Goal: Task Accomplishment & Management: Use online tool/utility

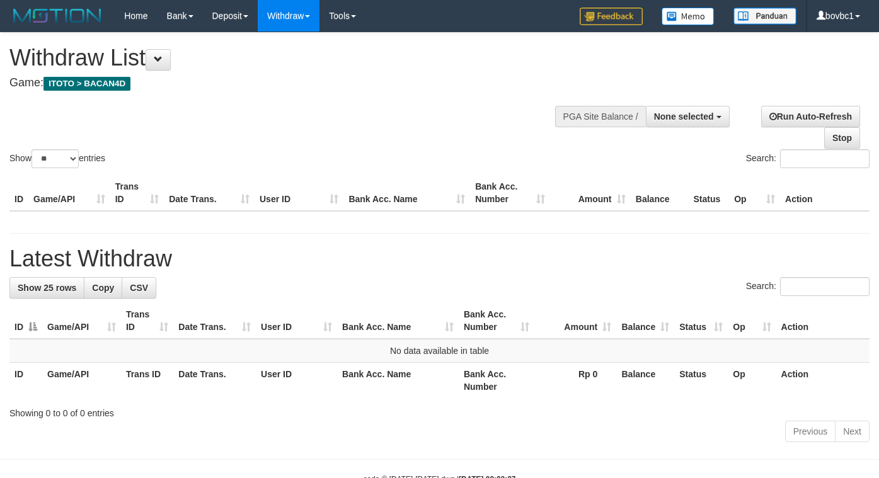
select select
select select "**"
click at [689, 124] on button "None selected" at bounding box center [688, 116] width 84 height 21
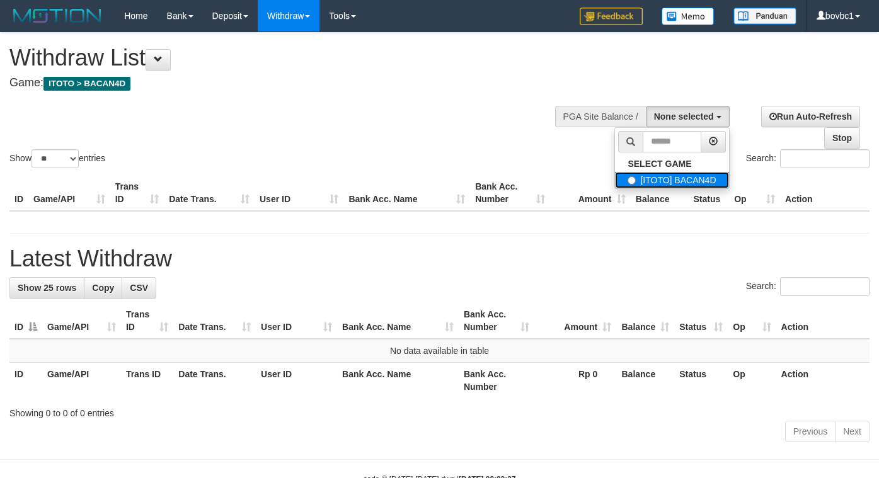
click at [654, 180] on label "[ITOTO] BACAN4D" at bounding box center [671, 180] width 113 height 16
select select "****"
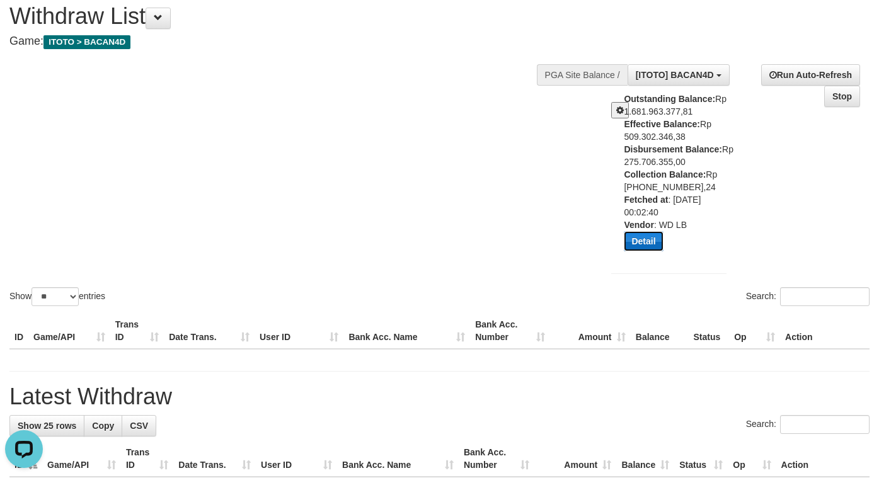
click at [646, 243] on button "Detail" at bounding box center [643, 241] width 39 height 20
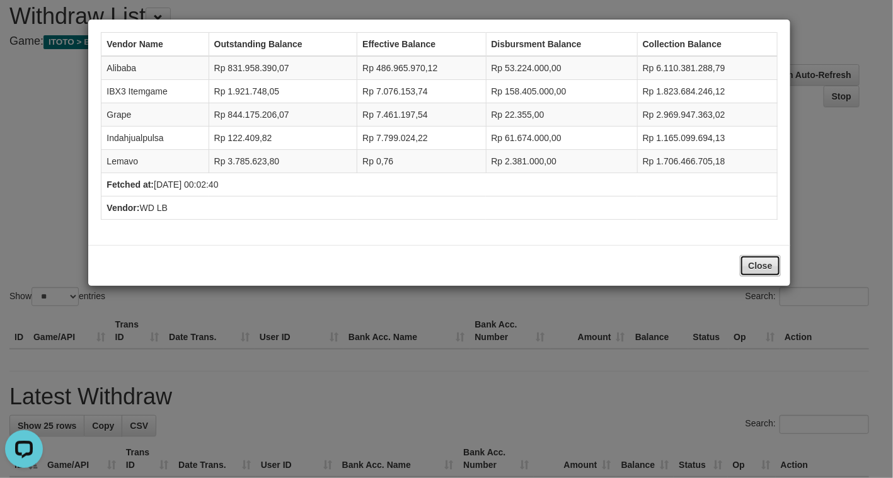
click at [760, 276] on button "Close" at bounding box center [760, 265] width 40 height 21
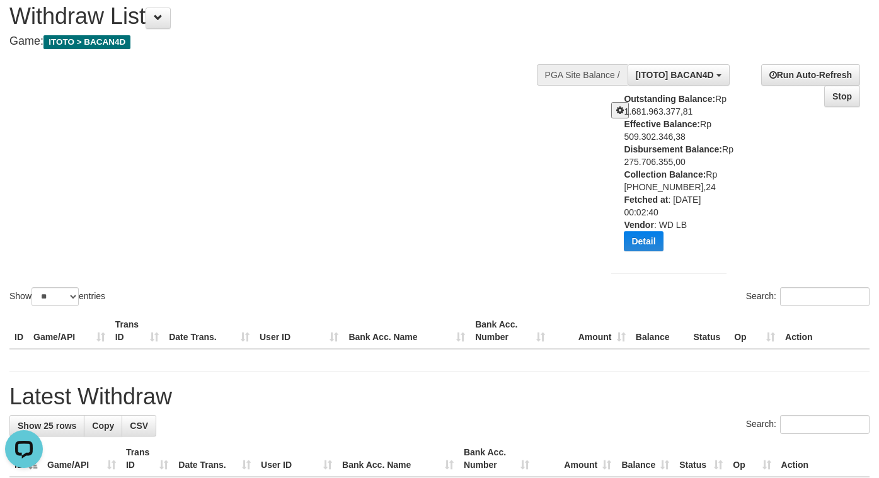
click at [413, 141] on div "Show ** ** ** *** entries Search:" at bounding box center [439, 150] width 879 height 318
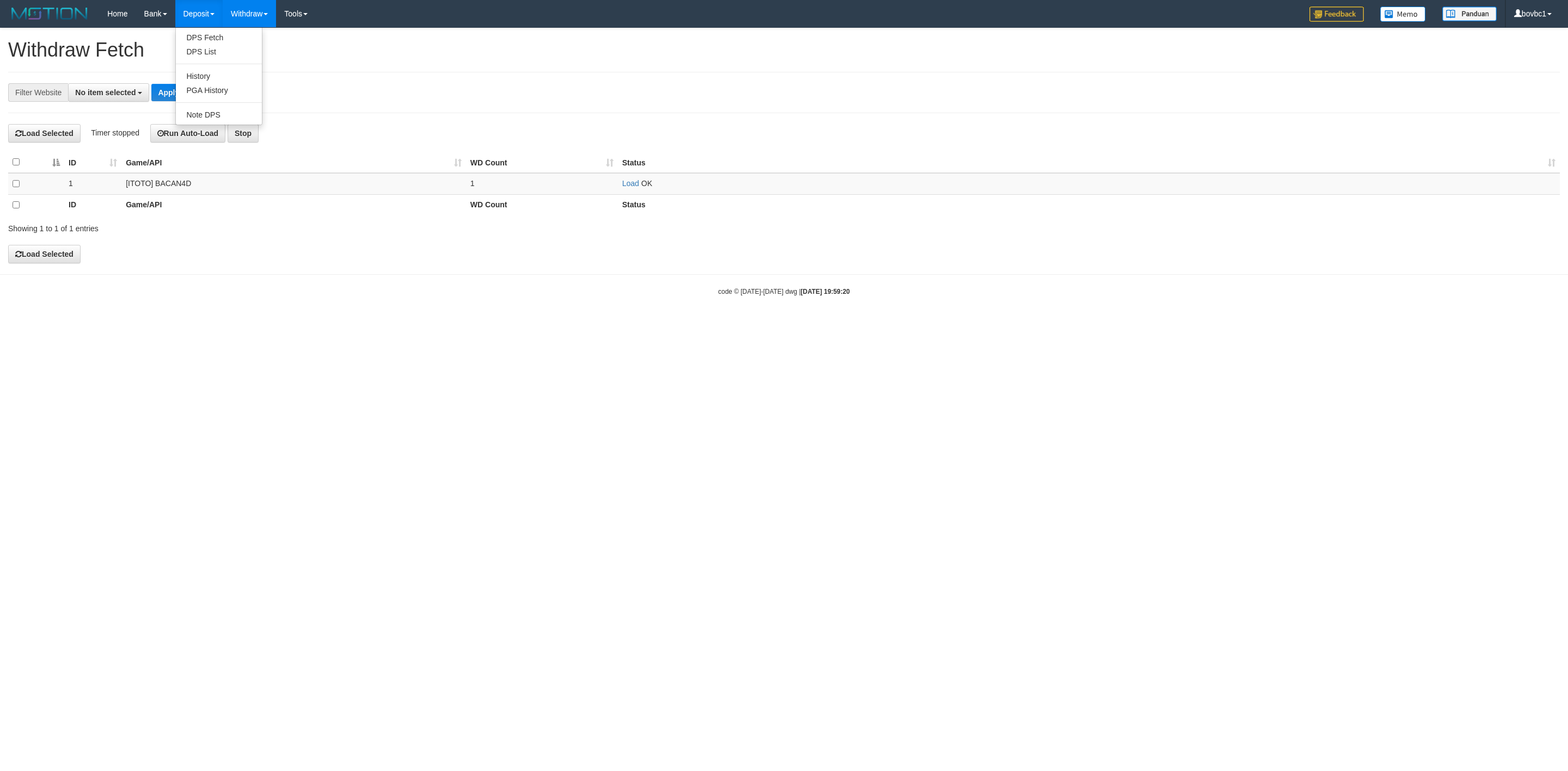
select select
click at [208, 95] on link "PGA History" at bounding box center [219, 90] width 86 height 14
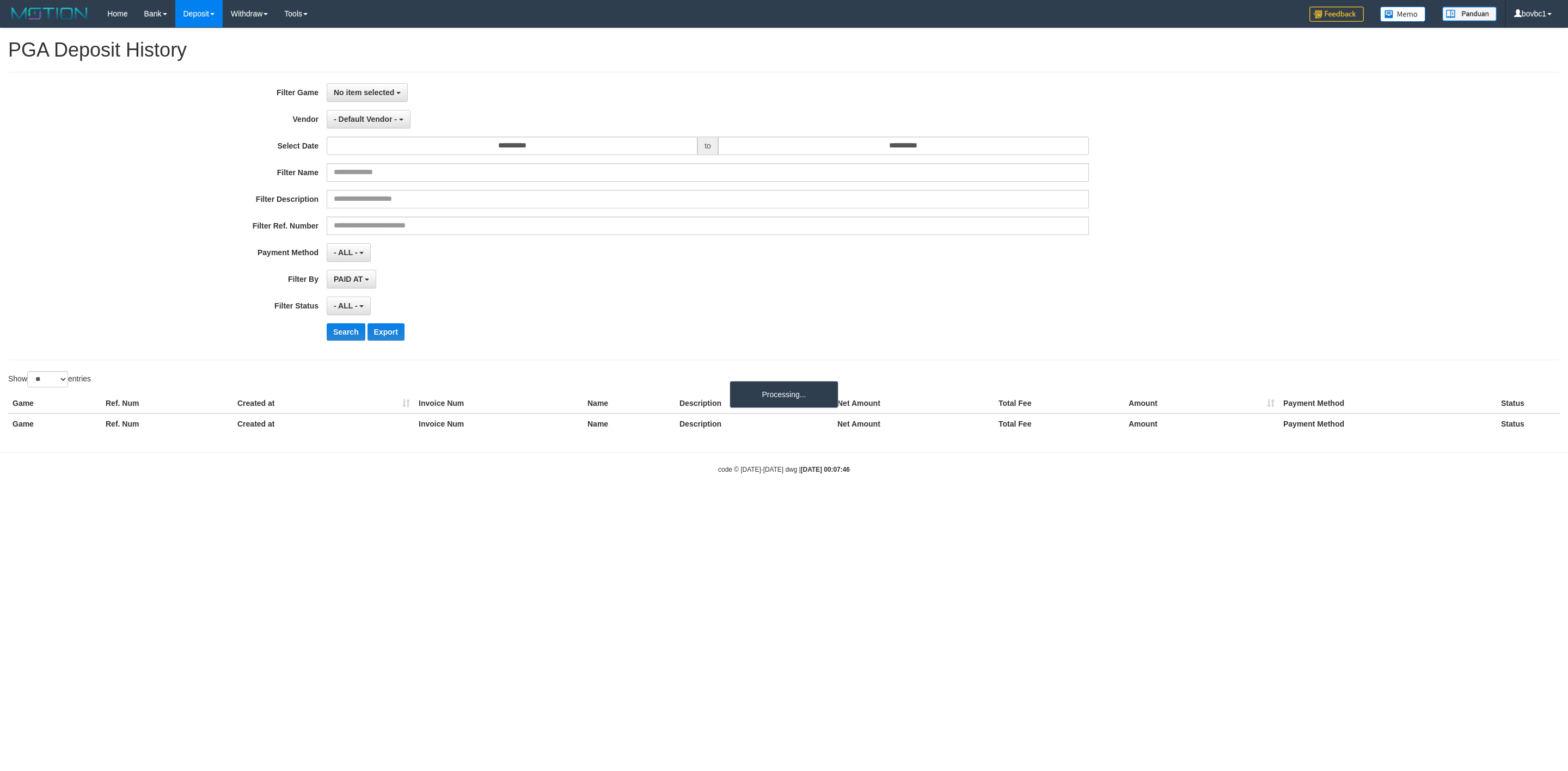
select select
select select "**"
drag, startPoint x: 335, startPoint y: 95, endPoint x: 366, endPoint y: 155, distance: 67.5
click at [337, 95] on span "No item selected" at bounding box center [364, 92] width 60 height 9
click at [366, 155] on label "[ITOTO] BACAN4D" at bounding box center [396, 149] width 138 height 16
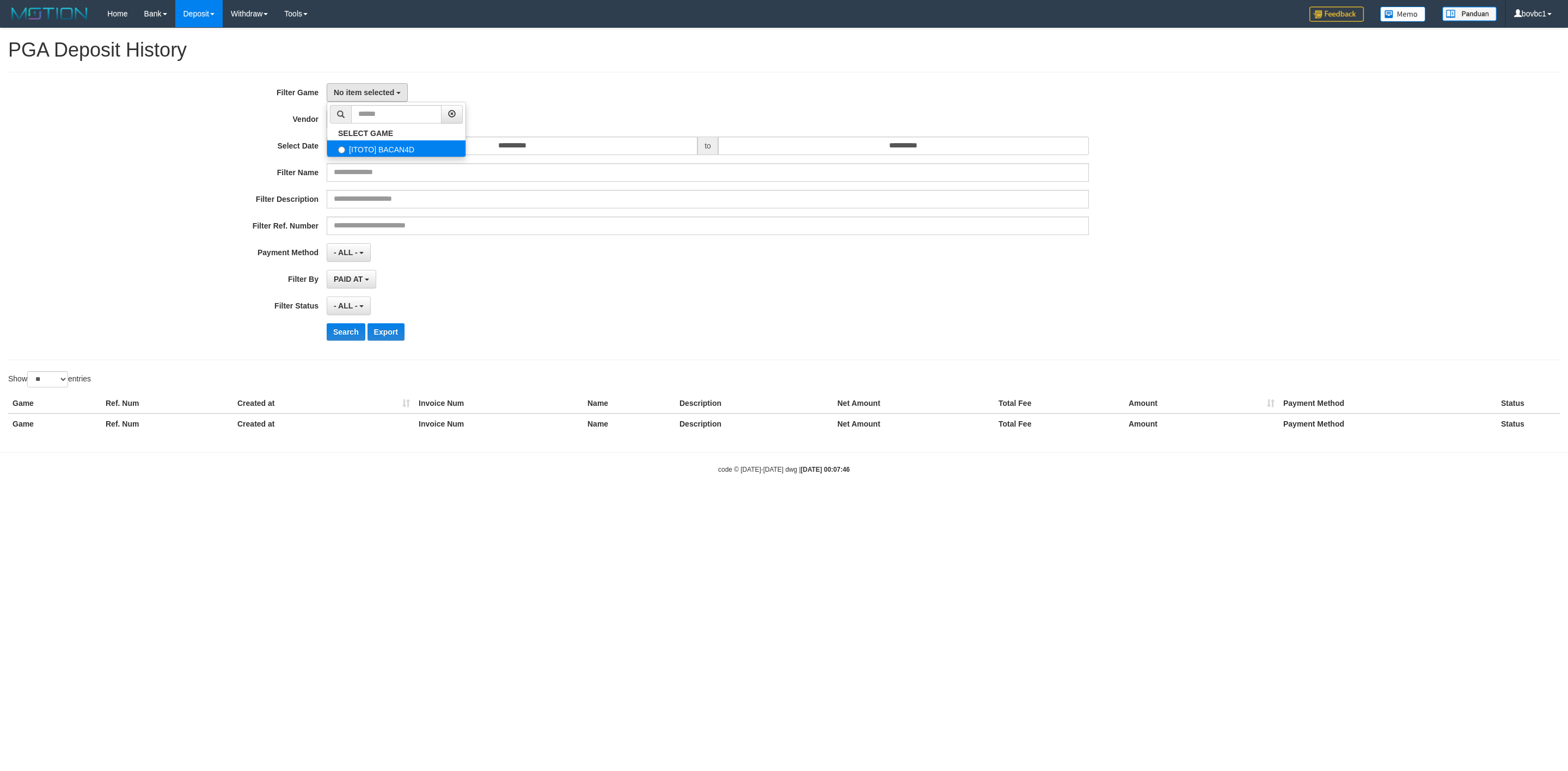
select select "****"
click at [368, 122] on span "- Default Vendor -" at bounding box center [364, 119] width 63 height 9
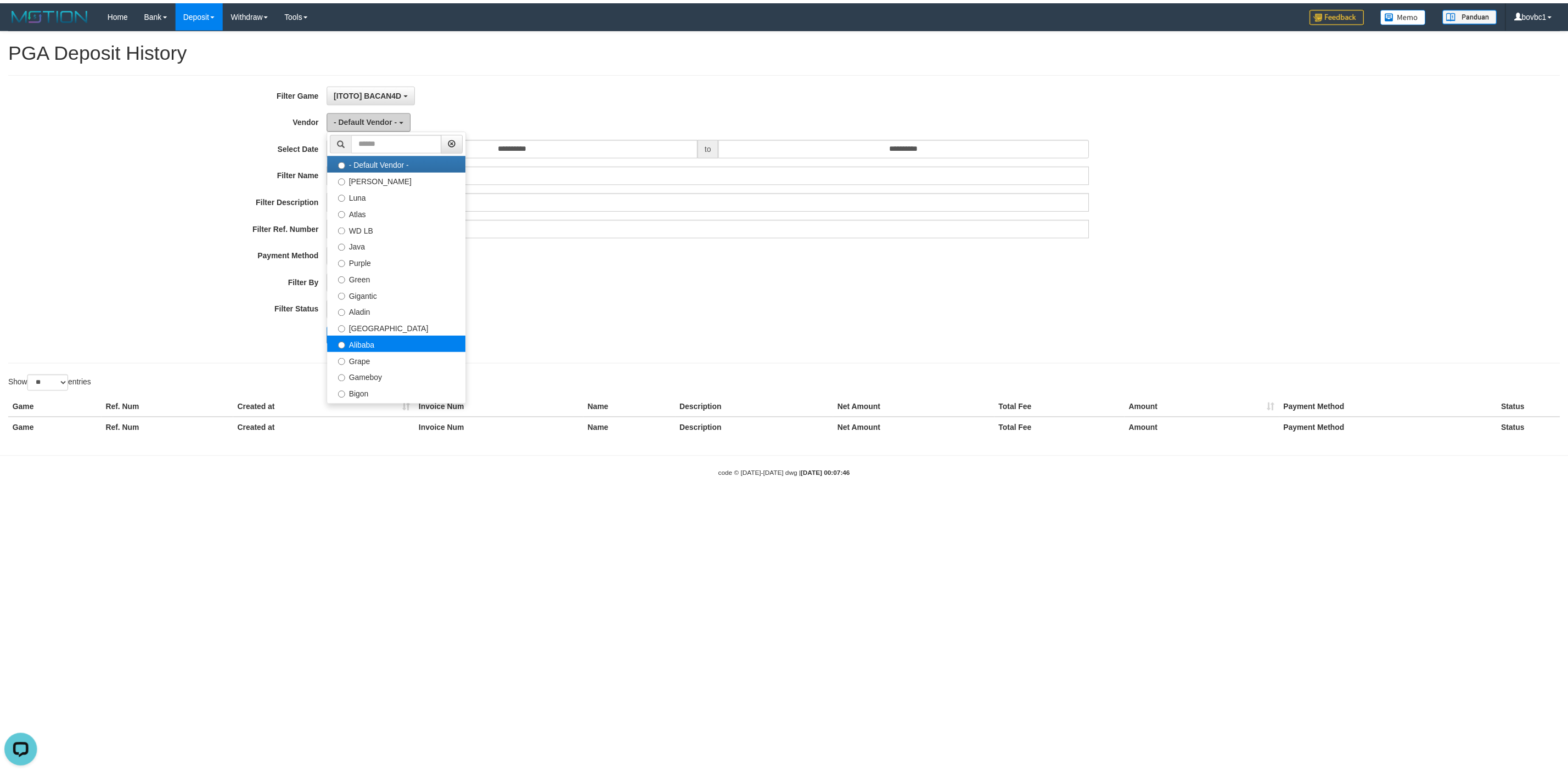
scroll to position [0, 0]
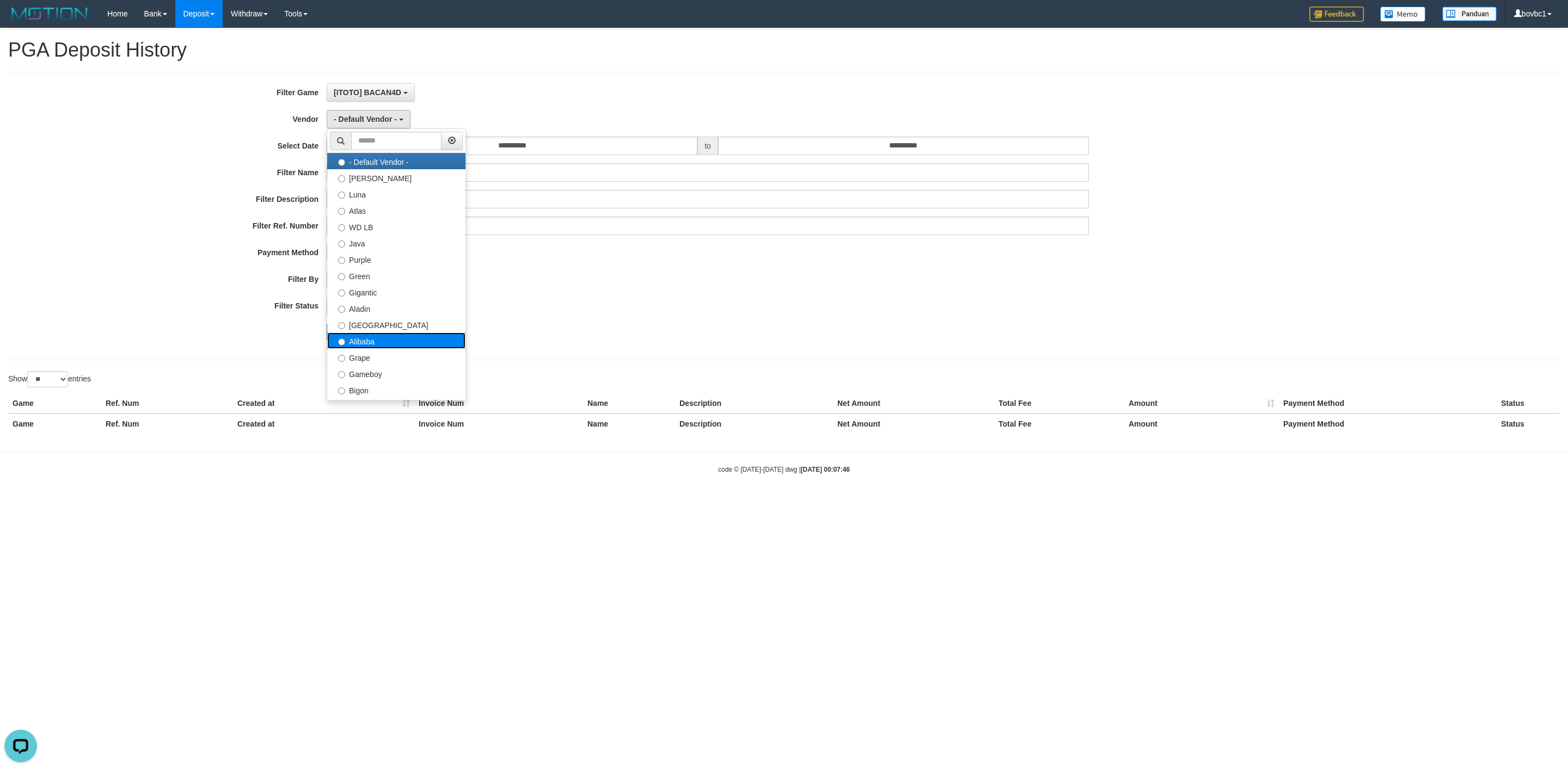
drag, startPoint x: 376, startPoint y: 338, endPoint x: 437, endPoint y: 176, distance: 173.1
click at [376, 335] on label "Alibaba" at bounding box center [396, 340] width 138 height 16
select select "**********"
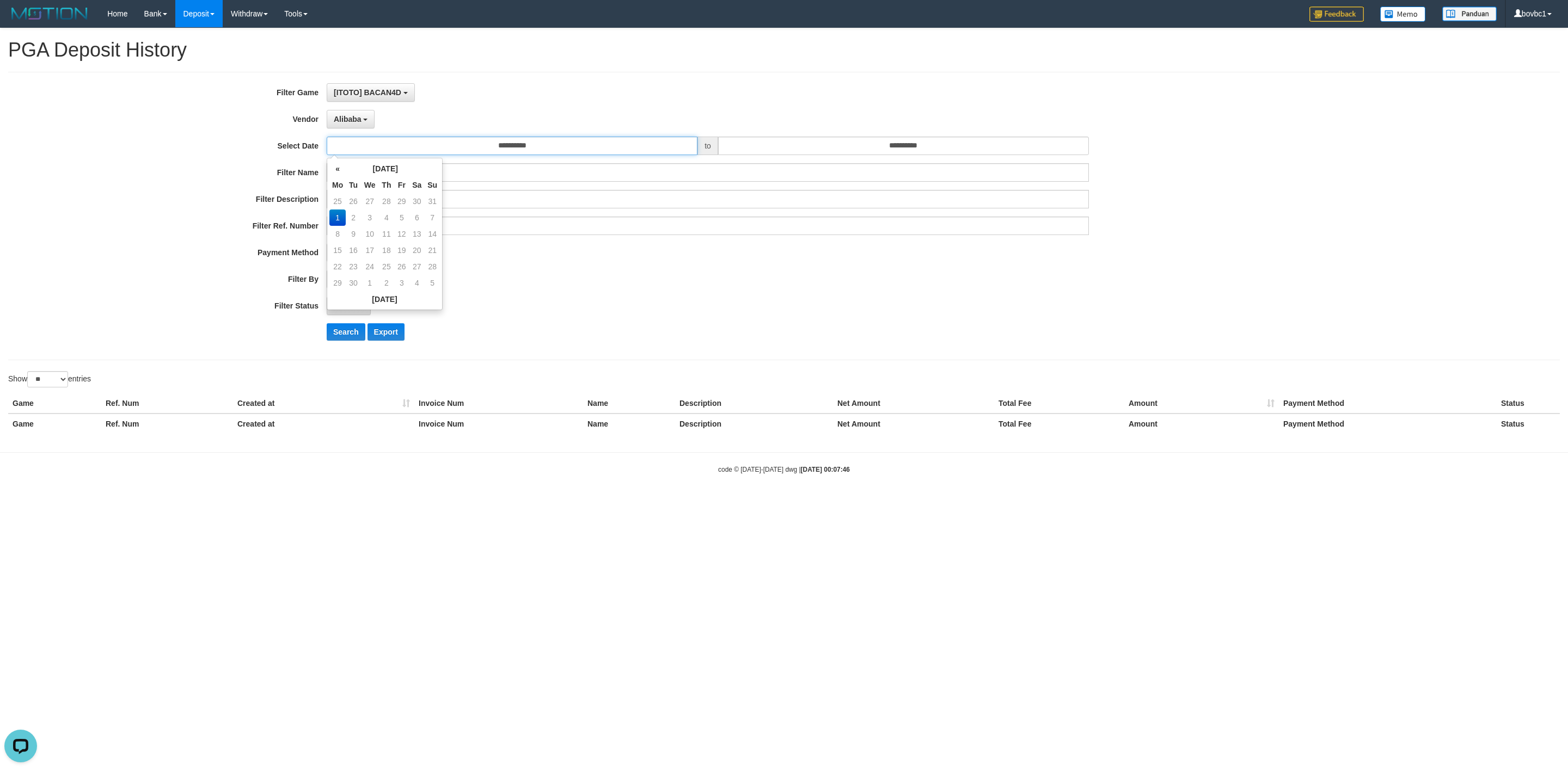
click at [446, 148] on input "**********" at bounding box center [511, 145] width 370 height 18
click at [333, 201] on td "25" at bounding box center [337, 201] width 16 height 16
type input "**********"
drag, startPoint x: 850, startPoint y: 162, endPoint x: 854, endPoint y: 153, distance: 9.8
click at [850, 161] on div "**********" at bounding box center [653, 216] width 1306 height 266
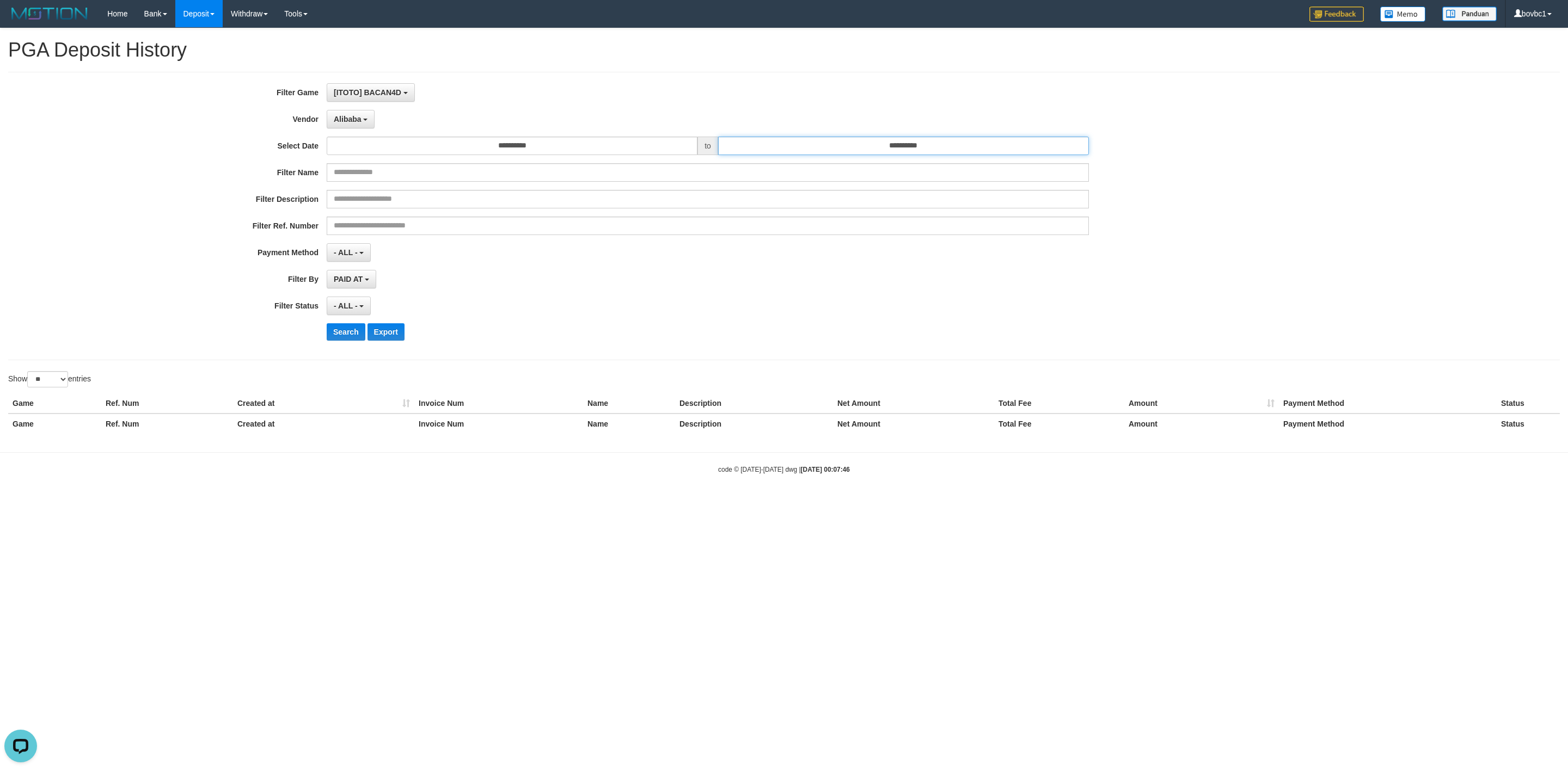
click at [854, 152] on input "**********" at bounding box center [902, 145] width 370 height 18
click at [812, 197] on td "30" at bounding box center [808, 201] width 16 height 16
click at [908, 153] on input "**********" at bounding box center [902, 145] width 370 height 18
click at [825, 263] on td "31" at bounding box center [825, 266] width 16 height 16
type input "**********"
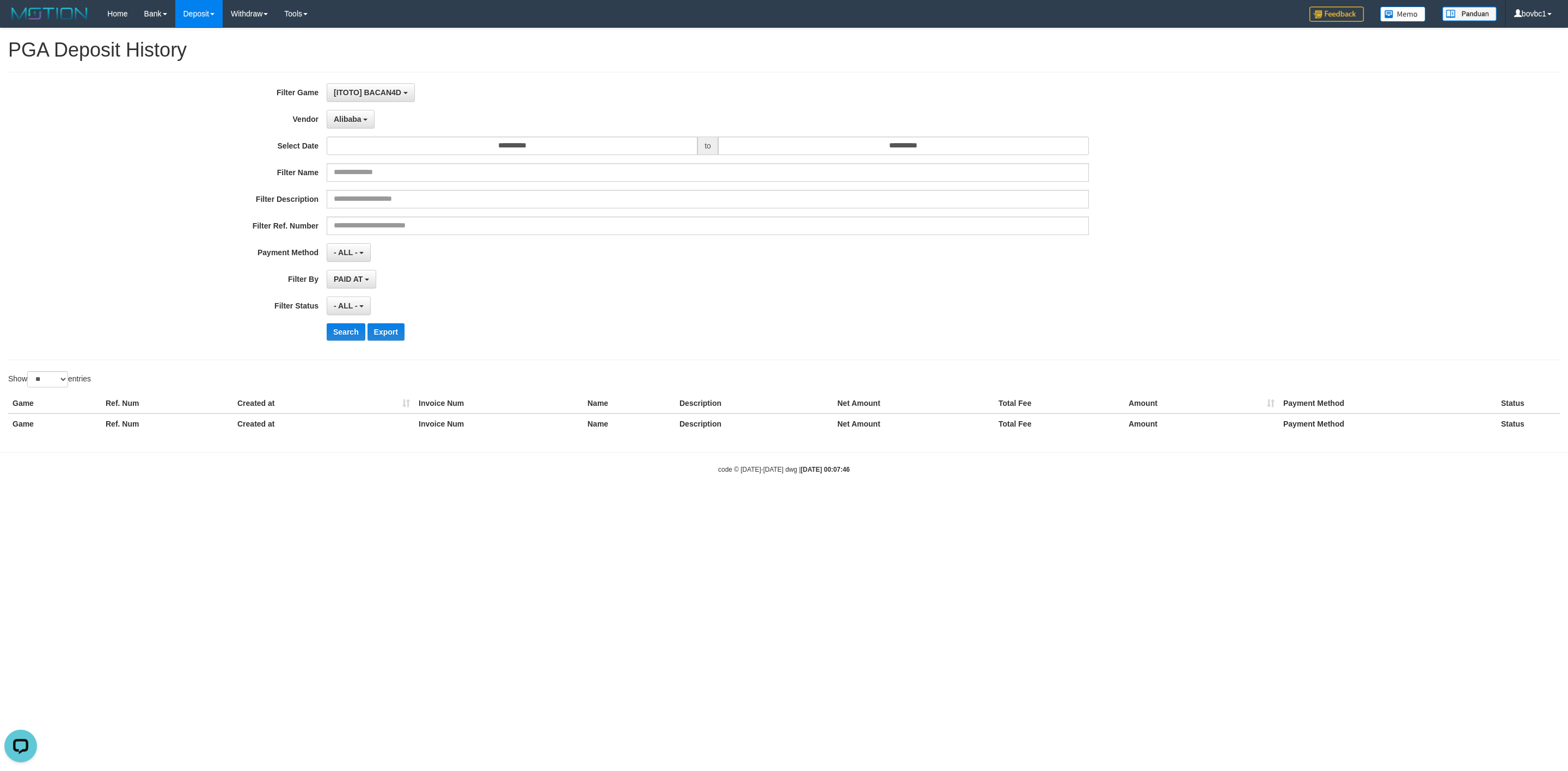
click at [945, 260] on div "- ALL - SELECT ALL - ALL - SELECT PAYMENT METHOD Mandiri BNI OVO CIMB BRI MAYBA…" at bounding box center [707, 252] width 762 height 18
click at [350, 324] on div "**********" at bounding box center [653, 216] width 1306 height 266
click at [339, 335] on button "Search" at bounding box center [345, 332] width 39 height 17
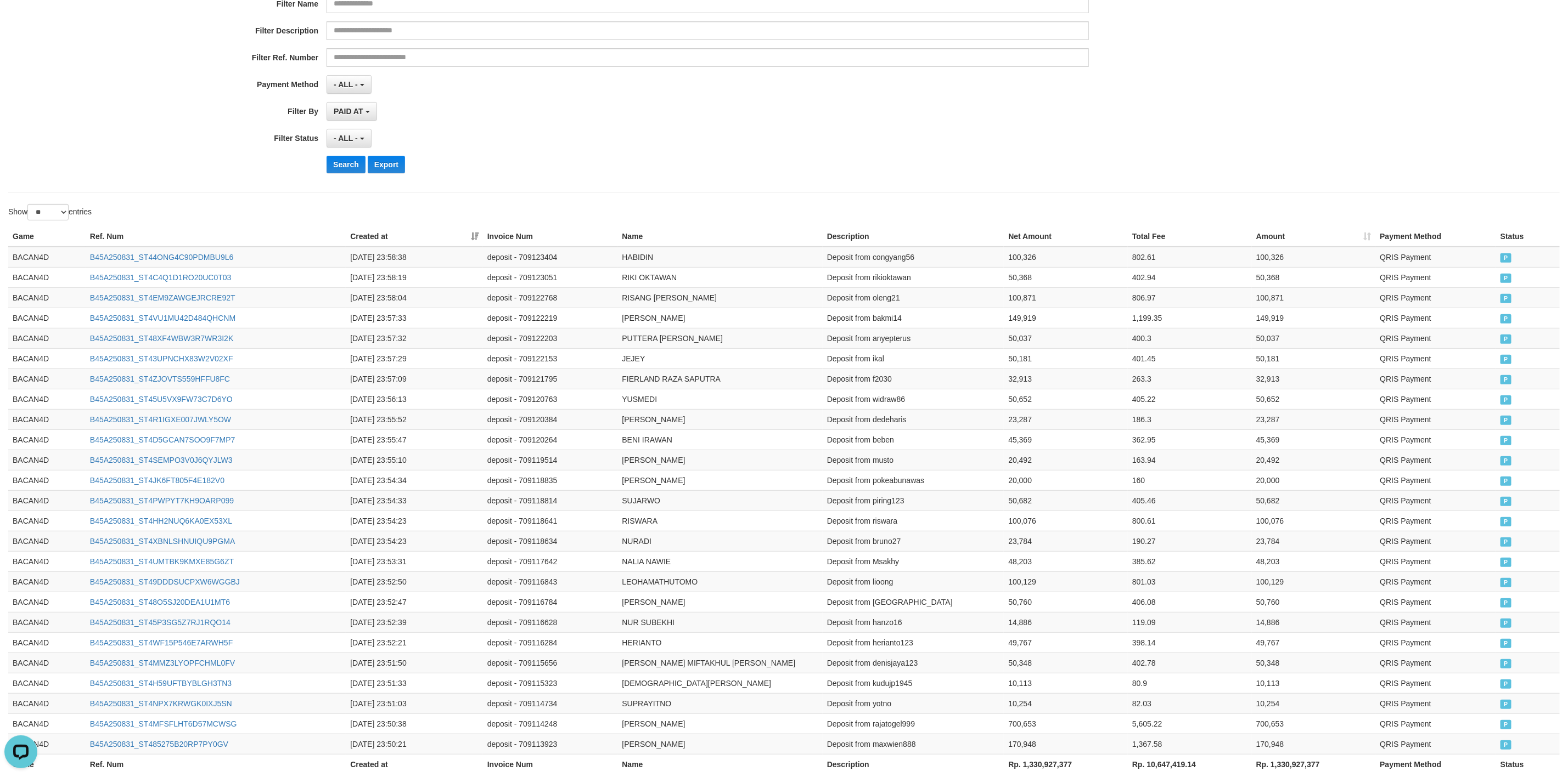
scroll to position [18, 0]
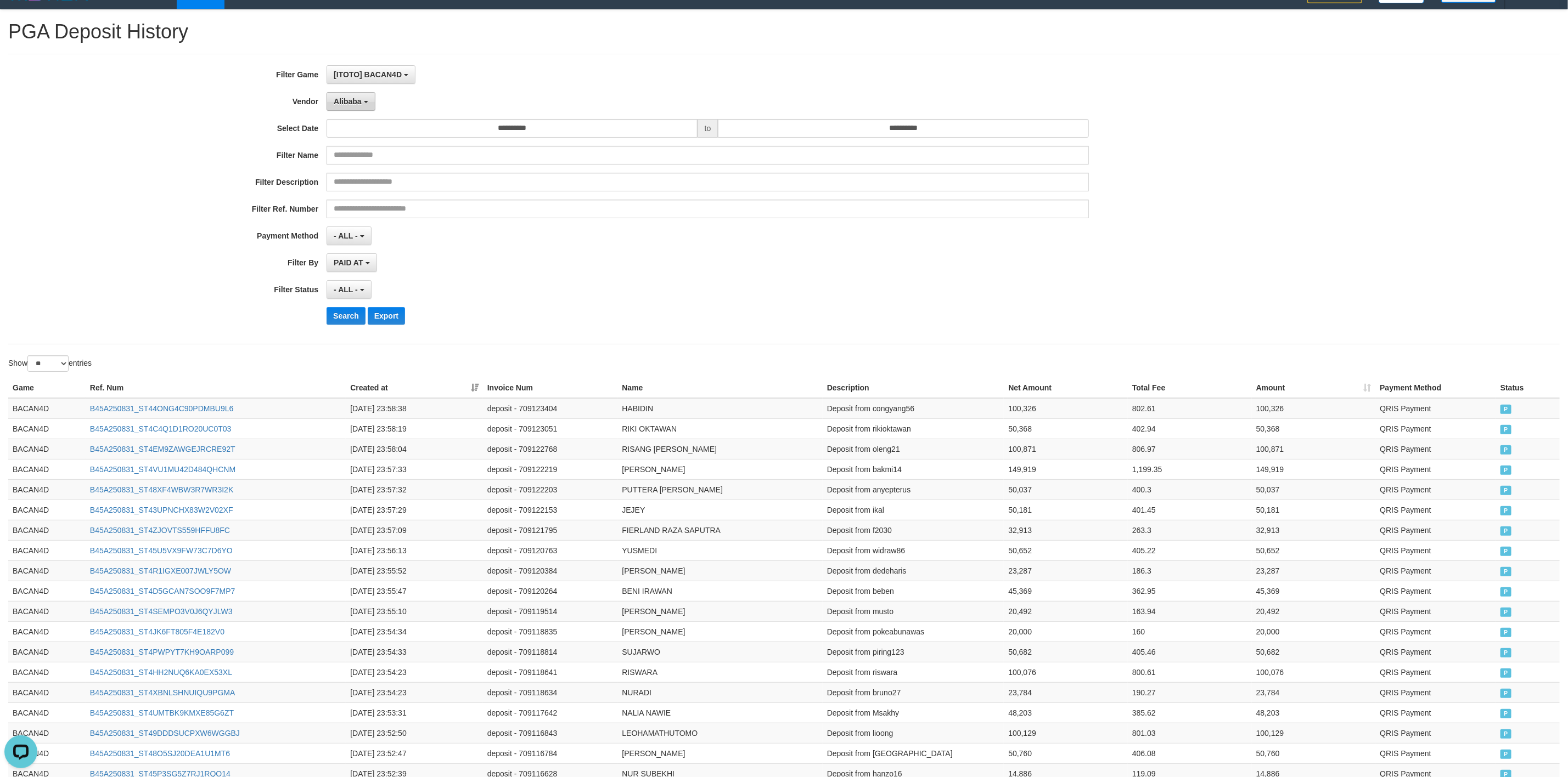
click at [348, 104] on span "Alibaba" at bounding box center [347, 102] width 28 height 9
click at [382, 339] on label "Grape" at bounding box center [397, 341] width 139 height 17
click at [345, 306] on div "**********" at bounding box center [653, 199] width 1307 height 268
click at [347, 320] on button "Search" at bounding box center [346, 316] width 39 height 17
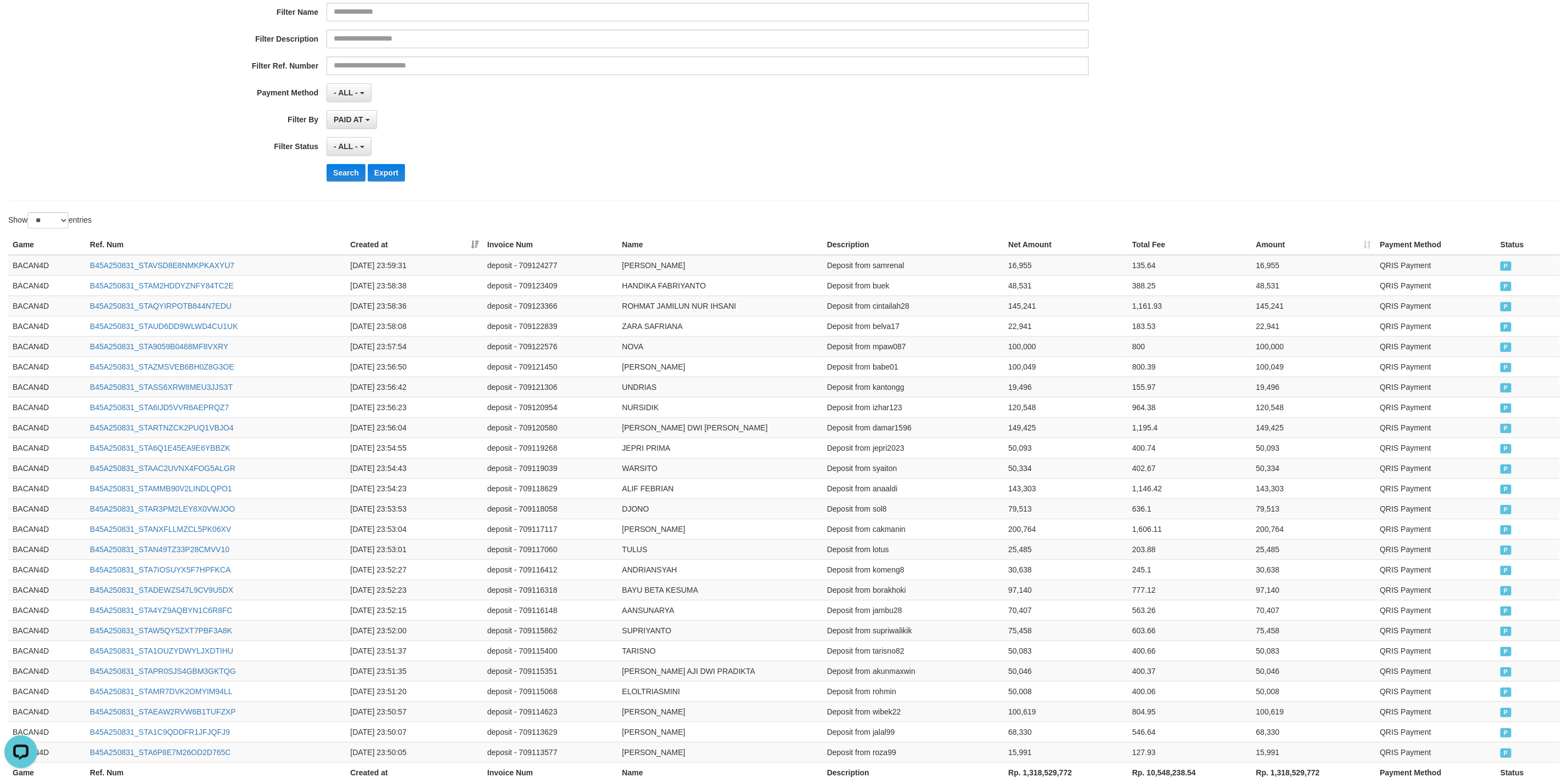
scroll to position [0, 0]
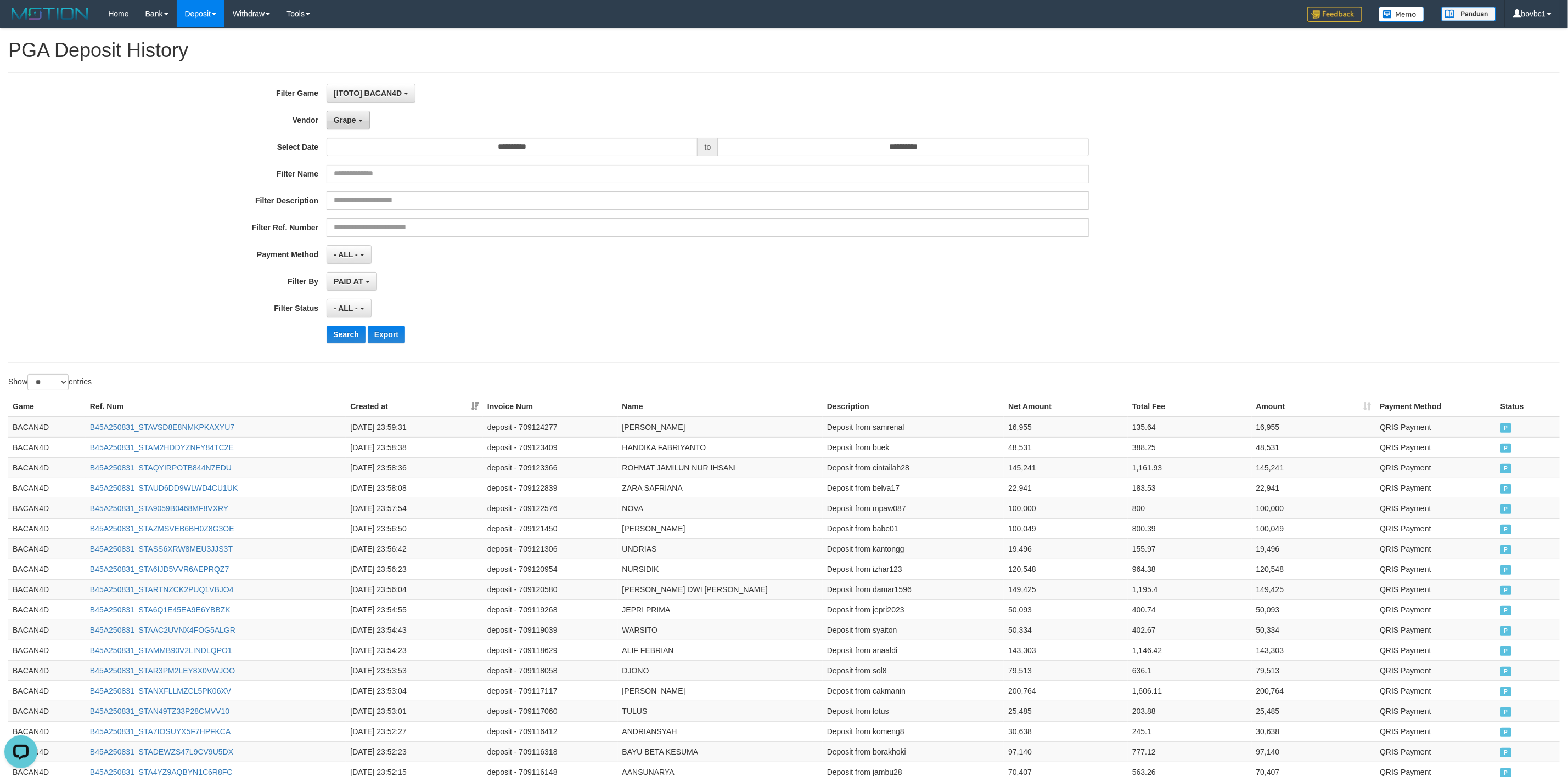
click at [340, 122] on span "Grape" at bounding box center [344, 120] width 22 height 9
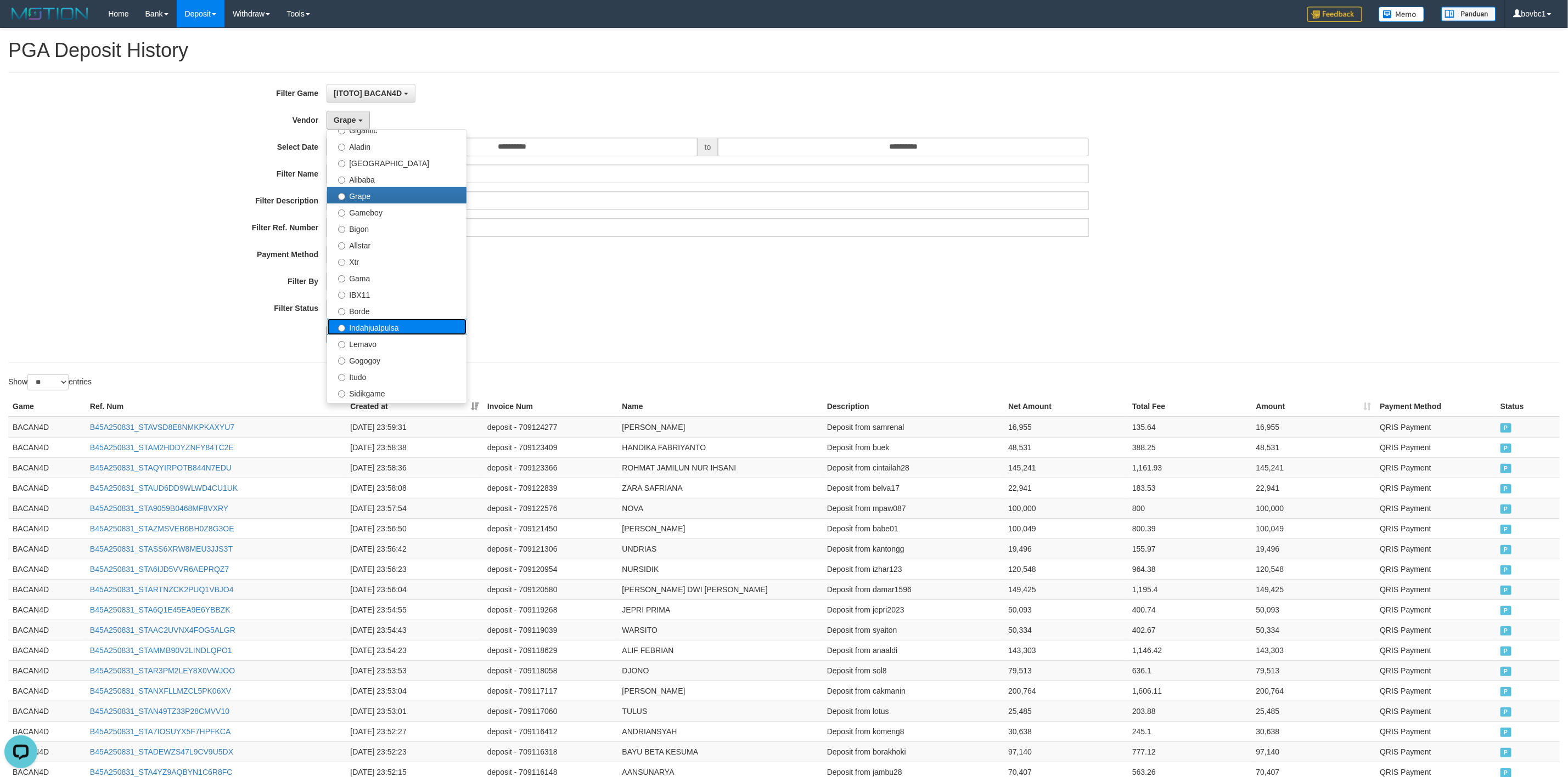
click at [377, 326] on label "Indahjualpulsa" at bounding box center [397, 326] width 139 height 17
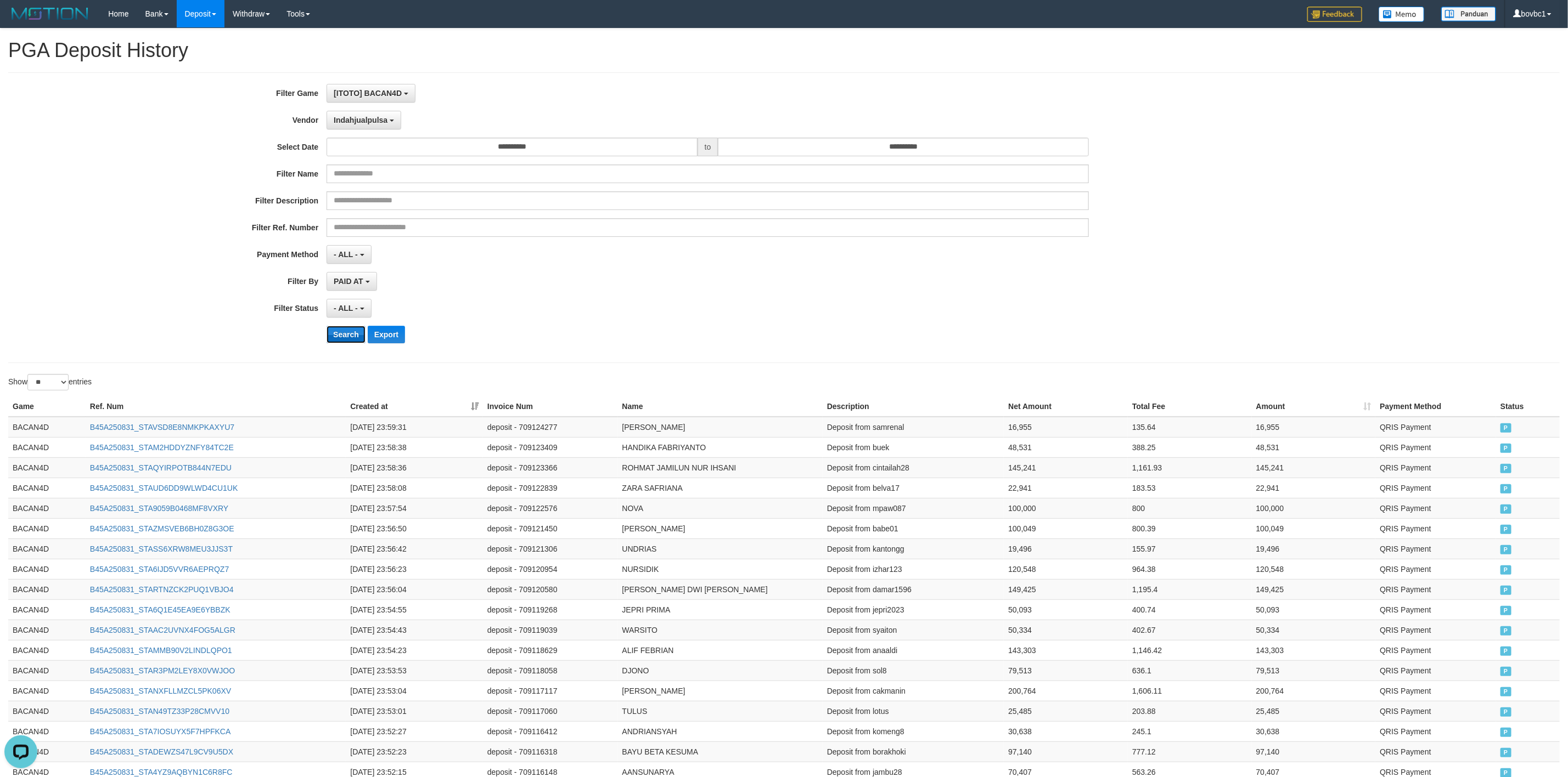
click at [349, 336] on button "Search" at bounding box center [346, 334] width 39 height 17
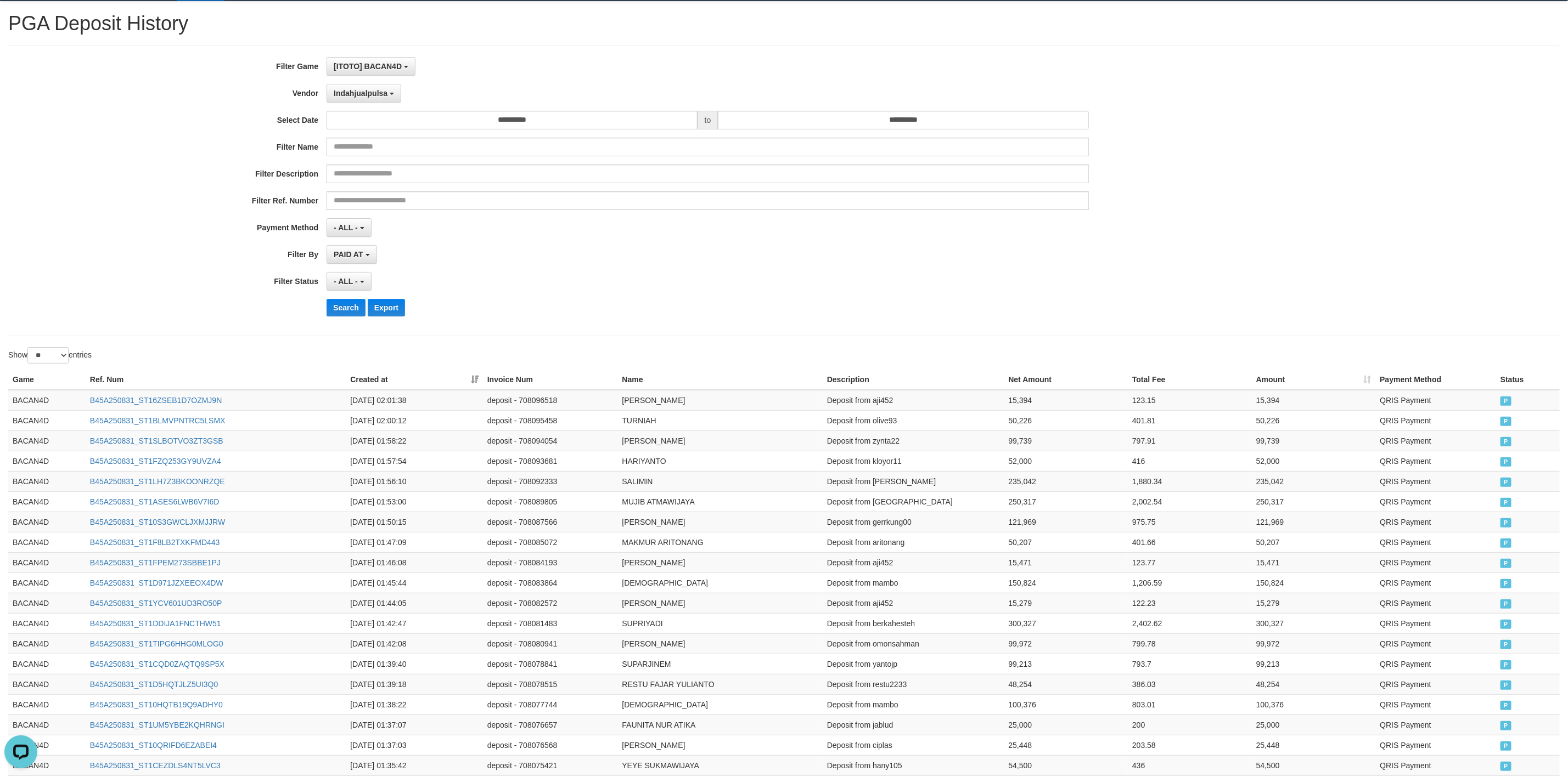
scroll to position [18, 0]
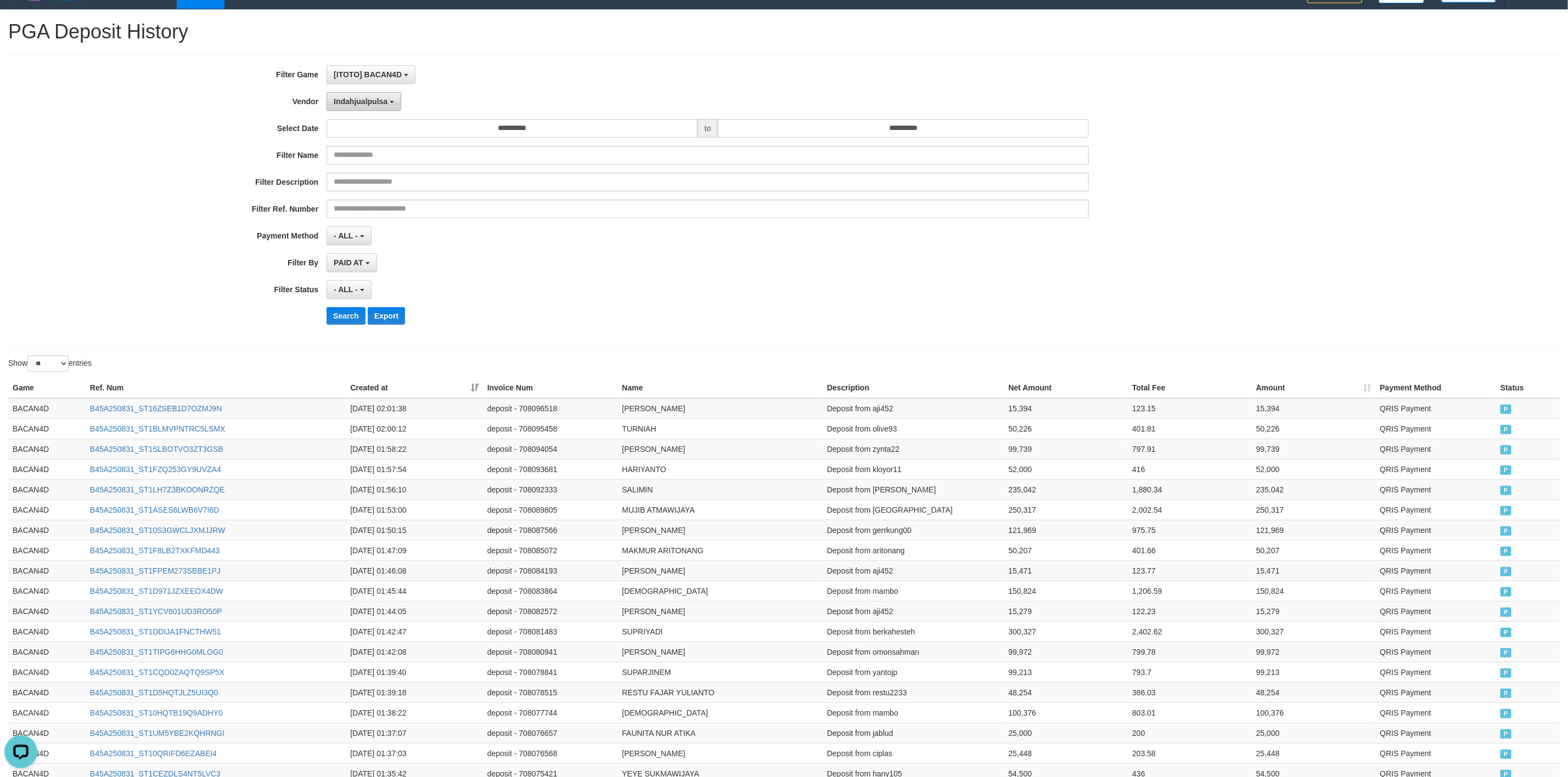
click at [376, 104] on span "Indahjualpulsa" at bounding box center [360, 102] width 54 height 9
click at [378, 326] on label "Lemavo" at bounding box center [397, 325] width 139 height 17
click at [341, 317] on button "Search" at bounding box center [346, 316] width 39 height 17
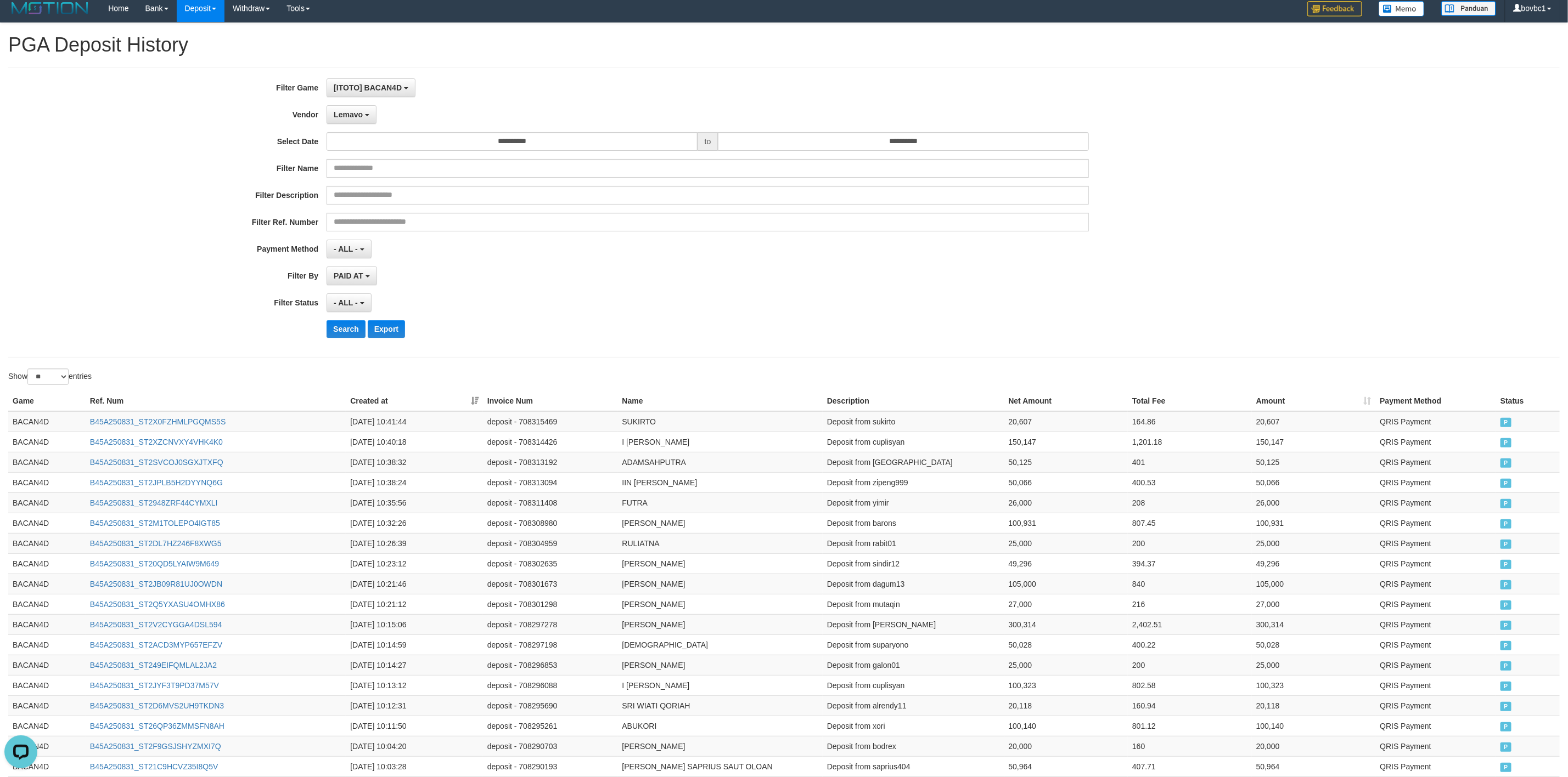
scroll to position [0, 0]
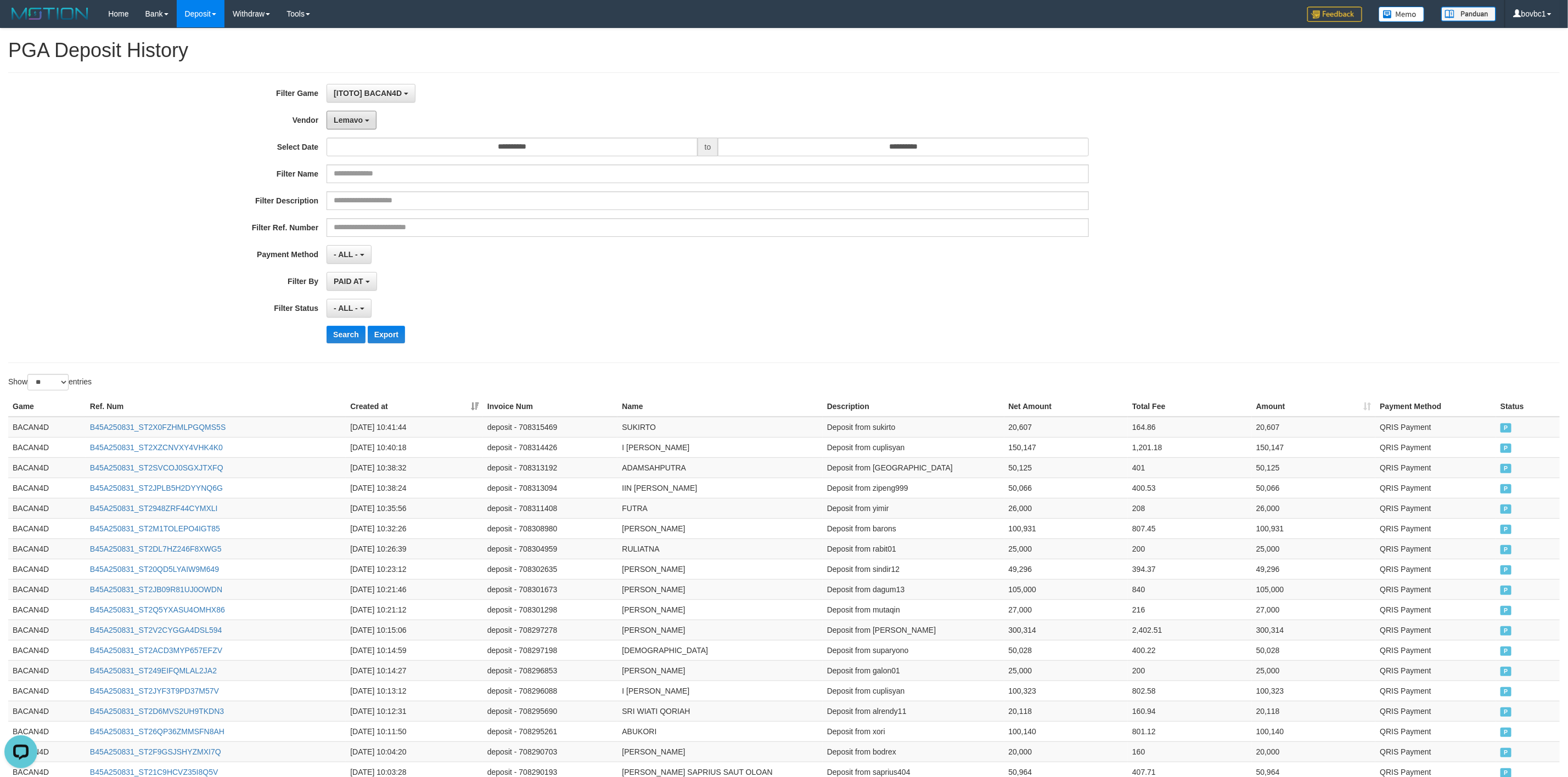
drag, startPoint x: 362, startPoint y: 127, endPoint x: 359, endPoint y: 157, distance: 30.1
click at [362, 127] on button "Lemavo" at bounding box center [351, 119] width 50 height 18
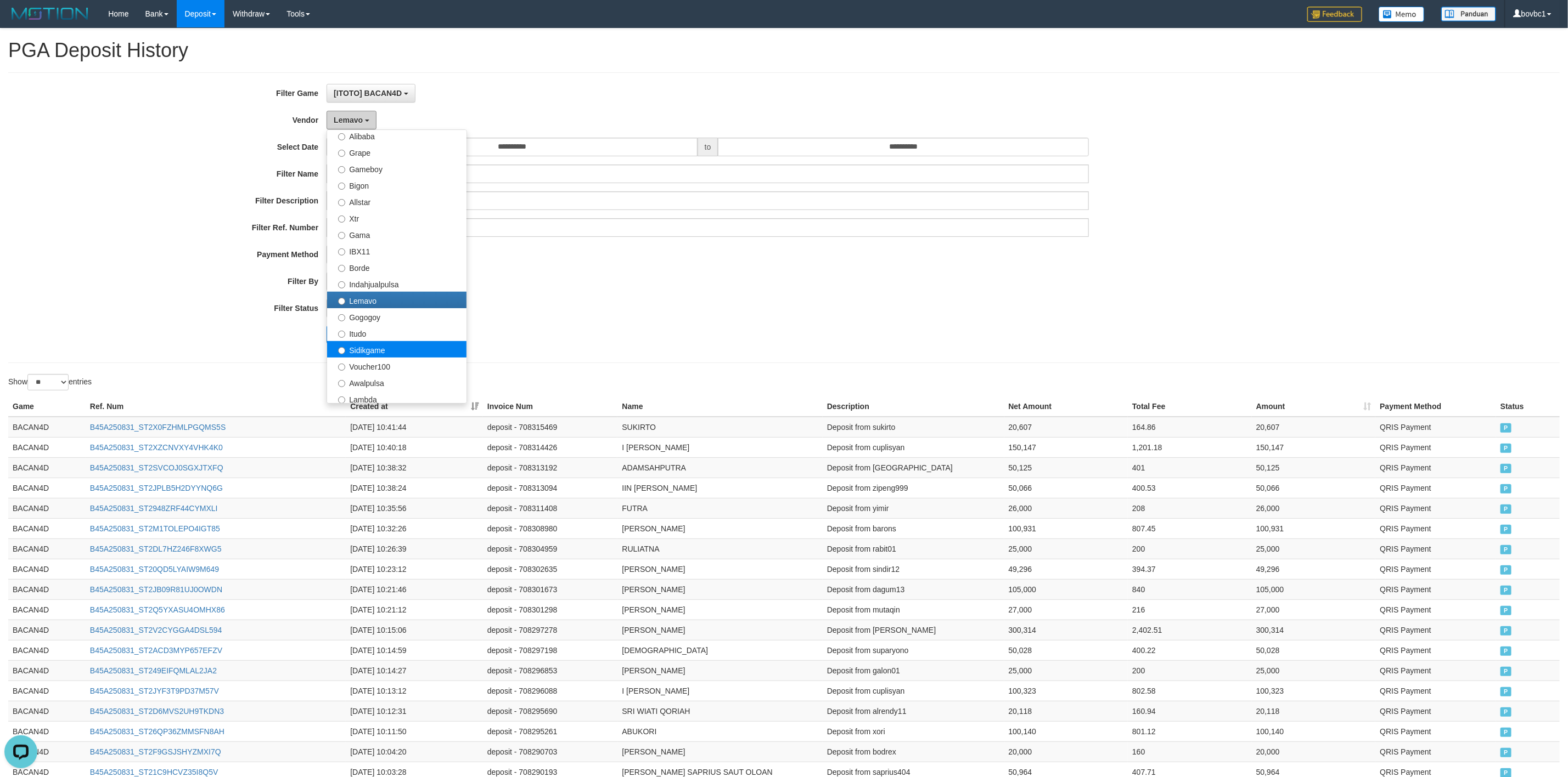
scroll to position [329, 0]
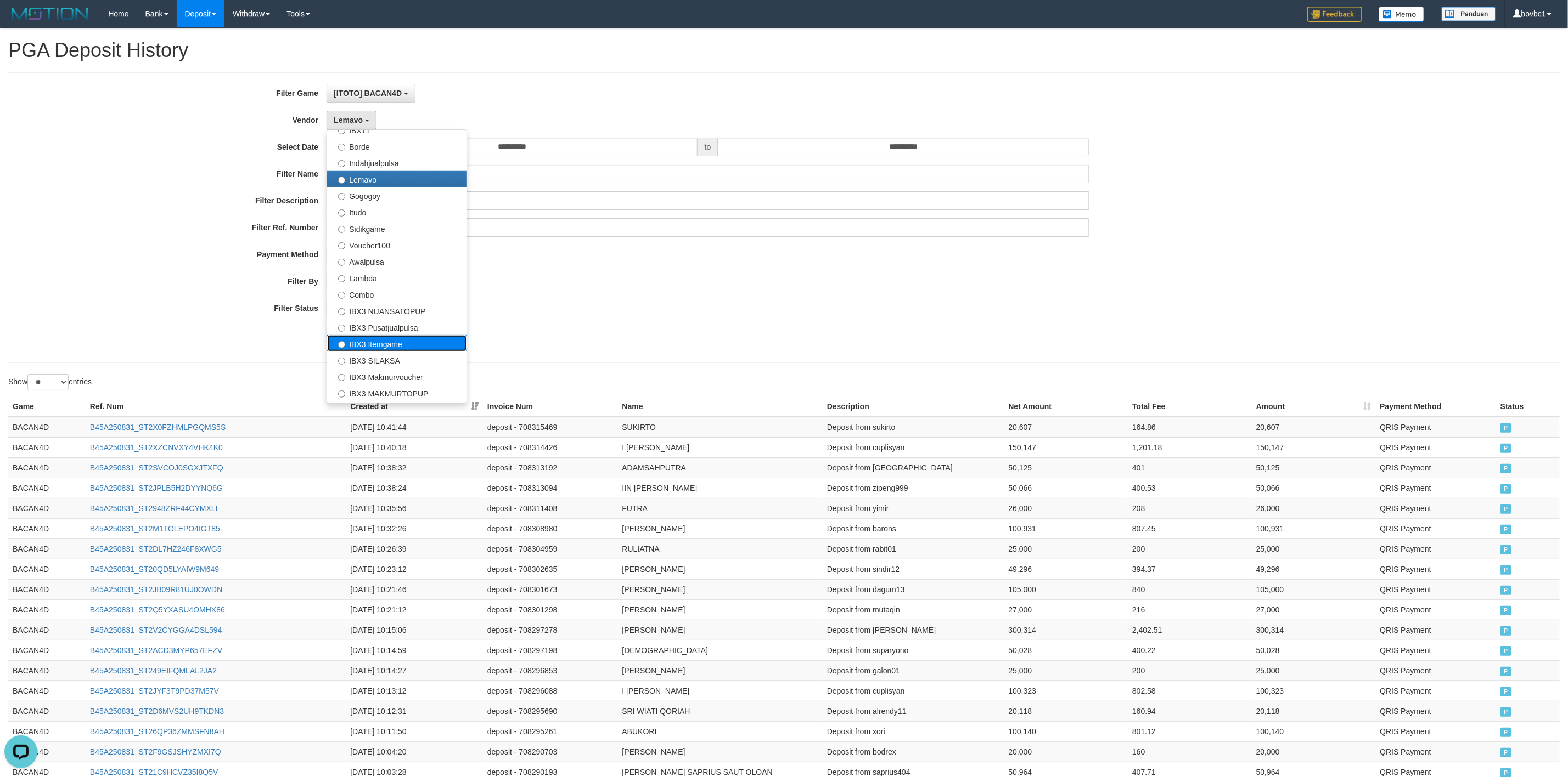
click at [382, 340] on label "IBX3 Itemgame" at bounding box center [397, 343] width 139 height 17
select select "**********"
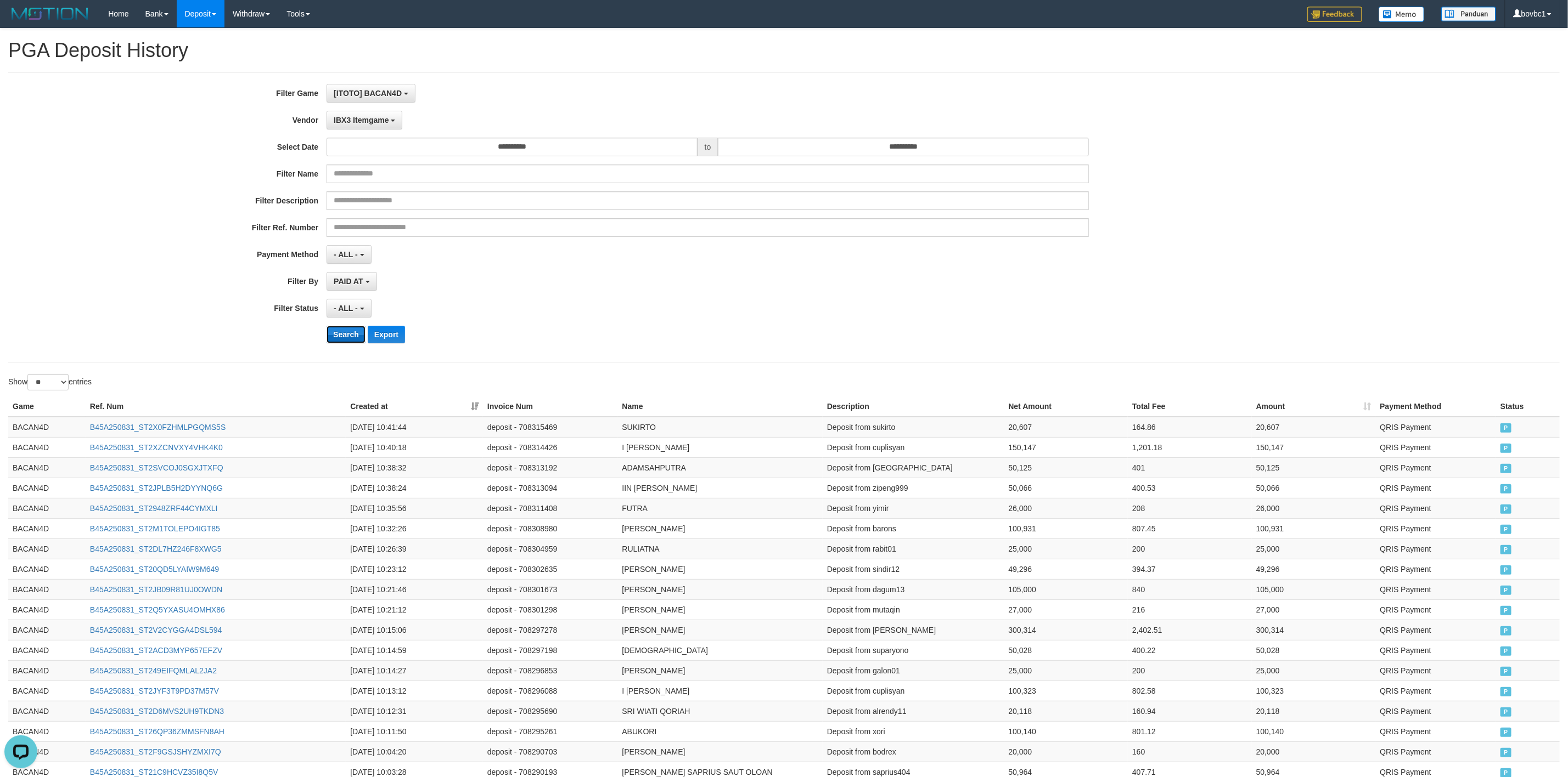
click at [350, 335] on button "Search" at bounding box center [346, 334] width 39 height 17
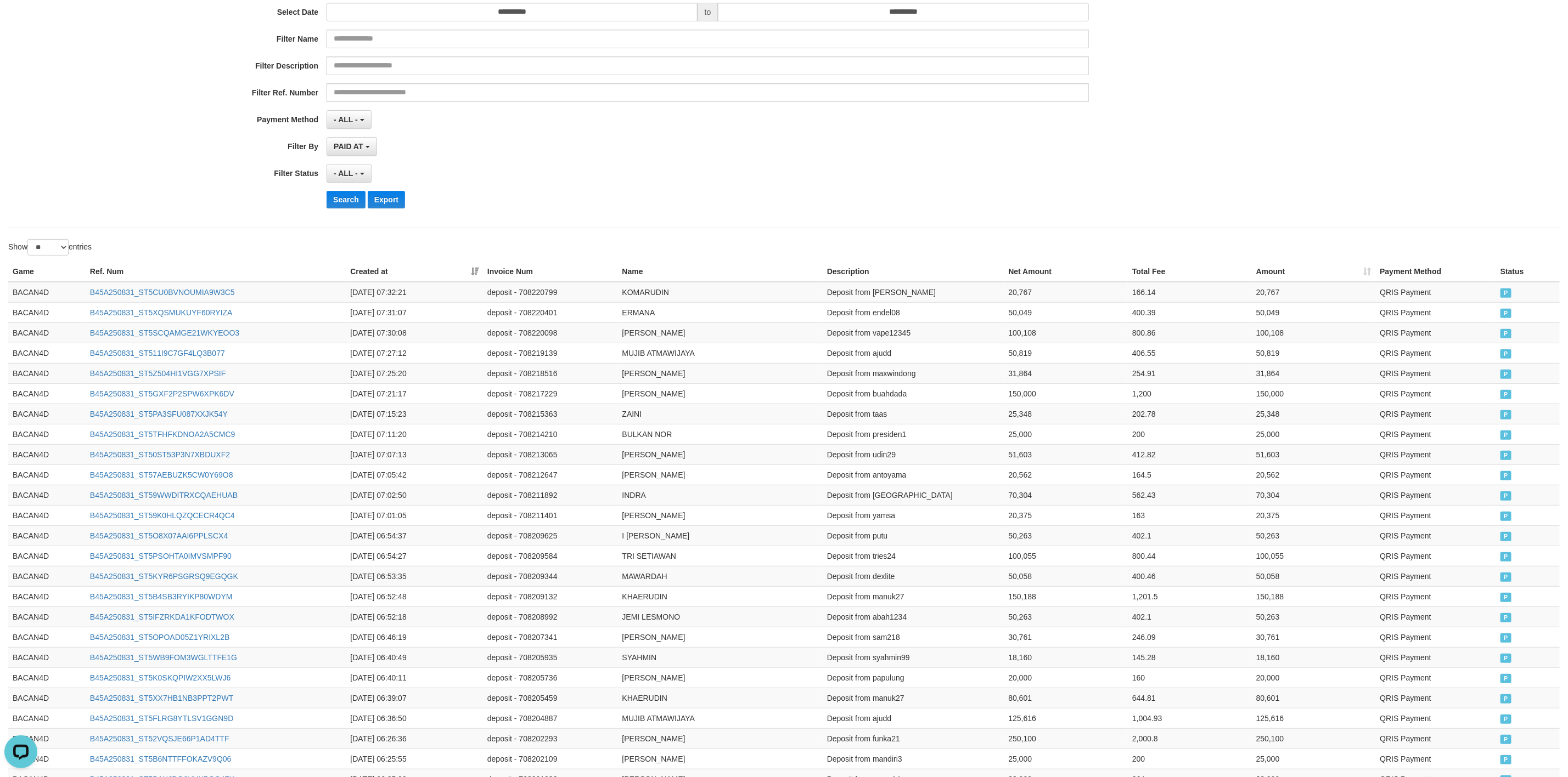
scroll to position [0, 0]
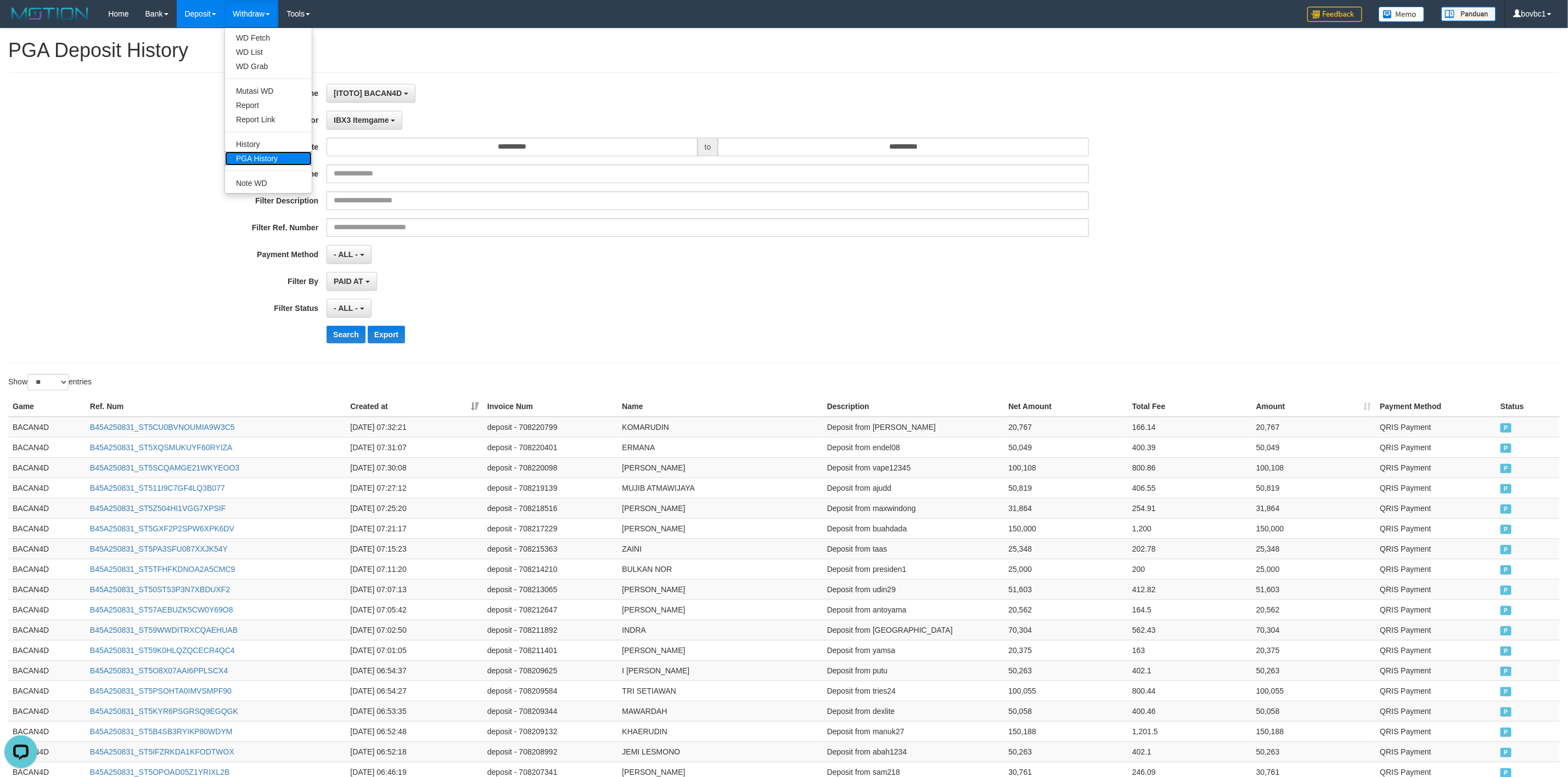
click at [290, 153] on link "PGA History" at bounding box center [268, 158] width 87 height 14
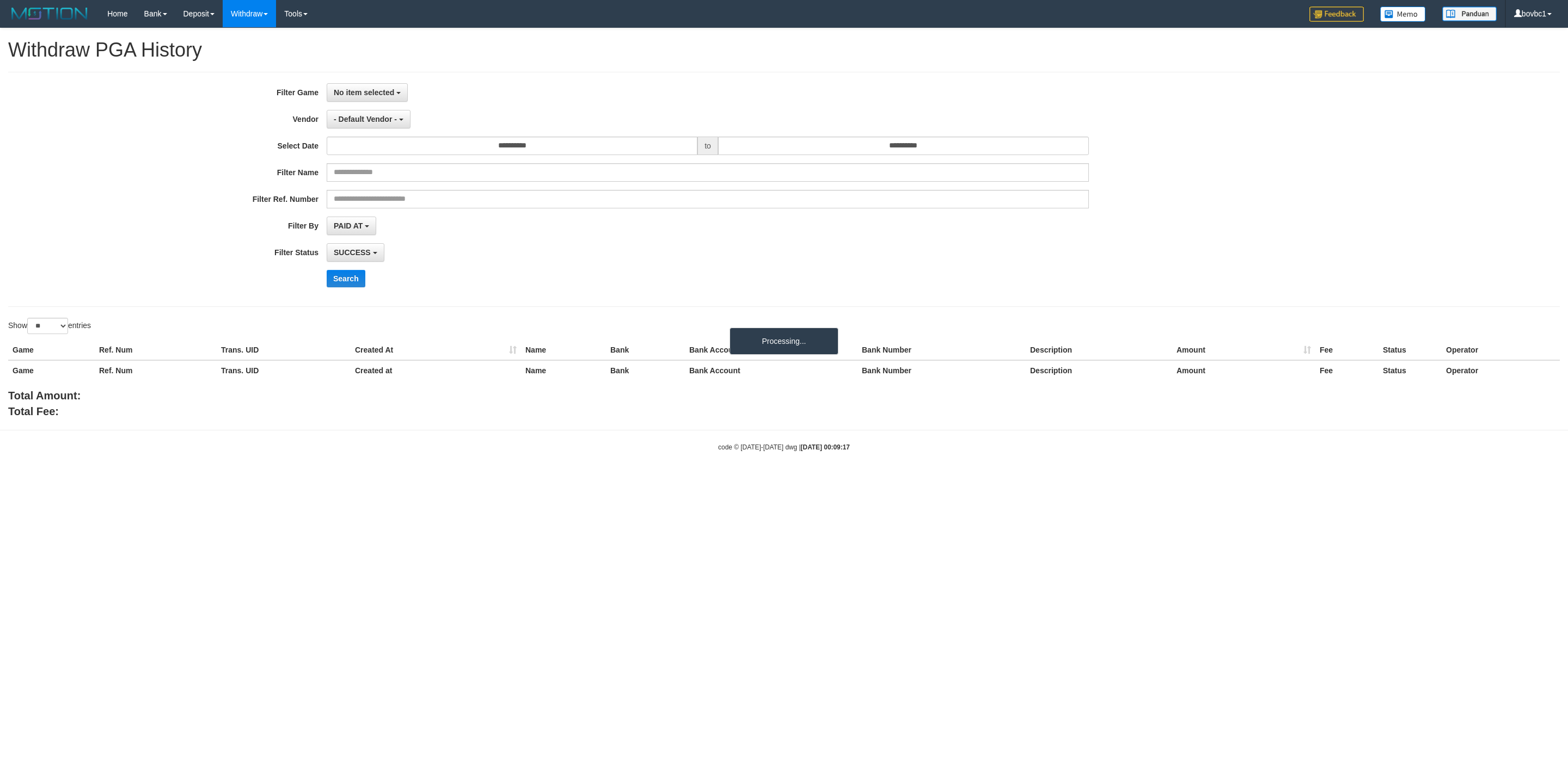
select select
select select "**"
click at [397, 93] on b "button" at bounding box center [398, 93] width 4 height 3
click at [375, 153] on label "[ITOTO] BACAN4D" at bounding box center [396, 149] width 138 height 16
select select "****"
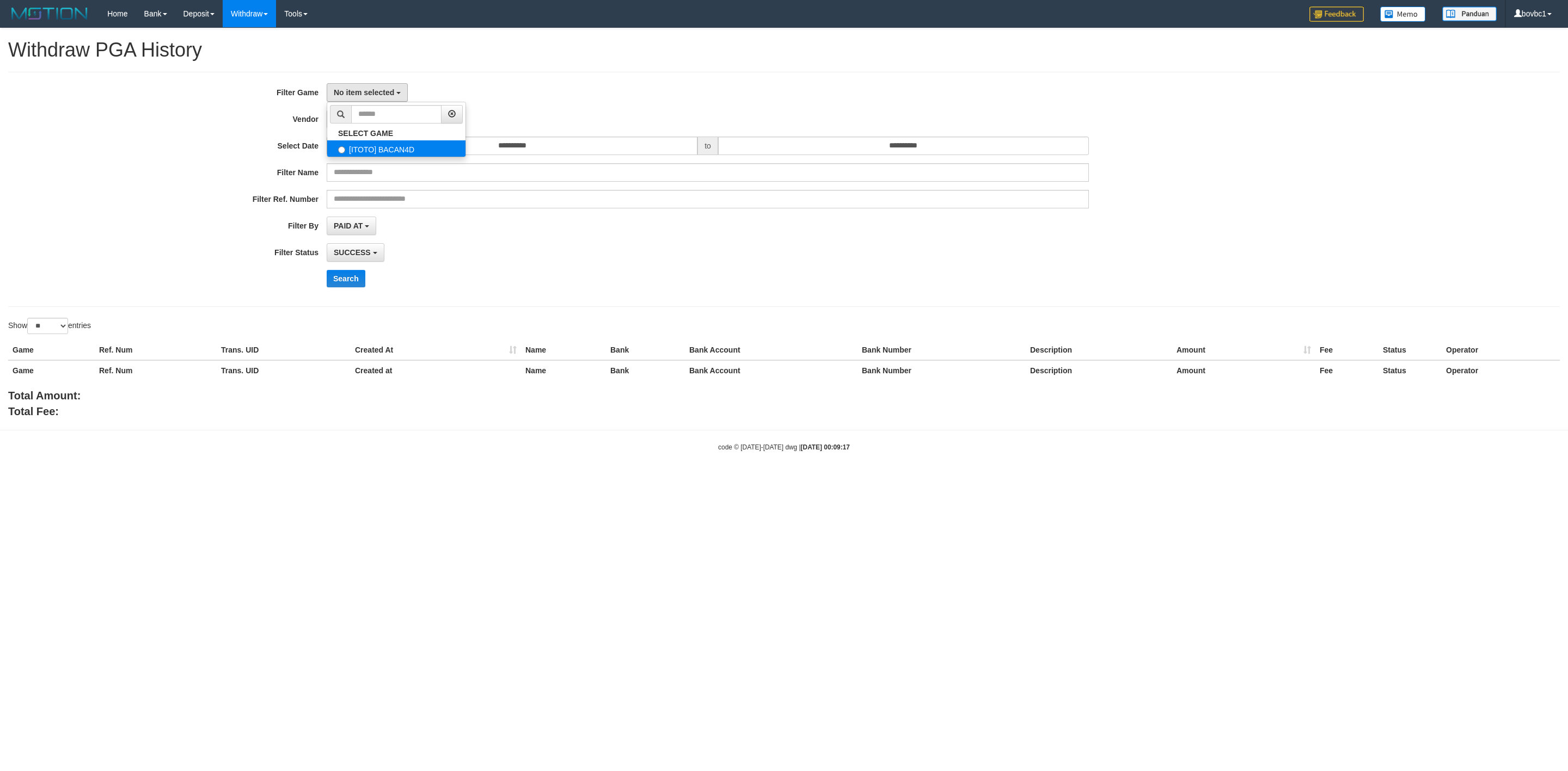
scroll to position [9, 0]
click at [390, 122] on span "- Default Vendor -" at bounding box center [364, 119] width 63 height 9
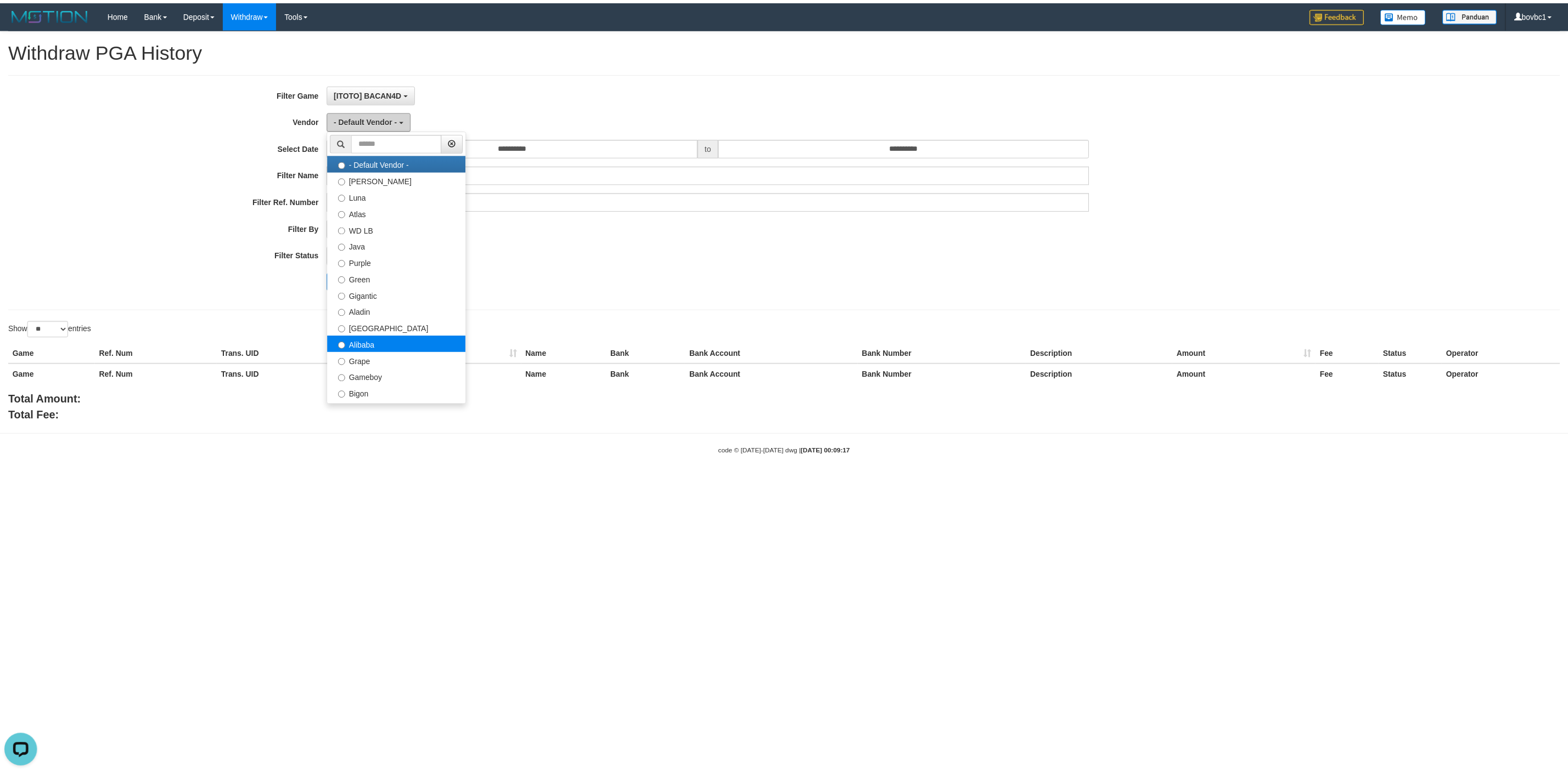
scroll to position [0, 0]
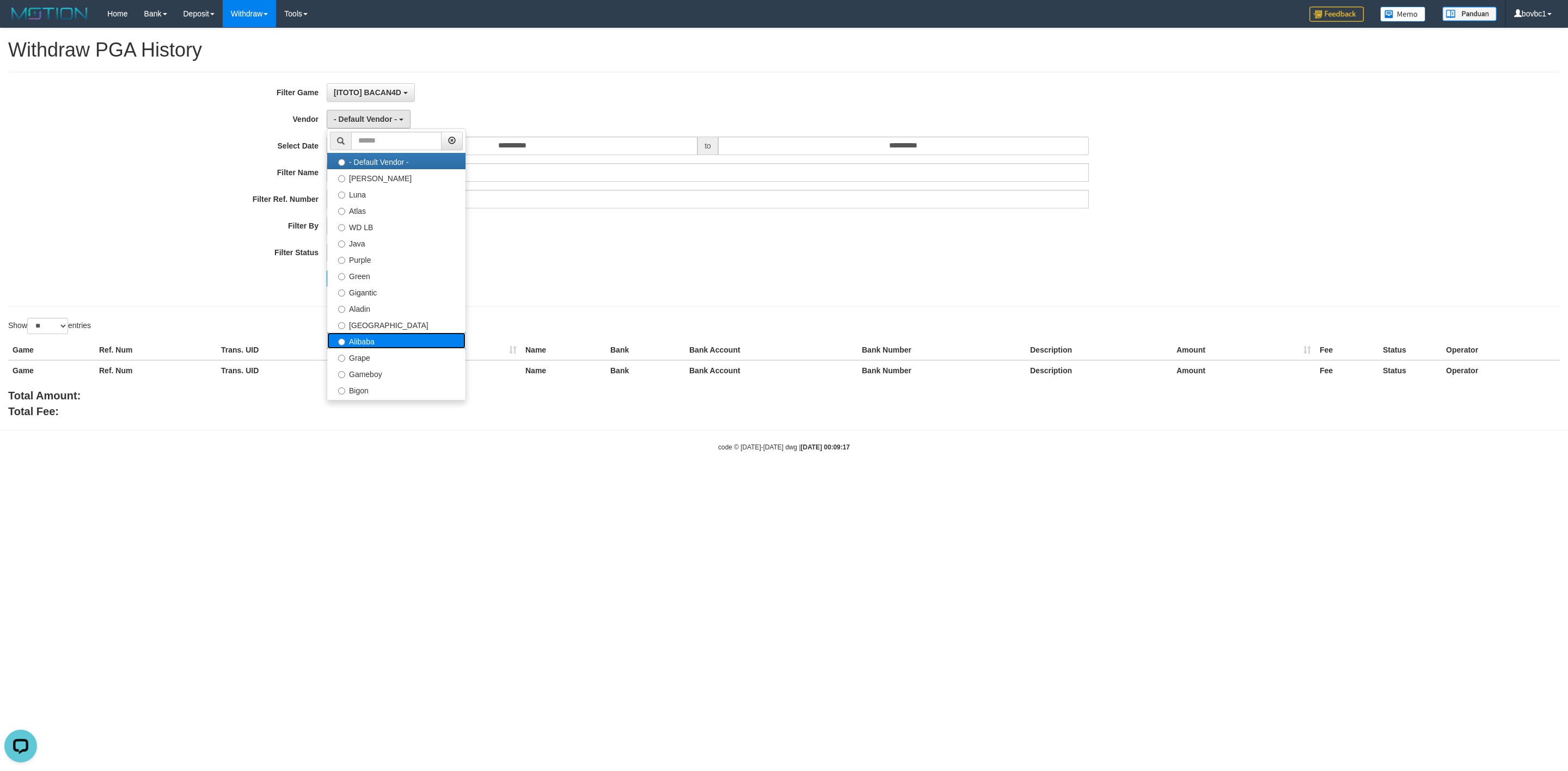
click at [381, 348] on label "Alibaba" at bounding box center [396, 340] width 138 height 16
select select "**********"
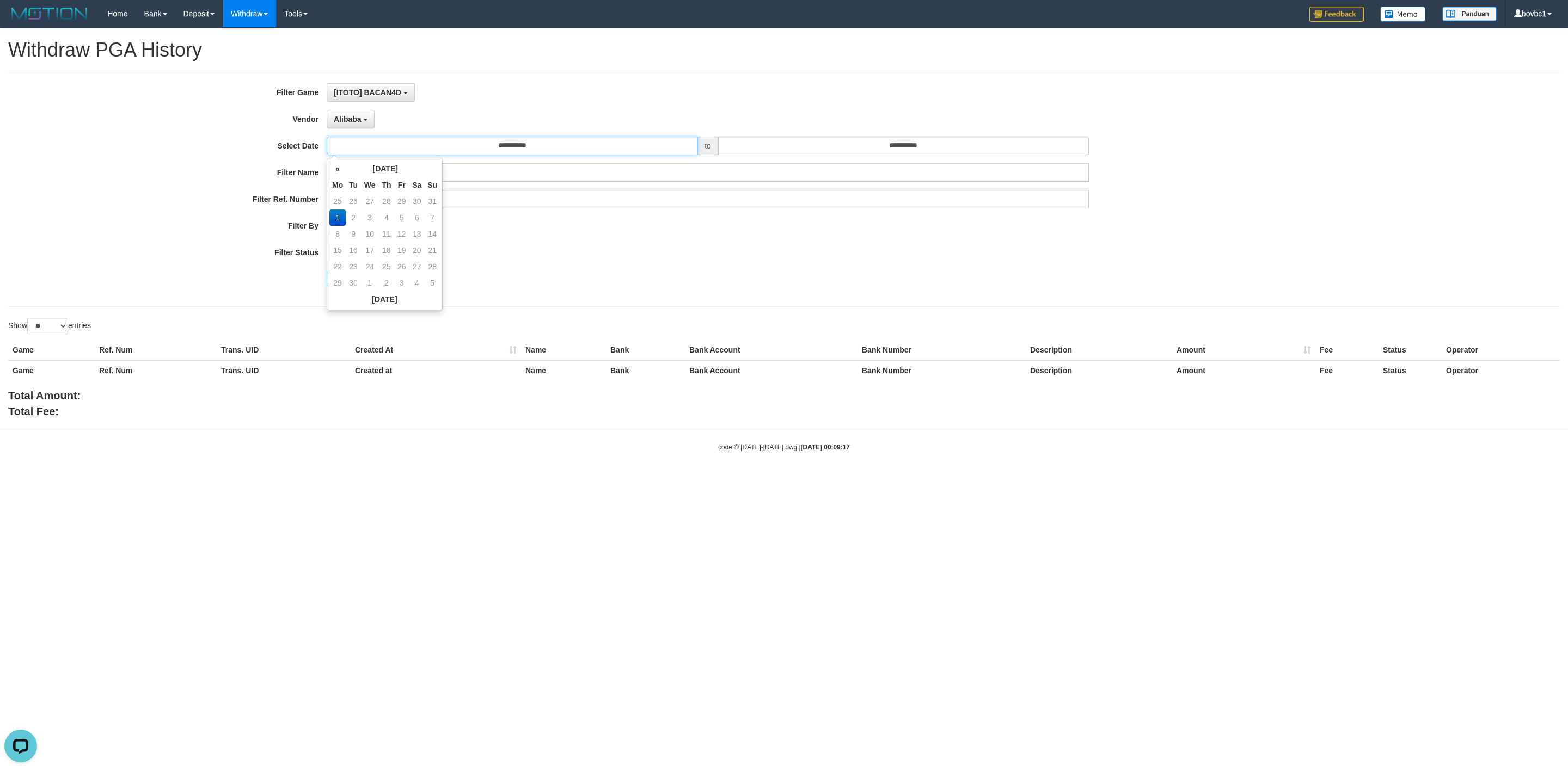
click at [489, 147] on input "**********" at bounding box center [511, 145] width 370 height 18
click at [339, 203] on td "25" at bounding box center [337, 201] width 16 height 16
type input "**********"
click at [834, 155] on input "**********" at bounding box center [902, 145] width 370 height 18
click at [822, 198] on td "31" at bounding box center [825, 201] width 16 height 16
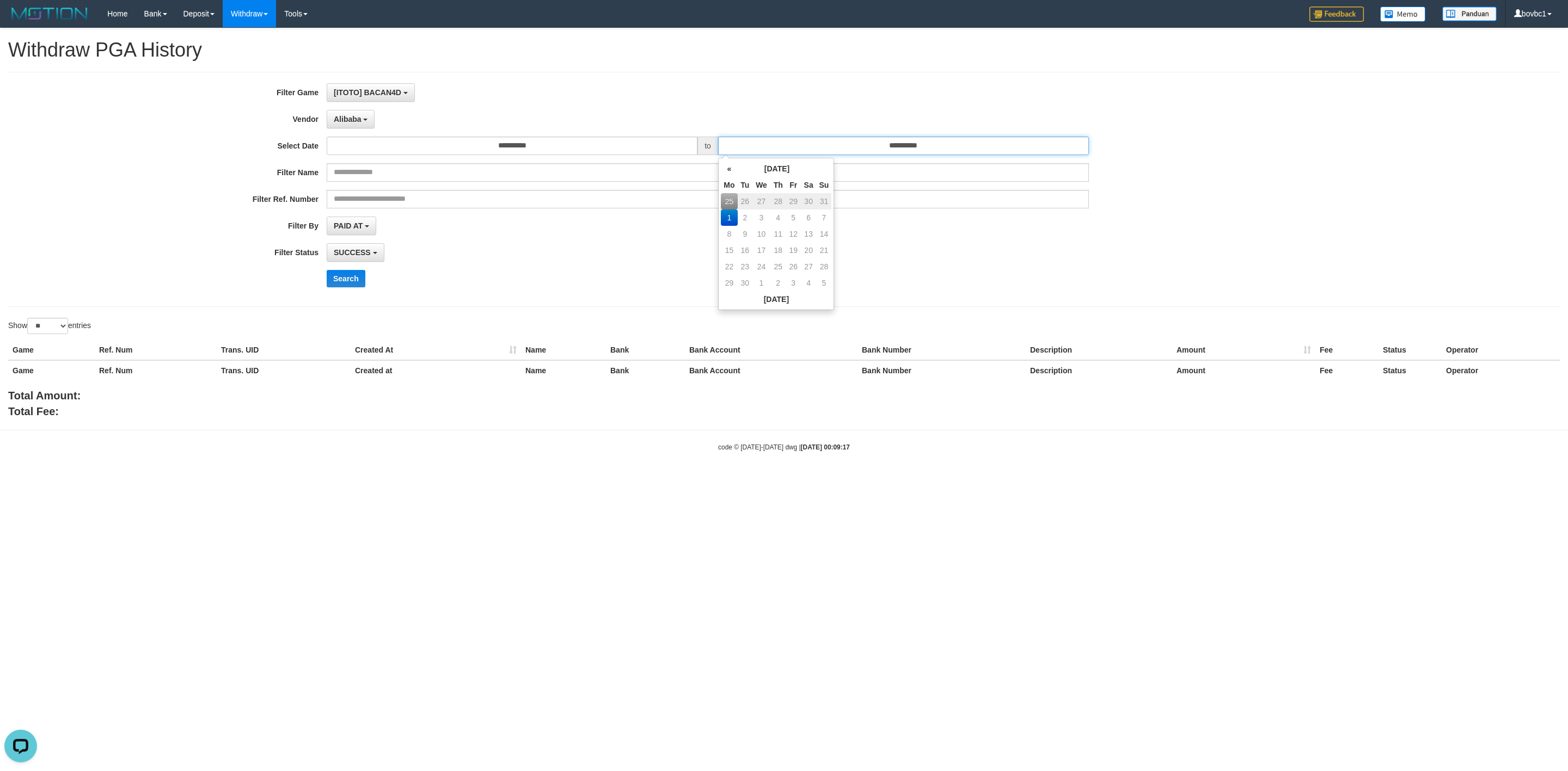
type input "**********"
drag, startPoint x: 949, startPoint y: 214, endPoint x: 709, endPoint y: 260, distance: 244.4
click at [949, 216] on div "**********" at bounding box center [653, 189] width 1306 height 212
click at [345, 275] on button "Search" at bounding box center [345, 279] width 39 height 17
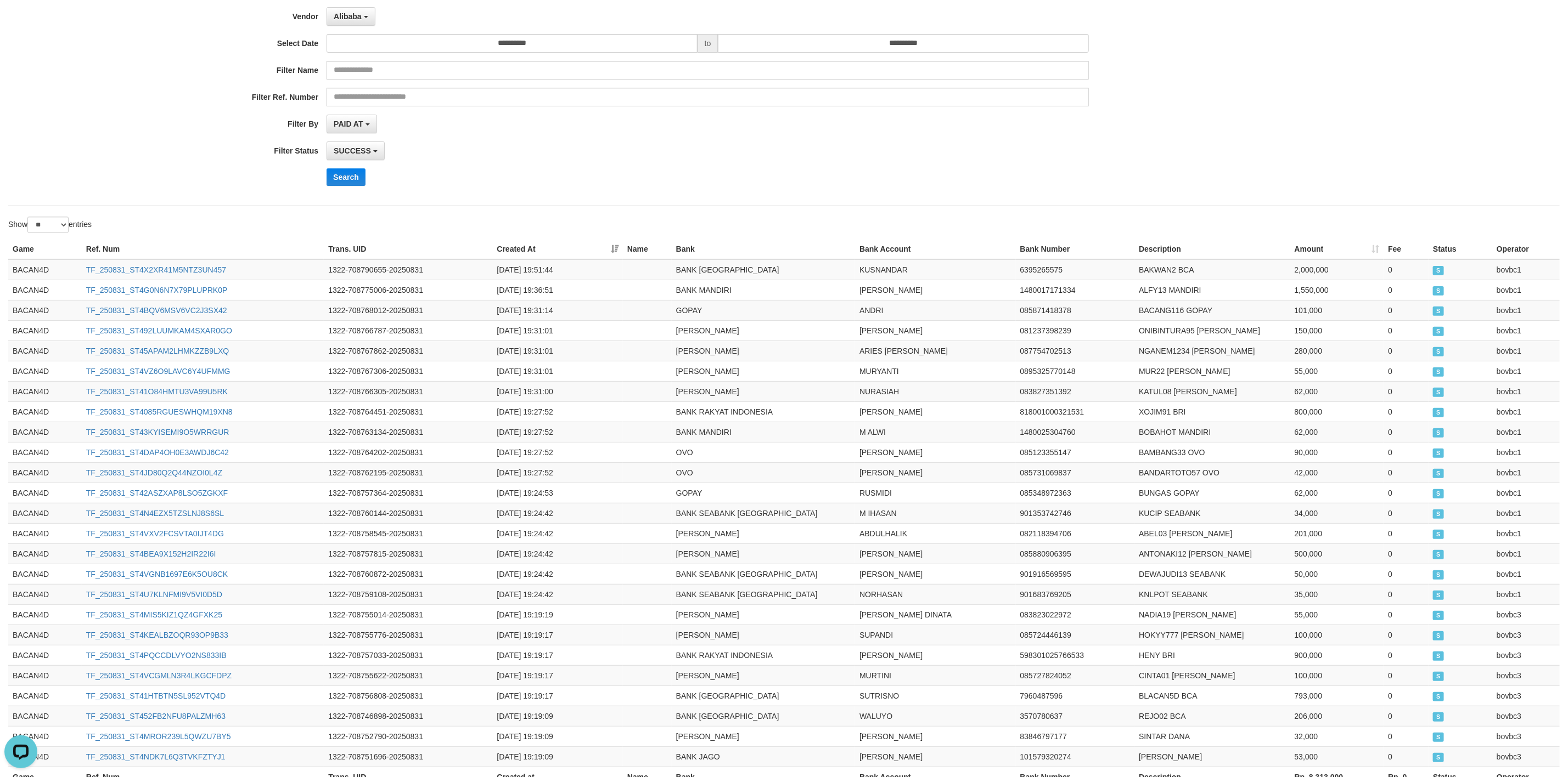
scroll to position [78, 0]
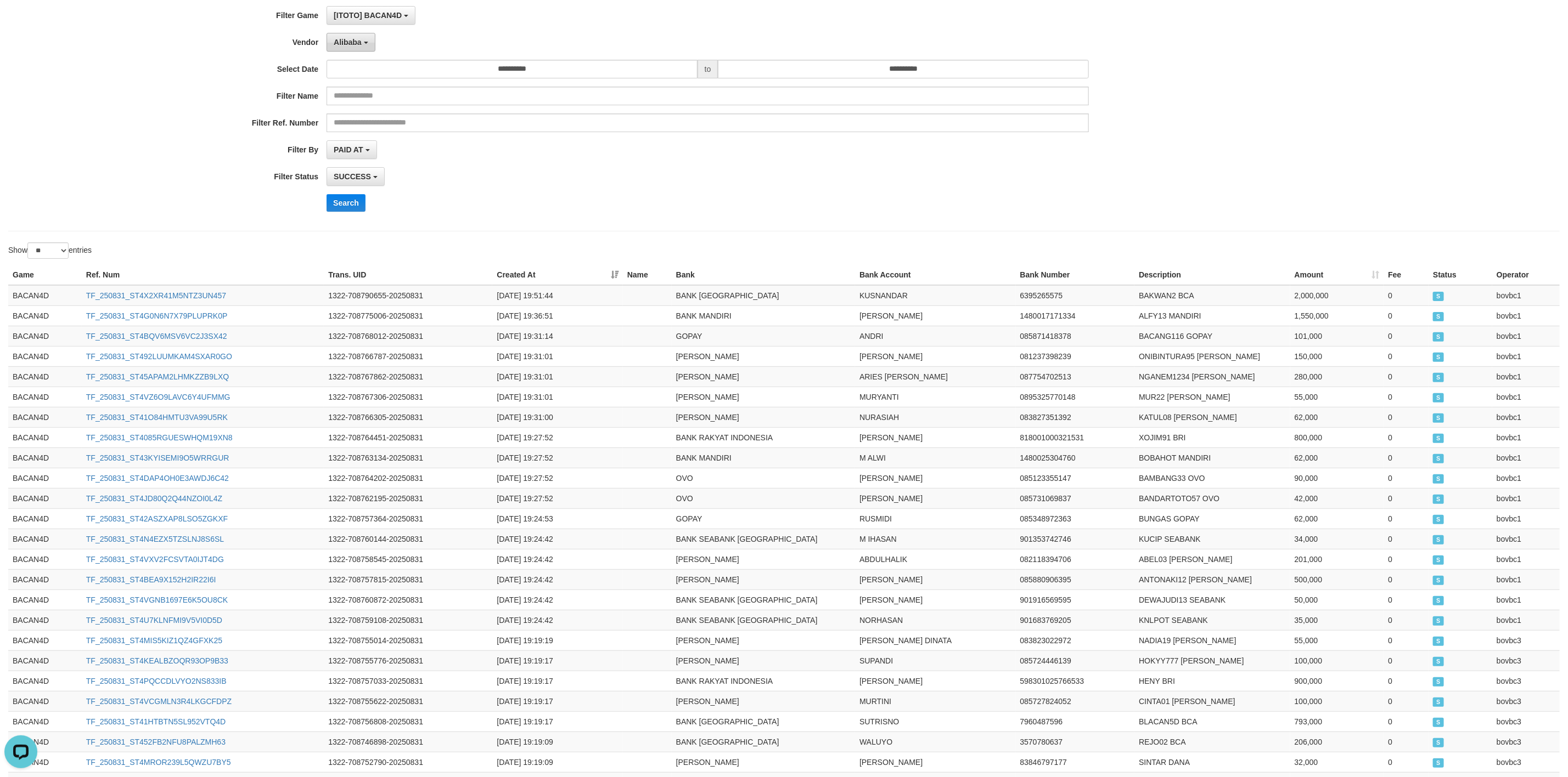
click at [356, 41] on span "Alibaba" at bounding box center [347, 42] width 28 height 9
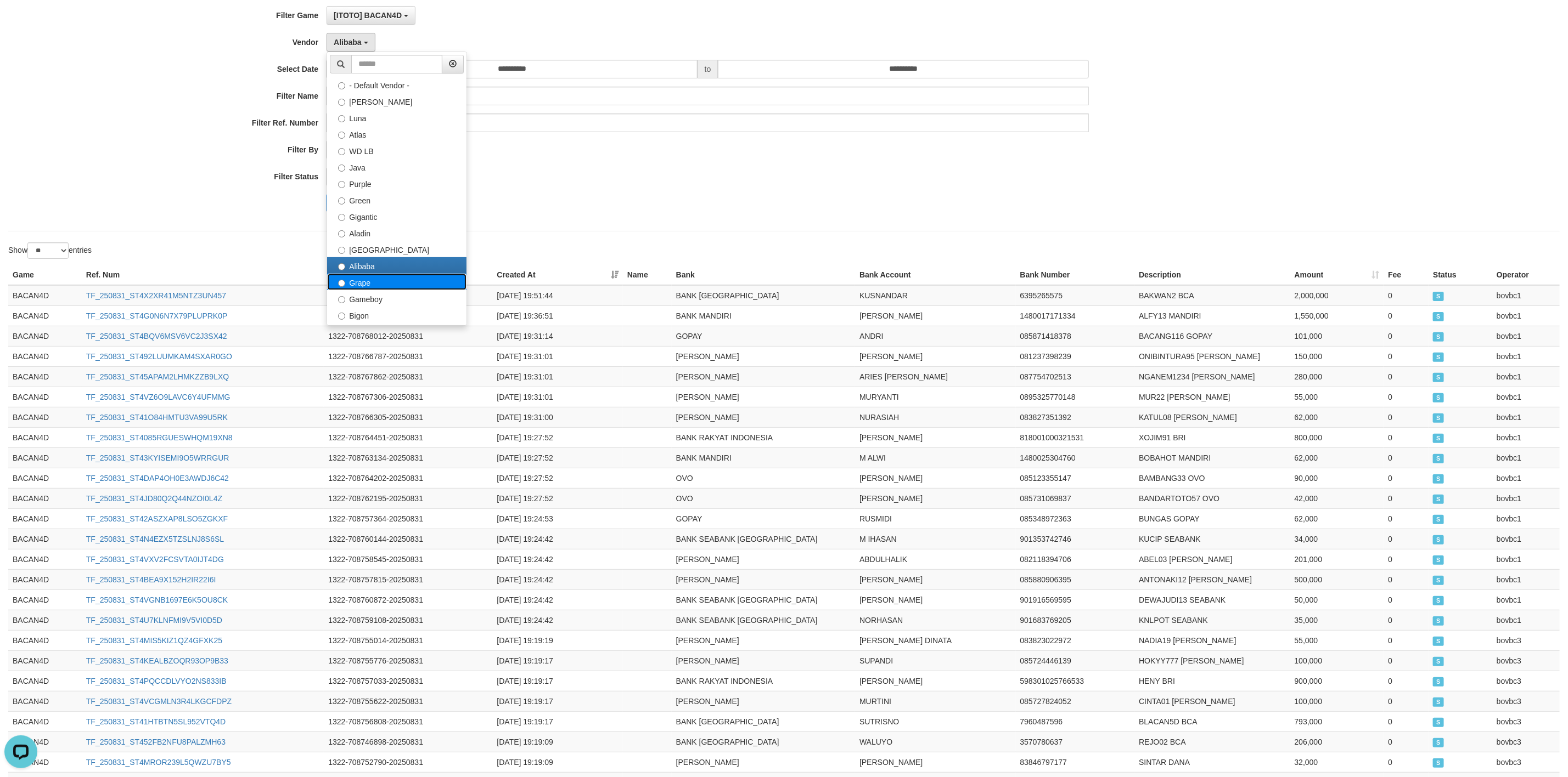
click at [366, 285] on label "Grape" at bounding box center [397, 282] width 139 height 17
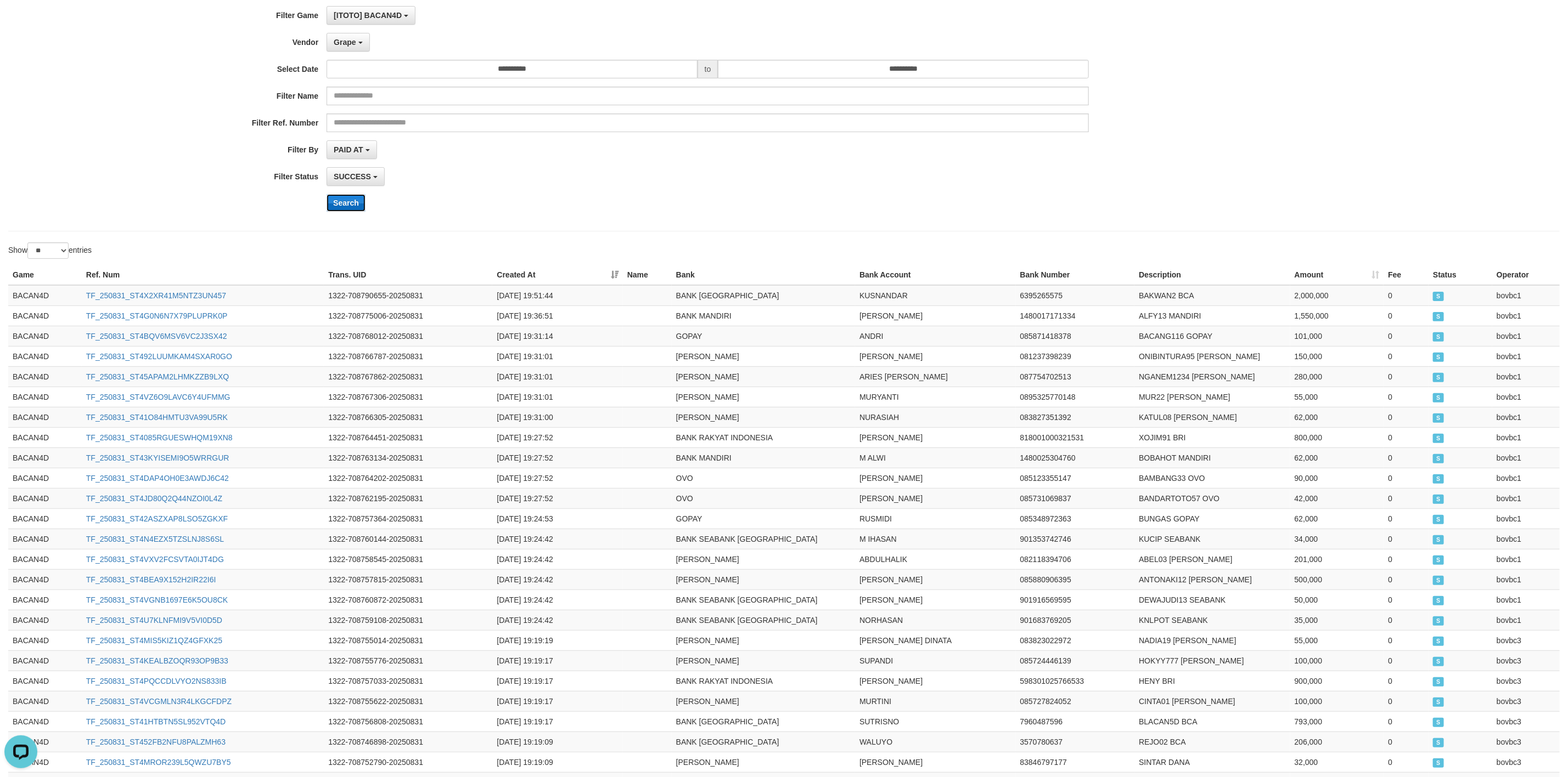
click at [347, 207] on button "Search" at bounding box center [346, 203] width 39 height 17
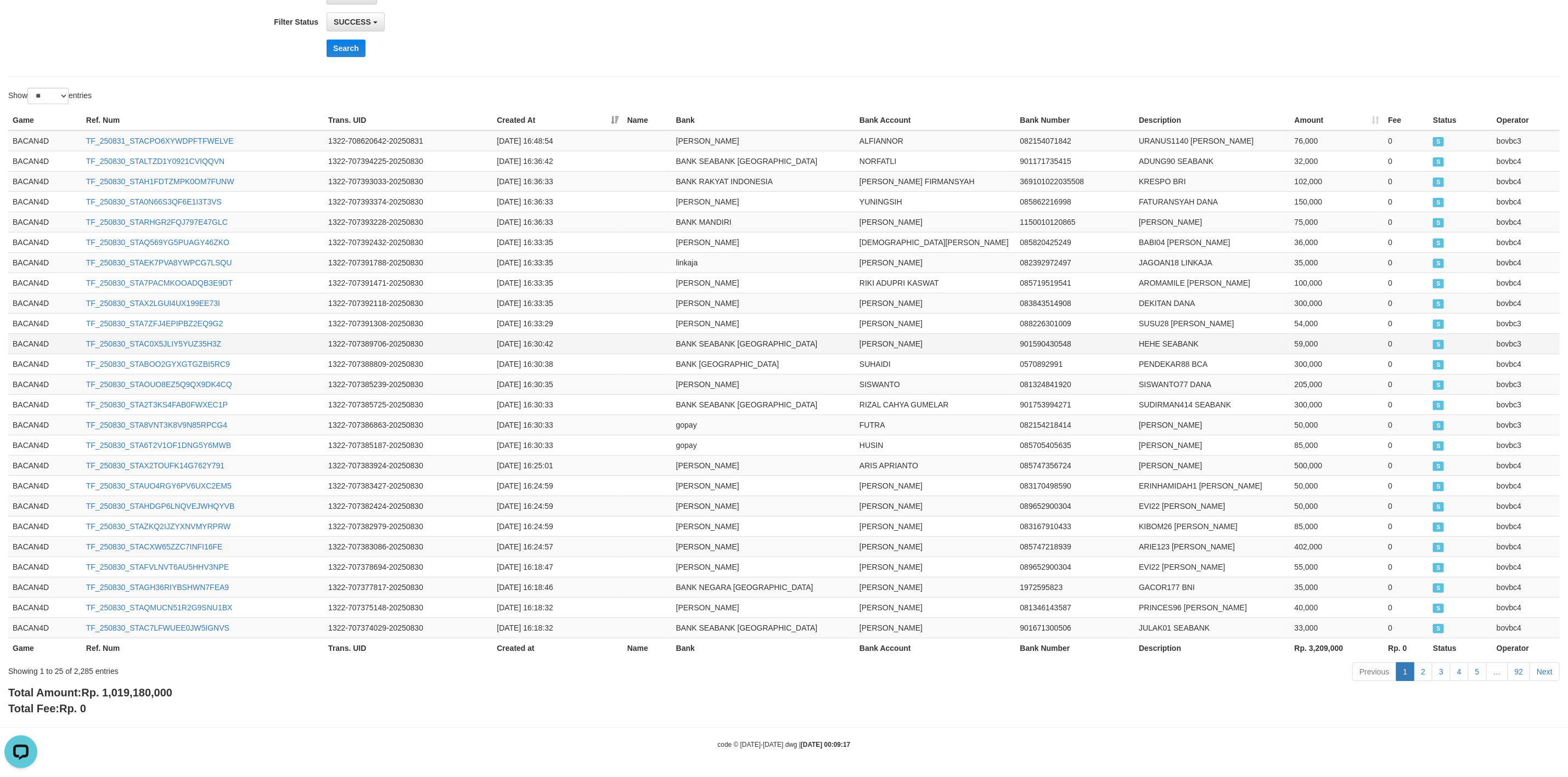
scroll to position [0, 0]
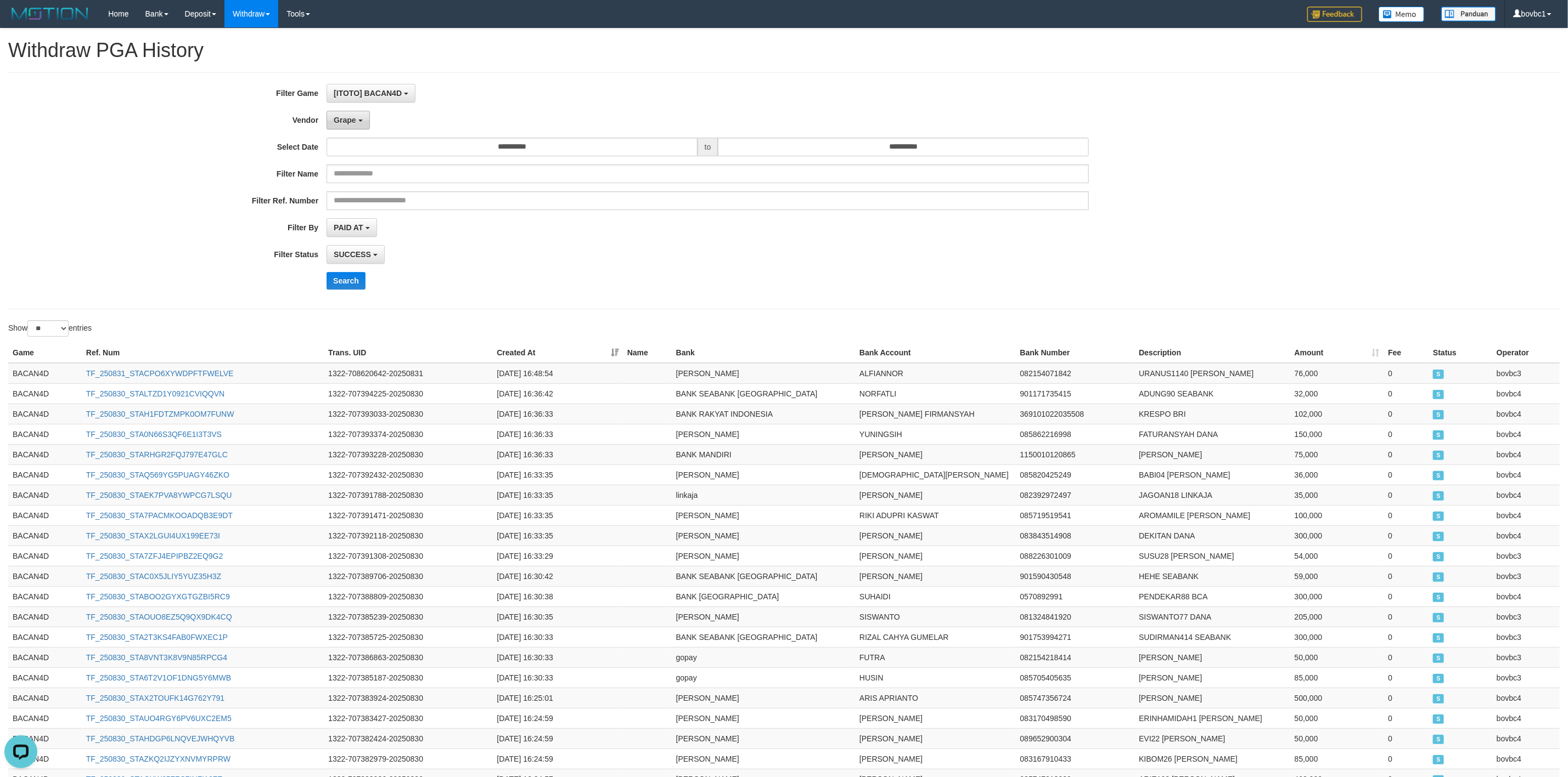
click at [361, 129] on button "Grape" at bounding box center [347, 119] width 43 height 18
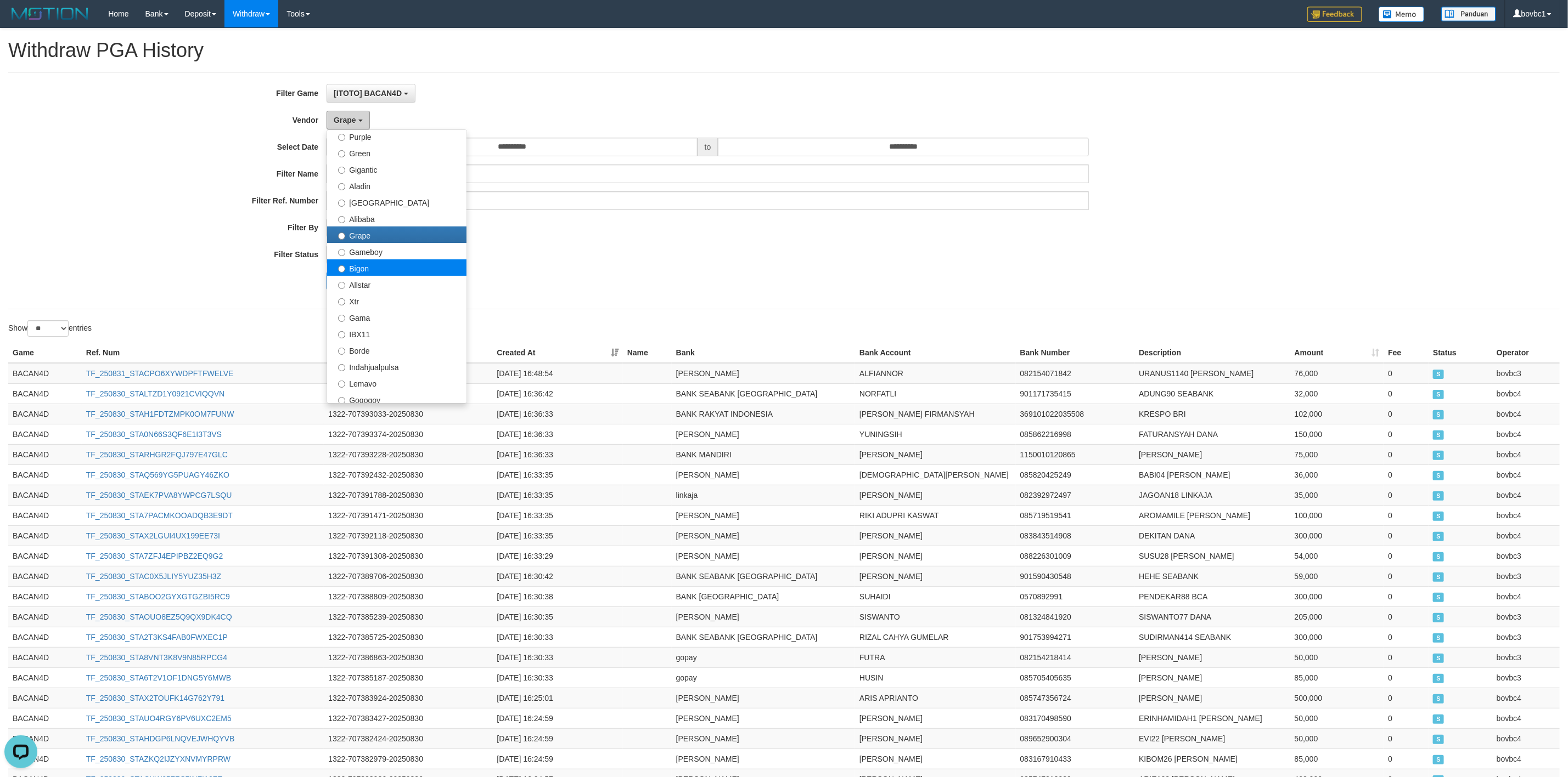
scroll to position [164, 0]
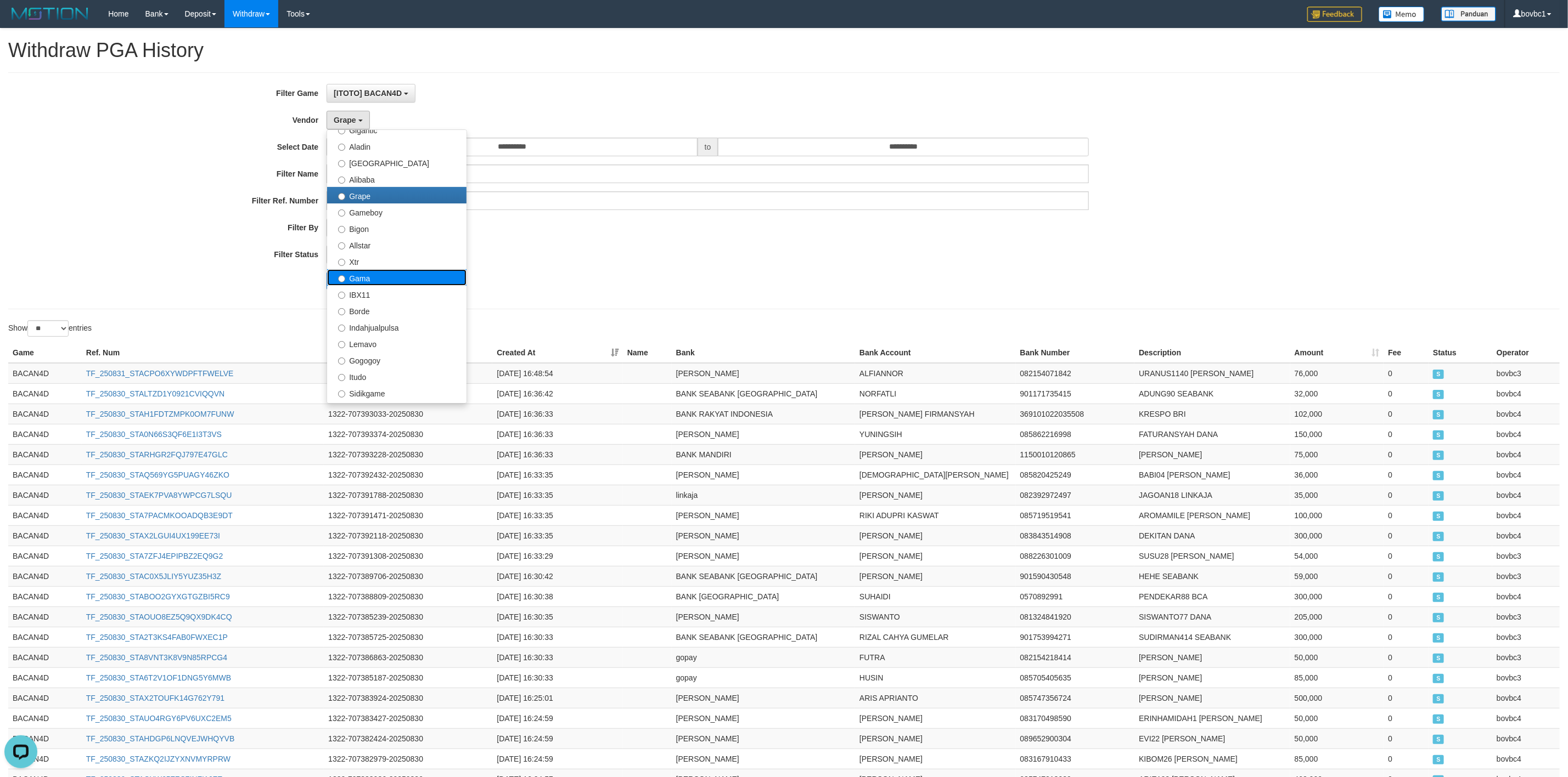
click at [367, 275] on label "Gama" at bounding box center [397, 278] width 139 height 17
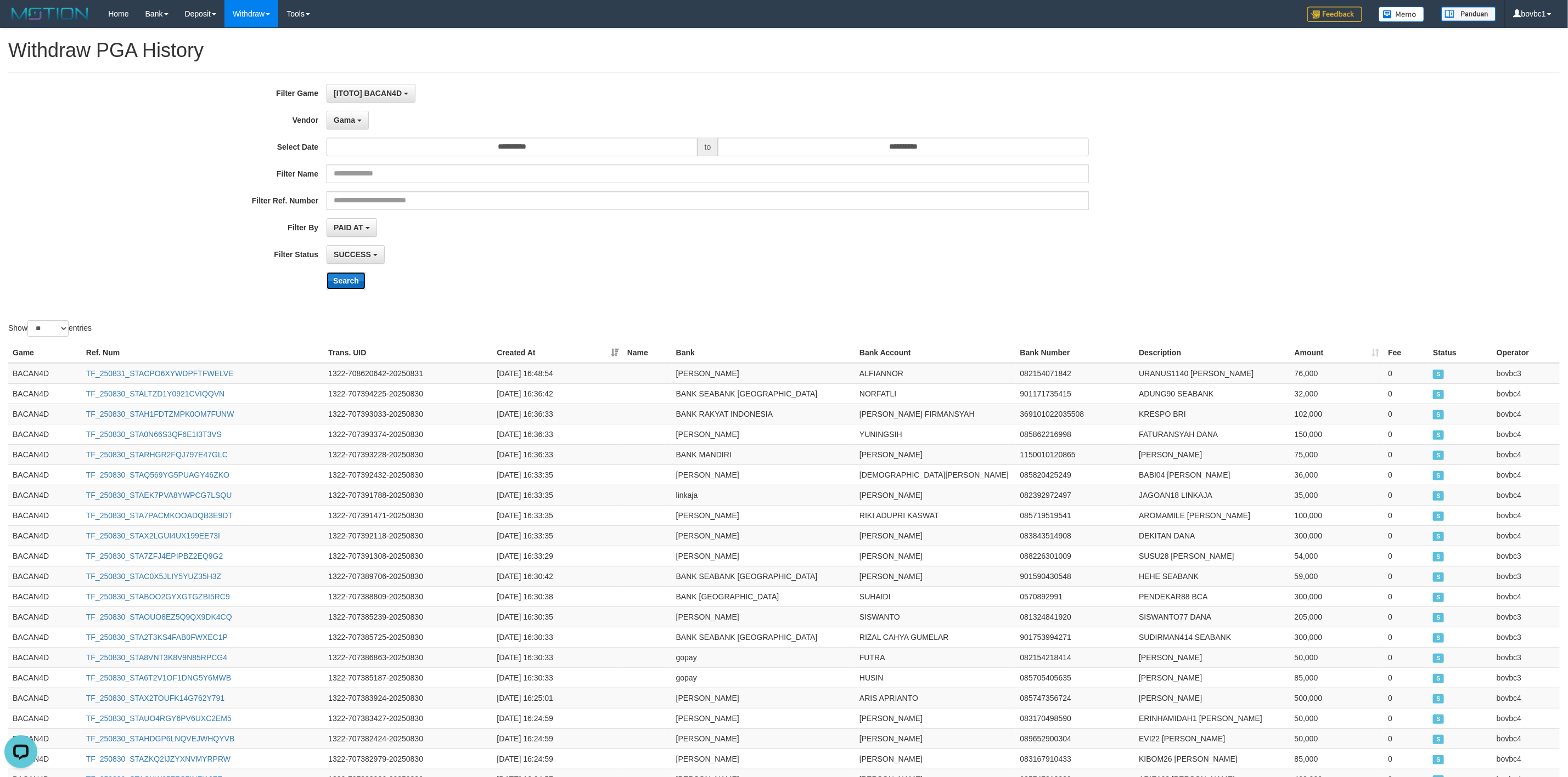
click at [347, 280] on button "Search" at bounding box center [346, 281] width 39 height 17
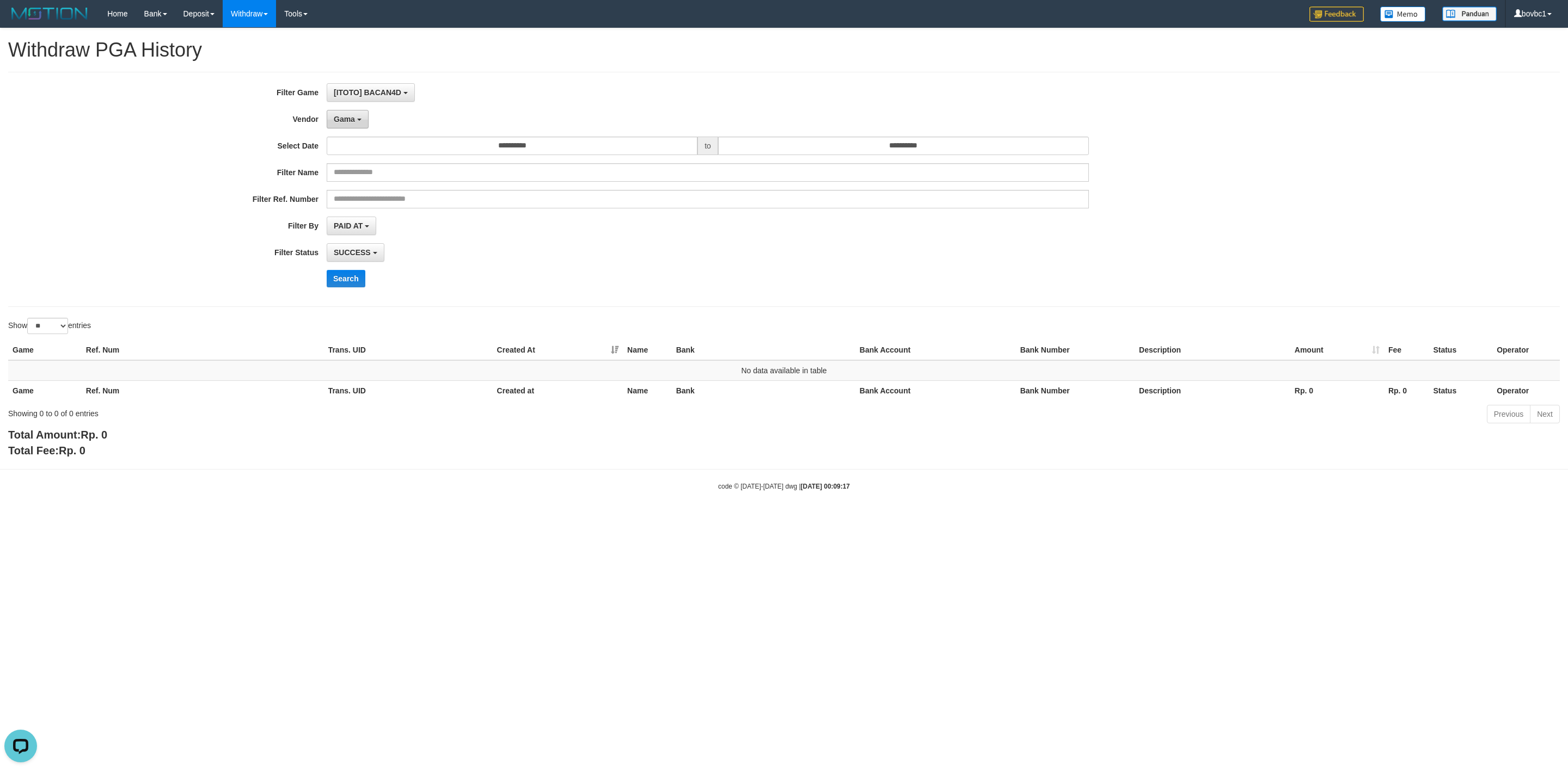
click at [344, 124] on button "Gama" at bounding box center [347, 118] width 42 height 18
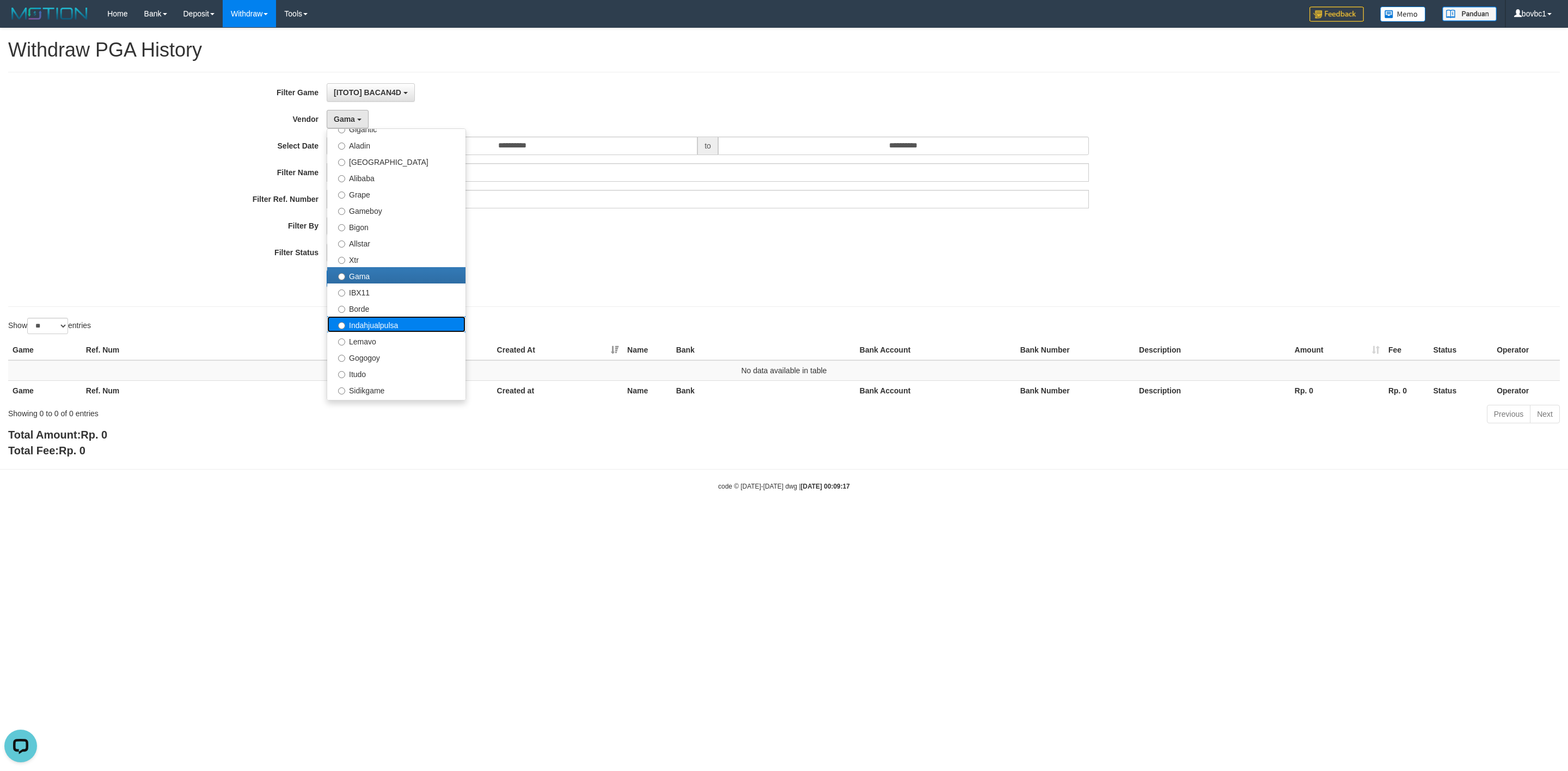
click at [377, 325] on label "Indahjualpulsa" at bounding box center [396, 324] width 138 height 16
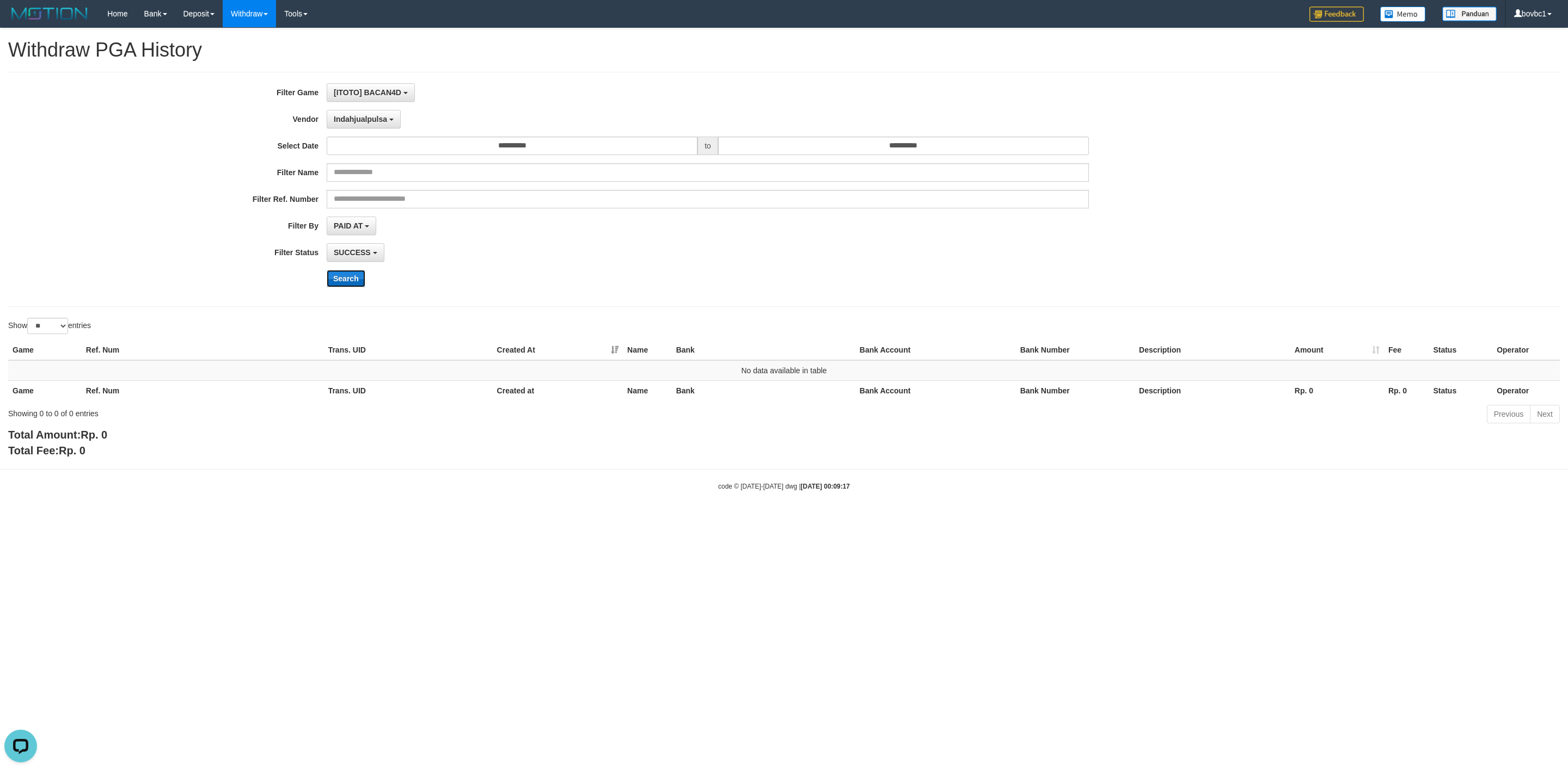
click at [348, 276] on button "Search" at bounding box center [345, 279] width 39 height 17
click at [348, 281] on button "Search" at bounding box center [345, 279] width 39 height 17
click at [351, 281] on button "Search" at bounding box center [345, 279] width 39 height 17
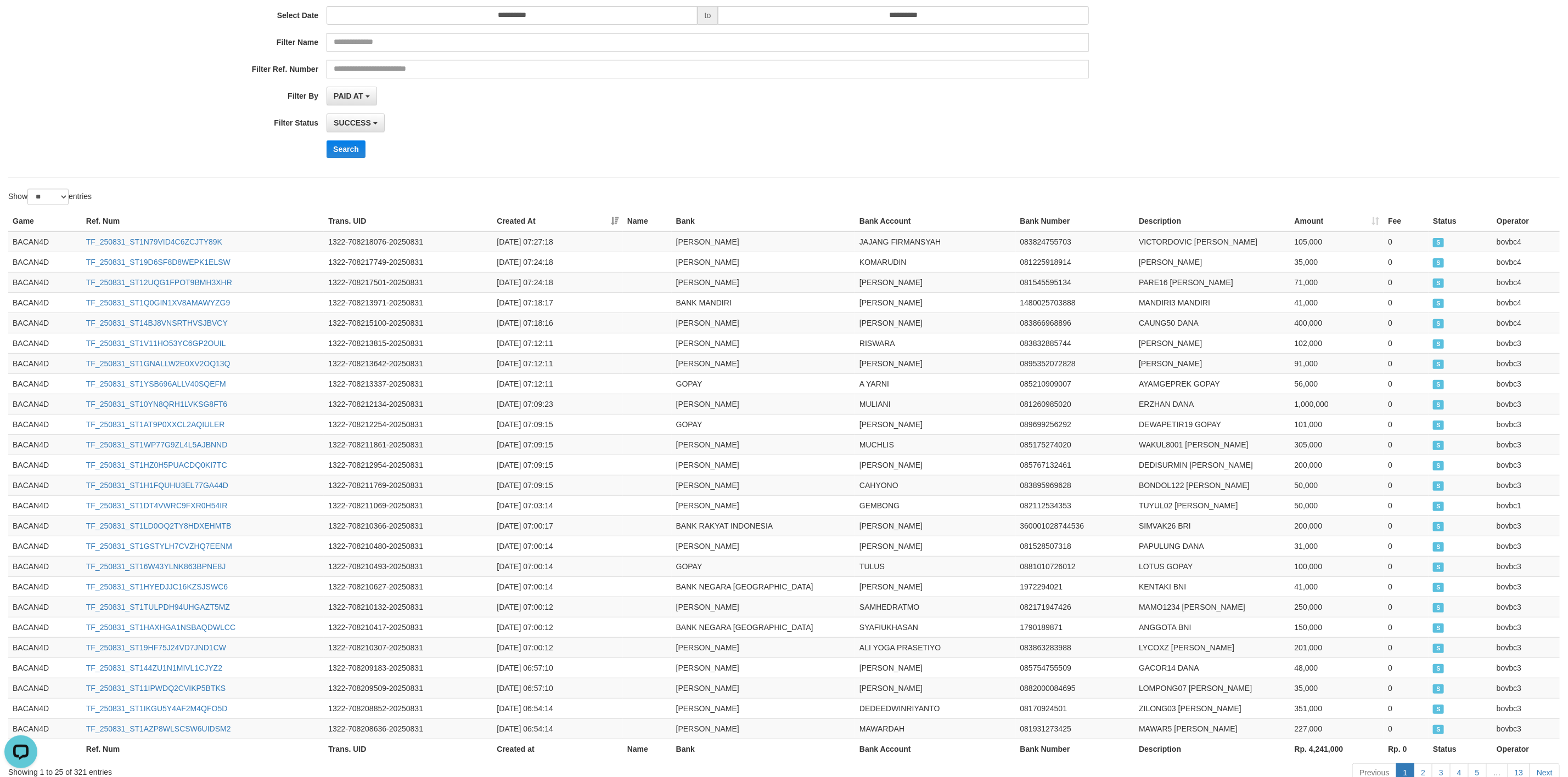
scroll to position [0, 0]
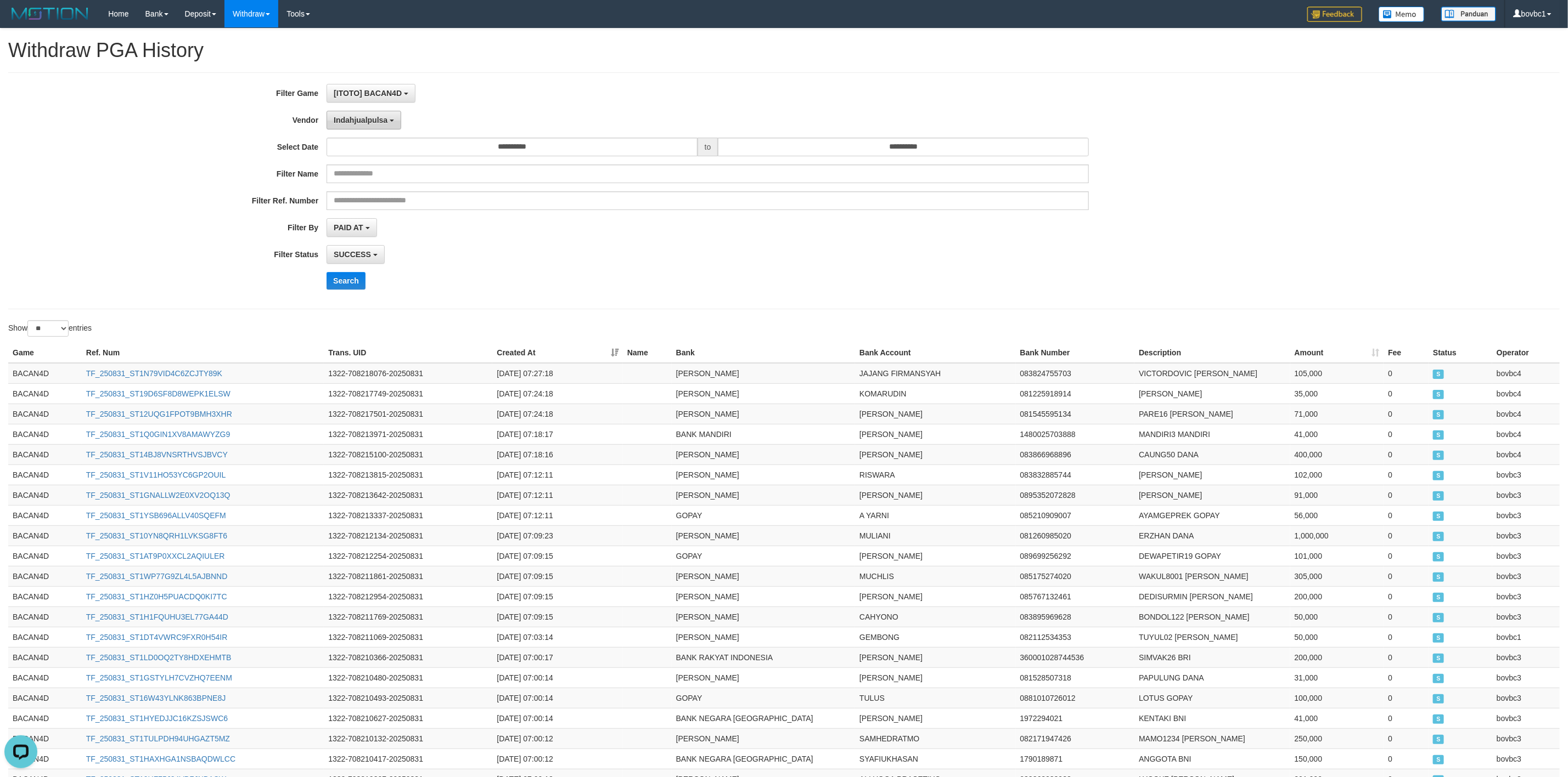
click at [375, 120] on span "Indahjualpulsa" at bounding box center [360, 120] width 54 height 9
click at [377, 342] on label "Lemavo" at bounding box center [397, 343] width 139 height 17
click at [349, 277] on button "Search" at bounding box center [346, 281] width 39 height 17
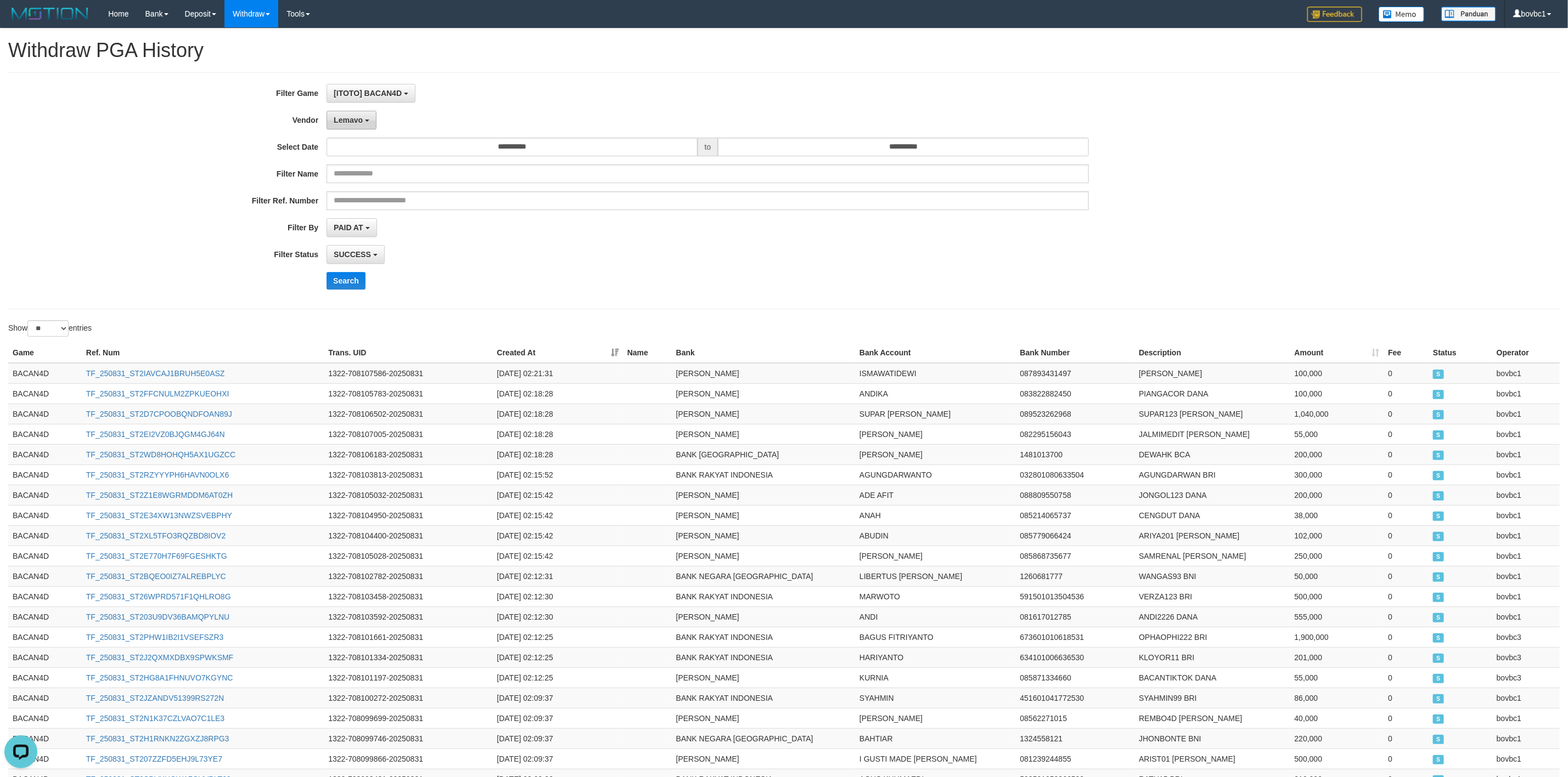
drag, startPoint x: 355, startPoint y: 122, endPoint x: 347, endPoint y: 137, distance: 17.0
click at [354, 122] on span "Lemavo" at bounding box center [347, 120] width 29 height 9
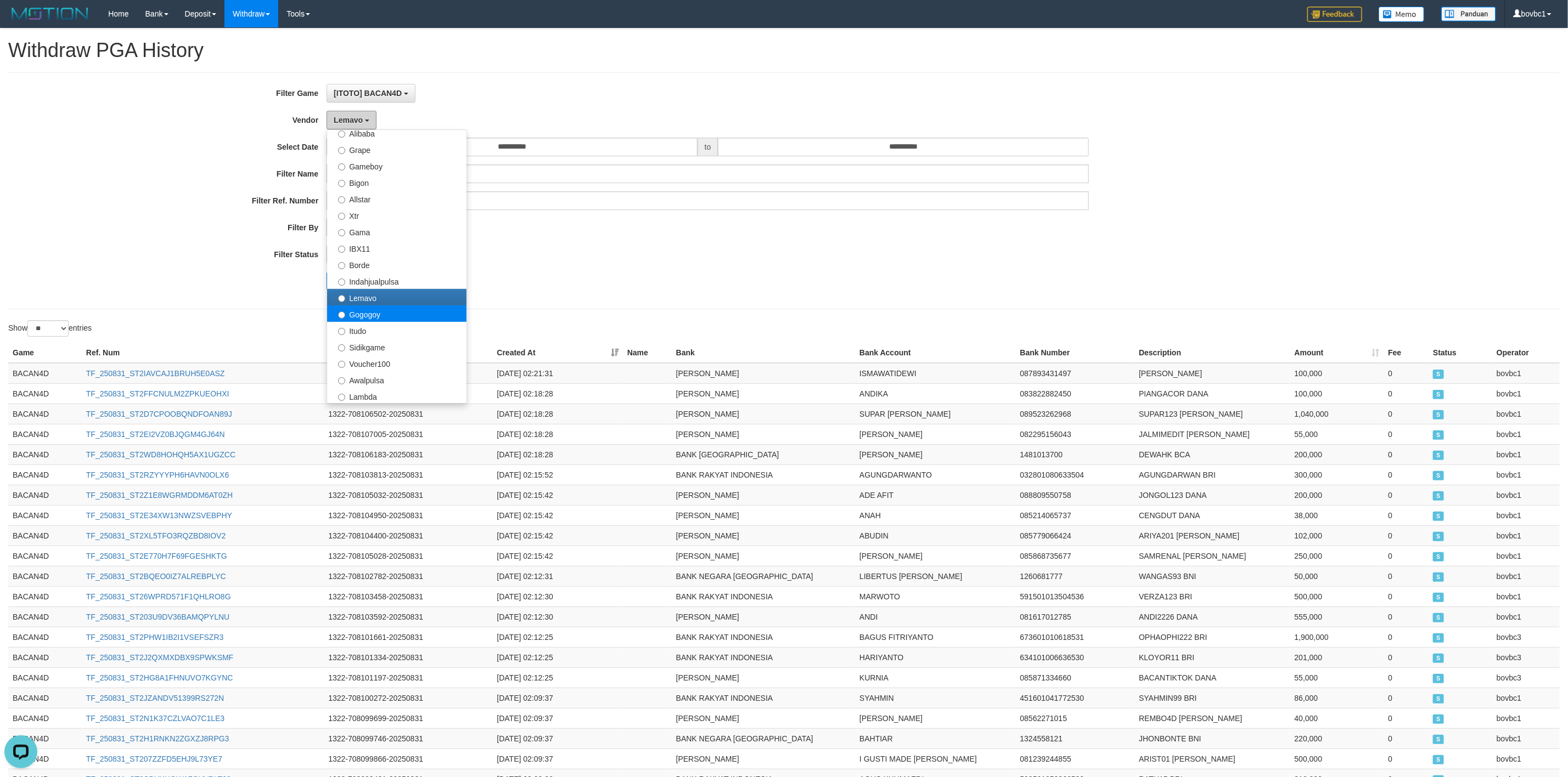
scroll to position [247, 0]
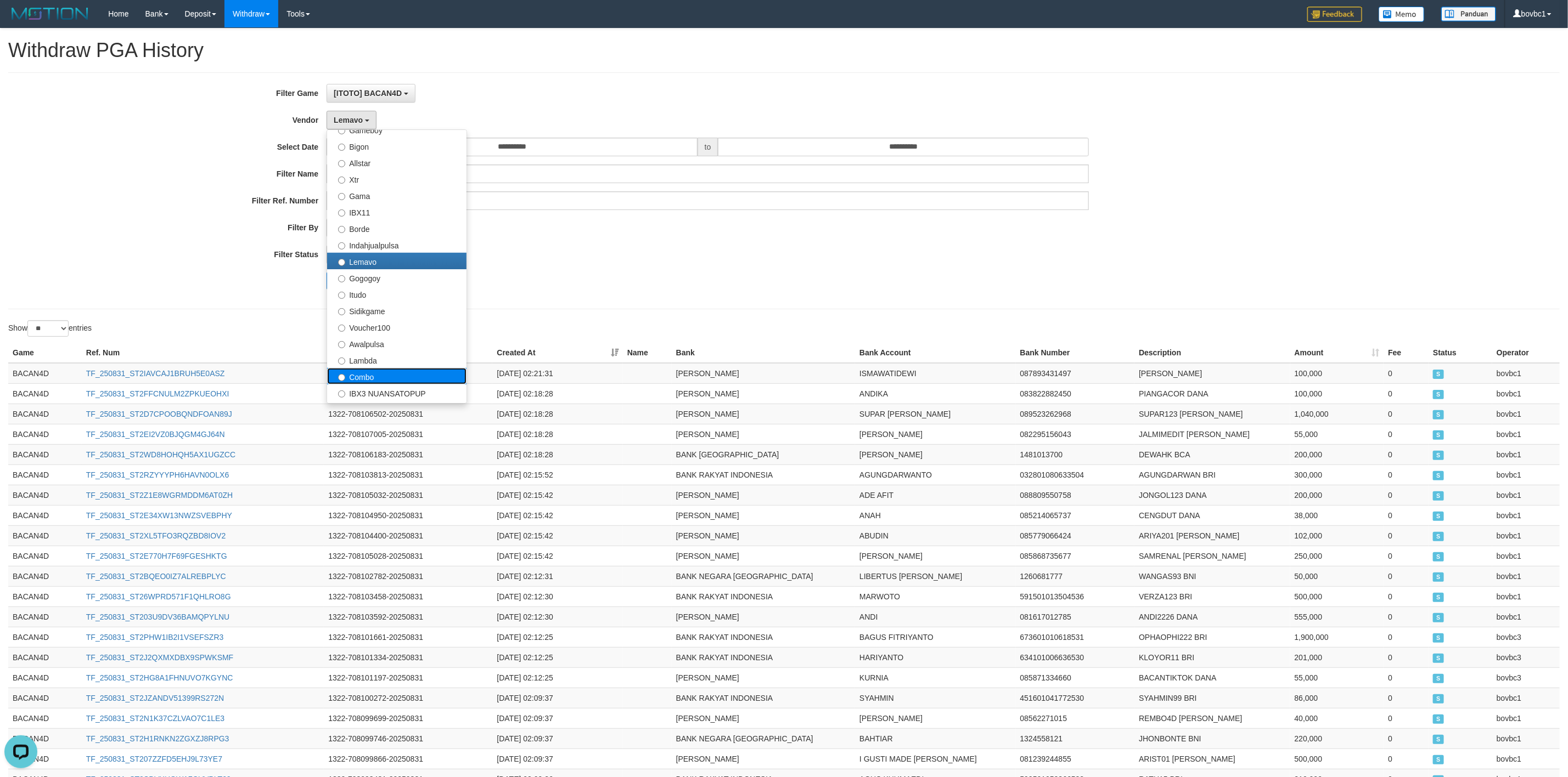
click at [380, 376] on label "Combo" at bounding box center [397, 376] width 139 height 17
click at [357, 282] on button "Search" at bounding box center [346, 281] width 39 height 17
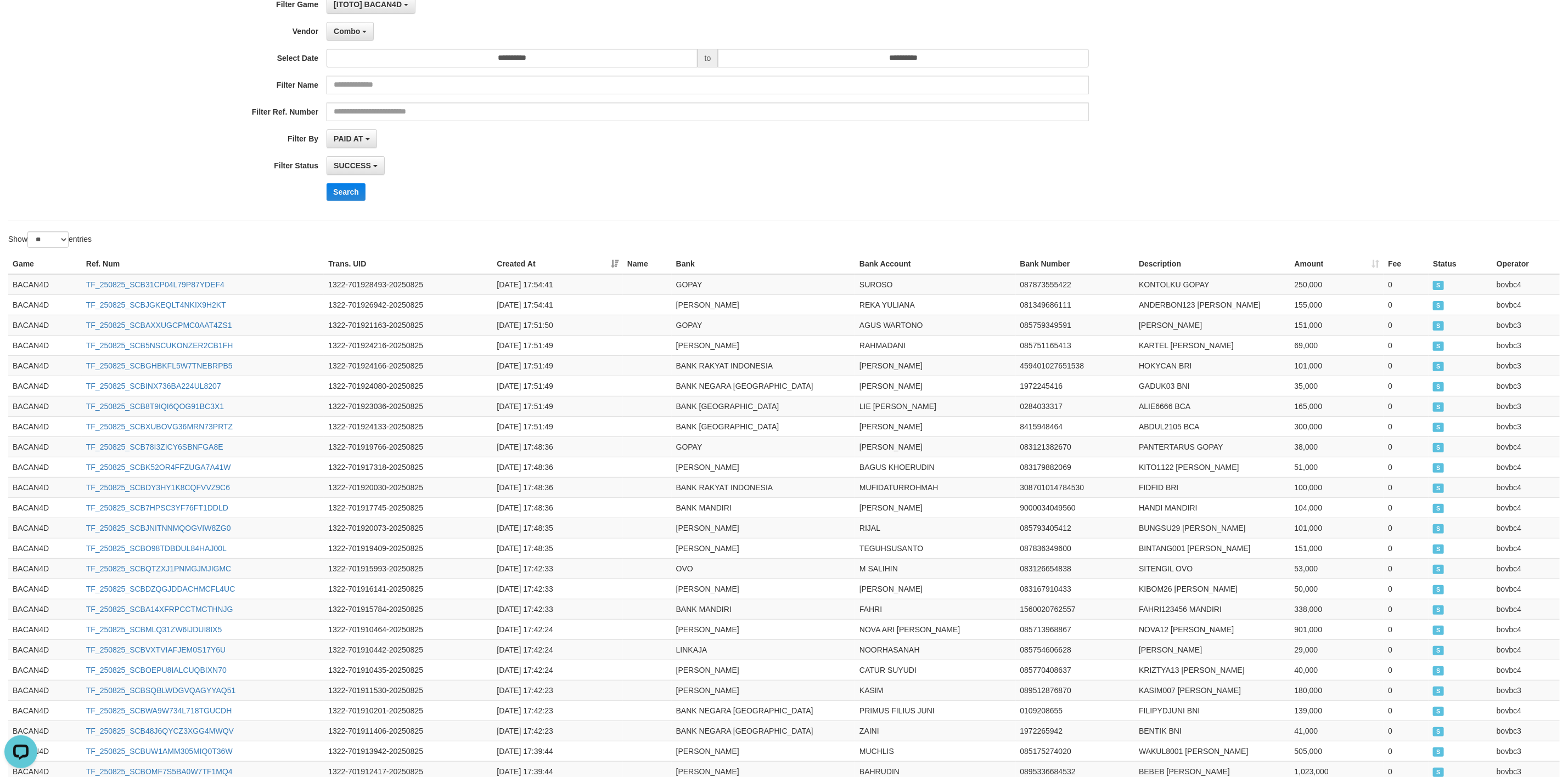
scroll to position [0, 0]
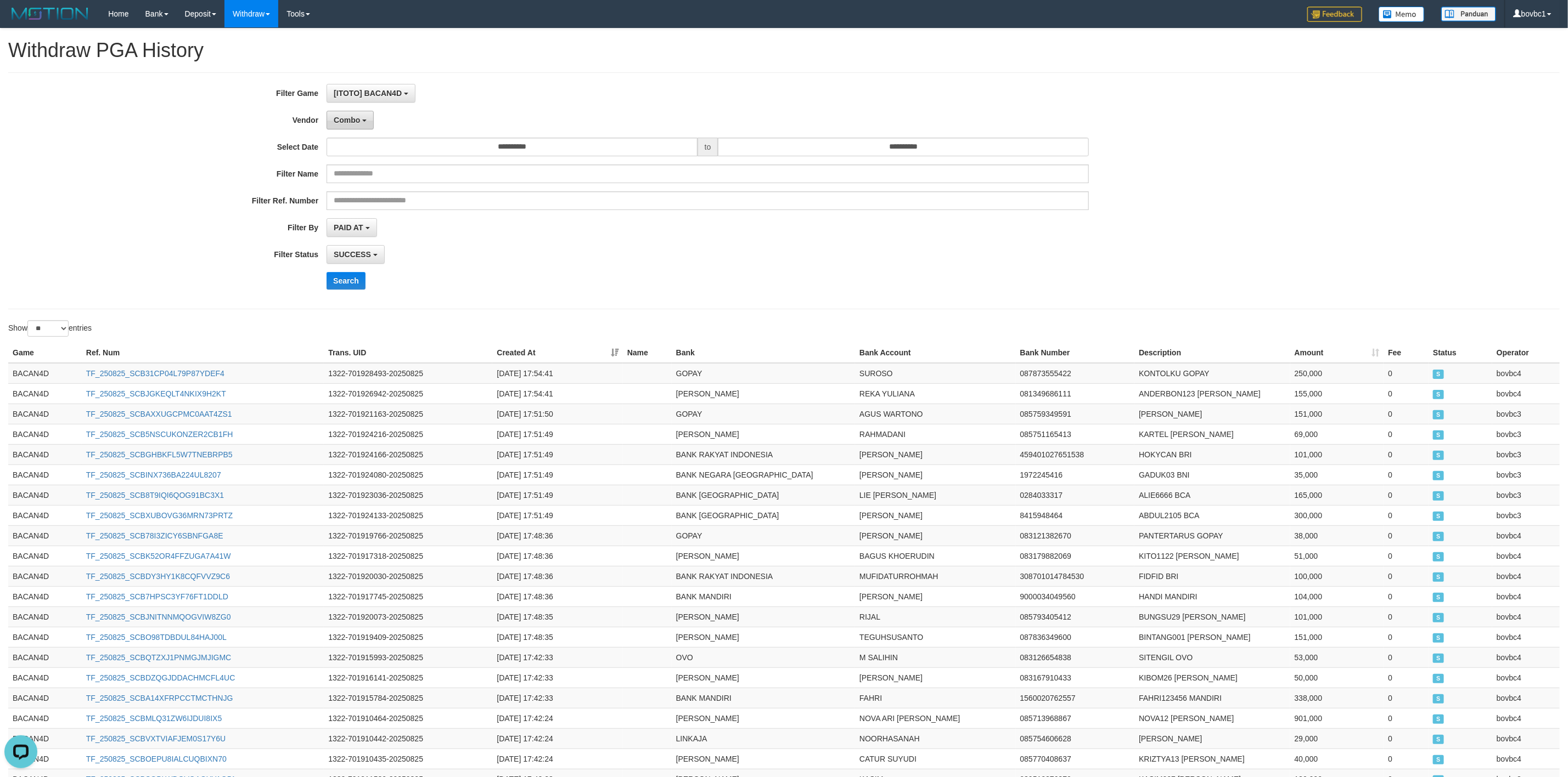
click at [345, 130] on button "Combo" at bounding box center [350, 119] width 47 height 18
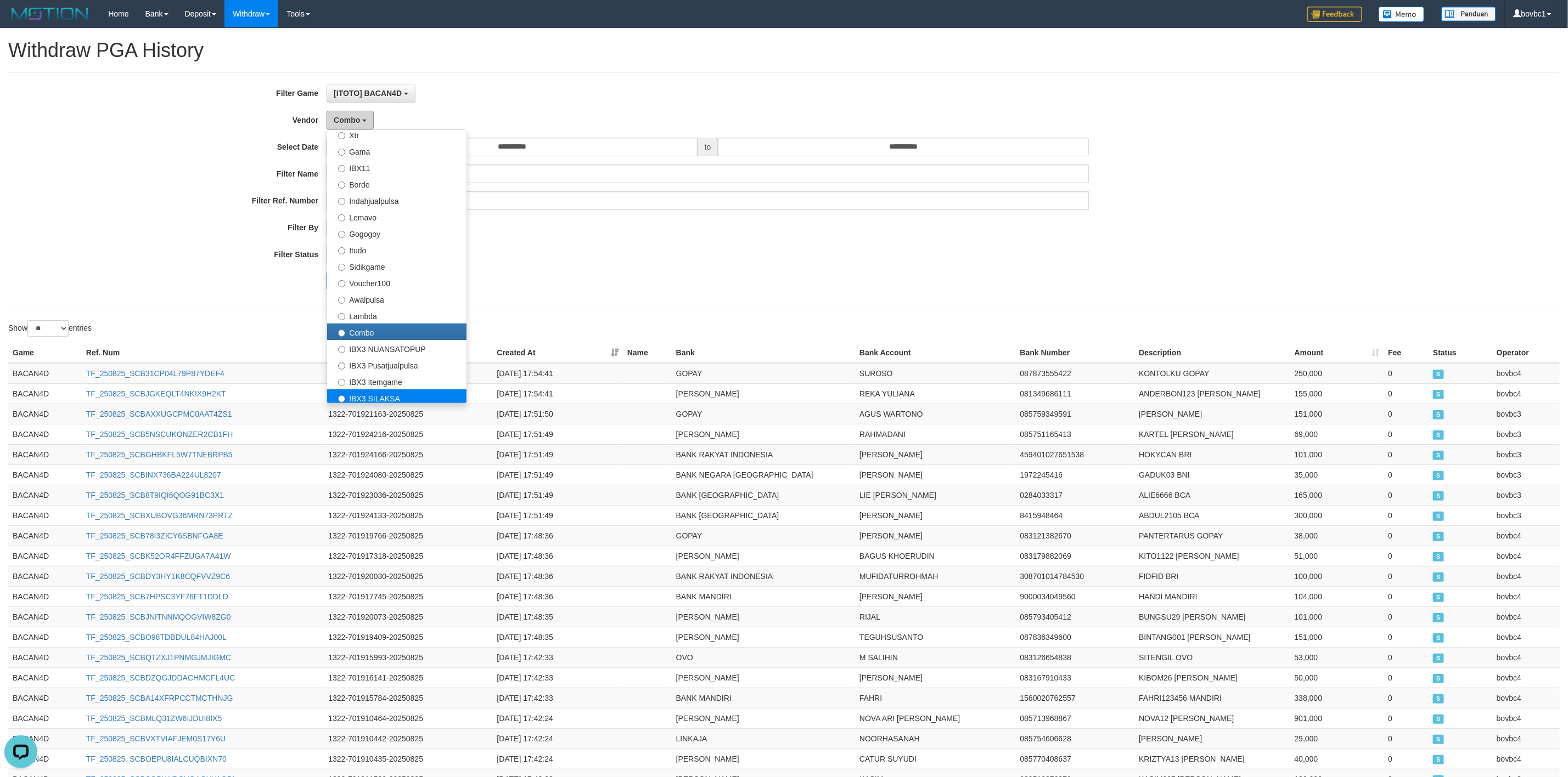
scroll to position [329, 0]
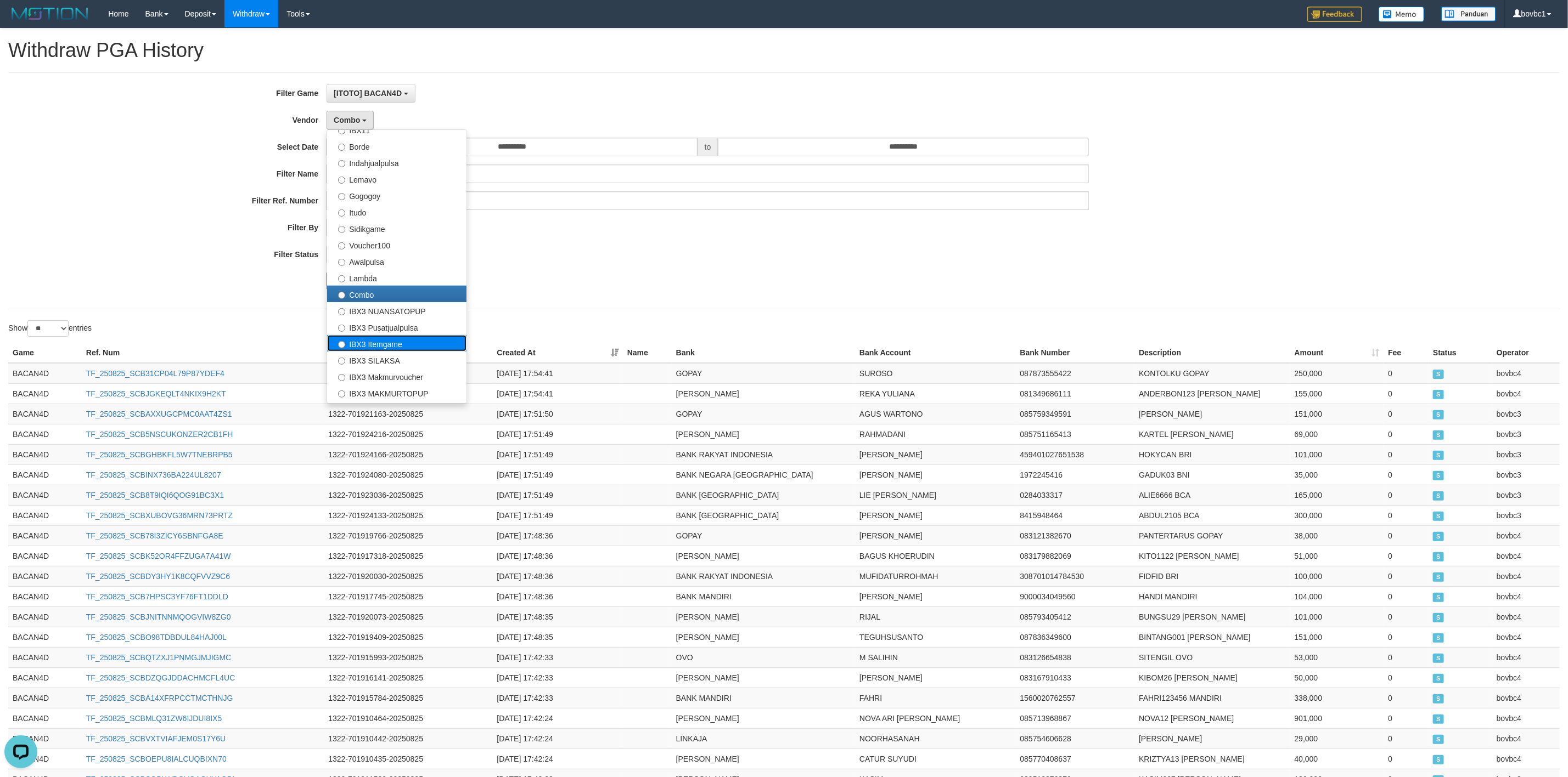
click at [407, 345] on label "IBX3 Itemgame" at bounding box center [397, 343] width 139 height 17
select select "**********"
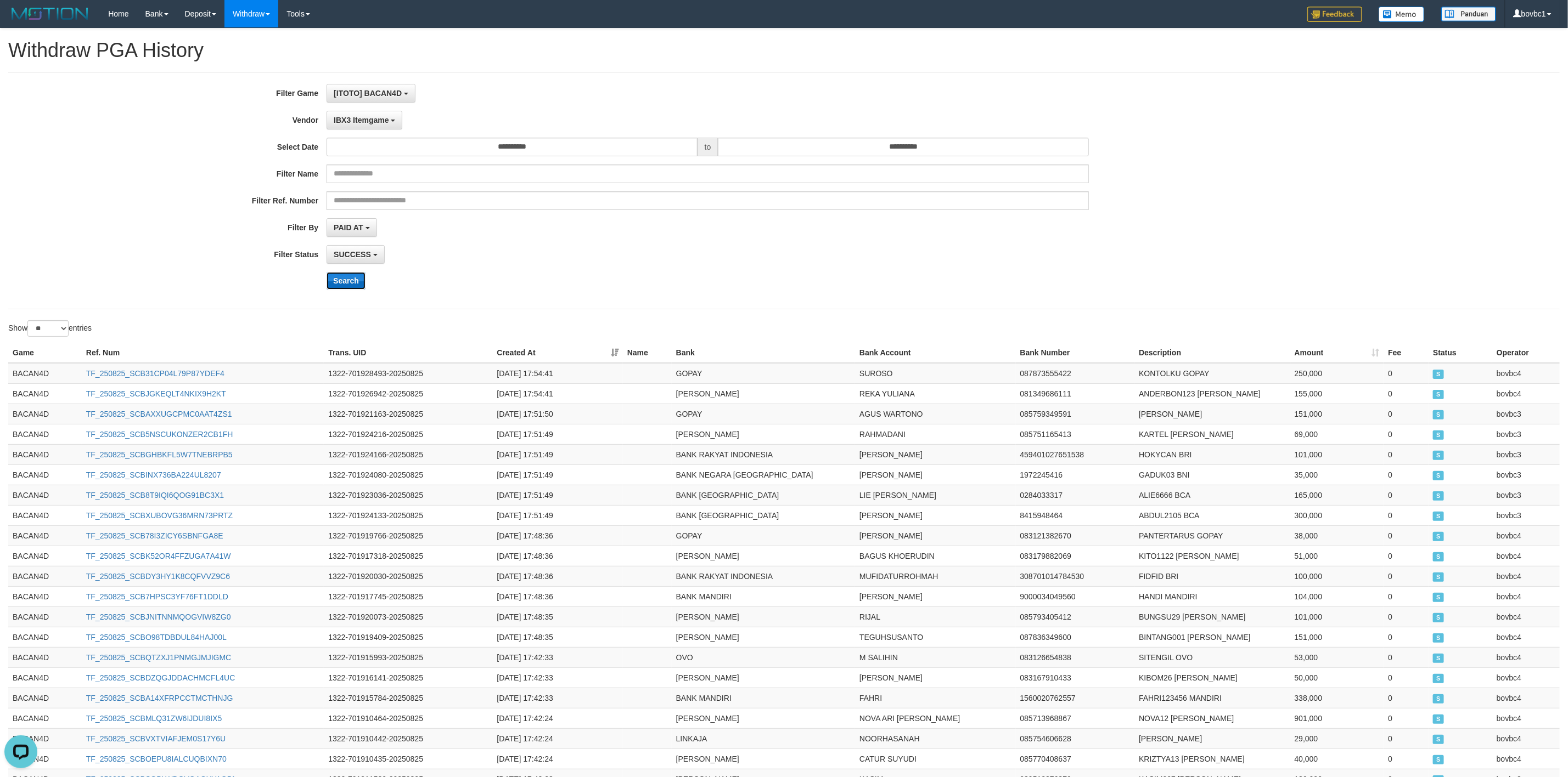
click at [340, 278] on button "Search" at bounding box center [346, 281] width 39 height 17
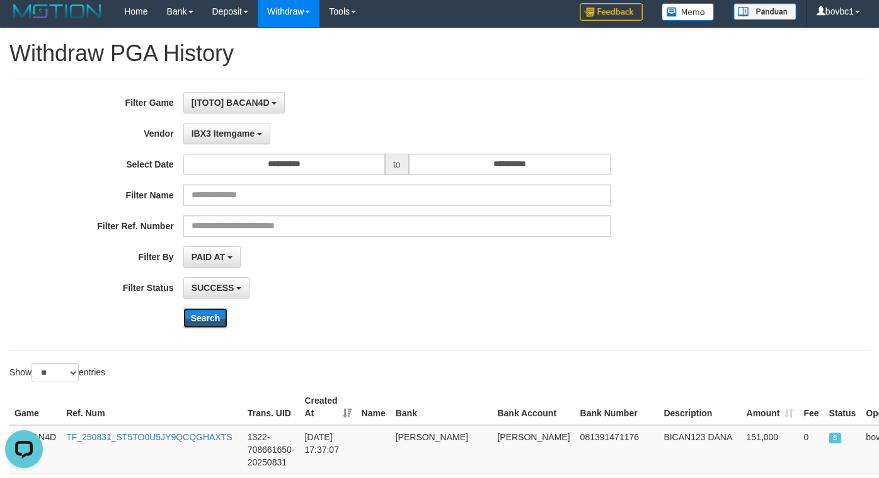
scroll to position [0, 0]
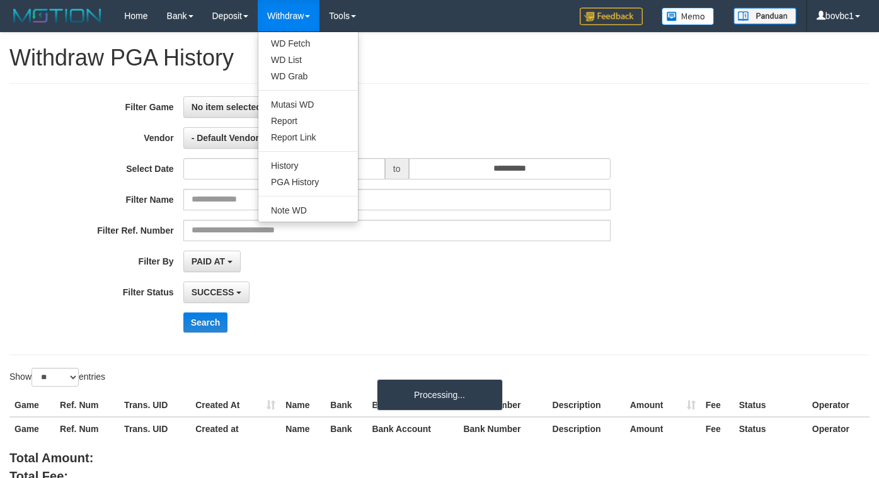
select select
select select "**"
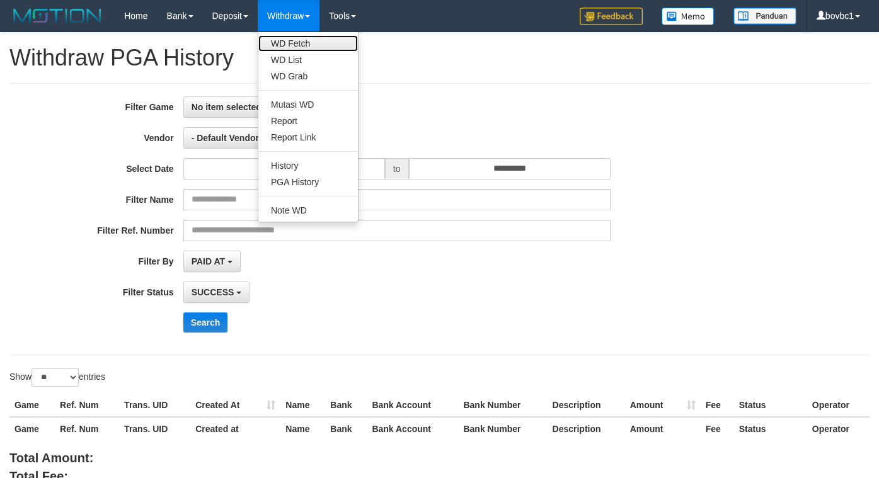
click at [299, 40] on link "WD Fetch" at bounding box center [308, 43] width 100 height 16
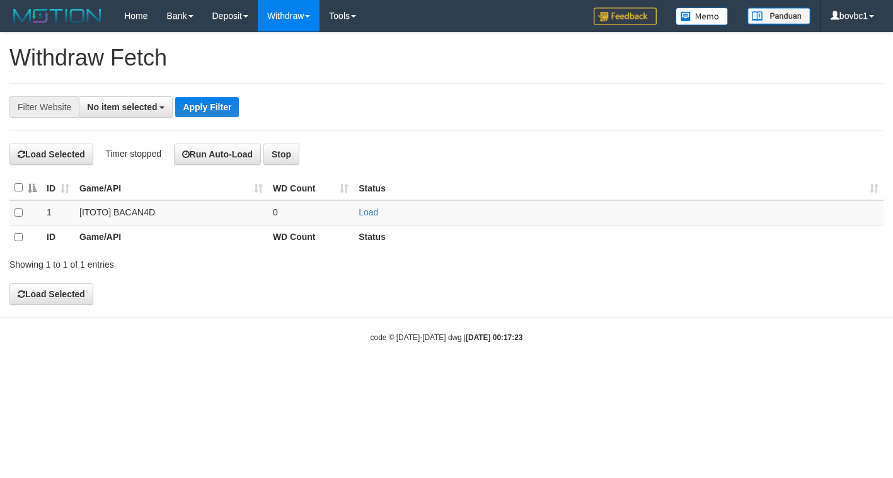
select select
click at [369, 225] on td "Load" at bounding box center [619, 212] width 530 height 25
click at [369, 221] on td "Load" at bounding box center [619, 212] width 530 height 25
click at [374, 216] on link "Load" at bounding box center [369, 212] width 20 height 10
click at [609, 155] on h4 "Load Selected Timer stopped Run Auto-Load Stop" at bounding box center [446, 154] width 874 height 21
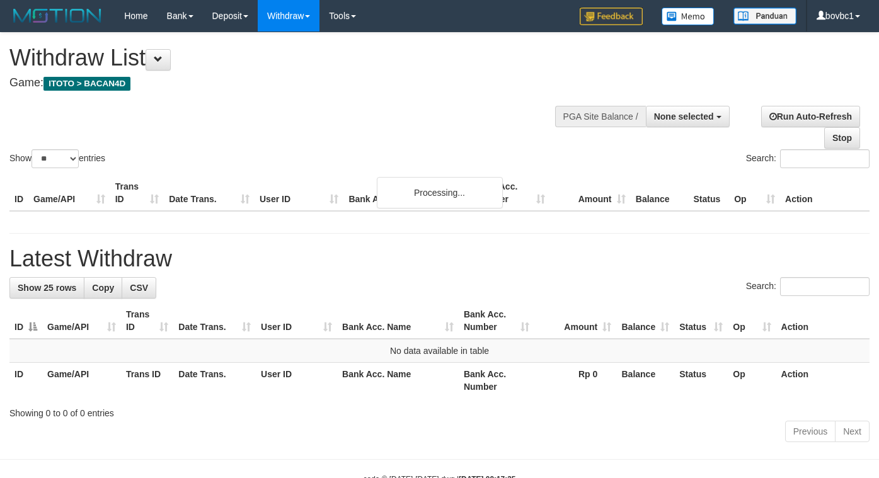
select select
select select "**"
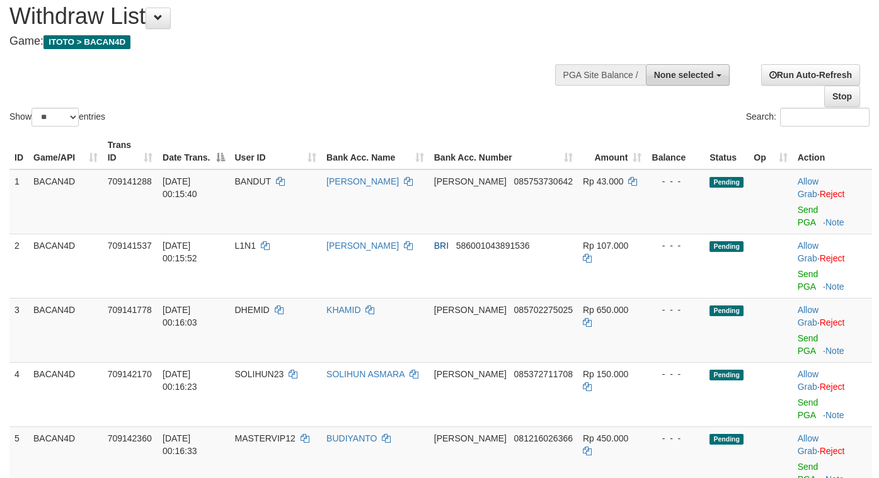
click at [693, 78] on span "None selected" at bounding box center [684, 75] width 60 height 10
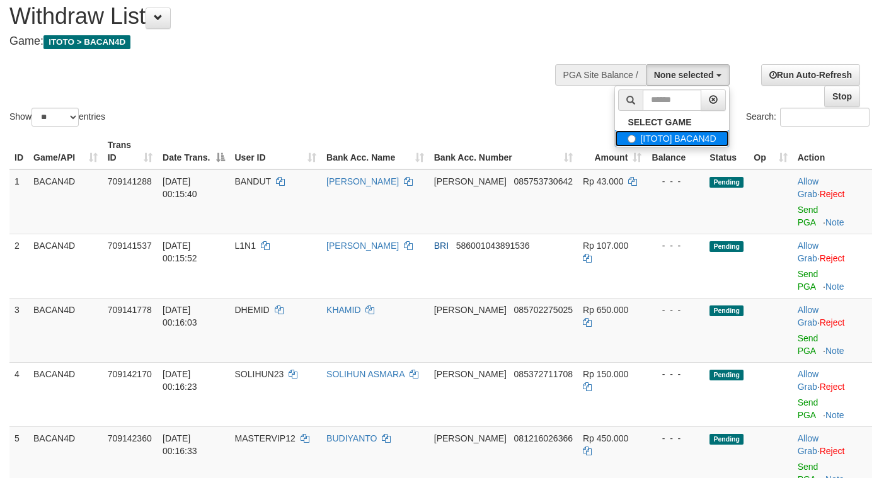
click at [679, 132] on label "[ITOTO] BACAN4D" at bounding box center [671, 138] width 113 height 16
select select "****"
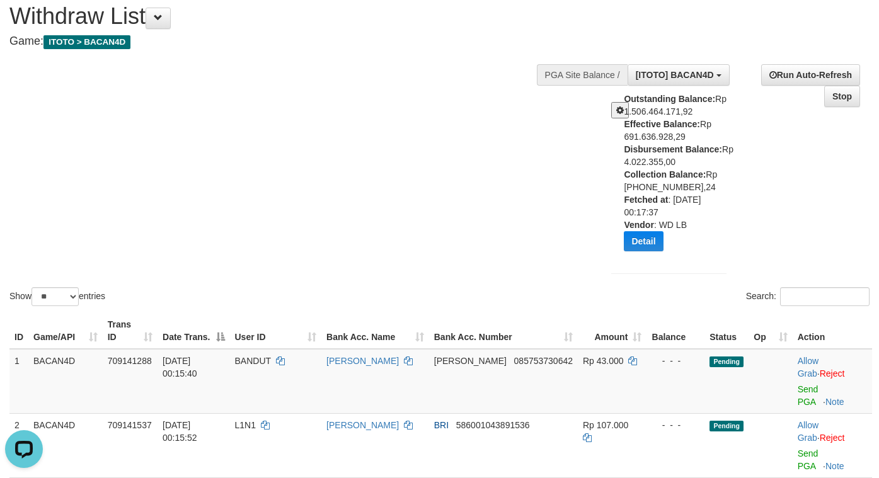
drag, startPoint x: 818, startPoint y: 211, endPoint x: 781, endPoint y: 226, distance: 39.6
click at [818, 211] on div "**********" at bounding box center [736, 171] width 287 height 232
click at [649, 246] on button "Detail" at bounding box center [643, 241] width 39 height 20
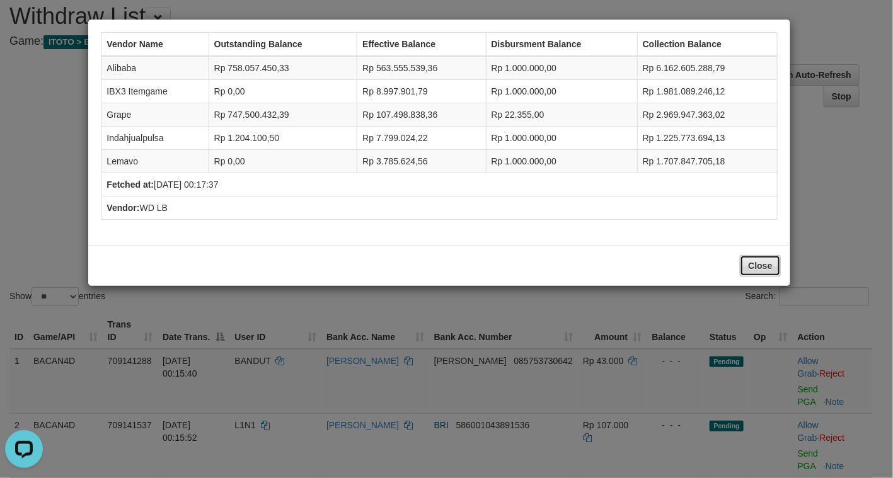
click at [751, 265] on button "Close" at bounding box center [760, 265] width 40 height 21
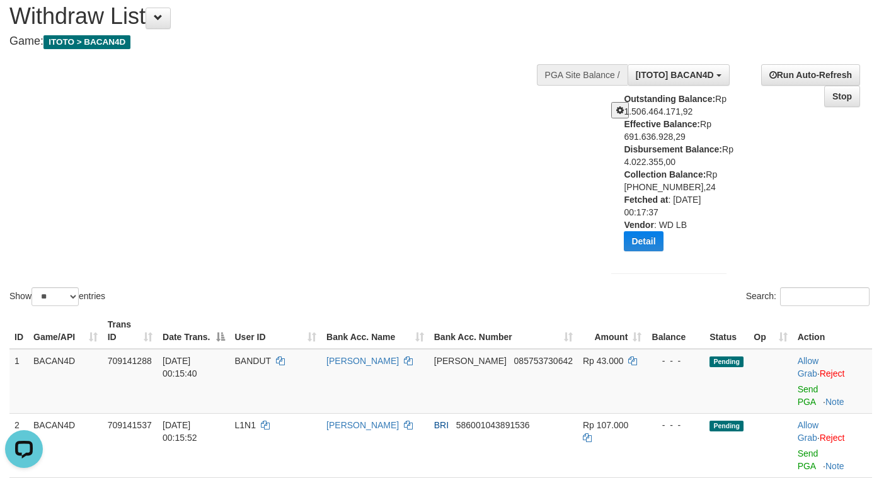
click at [615, 114] on button at bounding box center [620, 110] width 18 height 16
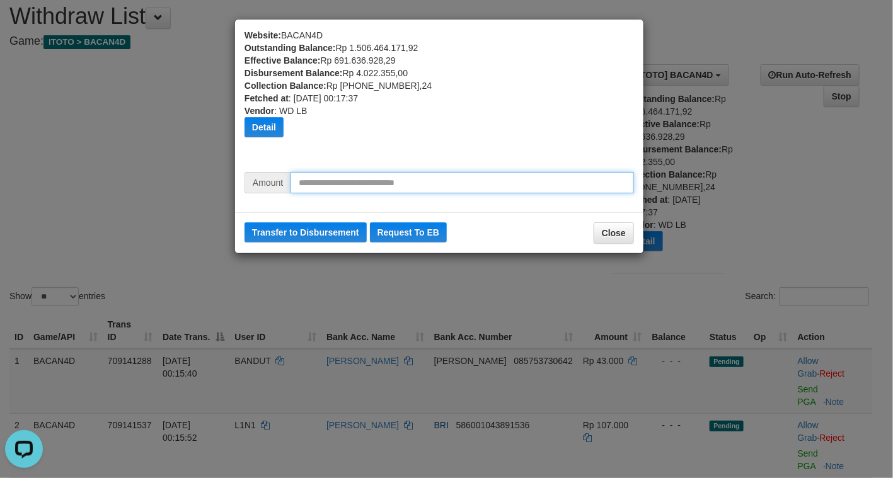
drag, startPoint x: 484, startPoint y: 185, endPoint x: 492, endPoint y: 190, distance: 8.8
click at [485, 185] on input "text" at bounding box center [463, 182] width 344 height 21
type input "*********"
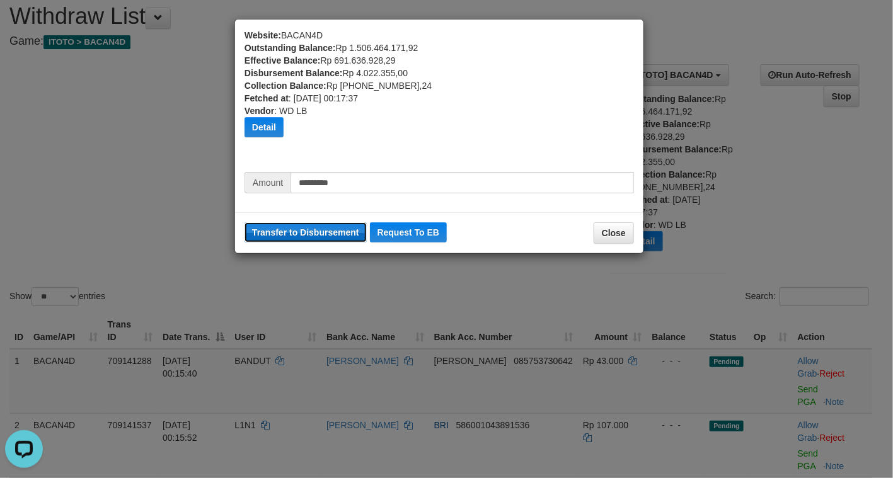
click at [308, 229] on button "Transfer to Disbursement" at bounding box center [306, 233] width 122 height 20
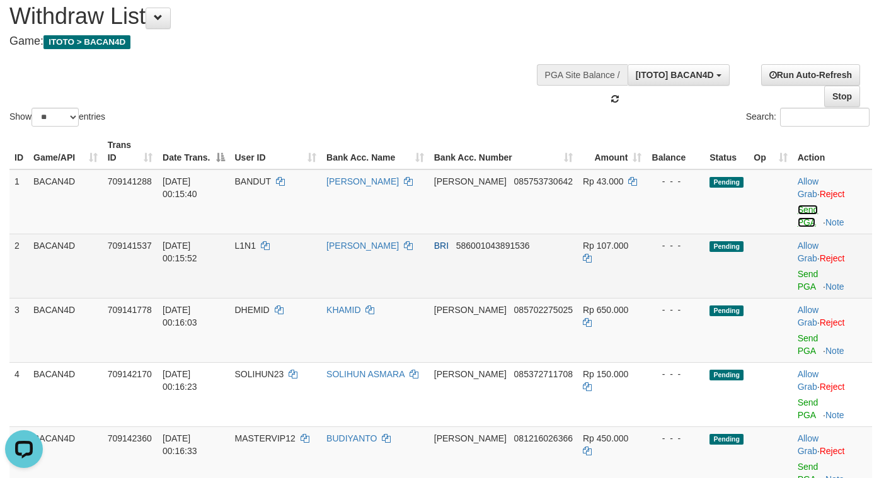
click at [798, 207] on link "Send PGA" at bounding box center [808, 216] width 21 height 23
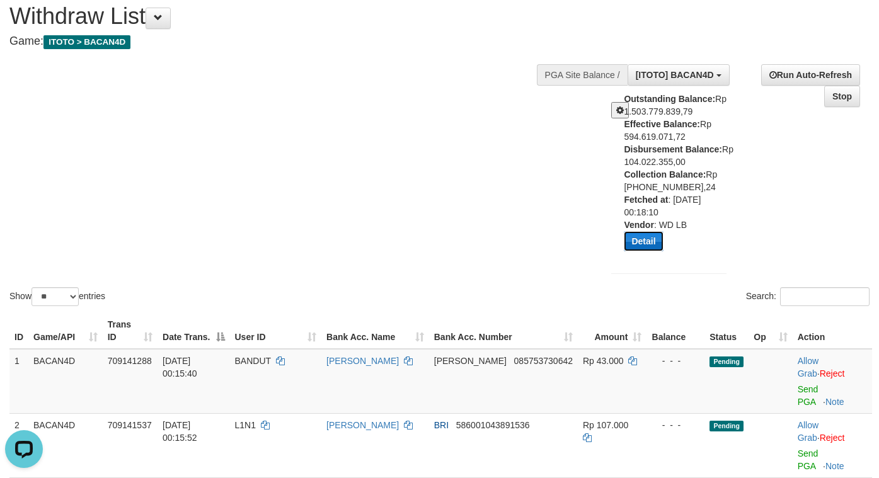
click at [645, 242] on button "Detail" at bounding box center [643, 241] width 39 height 20
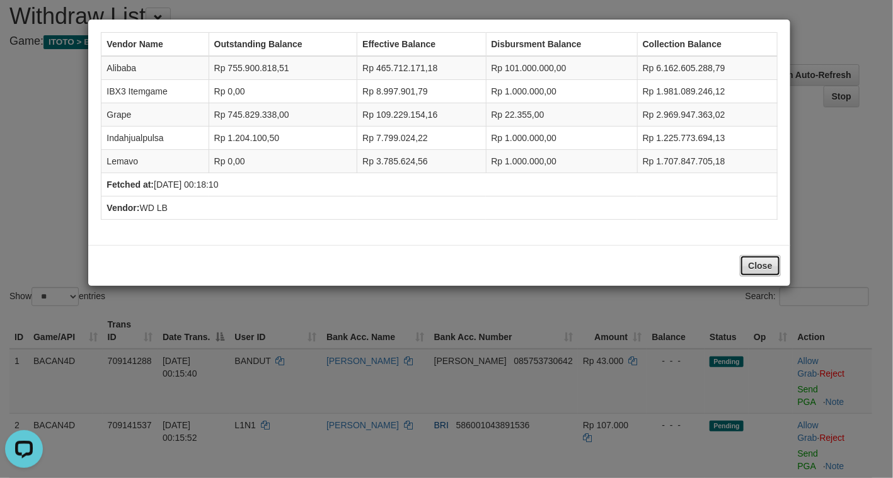
click at [741, 259] on button "Close" at bounding box center [760, 265] width 40 height 21
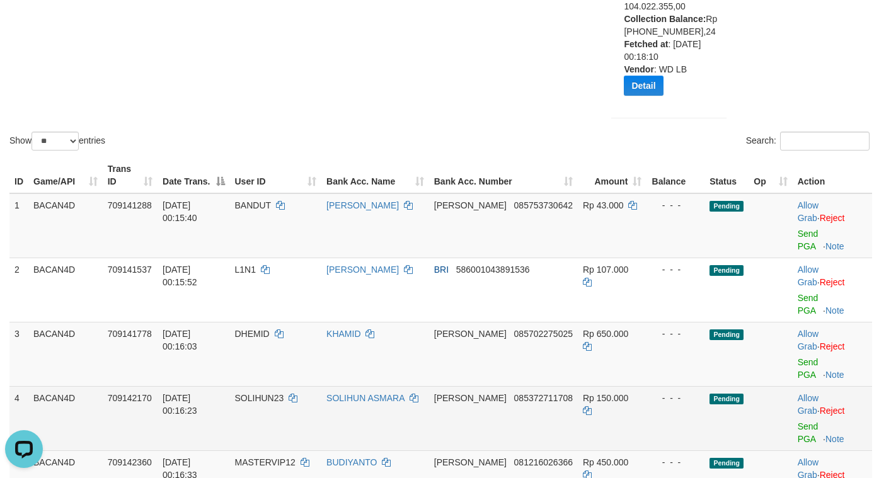
scroll to position [231, 0]
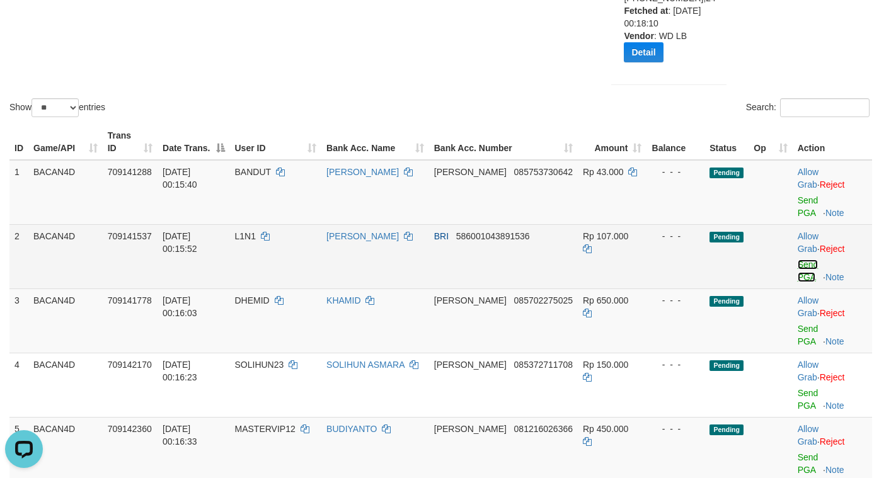
click at [798, 260] on link "Send PGA" at bounding box center [808, 271] width 21 height 23
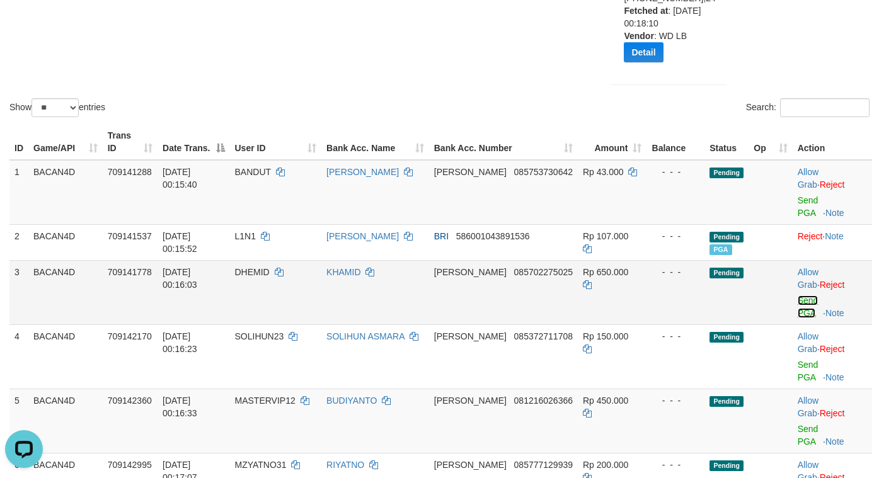
drag, startPoint x: 802, startPoint y: 284, endPoint x: 535, endPoint y: 262, distance: 268.2
click at [802, 296] on link "Send PGA" at bounding box center [808, 307] width 21 height 23
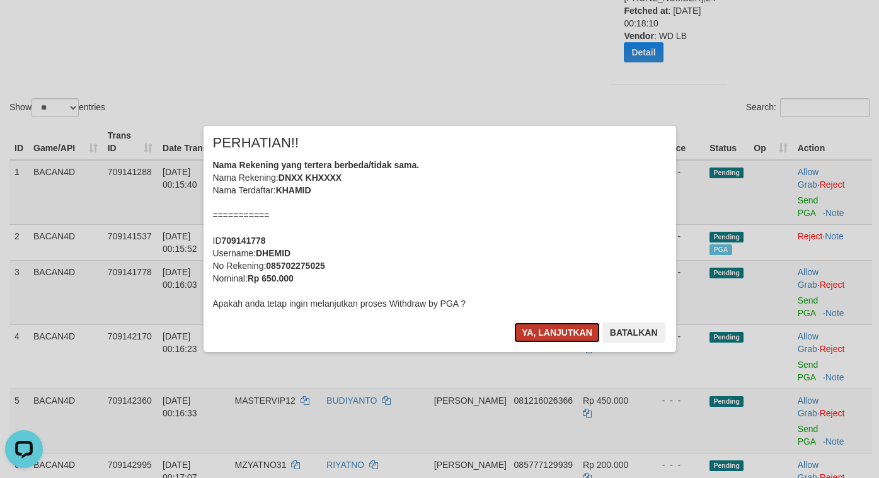
click at [577, 333] on button "Ya, lanjutkan" at bounding box center [557, 333] width 86 height 20
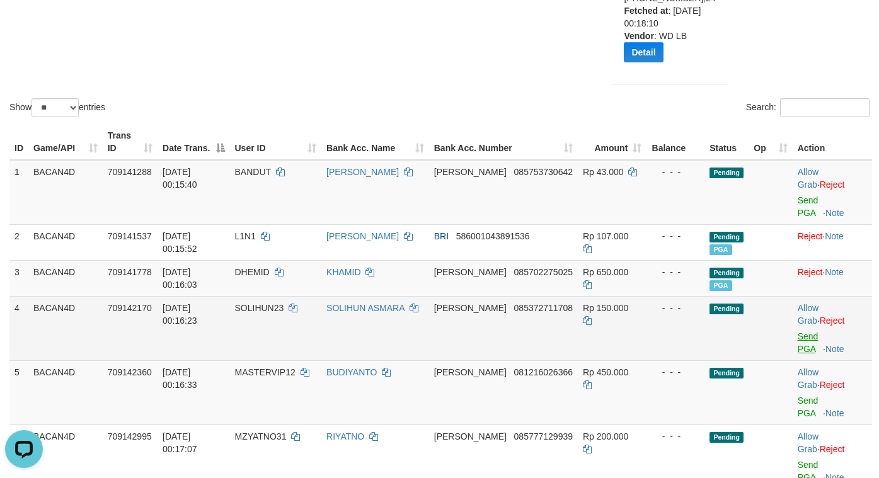
click at [802, 320] on body "Toggle navigation Home Bank Account List Load By Website Group [ITOTO] BACAN4D …" at bounding box center [439, 292] width 879 height 1047
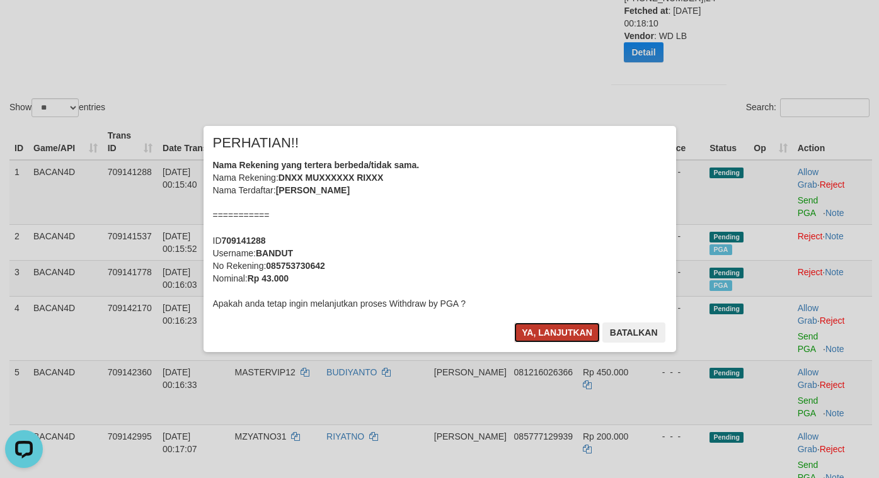
click at [555, 337] on button "Ya, lanjutkan" at bounding box center [557, 333] width 86 height 20
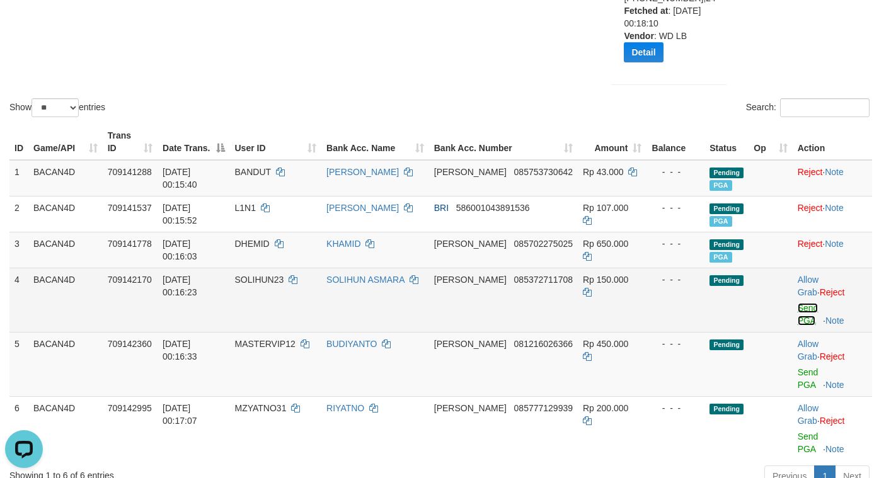
click at [802, 309] on link "Send PGA" at bounding box center [808, 314] width 21 height 23
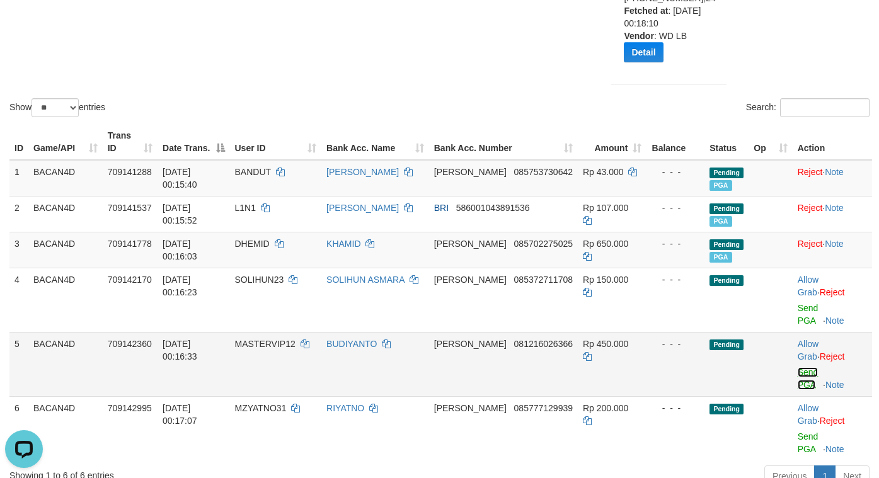
click at [800, 368] on link "Send PGA" at bounding box center [808, 379] width 21 height 23
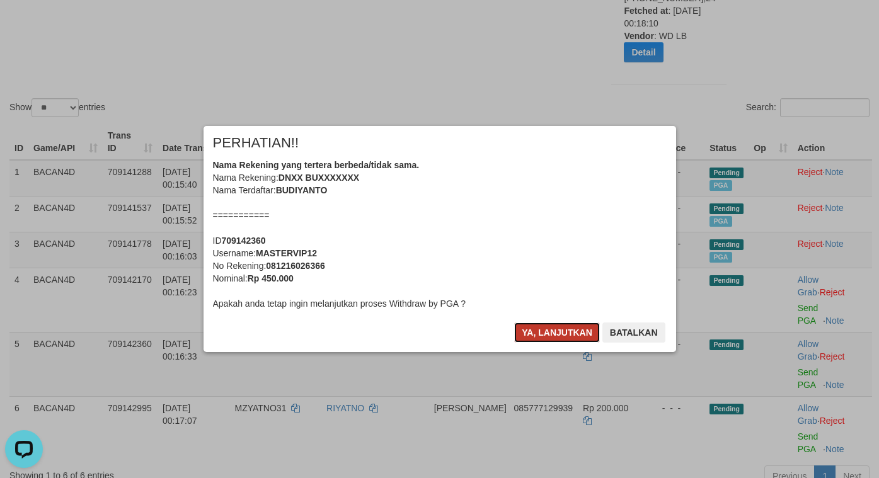
click at [551, 329] on button "Ya, lanjutkan" at bounding box center [557, 333] width 86 height 20
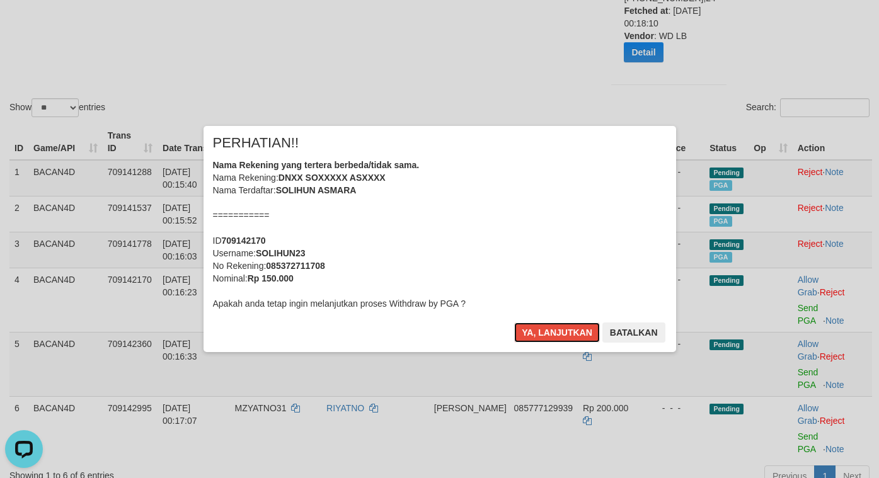
click at [551, 329] on button "Ya, lanjutkan" at bounding box center [557, 333] width 86 height 20
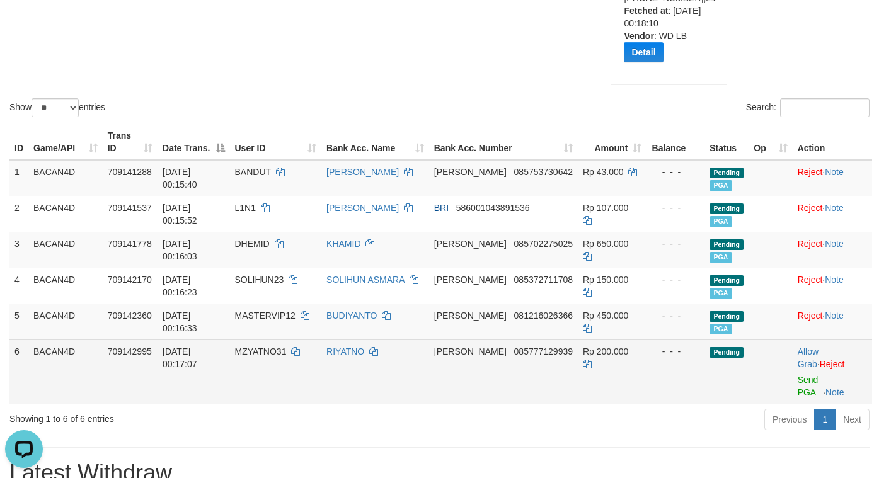
click at [793, 386] on td "Allow Grab · Reject Send PGA · Note" at bounding box center [832, 372] width 79 height 64
click at [798, 379] on link "Send PGA" at bounding box center [808, 386] width 21 height 23
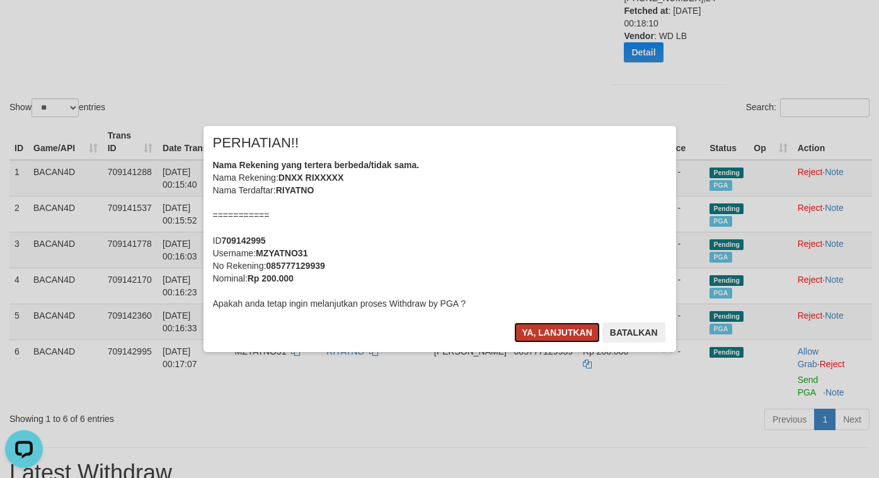
click at [538, 332] on button "Ya, lanjutkan" at bounding box center [557, 333] width 86 height 20
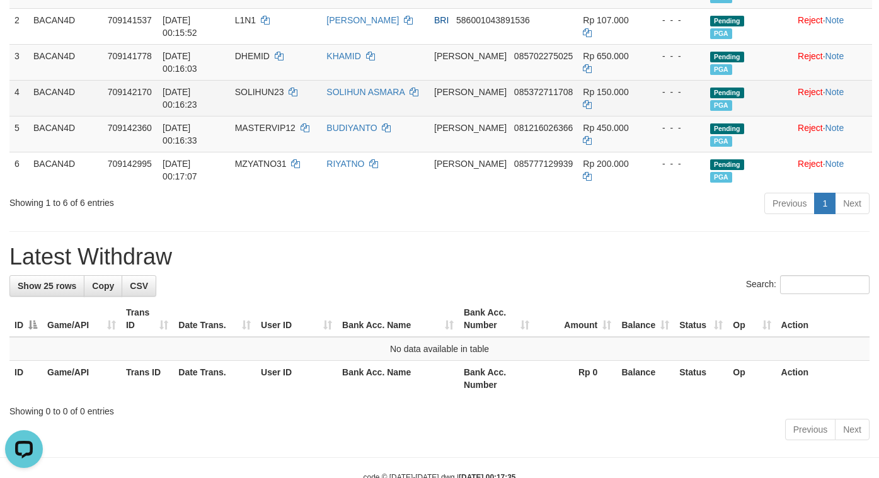
scroll to position [420, 0]
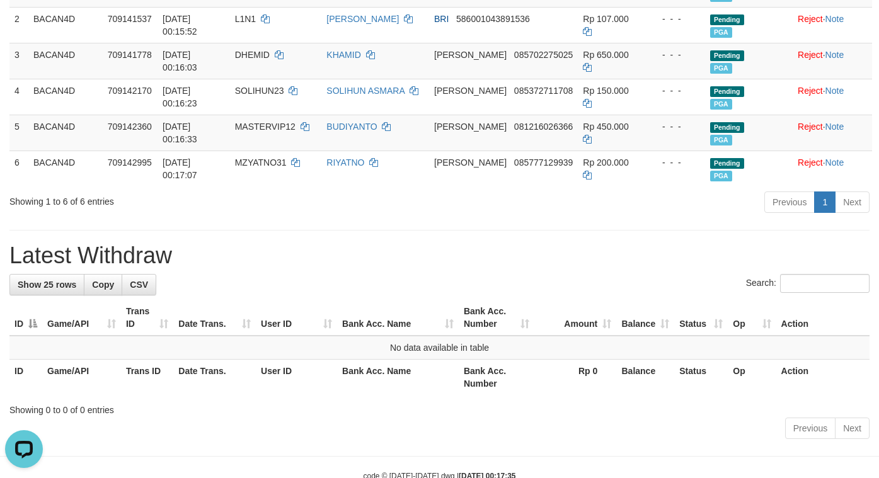
click at [571, 214] on div "Previous 1 Next" at bounding box center [623, 203] width 494 height 27
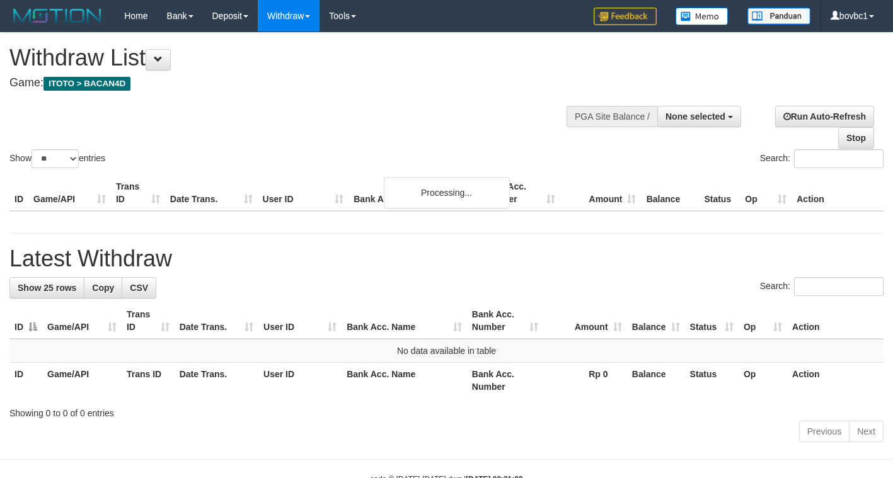
select select
select select "**"
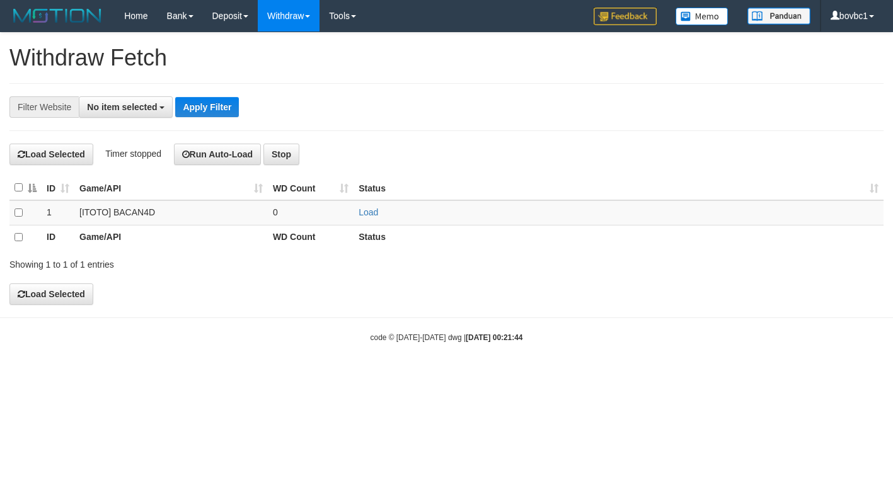
select select
click at [364, 212] on link "Load" at bounding box center [369, 212] width 20 height 10
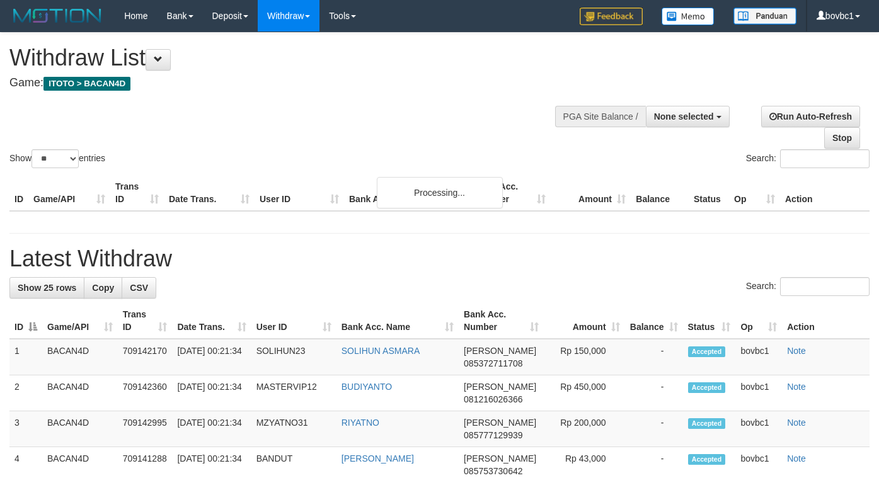
select select
select select "**"
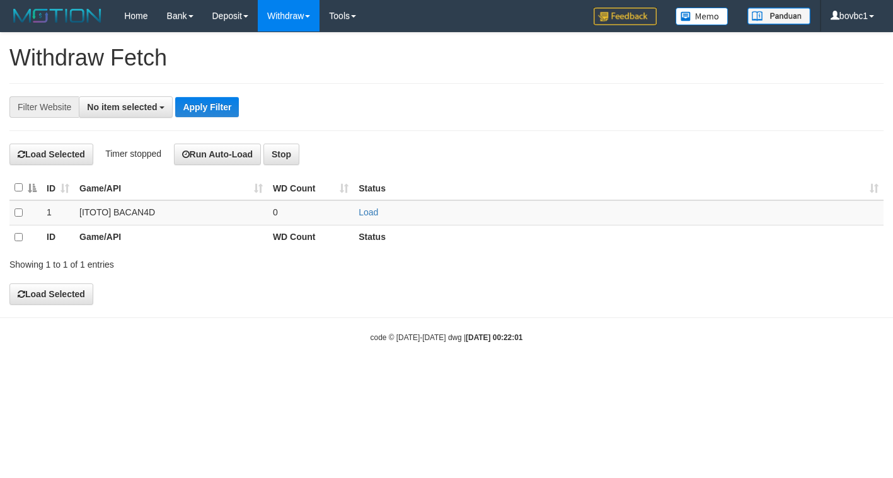
select select
click at [369, 214] on link "Load" at bounding box center [369, 212] width 20 height 10
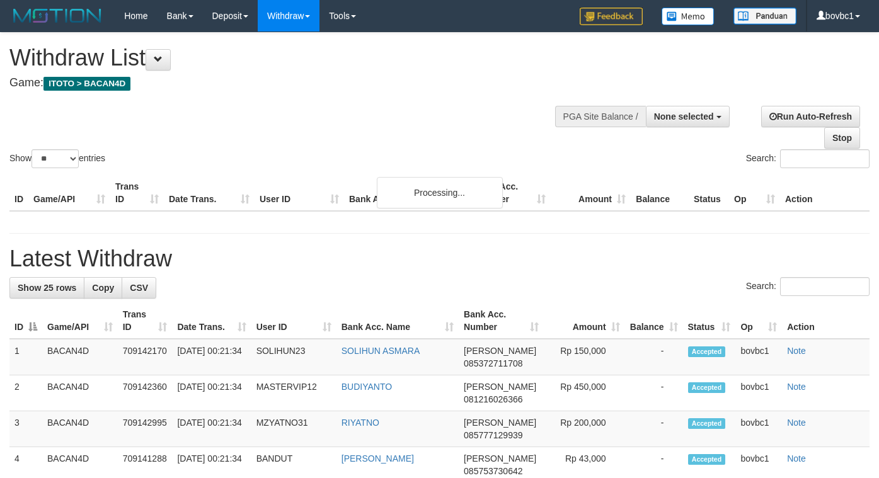
select select
select select "**"
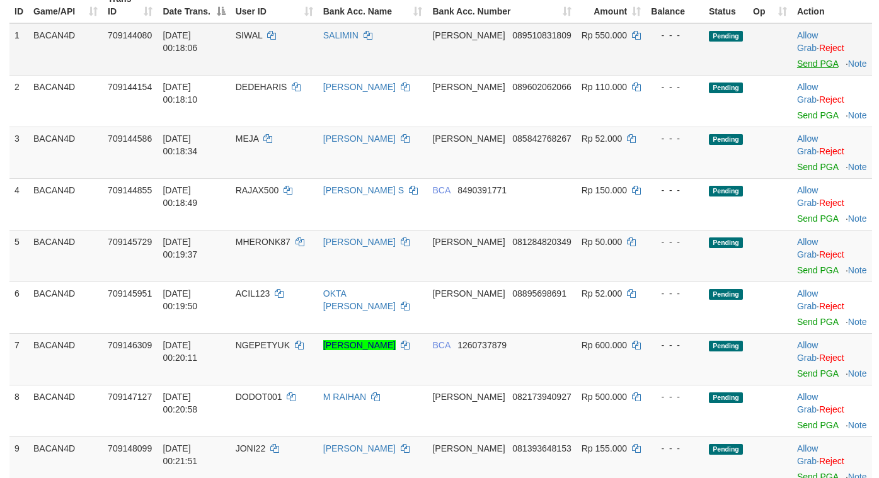
scroll to position [189, 0]
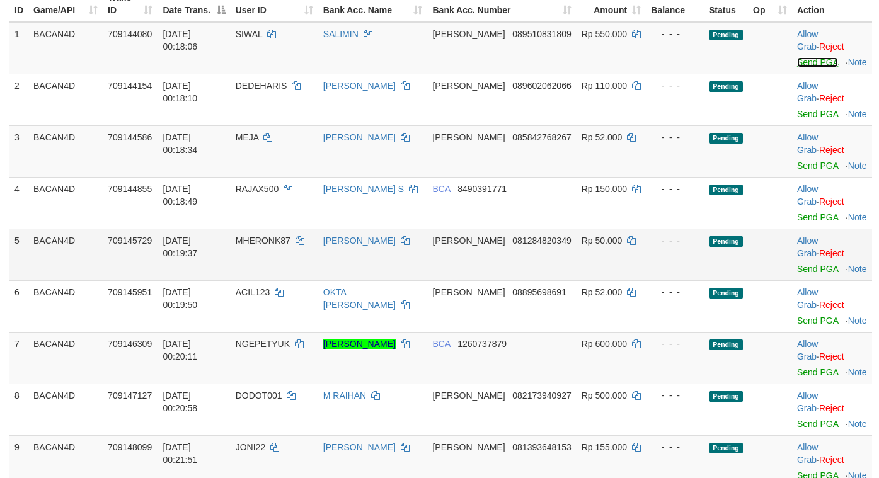
drag, startPoint x: 798, startPoint y: 57, endPoint x: 524, endPoint y: 258, distance: 339.2
click at [798, 57] on link "Send PGA" at bounding box center [817, 62] width 41 height 10
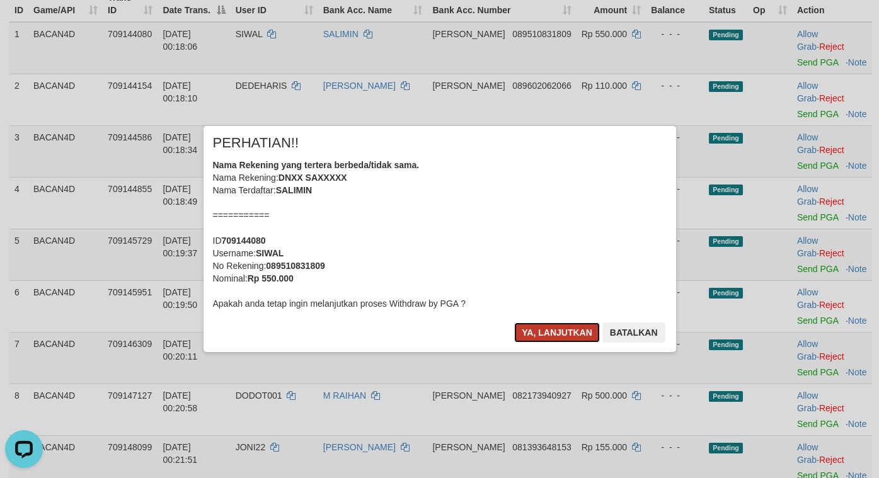
click at [567, 333] on button "Ya, lanjutkan" at bounding box center [557, 333] width 86 height 20
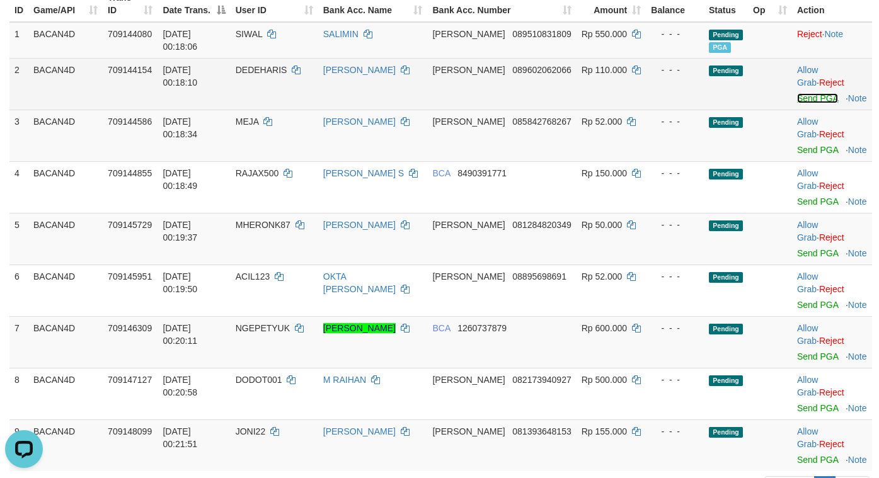
click at [806, 95] on link "Send PGA" at bounding box center [817, 98] width 41 height 10
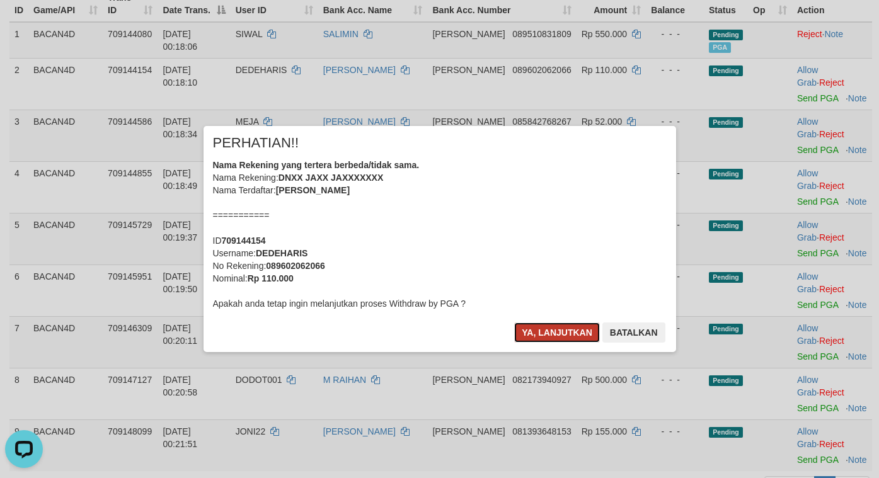
click at [554, 331] on button "Ya, lanjutkan" at bounding box center [557, 333] width 86 height 20
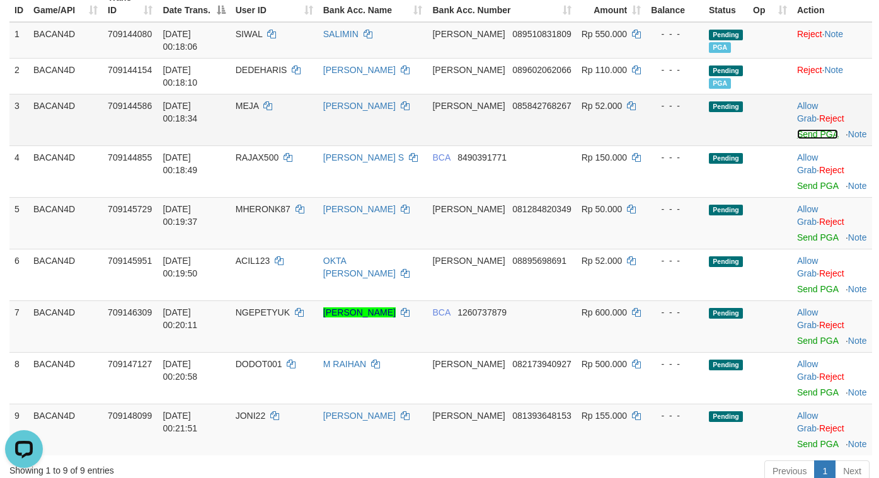
click at [802, 137] on link "Send PGA" at bounding box center [817, 134] width 41 height 10
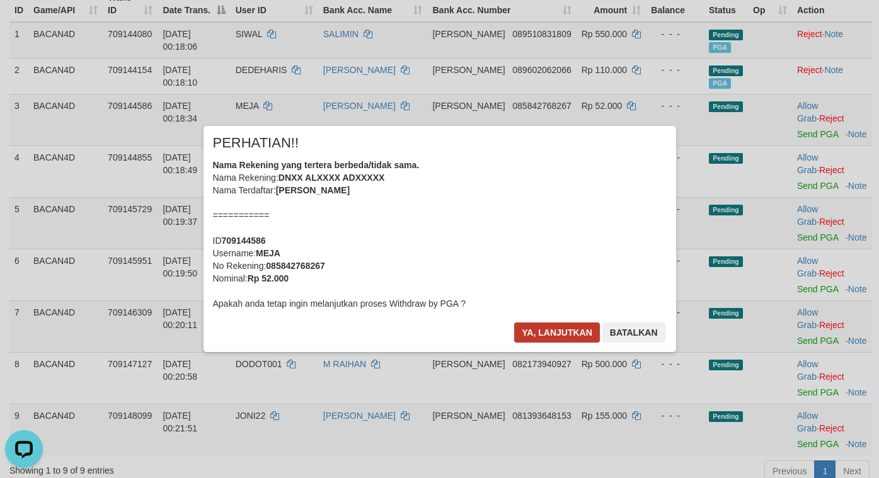
click at [575, 324] on div "× PERHATIAN!! Nama Rekening yang tertera berbeda/tidak sama. Nama Rekening: DNX…" at bounding box center [440, 239] width 473 height 226
drag, startPoint x: 575, startPoint y: 324, endPoint x: 728, endPoint y: 261, distance: 165.6
click at [579, 324] on button "Ya, lanjutkan" at bounding box center [557, 333] width 86 height 20
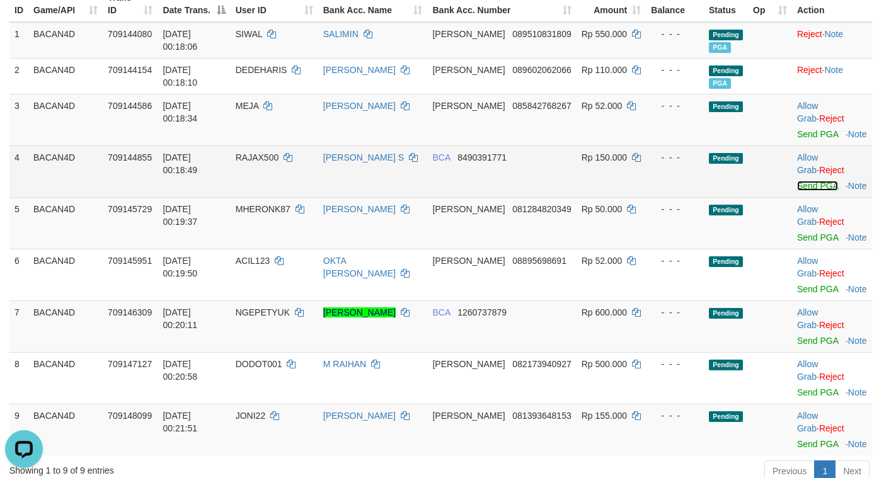
click at [819, 189] on link "Send PGA" at bounding box center [817, 186] width 41 height 10
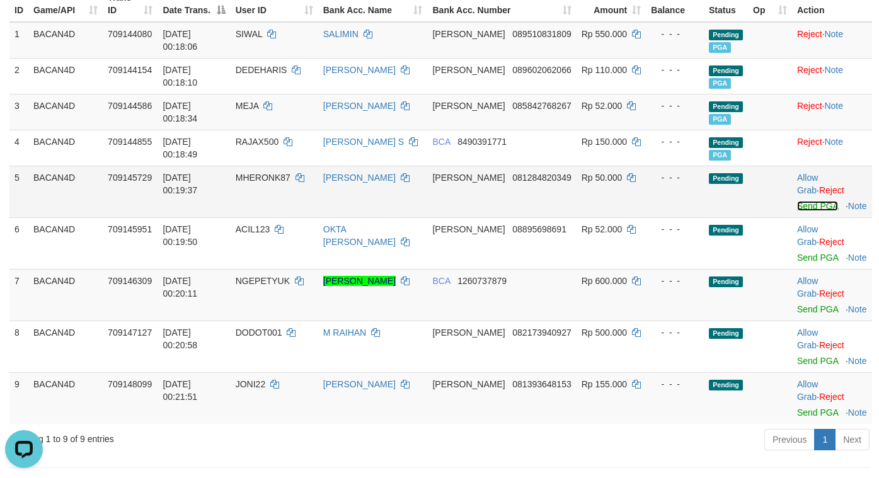
click at [811, 209] on link "Send PGA" at bounding box center [817, 206] width 41 height 10
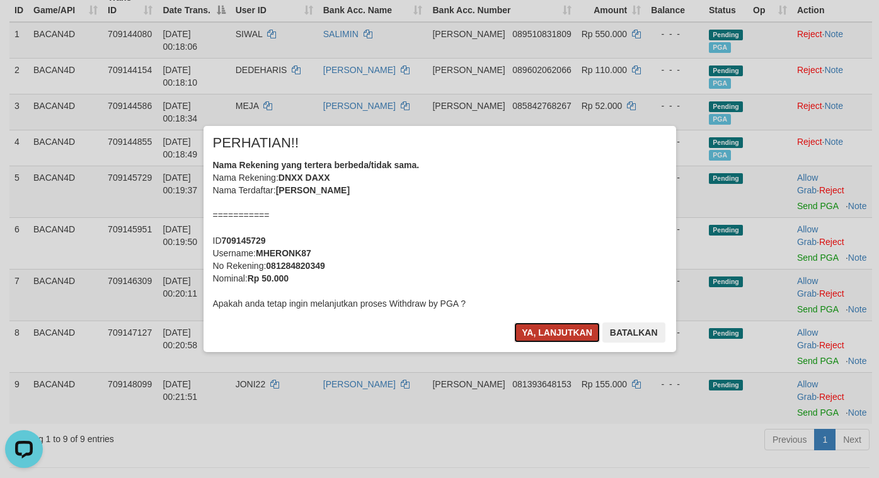
click at [541, 323] on button "Ya, lanjutkan" at bounding box center [557, 333] width 86 height 20
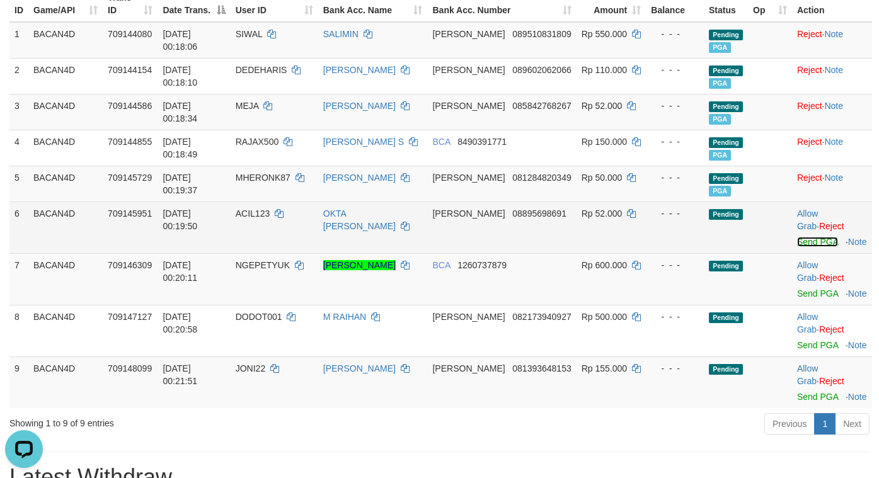
click at [806, 243] on link "Send PGA" at bounding box center [817, 242] width 41 height 10
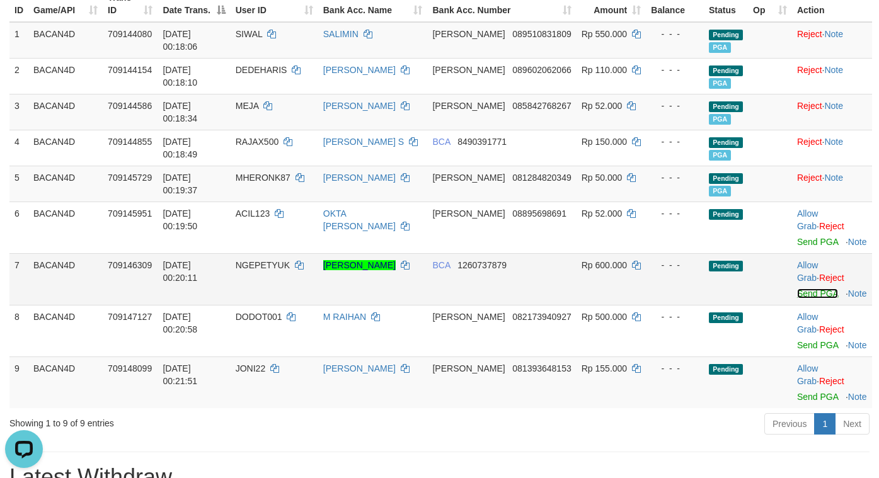
click at [797, 299] on link "Send PGA" at bounding box center [817, 294] width 41 height 10
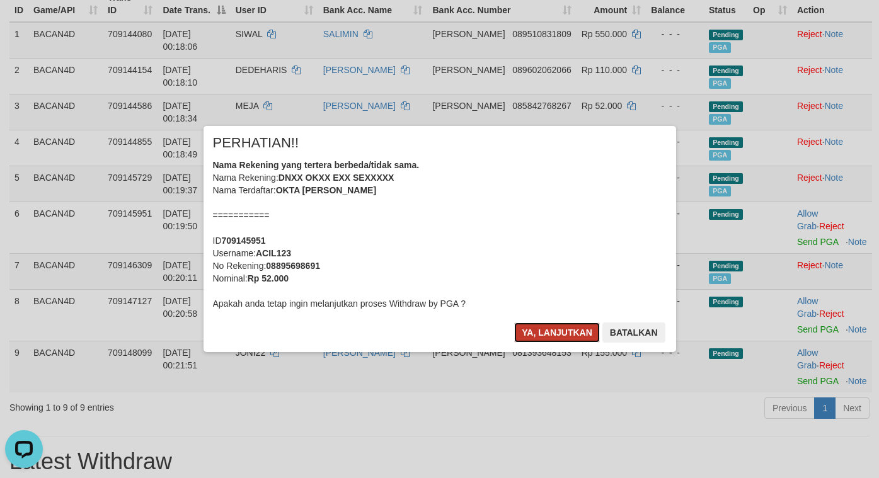
click at [545, 330] on button "Ya, lanjutkan" at bounding box center [557, 333] width 86 height 20
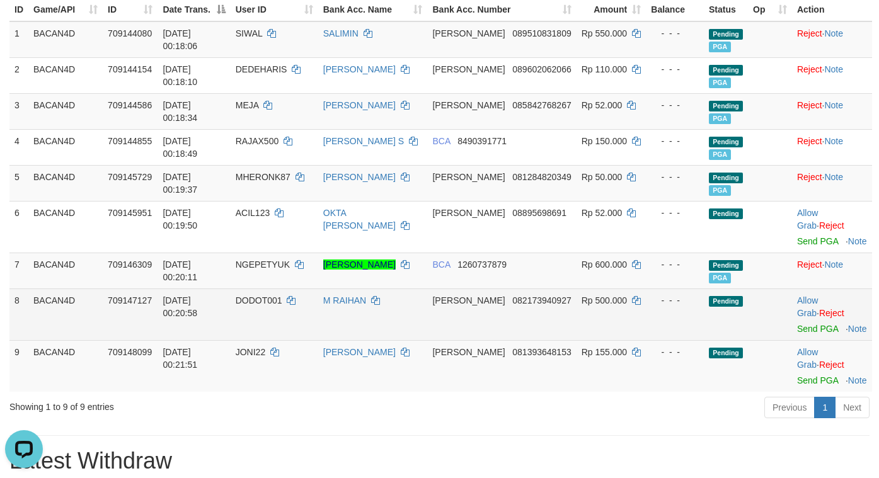
scroll to position [284, 0]
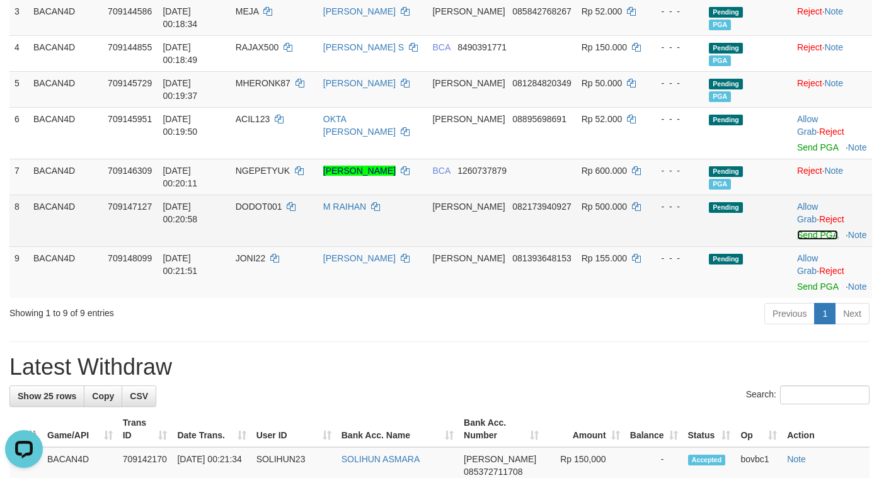
click at [804, 235] on tbody "1 BACAN4D 709144080 [DATE] 00:18:06 [PERSON_NAME] [PERSON_NAME] 089510831809 Rp…" at bounding box center [440, 113] width 863 height 371
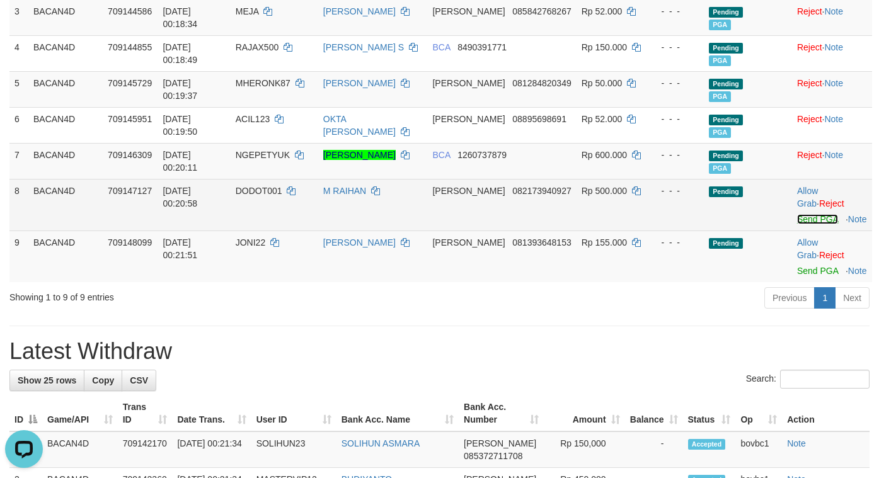
click at [799, 223] on link "Send PGA" at bounding box center [817, 219] width 41 height 10
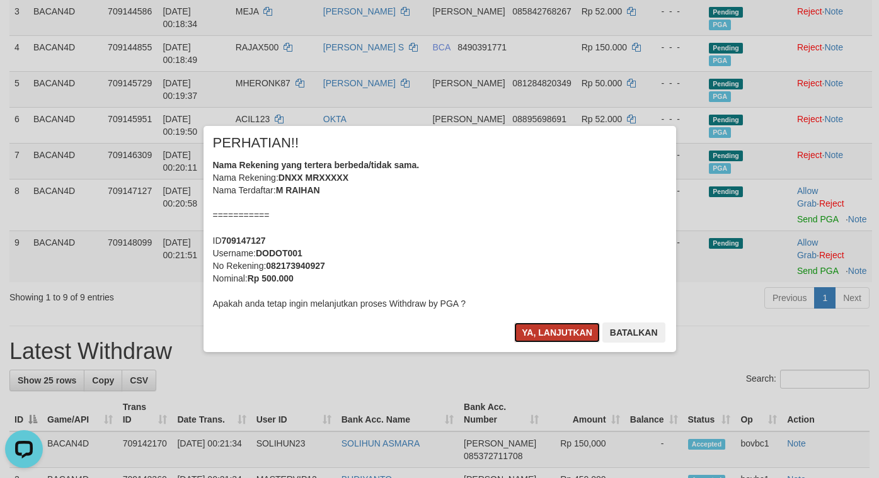
click at [557, 339] on button "Ya, lanjutkan" at bounding box center [557, 333] width 86 height 20
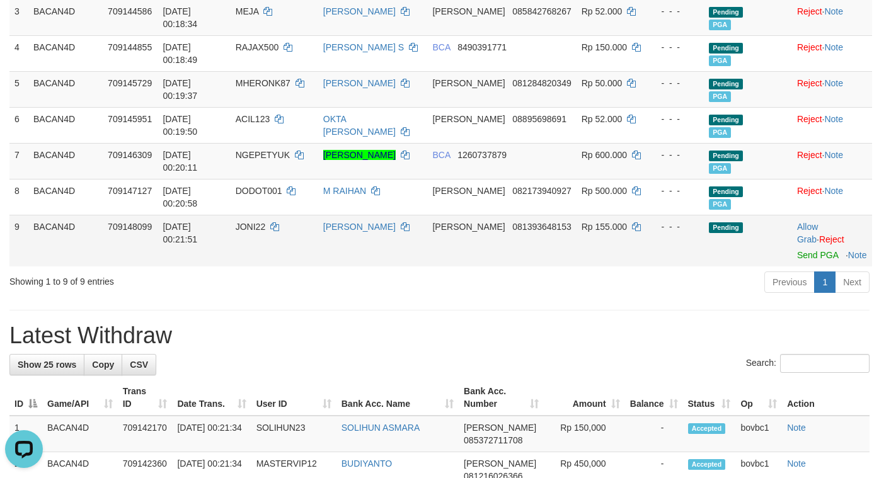
click at [802, 267] on td "Allow Grab · Reject Send PGA · Note" at bounding box center [832, 241] width 80 height 52
click at [809, 259] on link "Send PGA" at bounding box center [817, 255] width 41 height 10
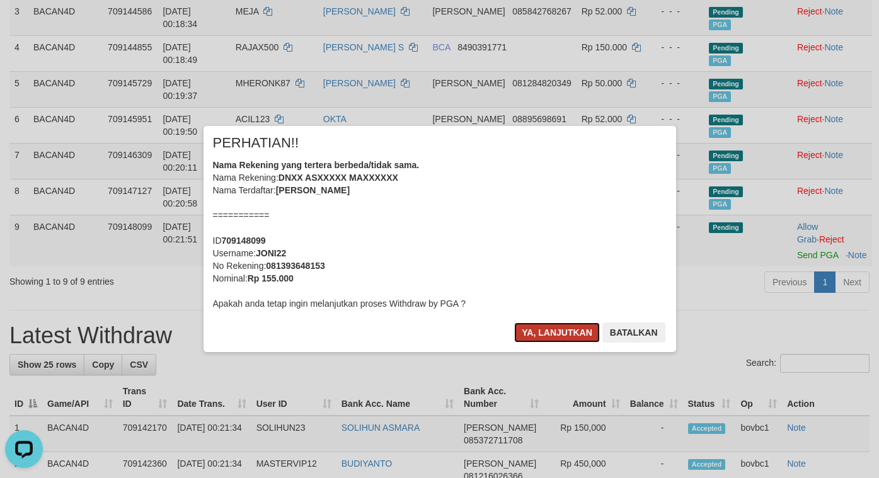
click at [564, 325] on button "Ya, lanjutkan" at bounding box center [557, 333] width 86 height 20
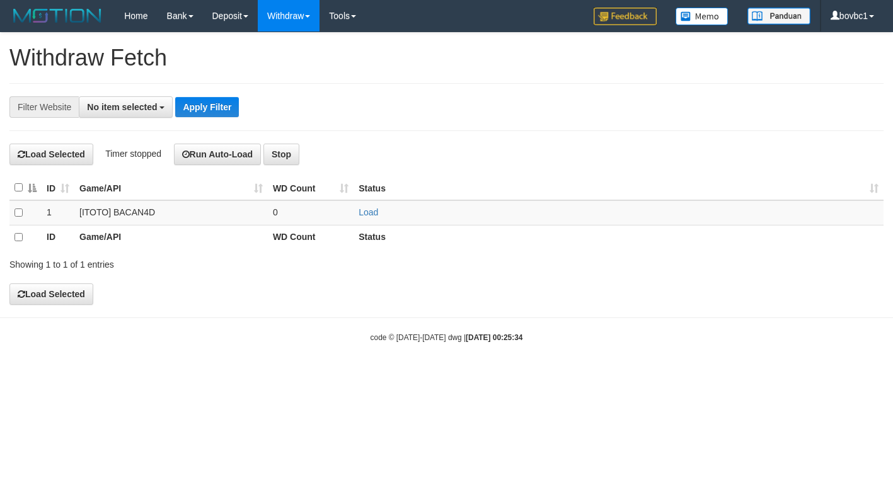
select select
click at [373, 208] on td "Load" at bounding box center [619, 212] width 530 height 25
click at [371, 211] on link "Load" at bounding box center [369, 212] width 20 height 10
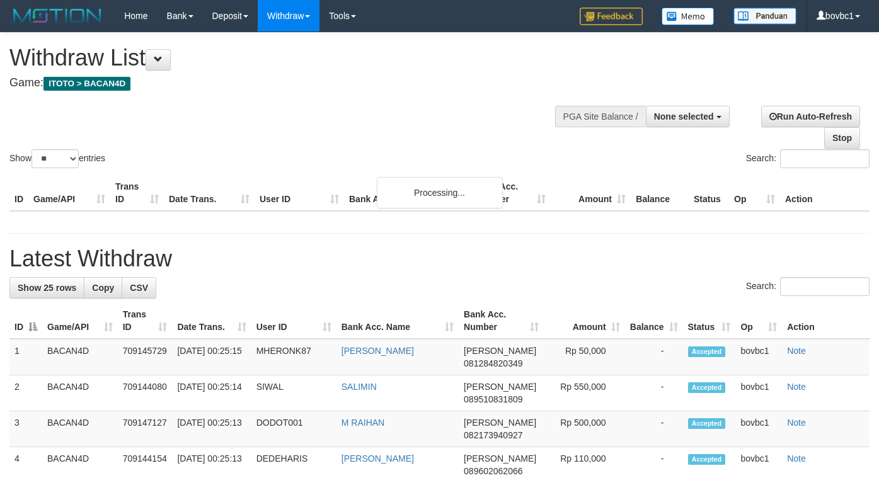
select select
select select "**"
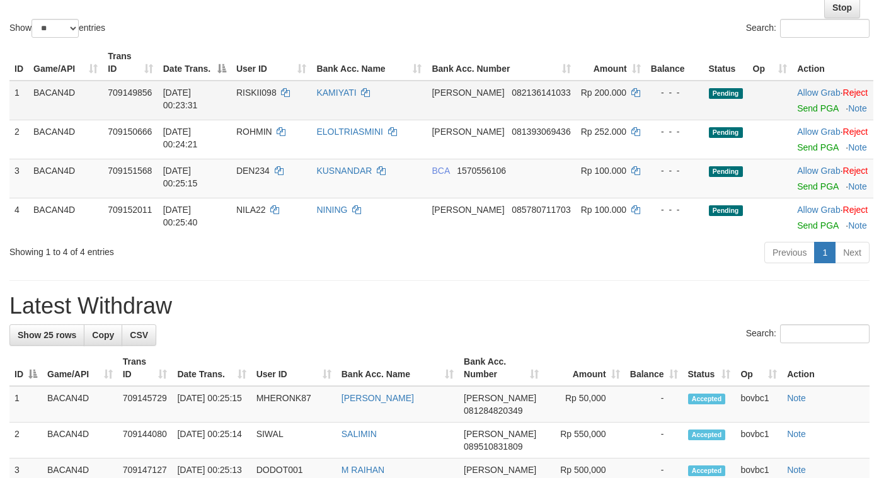
scroll to position [129, 0]
click at [810, 103] on div at bounding box center [832, 101] width 71 height 3
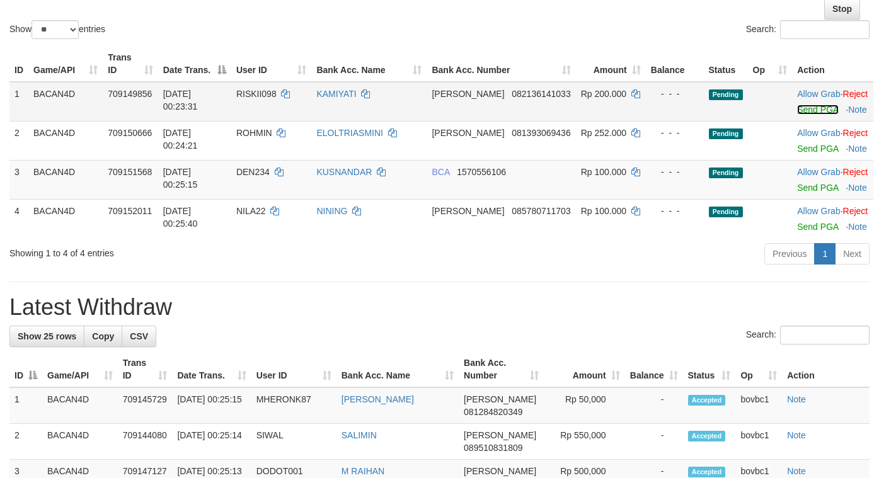
click at [812, 115] on link "Send PGA" at bounding box center [817, 110] width 41 height 10
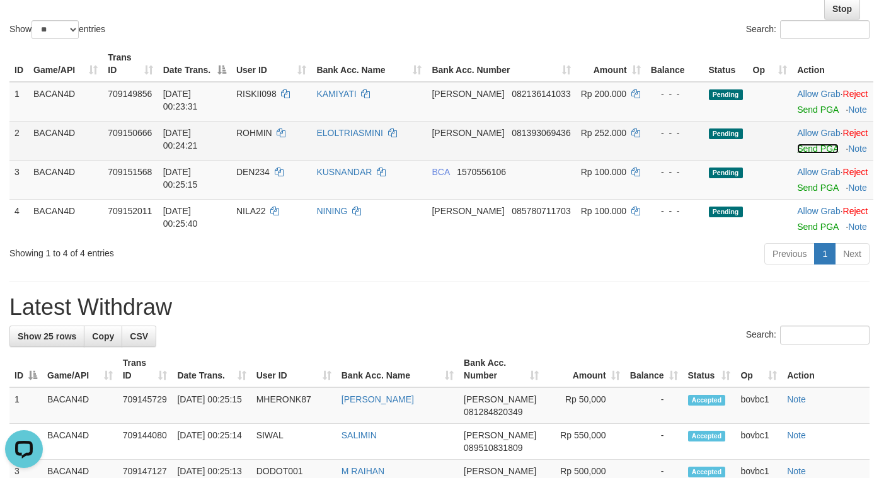
click at [814, 154] on link "Send PGA" at bounding box center [817, 149] width 41 height 10
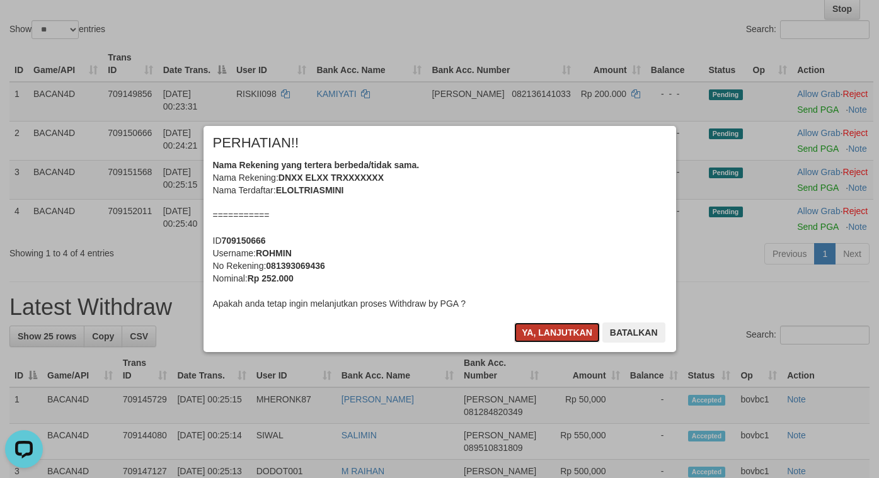
click at [558, 324] on button "Ya, lanjutkan" at bounding box center [557, 333] width 86 height 20
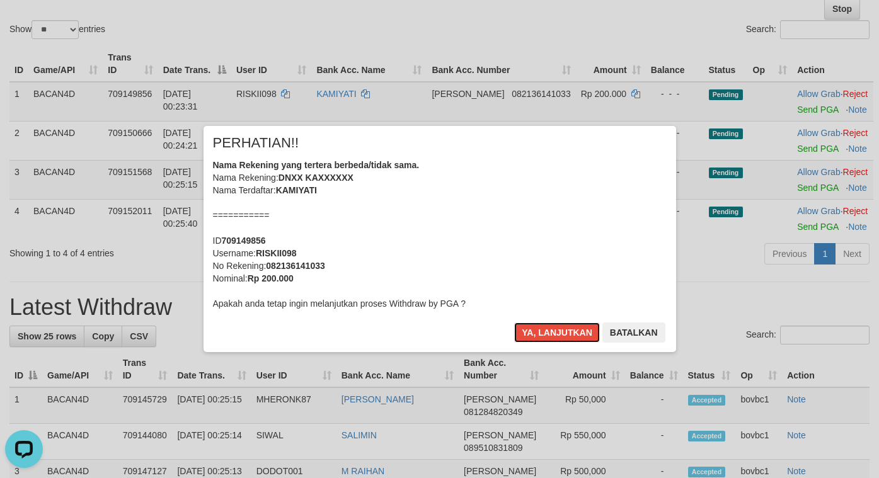
click at [558, 324] on button "Ya, lanjutkan" at bounding box center [557, 333] width 86 height 20
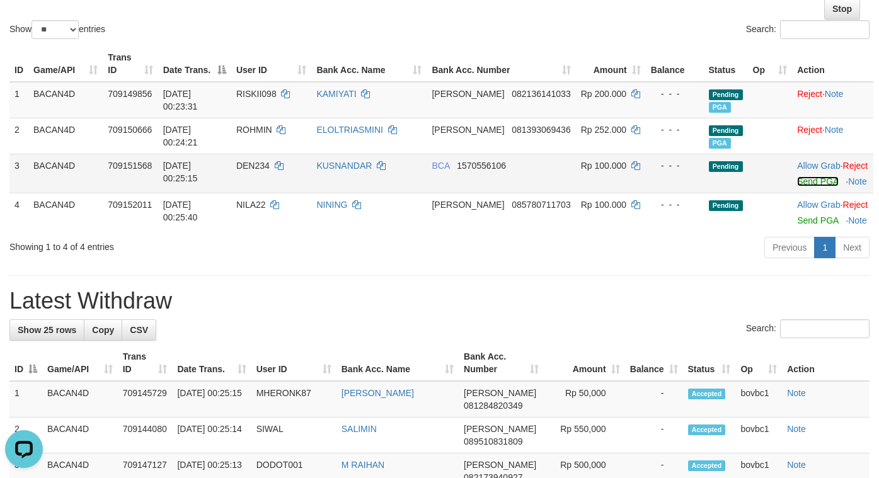
click at [804, 187] on link "Send PGA" at bounding box center [817, 182] width 41 height 10
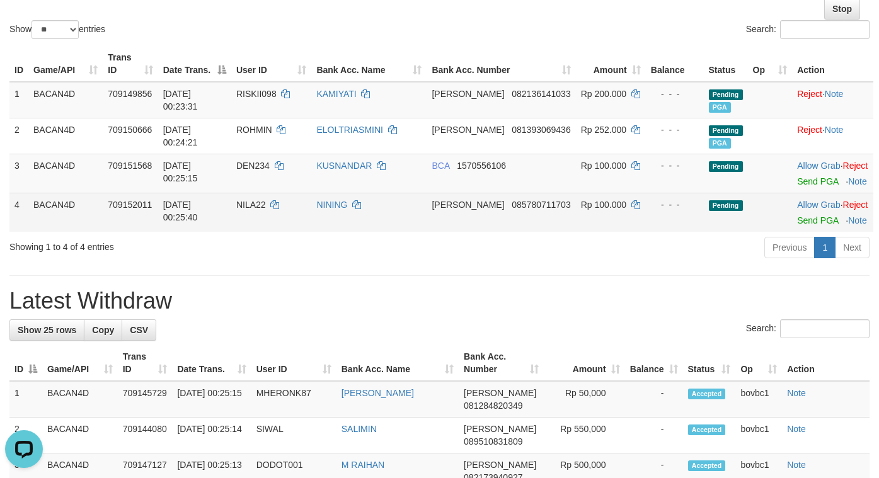
click at [794, 232] on td "Allow Grab · Reject Send PGA · Note" at bounding box center [832, 212] width 81 height 39
click at [800, 226] on link "Send PGA" at bounding box center [817, 221] width 41 height 10
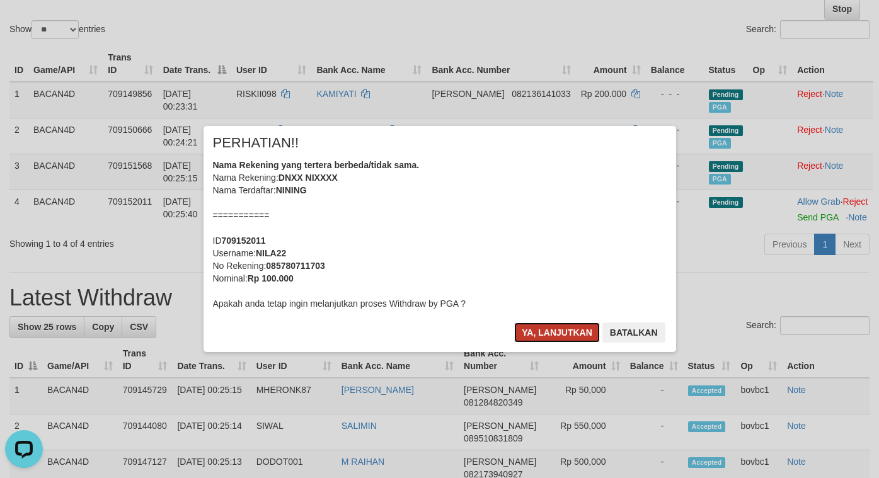
click at [575, 333] on button "Ya, lanjutkan" at bounding box center [557, 333] width 86 height 20
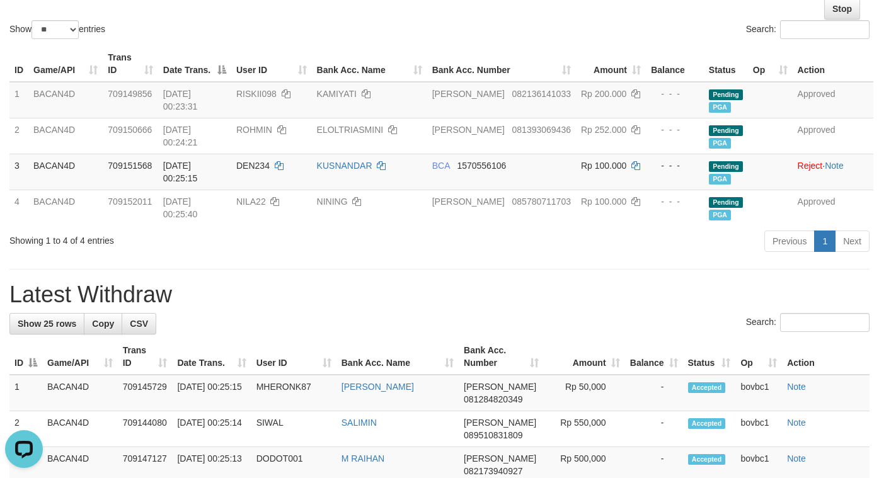
drag, startPoint x: 625, startPoint y: 263, endPoint x: 628, endPoint y: 258, distance: 6.8
click at [625, 263] on div "**********" at bounding box center [439, 439] width 879 height 1070
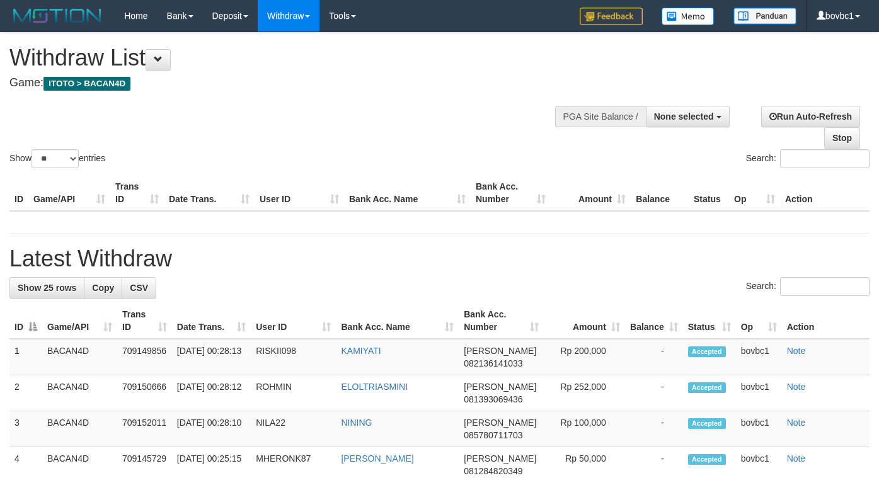
select select
select select "**"
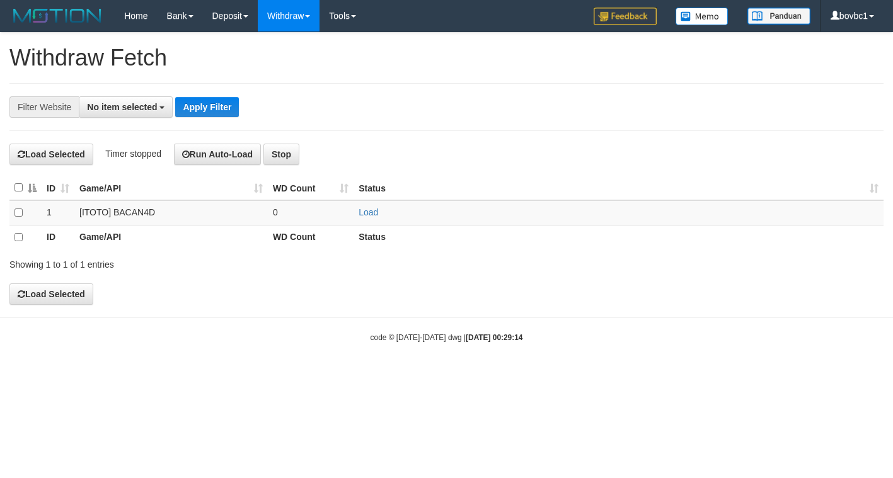
select select
click at [371, 214] on link "Load" at bounding box center [369, 212] width 20 height 10
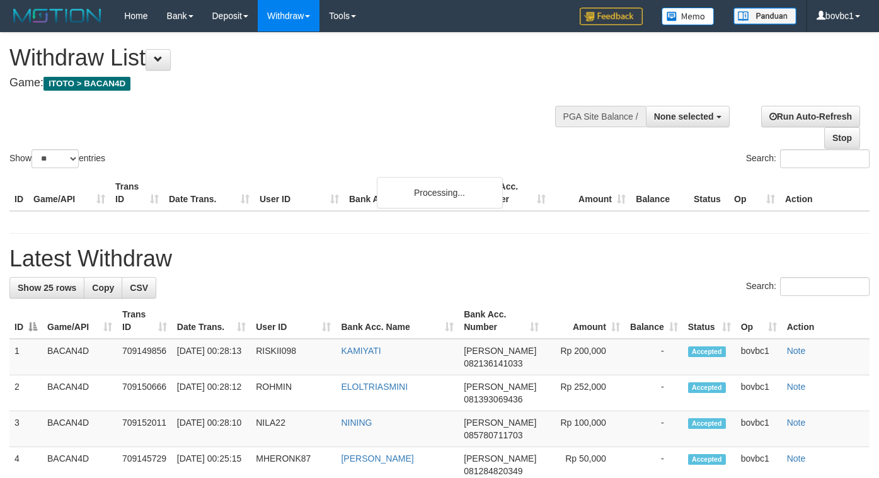
select select
select select "**"
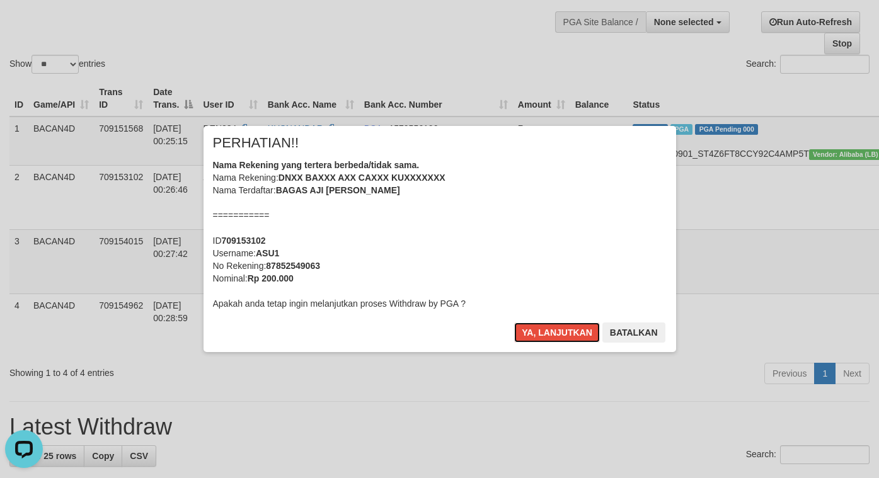
drag, startPoint x: 548, startPoint y: 327, endPoint x: 605, endPoint y: 328, distance: 56.7
click at [549, 327] on button "Ya, lanjutkan" at bounding box center [557, 333] width 86 height 20
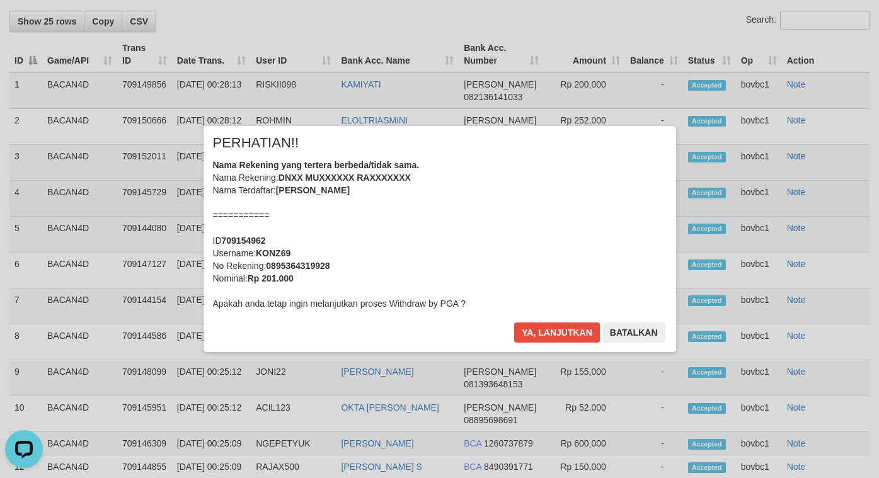
scroll to position [567, 0]
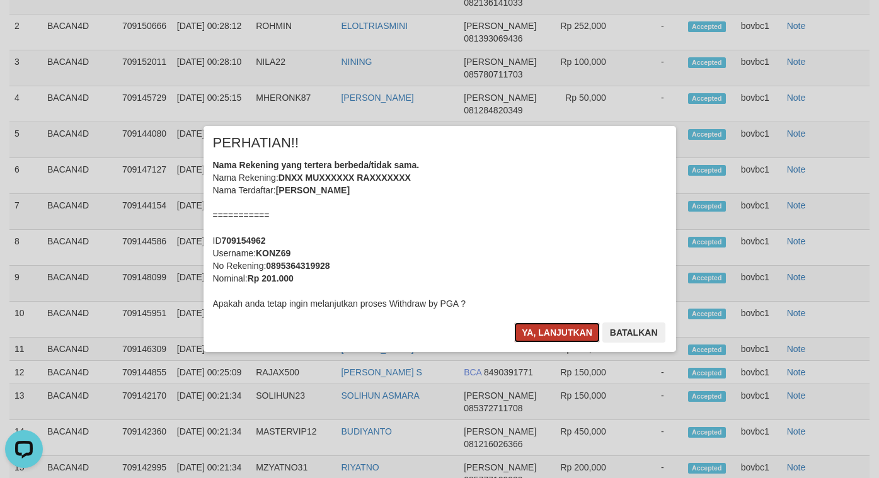
click at [541, 325] on button "Ya, lanjutkan" at bounding box center [557, 333] width 86 height 20
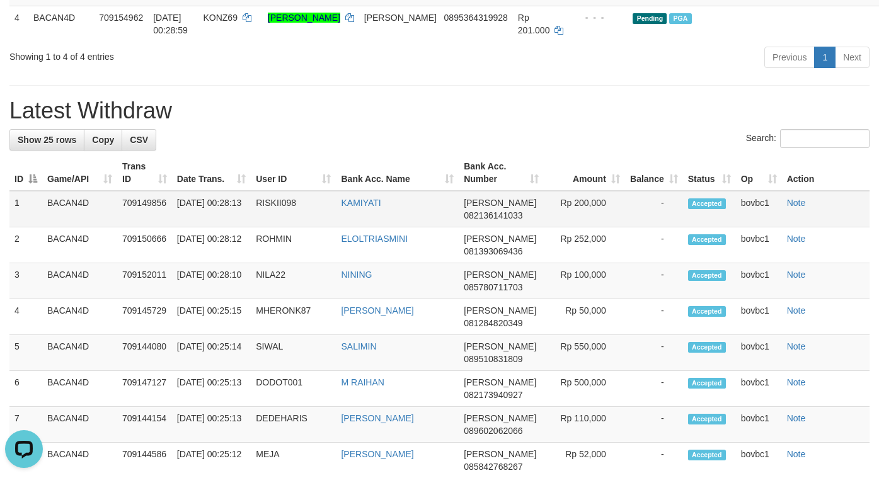
scroll to position [0, 0]
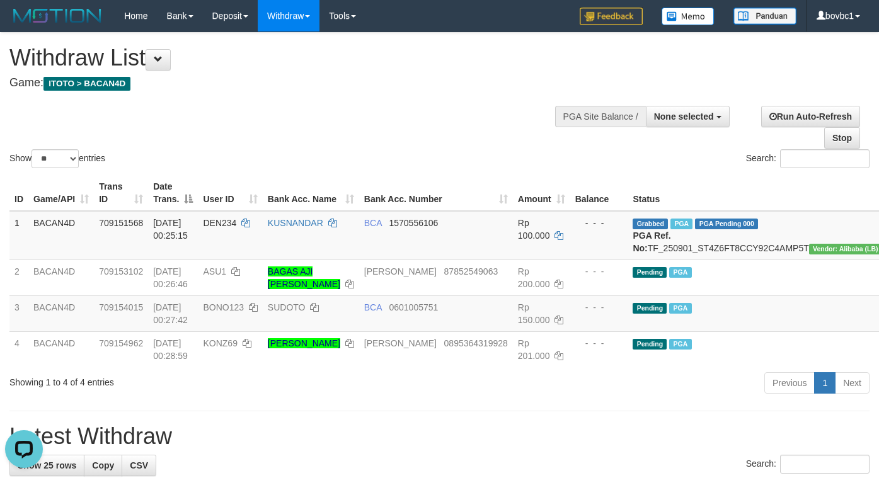
click at [420, 146] on div "Show ** ** ** *** entries Search:" at bounding box center [439, 102] width 879 height 138
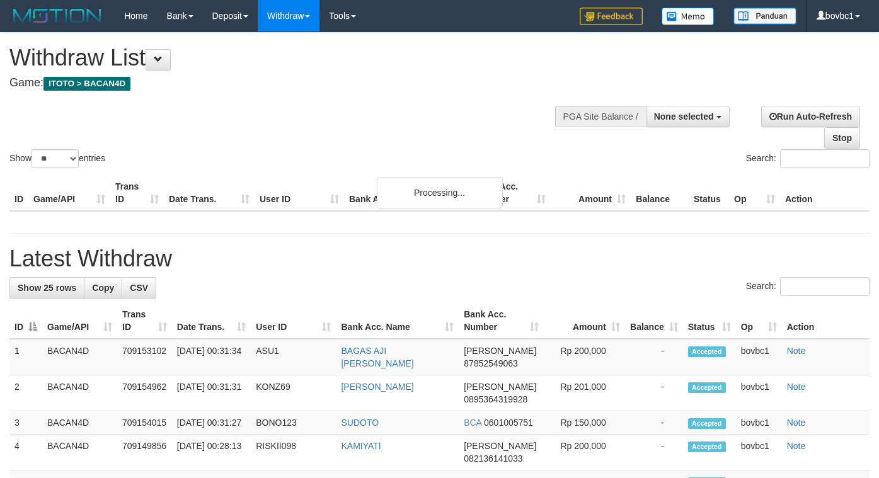
select select
select select "**"
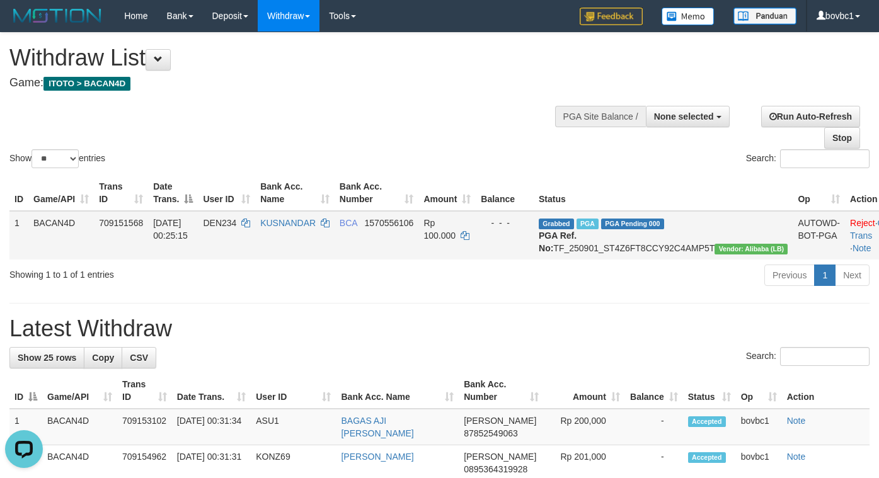
click at [696, 245] on td "Grabbed PGA PGA Pending 000 PGA Ref. No: TF_250901_ST4Z6FT8CCY92C4AMP5T Vendor:…" at bounding box center [663, 235] width 259 height 49
click td "Grabbed PGA PGA Pending 000 PGA Ref. No: TF_250901_ST4Z6FT8CCY92C4AMP5T Vendor:…"
copy td "TF_250901_ST4Z6FT8CCY92C4AMP5T"
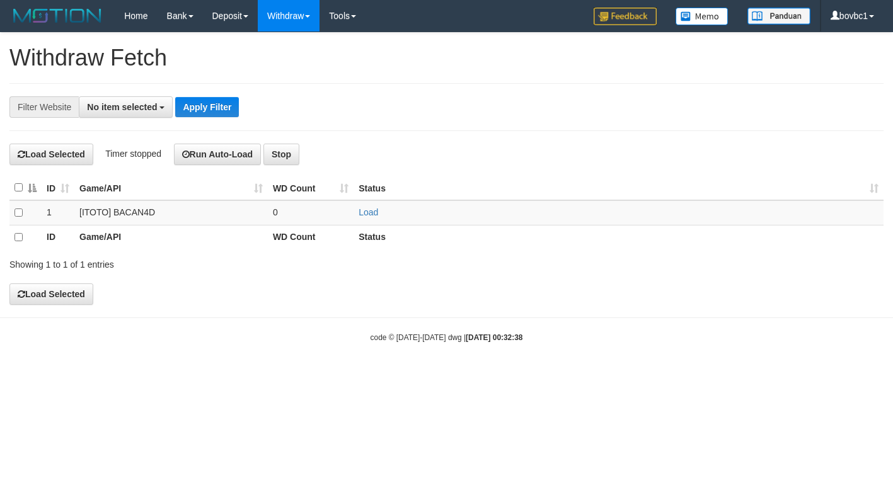
select select
drag, startPoint x: 0, startPoint y: 0, endPoint x: 376, endPoint y: 209, distance: 430.3
click at [376, 209] on link "Load" at bounding box center [369, 212] width 20 height 10
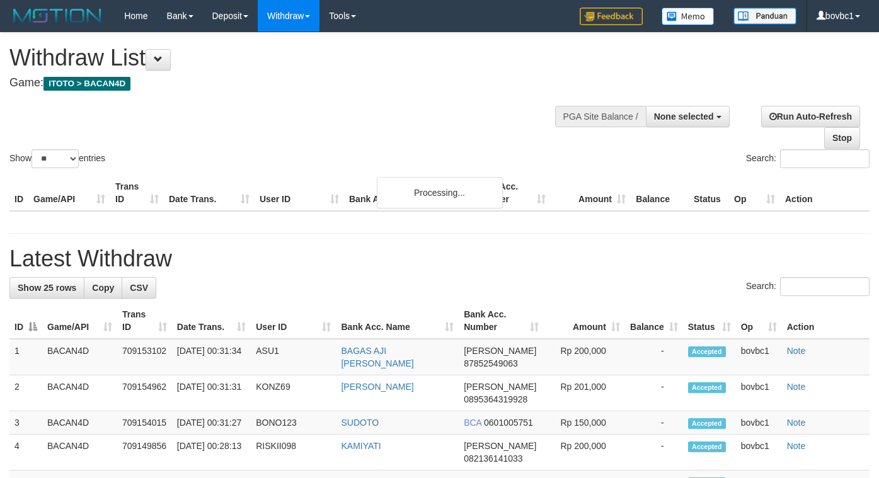
select select
select select "**"
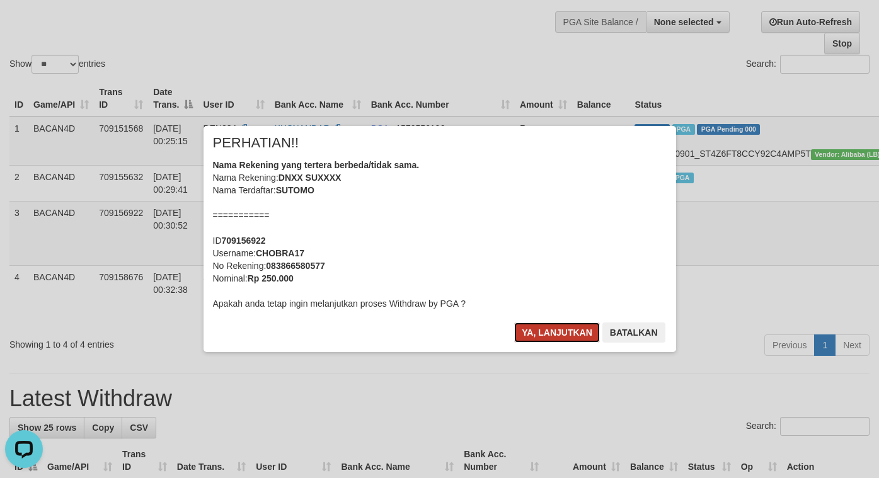
click at [524, 332] on button "Ya, lanjutkan" at bounding box center [557, 333] width 86 height 20
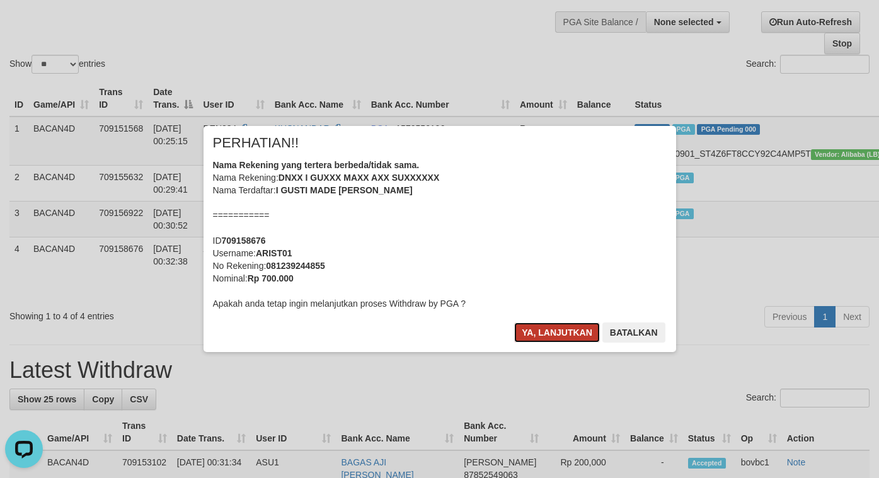
click at [549, 340] on button "Ya, lanjutkan" at bounding box center [557, 333] width 86 height 20
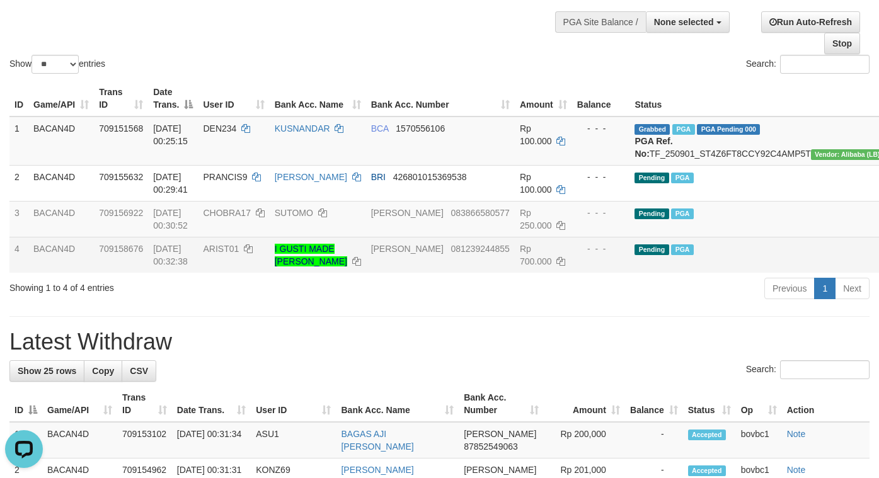
click at [700, 262] on td "Pending PGA" at bounding box center [759, 255] width 259 height 36
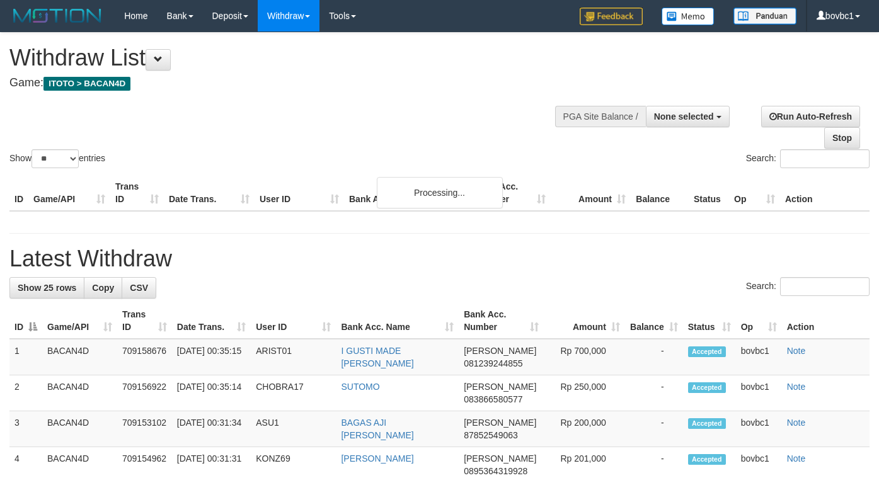
select select
select select "**"
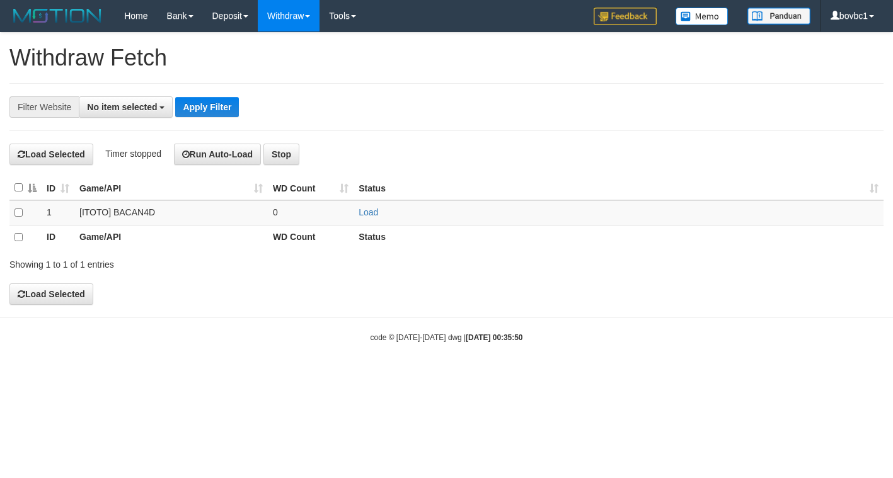
select select
click at [377, 214] on link "Load" at bounding box center [369, 212] width 20 height 10
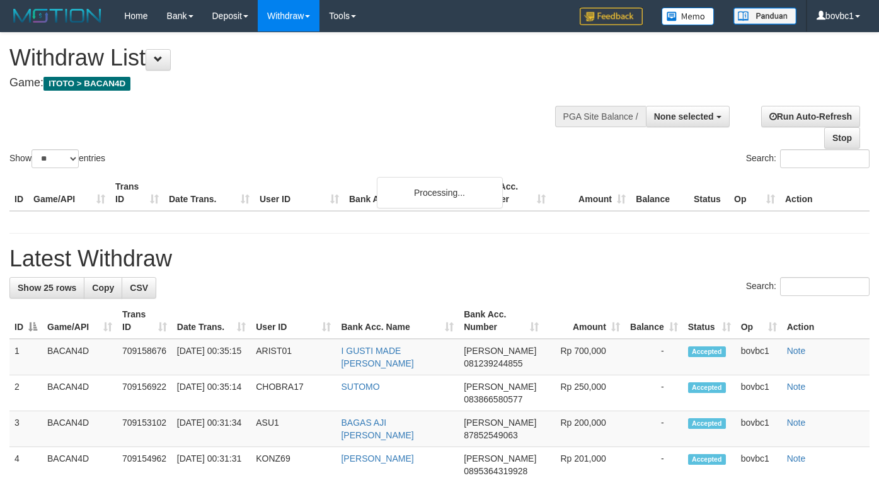
select select
select select "**"
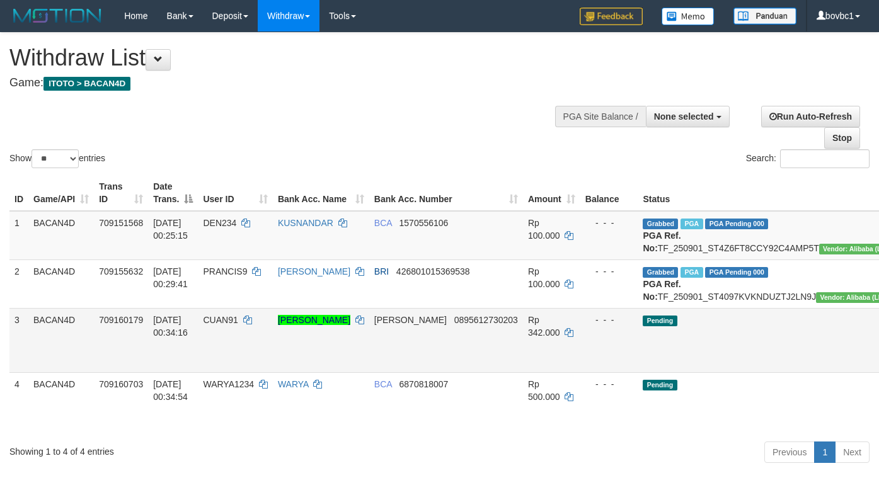
scroll to position [189, 0]
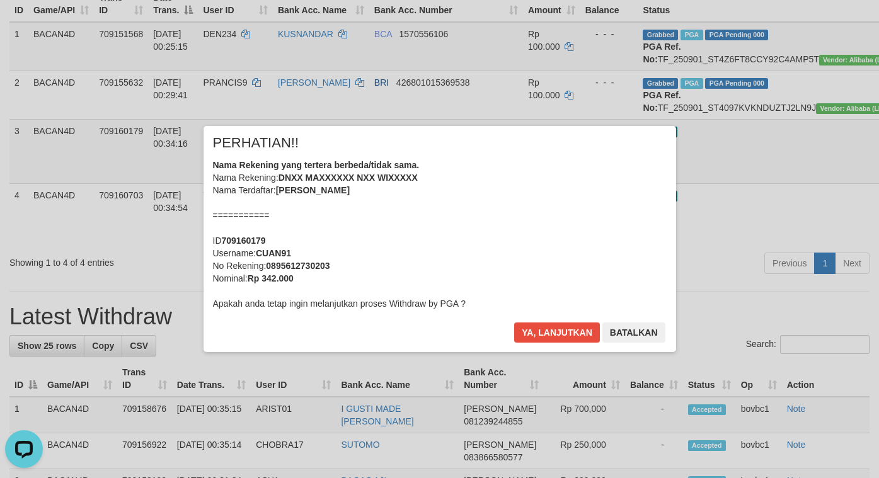
scroll to position [0, 0]
click at [555, 327] on button "Ya, lanjutkan" at bounding box center [557, 333] width 86 height 20
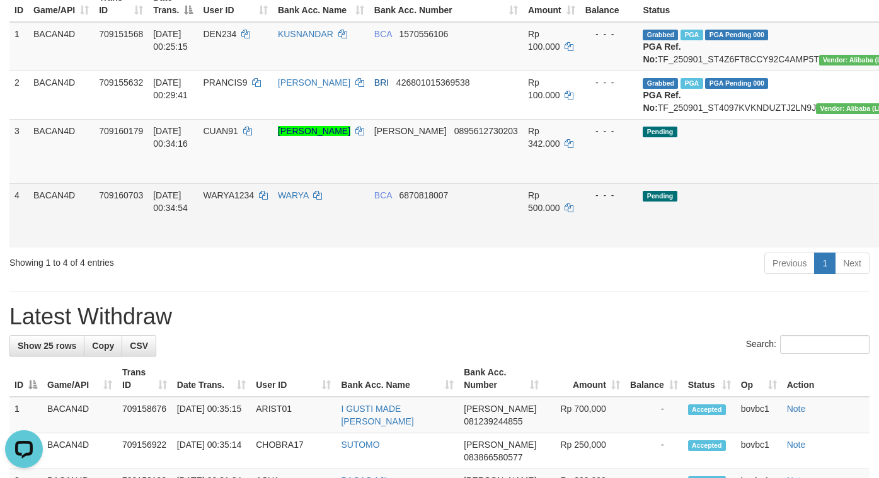
drag, startPoint x: 816, startPoint y: 253, endPoint x: 530, endPoint y: 261, distance: 285.7
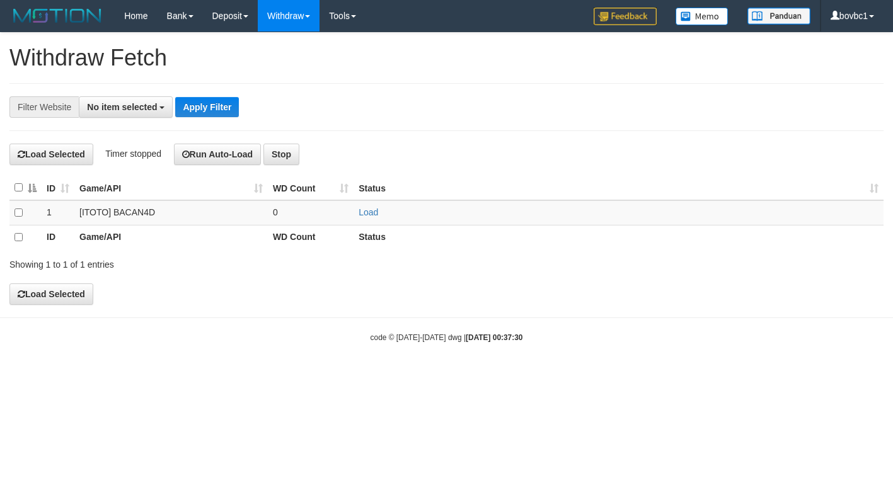
select select
click at [369, 216] on link "Load" at bounding box center [369, 212] width 20 height 10
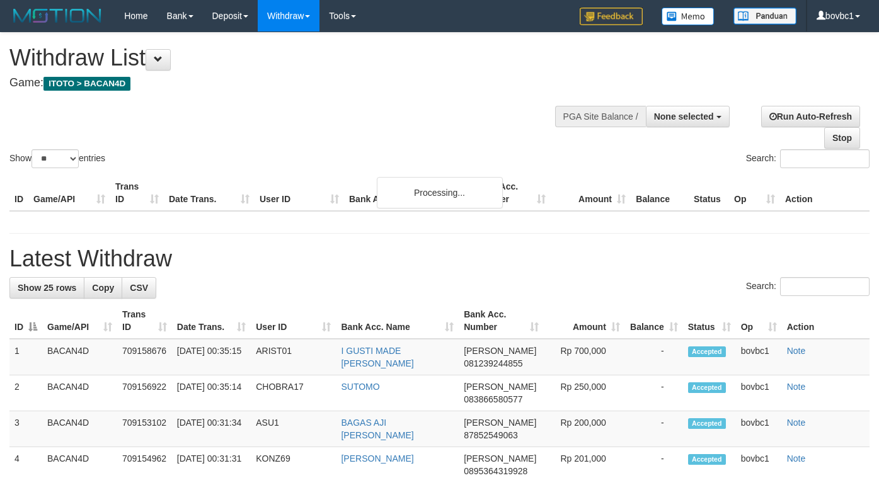
select select
select select "**"
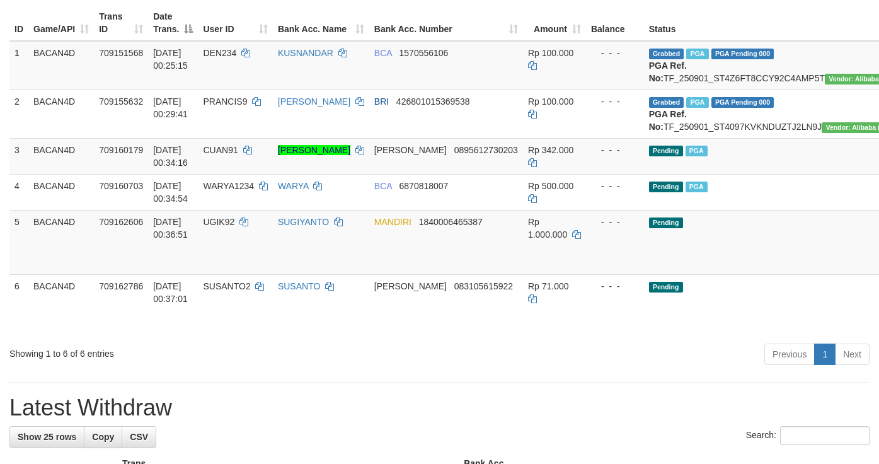
scroll to position [189, 0]
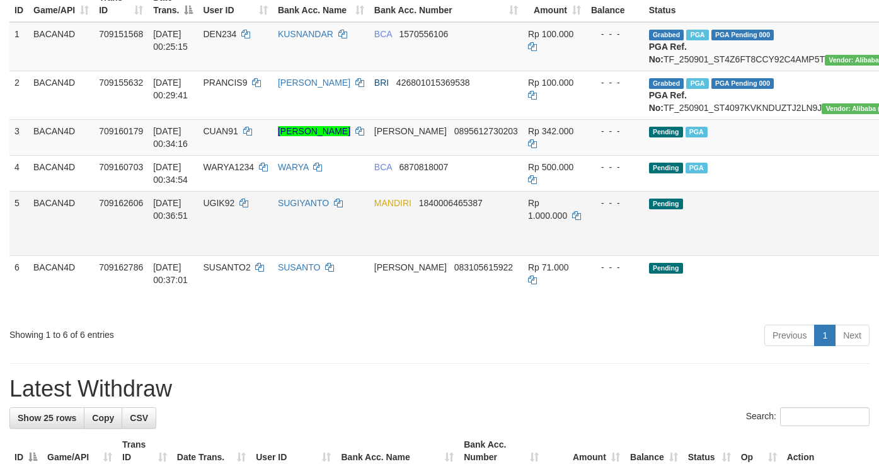
drag, startPoint x: 835, startPoint y: 269, endPoint x: 543, endPoint y: 265, distance: 291.3
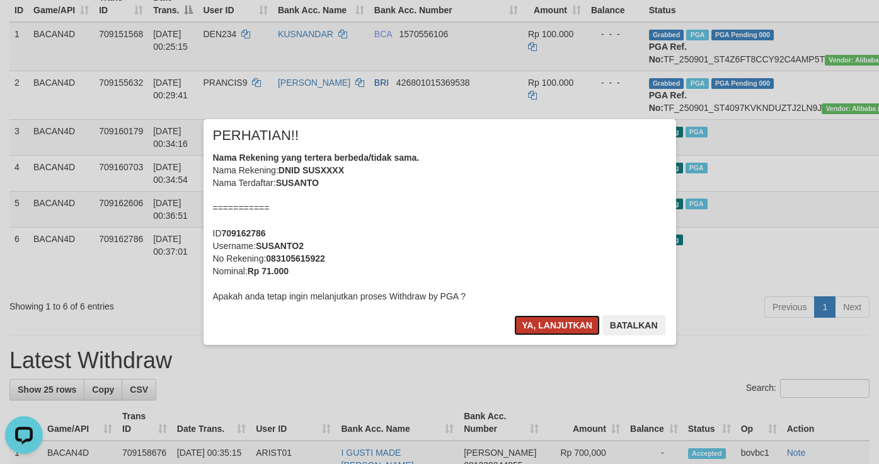
click at [589, 326] on button "Ya, lanjutkan" at bounding box center [557, 325] width 86 height 20
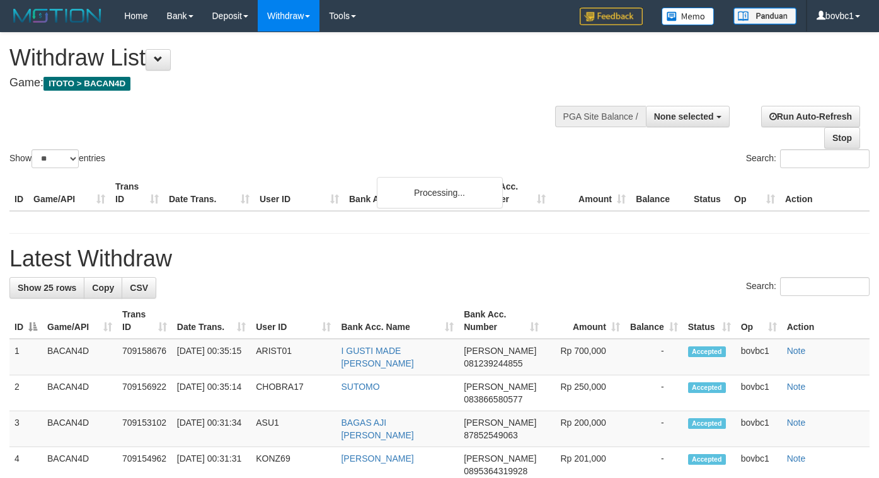
select select
select select "**"
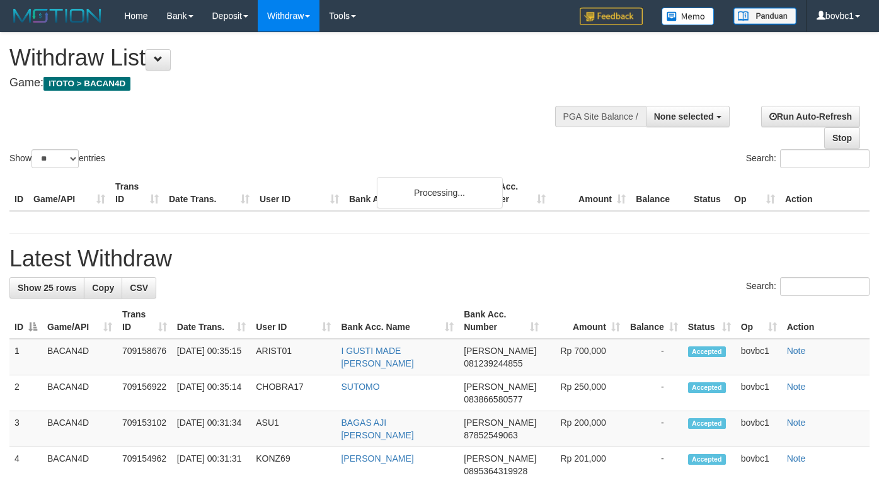
select select
select select "**"
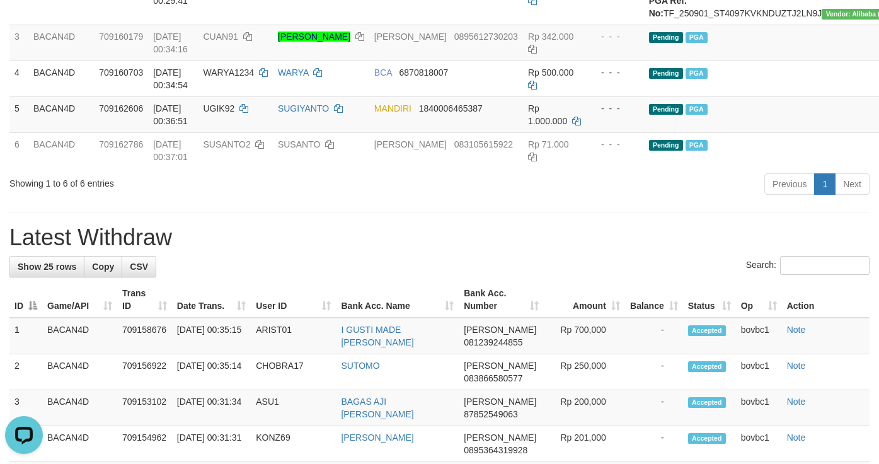
scroll to position [189, 0]
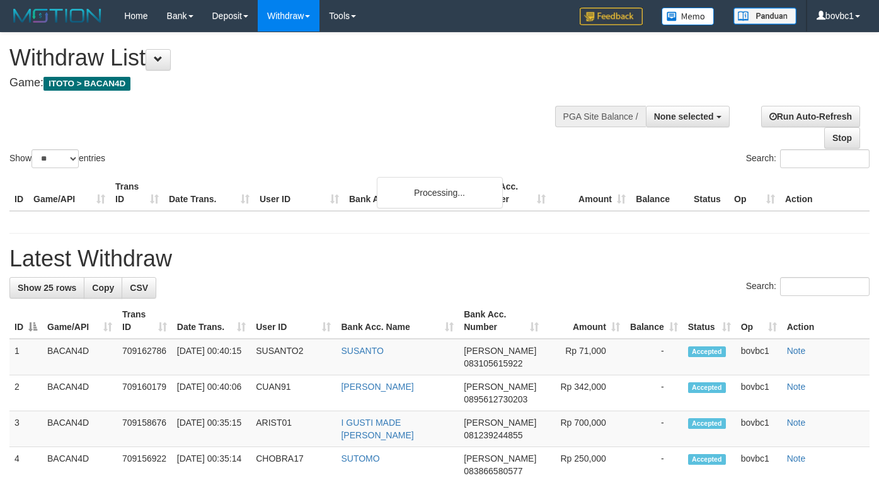
select select
select select "**"
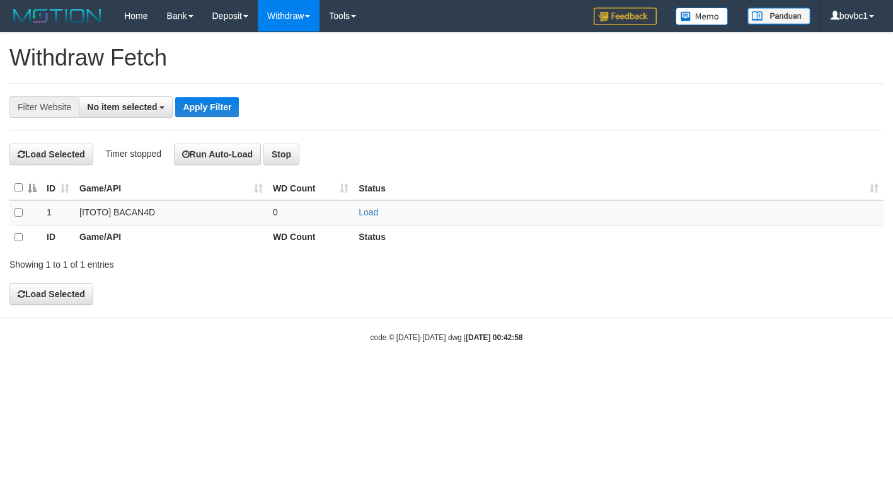
select select
click at [375, 212] on link "Load" at bounding box center [369, 212] width 20 height 10
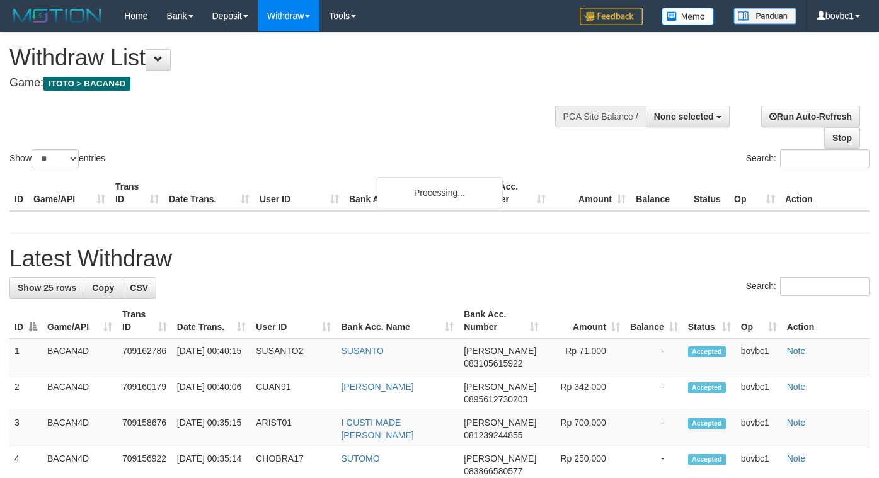
select select
select select "**"
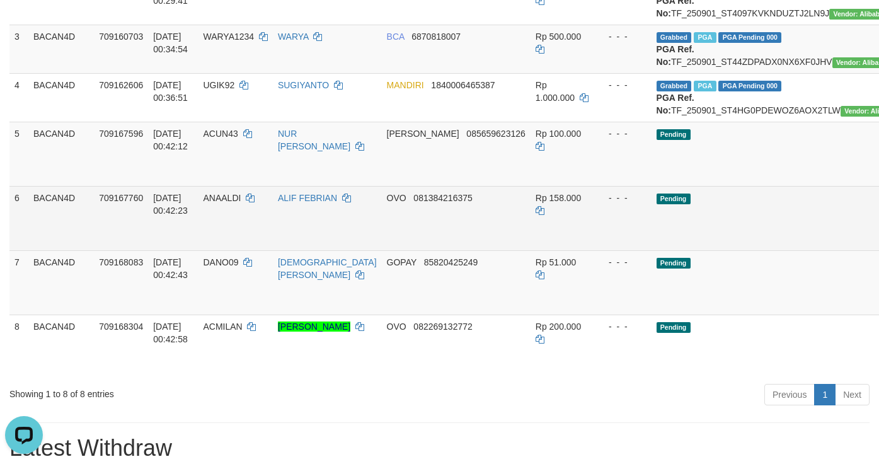
drag, startPoint x: 836, startPoint y: 221, endPoint x: 533, endPoint y: 260, distance: 305.0
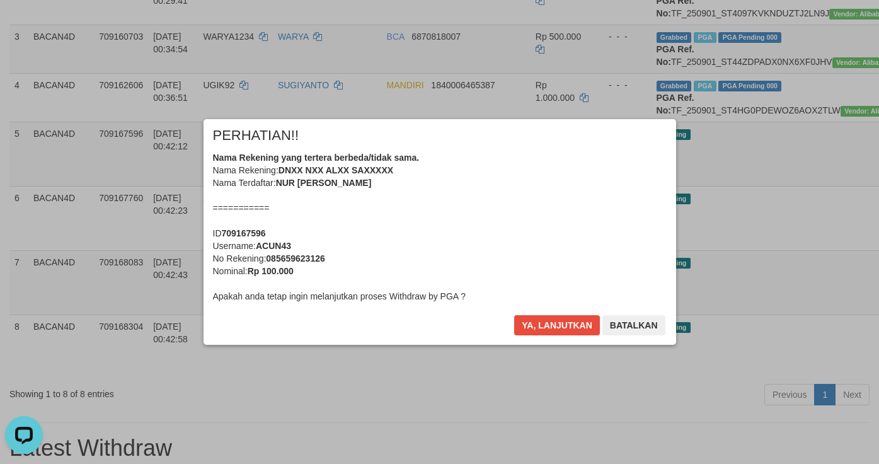
click at [543, 325] on button "Ya, lanjutkan" at bounding box center [557, 325] width 86 height 20
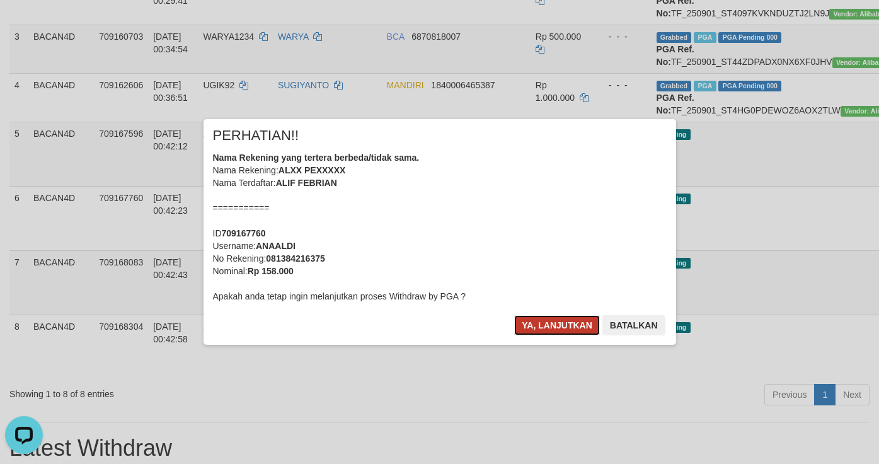
click at [543, 325] on button "Ya, lanjutkan" at bounding box center [557, 325] width 86 height 20
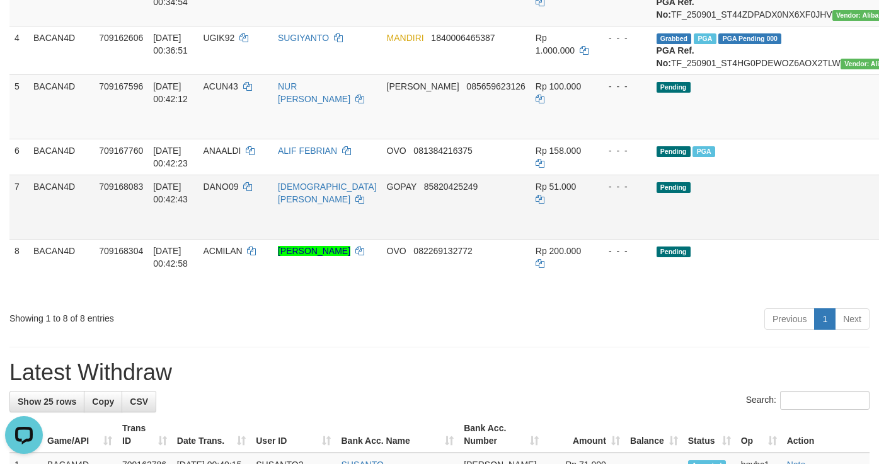
scroll to position [378, 0]
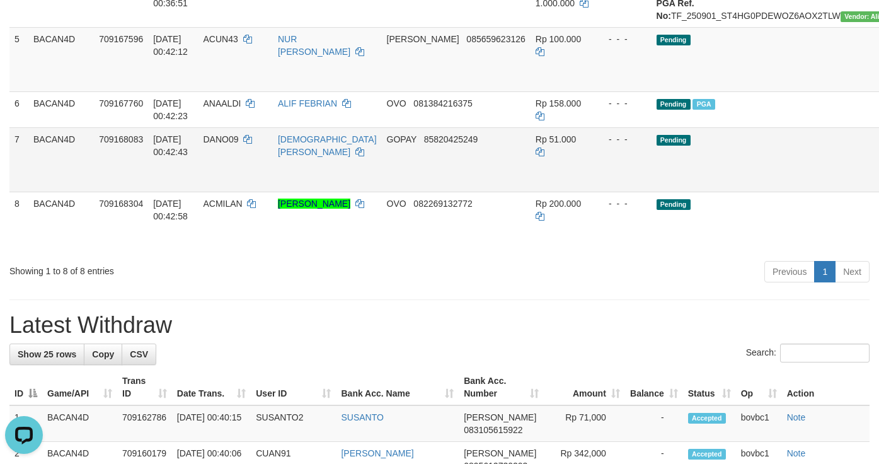
click at [833, 218] on tbody "1 BACAN4D 709151568 01/09/2025 00:25:15 DEN234 KUSNANDAR BCA 1570556106 Rp 100.…" at bounding box center [521, 44] width 1024 height 423
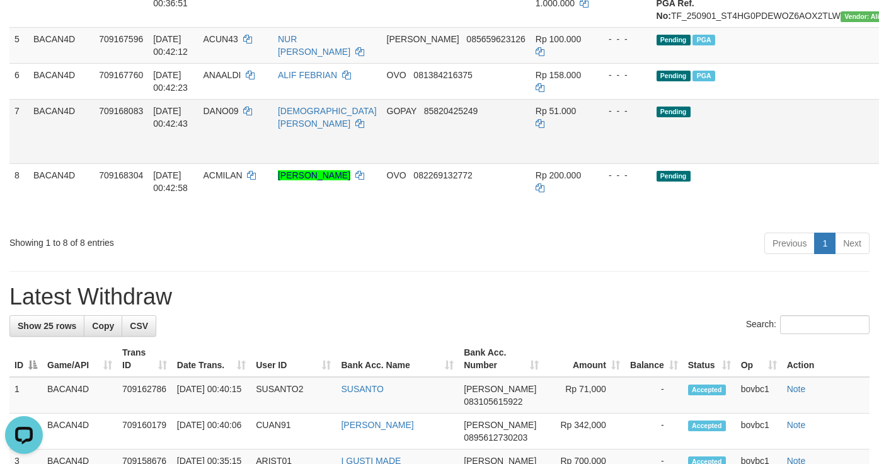
drag, startPoint x: 854, startPoint y: 187, endPoint x: 845, endPoint y: 190, distance: 8.6
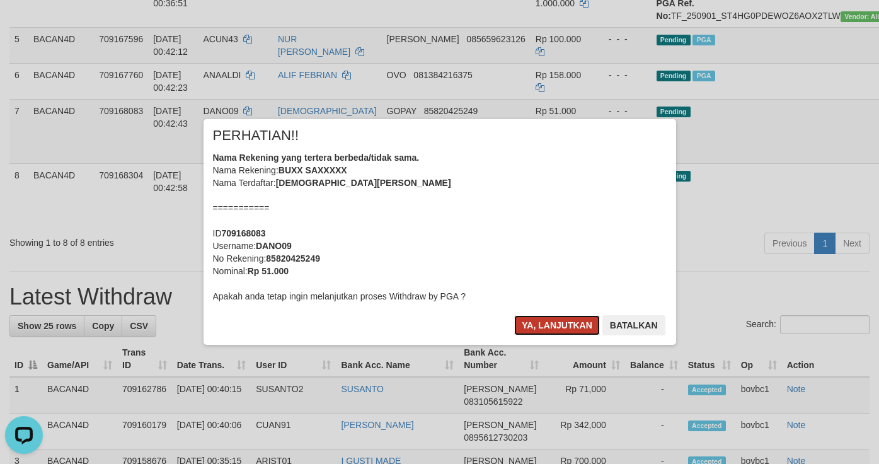
click at [570, 329] on button "Ya, lanjutkan" at bounding box center [557, 325] width 86 height 20
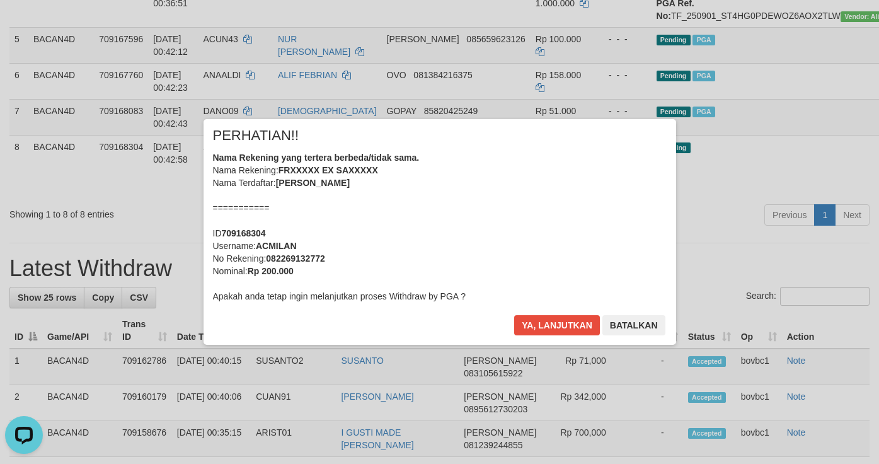
click at [545, 337] on div "Ya, lanjutkan Batalkan" at bounding box center [589, 330] width 153 height 30
click at [569, 331] on button "Ya, lanjutkan" at bounding box center [557, 325] width 86 height 20
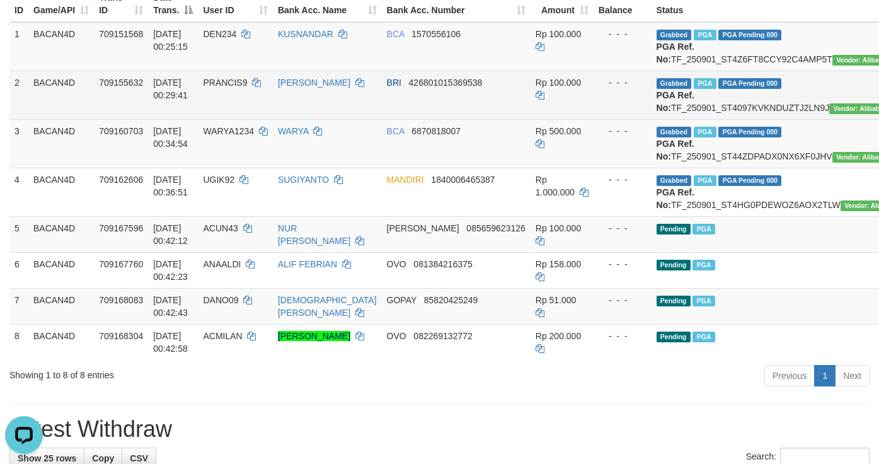
scroll to position [95, 0]
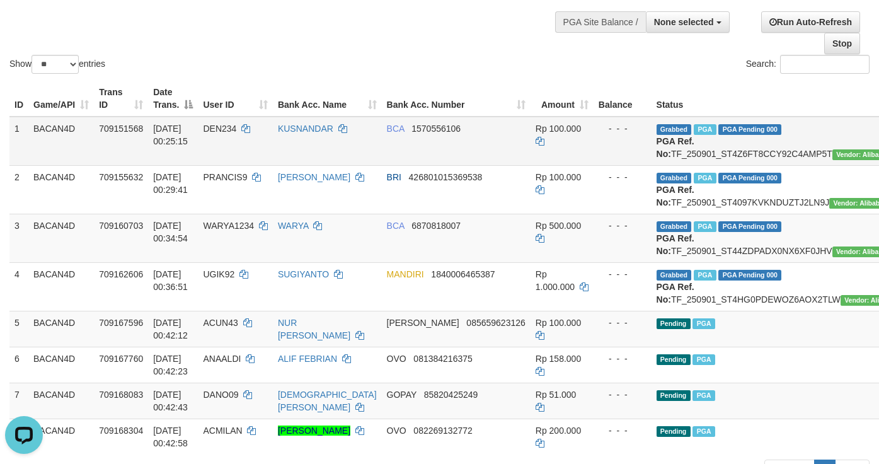
click at [719, 152] on td "Grabbed PGA PGA Pending 000 PGA Ref. No: TF_250901_ST4Z6FT8CCY92C4AMP5T Vendor:…" at bounding box center [785, 141] width 267 height 49
copy td "TF_250901_ST4Z6FT8CCY92C4AMP5T"
click at [214, 127] on span "DEN234" at bounding box center [219, 129] width 33 height 10
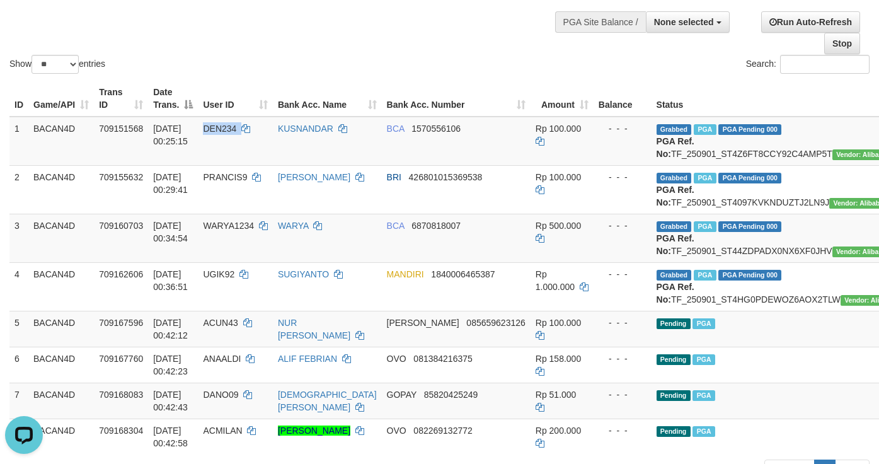
copy td "DEN234"
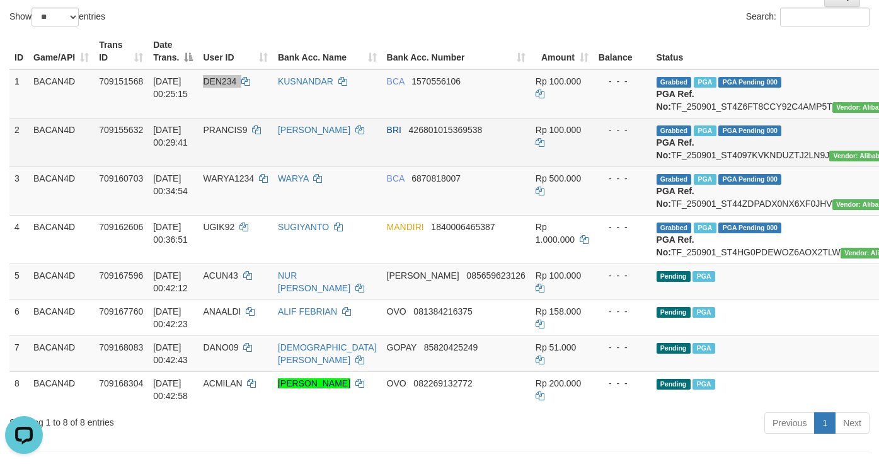
scroll to position [189, 0]
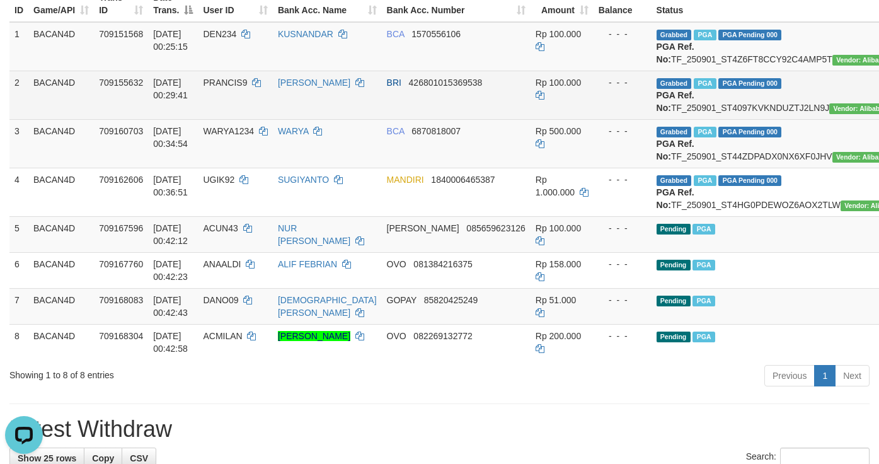
click at [723, 119] on td "Grabbed PGA PGA Pending 000 PGA Ref. No: TF_250901_ST4097KVKNDUZTJ2LN9J Vendor:…" at bounding box center [785, 95] width 267 height 49
copy td "TF_250901_ST4097KVKNDUZTJ2LN9J"
click at [242, 88] on span "PRANCIS9" at bounding box center [225, 83] width 44 height 10
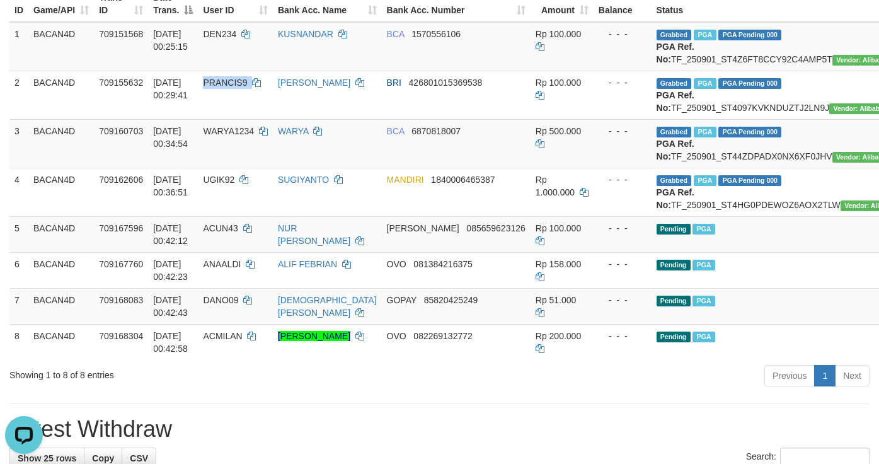
copy td "PRANCIS9"
click at [710, 167] on td "Grabbed PGA PGA Pending 000 PGA Ref. No: TF_250901_ST44ZDPADX0NX6XF0JHV Vendor:…" at bounding box center [785, 143] width 267 height 49
drag, startPoint x: 710, startPoint y: 167, endPoint x: 710, endPoint y: 183, distance: 16.4
click at [710, 168] on td "Grabbed PGA PGA Pending 000 PGA Ref. No: TF_250901_ST44ZDPADX0NX6XF0JHV Vendor:…" at bounding box center [785, 143] width 267 height 49
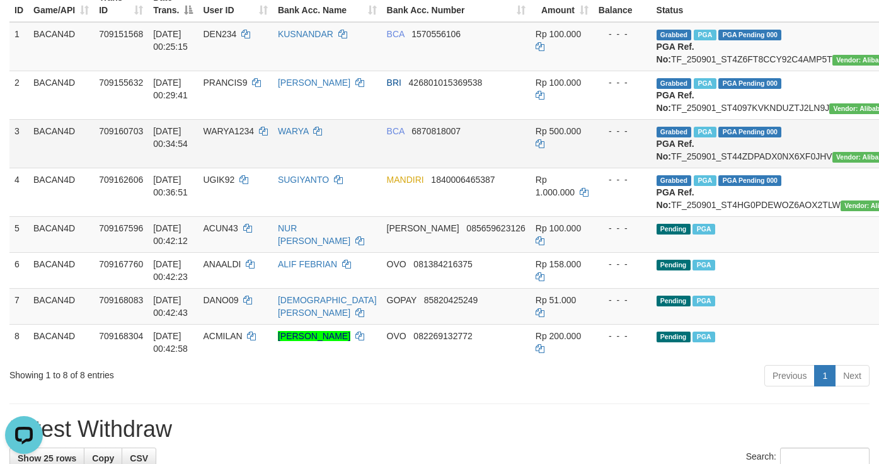
click at [710, 168] on td "Grabbed PGA PGA Pending 000 PGA Ref. No: TF_250901_ST44ZDPADX0NX6XF0JHV Vendor:…" at bounding box center [785, 143] width 267 height 49
copy td "TF_250901_ST44ZDPADX0NX6XF0JHV"
click at [235, 163] on td "WARYA1234" at bounding box center [235, 143] width 74 height 49
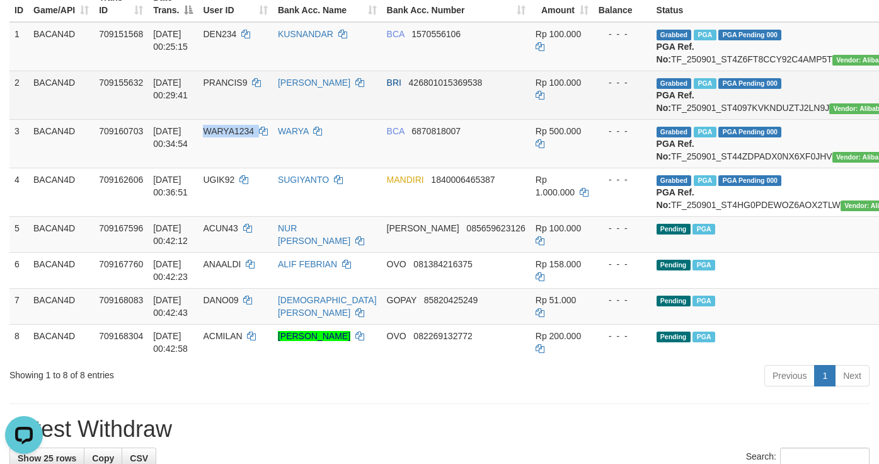
copy td "WARYA1234"
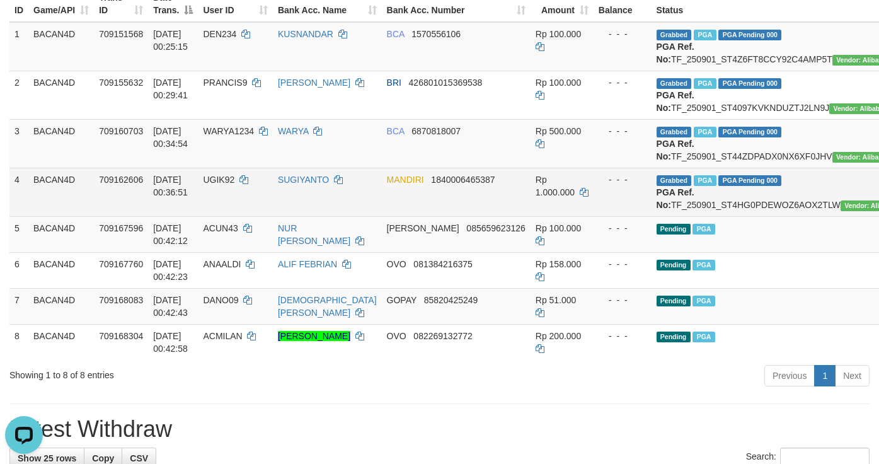
click at [705, 216] on td "Grabbed PGA PGA Pending 000 PGA Ref. No: TF_250901_ST4HG0PDEWOZ6AOX2TLW Vendor:…" at bounding box center [785, 192] width 267 height 49
drag, startPoint x: 705, startPoint y: 244, endPoint x: 713, endPoint y: 237, distance: 10.3
click at [706, 216] on td "Grabbed PGA PGA Pending 000 PGA Ref. No: TF_250901_ST4HG0PDEWOZ6AOX2TLW Vendor:…" at bounding box center [785, 192] width 267 height 49
copy td "TF_250901_ST4HG0PDEWOZ6AOX2TLW"
click at [227, 185] on span "UGIK92" at bounding box center [219, 180] width 32 height 10
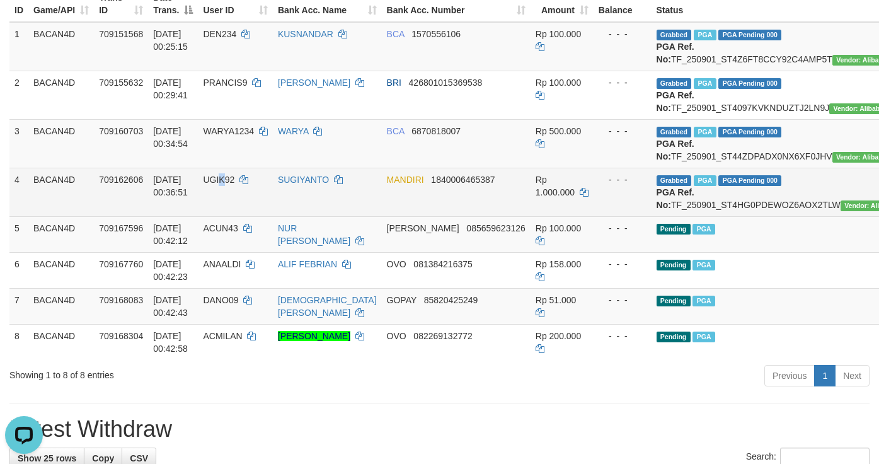
click at [227, 185] on span "UGIK92" at bounding box center [219, 180] width 32 height 10
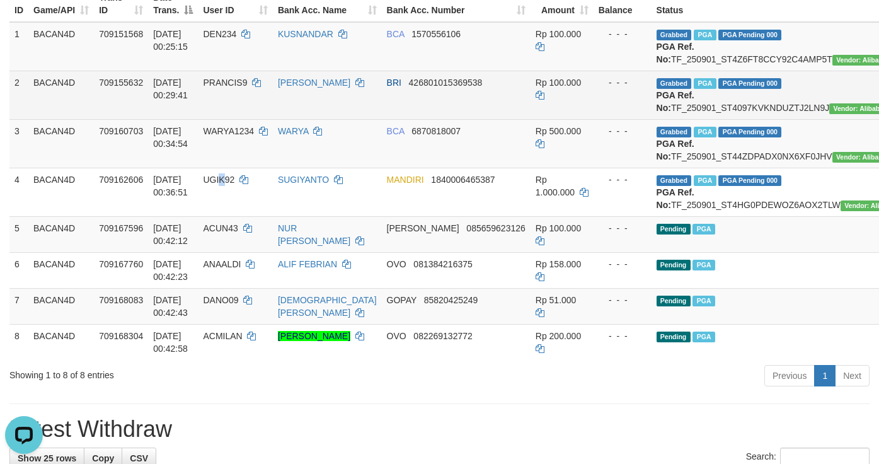
copy span "K"
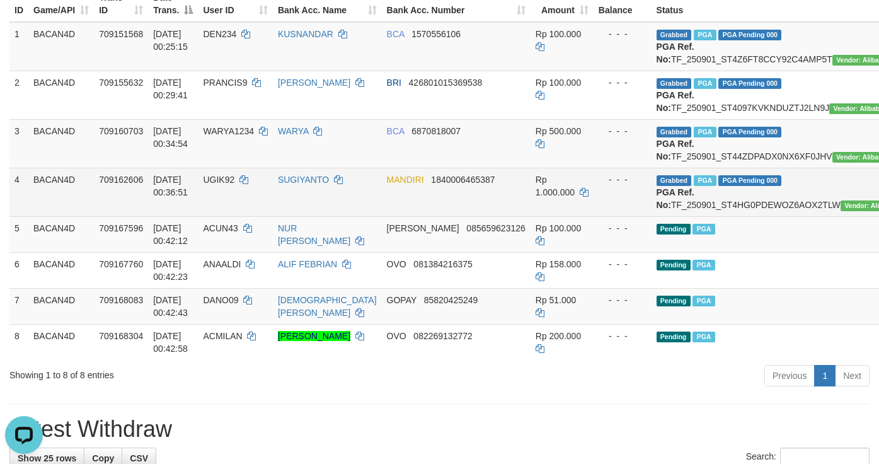
click at [235, 185] on span "UGIK92" at bounding box center [219, 180] width 32 height 10
click at [222, 211] on td "UGIK92" at bounding box center [235, 192] width 74 height 49
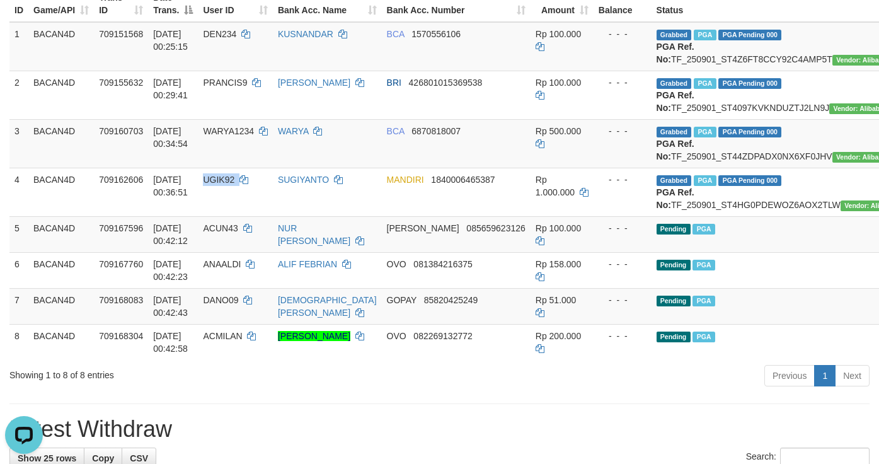
copy td "UGIK92"
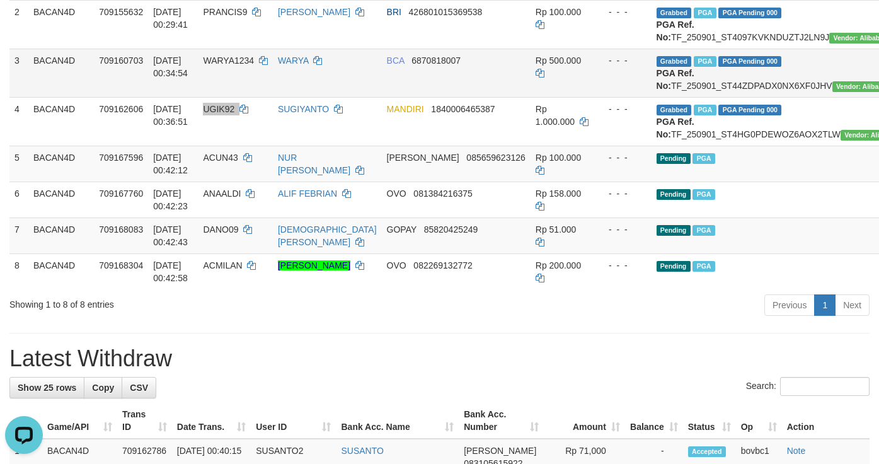
scroll to position [378, 0]
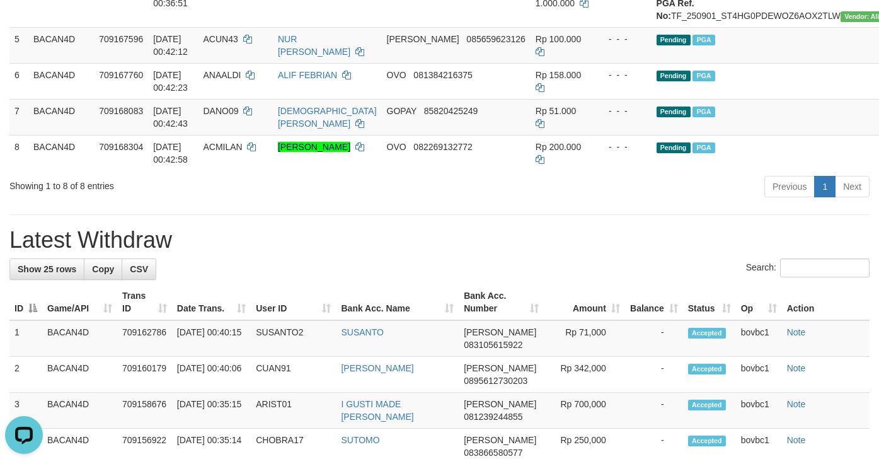
click at [628, 202] on div "Previous 1 Next" at bounding box center [623, 188] width 494 height 27
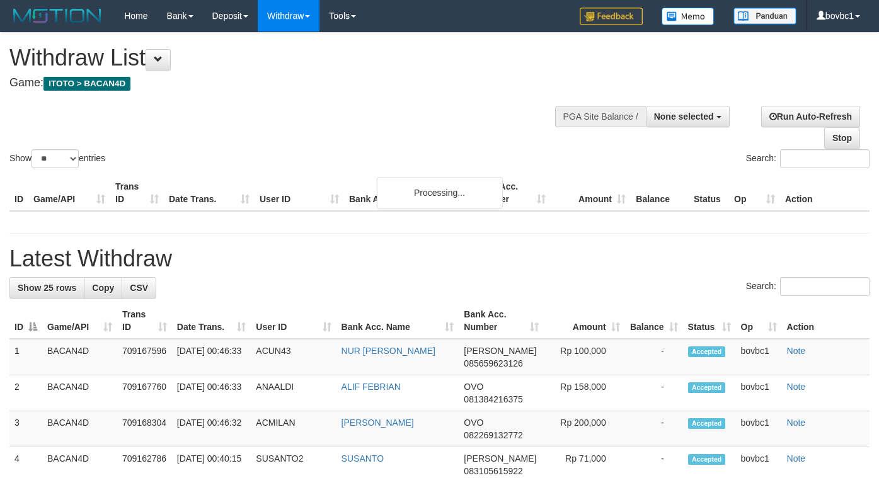
select select
select select "**"
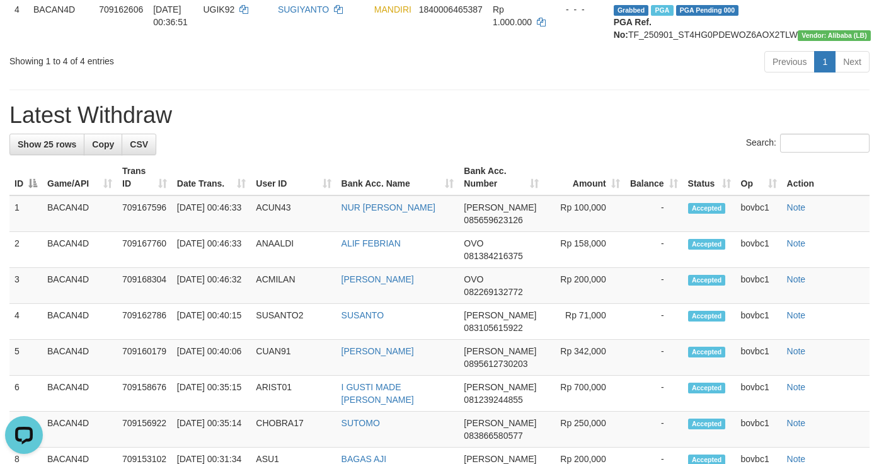
scroll to position [473, 0]
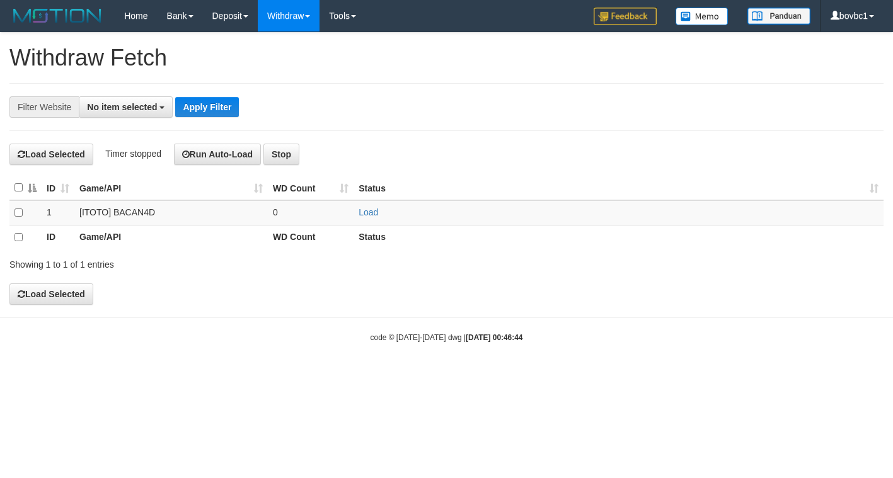
select select
click at [366, 212] on link "Load" at bounding box center [369, 212] width 20 height 10
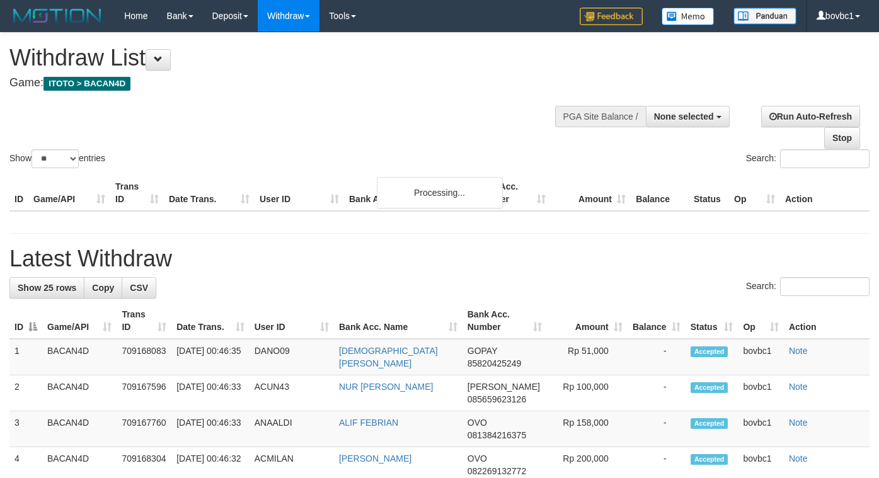
select select
select select "**"
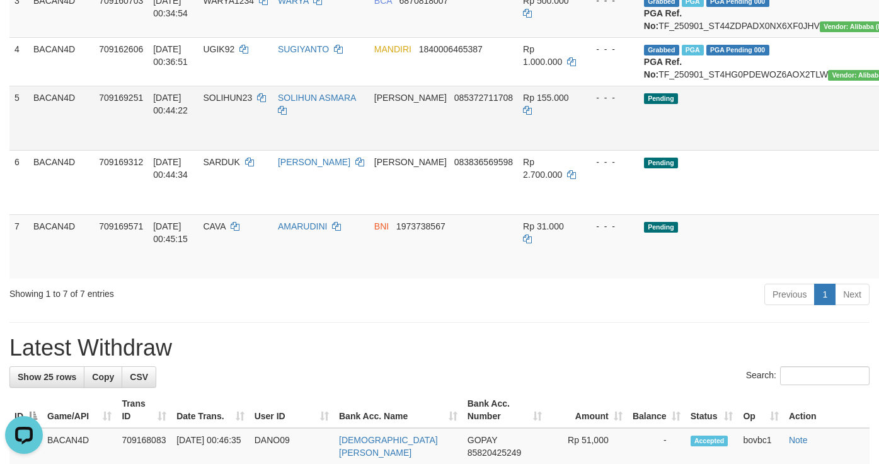
scroll to position [308, 0]
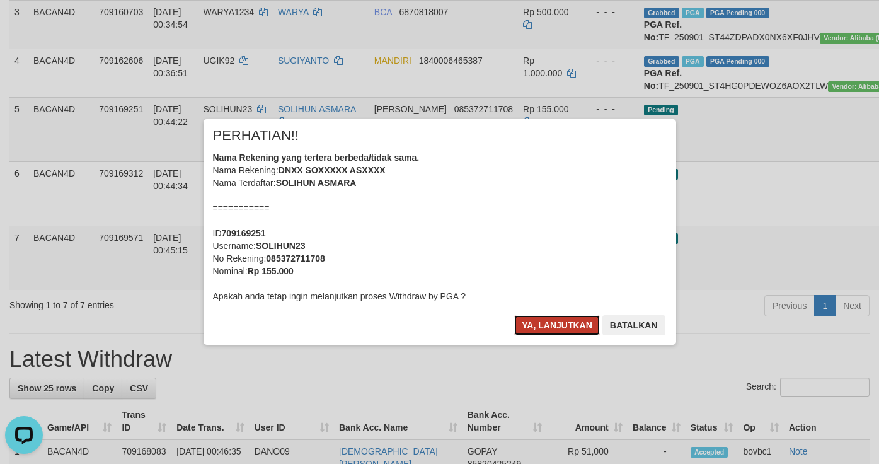
click at [576, 320] on button "Ya, lanjutkan" at bounding box center [557, 325] width 86 height 20
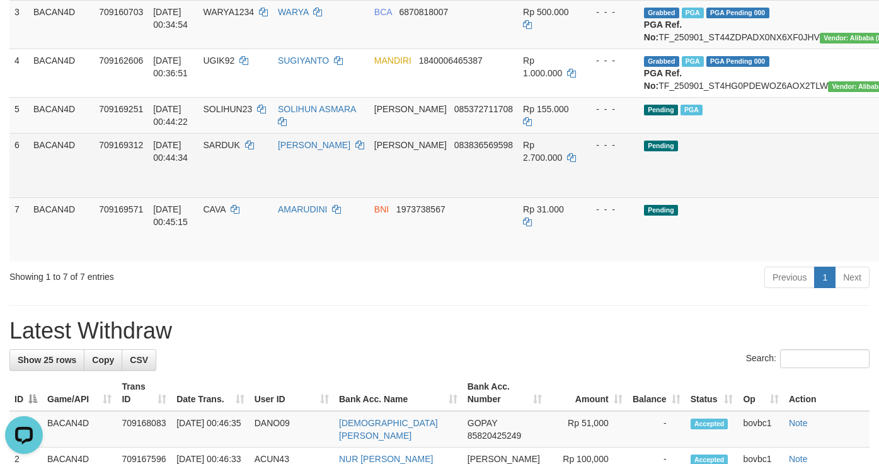
drag, startPoint x: 845, startPoint y: 229, endPoint x: 536, endPoint y: 263, distance: 311.4
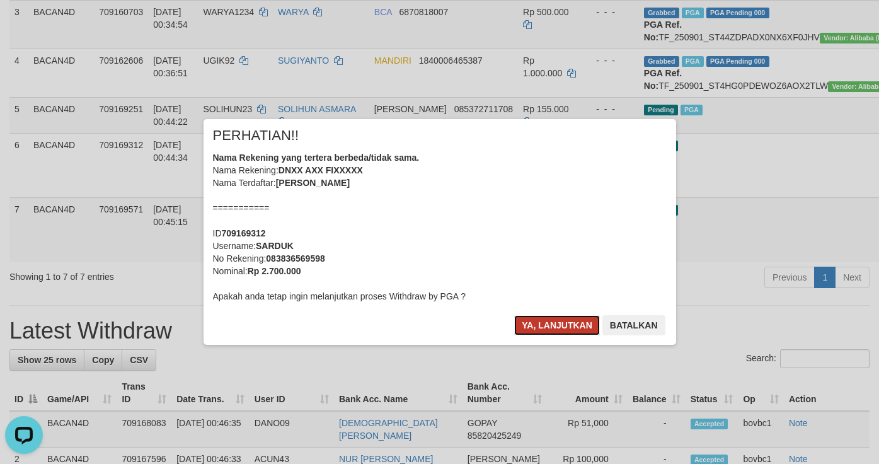
click at [533, 321] on button "Ya, lanjutkan" at bounding box center [557, 325] width 86 height 20
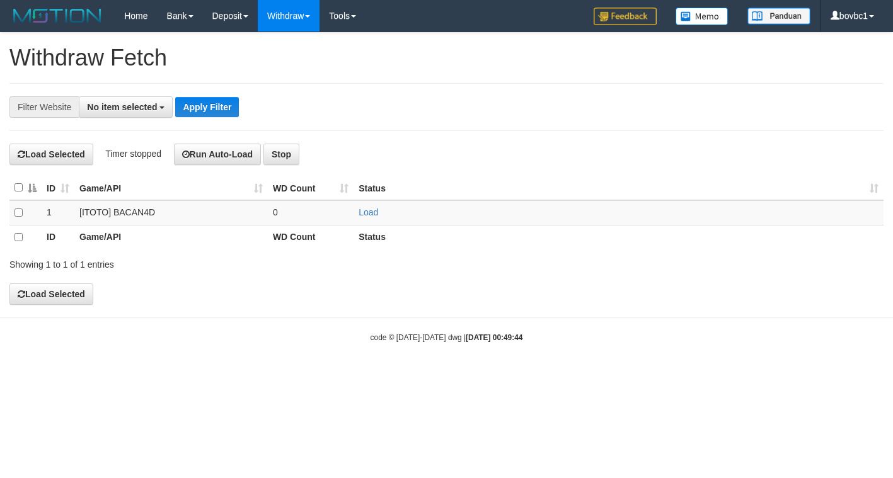
select select
click at [369, 216] on link "Load" at bounding box center [369, 212] width 20 height 10
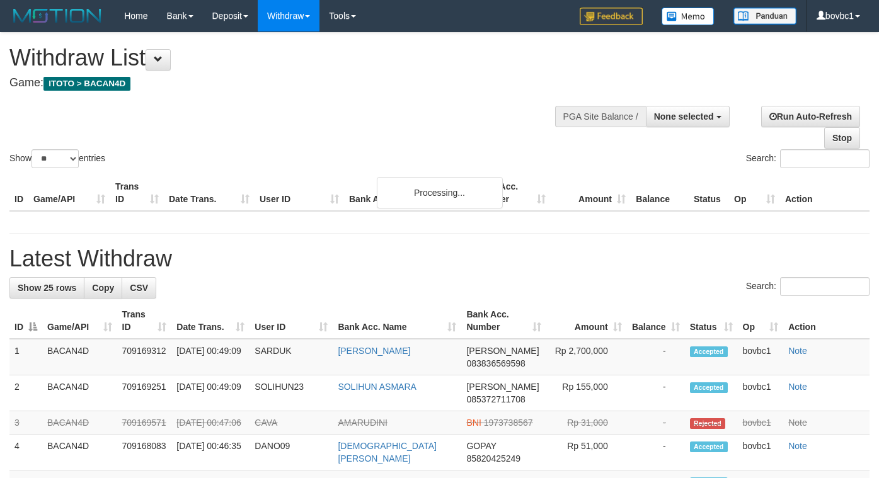
select select
select select "**"
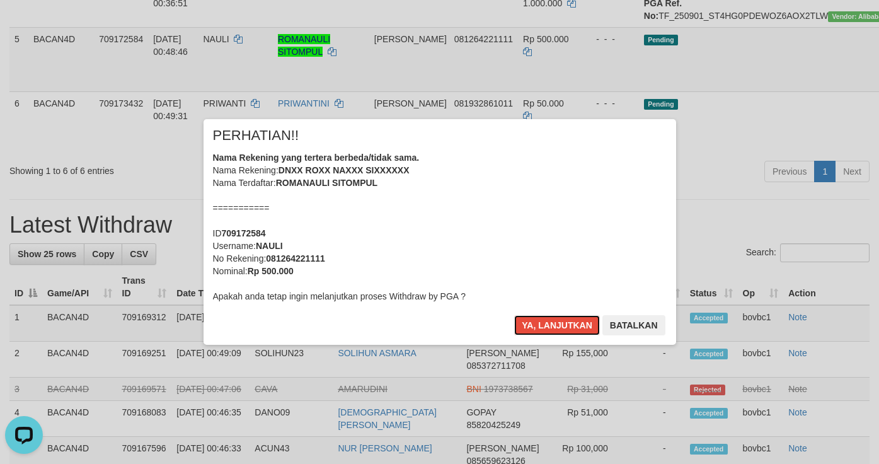
drag, startPoint x: 570, startPoint y: 316, endPoint x: 655, endPoint y: 324, distance: 85.4
click at [572, 316] on button "Ya, lanjutkan" at bounding box center [557, 325] width 86 height 20
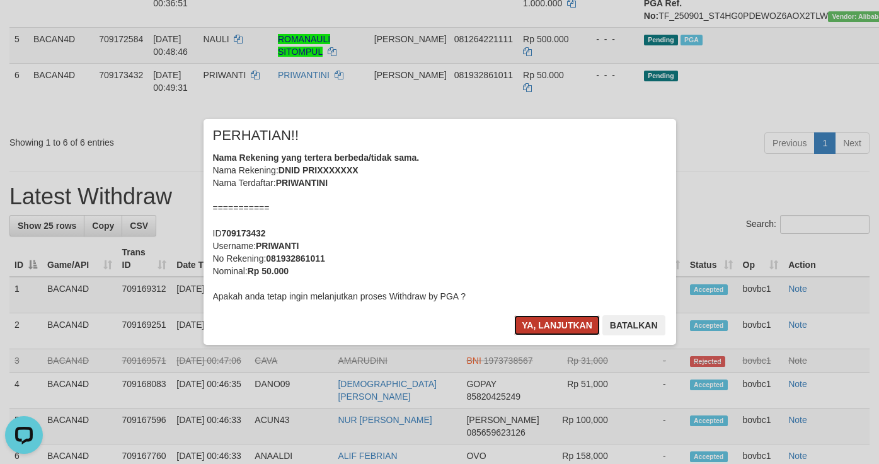
drag, startPoint x: 545, startPoint y: 320, endPoint x: 758, endPoint y: 287, distance: 215.6
click at [547, 320] on button "Ya, lanjutkan" at bounding box center [557, 325] width 86 height 20
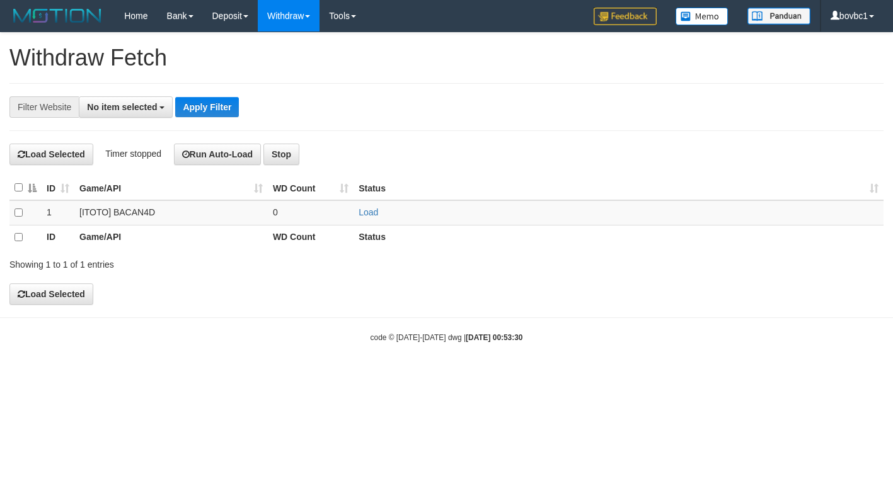
select select
click at [369, 212] on link "Load" at bounding box center [369, 212] width 20 height 10
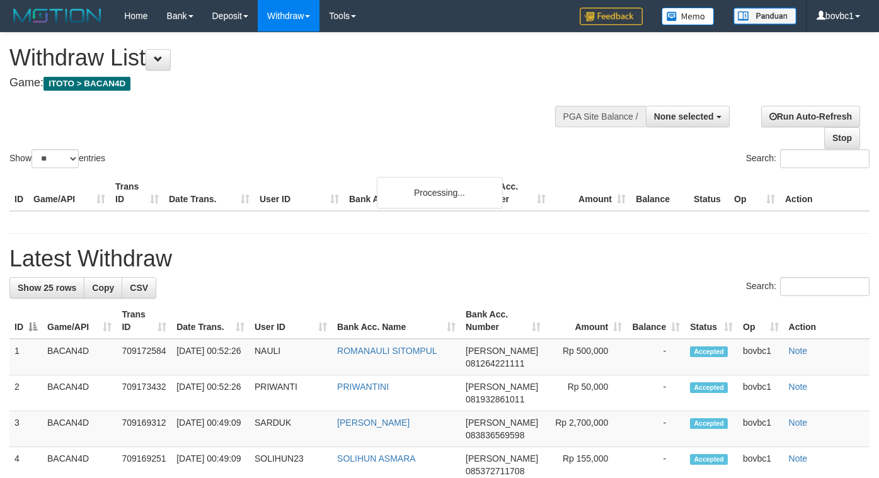
select select
select select "**"
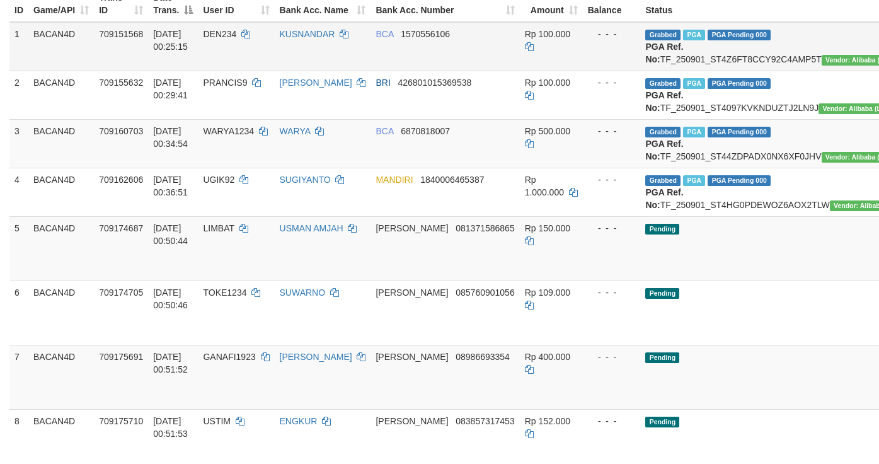
scroll to position [378, 0]
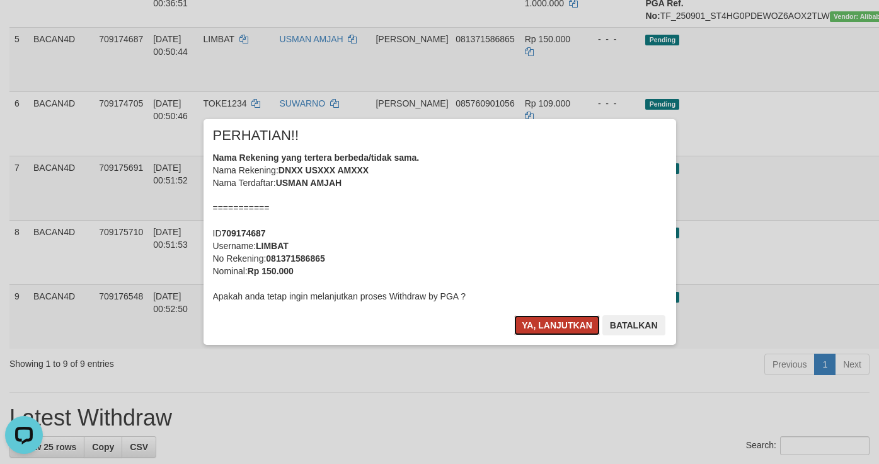
click at [549, 321] on button "Ya, lanjutkan" at bounding box center [557, 325] width 86 height 20
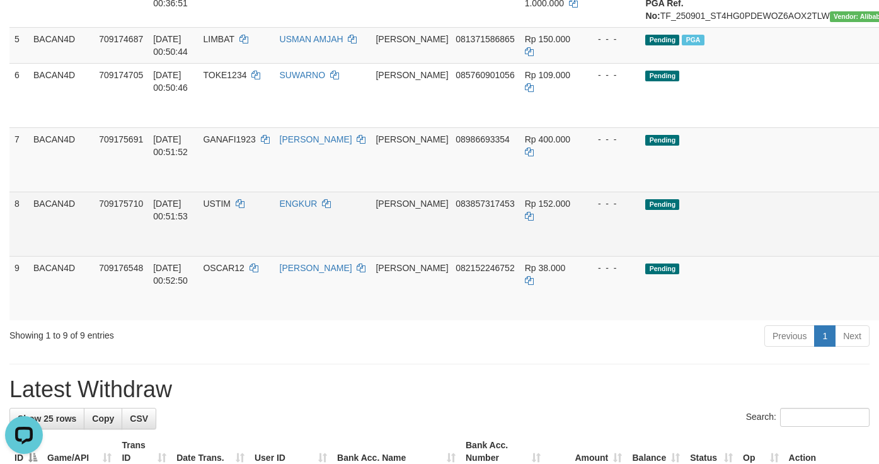
drag, startPoint x: 842, startPoint y: 168, endPoint x: 526, endPoint y: 263, distance: 330.3
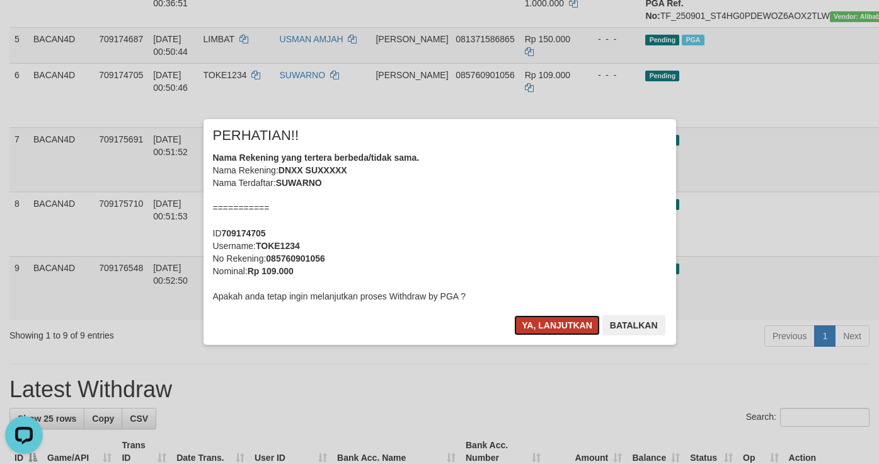
click at [538, 321] on button "Ya, lanjutkan" at bounding box center [557, 325] width 86 height 20
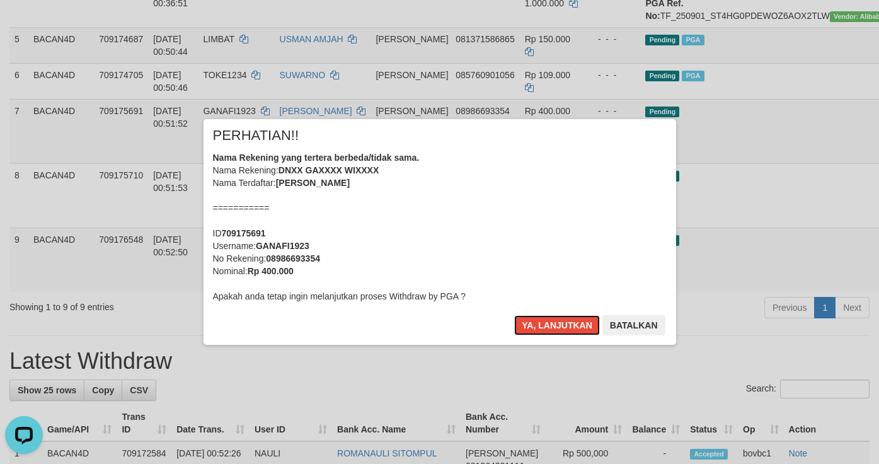
drag, startPoint x: 545, startPoint y: 322, endPoint x: 541, endPoint y: 265, distance: 57.5
click at [547, 314] on div "× PERHATIAN!! Nama Rekening yang tertera berbeda/tidak sama. Nama Rekening: DNX…" at bounding box center [440, 232] width 473 height 226
drag, startPoint x: 547, startPoint y: 312, endPoint x: 562, endPoint y: 277, distance: 38.4
click at [548, 311] on div "× PERHATIAN!! Nama Rekening yang tertera berbeda/tidak sama. Nama Rekening: DNX…" at bounding box center [440, 232] width 473 height 226
click at [558, 326] on button "Ya, lanjutkan" at bounding box center [557, 325] width 86 height 20
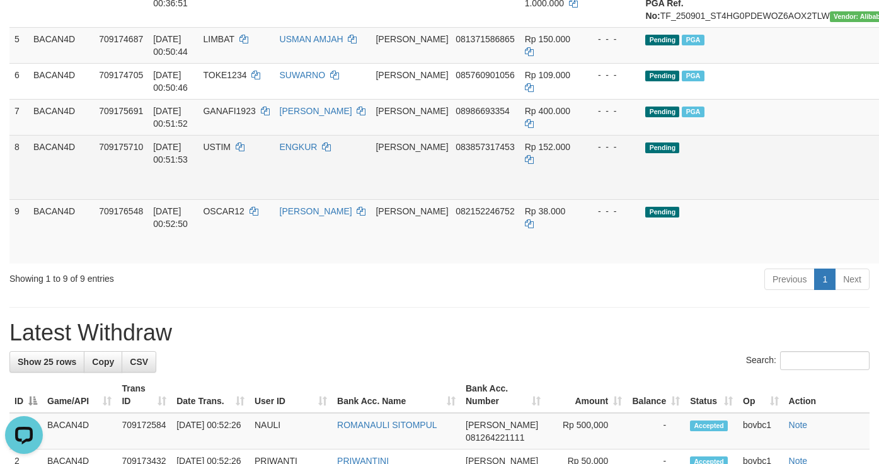
drag, startPoint x: 842, startPoint y: 227, endPoint x: 517, endPoint y: 243, distance: 325.7
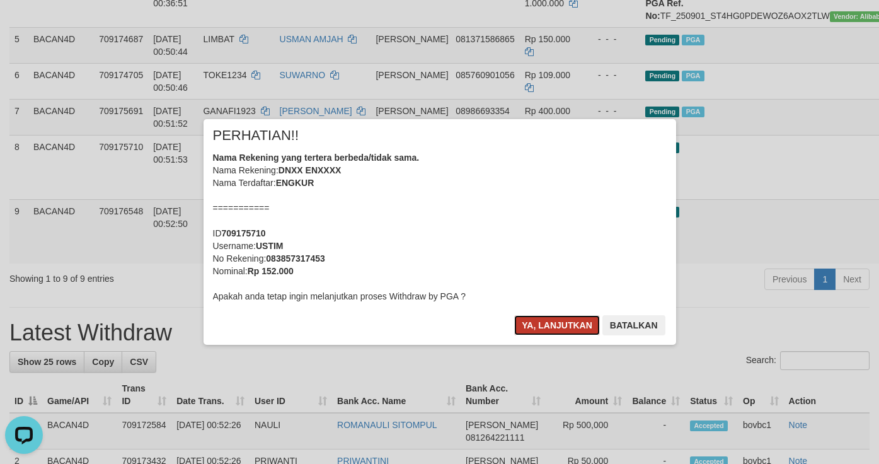
click at [559, 325] on button "Ya, lanjutkan" at bounding box center [557, 325] width 86 height 20
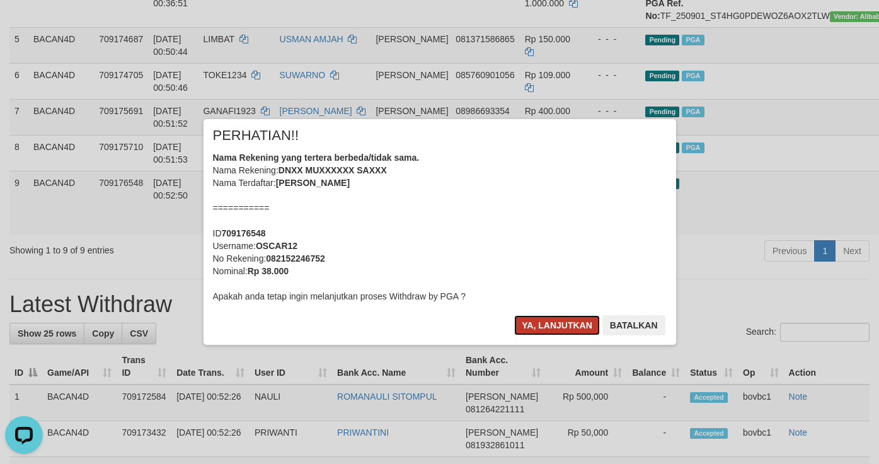
click at [551, 326] on button "Ya, lanjutkan" at bounding box center [557, 325] width 86 height 20
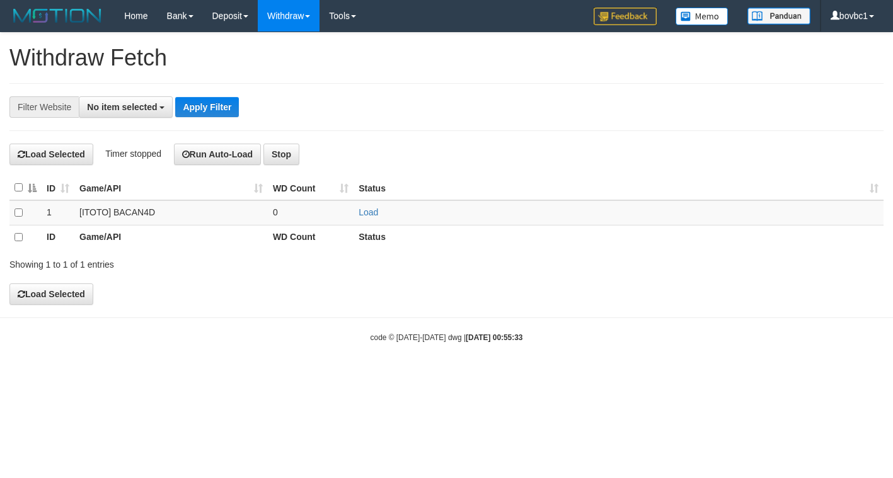
select select
click at [365, 208] on td "Load" at bounding box center [619, 212] width 530 height 25
click at [365, 214] on link "Load" at bounding box center [369, 212] width 20 height 10
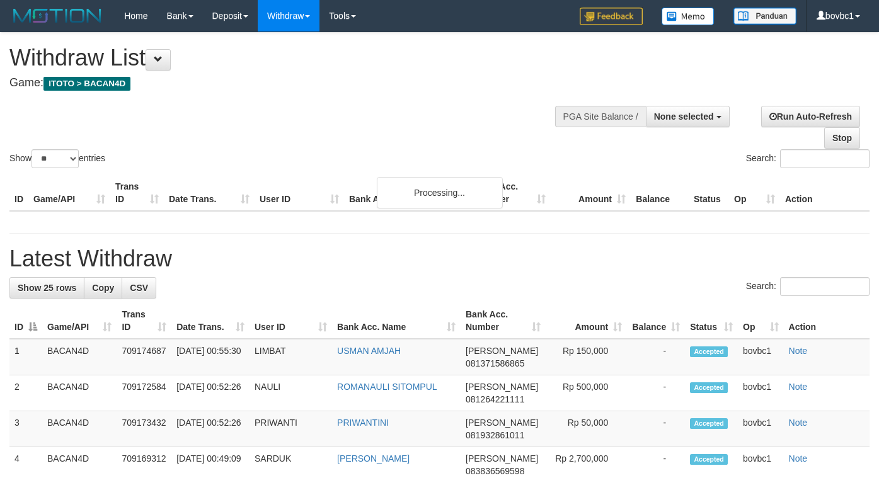
select select
select select "**"
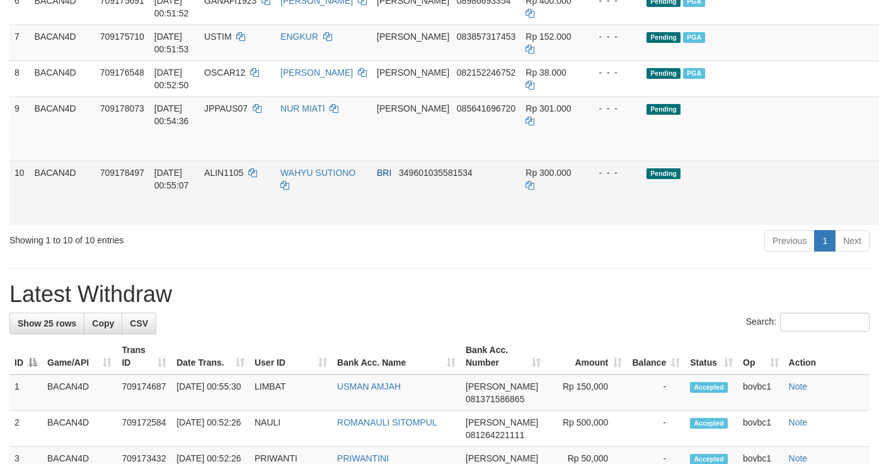
scroll to position [473, 0]
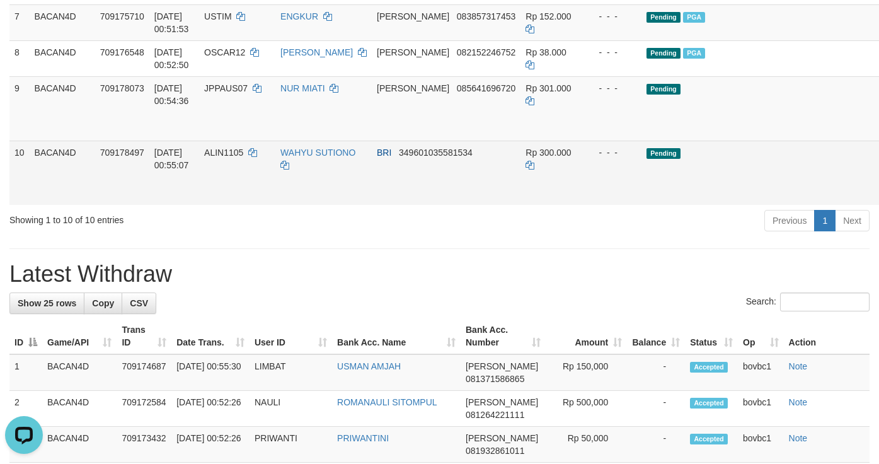
scroll to position [0, 0]
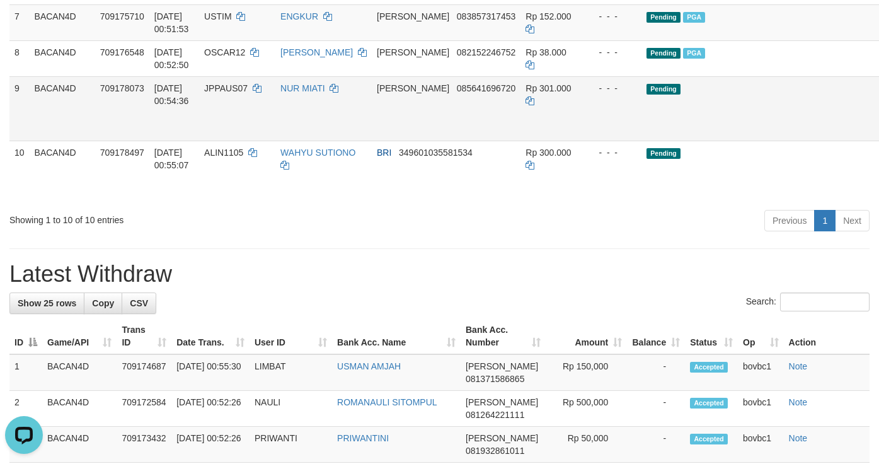
drag, startPoint x: 833, startPoint y: 174, endPoint x: 842, endPoint y: 169, distance: 10.7
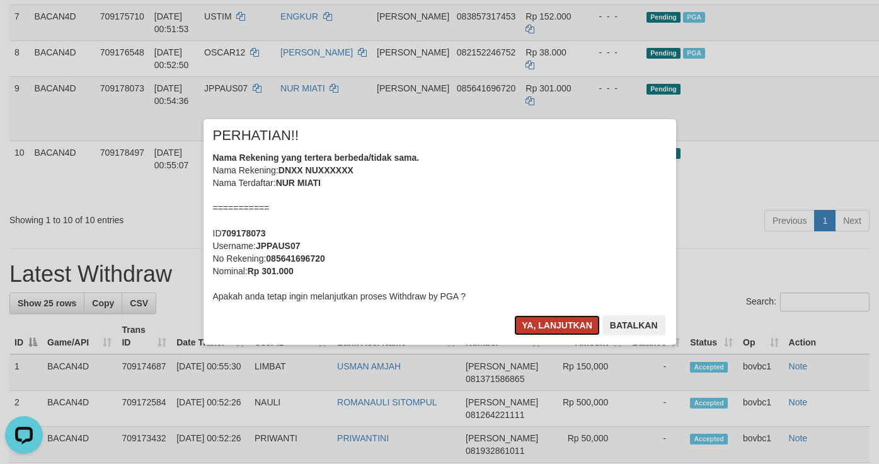
click at [541, 324] on button "Ya, lanjutkan" at bounding box center [557, 325] width 86 height 20
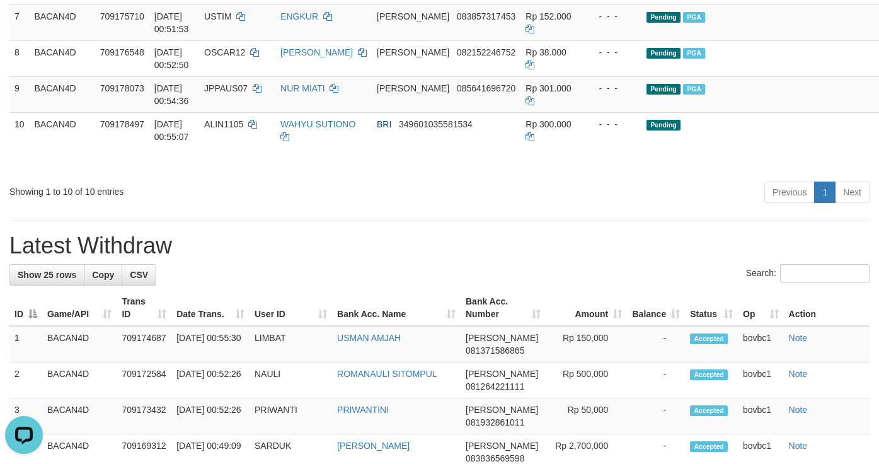
drag, startPoint x: 848, startPoint y: 207, endPoint x: 524, endPoint y: 263, distance: 328.8
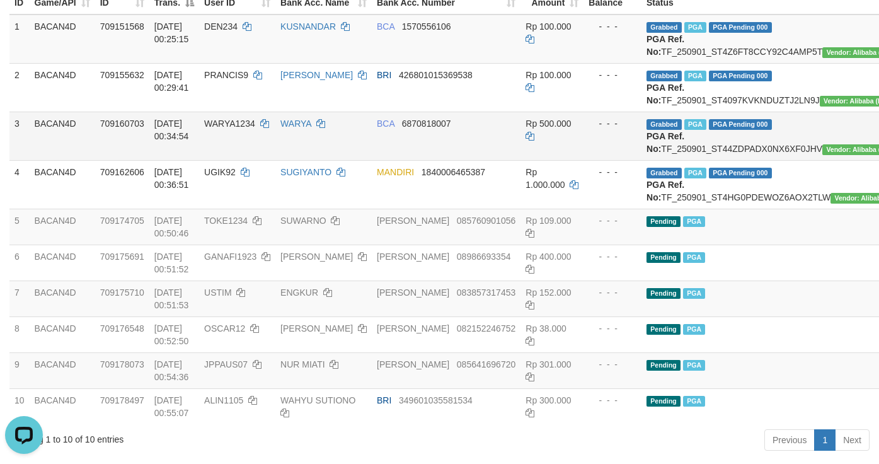
scroll to position [189, 0]
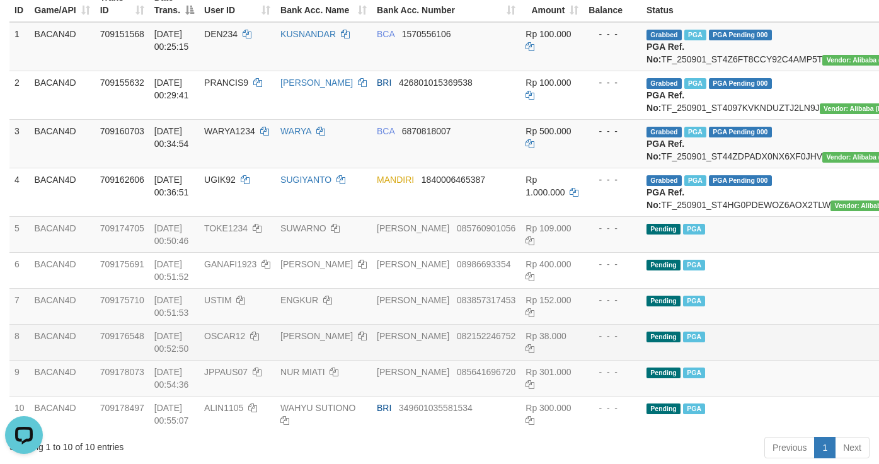
click at [642, 360] on td "Pending PGA" at bounding box center [775, 342] width 267 height 36
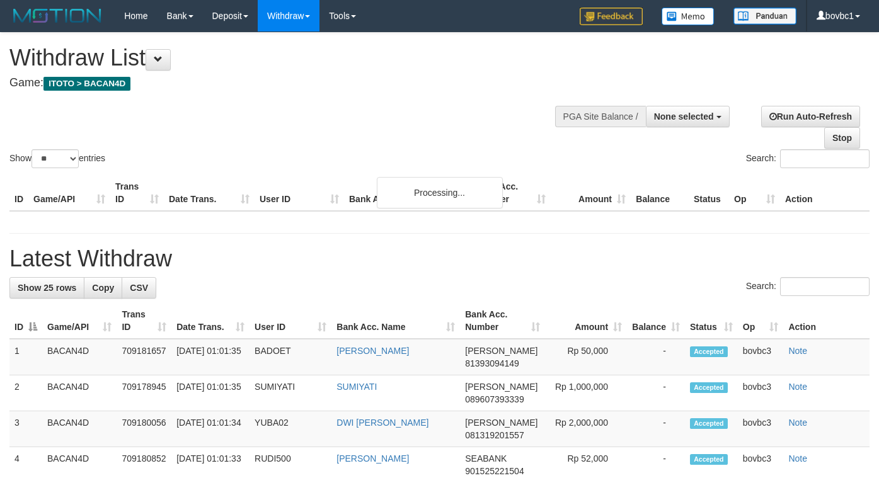
select select
select select "**"
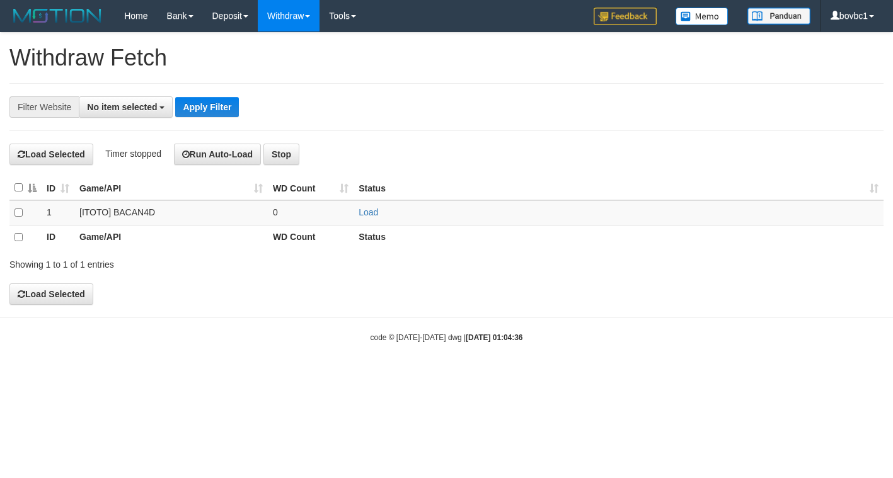
select select
click at [369, 212] on link "Load" at bounding box center [369, 212] width 20 height 10
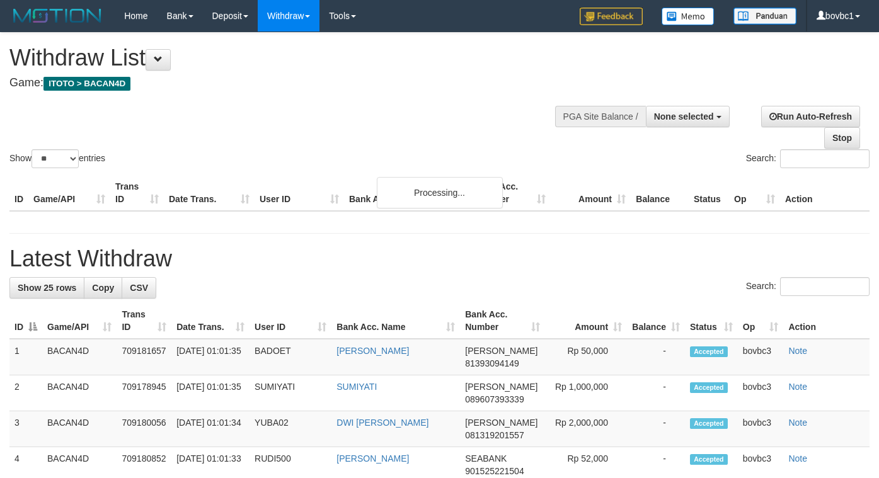
select select
select select "**"
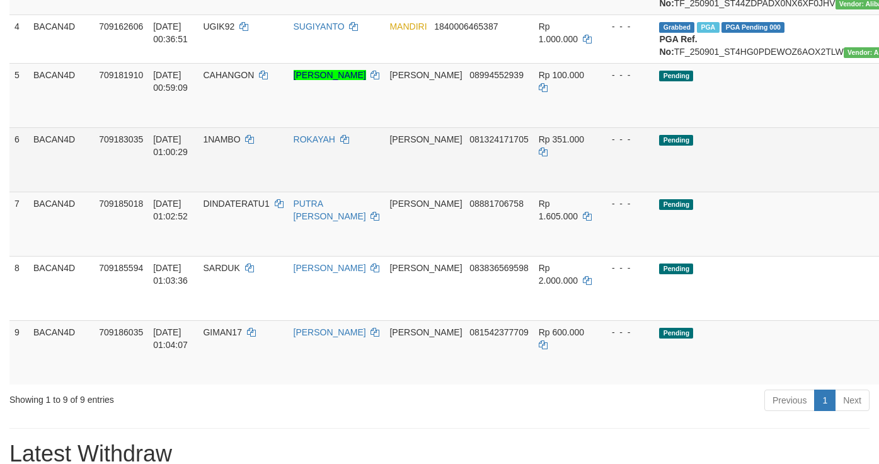
scroll to position [341, 0]
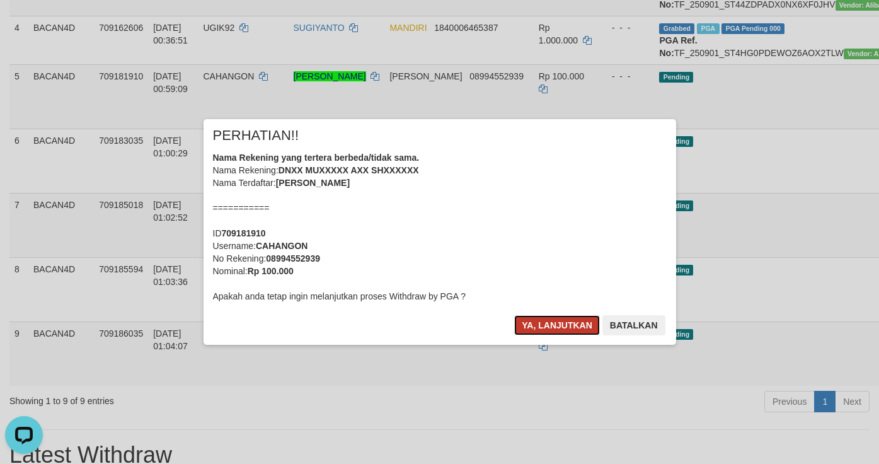
click at [574, 326] on button "Ya, lanjutkan" at bounding box center [557, 325] width 86 height 20
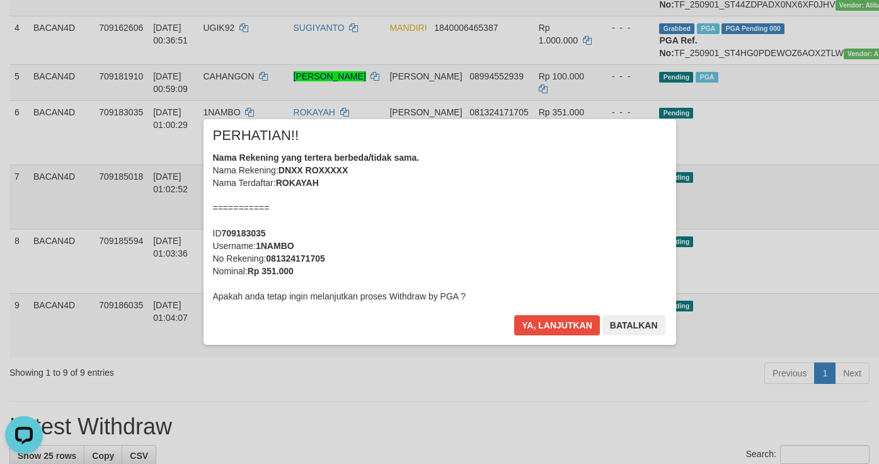
click at [851, 267] on div "× PERHATIAN!! Nama Rekening yang tertera berbeda/tidak sama. Nama Rekening: DNX…" at bounding box center [439, 232] width 879 height 276
click at [579, 316] on button "Ya, lanjutkan" at bounding box center [557, 325] width 86 height 20
click at [577, 323] on button "Ya, lanjutkan" at bounding box center [557, 325] width 86 height 20
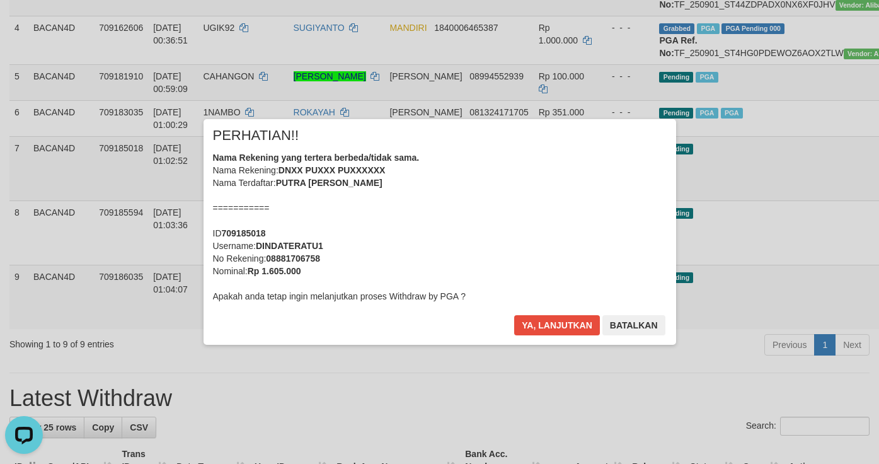
click at [731, 289] on div "× PERHATIAN!! Nama Rekening yang tertera berbeda/tidak sama. Nama Rekening: DNX…" at bounding box center [440, 232] width 738 height 226
click at [492, 323] on div "× PERHATIAN!! Nama Rekening yang tertera berbeda/tidak sama. Nama Rekening: DNX…" at bounding box center [440, 232] width 473 height 226
click at [547, 323] on button "Ya, lanjutkan" at bounding box center [557, 325] width 86 height 20
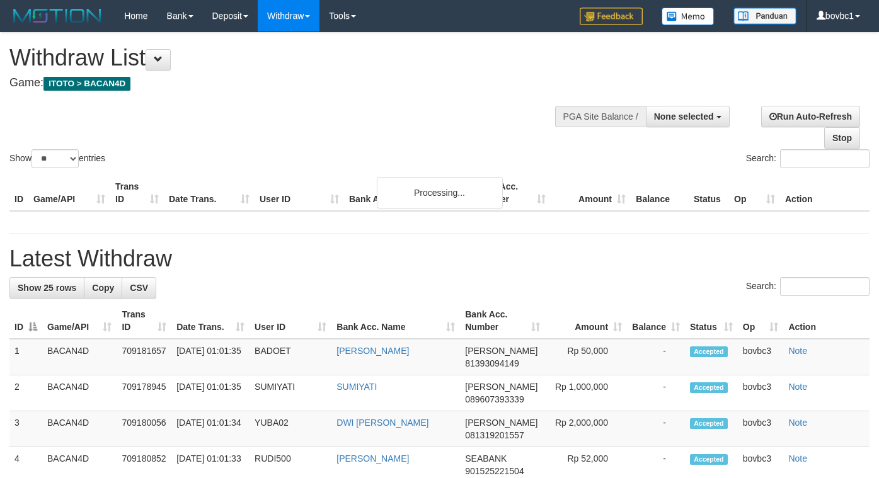
select select
select select "**"
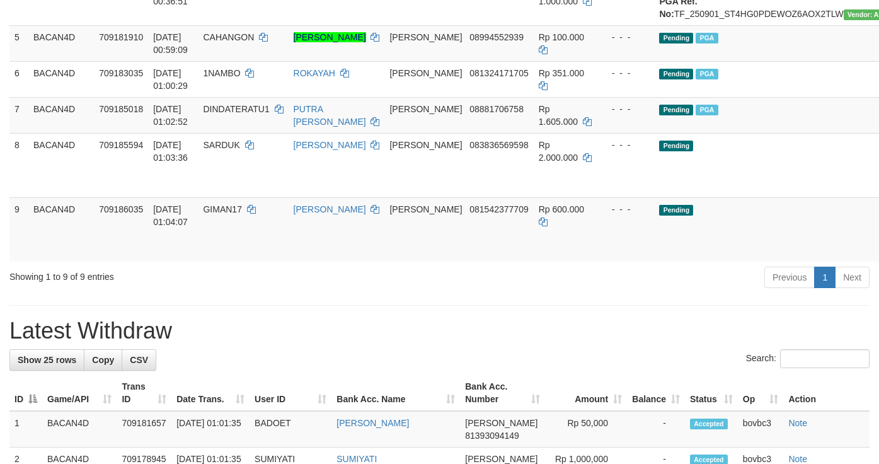
scroll to position [473, 0]
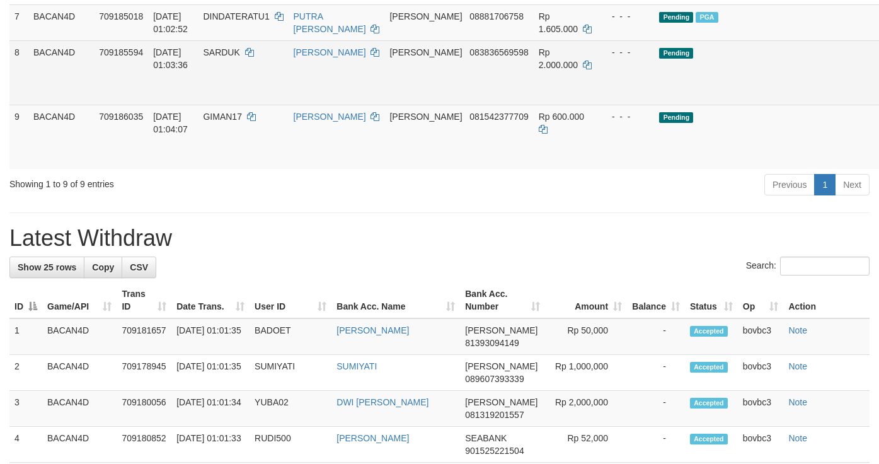
drag, startPoint x: 857, startPoint y: 144, endPoint x: 537, endPoint y: 263, distance: 341.1
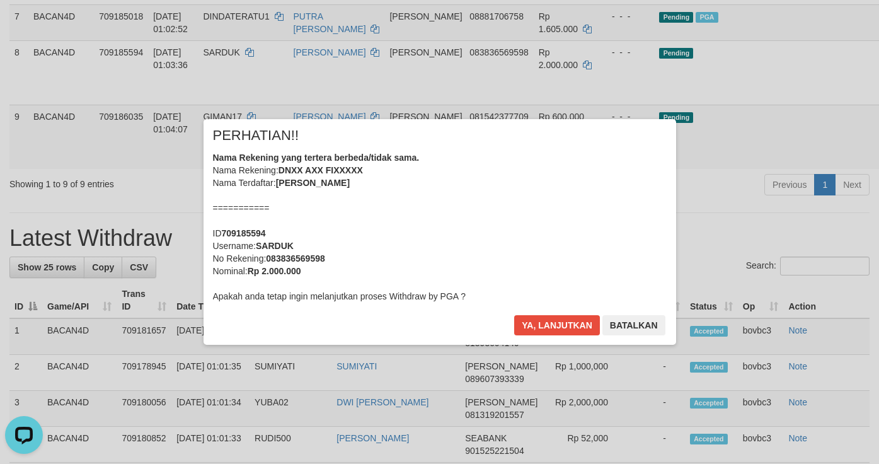
scroll to position [0, 0]
drag, startPoint x: 594, startPoint y: 320, endPoint x: 687, endPoint y: 281, distance: 101.2
click at [593, 320] on button "Ya, lanjutkan" at bounding box center [557, 325] width 86 height 20
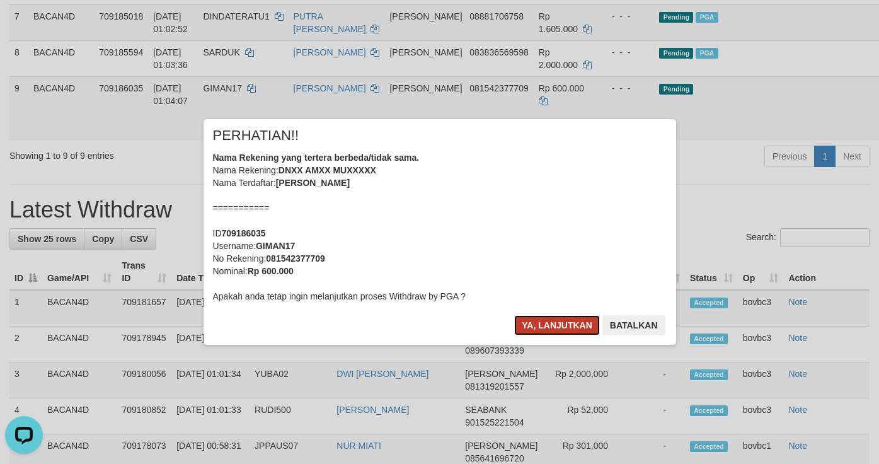
click at [554, 323] on button "Ya, lanjutkan" at bounding box center [557, 325] width 86 height 20
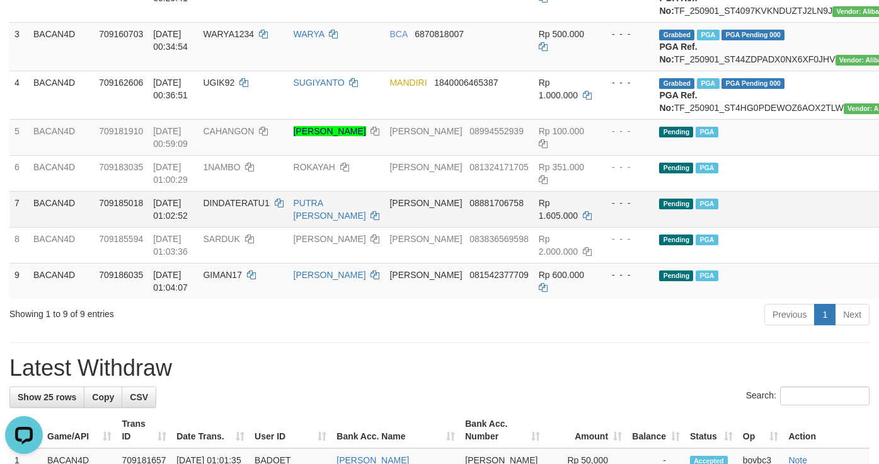
scroll to position [284, 0]
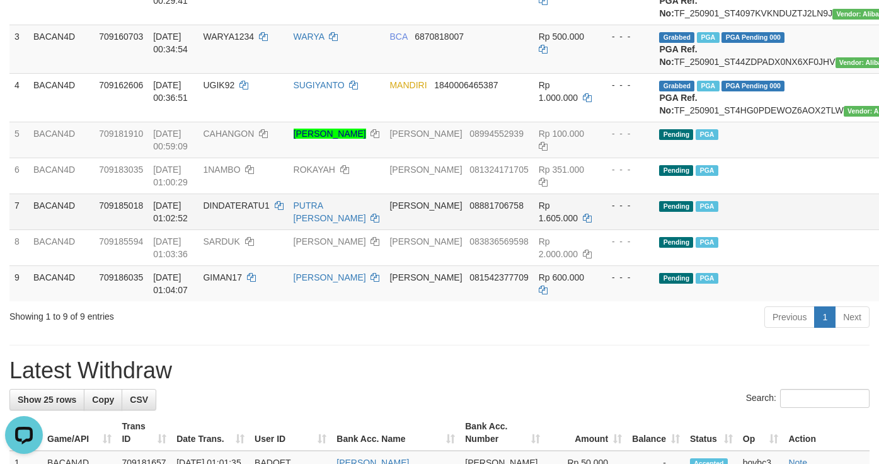
click at [736, 229] on td "Pending PGA" at bounding box center [787, 212] width 267 height 36
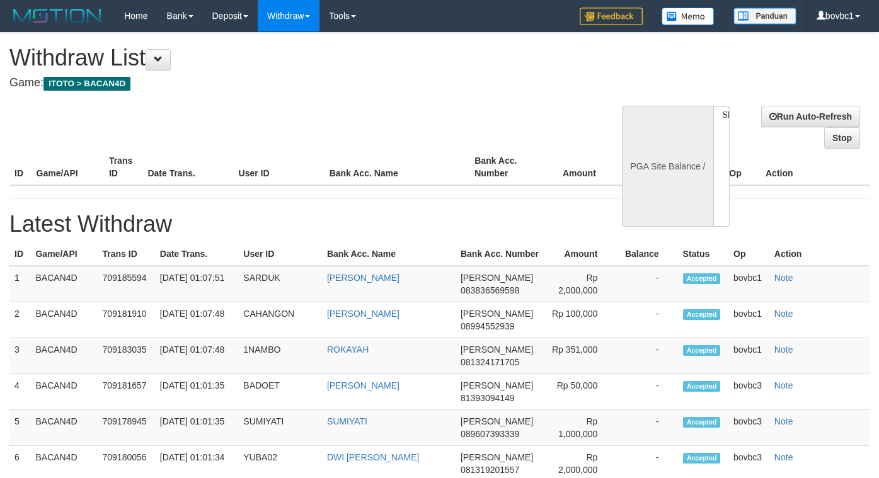
select select
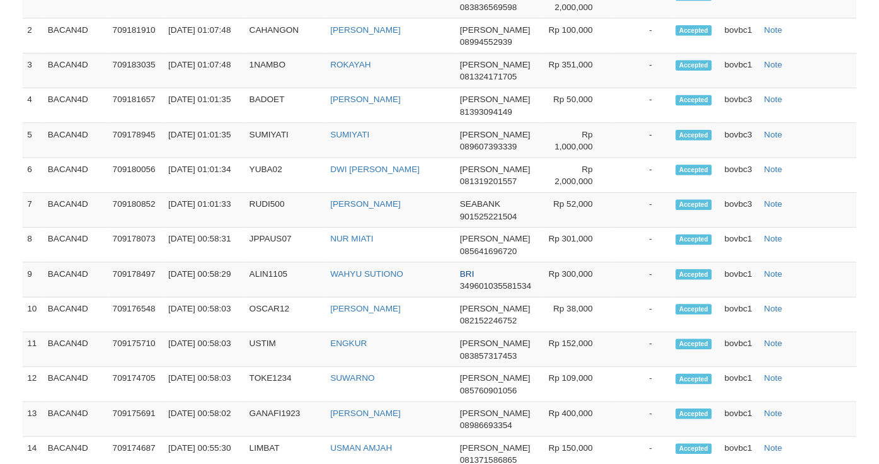
scroll to position [318, 0]
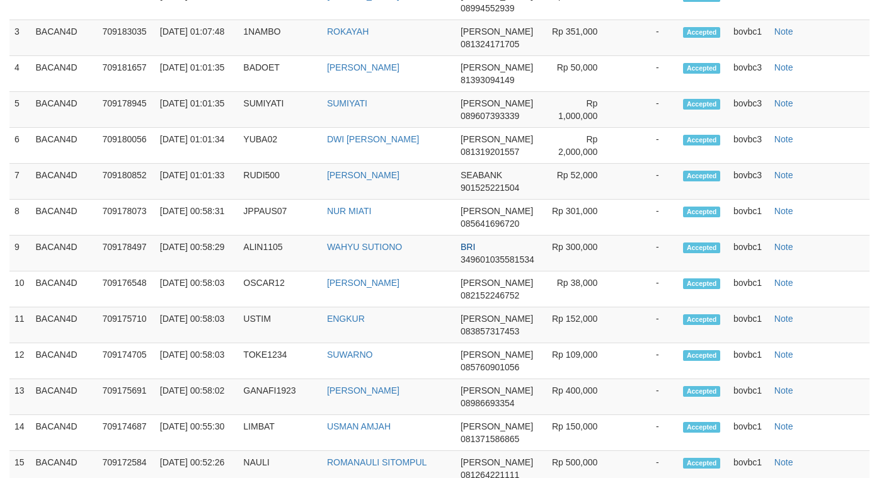
select select "**"
select select
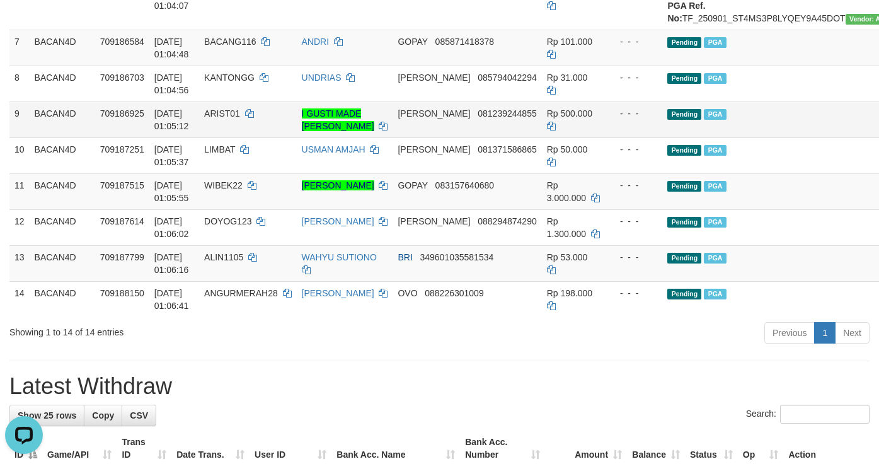
scroll to position [378, 0]
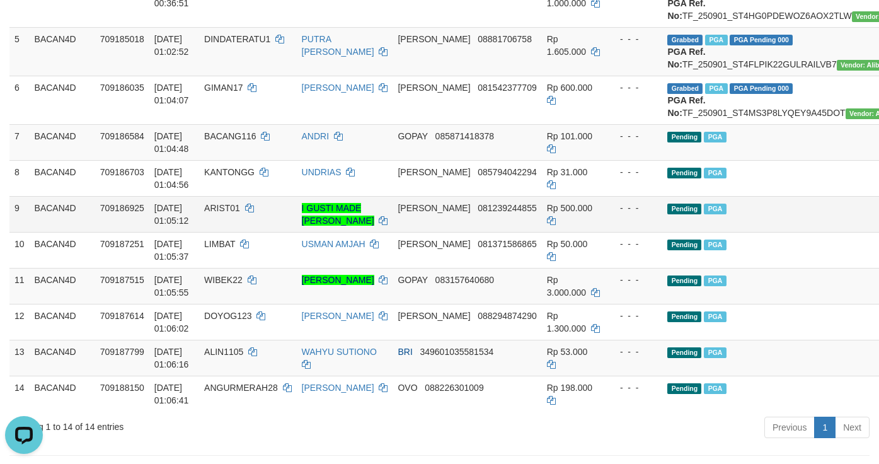
click at [724, 232] on td "Pending PGA" at bounding box center [796, 214] width 267 height 36
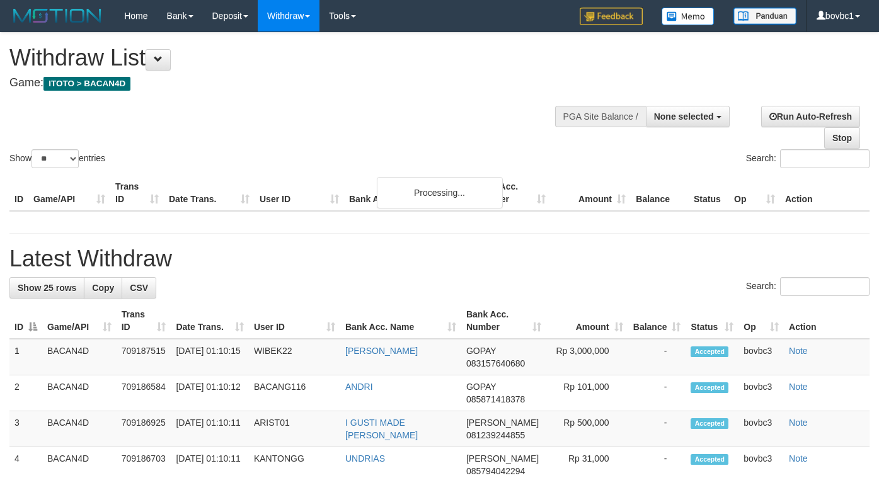
select select
select select "**"
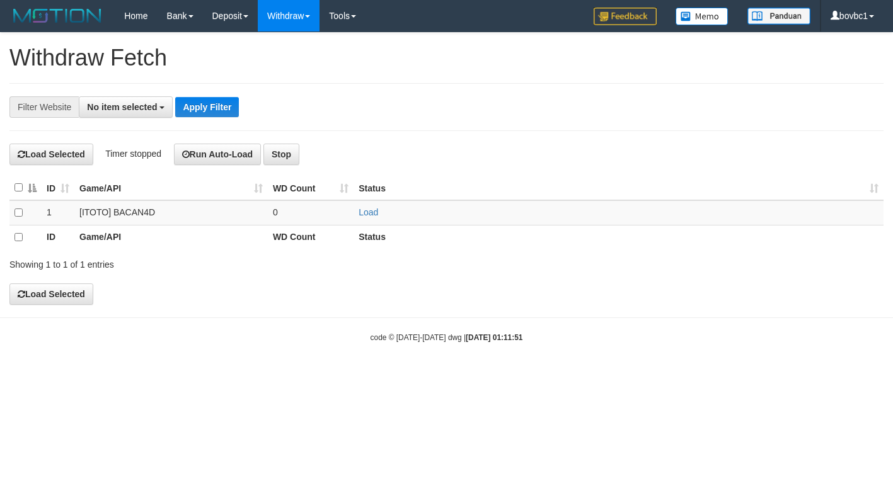
select select
click at [373, 207] on td "Load" at bounding box center [619, 212] width 530 height 25
click at [371, 212] on link "Load" at bounding box center [369, 212] width 20 height 10
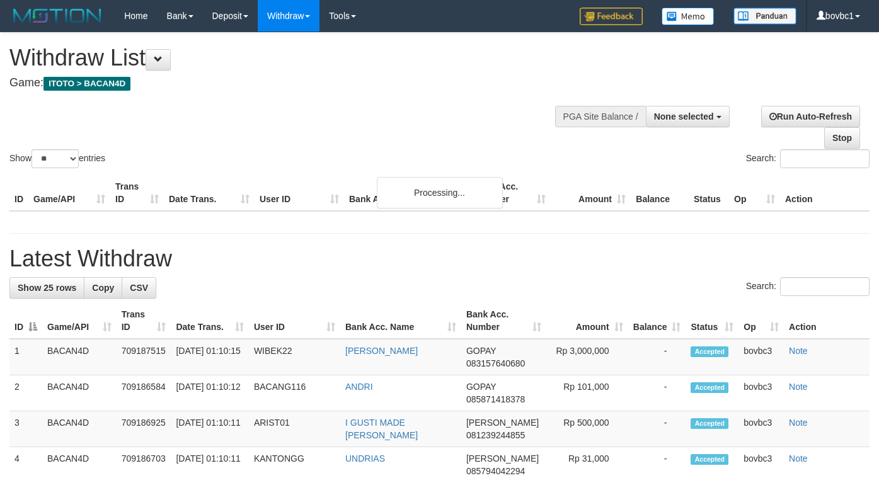
select select
select select "**"
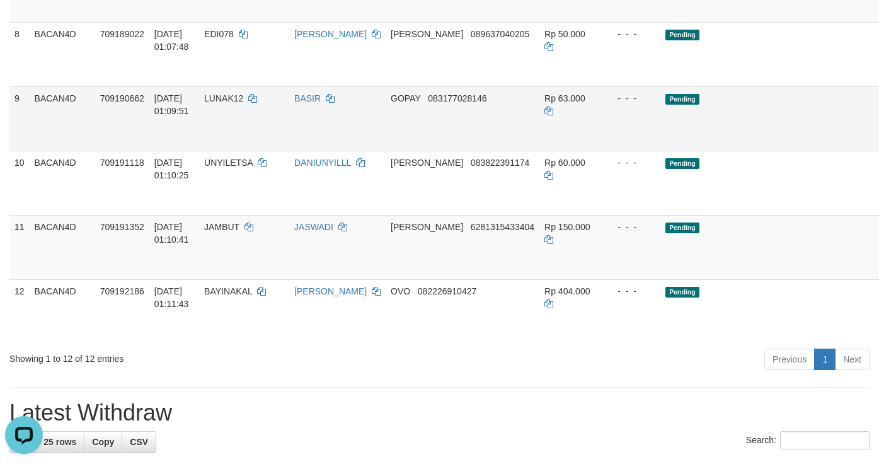
scroll to position [567, 0]
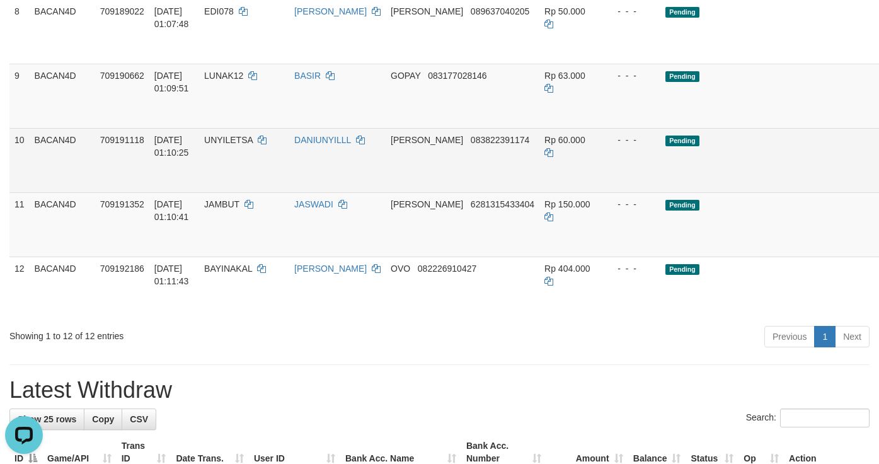
drag, startPoint x: 863, startPoint y: 55, endPoint x: 545, endPoint y: 258, distance: 377.6
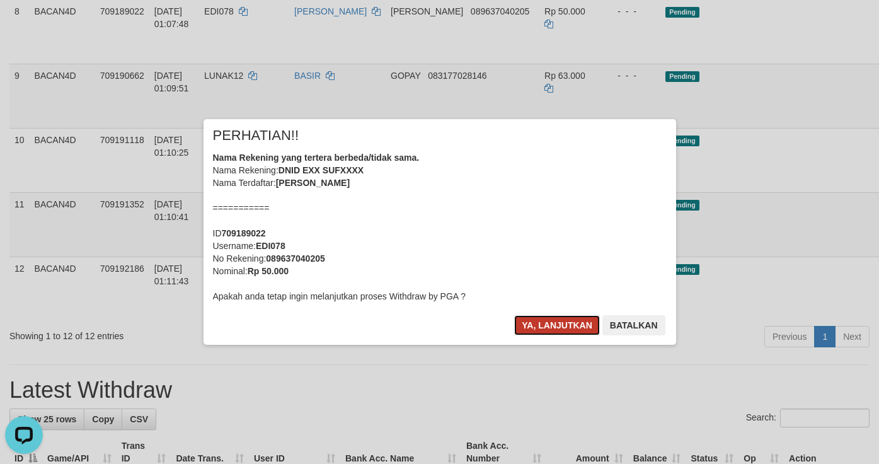
click at [556, 326] on button "Ya, lanjutkan" at bounding box center [557, 325] width 86 height 20
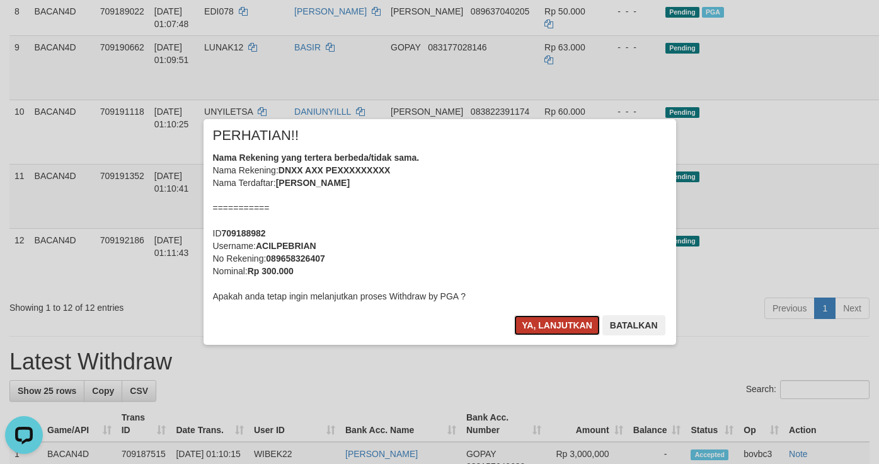
click at [547, 328] on button "Ya, lanjutkan" at bounding box center [557, 325] width 86 height 20
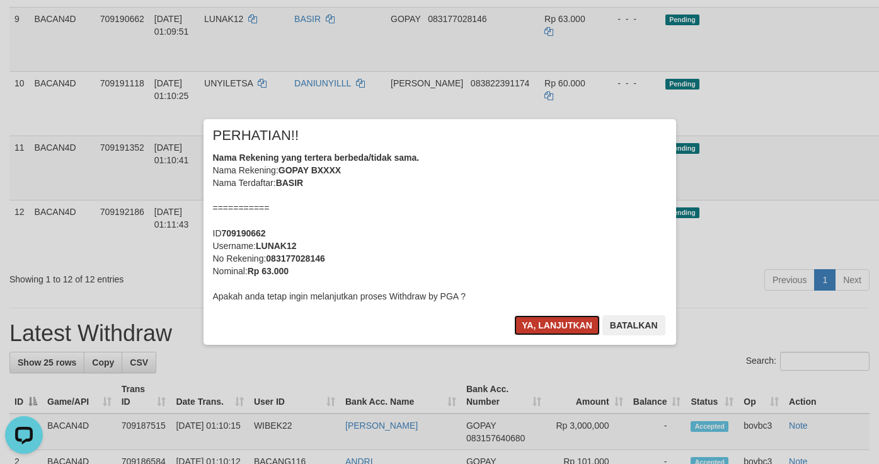
click at [564, 318] on button "Ya, lanjutkan" at bounding box center [557, 325] width 86 height 20
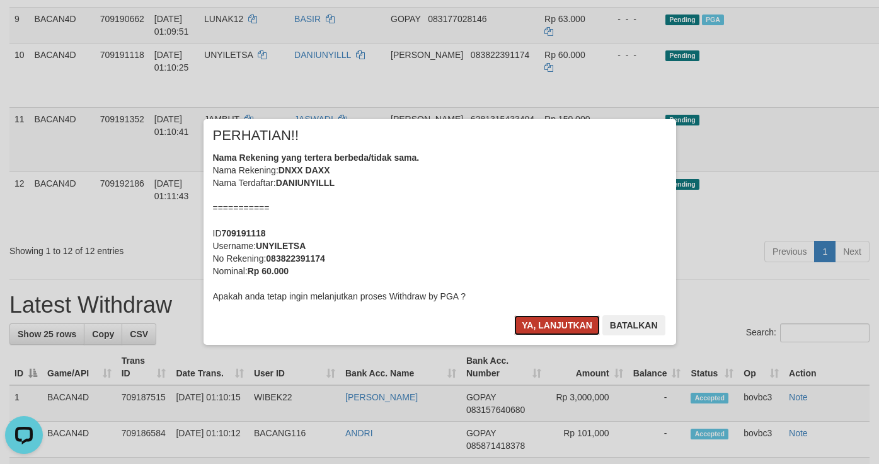
click at [571, 324] on button "Ya, lanjutkan" at bounding box center [557, 325] width 86 height 20
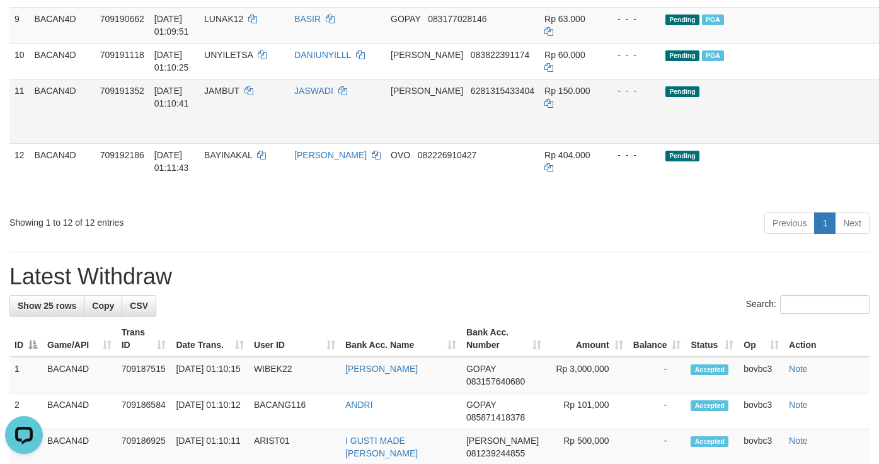
drag, startPoint x: 865, startPoint y: 199, endPoint x: 521, endPoint y: 252, distance: 348.2
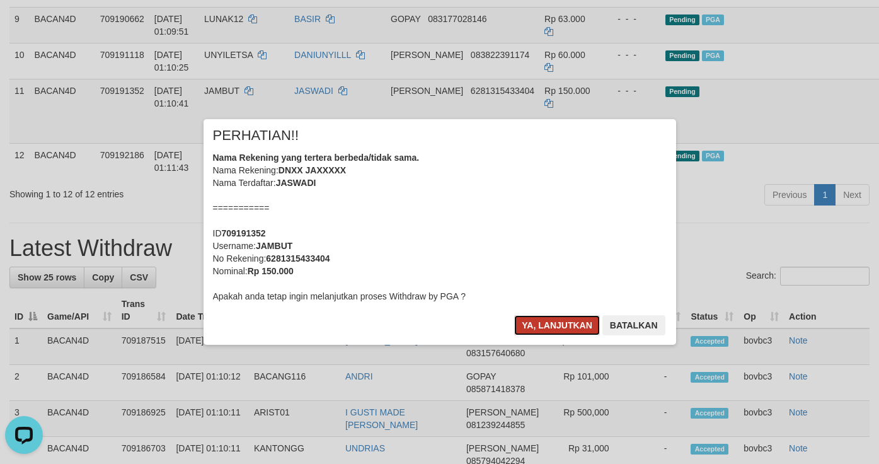
click at [569, 322] on button "Ya, lanjutkan" at bounding box center [557, 325] width 86 height 20
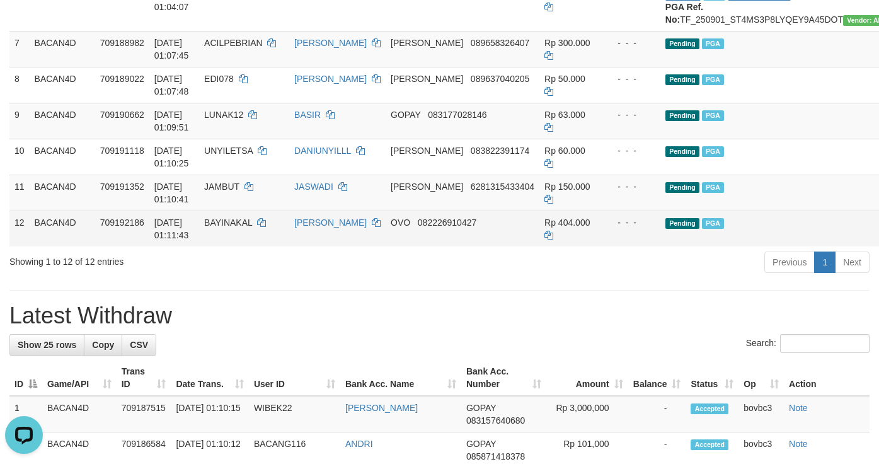
scroll to position [473, 0]
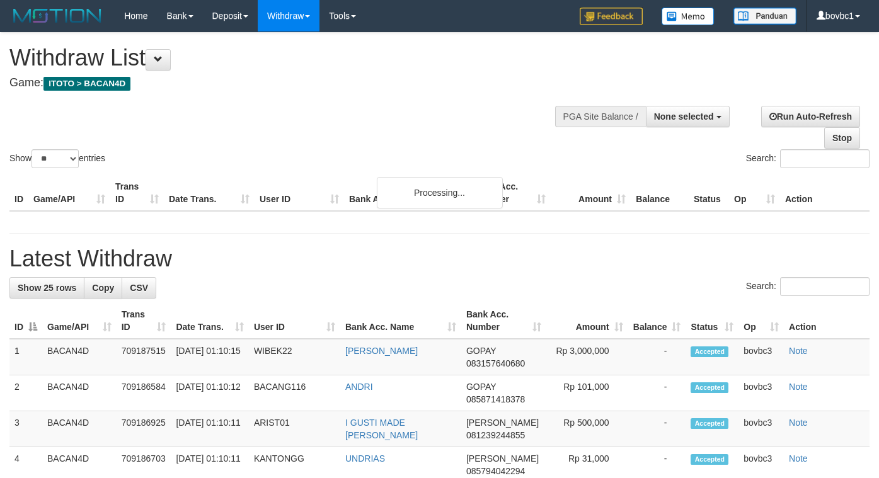
select select
select select "**"
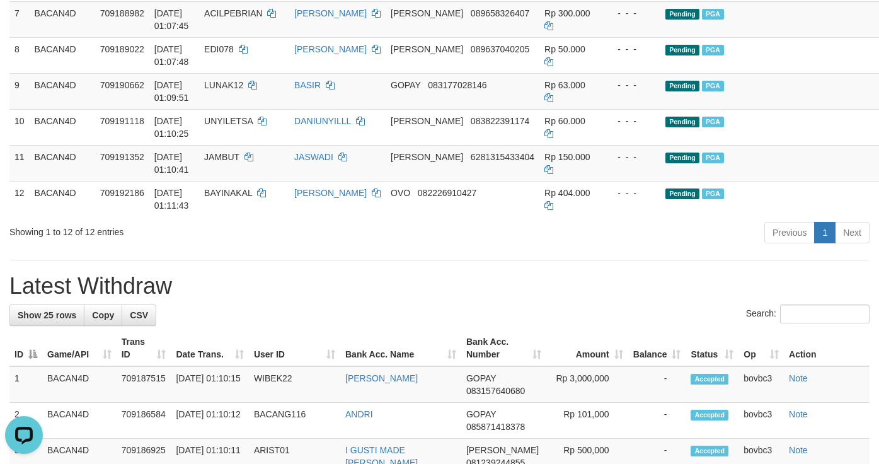
scroll to position [378, 0]
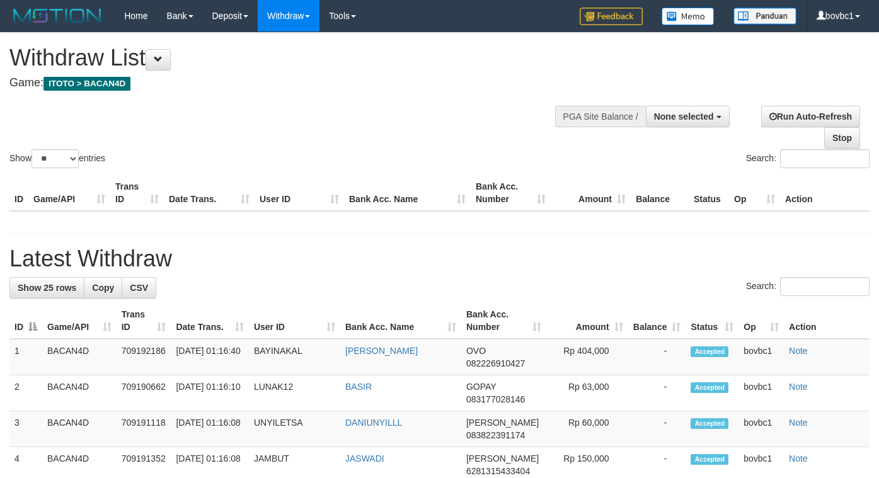
select select
select select "**"
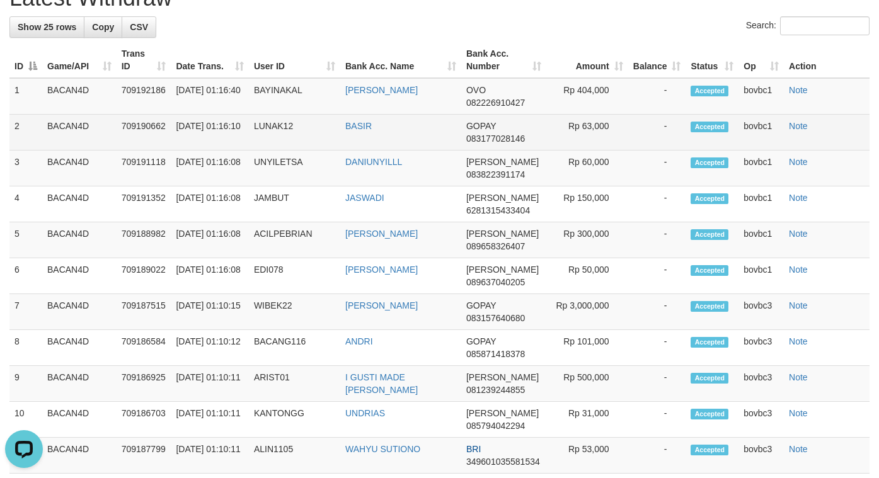
scroll to position [189, 0]
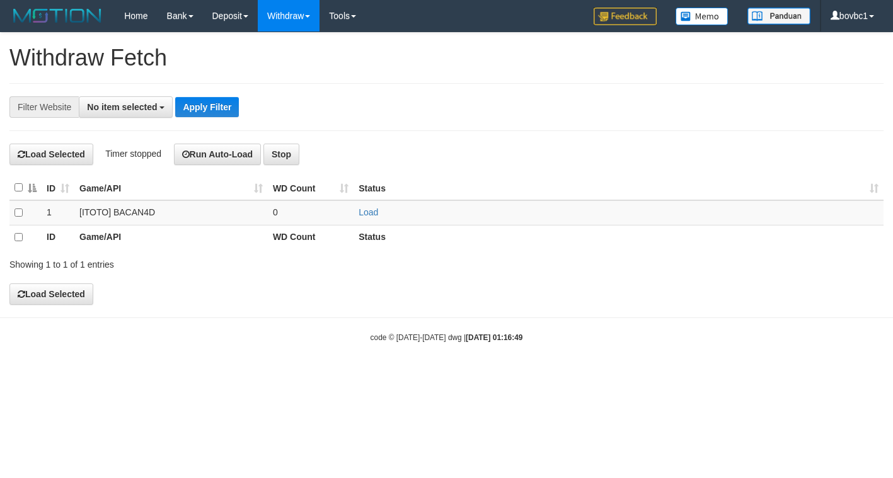
select select
click at [368, 211] on link "Load" at bounding box center [369, 212] width 20 height 10
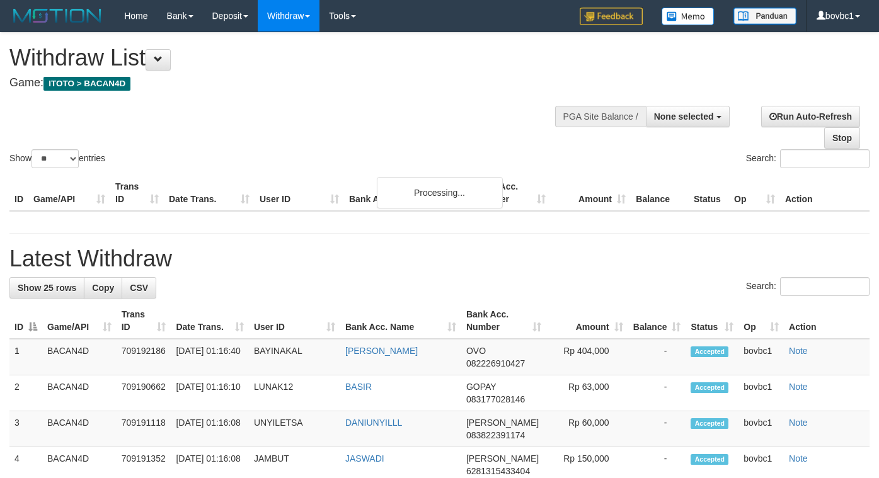
select select
select select "**"
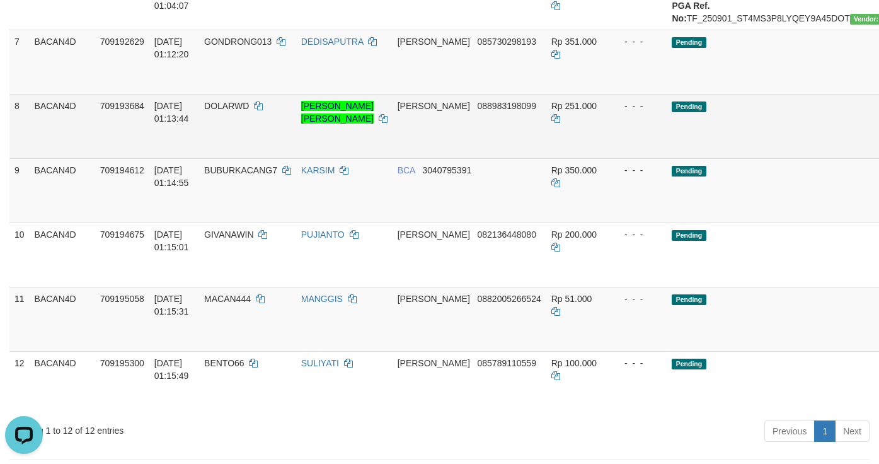
click at [798, 158] on td "Pending" at bounding box center [800, 126] width 267 height 64
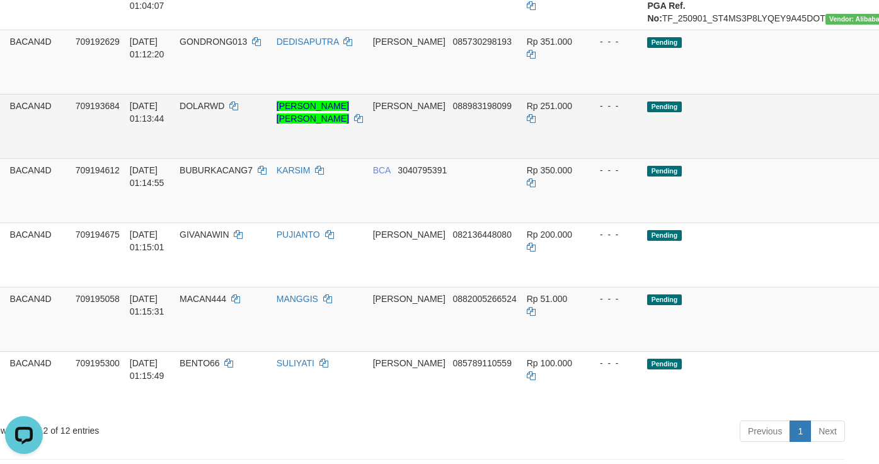
scroll to position [473, 48]
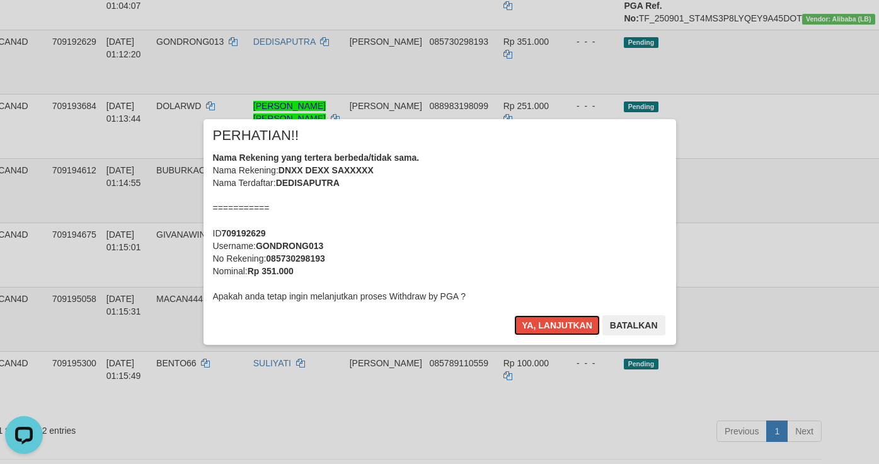
drag, startPoint x: 545, startPoint y: 326, endPoint x: 586, endPoint y: 306, distance: 46.0
click at [545, 325] on button "Ya, lanjutkan" at bounding box center [557, 325] width 86 height 20
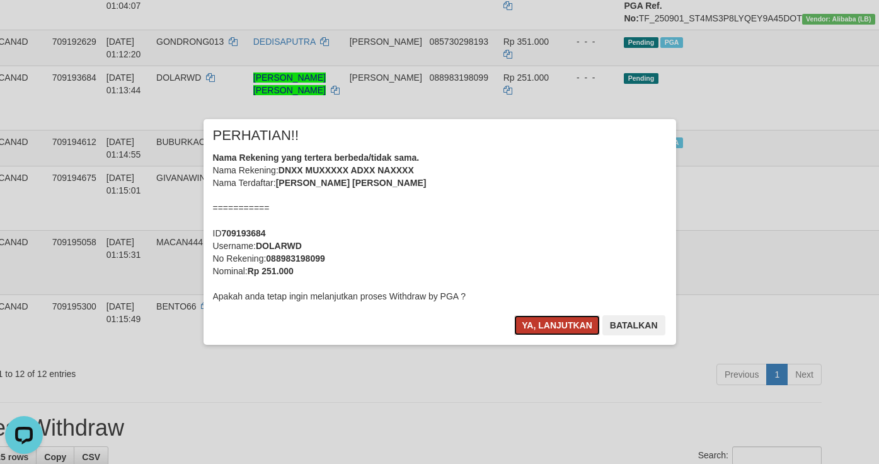
click at [547, 320] on button "Ya, lanjutkan" at bounding box center [557, 325] width 86 height 20
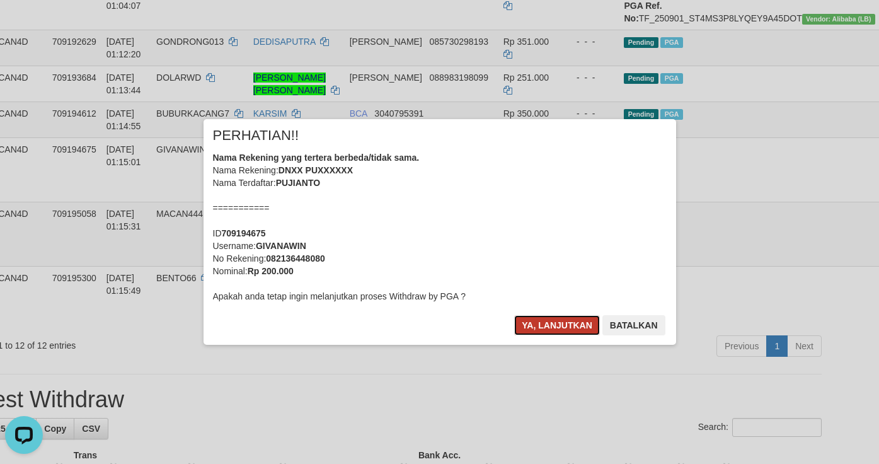
drag, startPoint x: 548, startPoint y: 328, endPoint x: 558, endPoint y: 327, distance: 9.5
click at [548, 327] on button "Ya, lanjutkan" at bounding box center [557, 325] width 86 height 20
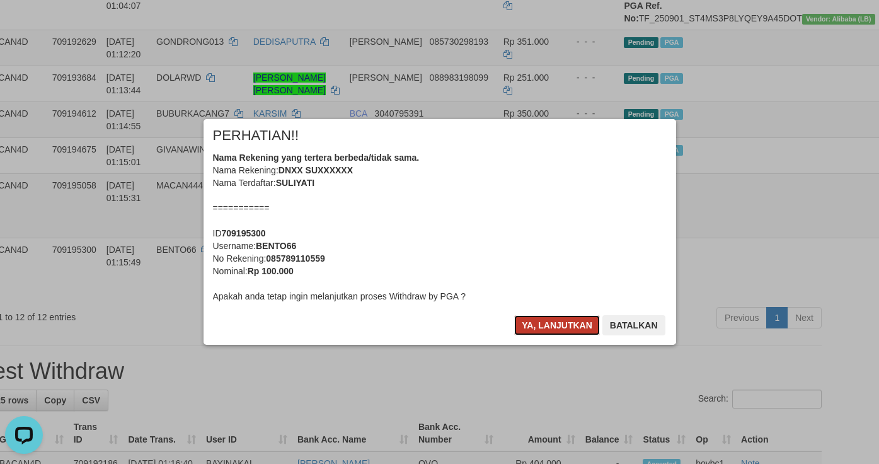
click at [557, 323] on button "Ya, lanjutkan" at bounding box center [557, 325] width 86 height 20
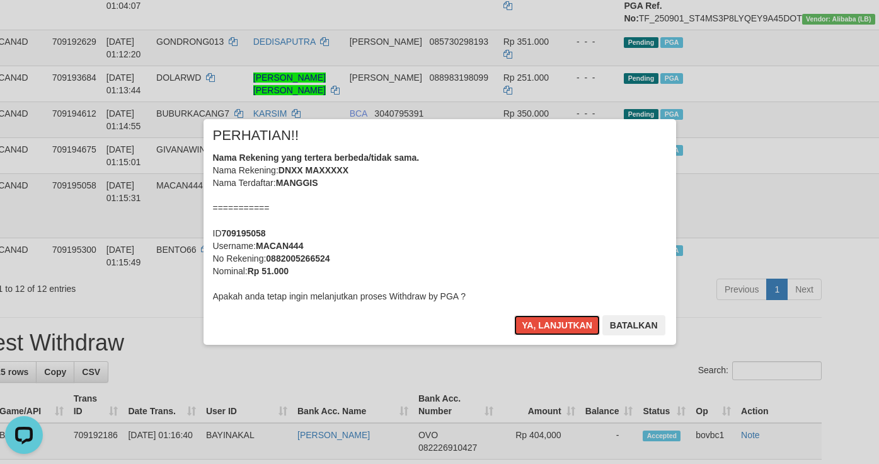
click at [557, 323] on button "Ya, lanjutkan" at bounding box center [557, 325] width 86 height 20
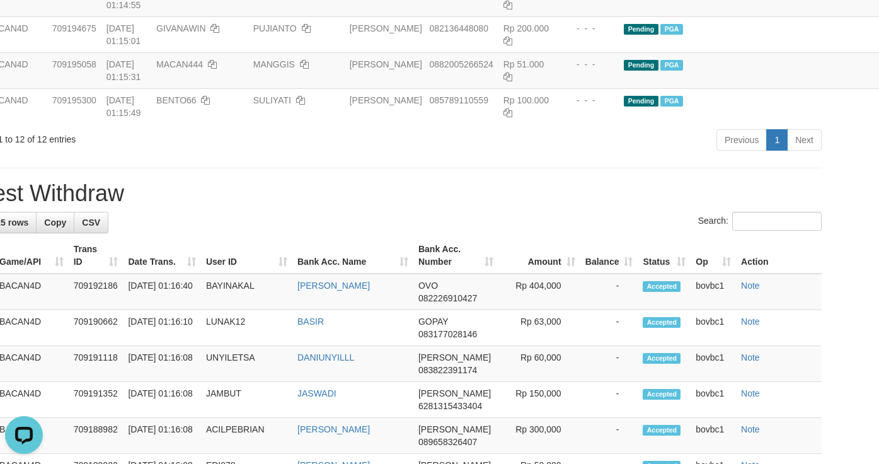
scroll to position [602, 48]
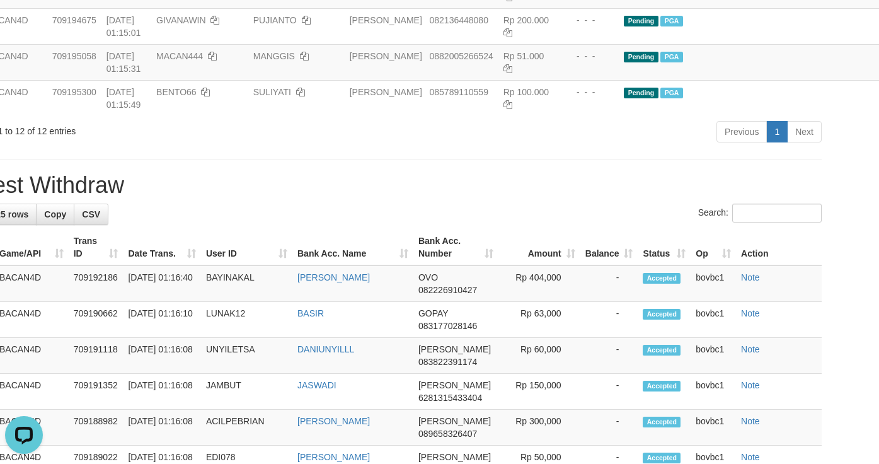
drag, startPoint x: 725, startPoint y: 224, endPoint x: 717, endPoint y: 202, distance: 22.9
click at [725, 147] on div "Previous 1 Next" at bounding box center [575, 133] width 494 height 27
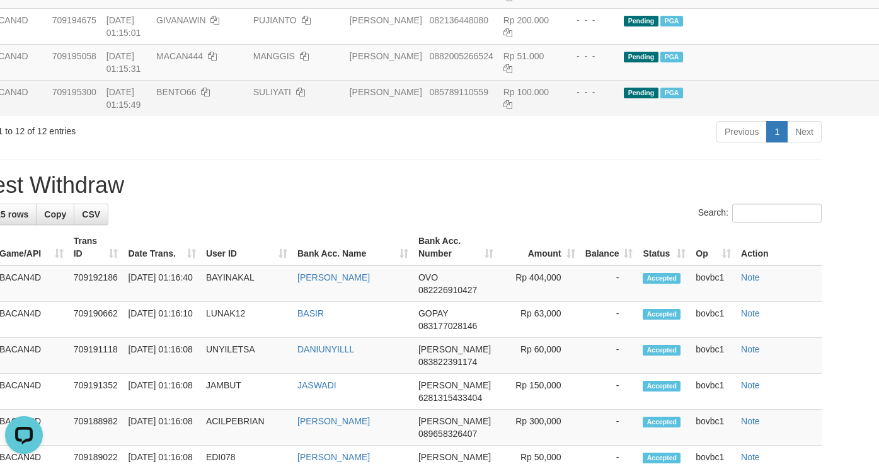
click at [715, 116] on td "Pending PGA" at bounding box center [752, 98] width 267 height 36
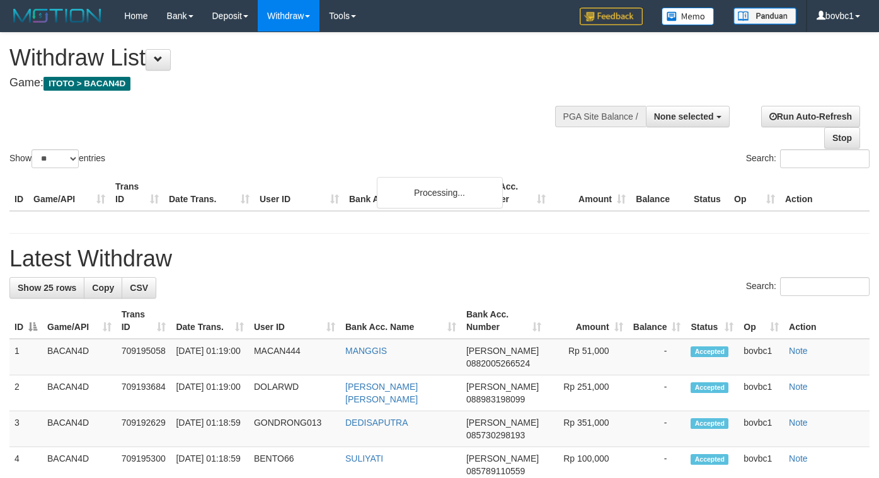
select select
select select "**"
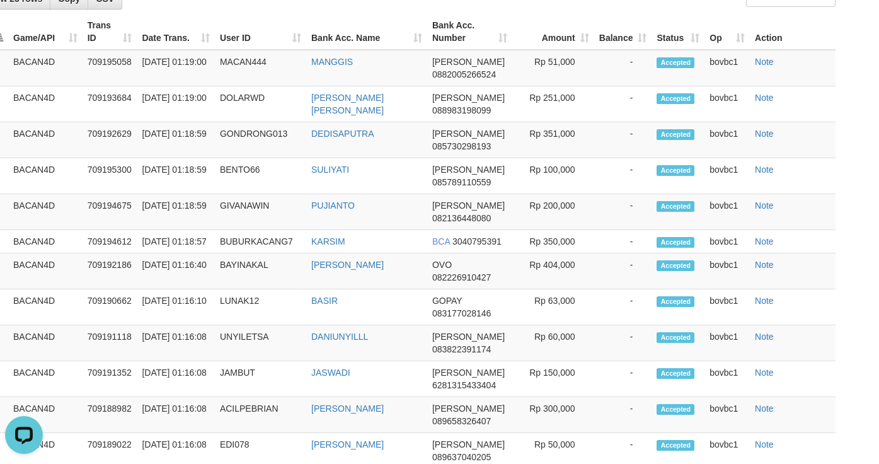
drag, startPoint x: 838, startPoint y: 138, endPoint x: 632, endPoint y: 13, distance: 241.5
click at [838, 138] on div "**********" at bounding box center [405, 225] width 879 height 1589
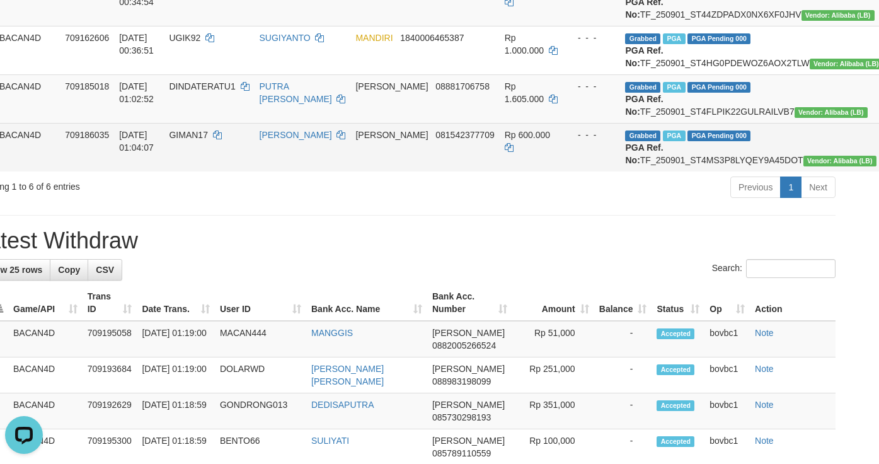
scroll to position [318, 34]
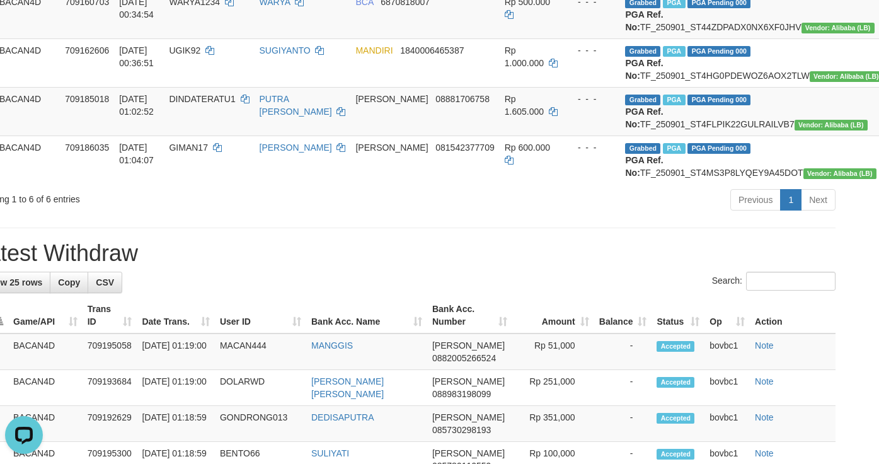
click at [503, 215] on div "Previous 1 Next" at bounding box center [589, 201] width 494 height 27
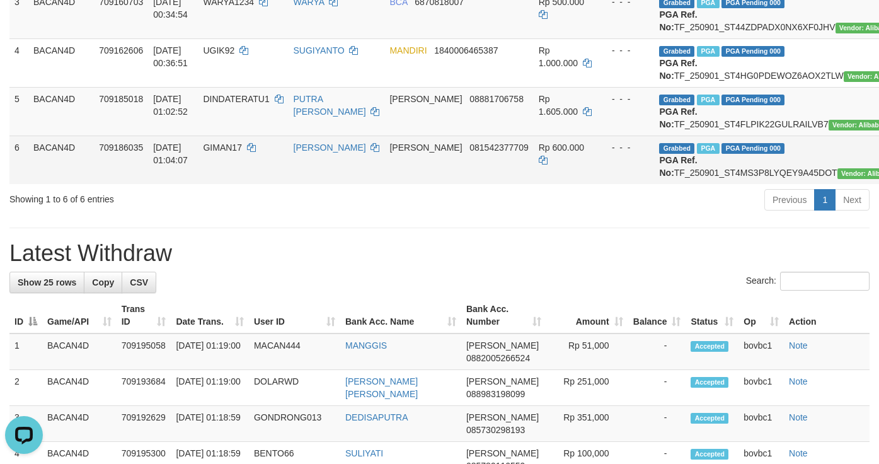
drag, startPoint x: 454, startPoint y: 320, endPoint x: 390, endPoint y: 225, distance: 114.5
click at [454, 266] on h1 "Latest Withdraw" at bounding box center [439, 253] width 860 height 25
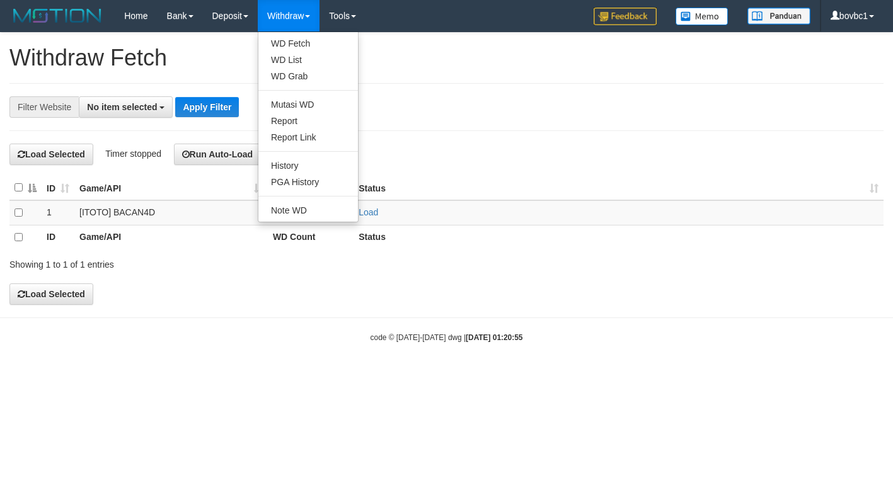
select select
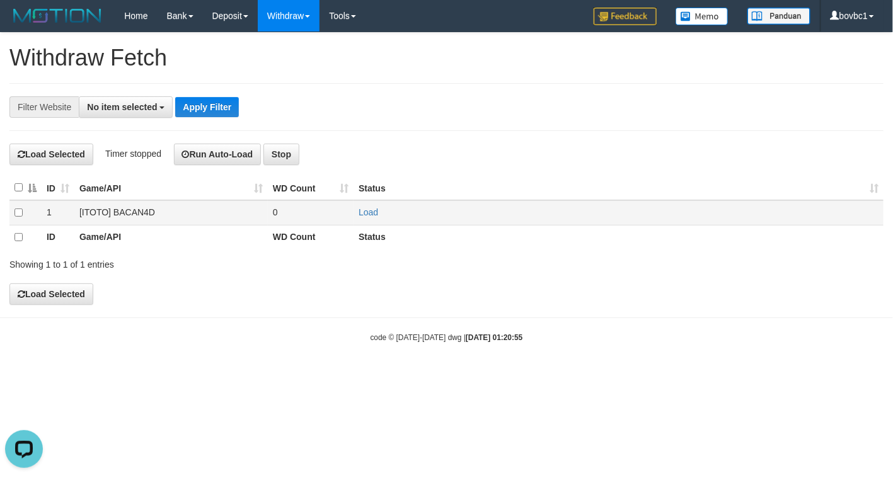
click at [359, 219] on td "Load" at bounding box center [619, 212] width 530 height 25
click at [369, 216] on link "Load" at bounding box center [369, 212] width 20 height 10
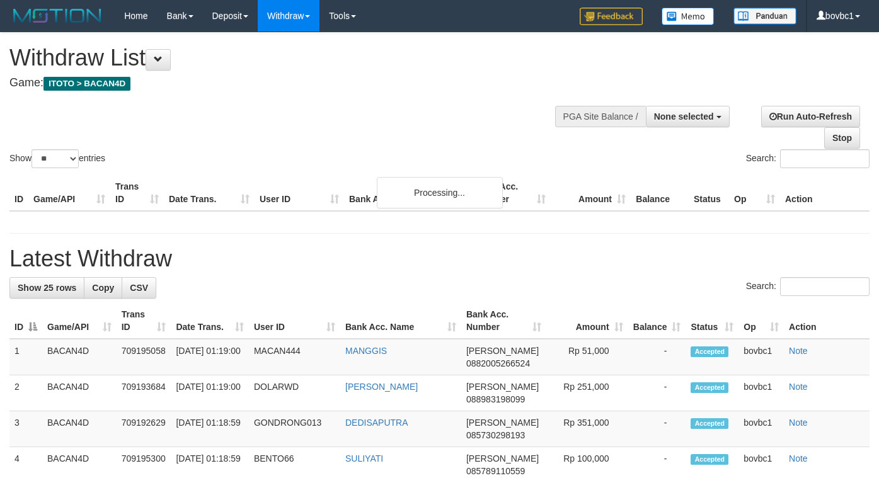
select select
select select "**"
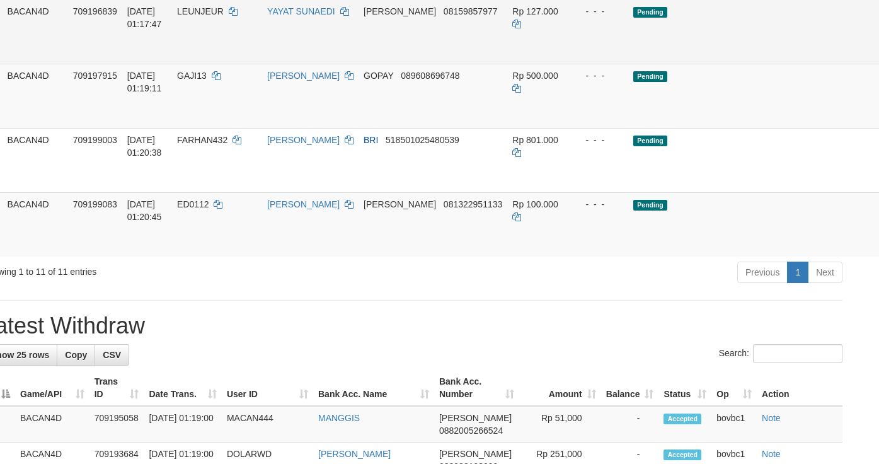
scroll to position [567, 42]
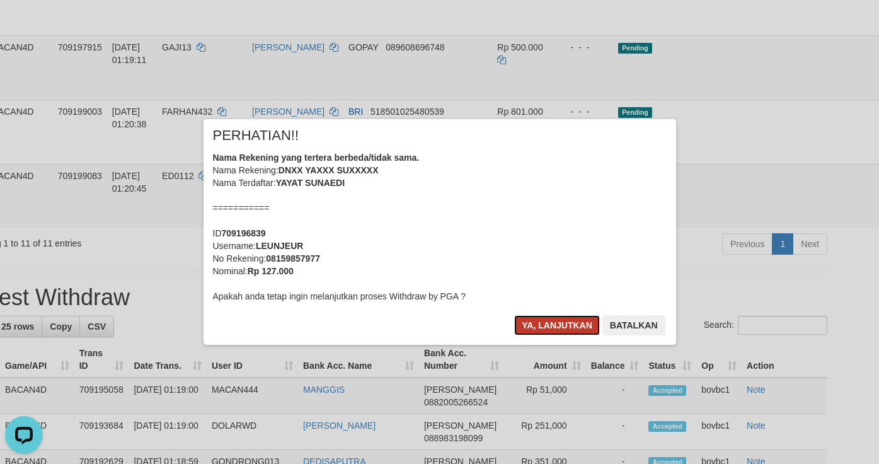
click at [545, 330] on button "Ya, lanjutkan" at bounding box center [557, 325] width 86 height 20
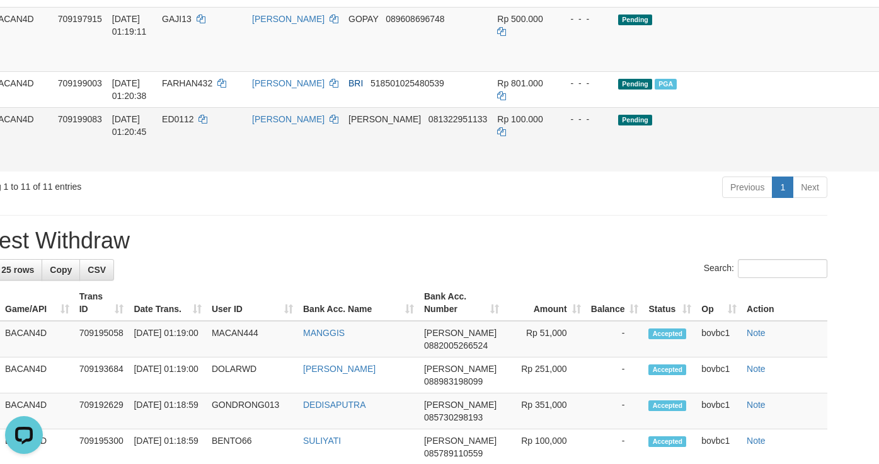
drag, startPoint x: 819, startPoint y: 218, endPoint x: 823, endPoint y: 239, distance: 21.0
click at [734, 171] on td "Pending" at bounding box center [746, 139] width 267 height 64
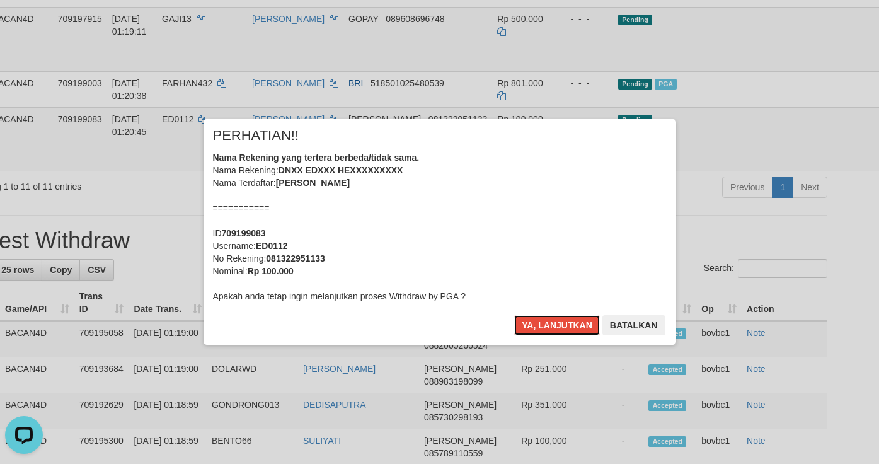
drag, startPoint x: 588, startPoint y: 330, endPoint x: 598, endPoint y: 327, distance: 9.8
click at [588, 330] on button "Ya, lanjutkan" at bounding box center [557, 325] width 86 height 20
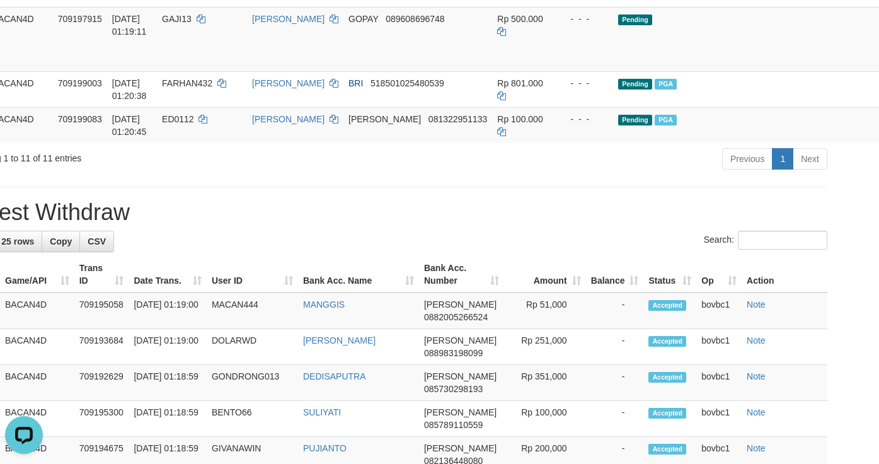
drag, startPoint x: 823, startPoint y: 135, endPoint x: 548, endPoint y: 259, distance: 301.6
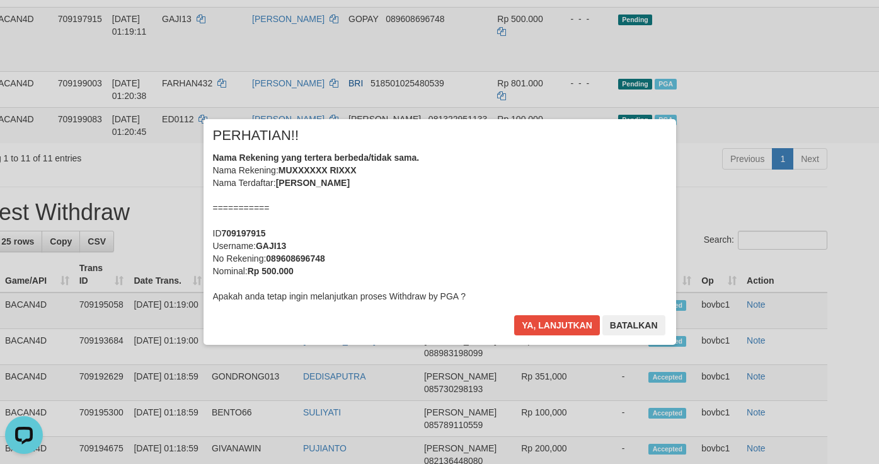
click at [564, 337] on div "Ya, lanjutkan Batalkan" at bounding box center [589, 330] width 153 height 30
click at [572, 315] on button "Ya, lanjutkan" at bounding box center [557, 325] width 86 height 20
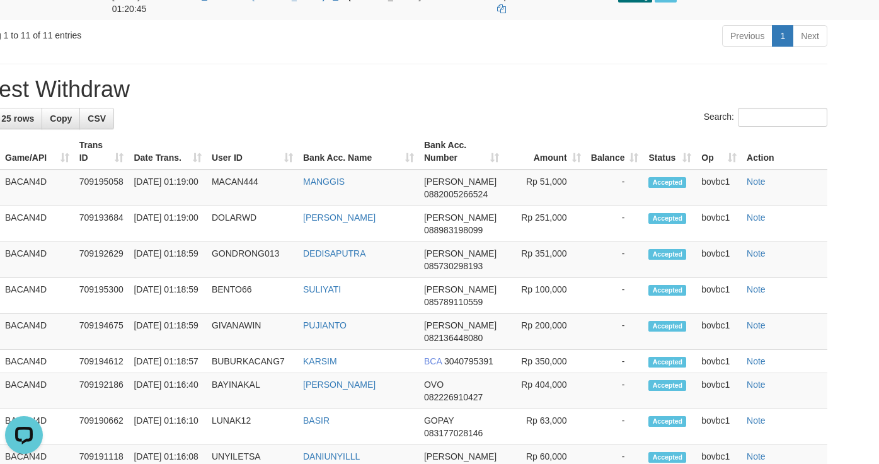
scroll to position [567, 0]
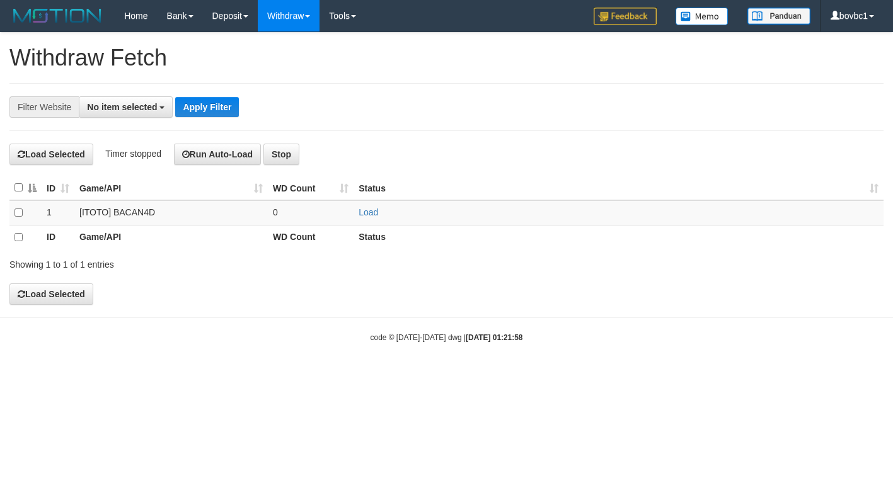
select select
click at [367, 216] on link "Load" at bounding box center [369, 212] width 20 height 10
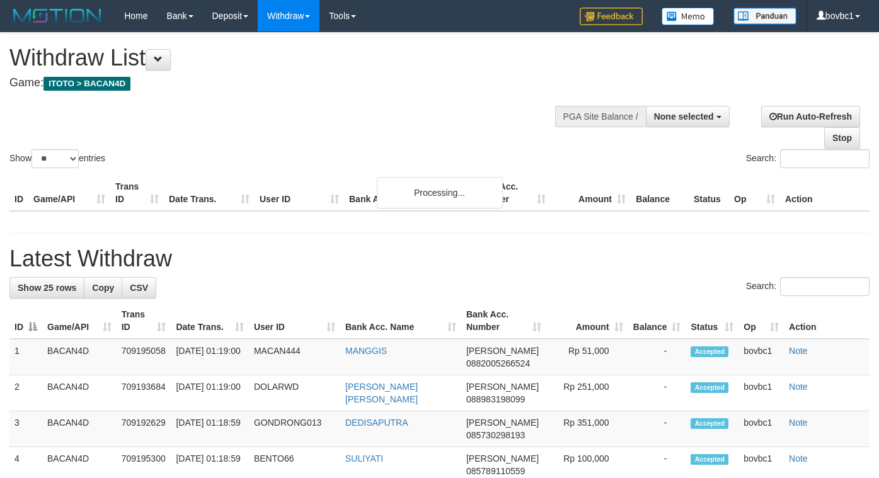
select select
select select "**"
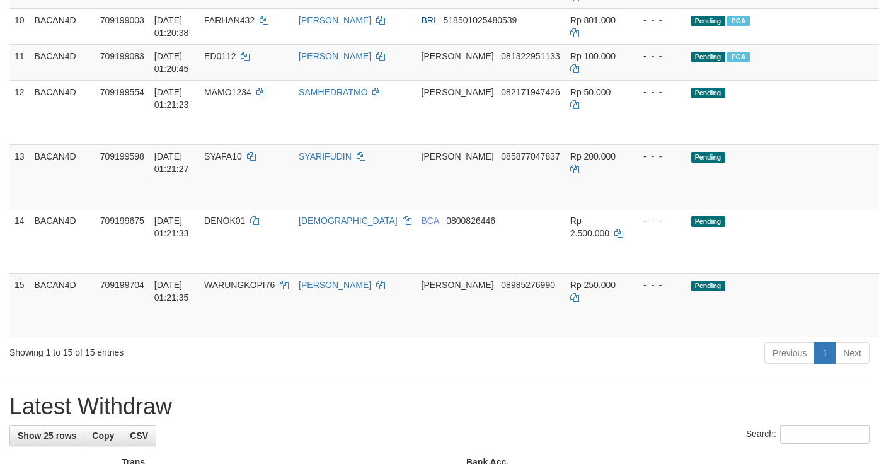
scroll to position [567, 0]
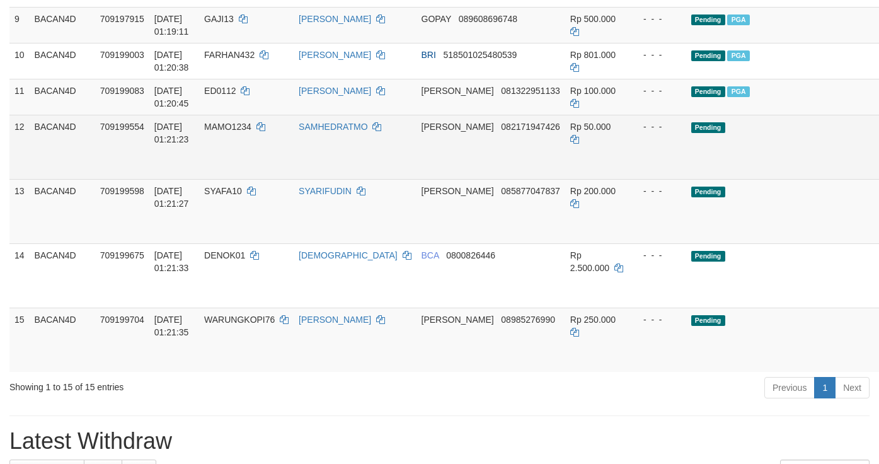
click at [628, 179] on td "- - -" at bounding box center [657, 147] width 58 height 64
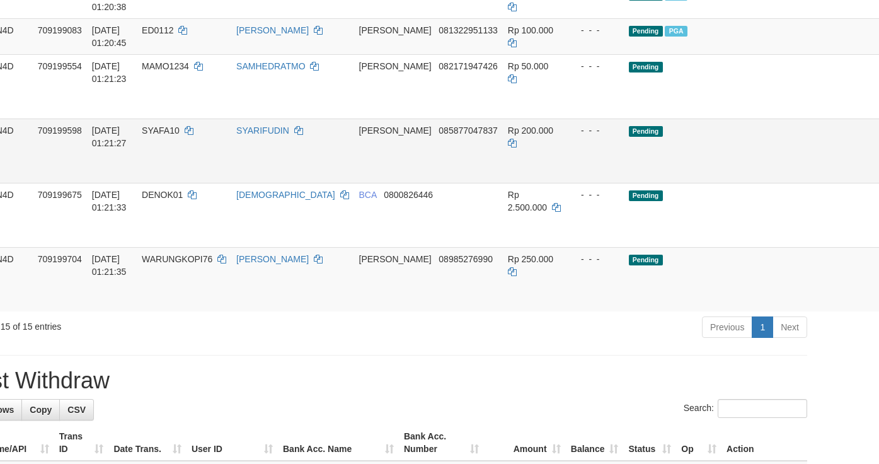
scroll to position [662, 62]
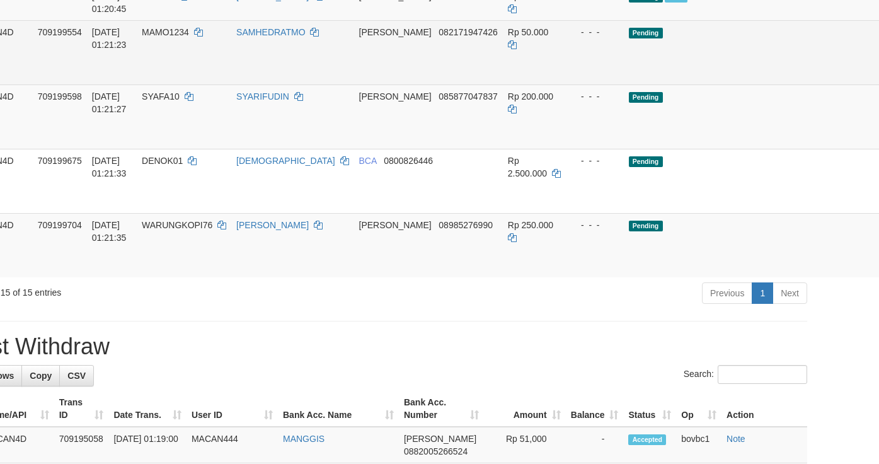
drag, startPoint x: 835, startPoint y: 142, endPoint x: 823, endPoint y: 142, distance: 11.3
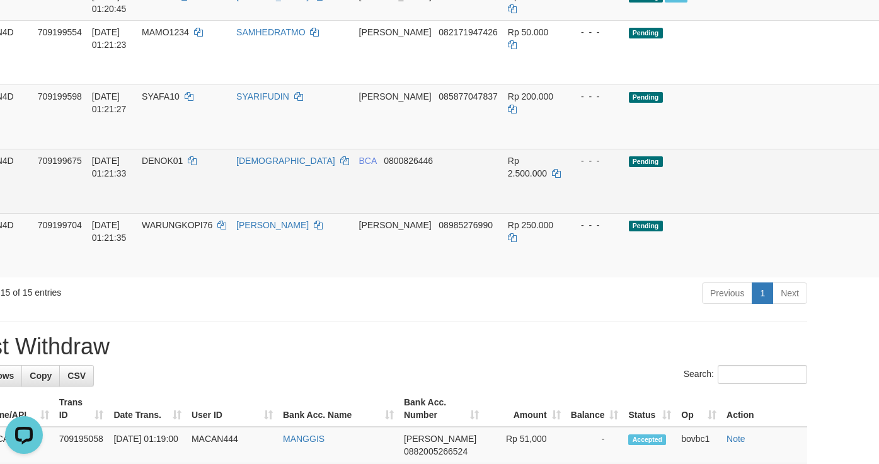
scroll to position [0, 0]
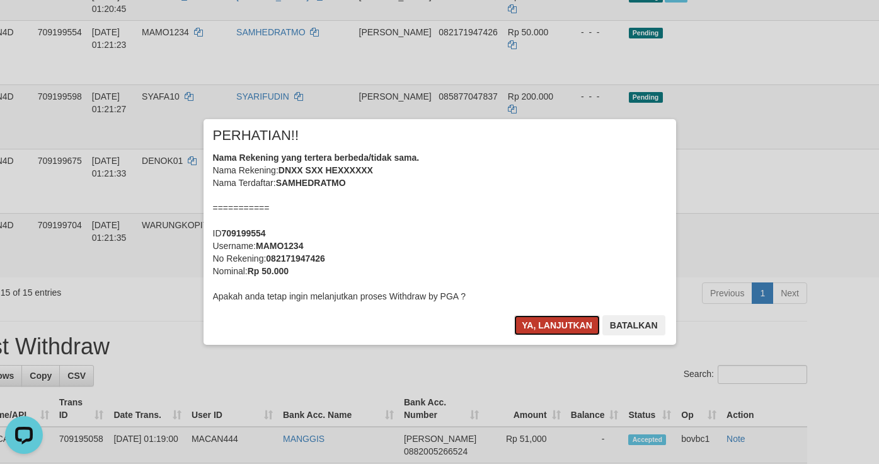
click at [536, 318] on button "Ya, lanjutkan" at bounding box center [557, 325] width 86 height 20
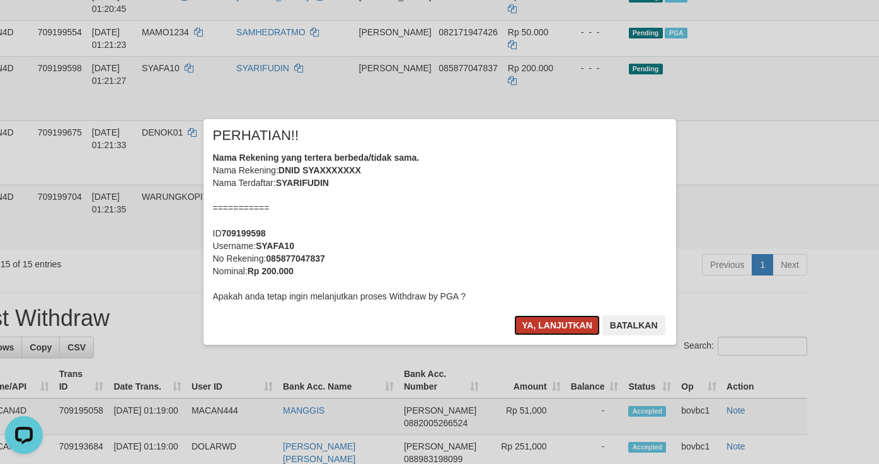
click at [560, 332] on button "Ya, lanjutkan" at bounding box center [557, 325] width 86 height 20
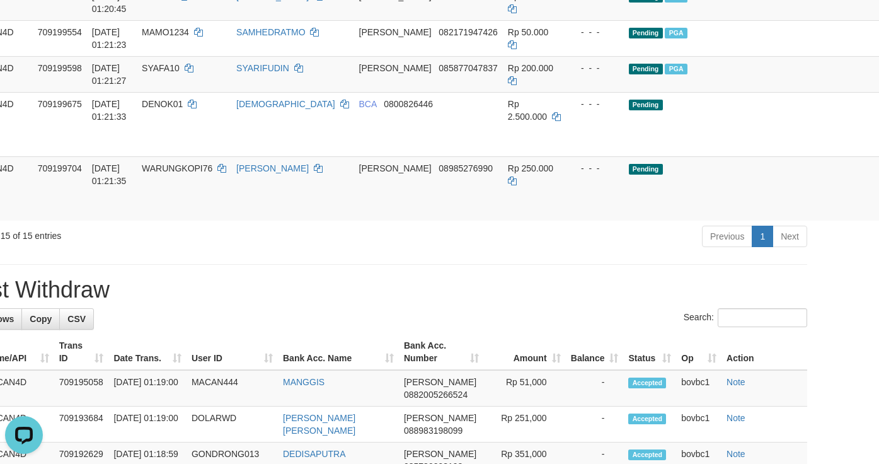
scroll to position [756, 62]
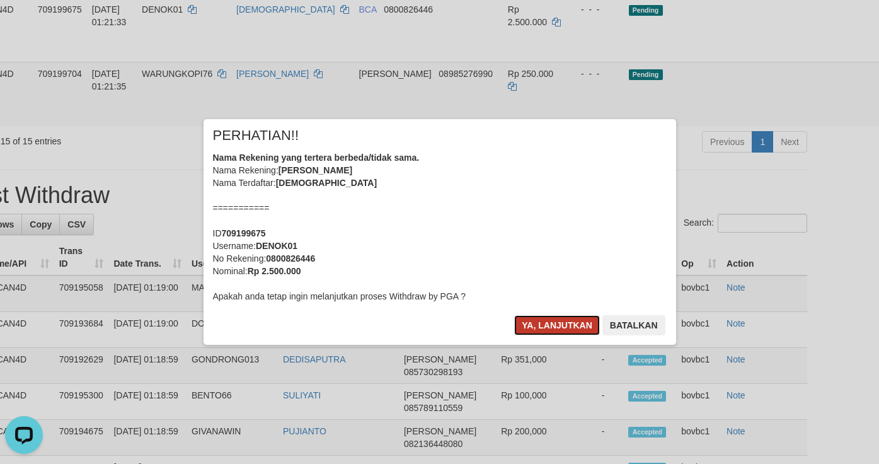
click at [531, 325] on button "Ya, lanjutkan" at bounding box center [557, 325] width 86 height 20
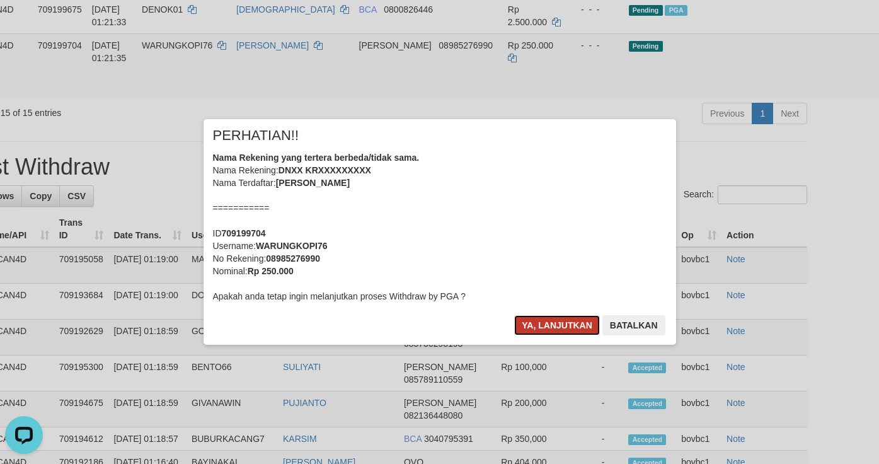
click at [572, 327] on button "Ya, lanjutkan" at bounding box center [557, 325] width 86 height 20
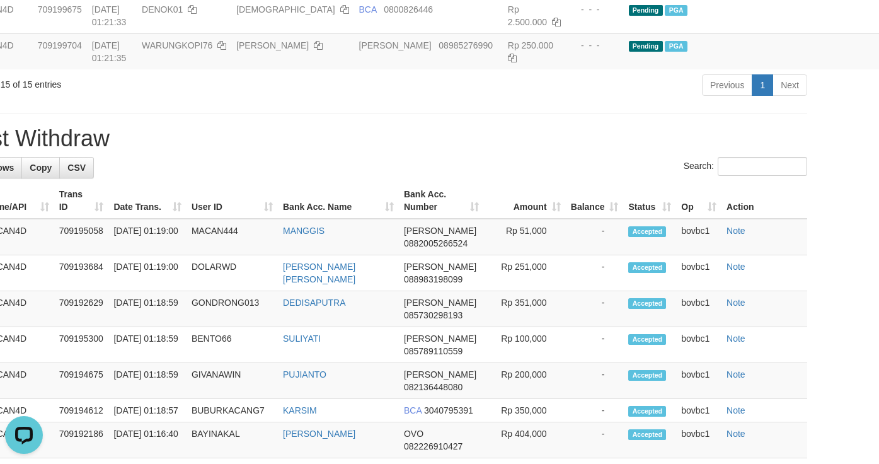
click at [611, 191] on div "**********" at bounding box center [377, 232] width 879 height 1913
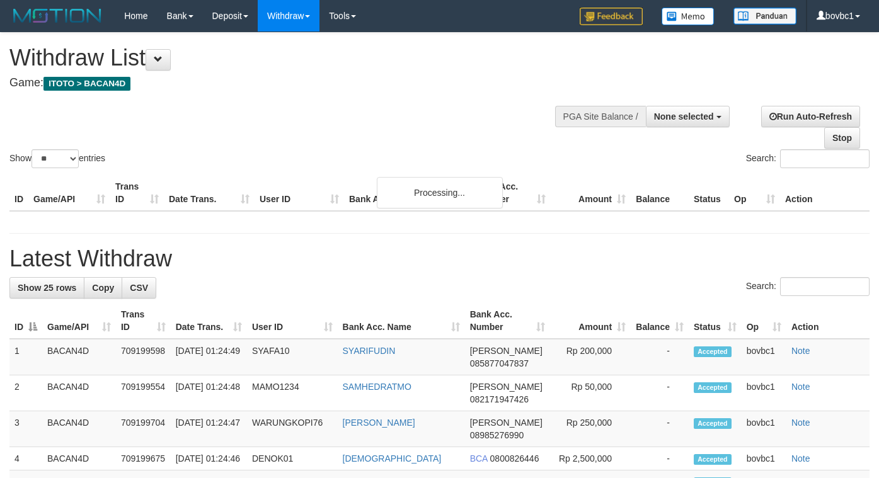
select select
select select "**"
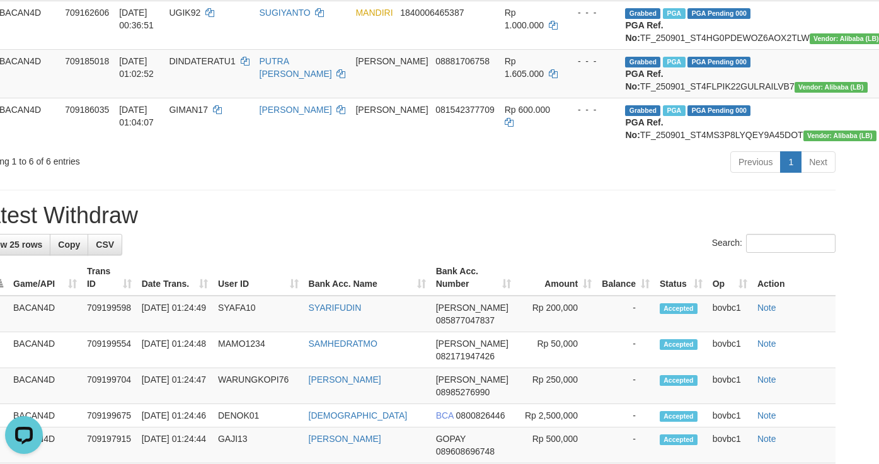
scroll to position [189, 34]
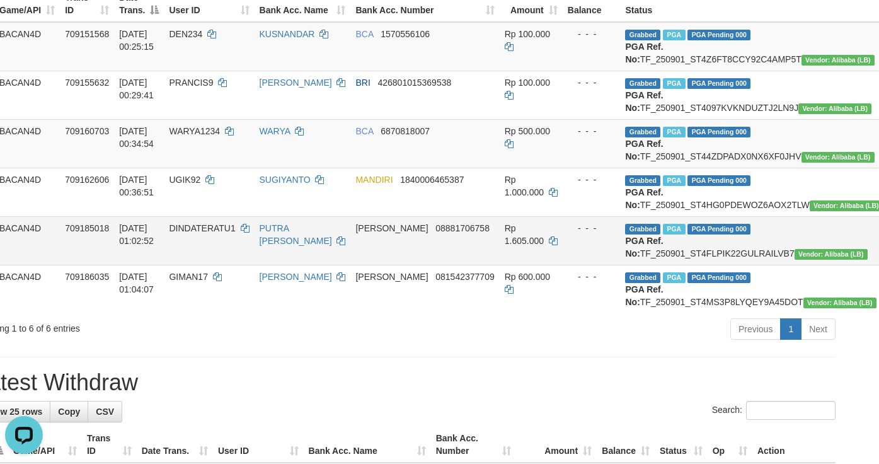
click at [707, 265] on td "Grabbed PGA PGA Pending 000 PGA Ref. No: TF_250901_ST4FLPIK22GULRAILVB7 Vendor:…" at bounding box center [753, 240] width 267 height 49
copy td "TF_250901_ST4FLPIK22GULRAILVB7"
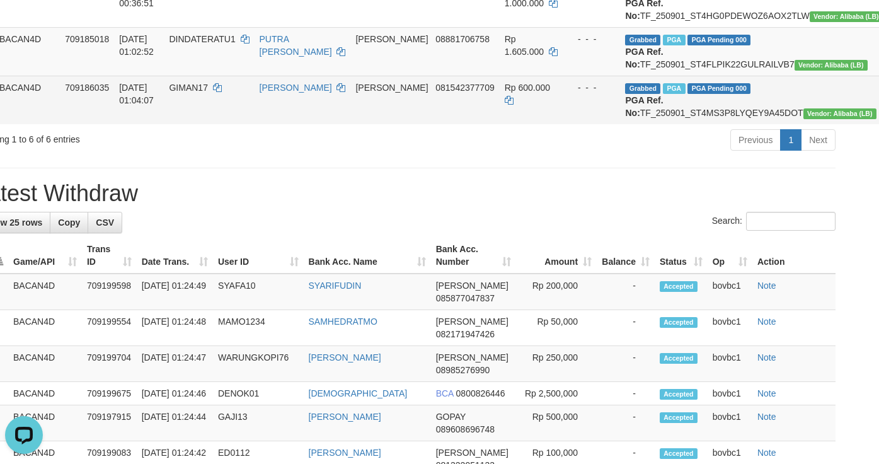
scroll to position [284, 34]
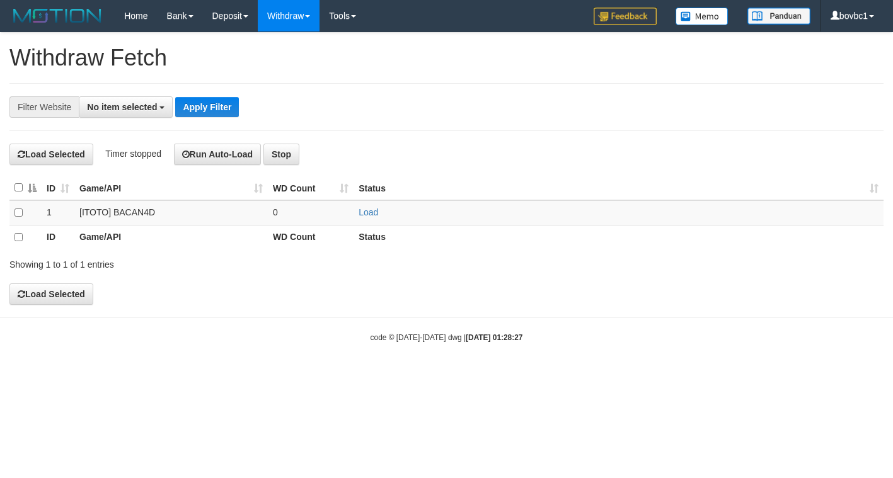
select select
click at [376, 217] on link "Load" at bounding box center [369, 212] width 20 height 10
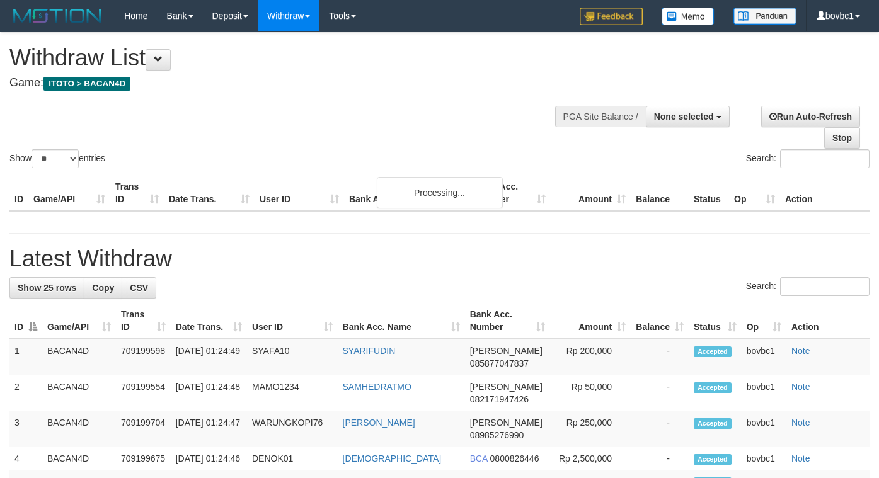
select select
select select "**"
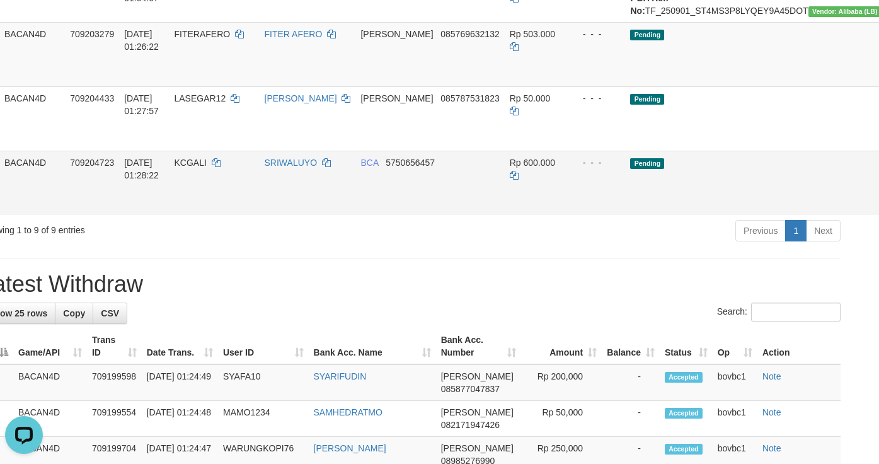
scroll to position [560, 29]
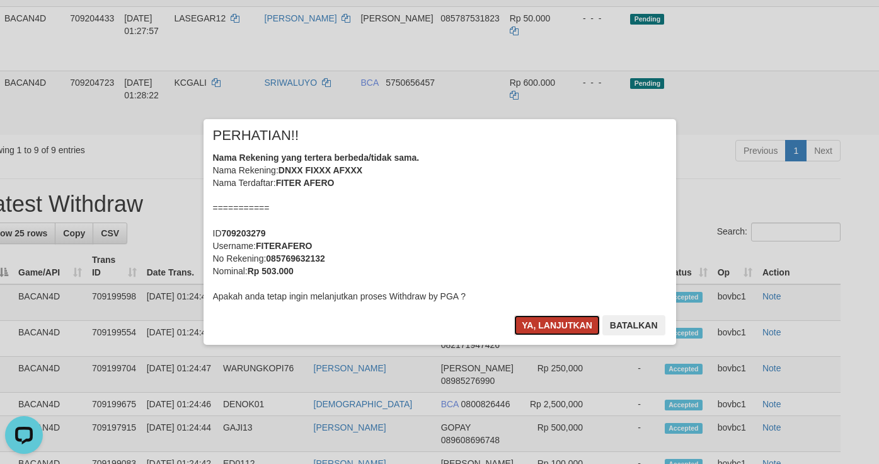
click at [545, 316] on button "Ya, lanjutkan" at bounding box center [557, 325] width 86 height 20
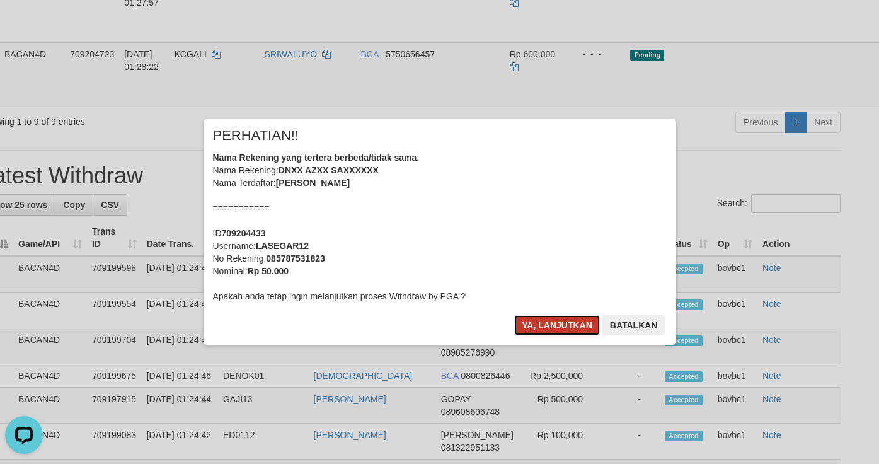
click at [524, 323] on button "Ya, lanjutkan" at bounding box center [557, 325] width 86 height 20
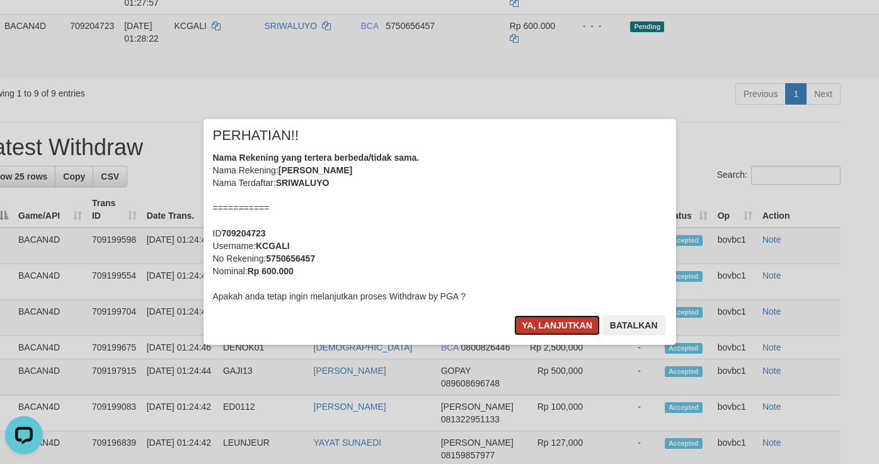
click at [526, 320] on button "Ya, lanjutkan" at bounding box center [557, 325] width 86 height 20
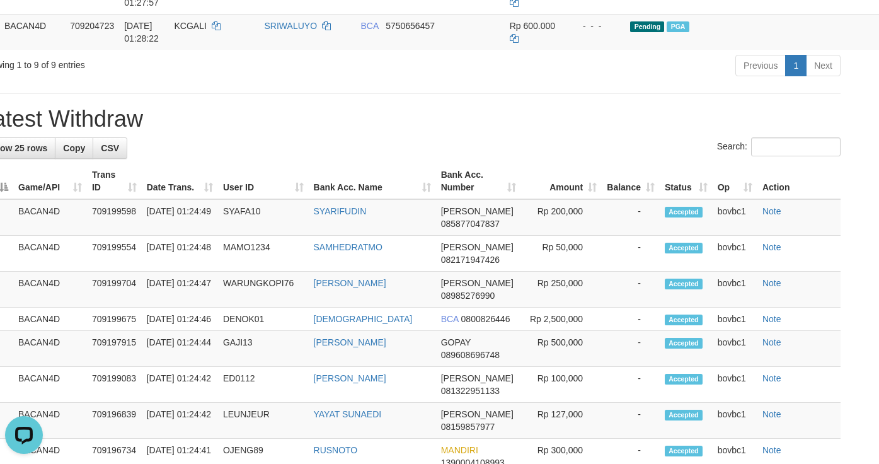
click at [547, 169] on div "**********" at bounding box center [410, 314] width 879 height 1684
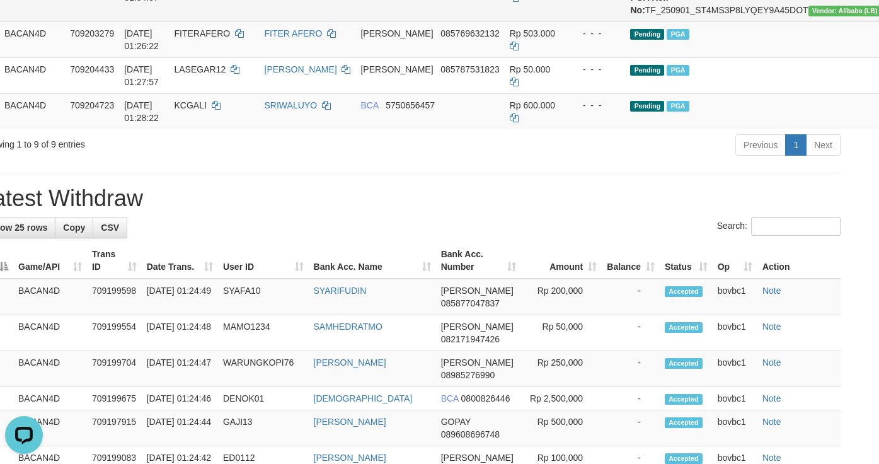
scroll to position [371, 29]
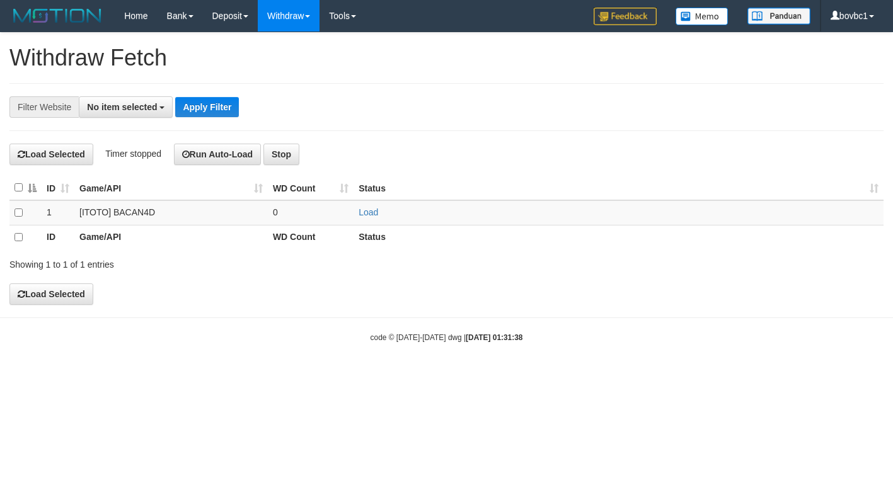
select select
click at [373, 214] on link "Load" at bounding box center [369, 212] width 20 height 10
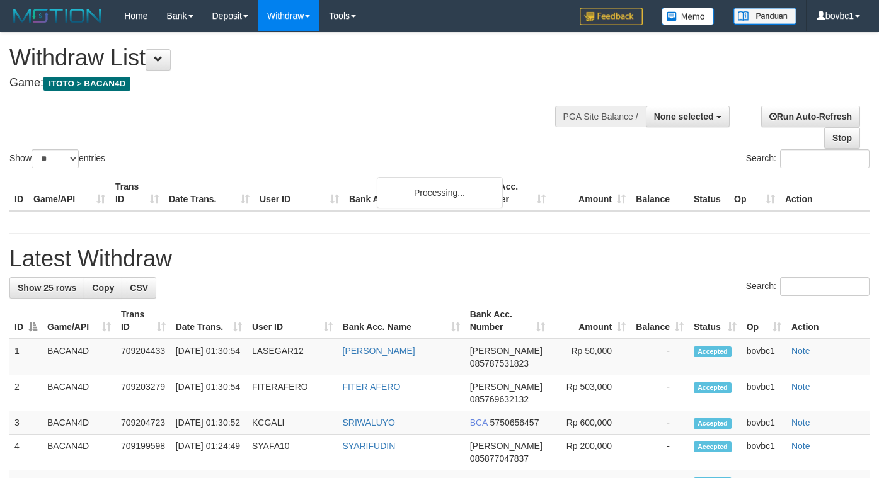
select select
select select "**"
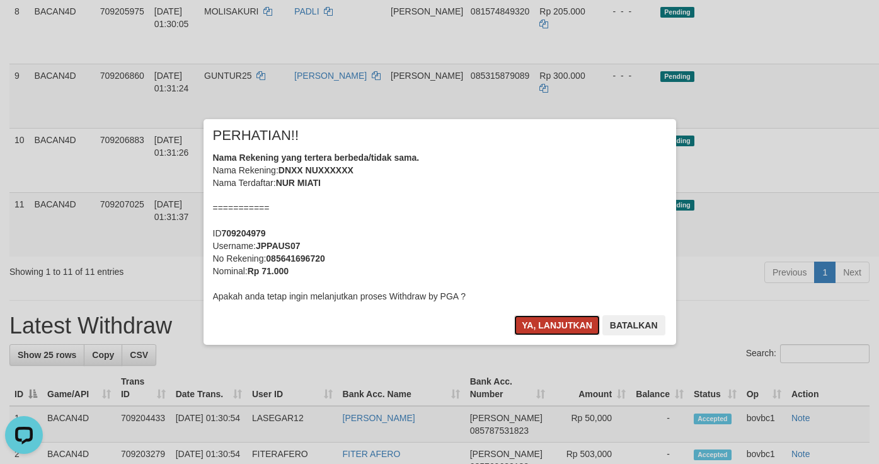
click at [564, 321] on button "Ya, lanjutkan" at bounding box center [557, 325] width 86 height 20
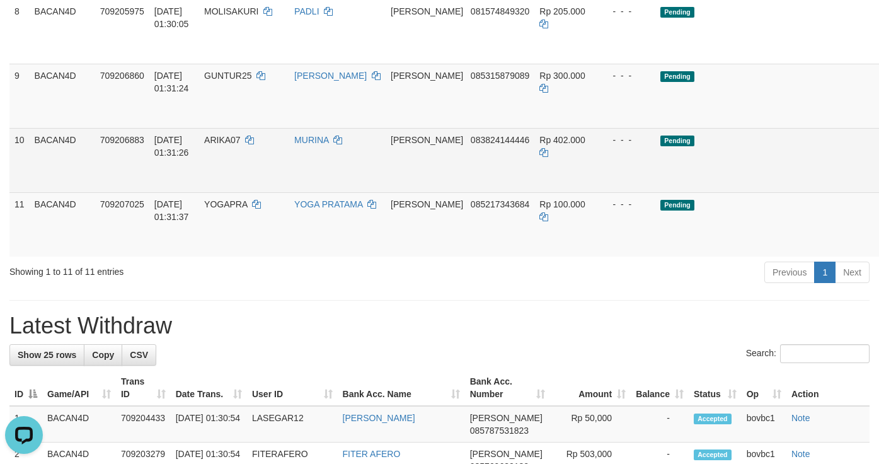
scroll to position [473, 0]
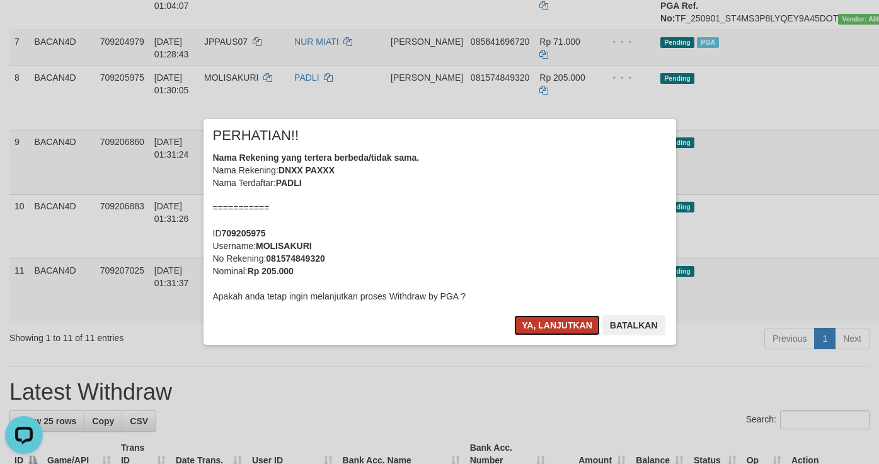
click at [553, 327] on button "Ya, lanjutkan" at bounding box center [557, 325] width 86 height 20
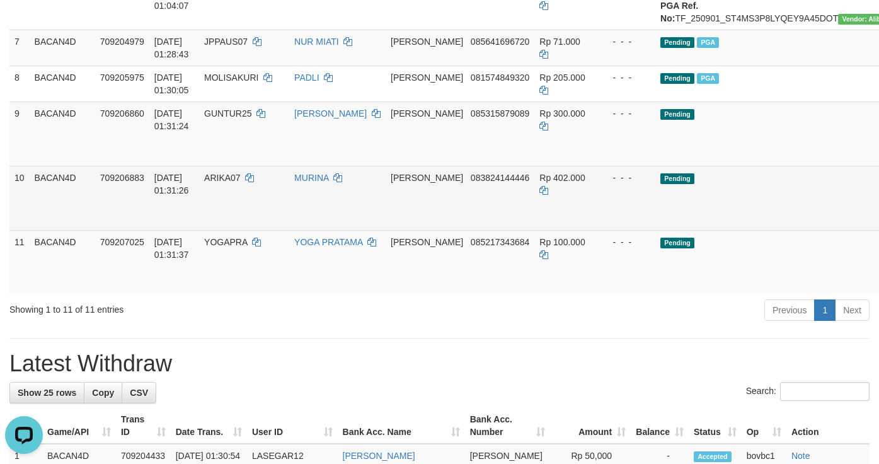
drag, startPoint x: 854, startPoint y: 221, endPoint x: 534, endPoint y: 248, distance: 320.8
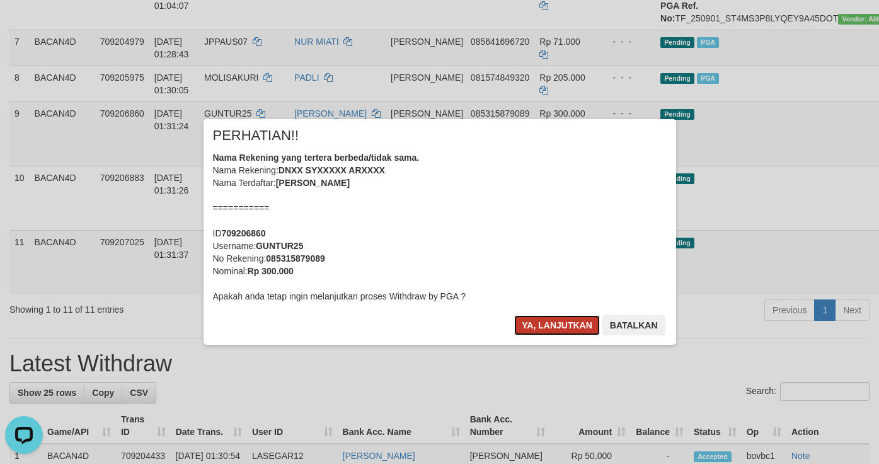
click at [571, 325] on button "Ya, lanjutkan" at bounding box center [557, 325] width 86 height 20
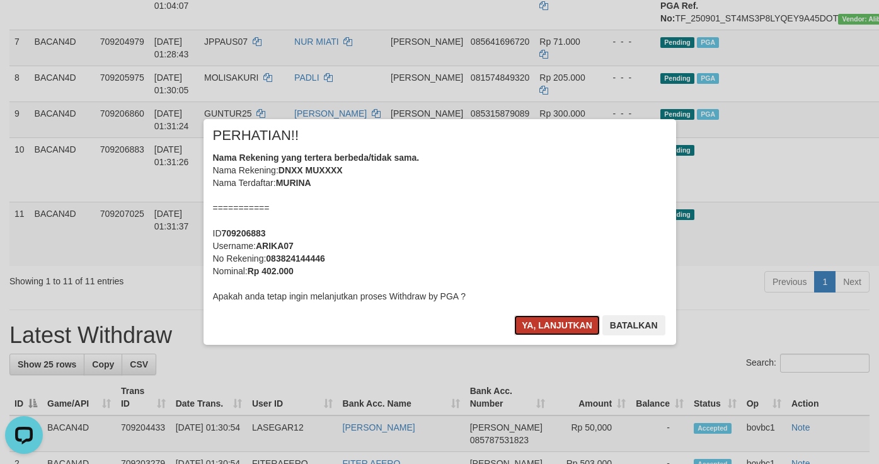
click at [555, 322] on button "Ya, lanjutkan" at bounding box center [557, 325] width 86 height 20
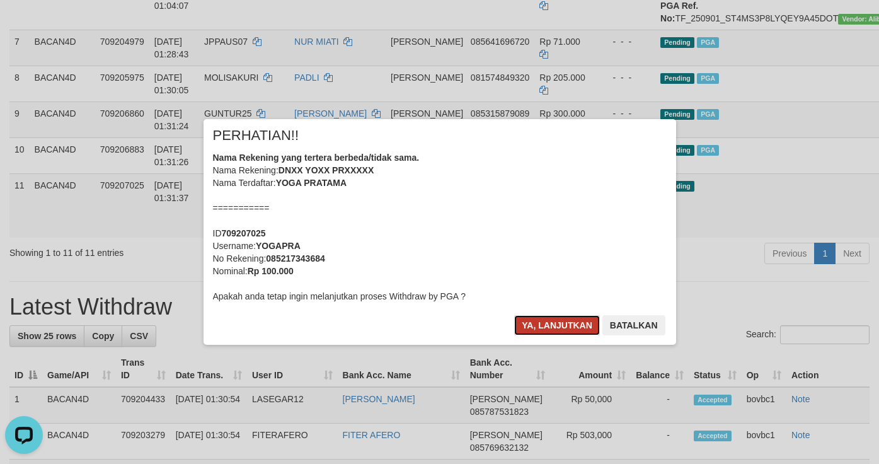
click at [581, 324] on button "Ya, lanjutkan" at bounding box center [557, 325] width 86 height 20
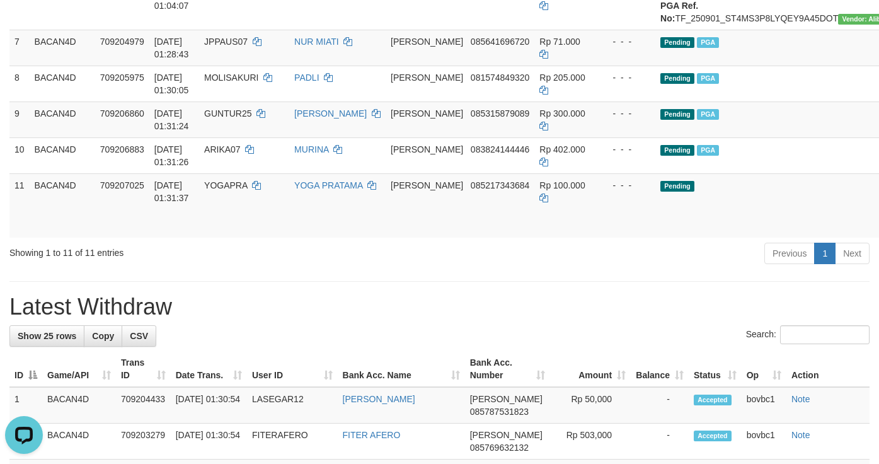
scroll to position [378, 0]
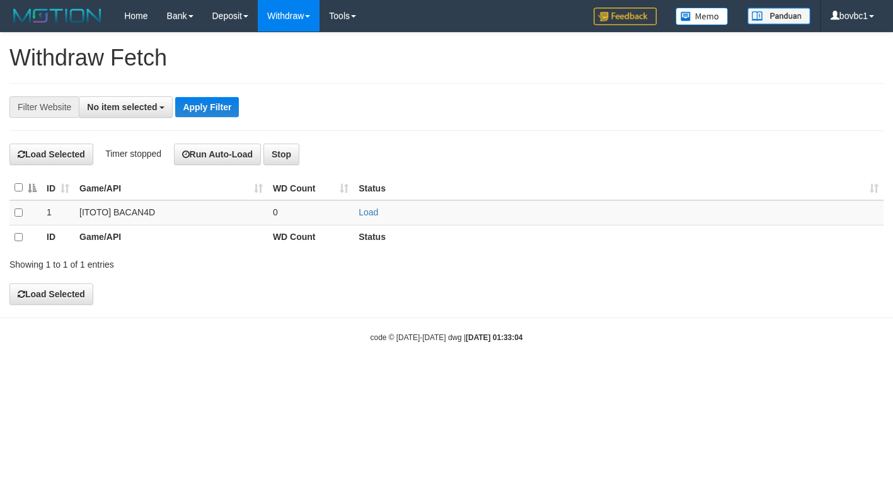
select select
click at [369, 216] on link "Load" at bounding box center [369, 212] width 20 height 10
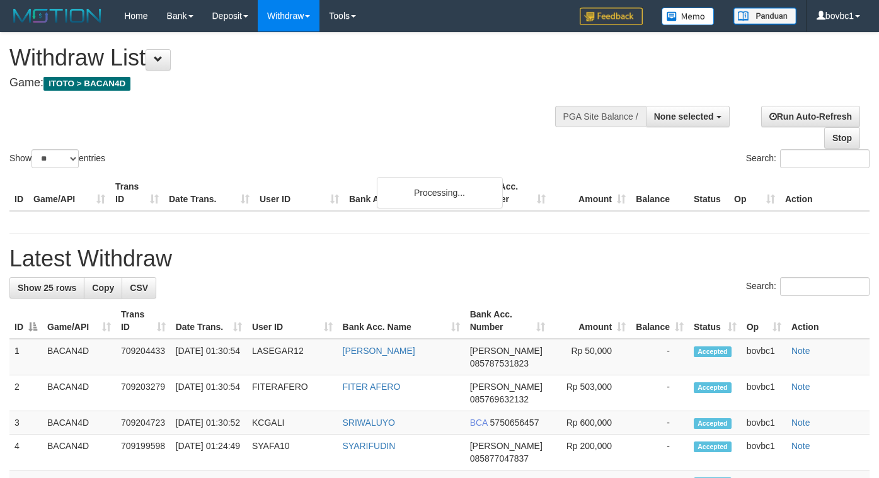
select select
select select "**"
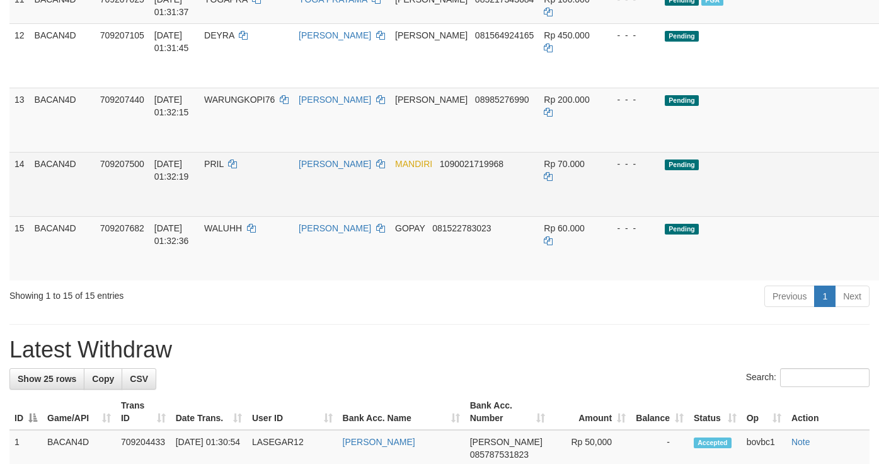
scroll to position [756, 0]
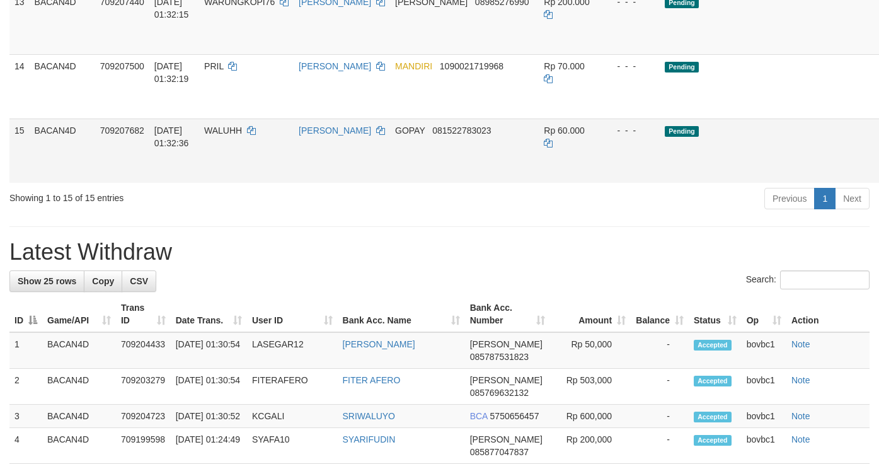
drag, startPoint x: 866, startPoint y: 59, endPoint x: 521, endPoint y: 259, distance: 399.4
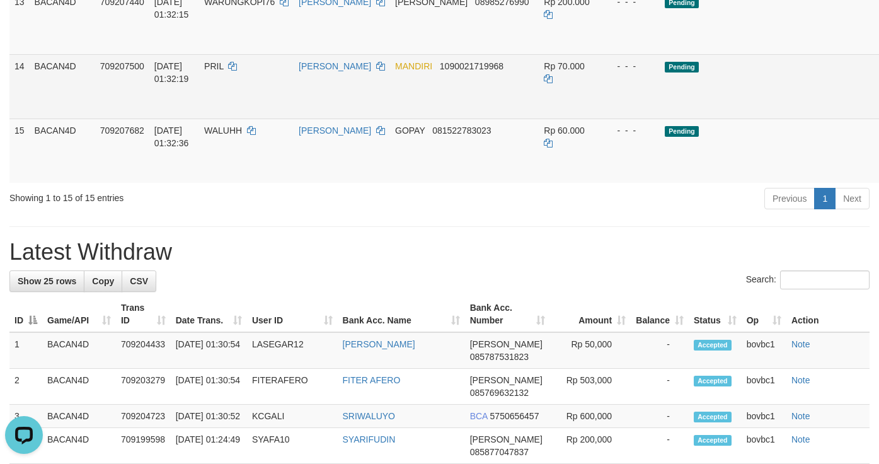
scroll to position [0, 0]
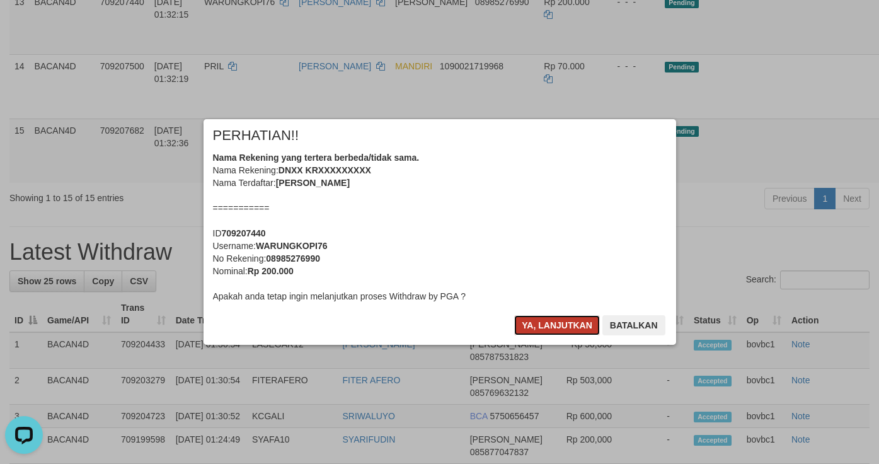
click at [569, 325] on button "Ya, lanjutkan" at bounding box center [557, 325] width 86 height 20
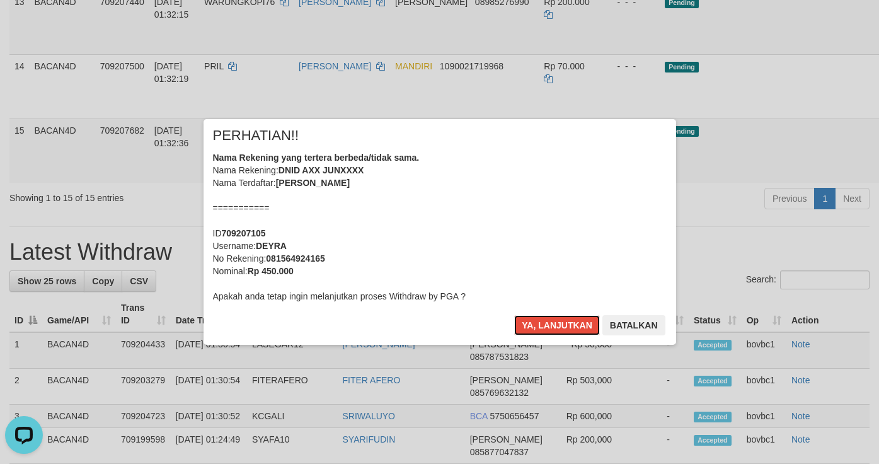
click at [569, 325] on button "Ya, lanjutkan" at bounding box center [557, 325] width 86 height 20
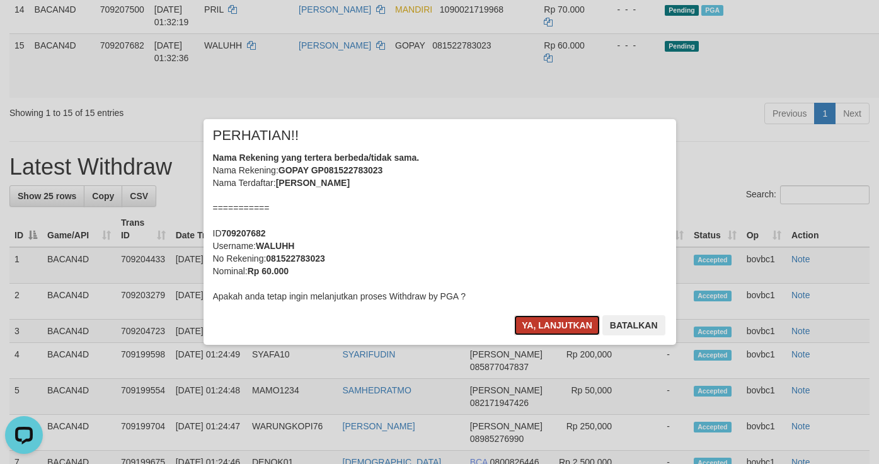
click at [568, 326] on button "Ya, lanjutkan" at bounding box center [557, 325] width 86 height 20
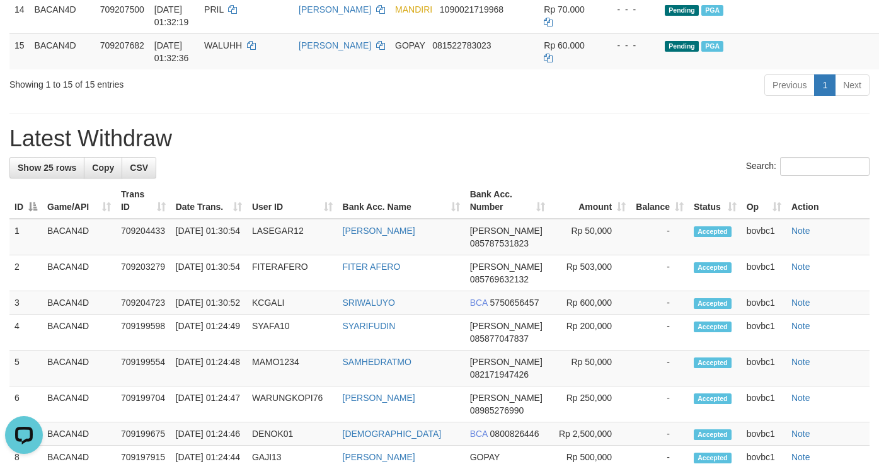
drag, startPoint x: 497, startPoint y: 171, endPoint x: 564, endPoint y: 40, distance: 147.2
click at [501, 100] on div "Previous 1 Next" at bounding box center [623, 86] width 494 height 27
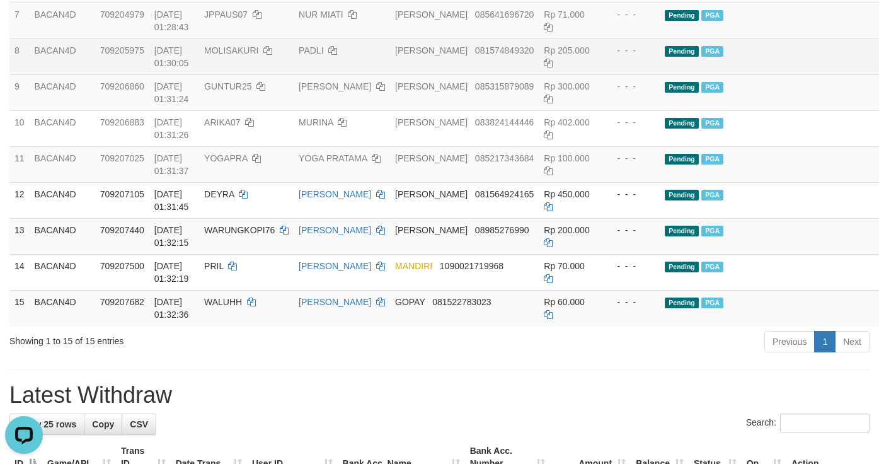
scroll to position [473, 0]
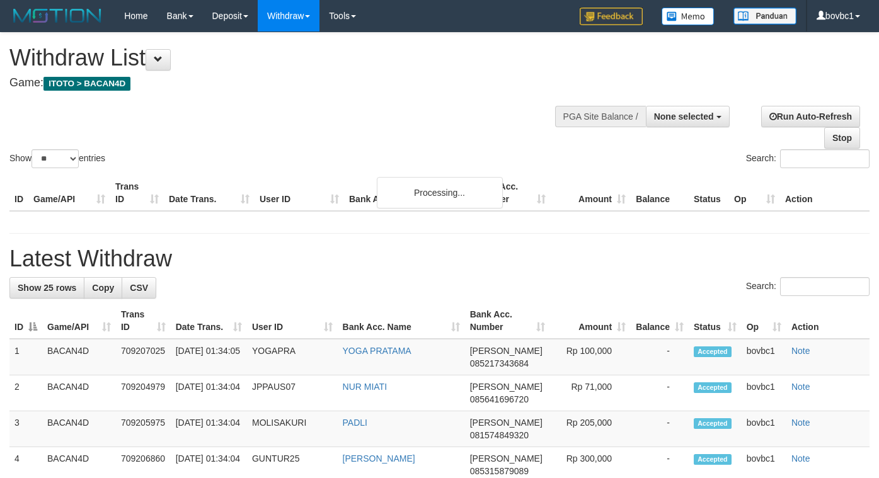
select select
select select "**"
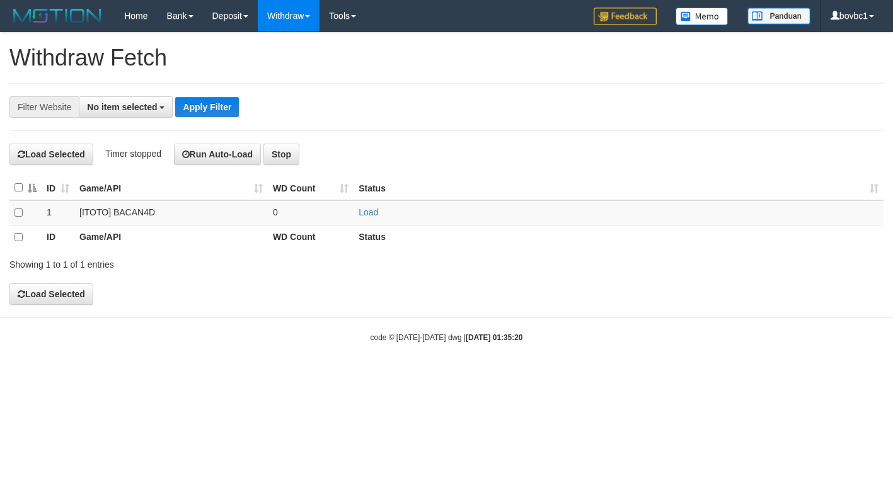
select select
click at [360, 212] on link "Load" at bounding box center [369, 212] width 20 height 10
drag, startPoint x: 596, startPoint y: 175, endPoint x: 447, endPoint y: 124, distance: 157.9
click at [596, 175] on div "ID Game/API WD Count Status 1 [ITOTO] BACAN4D 13 Load OK ID Game/API WD Count S…" at bounding box center [446, 212] width 893 height 81
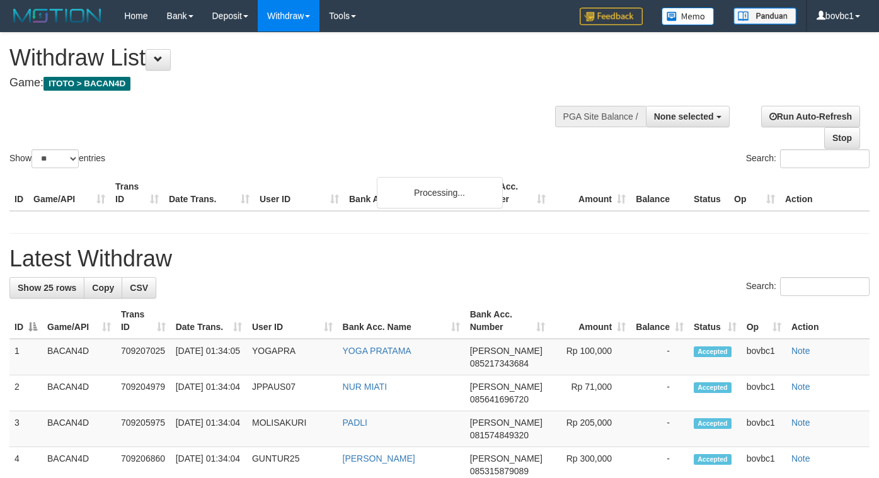
select select
select select "**"
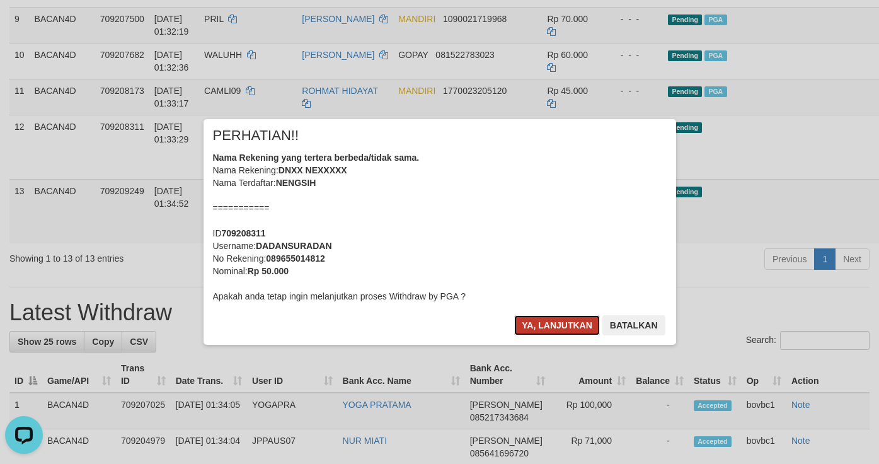
click at [565, 324] on button "Ya, lanjutkan" at bounding box center [557, 325] width 86 height 20
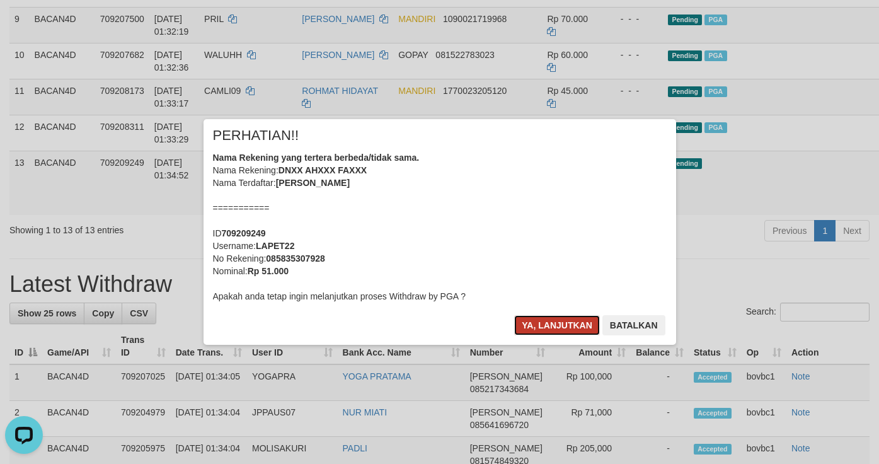
click at [571, 316] on button "Ya, lanjutkan" at bounding box center [557, 325] width 86 height 20
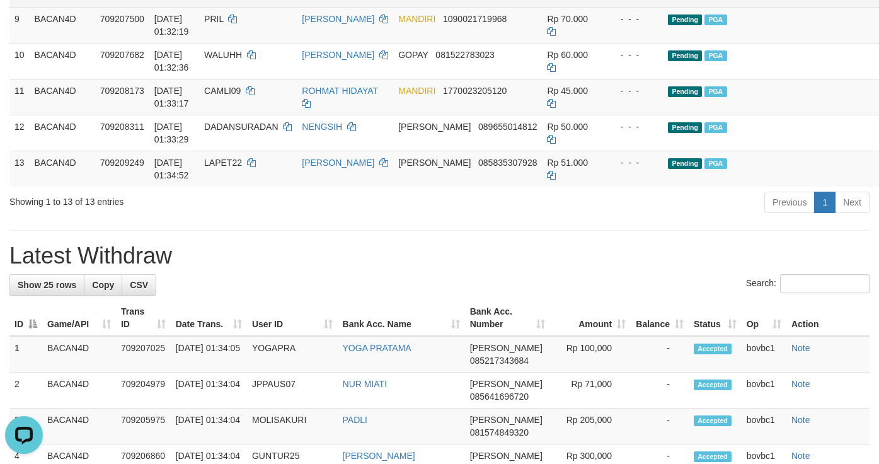
drag, startPoint x: 809, startPoint y: 104, endPoint x: 872, endPoint y: 59, distance: 76.8
click at [772, 43] on td "Pending PGA" at bounding box center [796, 25] width 267 height 36
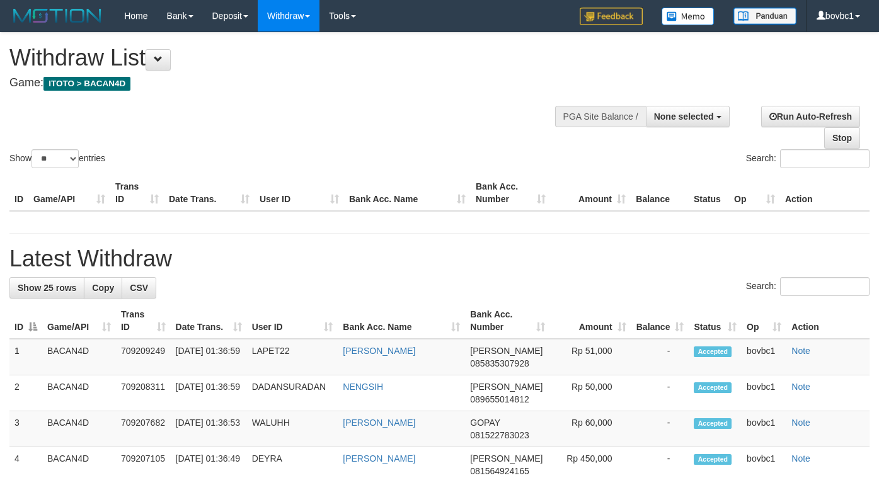
select select
select select "**"
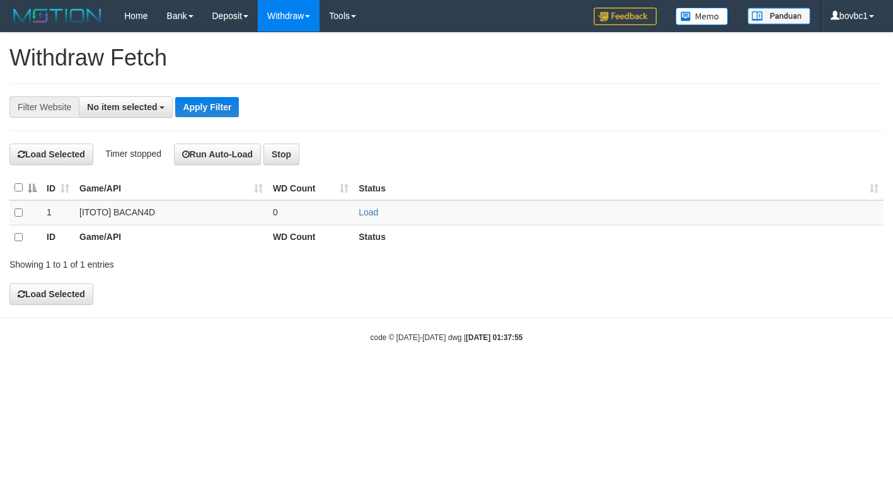
select select
click at [376, 210] on link "Load" at bounding box center [369, 212] width 20 height 10
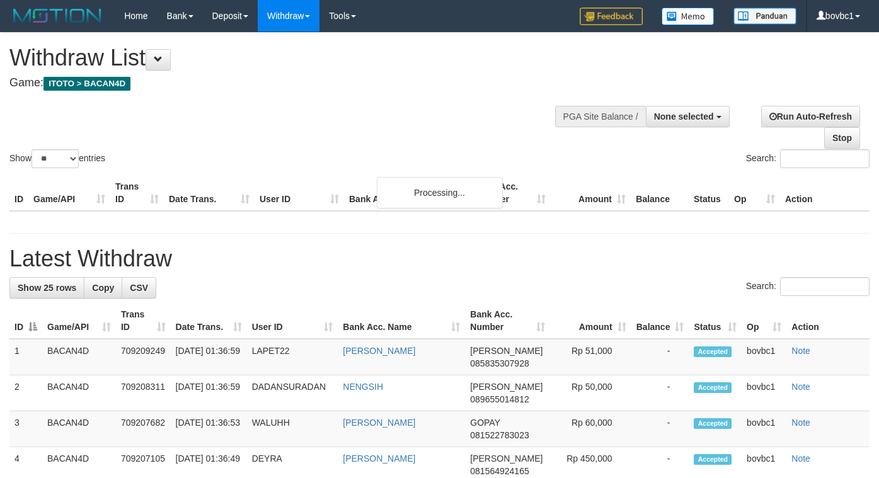
select select
select select "**"
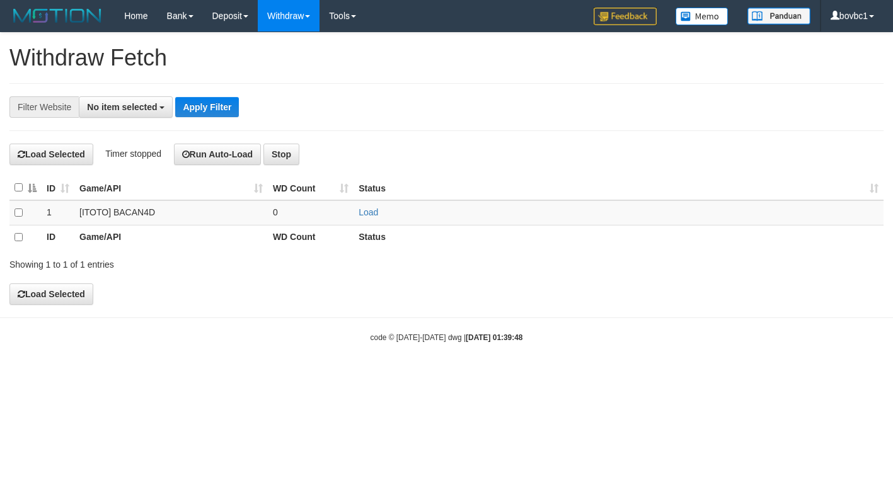
select select
click at [373, 211] on link "Load" at bounding box center [369, 212] width 20 height 10
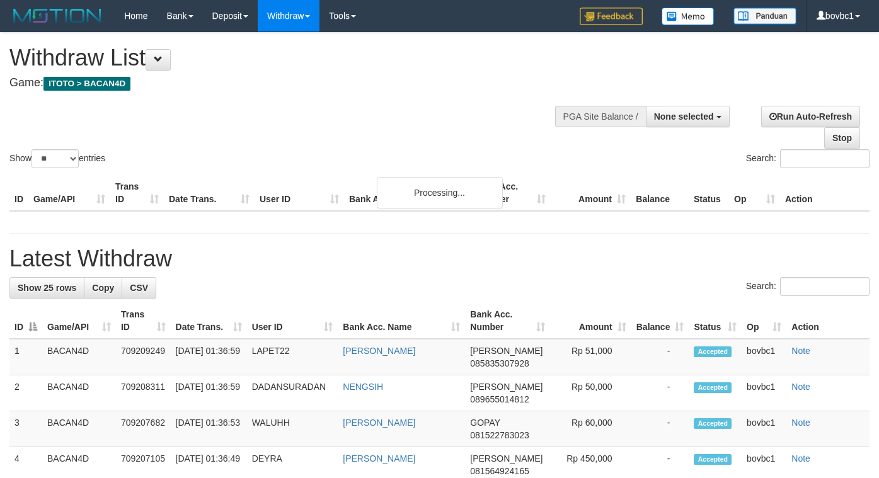
select select
select select "**"
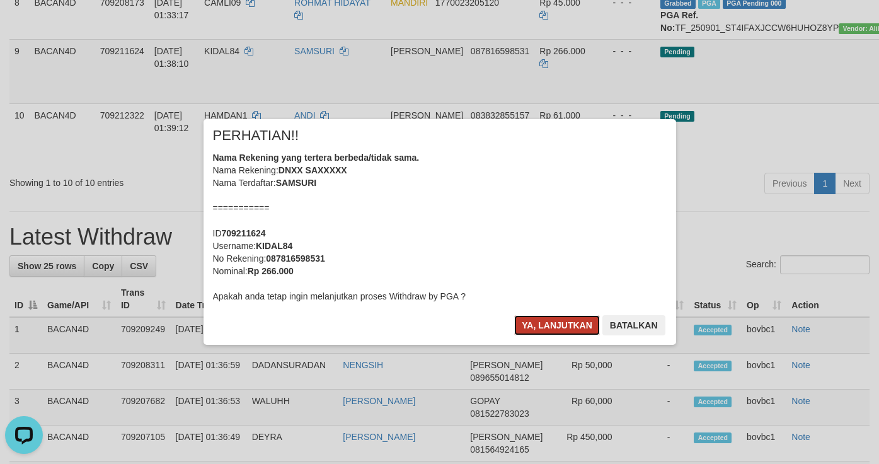
click at [524, 326] on button "Ya, lanjutkan" at bounding box center [557, 325] width 86 height 20
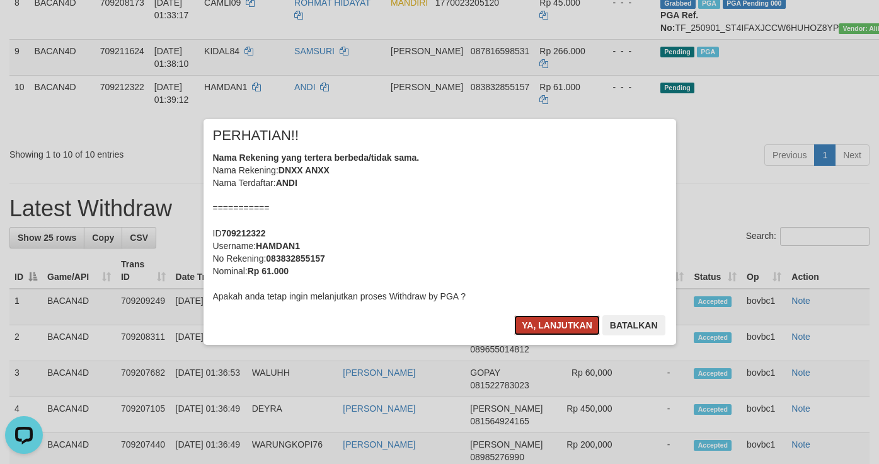
click at [545, 324] on button "Ya, lanjutkan" at bounding box center [557, 325] width 86 height 20
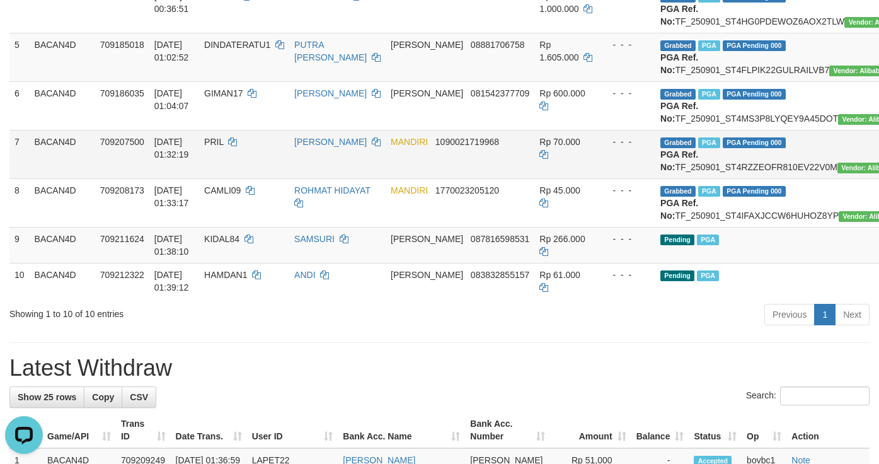
scroll to position [371, 0]
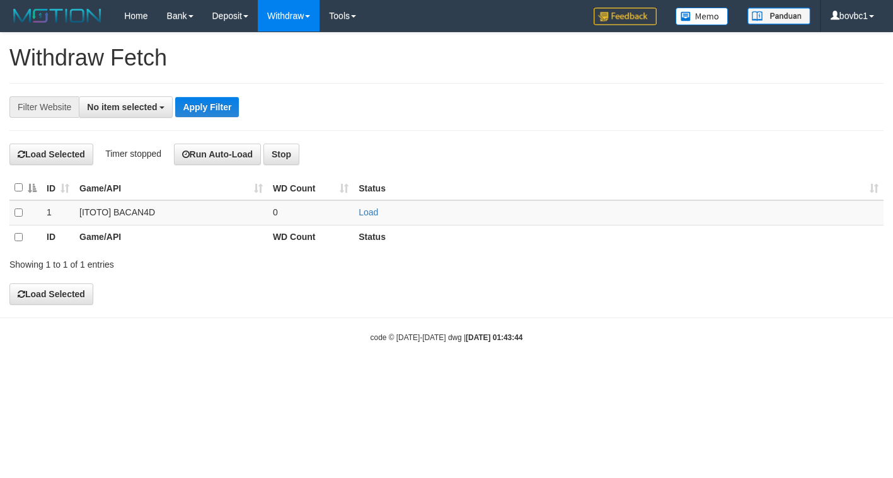
select select
click at [373, 217] on link "Load" at bounding box center [369, 212] width 20 height 10
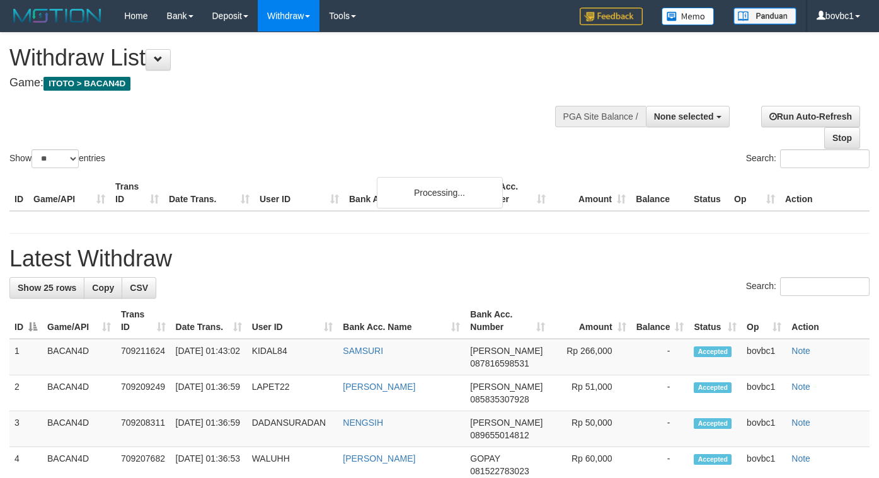
select select
select select "**"
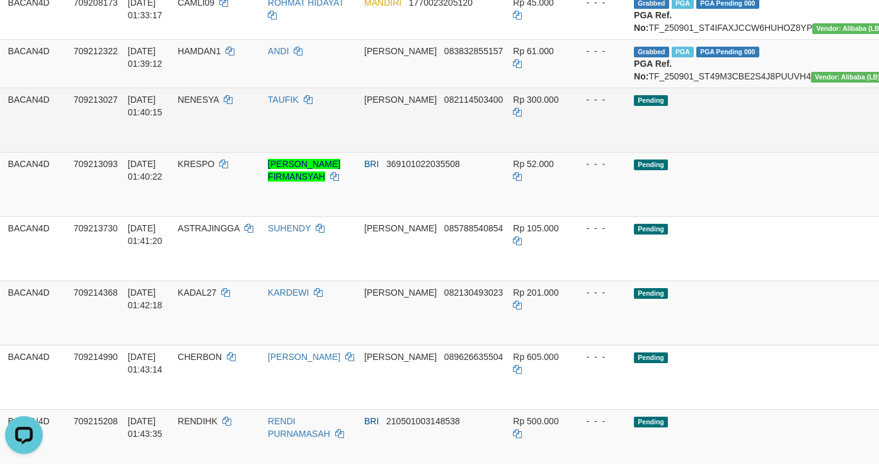
scroll to position [560, 42]
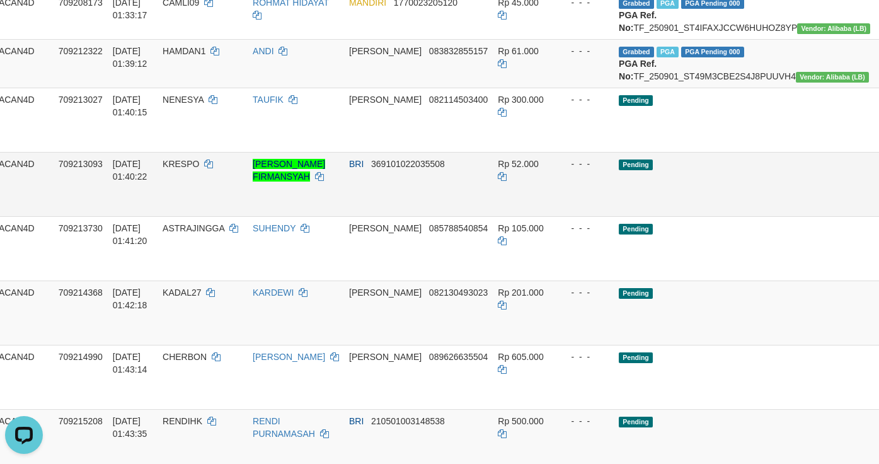
drag, startPoint x: 815, startPoint y: 245, endPoint x: 523, endPoint y: 269, distance: 293.5
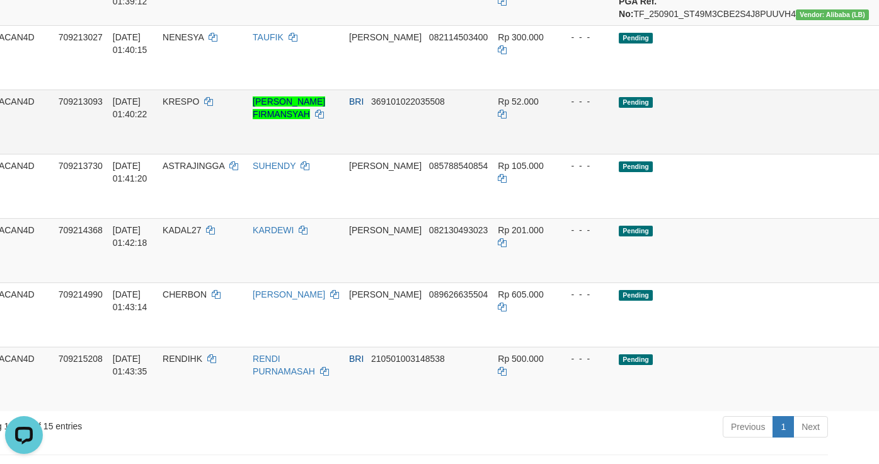
scroll to position [655, 42]
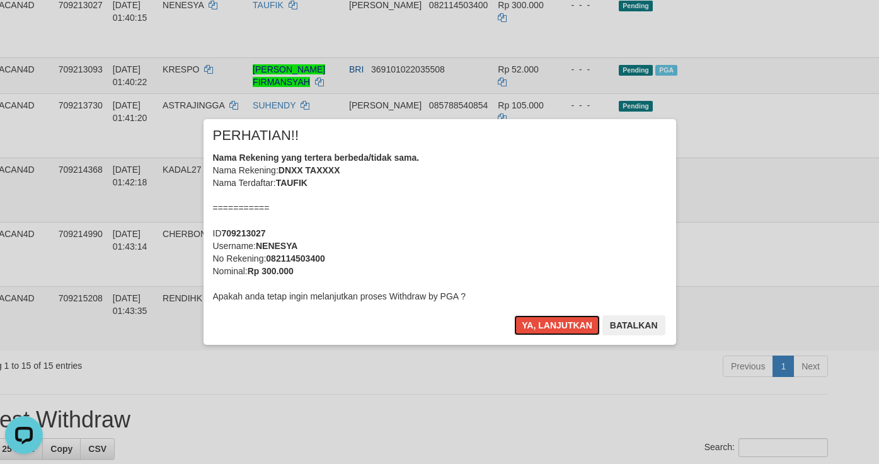
drag, startPoint x: 568, startPoint y: 320, endPoint x: 596, endPoint y: 316, distance: 28.6
click at [567, 320] on button "Ya, lanjutkan" at bounding box center [557, 325] width 86 height 20
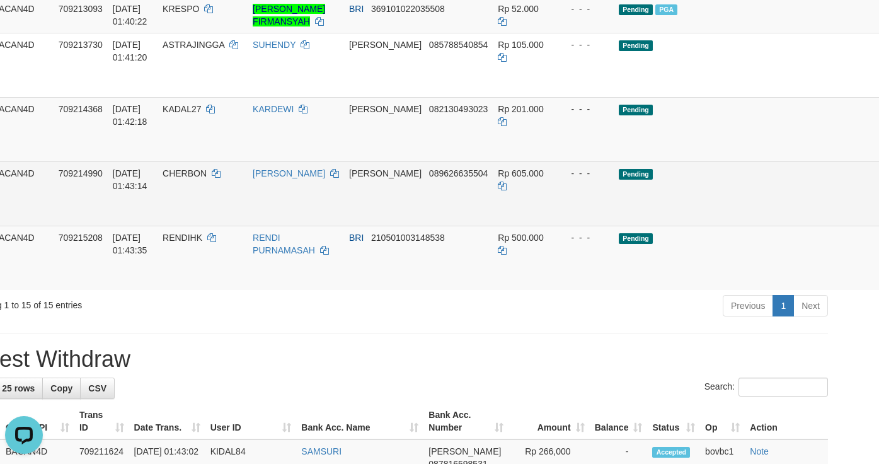
scroll to position [750, 42]
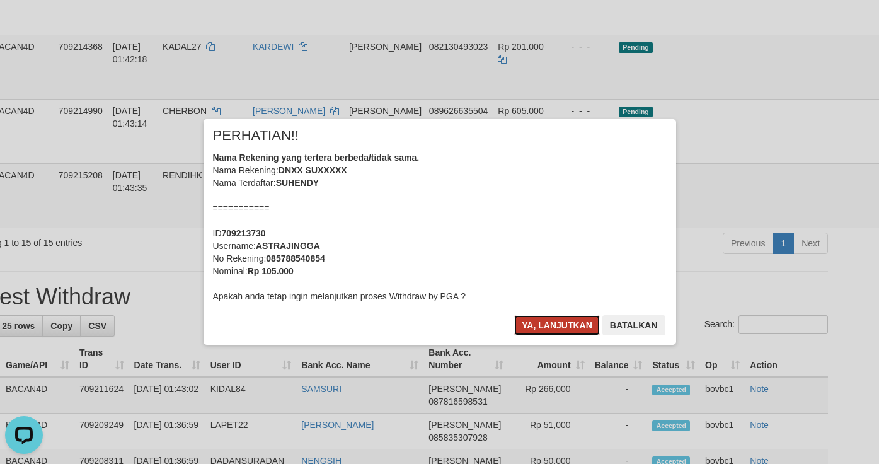
click at [565, 318] on button "Ya, lanjutkan" at bounding box center [557, 325] width 86 height 20
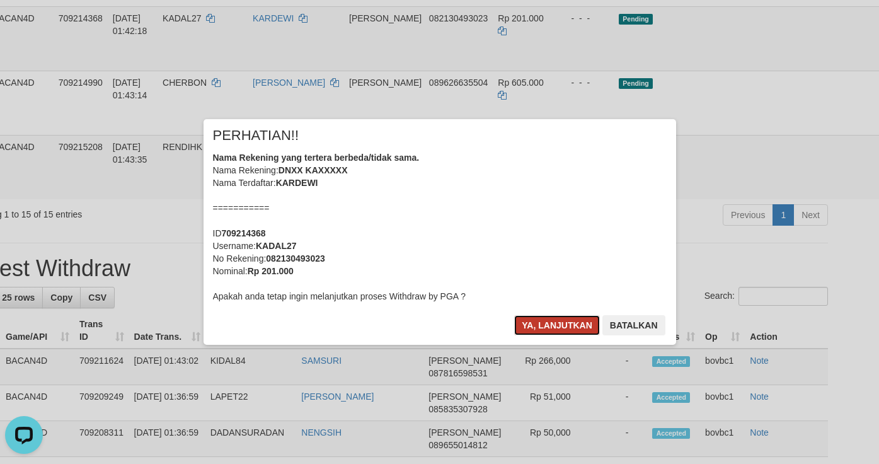
click at [564, 324] on button "Ya, lanjutkan" at bounding box center [557, 325] width 86 height 20
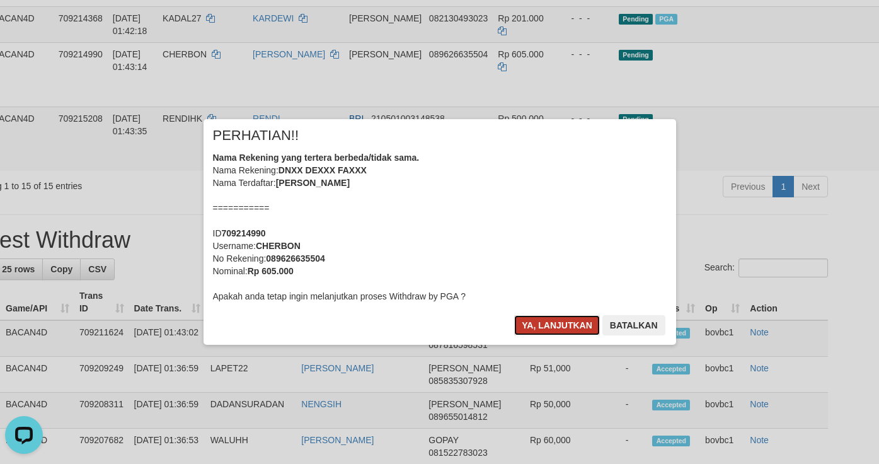
click at [543, 333] on button "Ya, lanjutkan" at bounding box center [557, 325] width 86 height 20
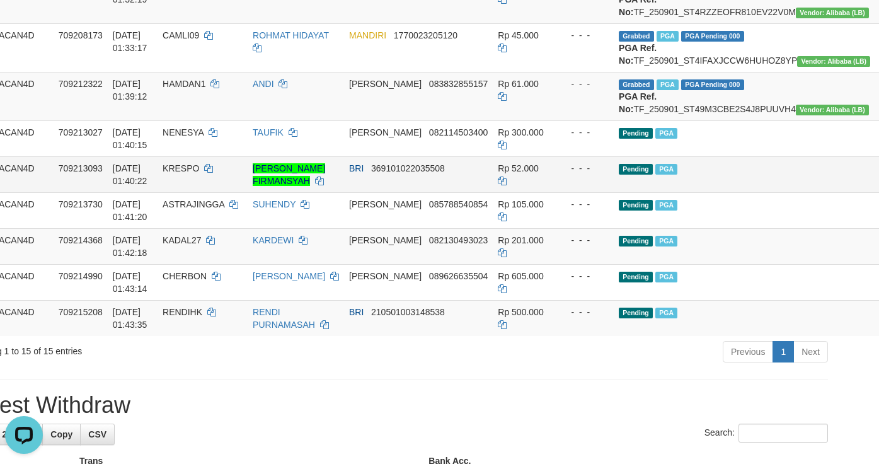
scroll to position [560, 42]
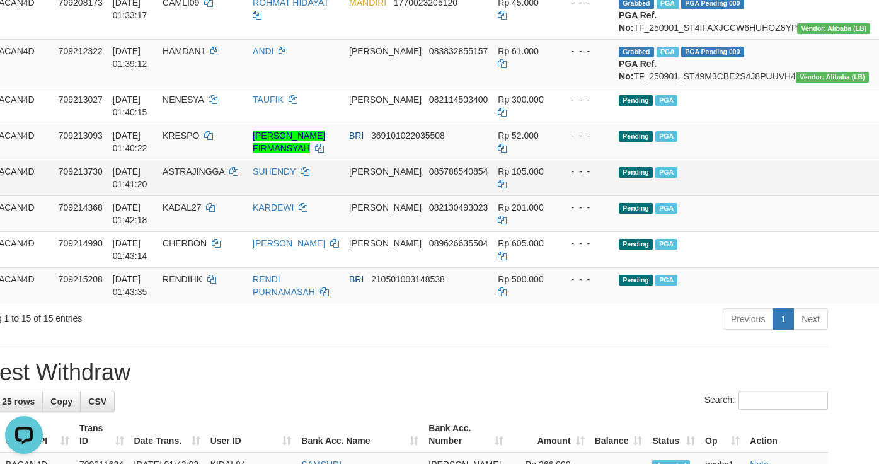
click at [750, 195] on td "Pending PGA" at bounding box center [747, 177] width 267 height 36
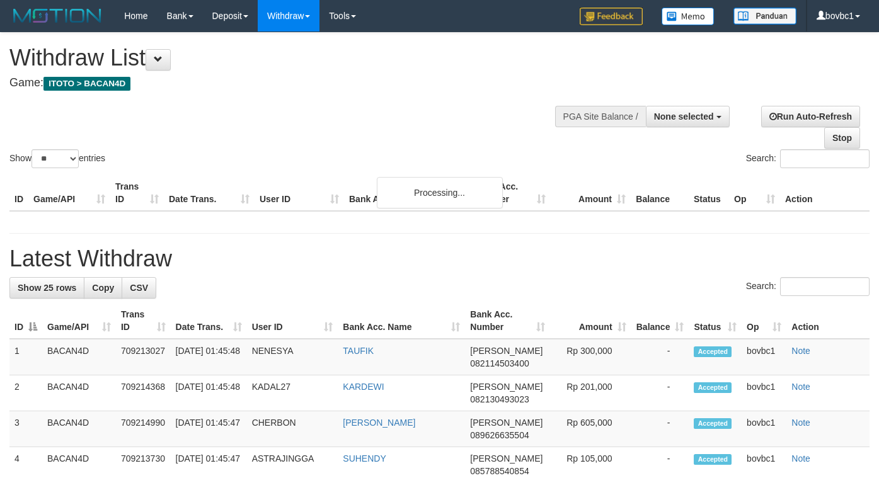
select select
select select "**"
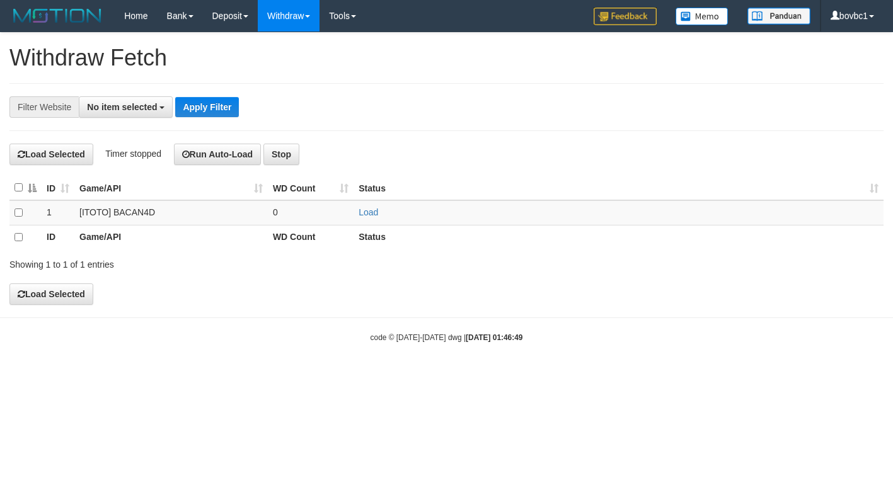
select select
click at [373, 216] on link "Load" at bounding box center [369, 212] width 20 height 10
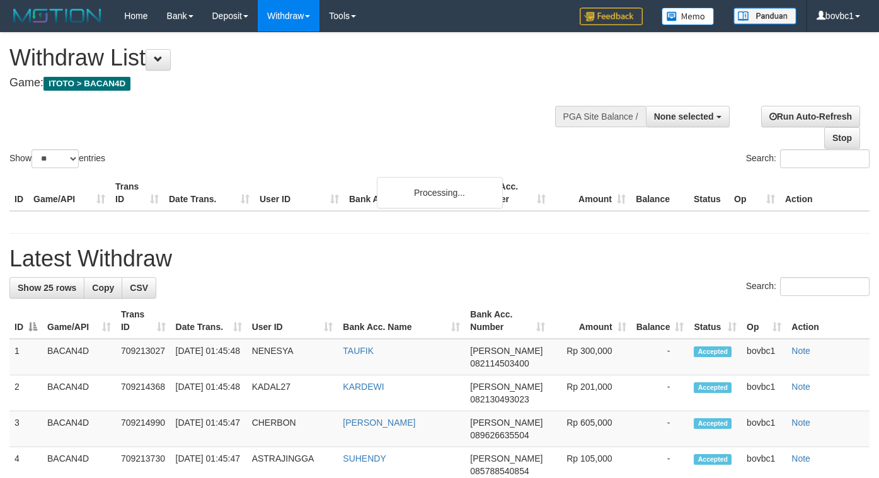
select select
select select "**"
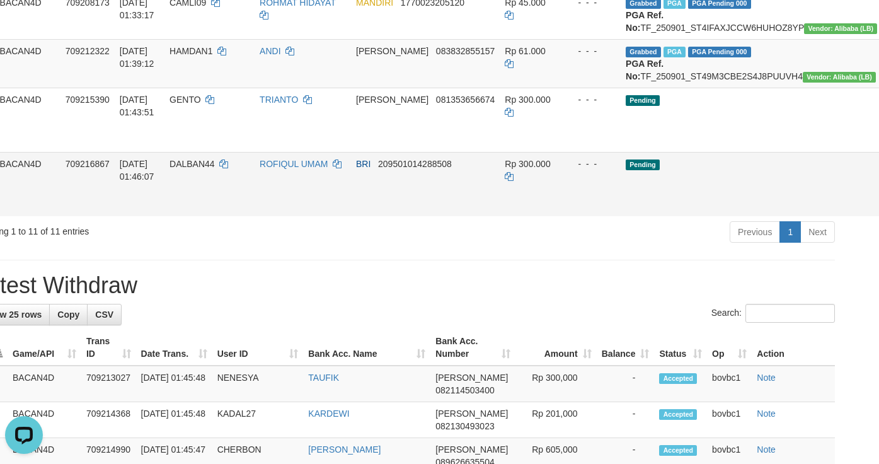
drag, startPoint x: 823, startPoint y: 246, endPoint x: 536, endPoint y: 271, distance: 287.9
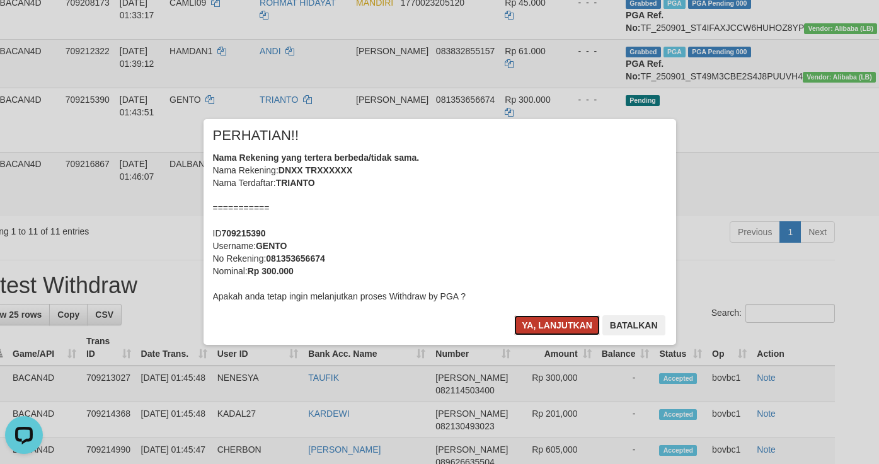
click at [537, 326] on button "Ya, lanjutkan" at bounding box center [557, 325] width 86 height 20
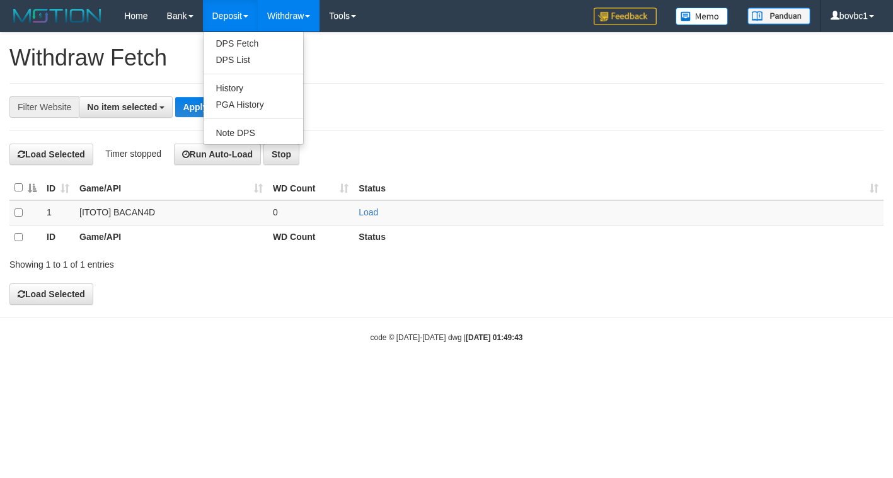
select select
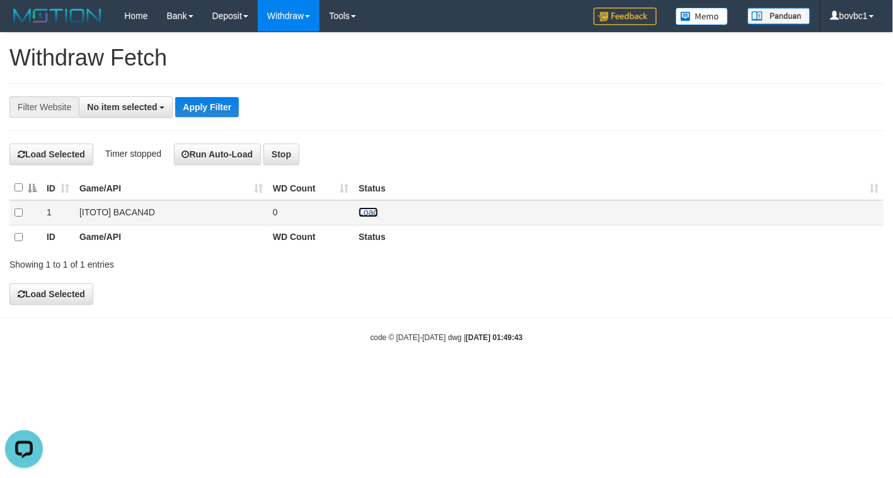
click at [363, 217] on link "Load" at bounding box center [369, 212] width 20 height 10
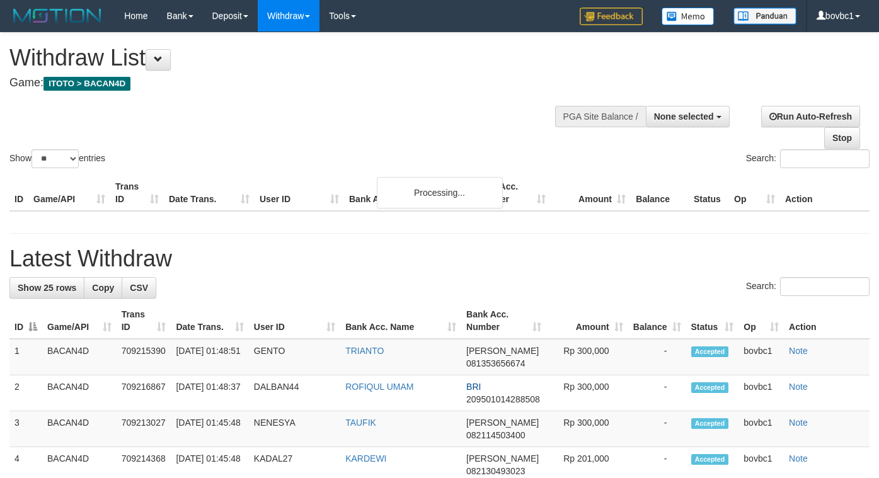
select select
select select "**"
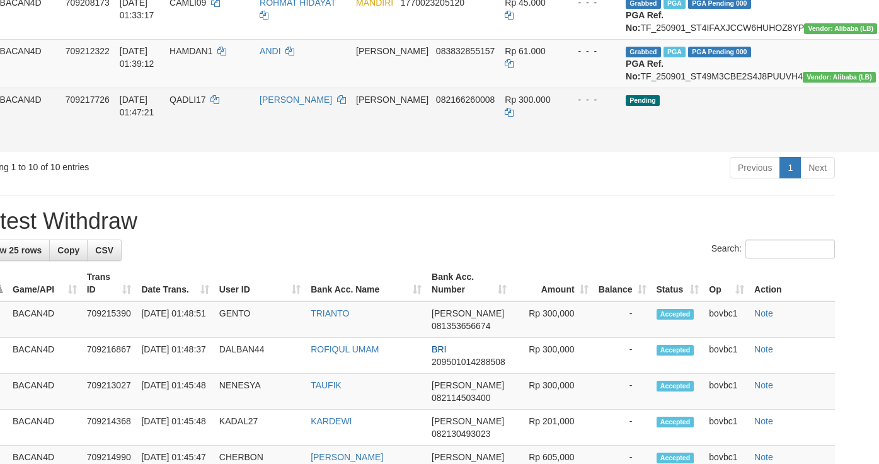
scroll to position [655, 35]
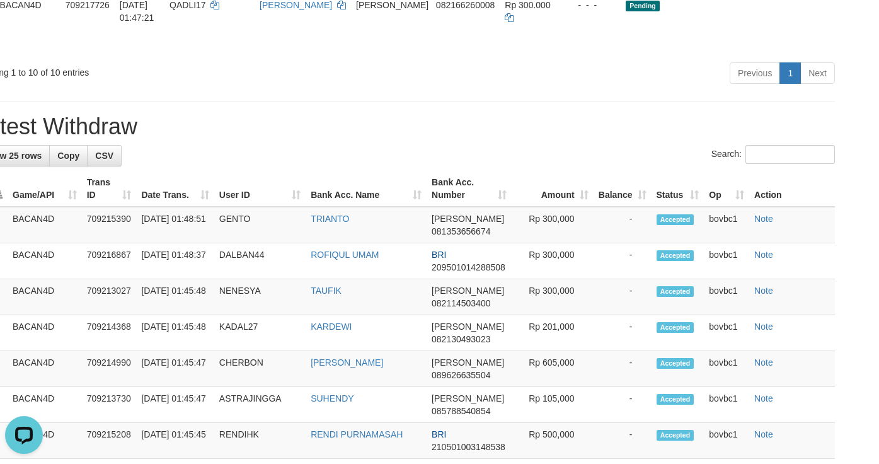
scroll to position [0, 0]
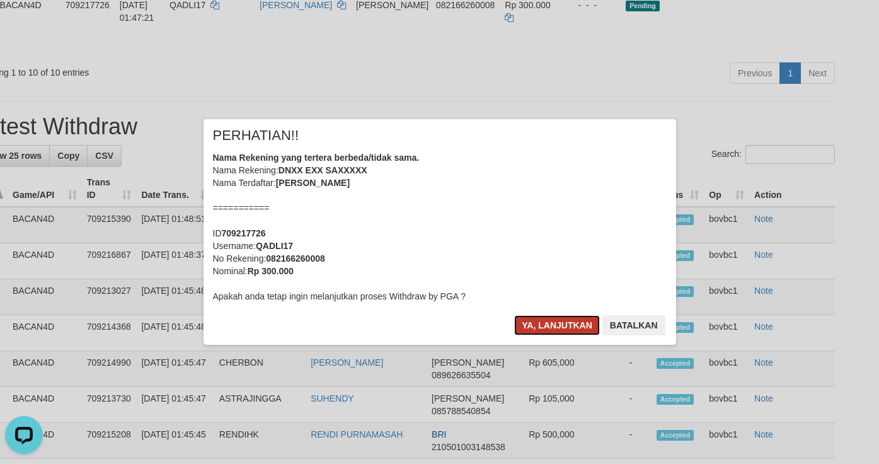
click at [541, 327] on button "Ya, lanjutkan" at bounding box center [557, 325] width 86 height 20
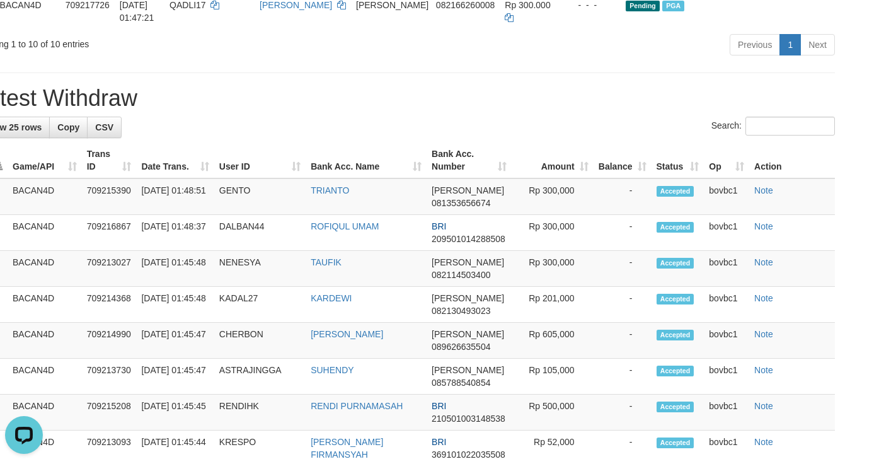
drag, startPoint x: 433, startPoint y: 271, endPoint x: 437, endPoint y: 252, distance: 20.0
click at [433, 178] on th "Bank Acc. Number" at bounding box center [469, 160] width 85 height 36
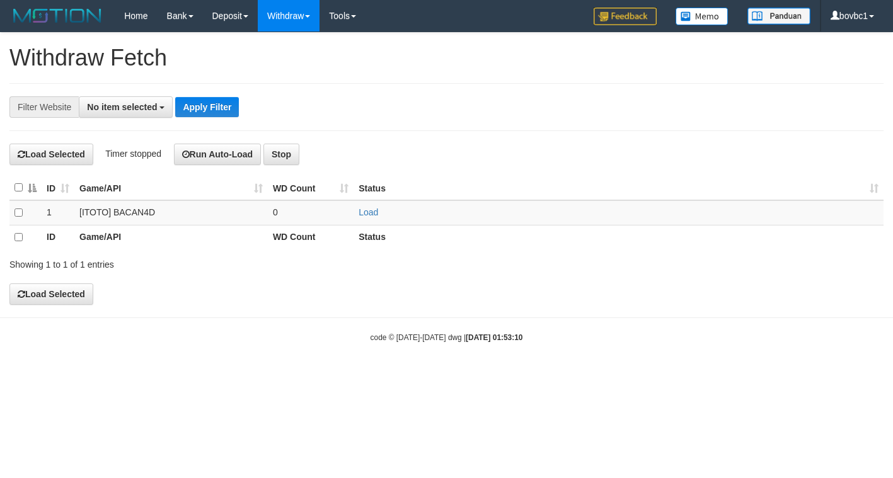
select select
click at [368, 216] on link "Load" at bounding box center [369, 212] width 20 height 10
click at [363, 217] on link "Load" at bounding box center [369, 212] width 20 height 10
click at [520, 155] on h4 "Load Selected Timer stopped Run Auto-Load Stop" at bounding box center [446, 154] width 874 height 21
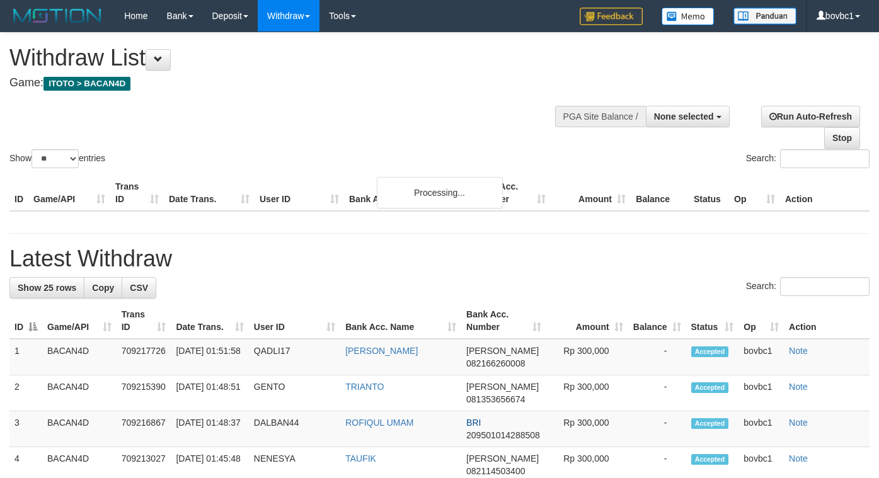
select select
select select "**"
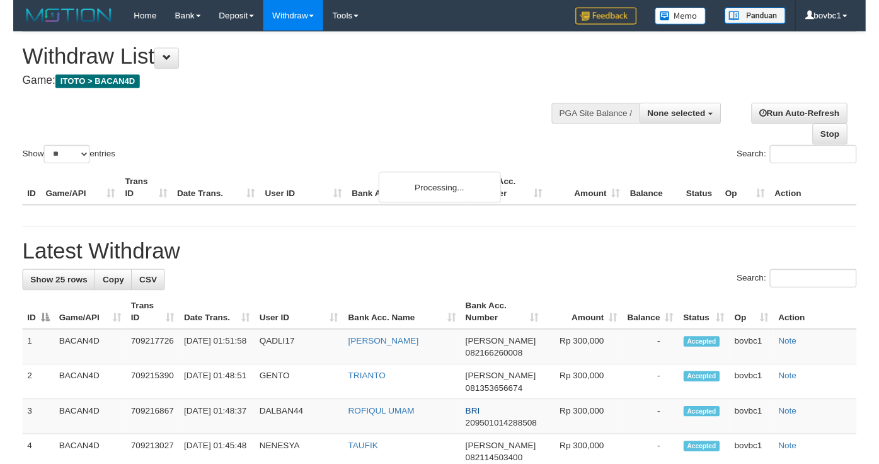
scroll to position [649, 30]
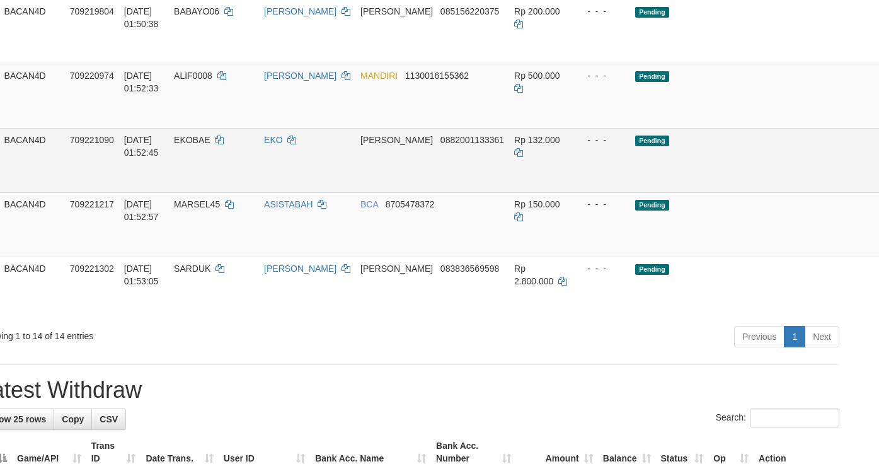
drag, startPoint x: 829, startPoint y: 165, endPoint x: 552, endPoint y: 269, distance: 295.6
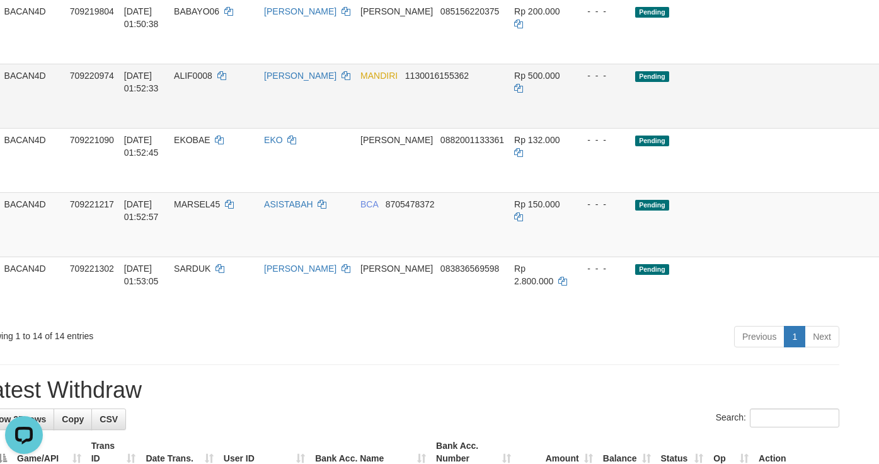
scroll to position [0, 0]
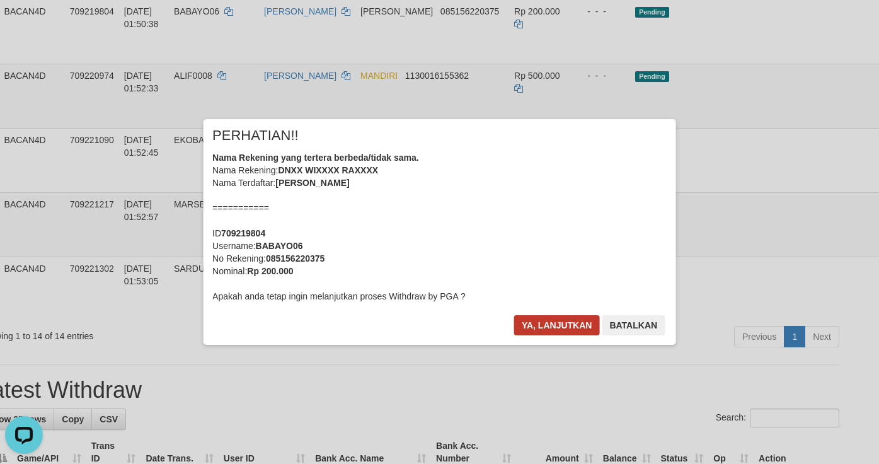
drag, startPoint x: 550, startPoint y: 313, endPoint x: 562, endPoint y: 327, distance: 18.8
click at [551, 316] on div "× PERHATIAN!! Nama Rekening yang tertera berbeda/tidak sama. Nama Rekening: DNX…" at bounding box center [440, 232] width 473 height 226
click at [562, 329] on button "Ya, lanjutkan" at bounding box center [557, 325] width 86 height 20
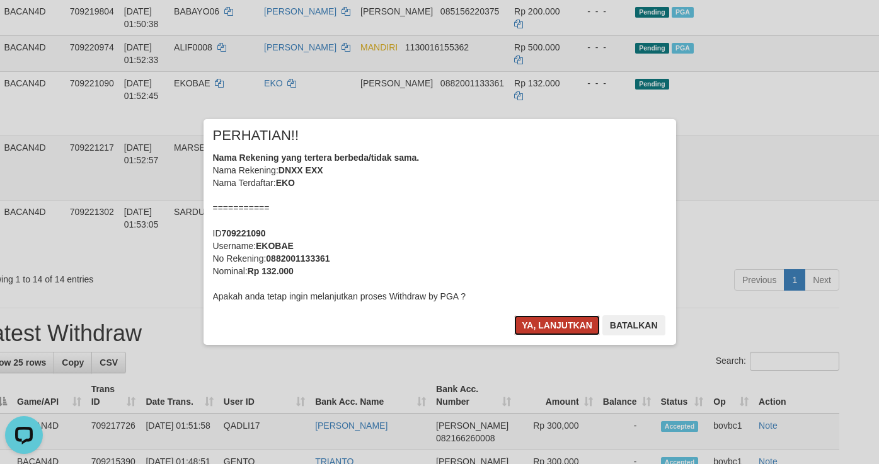
click at [562, 324] on button "Ya, lanjutkan" at bounding box center [557, 325] width 86 height 20
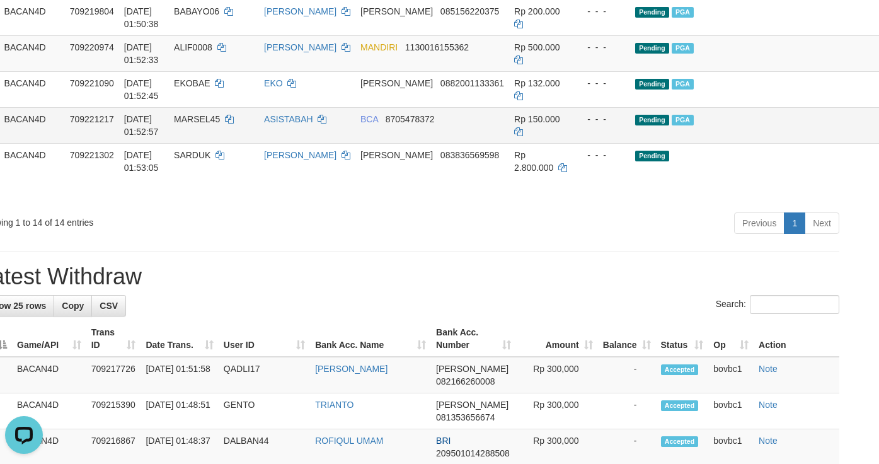
drag, startPoint x: 836, startPoint y: 301, endPoint x: 530, endPoint y: 252, distance: 309.6
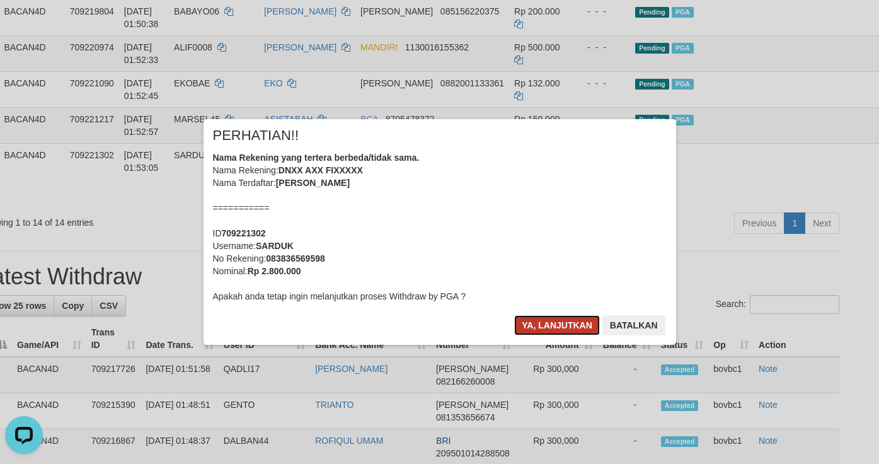
click at [581, 322] on button "Ya, lanjutkan" at bounding box center [557, 325] width 86 height 20
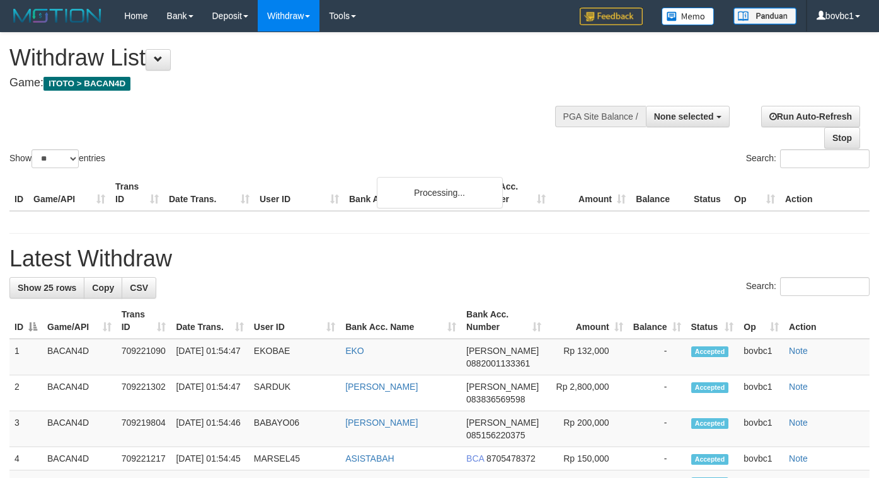
select select
select select "**"
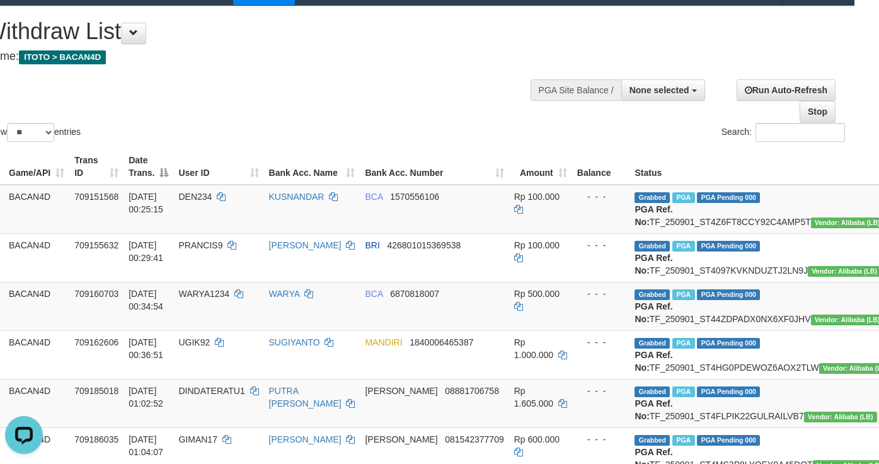
scroll to position [0, 25]
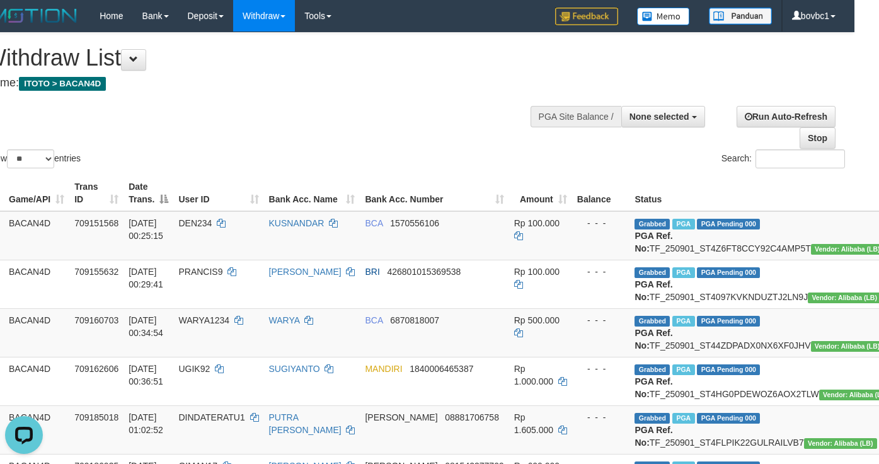
click at [674, 102] on div at bounding box center [644, 115] width 115 height 38
click at [674, 110] on button "None selected" at bounding box center [664, 116] width 84 height 21
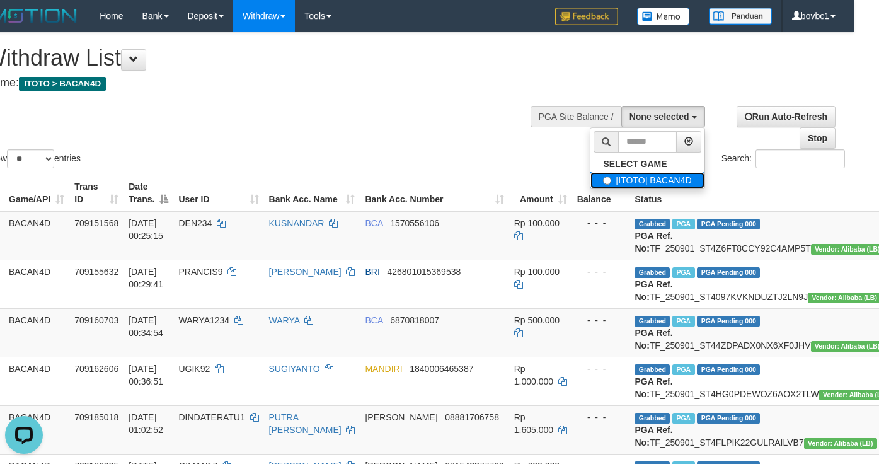
click at [660, 176] on label "[ITOTO] BACAN4D" at bounding box center [647, 180] width 113 height 16
select select "****"
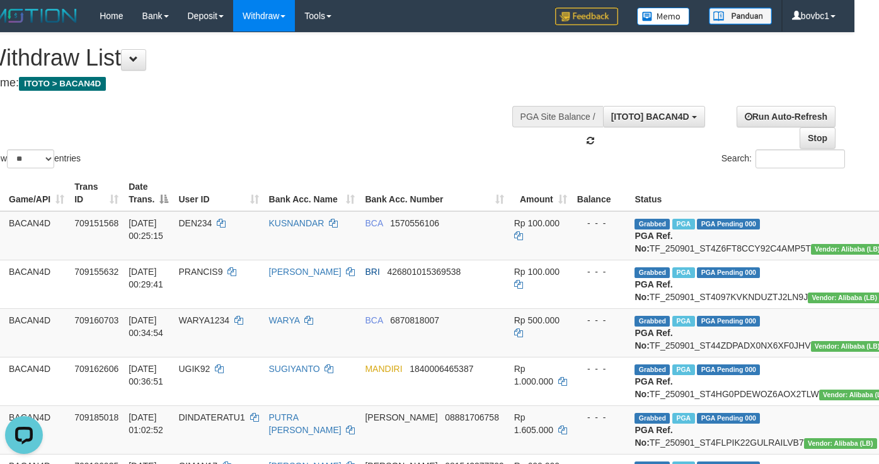
scroll to position [11, 0]
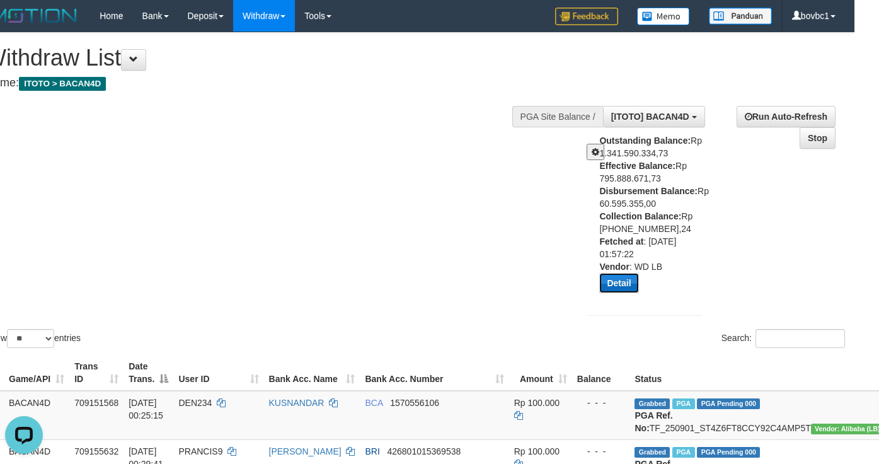
click at [615, 291] on button "Detail" at bounding box center [618, 283] width 39 height 20
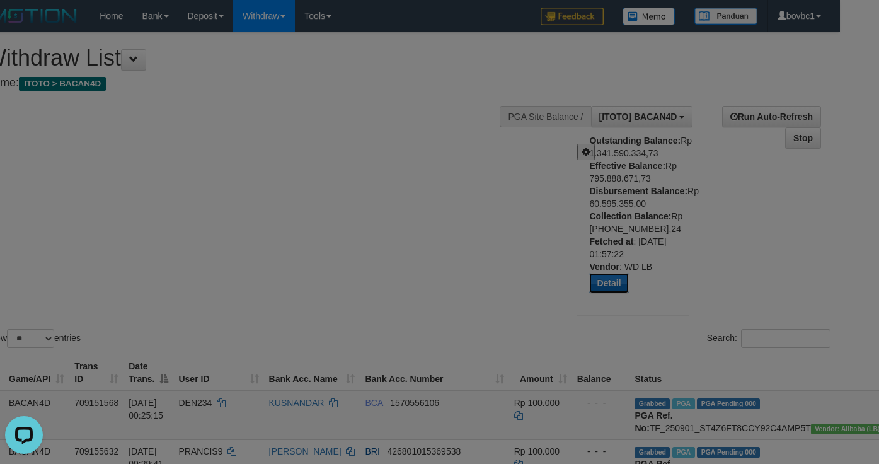
scroll to position [0, 20]
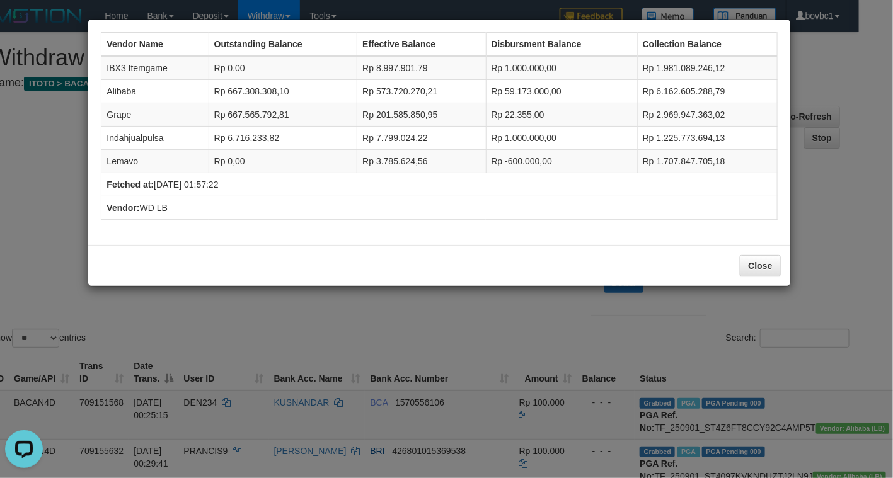
click at [345, 250] on div "Close" at bounding box center [439, 265] width 702 height 41
click at [767, 270] on button "Close" at bounding box center [760, 265] width 40 height 21
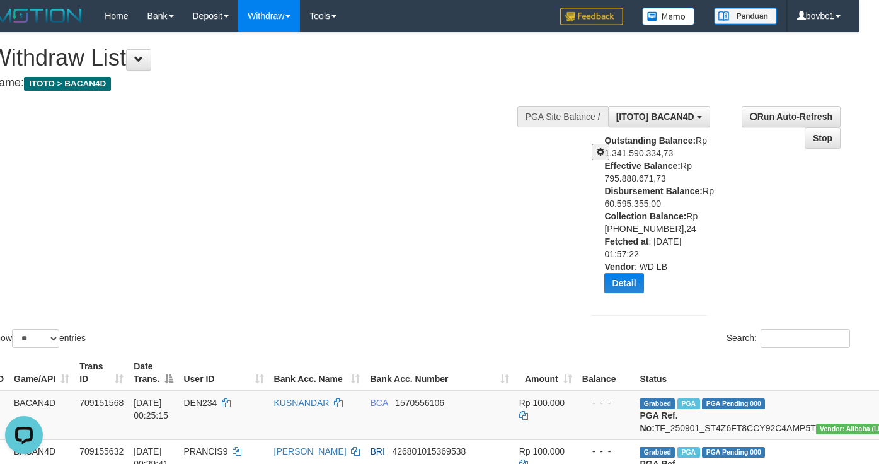
click at [603, 144] on div at bounding box center [593, 147] width 22 height 26
click at [603, 148] on span at bounding box center [601, 152] width 8 height 9
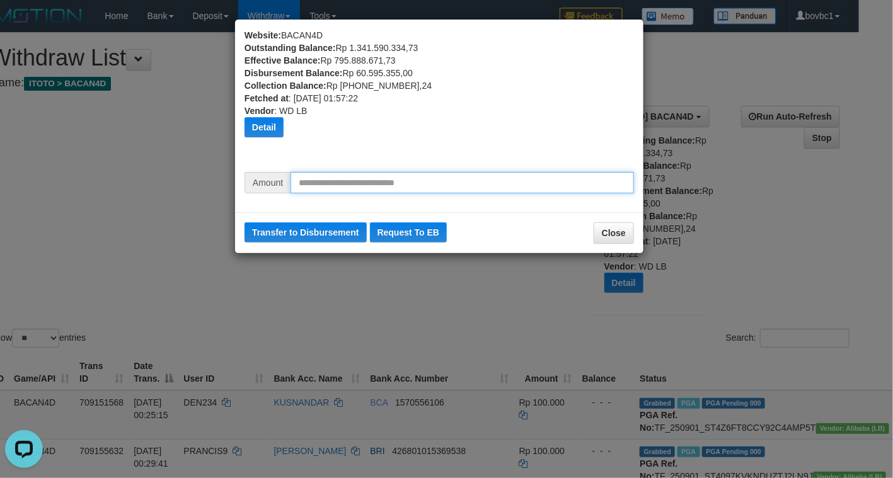
drag, startPoint x: 492, startPoint y: 182, endPoint x: 507, endPoint y: 183, distance: 15.2
click at [495, 182] on input "text" at bounding box center [463, 182] width 344 height 21
type input "*********"
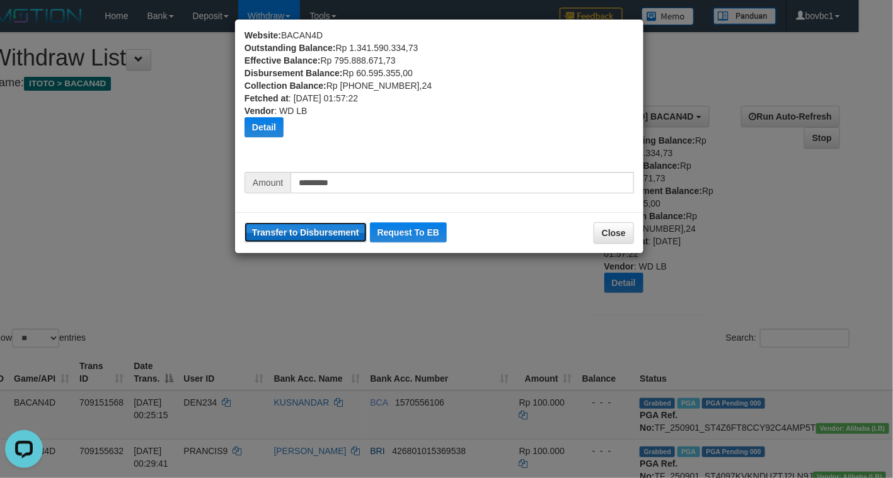
drag, startPoint x: 294, startPoint y: 239, endPoint x: 517, endPoint y: 121, distance: 252.4
click at [298, 238] on button "Transfer to Disbursement" at bounding box center [306, 233] width 122 height 20
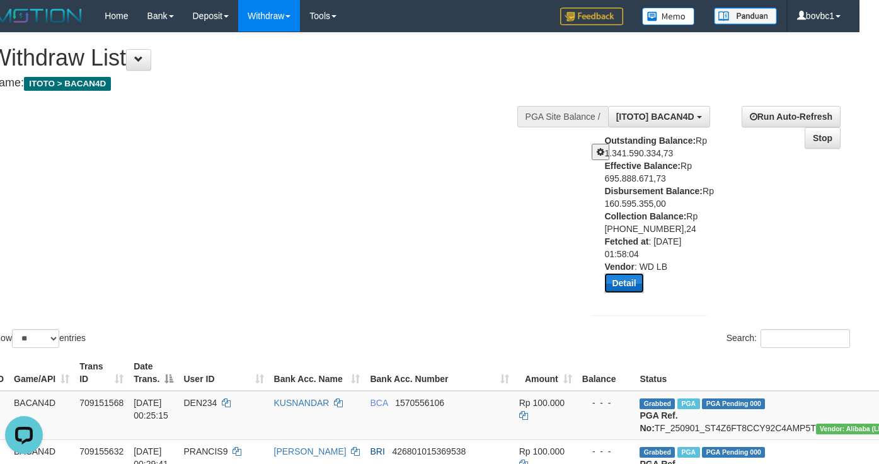
click at [619, 282] on button "Detail" at bounding box center [624, 283] width 39 height 20
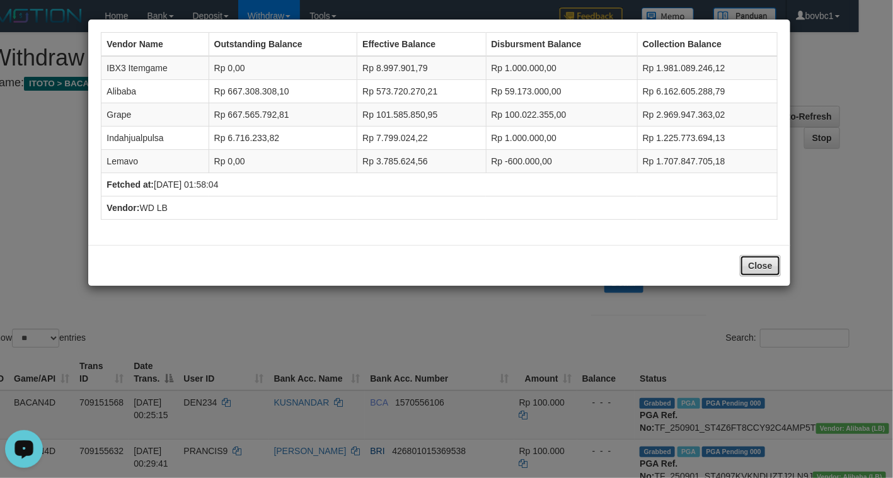
click at [767, 271] on button "Close" at bounding box center [760, 265] width 40 height 21
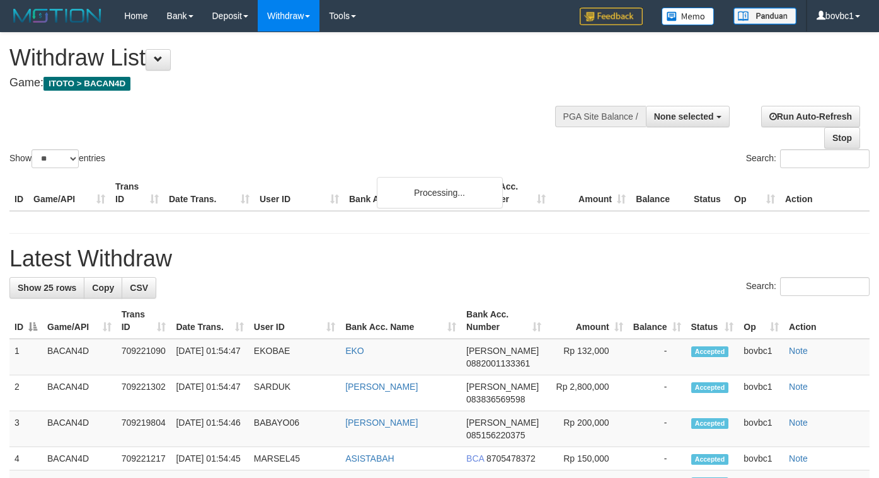
select select
select select "**"
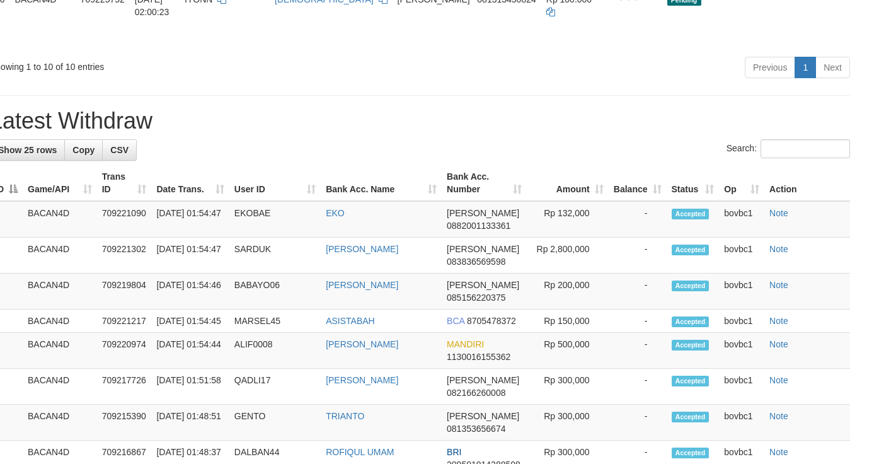
scroll to position [662, 20]
drag, startPoint x: 843, startPoint y: 152, endPoint x: 506, endPoint y: 274, distance: 359.3
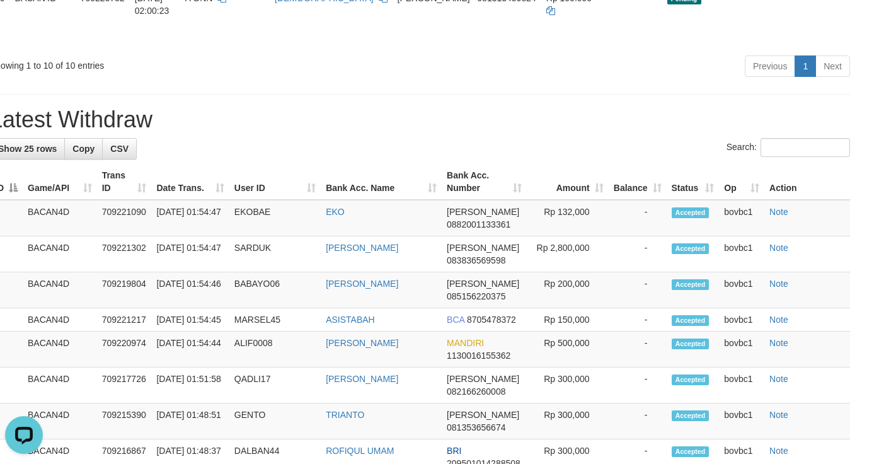
scroll to position [0, 0]
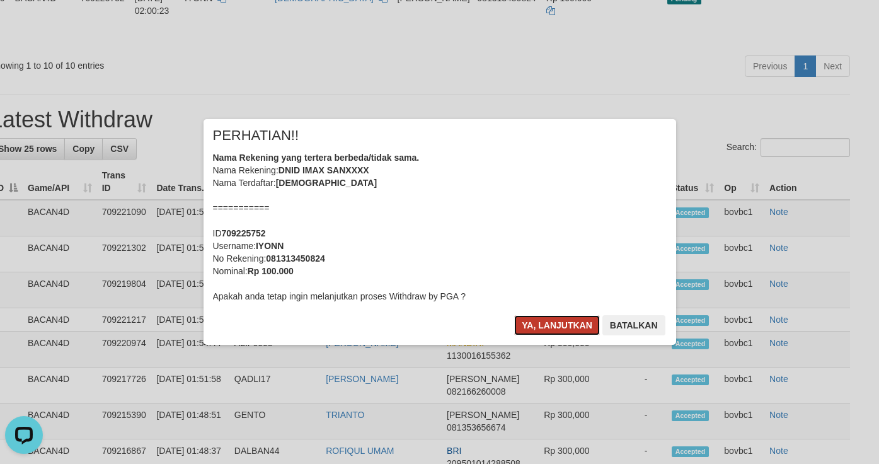
click at [557, 320] on button "Ya, lanjutkan" at bounding box center [557, 325] width 86 height 20
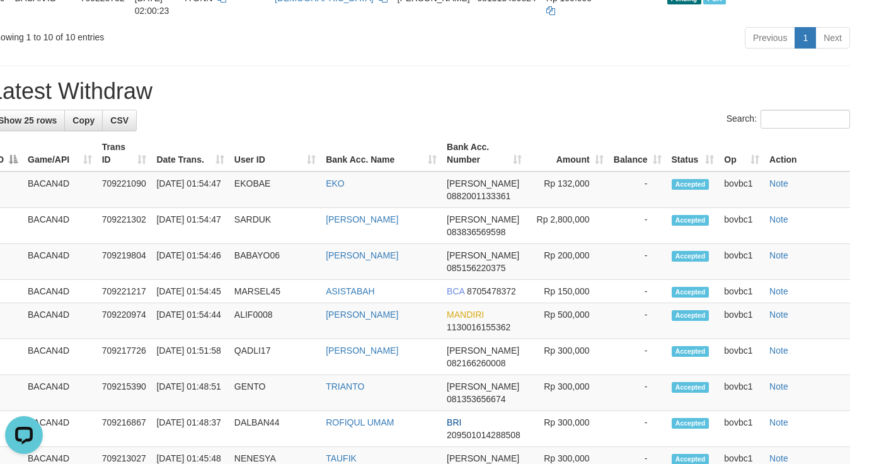
drag, startPoint x: 672, startPoint y: 187, endPoint x: 666, endPoint y: 182, distance: 7.6
click at [672, 187] on div "**********" at bounding box center [419, 256] width 879 height 1771
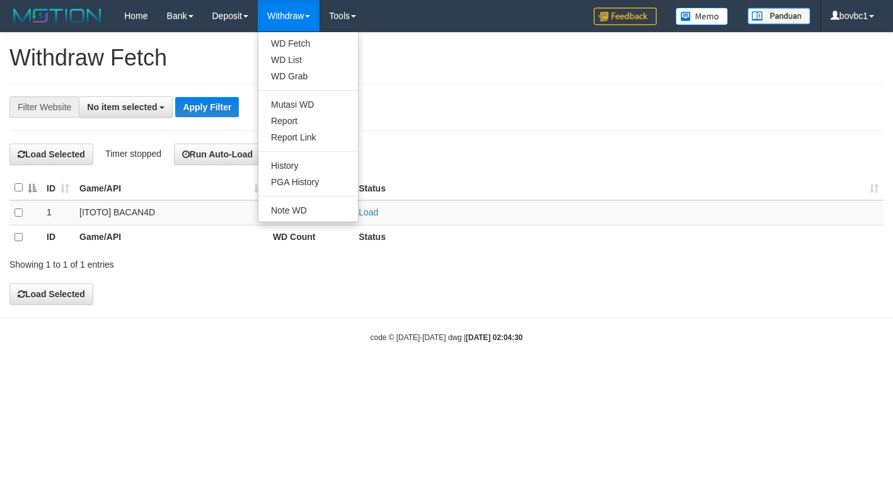
select select
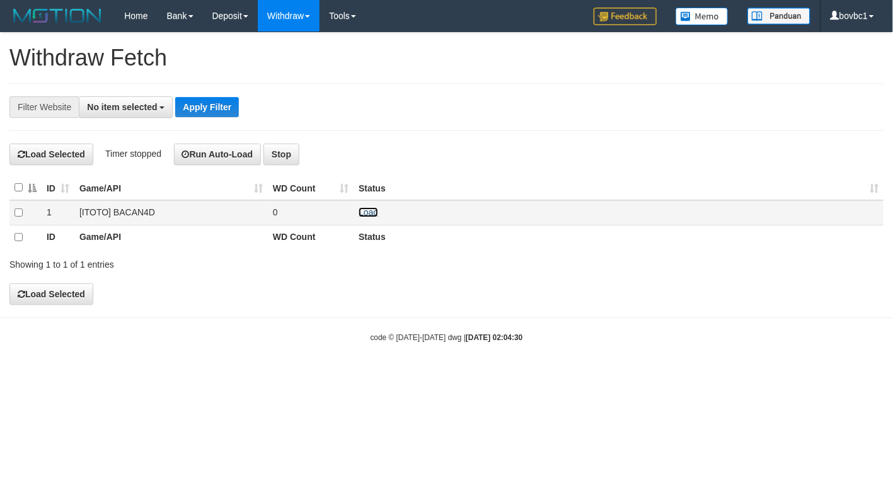
click at [373, 212] on link "Load" at bounding box center [369, 212] width 20 height 10
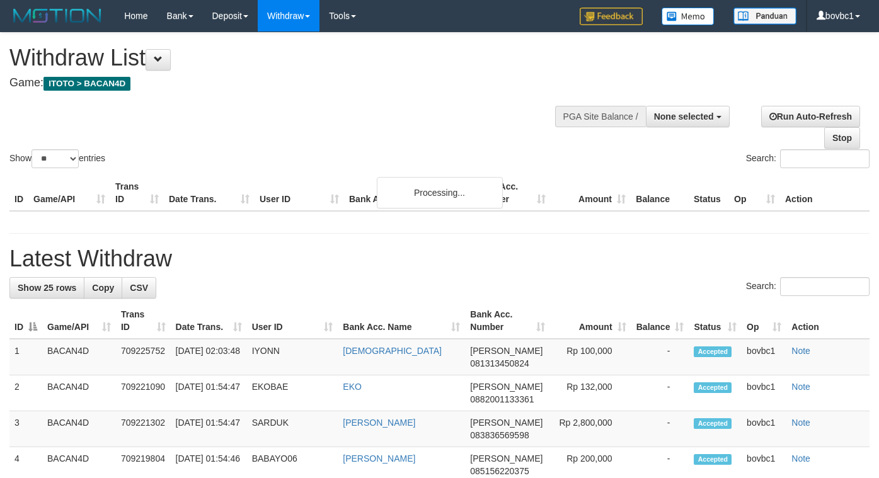
select select
select select "**"
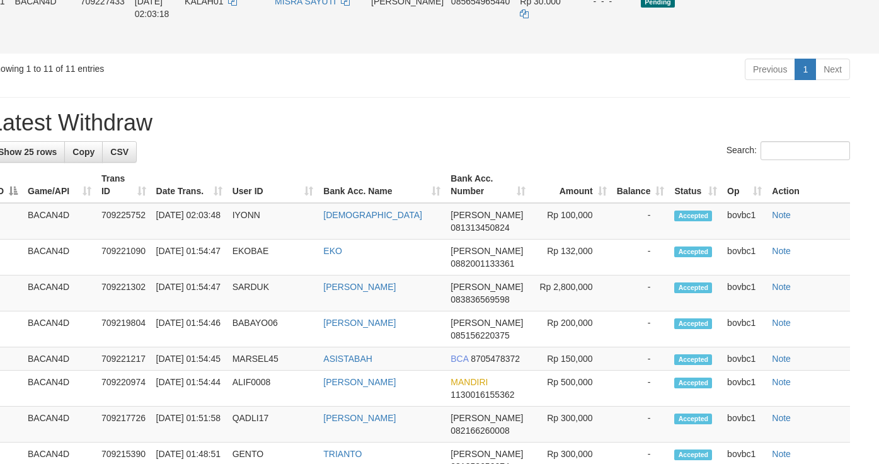
scroll to position [756, 20]
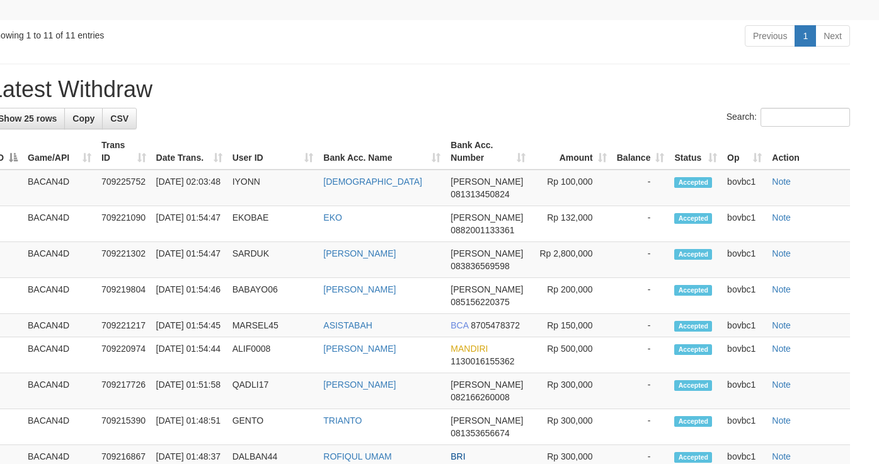
drag, startPoint x: 836, startPoint y: 59, endPoint x: 540, endPoint y: 252, distance: 353.2
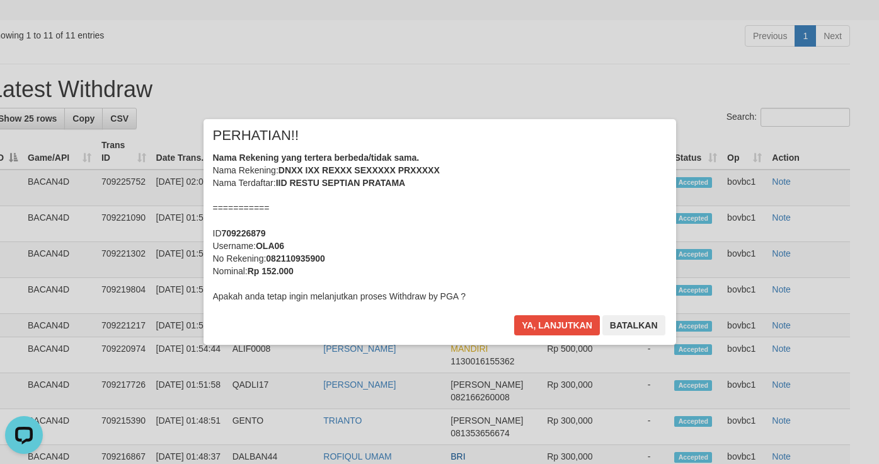
scroll to position [0, 0]
click at [577, 322] on button "Ya, lanjutkan" at bounding box center [557, 325] width 86 height 20
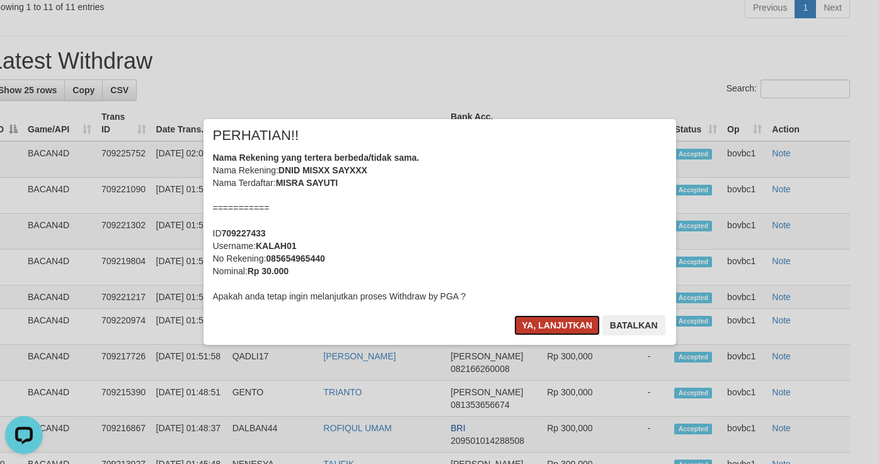
click at [547, 328] on button "Ya, lanjutkan" at bounding box center [557, 325] width 86 height 20
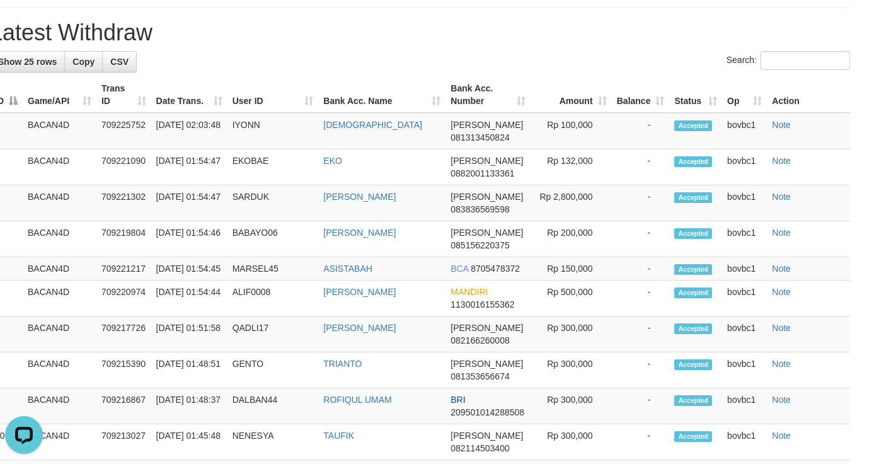
drag, startPoint x: 507, startPoint y: 155, endPoint x: 490, endPoint y: 133, distance: 27.9
click at [507, 45] on h1 "Latest Withdraw" at bounding box center [420, 32] width 860 height 25
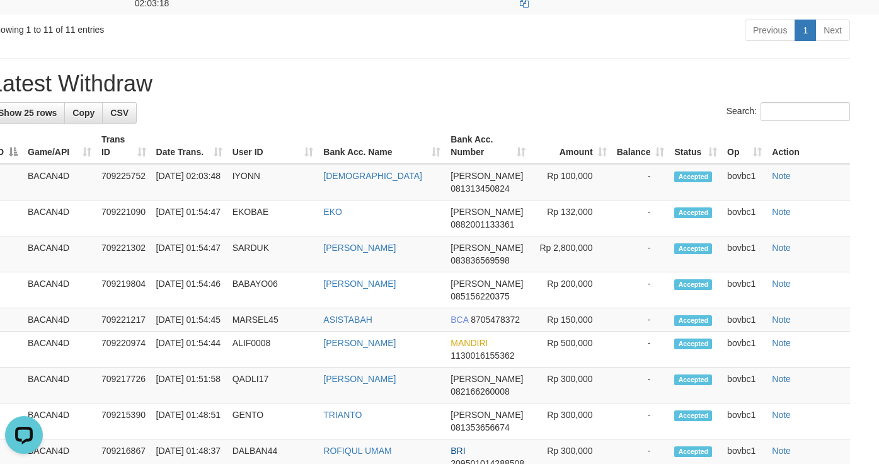
scroll to position [662, 20]
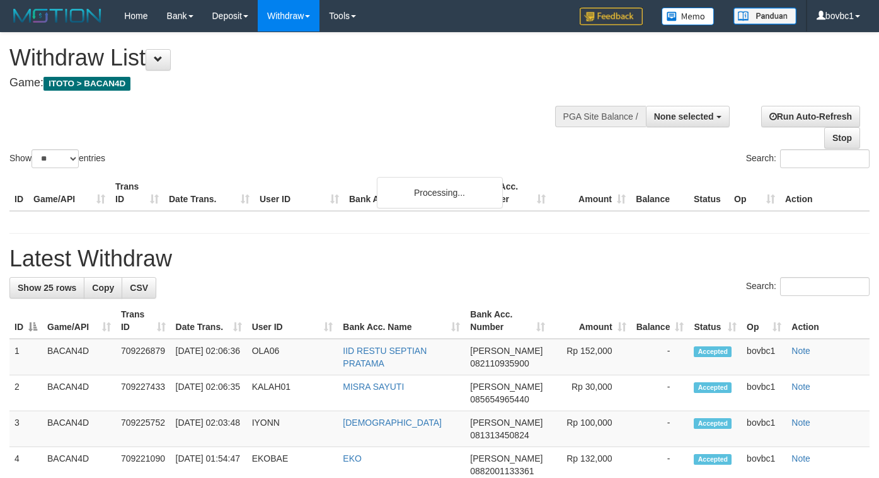
select select
select select "**"
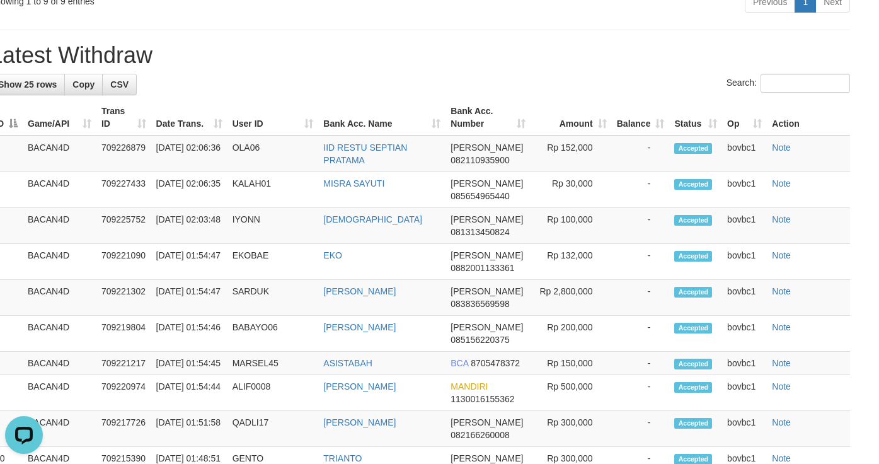
click at [373, 68] on h1 "Latest Withdraw" at bounding box center [420, 55] width 860 height 25
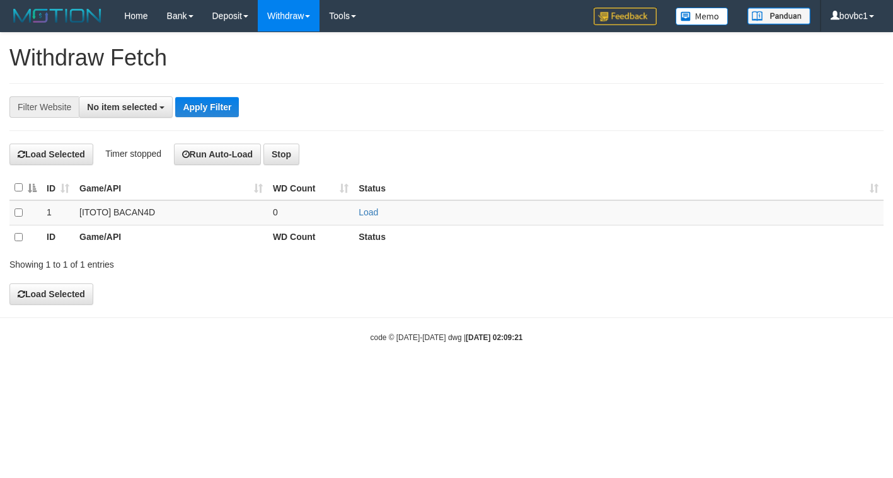
select select
click at [371, 210] on link "Load" at bounding box center [369, 212] width 20 height 10
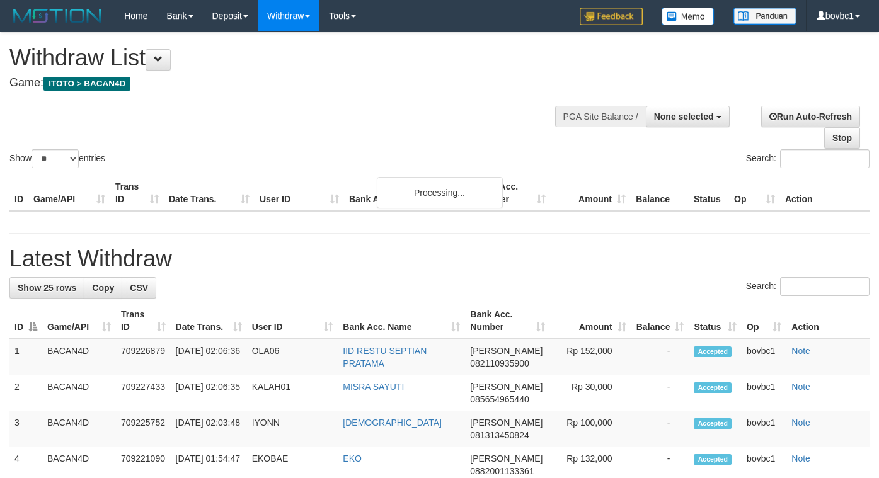
select select
select select "**"
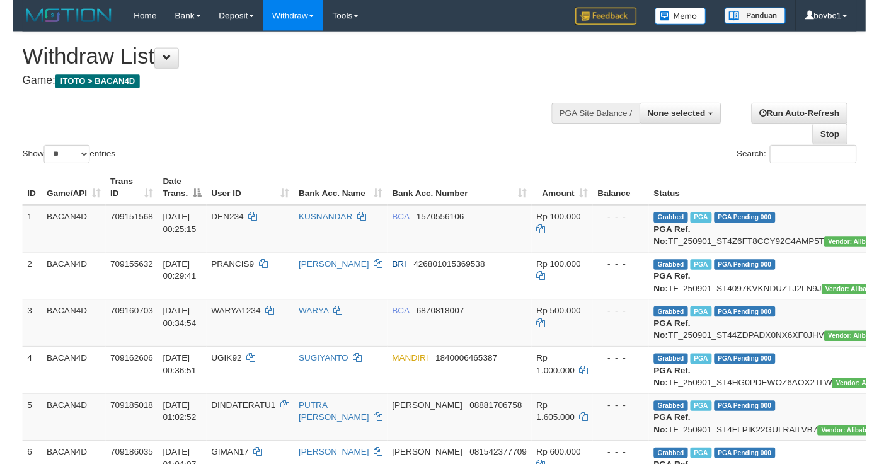
scroll to position [662, 20]
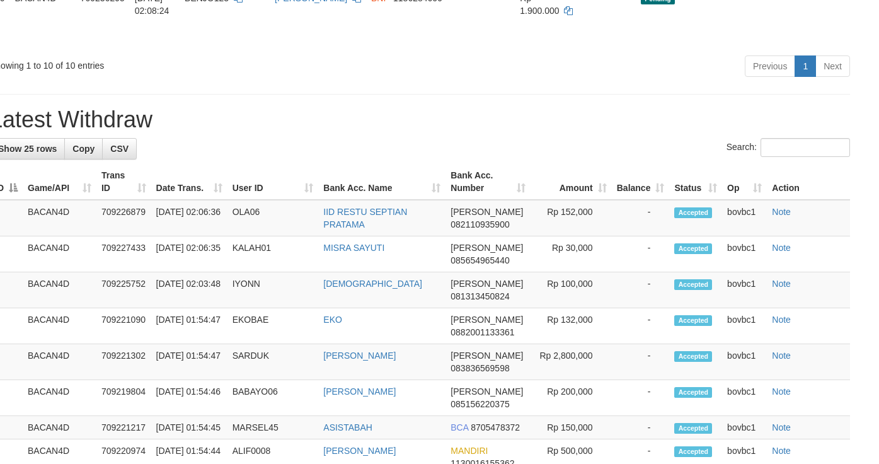
drag, startPoint x: 836, startPoint y: 146, endPoint x: 516, endPoint y: 258, distance: 338.7
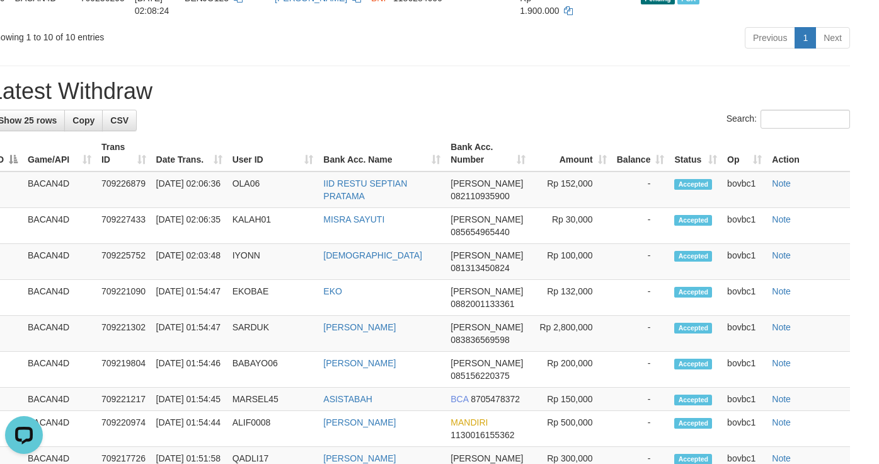
click at [517, 171] on th "Bank Acc. Number" at bounding box center [488, 154] width 85 height 36
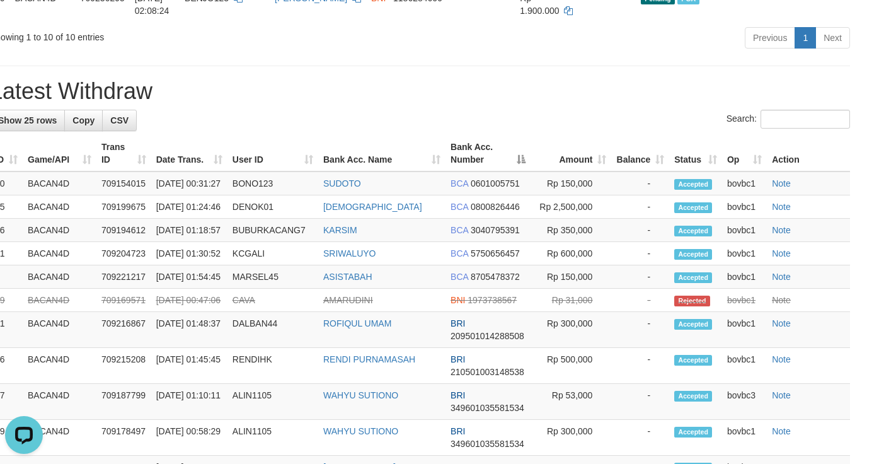
click at [550, 104] on h1 "Latest Withdraw" at bounding box center [420, 91] width 860 height 25
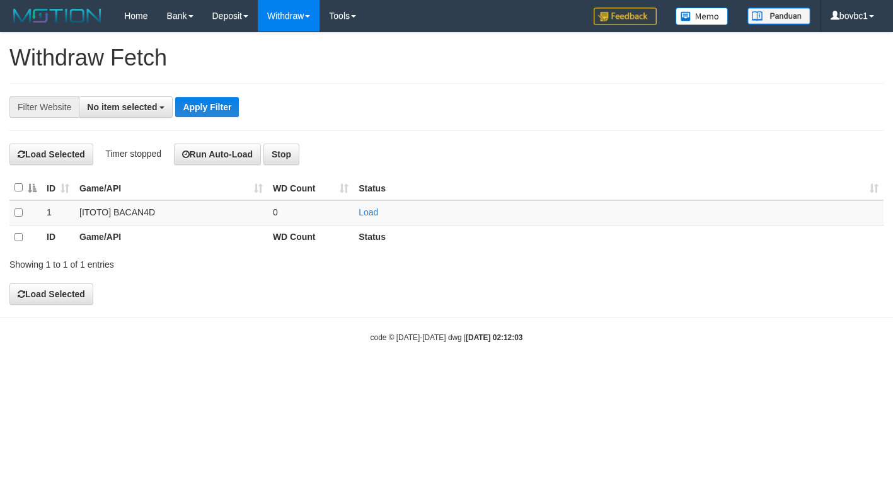
select select
click at [363, 216] on link "Load" at bounding box center [369, 212] width 20 height 10
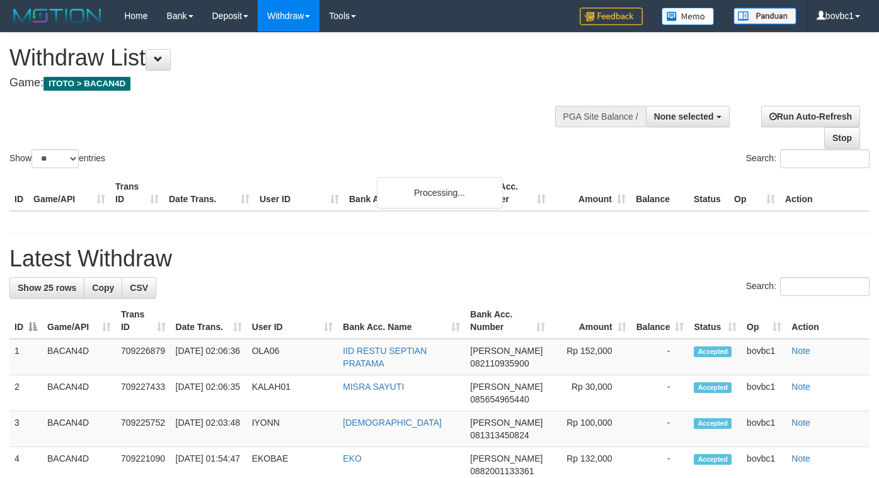
select select
select select "**"
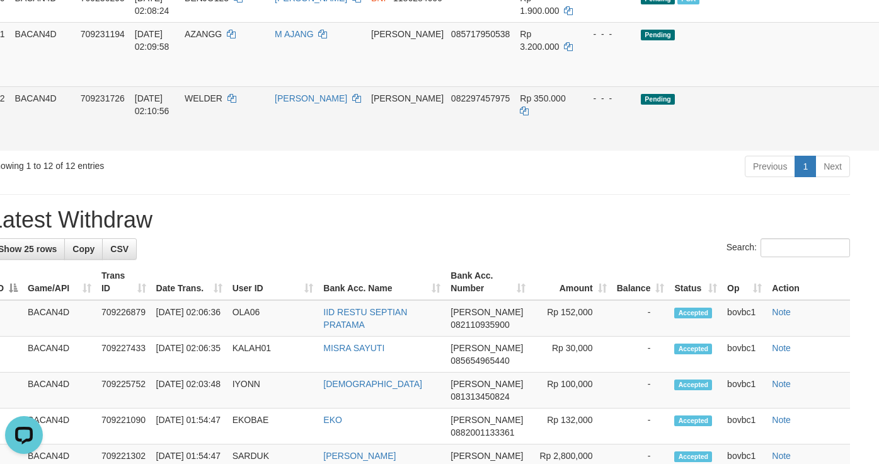
drag, startPoint x: 833, startPoint y: 188, endPoint x: 555, endPoint y: 250, distance: 284.9
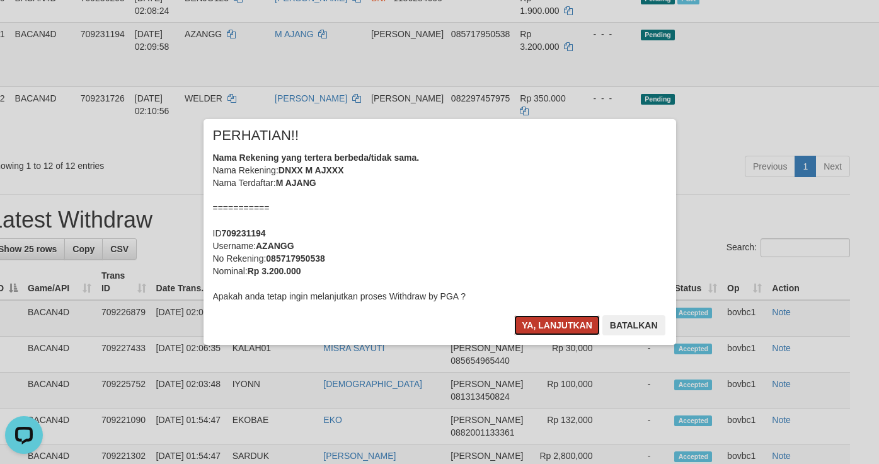
click at [564, 328] on button "Ya, lanjutkan" at bounding box center [557, 325] width 86 height 20
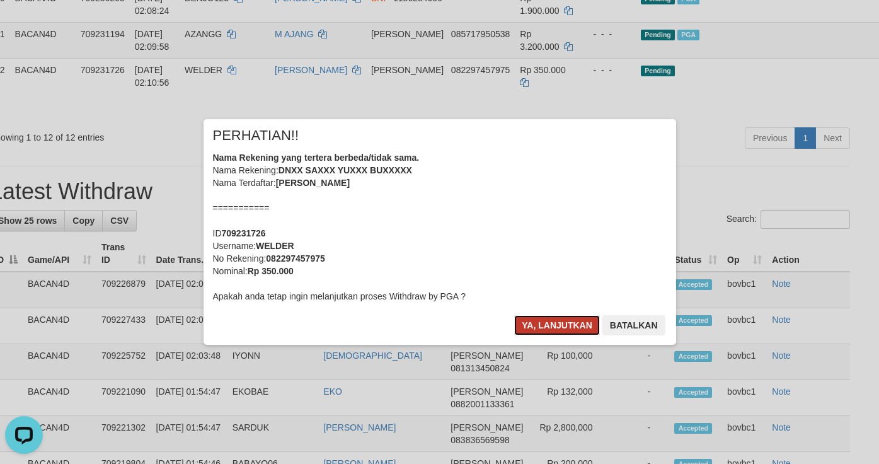
click at [564, 320] on button "Ya, lanjutkan" at bounding box center [557, 325] width 86 height 20
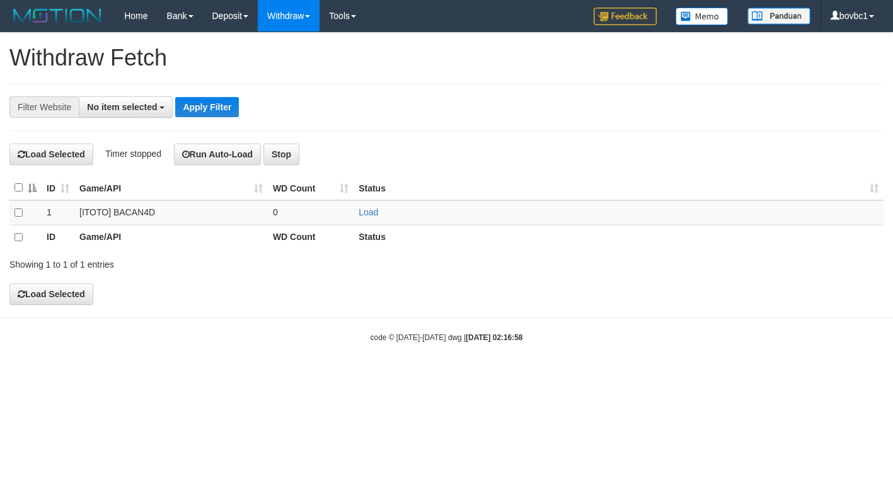
select select
click at [367, 214] on link "Load" at bounding box center [369, 212] width 20 height 10
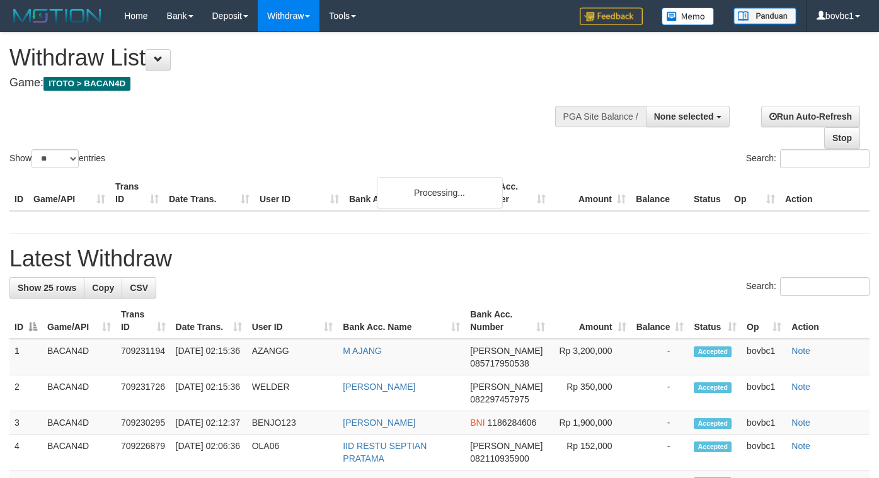
select select
select select "**"
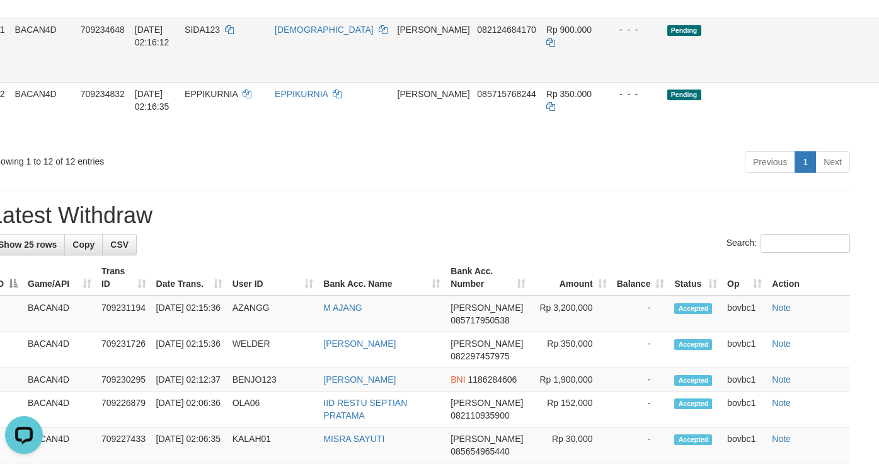
scroll to position [662, 20]
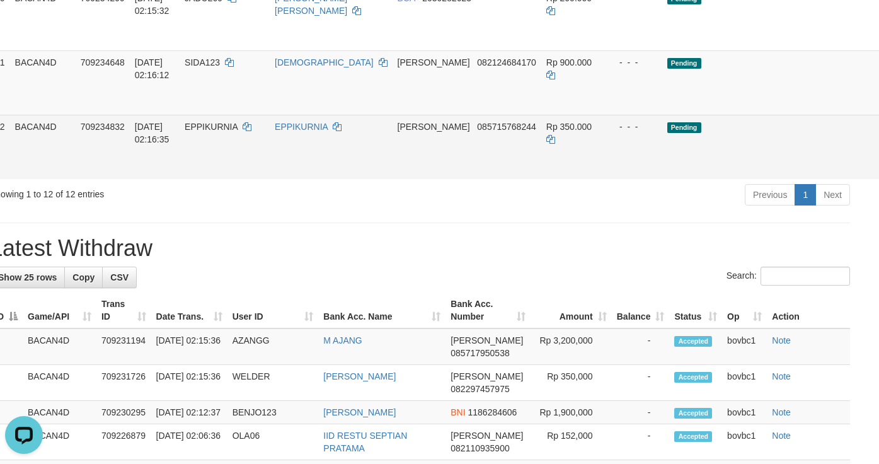
drag, startPoint x: 832, startPoint y: 155, endPoint x: 532, endPoint y: 272, distance: 322.2
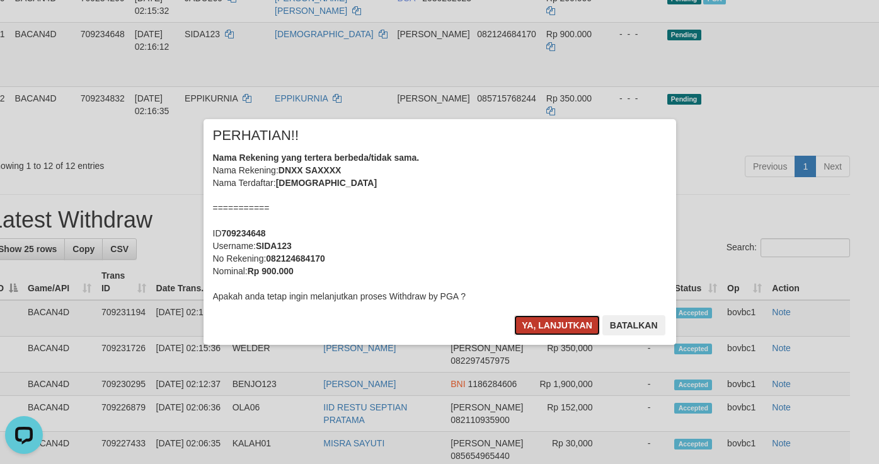
click at [549, 333] on button "Ya, lanjutkan" at bounding box center [557, 325] width 86 height 20
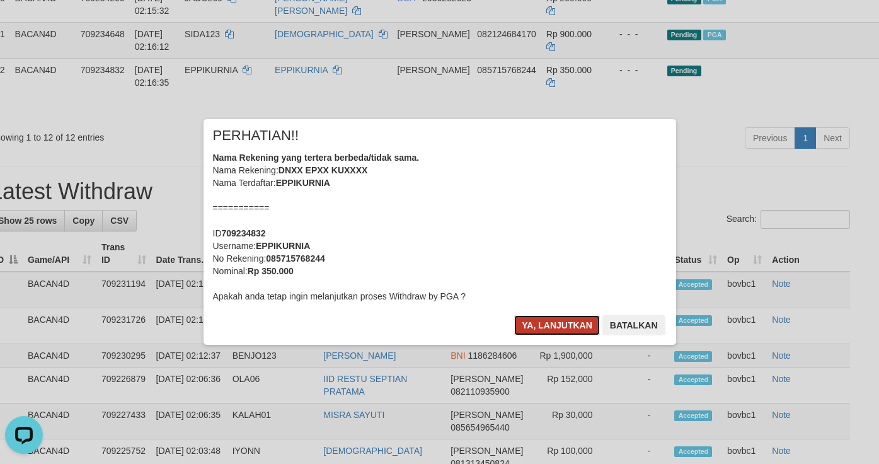
click at [548, 325] on button "Ya, lanjutkan" at bounding box center [557, 325] width 86 height 20
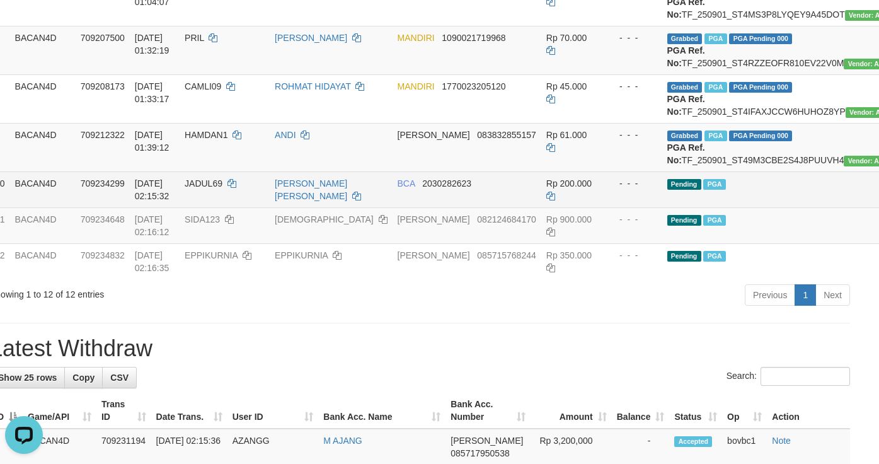
scroll to position [473, 20]
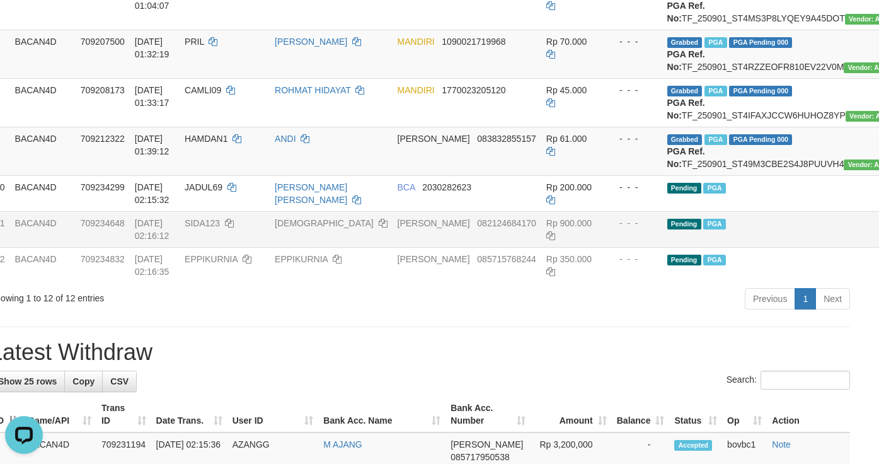
click at [704, 247] on td "Pending PGA" at bounding box center [796, 229] width 267 height 36
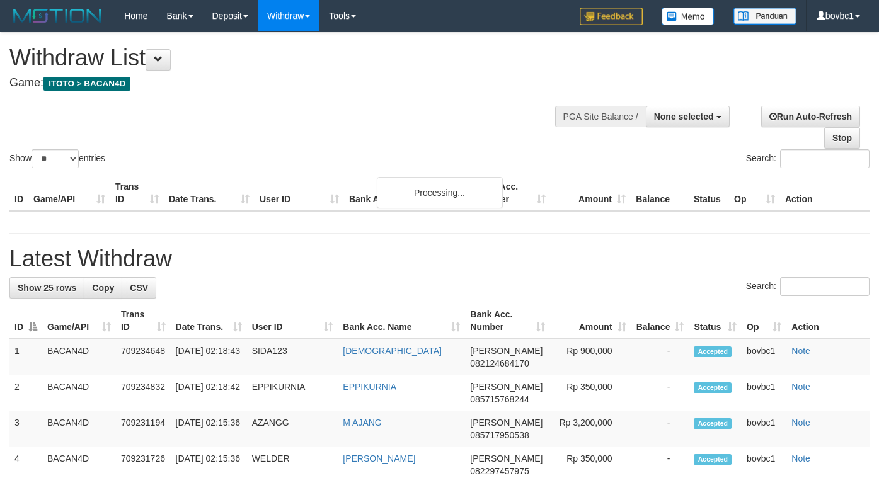
select select
select select "**"
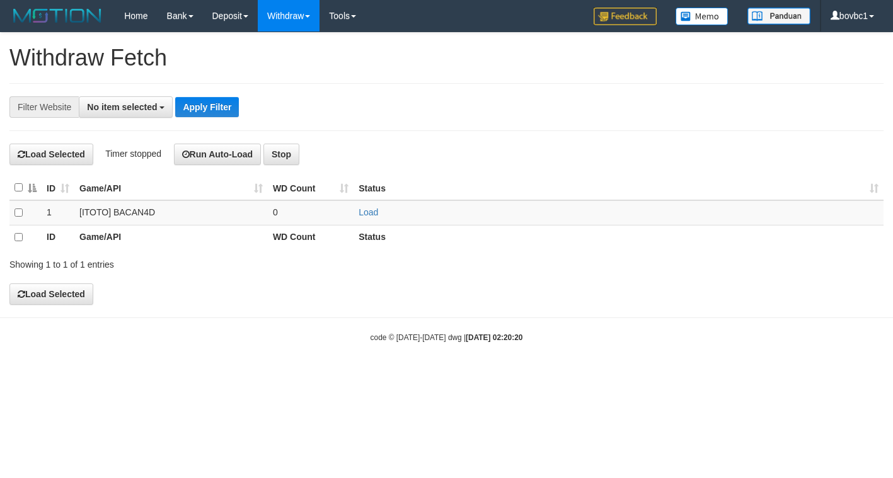
select select
click at [363, 212] on link "Load" at bounding box center [369, 212] width 20 height 10
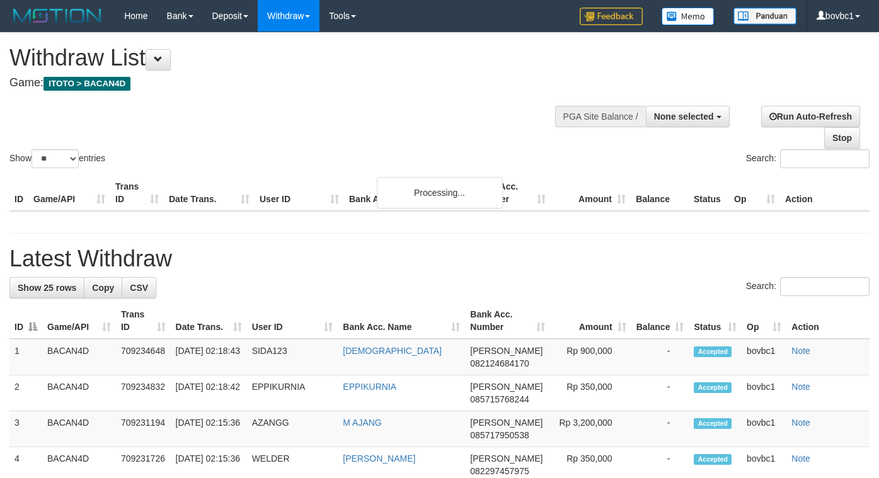
select select
select select "**"
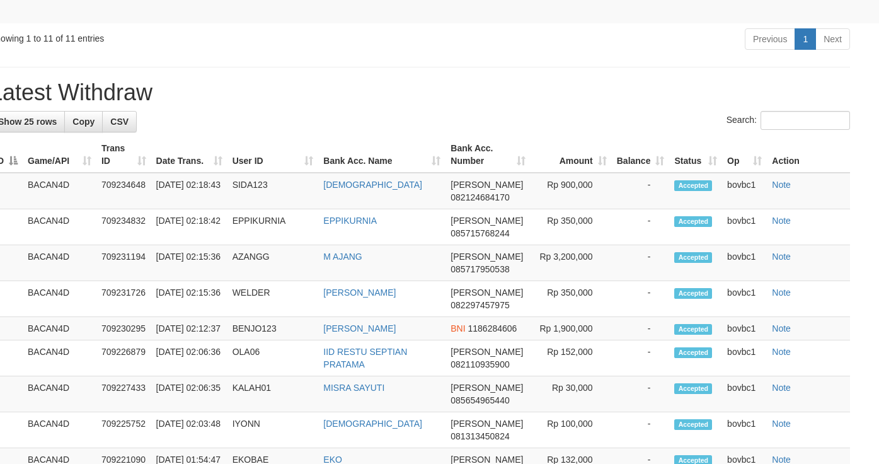
scroll to position [756, 20]
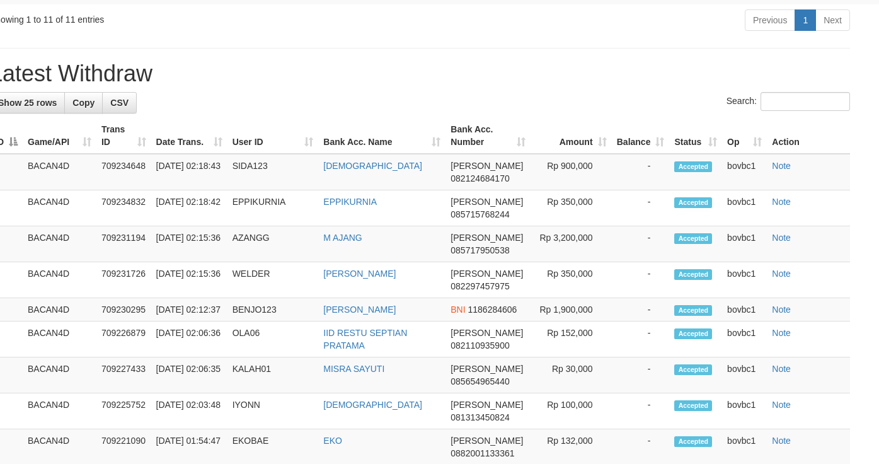
drag, startPoint x: 843, startPoint y: 117, endPoint x: 532, endPoint y: 270, distance: 347.0
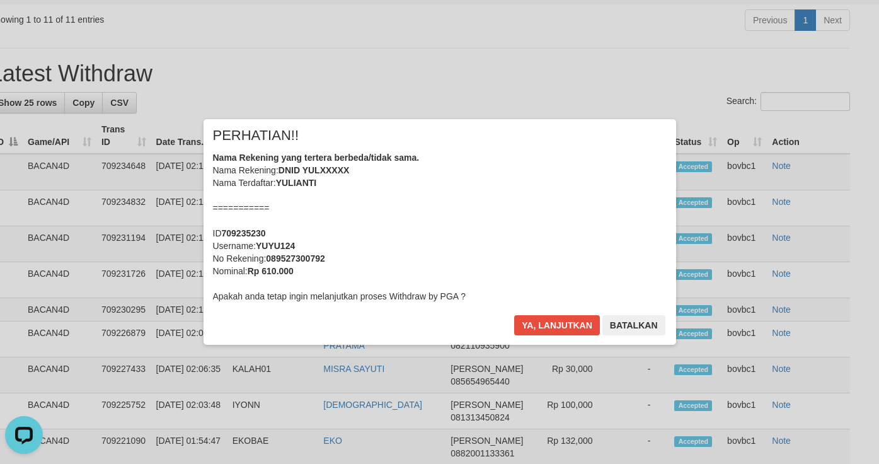
click at [553, 335] on div "Ya, lanjutkan Batalkan" at bounding box center [589, 330] width 153 height 30
click at [559, 320] on button "Ya, lanjutkan" at bounding box center [557, 325] width 86 height 20
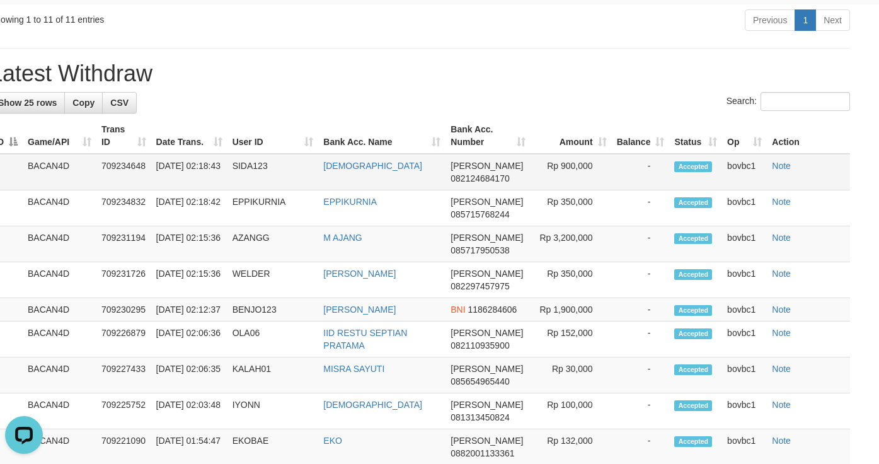
scroll to position [662, 20]
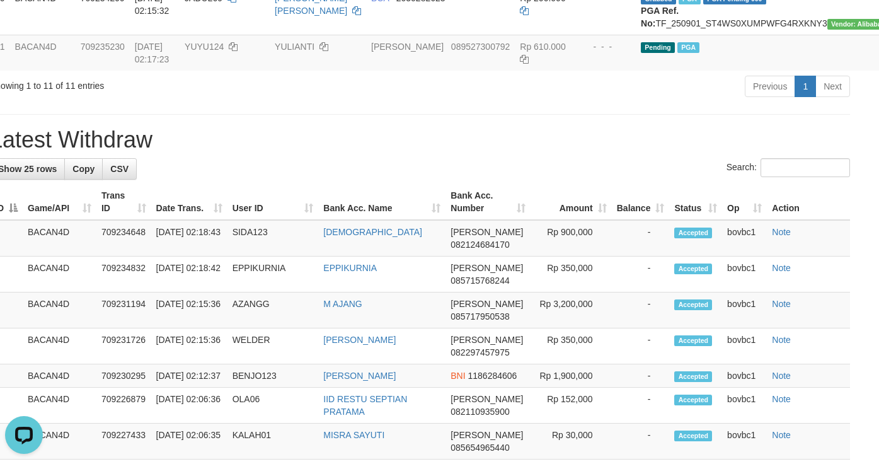
click at [645, 101] on div "Previous 1 Next" at bounding box center [603, 87] width 494 height 27
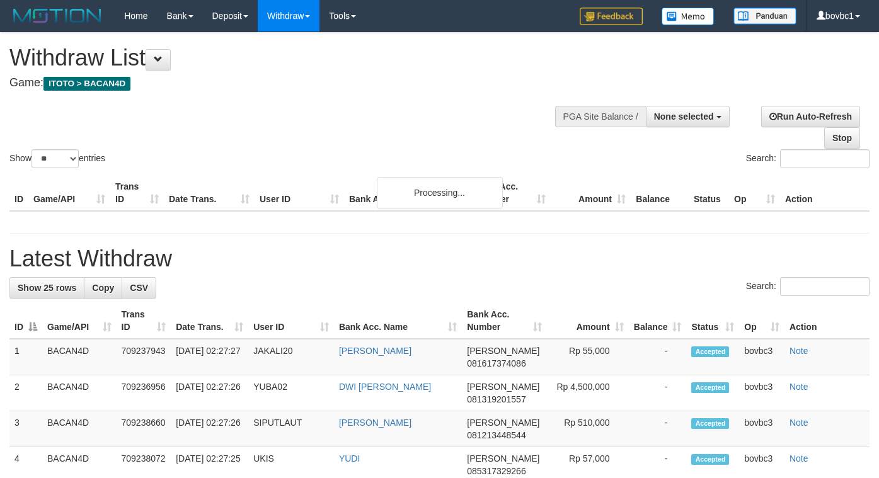
select select
select select "**"
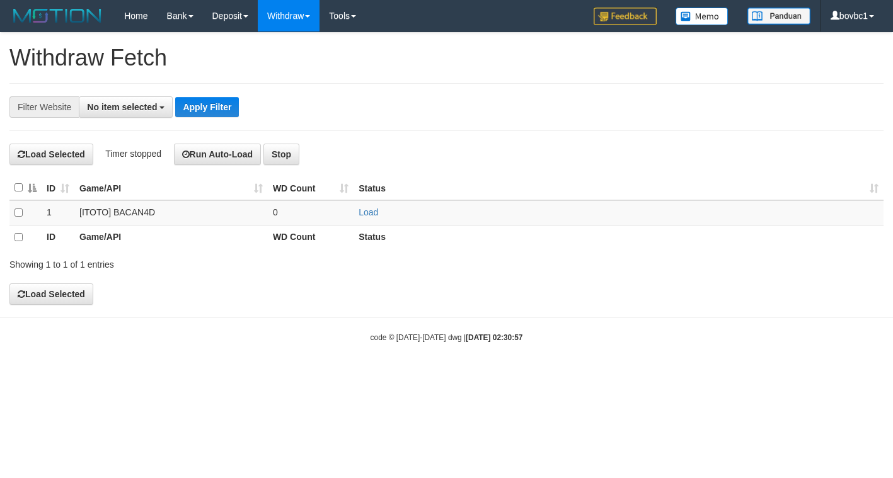
select select
drag, startPoint x: 369, startPoint y: 216, endPoint x: 361, endPoint y: 136, distance: 80.4
click at [369, 216] on link "Load" at bounding box center [369, 212] width 20 height 10
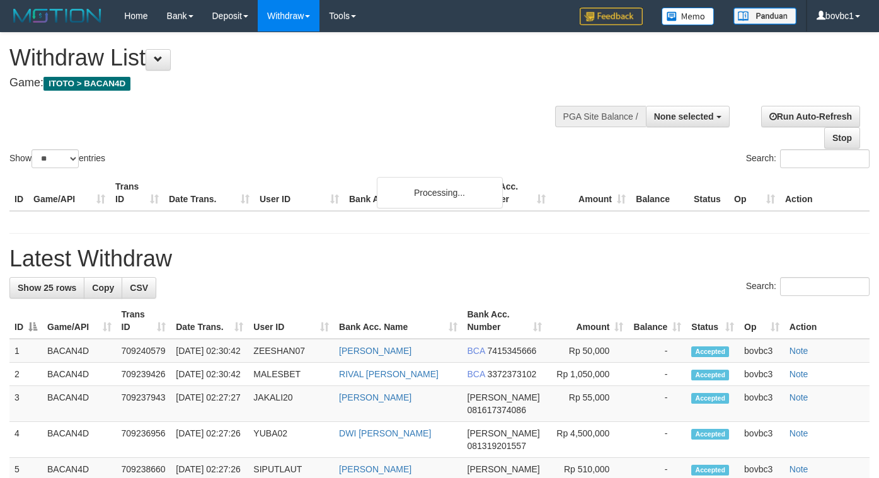
select select
select select "**"
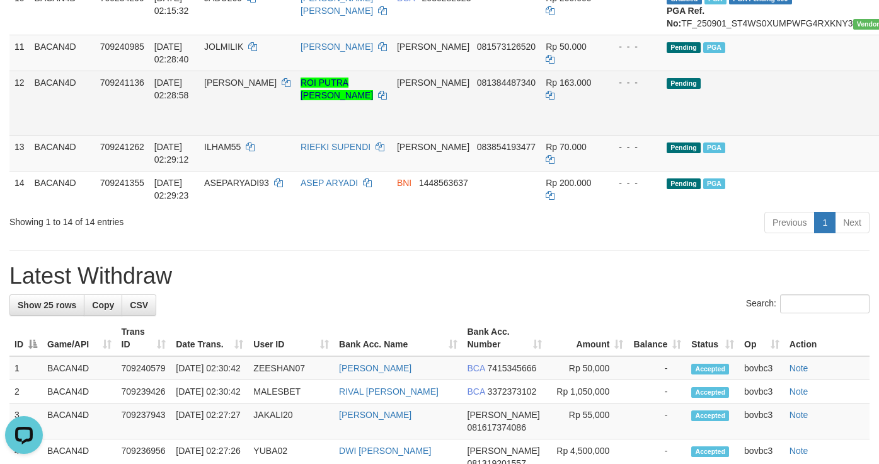
click at [765, 135] on td "Pending" at bounding box center [797, 103] width 270 height 64
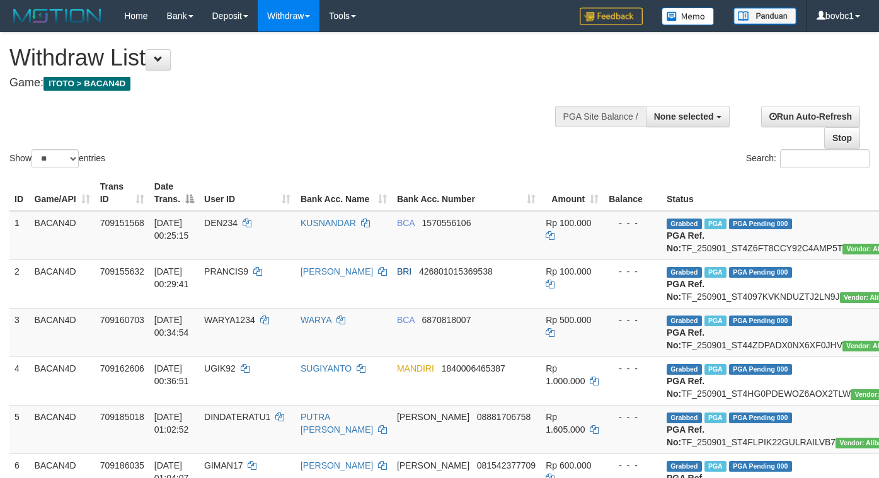
select select
select select "**"
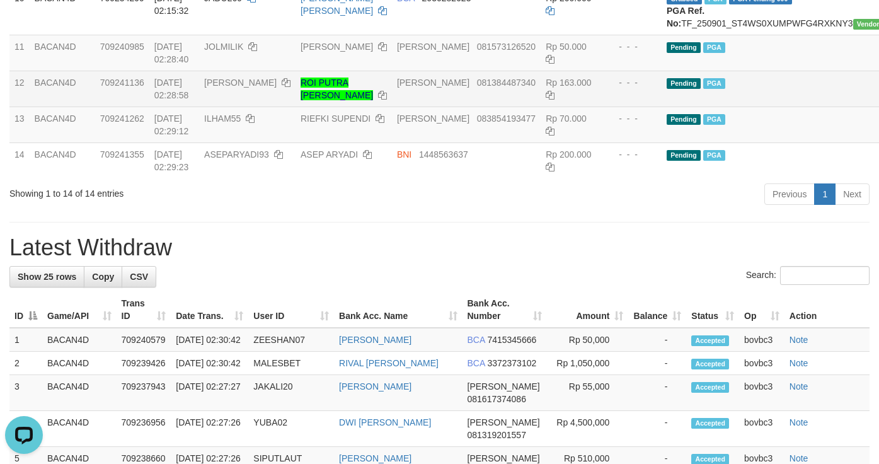
click at [730, 107] on td "Pending PGA" at bounding box center [797, 89] width 270 height 36
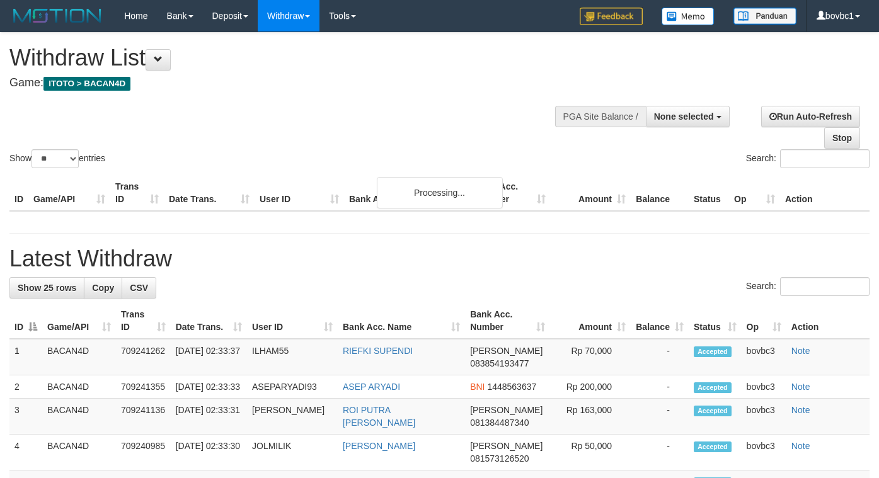
select select
select select "**"
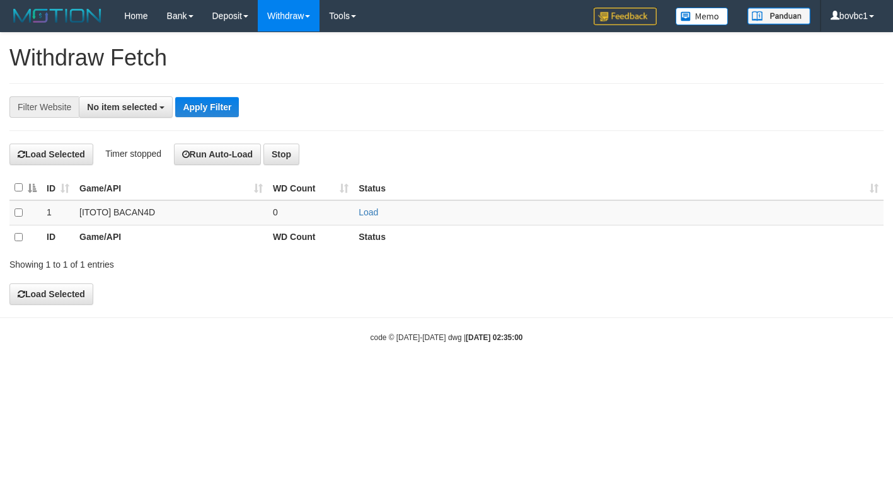
select select
click at [361, 214] on link "Load" at bounding box center [369, 212] width 20 height 10
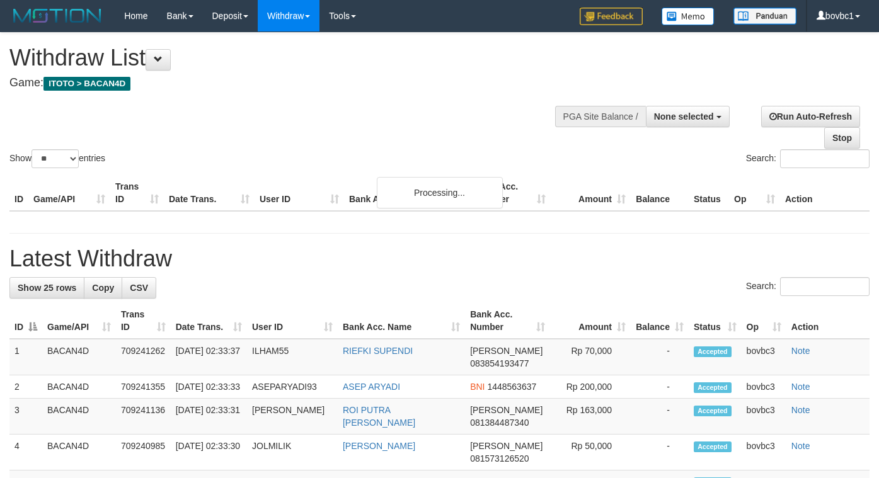
select select
select select "**"
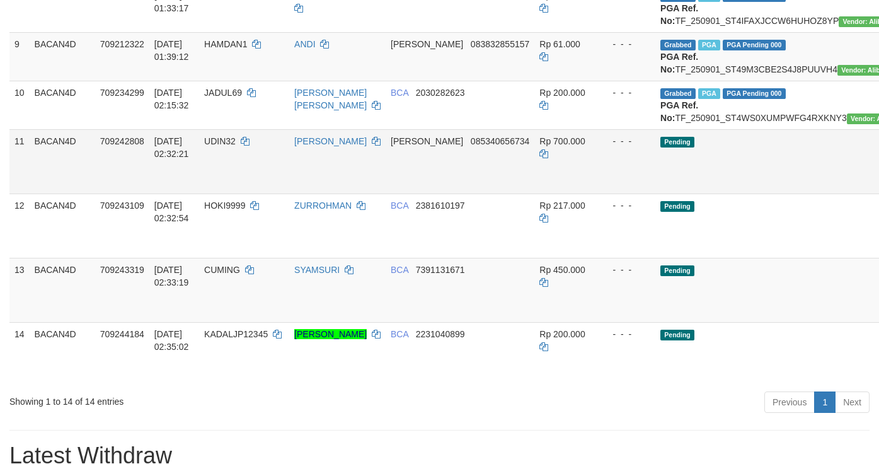
scroll to position [662, 0]
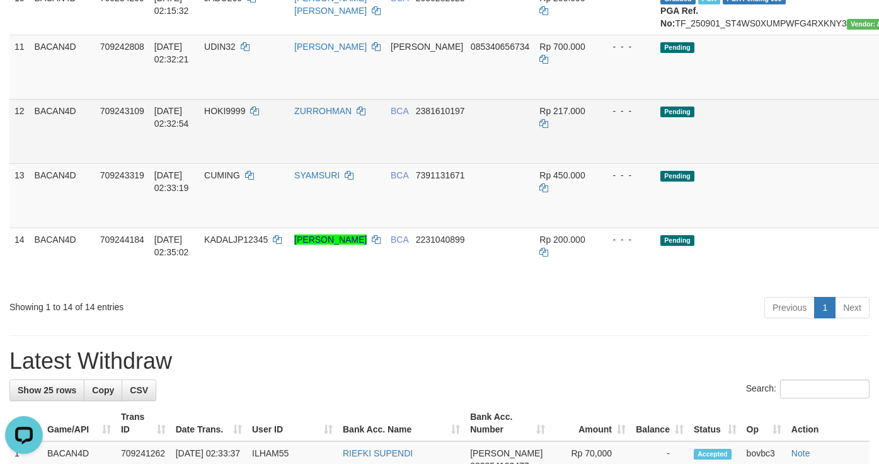
drag, startPoint x: 868, startPoint y: 212, endPoint x: 533, endPoint y: 257, distance: 337.7
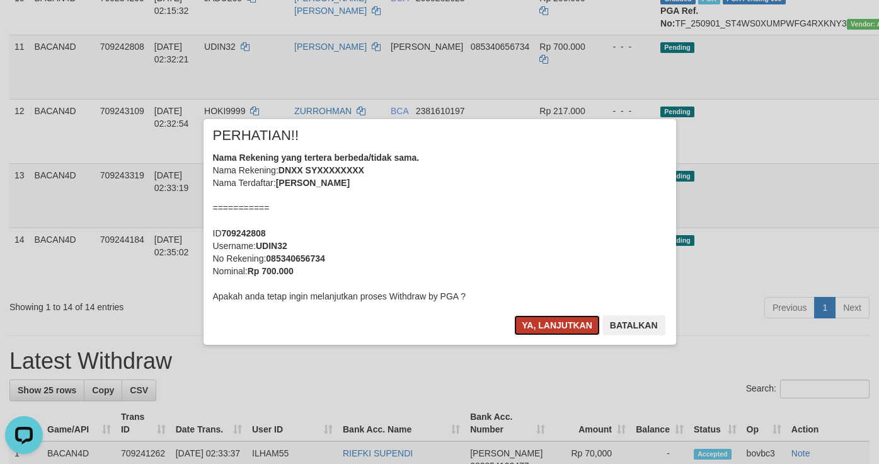
click at [568, 328] on button "Ya, lanjutkan" at bounding box center [557, 325] width 86 height 20
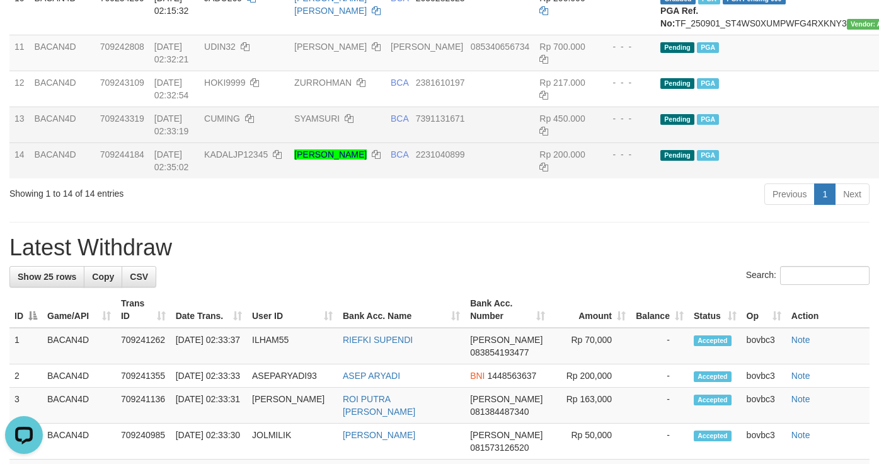
click at [745, 142] on td "Pending PGA" at bounding box center [791, 125] width 270 height 36
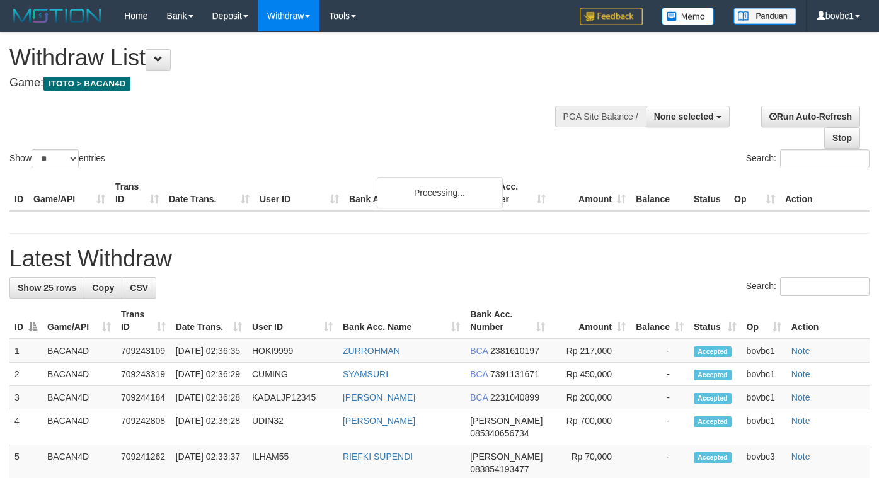
select select
select select "**"
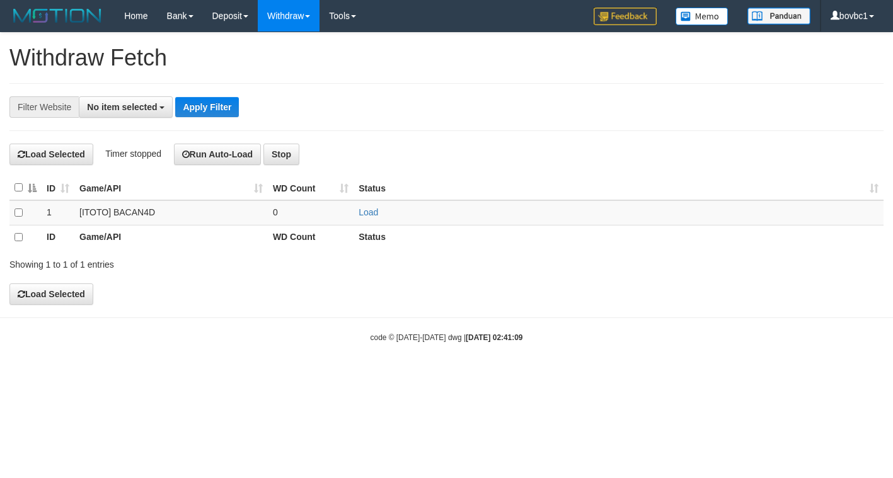
select select
click at [364, 214] on link "Load" at bounding box center [369, 212] width 20 height 10
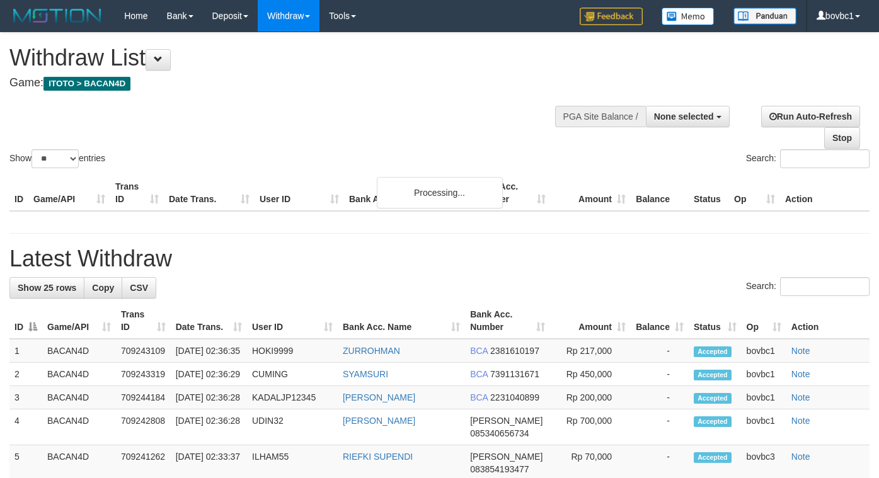
select select
select select "**"
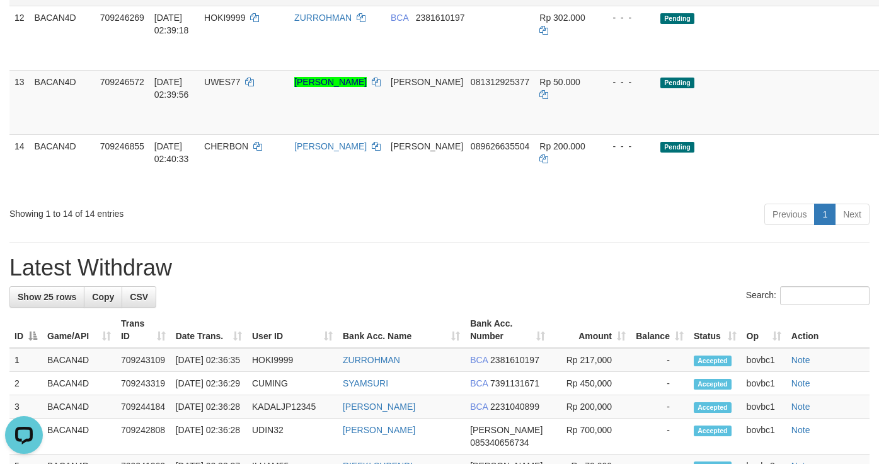
scroll to position [756, 0]
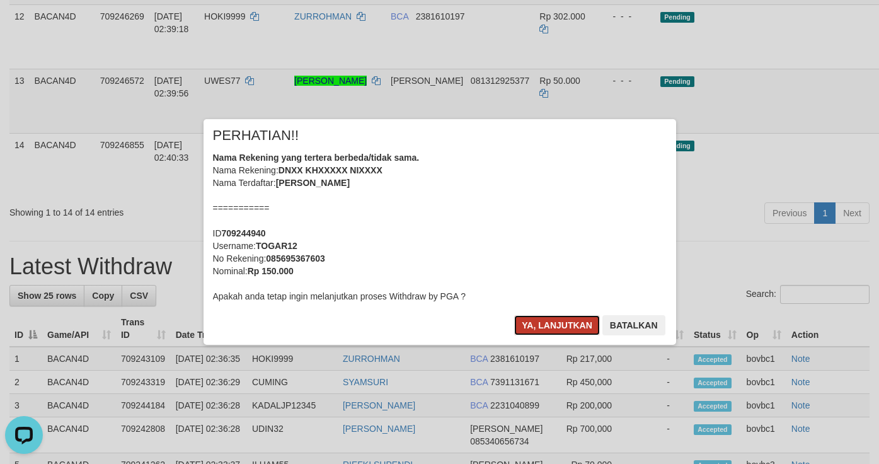
click at [577, 324] on button "Ya, lanjutkan" at bounding box center [557, 325] width 86 height 20
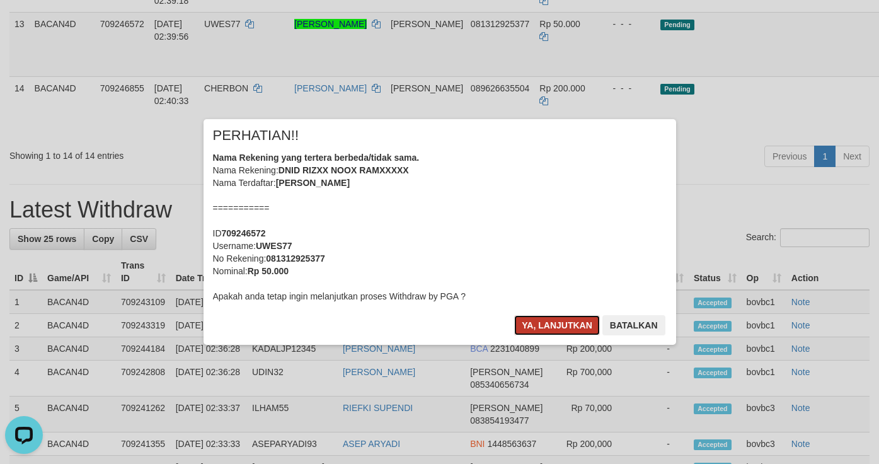
click at [564, 326] on button "Ya, lanjutkan" at bounding box center [557, 325] width 86 height 20
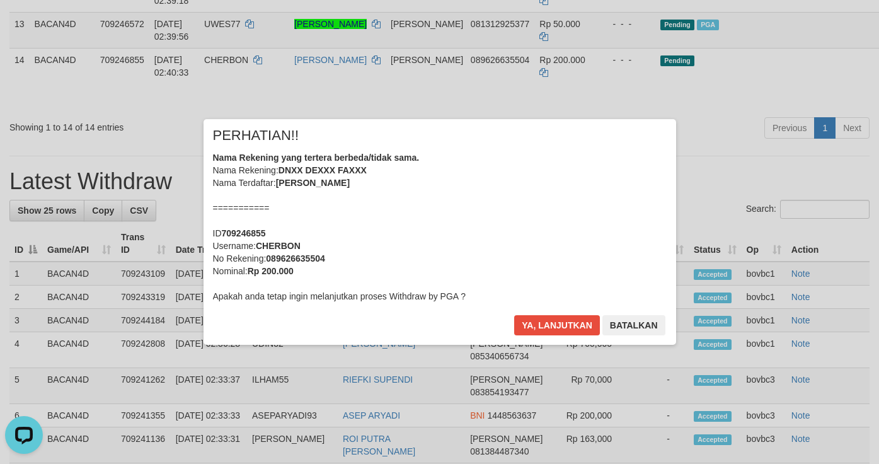
click at [526, 313] on div "× PERHATIAN!! Nama Rekening yang tertera berbeda/tidak sama. Nama Rekening: DNX…" at bounding box center [440, 232] width 473 height 226
click at [540, 320] on button "Ya, lanjutkan" at bounding box center [557, 325] width 86 height 20
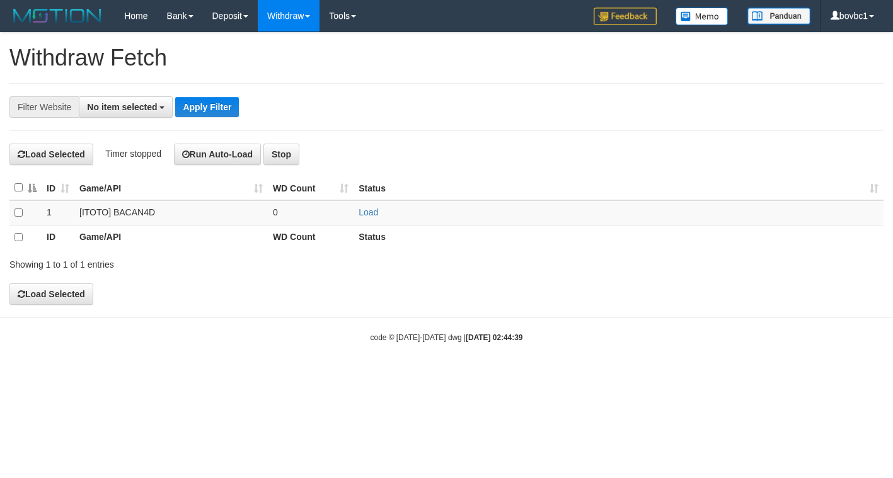
select select
click at [367, 216] on link "Load" at bounding box center [369, 212] width 20 height 10
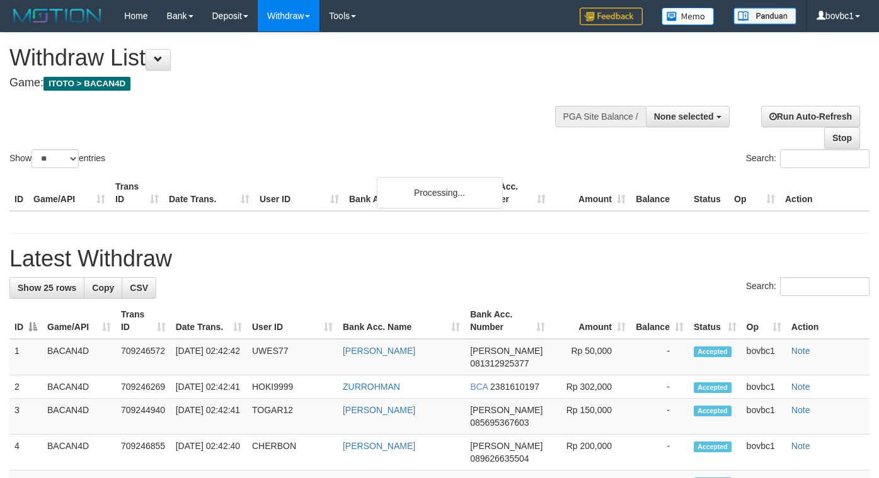
select select
select select "**"
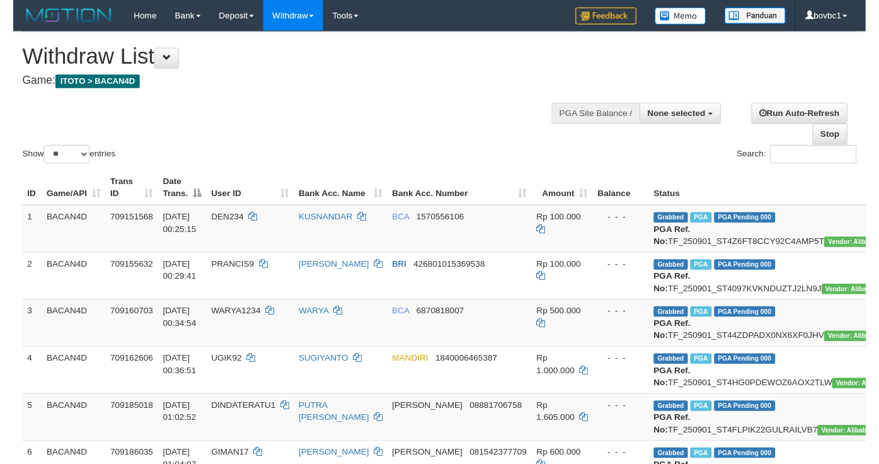
scroll to position [756, 0]
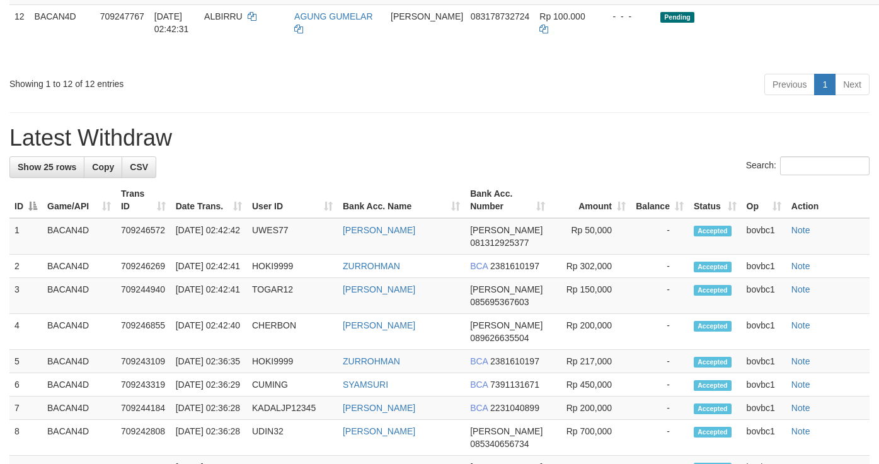
drag, startPoint x: 854, startPoint y: 120, endPoint x: 537, endPoint y: 267, distance: 348.9
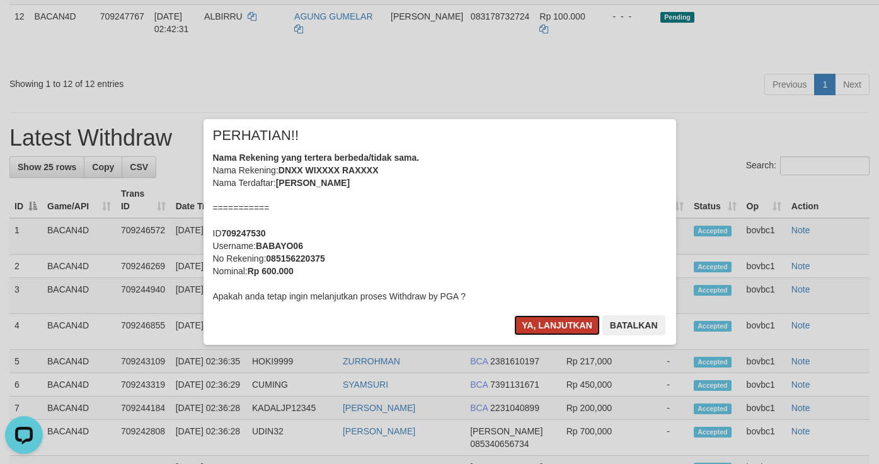
click at [568, 326] on button "Ya, lanjutkan" at bounding box center [557, 325] width 86 height 20
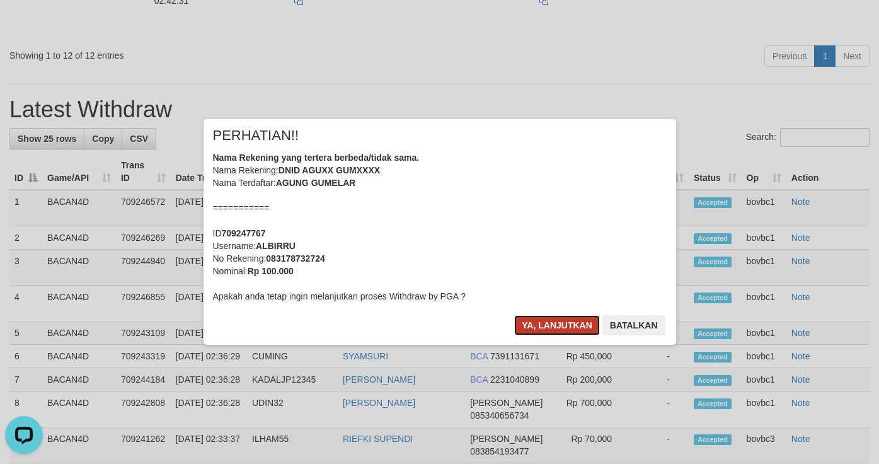
click at [549, 327] on button "Ya, lanjutkan" at bounding box center [557, 325] width 86 height 20
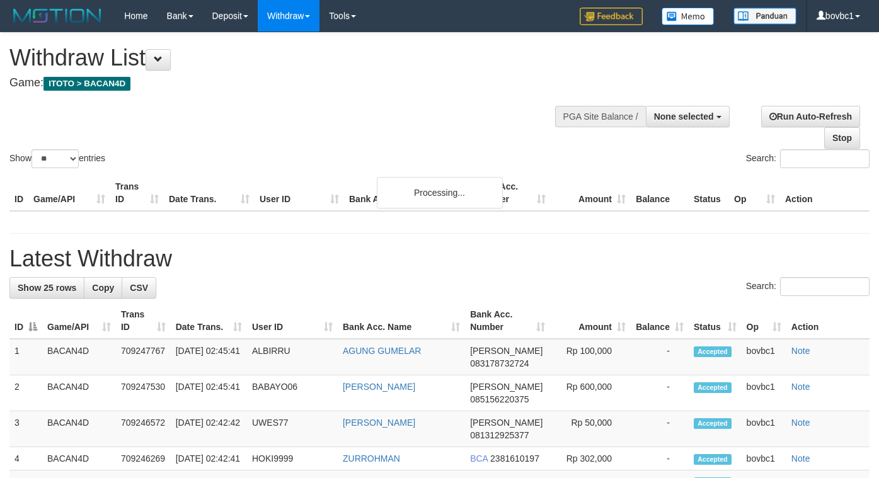
select select
select select "**"
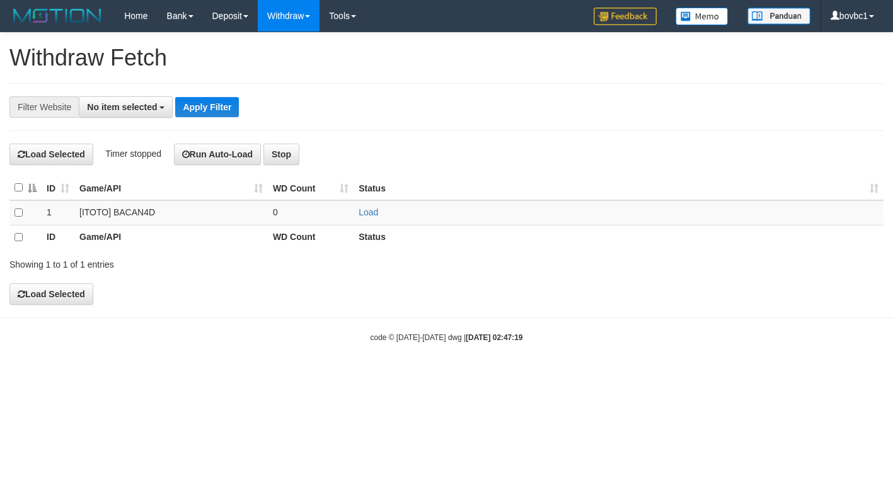
select select
click at [366, 214] on link "Load" at bounding box center [369, 212] width 20 height 10
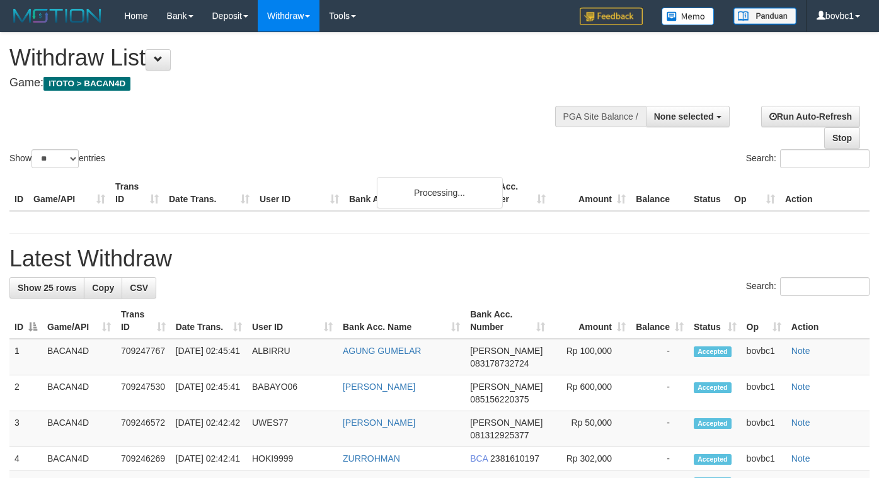
select select
select select "**"
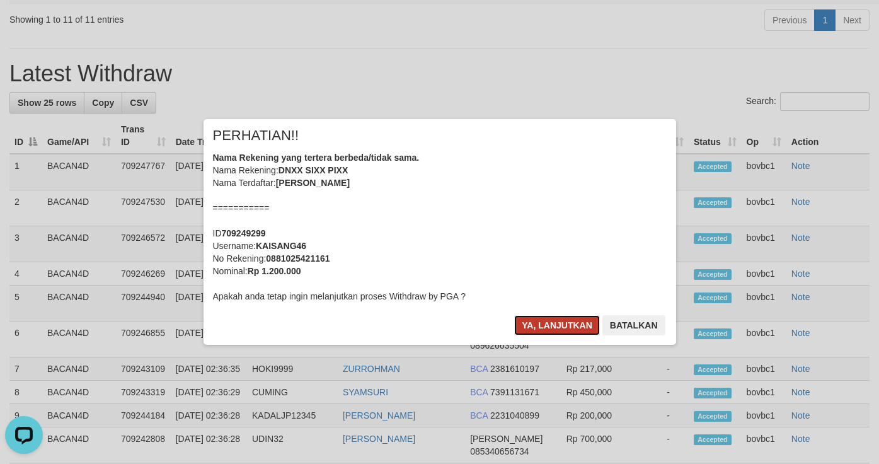
click at [541, 322] on button "Ya, lanjutkan" at bounding box center [557, 325] width 86 height 20
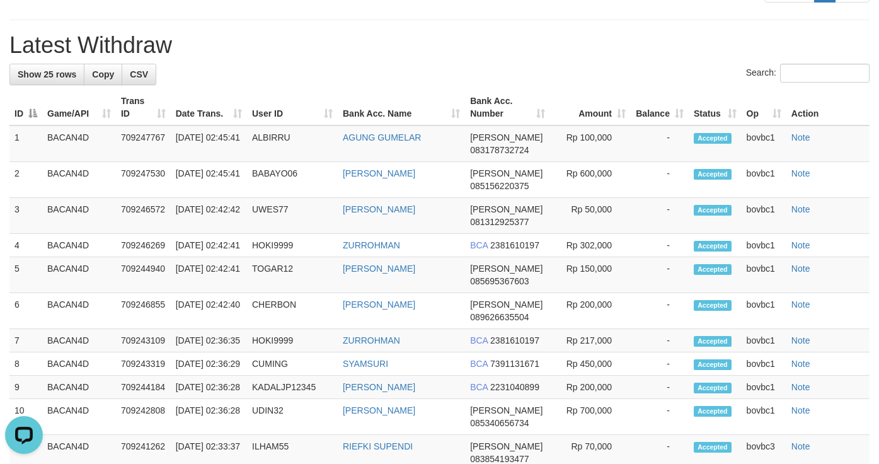
drag, startPoint x: 504, startPoint y: 156, endPoint x: 505, endPoint y: 129, distance: 27.1
click at [504, 156] on div "**********" at bounding box center [439, 148] width 879 height 1744
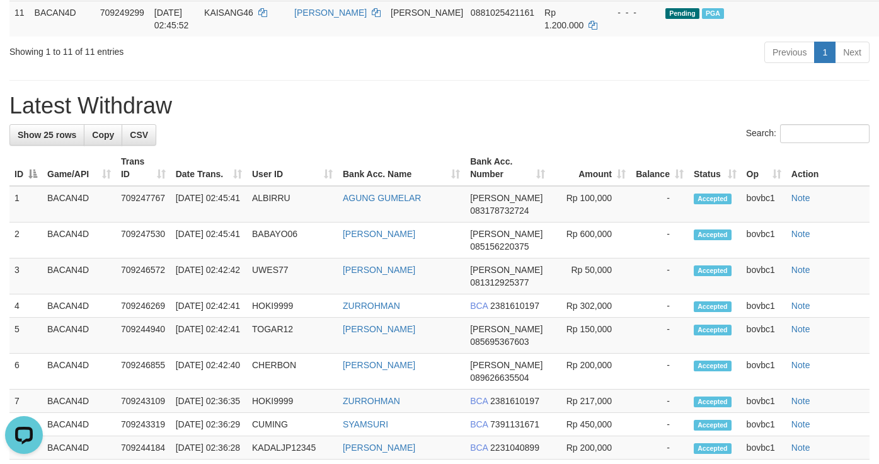
scroll to position [662, 0]
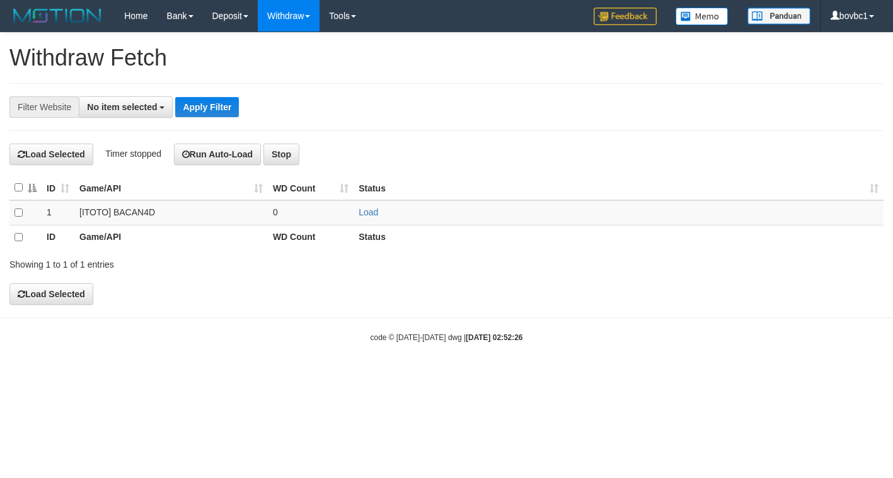
select select
click at [359, 210] on link "Load" at bounding box center [369, 212] width 20 height 10
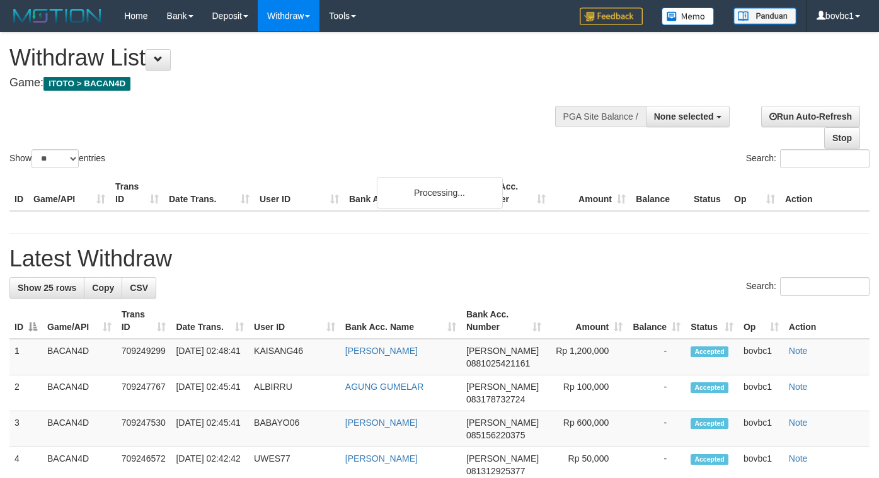
select select
select select "**"
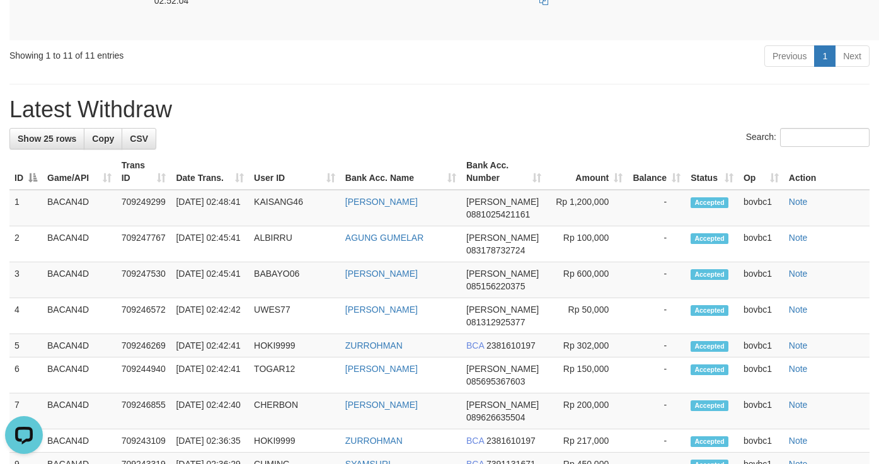
scroll to position [607, 0]
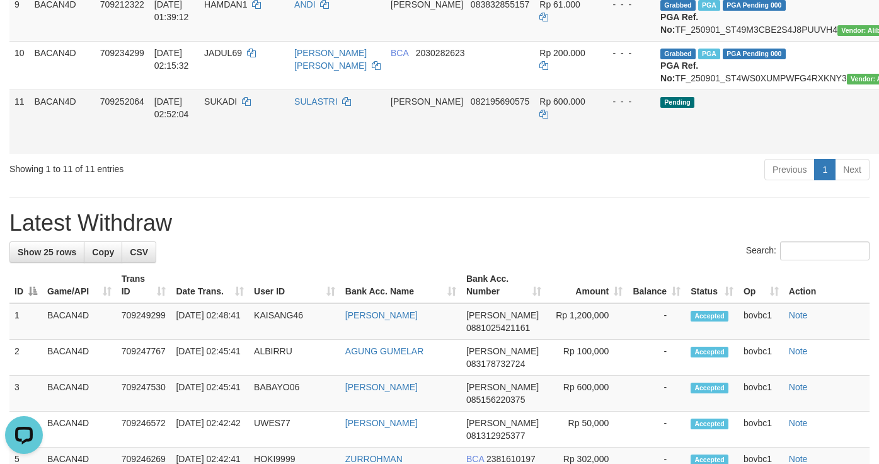
drag, startPoint x: 859, startPoint y: 265, endPoint x: 521, endPoint y: 267, distance: 337.9
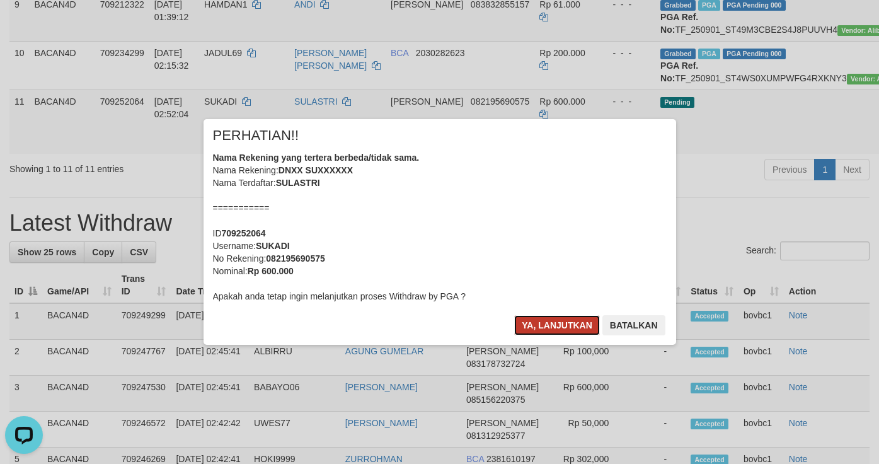
click at [554, 323] on button "Ya, lanjutkan" at bounding box center [557, 325] width 86 height 20
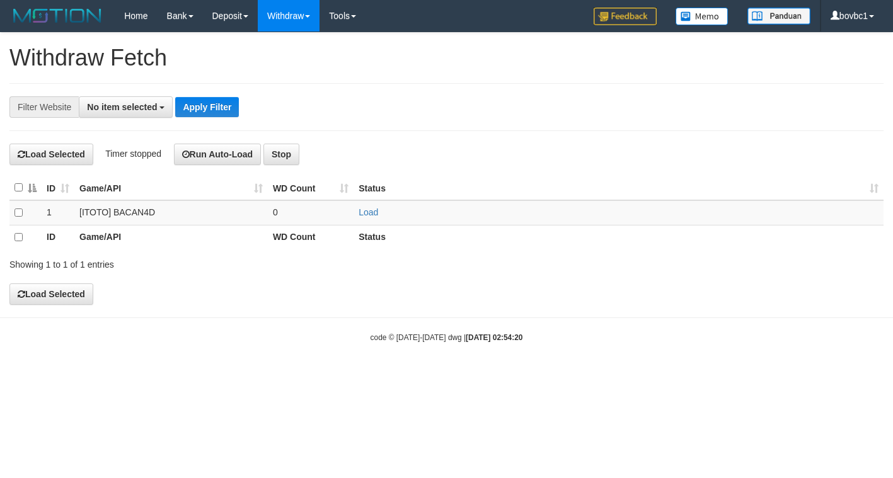
select select
click at [371, 212] on link "Load" at bounding box center [369, 212] width 20 height 10
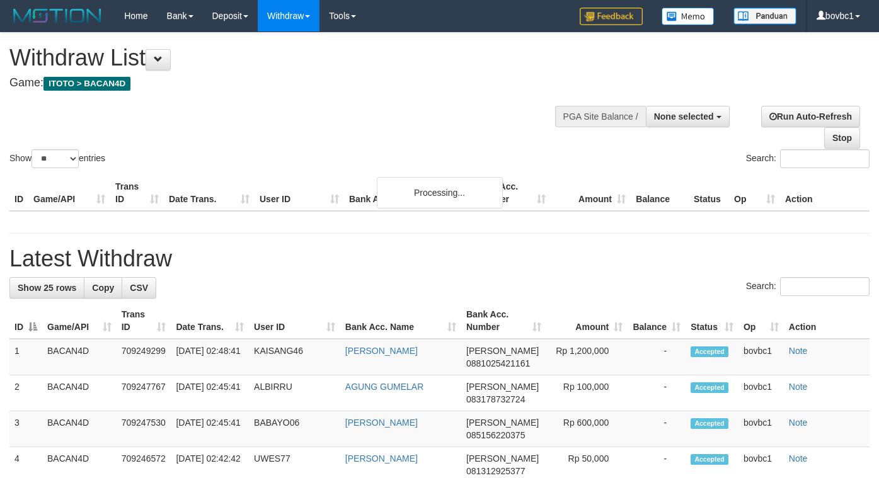
select select
select select "**"
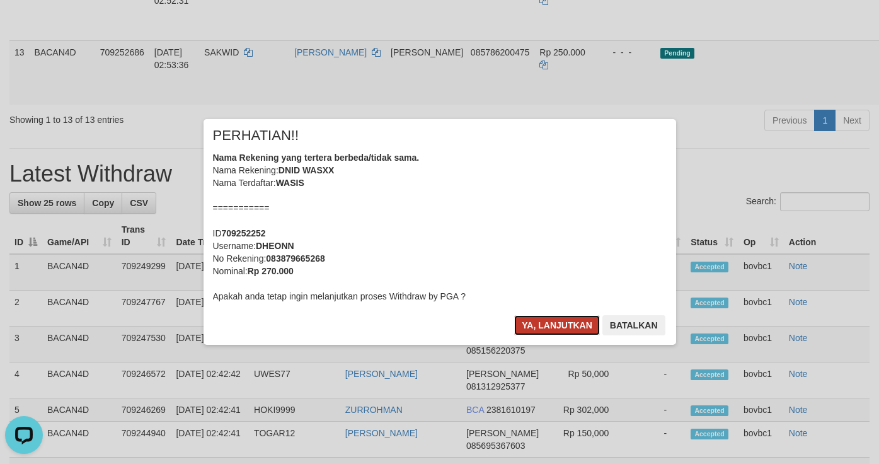
click at [569, 320] on button "Ya, lanjutkan" at bounding box center [557, 325] width 86 height 20
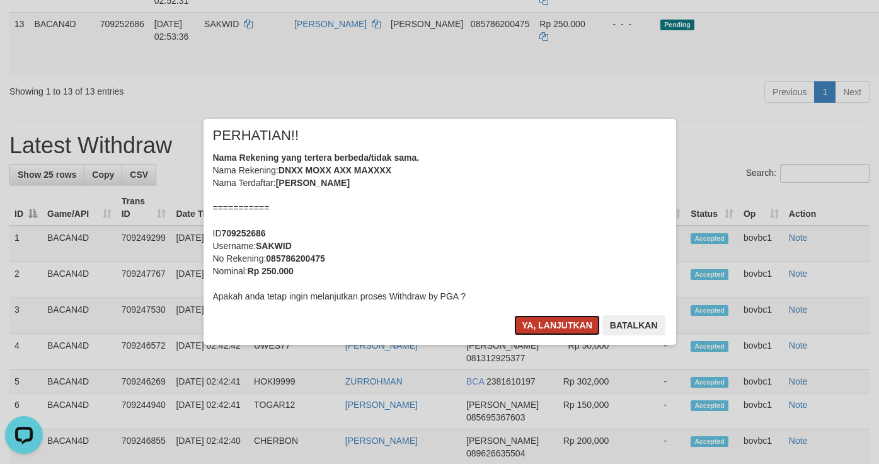
click at [549, 324] on button "Ya, lanjutkan" at bounding box center [557, 325] width 86 height 20
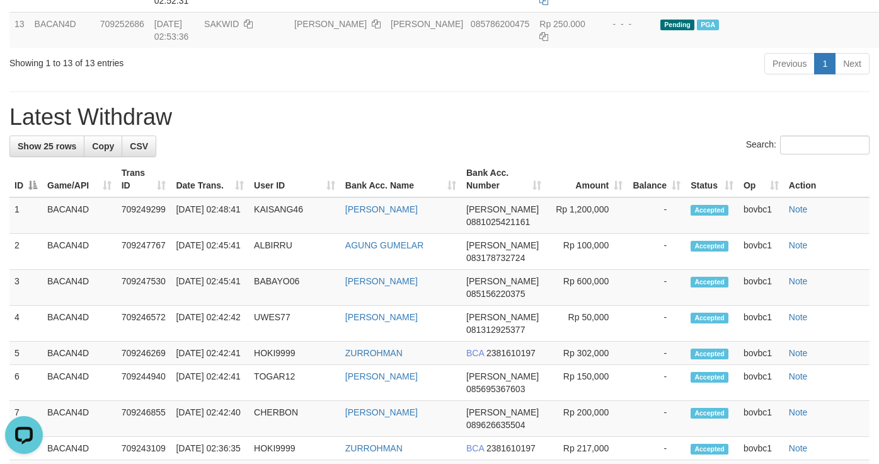
click at [526, 216] on div "**********" at bounding box center [439, 184] width 879 height 1816
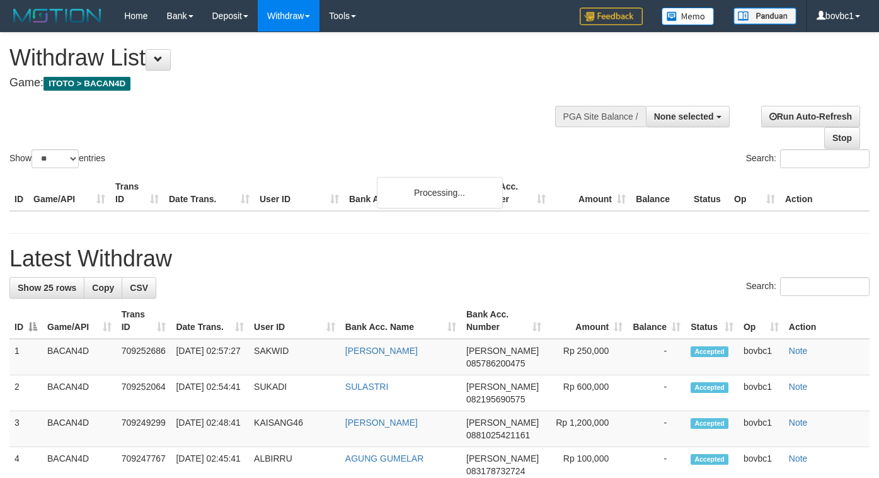
select select
select select "**"
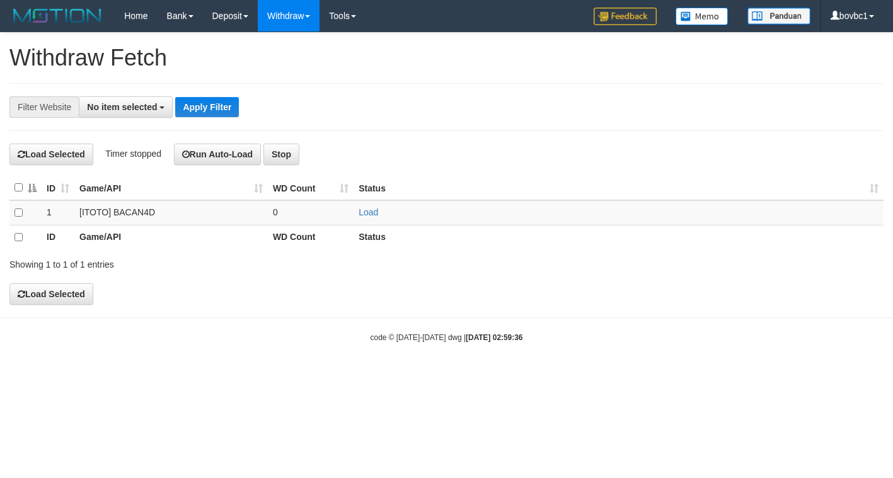
select select
click at [366, 214] on link "Load" at bounding box center [369, 212] width 20 height 10
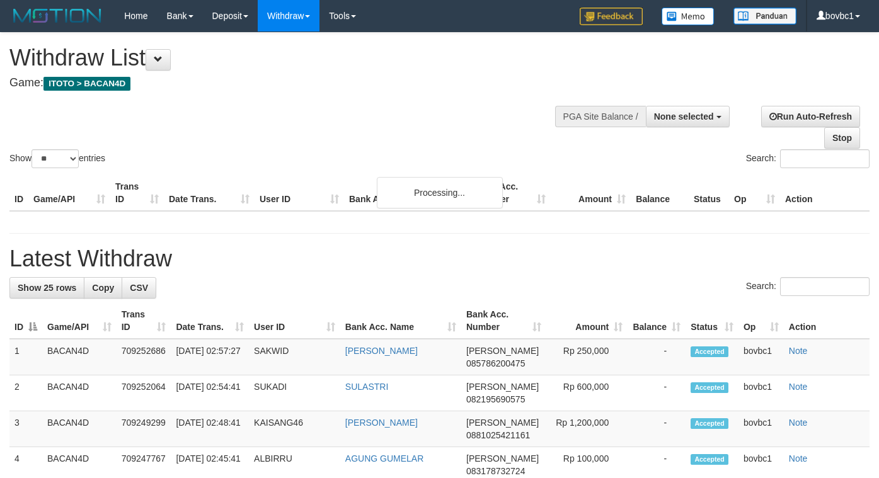
select select
select select "**"
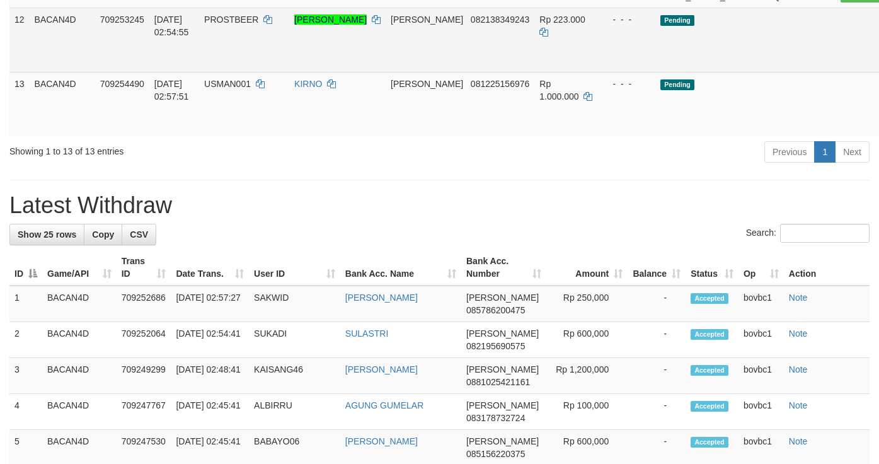
scroll to position [756, 0]
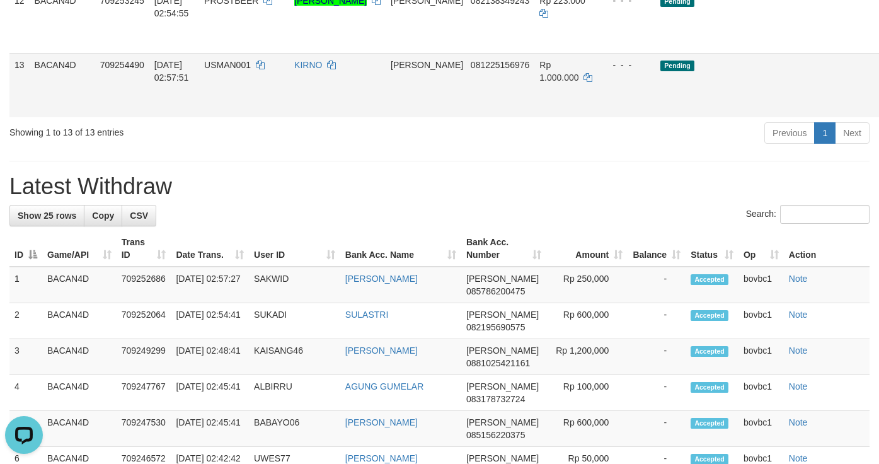
scroll to position [0, 0]
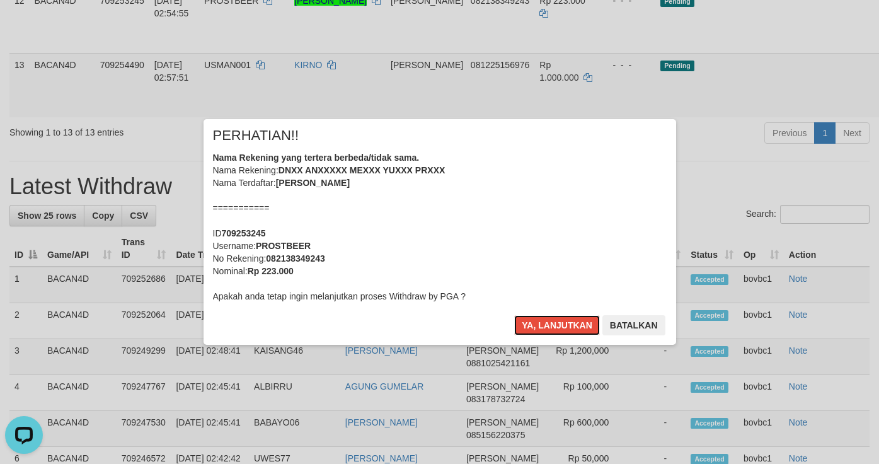
click at [568, 316] on button "Ya, lanjutkan" at bounding box center [557, 325] width 86 height 20
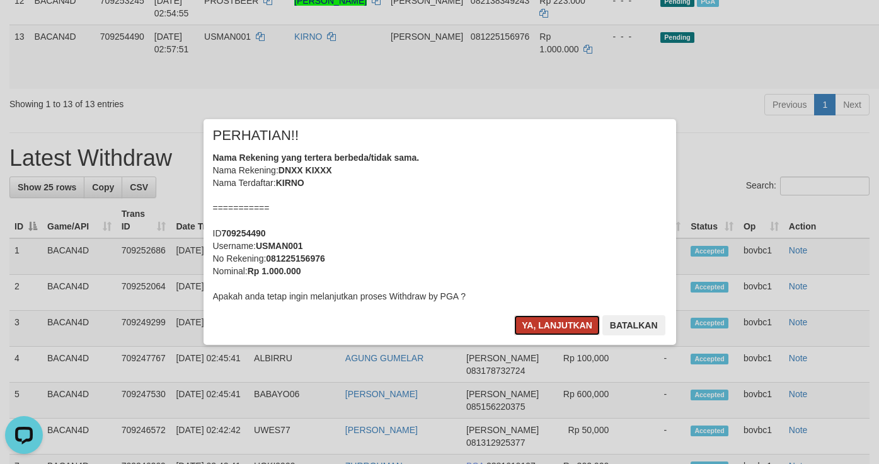
click at [550, 318] on button "Ya, lanjutkan" at bounding box center [557, 325] width 86 height 20
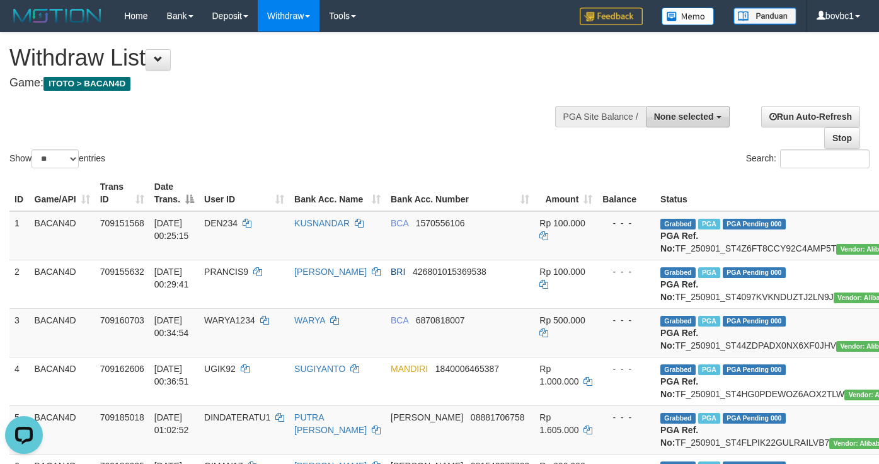
click at [700, 117] on span "None selected" at bounding box center [684, 117] width 60 height 10
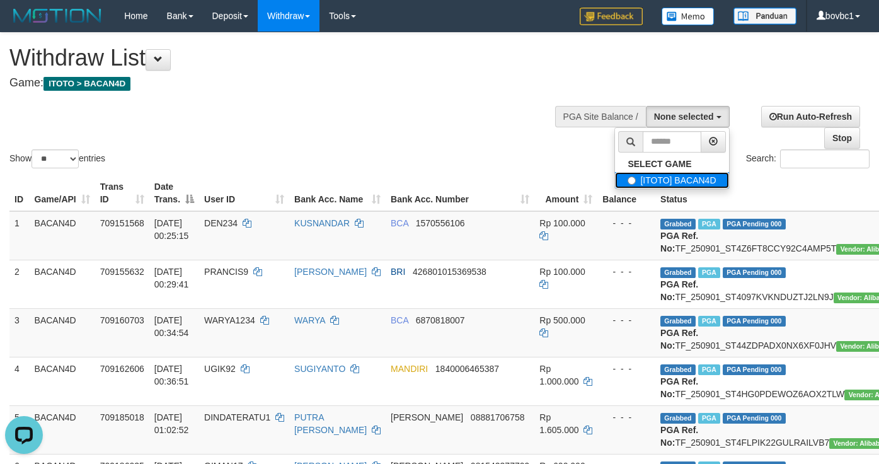
click at [661, 178] on label "[ITOTO] BACAN4D" at bounding box center [671, 180] width 113 height 16
select select "****"
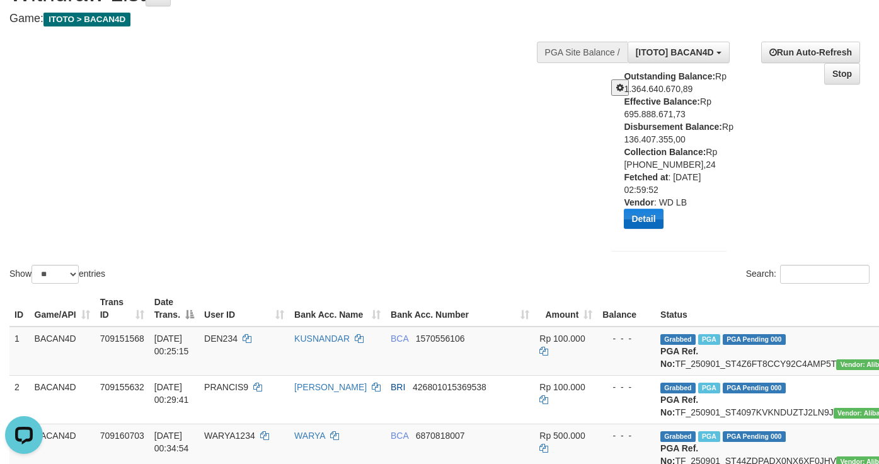
scroll to position [95, 0]
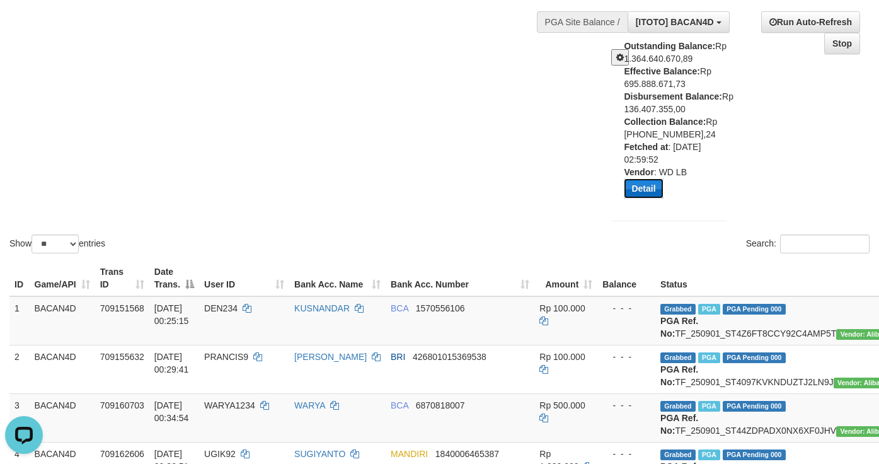
click at [649, 192] on button "Detail" at bounding box center [643, 188] width 39 height 20
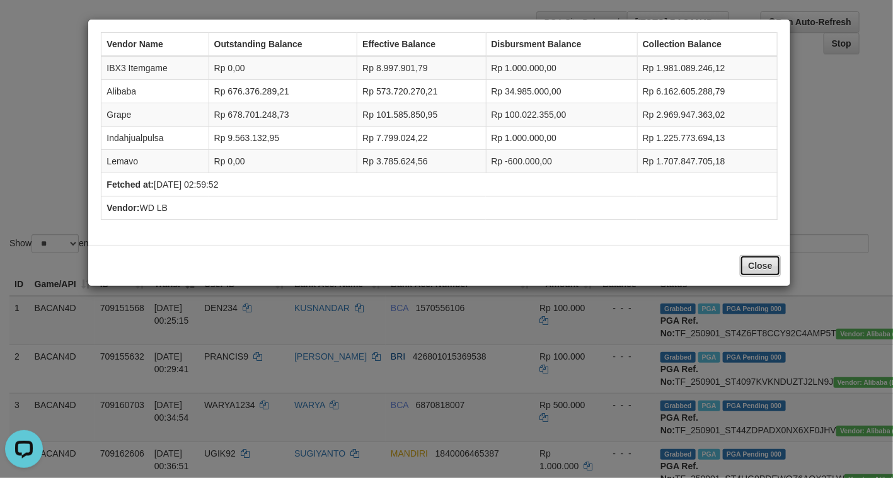
drag, startPoint x: 751, startPoint y: 265, endPoint x: 727, endPoint y: 211, distance: 59.8
click at [751, 265] on button "Close" at bounding box center [760, 265] width 40 height 21
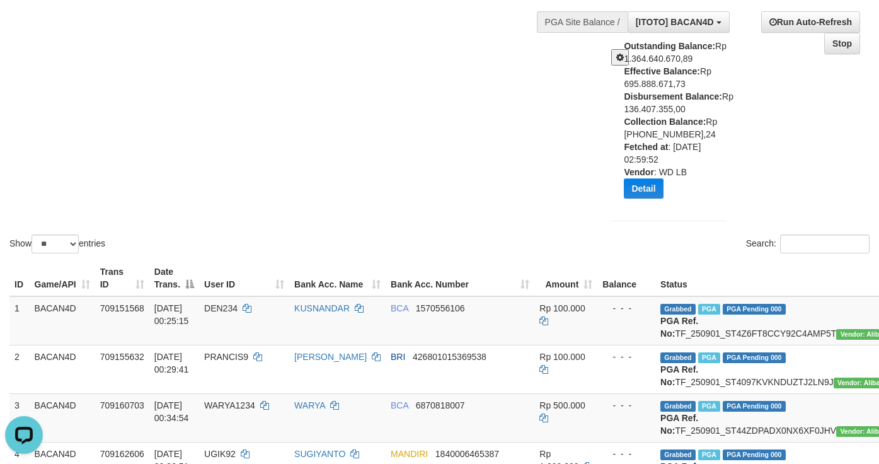
click at [617, 57] on span at bounding box center [621, 57] width 8 height 9
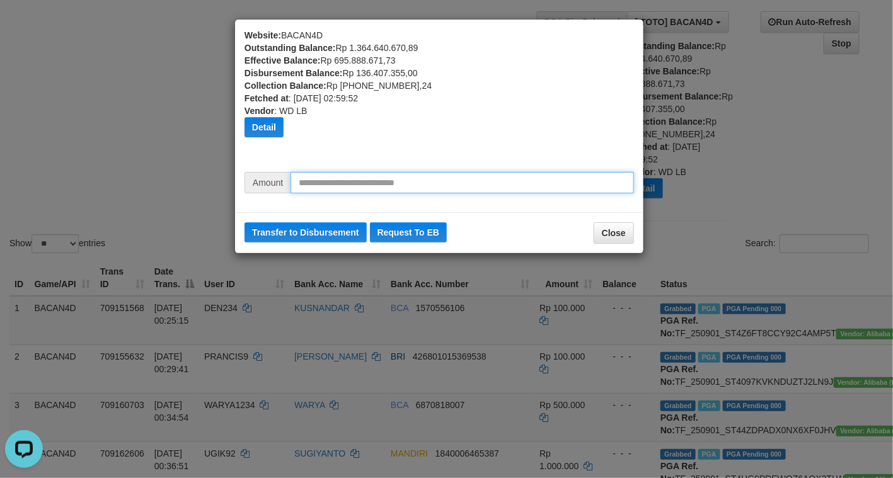
click at [415, 184] on input "text" at bounding box center [463, 182] width 344 height 21
type input "********"
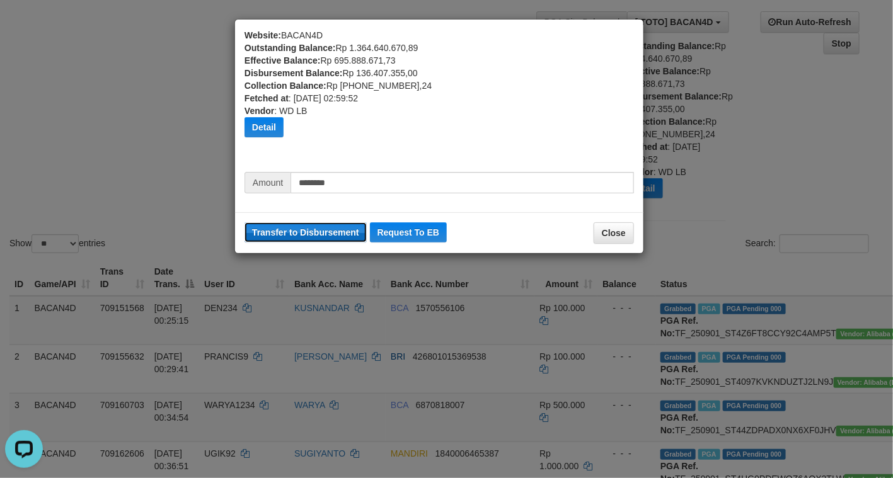
click at [345, 228] on button "Transfer to Disbursement" at bounding box center [306, 233] width 122 height 20
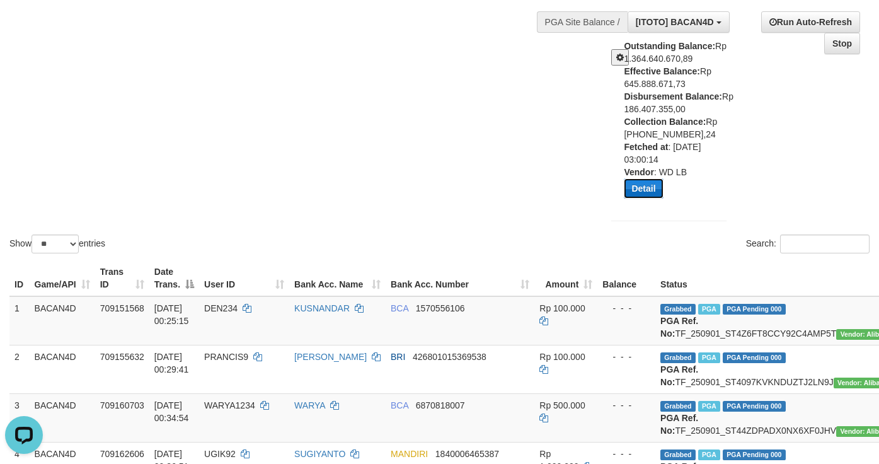
click at [651, 188] on button "Detail" at bounding box center [643, 188] width 39 height 20
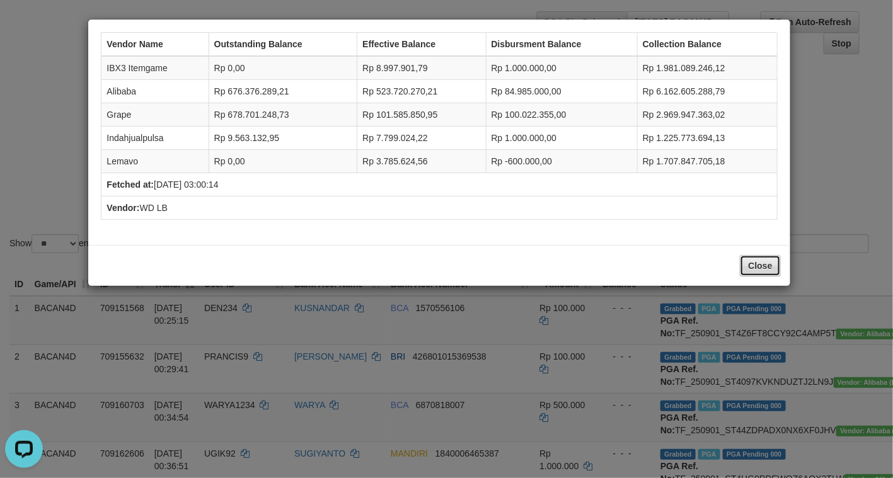
click at [760, 269] on button "Close" at bounding box center [760, 265] width 40 height 21
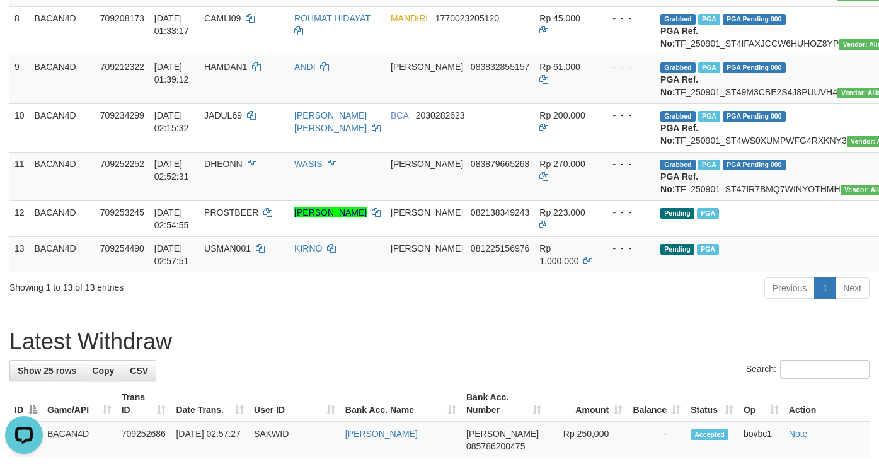
scroll to position [851, 0]
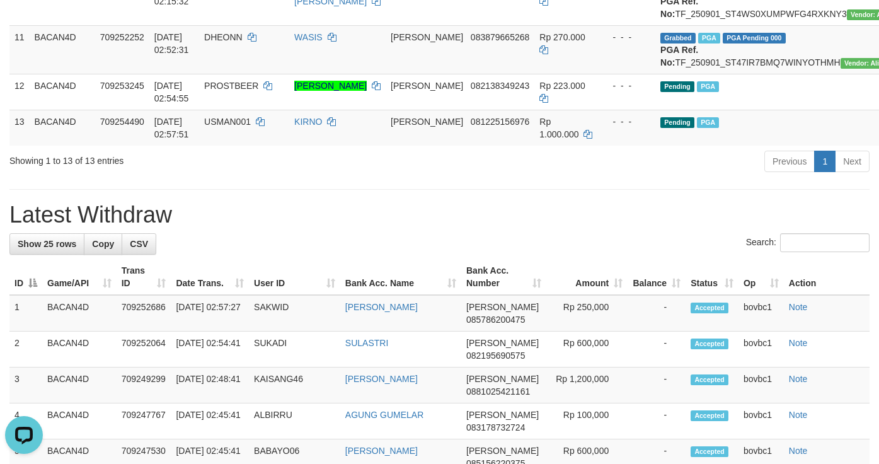
click at [352, 228] on h1 "Latest Withdraw" at bounding box center [439, 214] width 860 height 25
click at [28, 424] on div "Open LiveChat chat widget" at bounding box center [23, 434] width 21 height 21
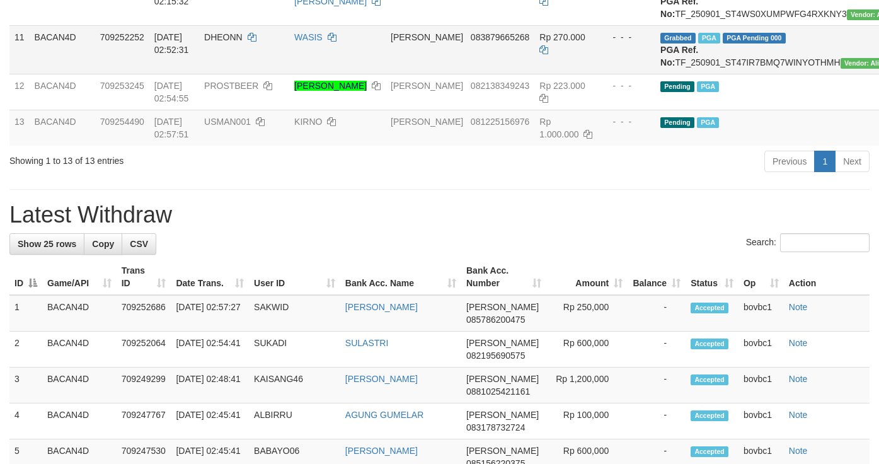
click at [715, 74] on td "Grabbed PGA PGA Pending 000 PGA Ref. No: TF_250901_ST47IR7BMQ7WINYOTHMH Vendor:…" at bounding box center [791, 49] width 270 height 49
copy td "TF_250901_ST47IR7BMQ7WINYOTHMH"
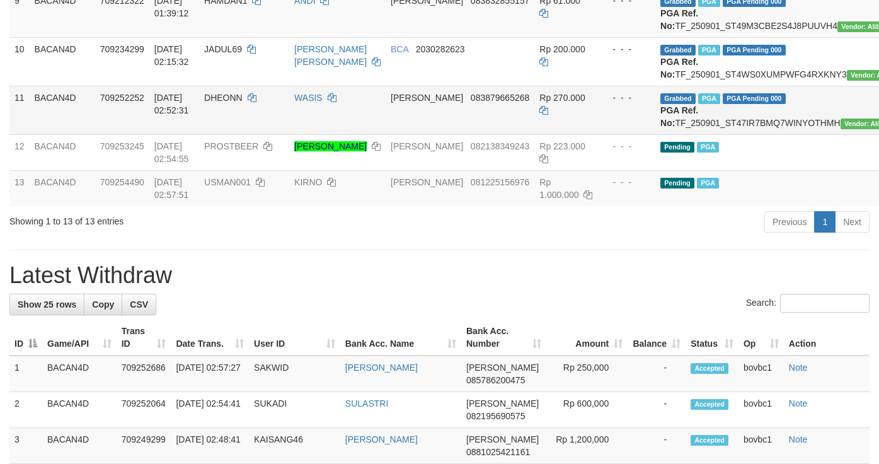
scroll to position [756, 0]
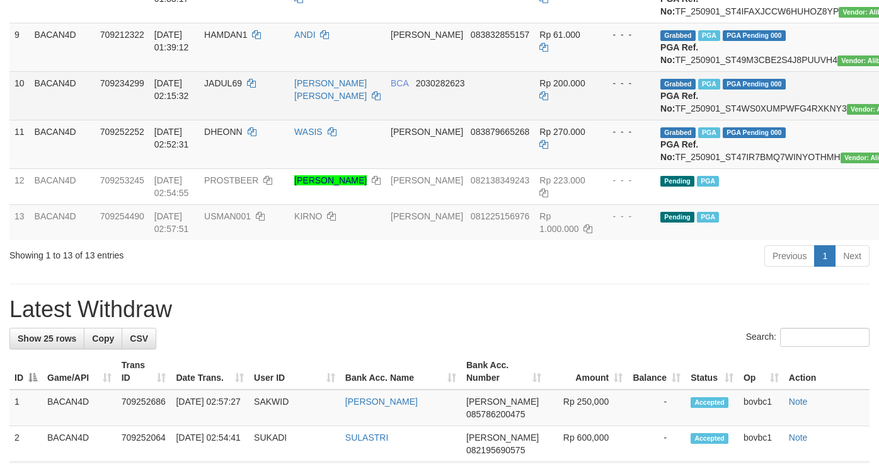
click at [736, 120] on td "Grabbed PGA PGA Pending 000 PGA Ref. No: TF_250901_ST4WS0XUMPWFG4RXKNY3 Vendor:…" at bounding box center [791, 95] width 270 height 49
copy td "TF_250901_ST4WS0XUMPWFG4RXKNY3"
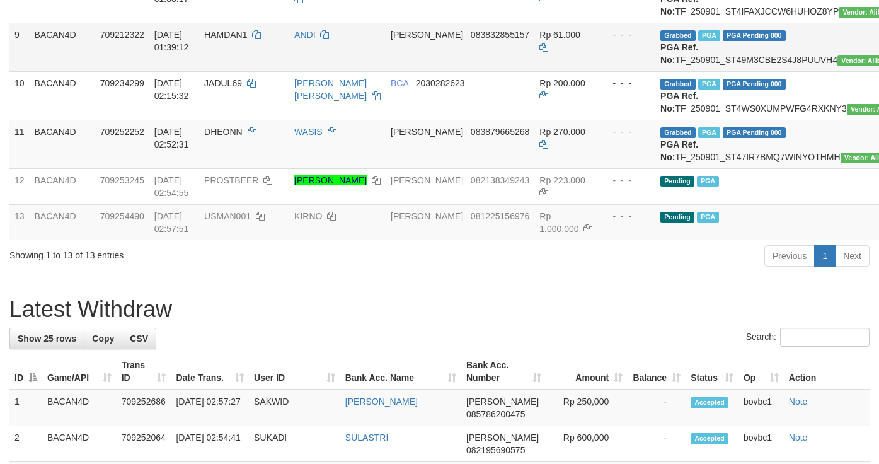
click at [696, 71] on td "Grabbed PGA PGA Pending 000 PGA Ref. No: TF_250901_ST49M3CBE2S4J8PUUVH4 Vendor:…" at bounding box center [791, 47] width 270 height 49
click at [715, 71] on td "Grabbed PGA PGA Pending 000 PGA Ref. No: TF_250901_ST49M3CBE2S4J8PUUVH4 Vendor:…" at bounding box center [791, 47] width 270 height 49
copy td "TF_250901_ST49M3CBE2S4J8PUUVH4"
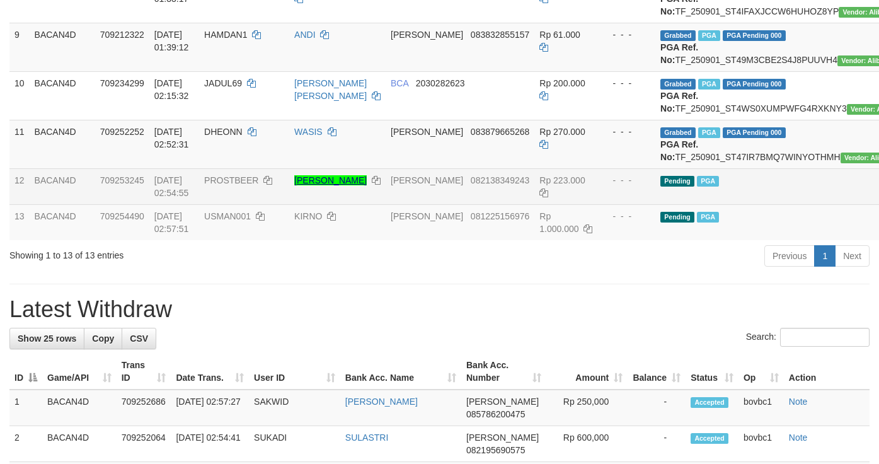
copy td "TF_250901_ST4IFAXJCCW6HUHOZ8YP"
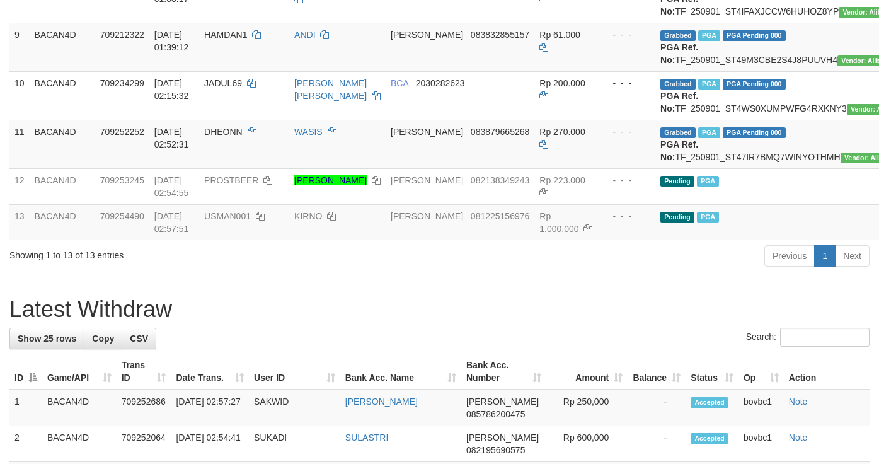
copy td "TF_250901_ST4RZZEOFR810EV22V0M"
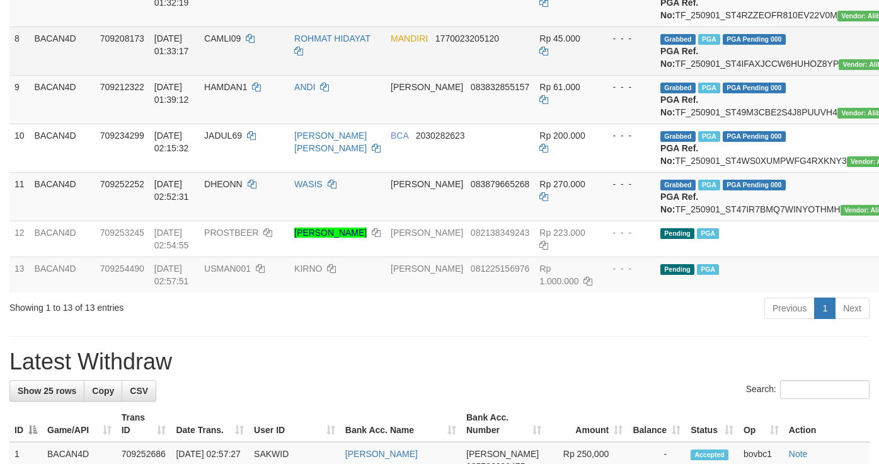
scroll to position [662, 0]
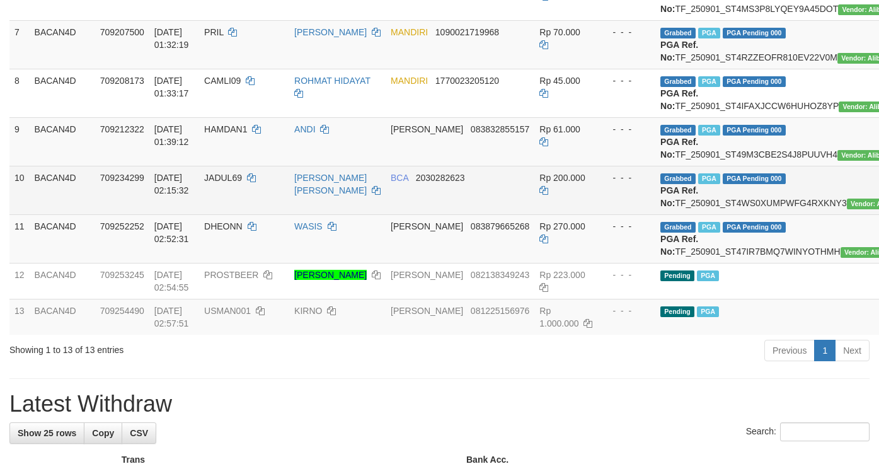
copy td "TF_250901_ST4MS3P8LYQEY9A45DOT"
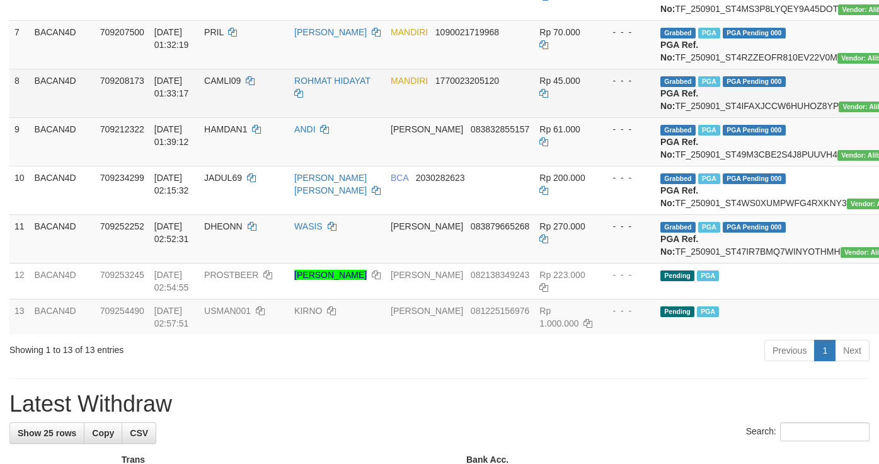
scroll to position [567, 0]
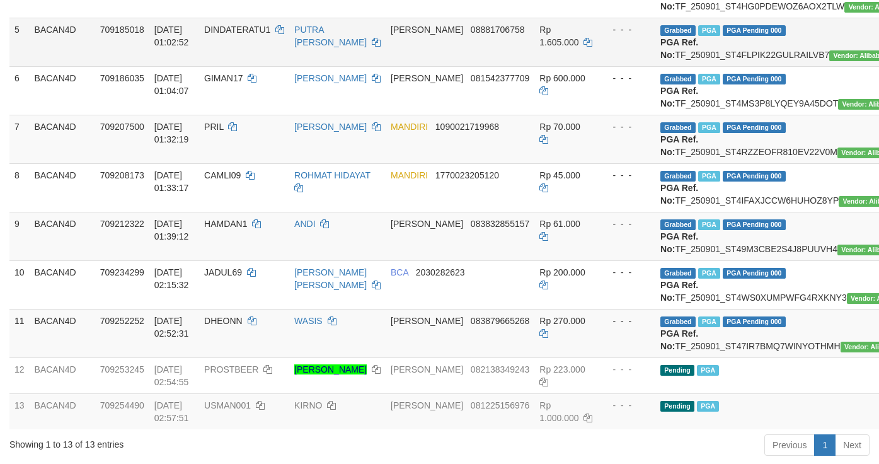
click at [710, 66] on td "Grabbed PGA PGA Pending 000 PGA Ref. No: TF_250901_ST4FLPIK22GULRAILVB7 Vendor:…" at bounding box center [791, 42] width 270 height 49
copy td "TF_250901_ST4FLPIK22GULRAILVB7"
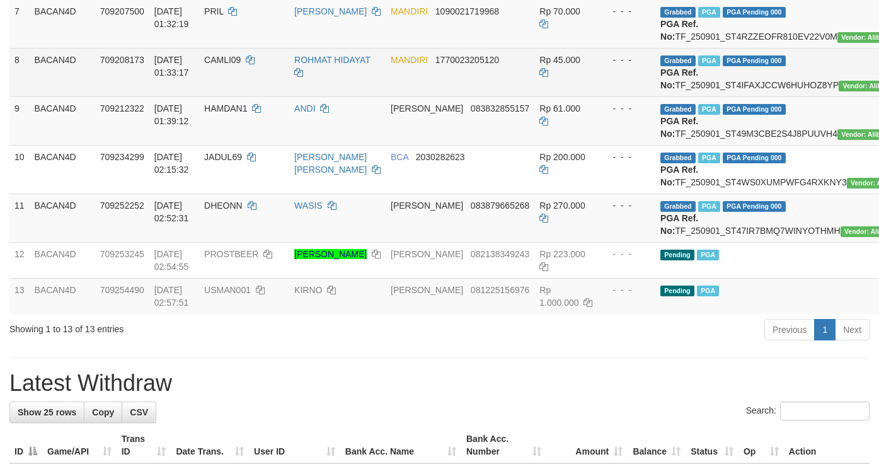
scroll to position [851, 0]
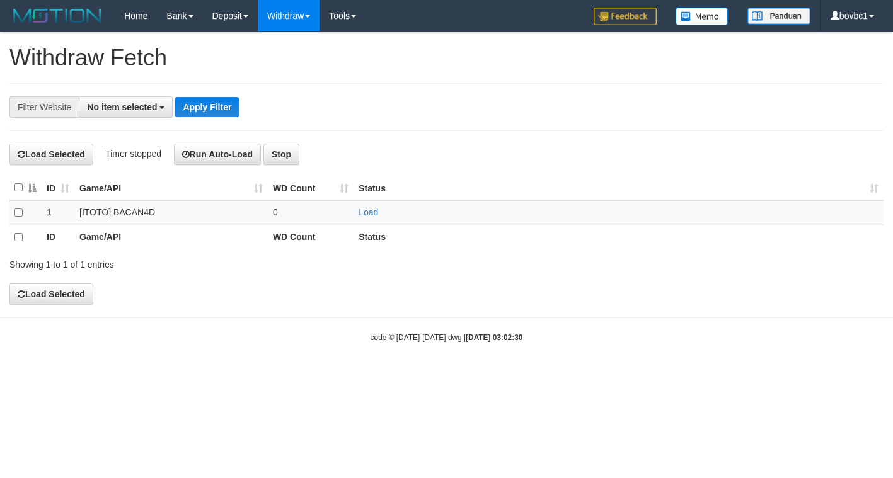
select select
click at [375, 209] on link "Load" at bounding box center [369, 212] width 20 height 10
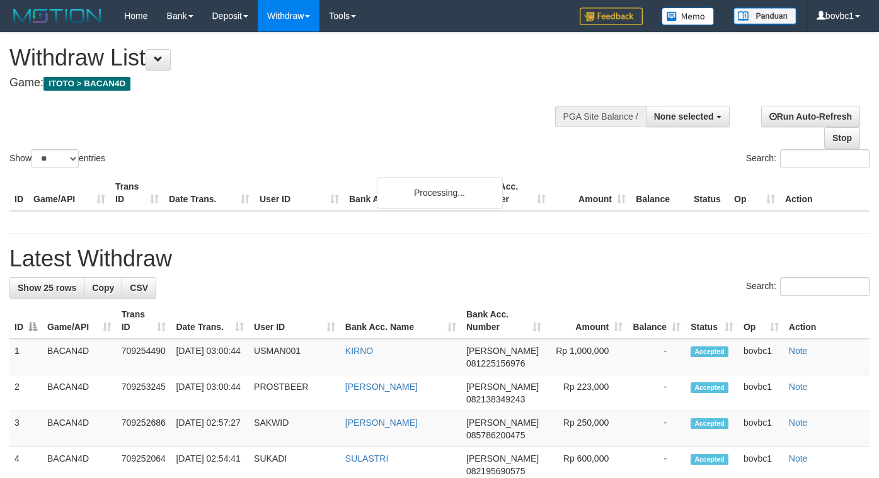
select select
select select "**"
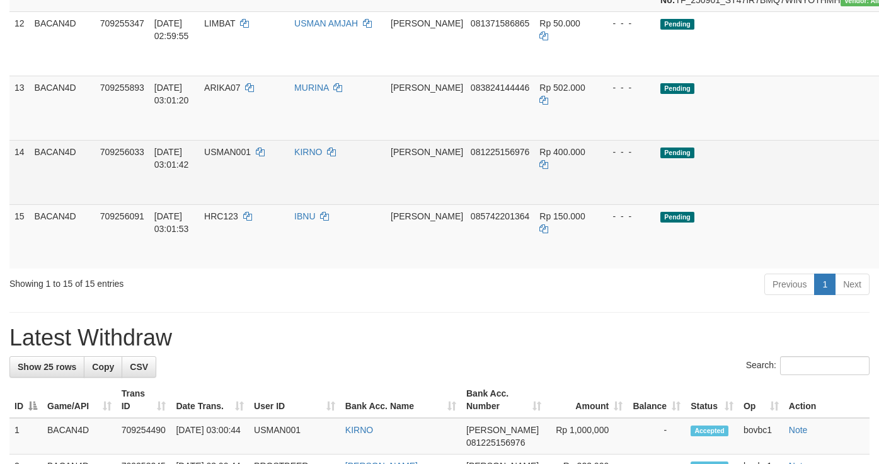
scroll to position [767, 0]
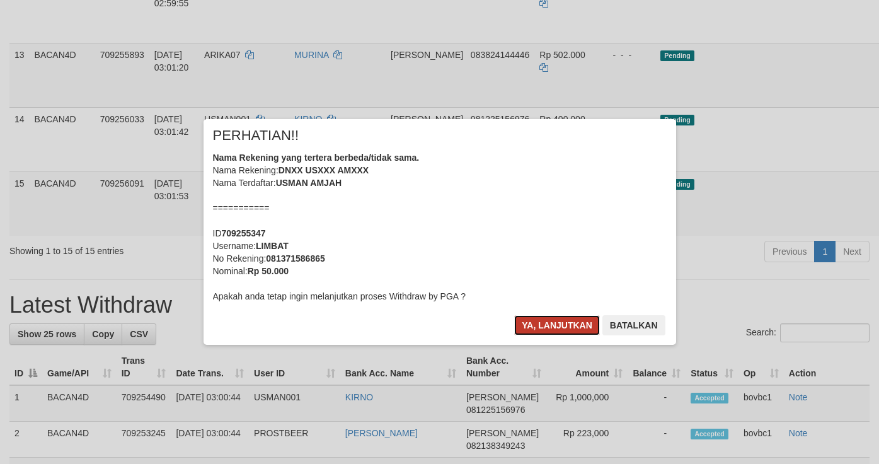
click at [566, 320] on button "Ya, lanjutkan" at bounding box center [557, 325] width 86 height 20
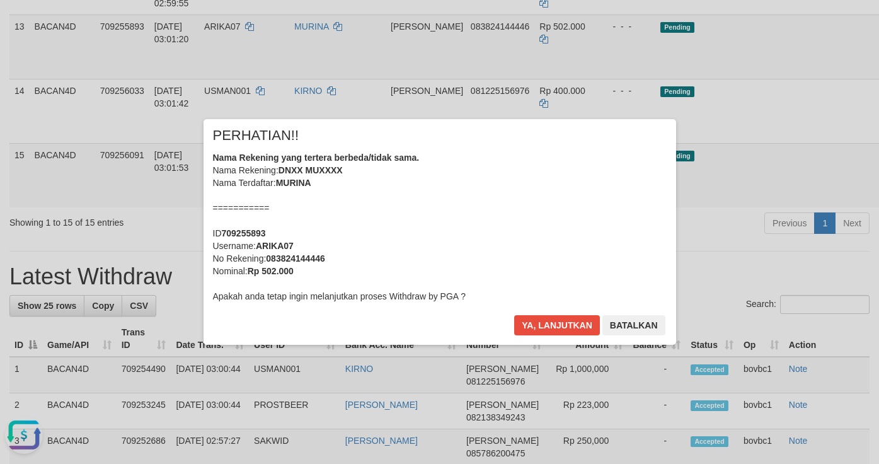
click at [553, 311] on div "× PERHATIAN!! Nama Rekening yang tertera berbeda/tidak sama. Nama Rekening: DNX…" at bounding box center [440, 232] width 473 height 226
click at [547, 326] on button "Ya, lanjutkan" at bounding box center [557, 325] width 86 height 20
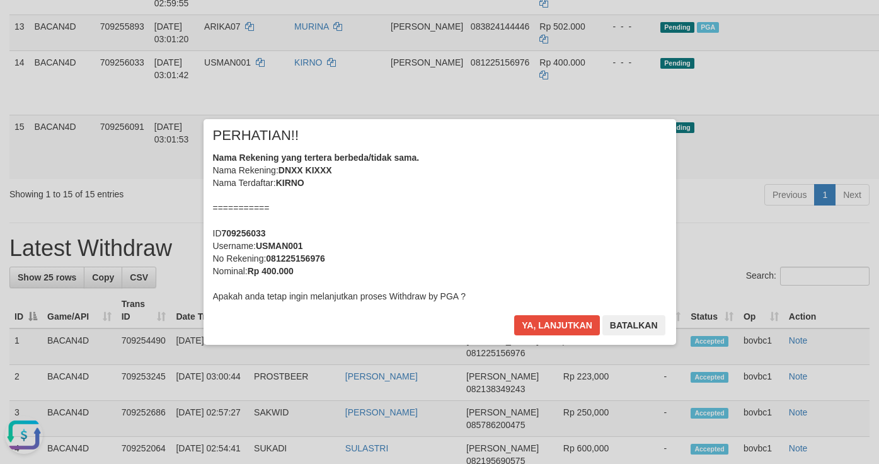
drag, startPoint x: 573, startPoint y: 295, endPoint x: 551, endPoint y: 337, distance: 47.7
click at [571, 303] on div "× PERHATIAN!! Nama Rekening yang tertera berbeda/tidak sama. Nama Rekening: DNX…" at bounding box center [440, 232] width 473 height 226
click at [549, 328] on button "Ya, lanjutkan" at bounding box center [557, 325] width 86 height 20
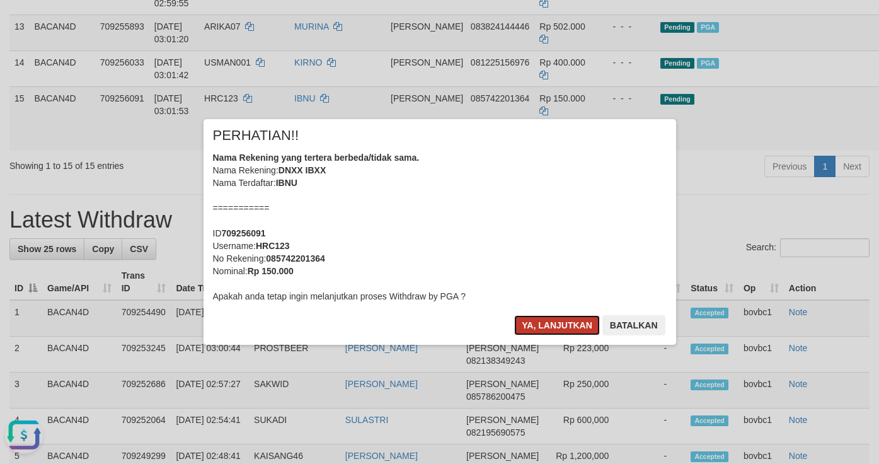
click at [553, 321] on button "Ya, lanjutkan" at bounding box center [557, 325] width 86 height 20
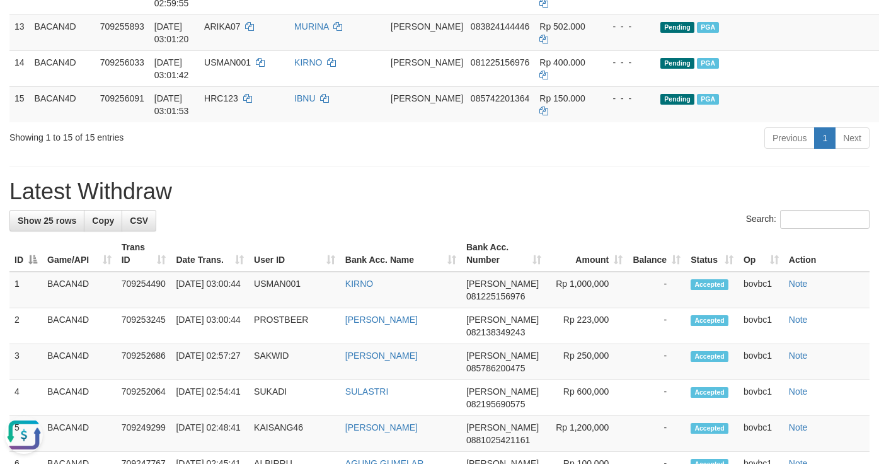
click at [472, 322] on div "**********" at bounding box center [439, 216] width 879 height 1900
click at [554, 204] on h1 "Latest Withdraw" at bounding box center [439, 191] width 860 height 25
click at [23, 434] on button "Open LiveChat chat widget" at bounding box center [24, 435] width 38 height 38
click at [605, 153] on div "Previous 1 Next" at bounding box center [623, 139] width 494 height 27
click at [456, 204] on h1 "Latest Withdraw" at bounding box center [439, 191] width 860 height 25
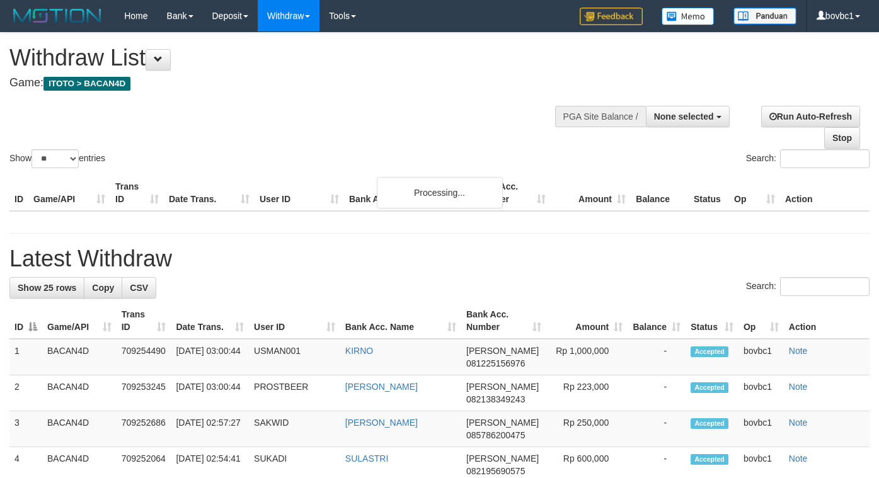
select select
select select "**"
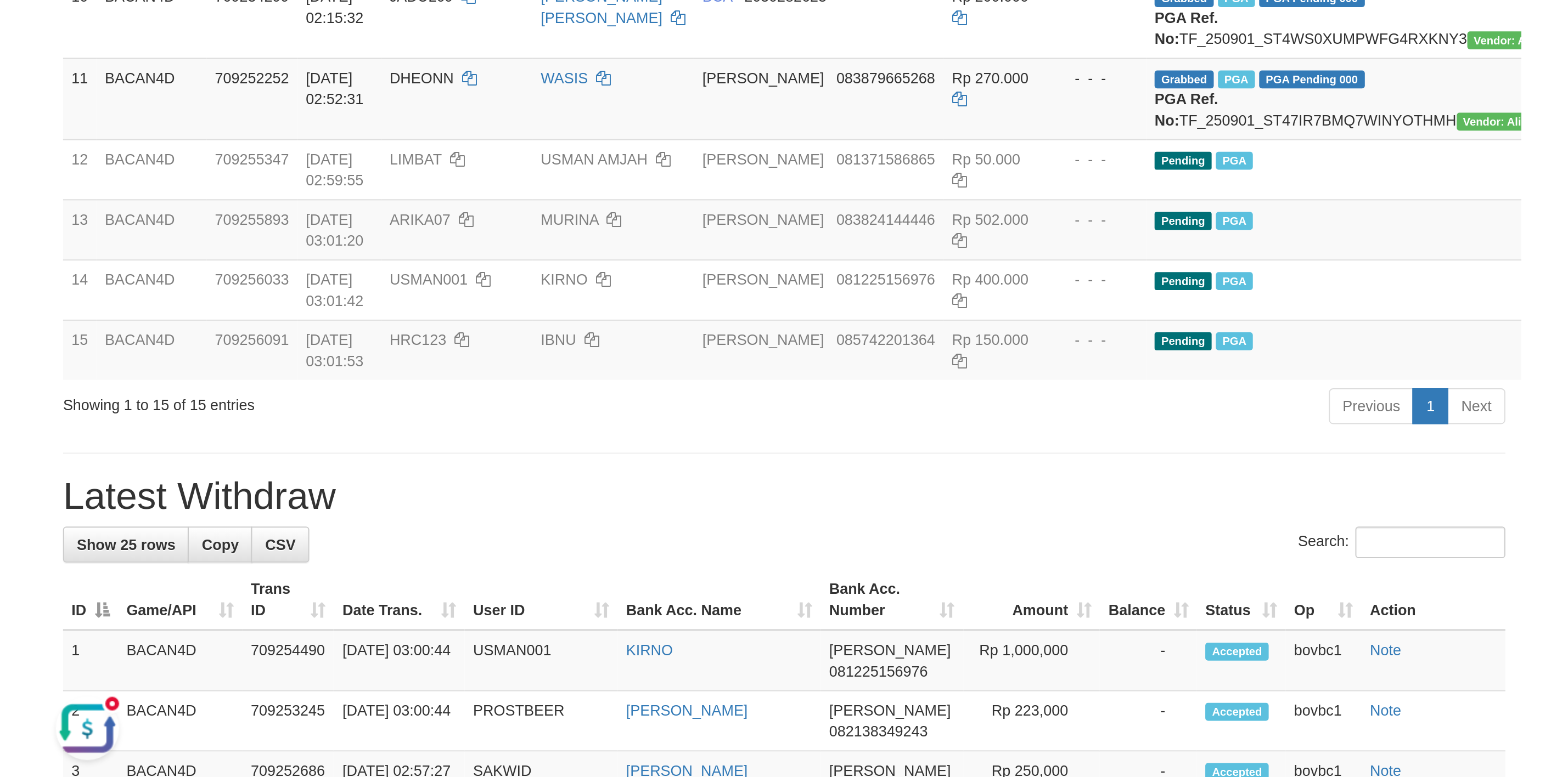
scroll to position [562, 0]
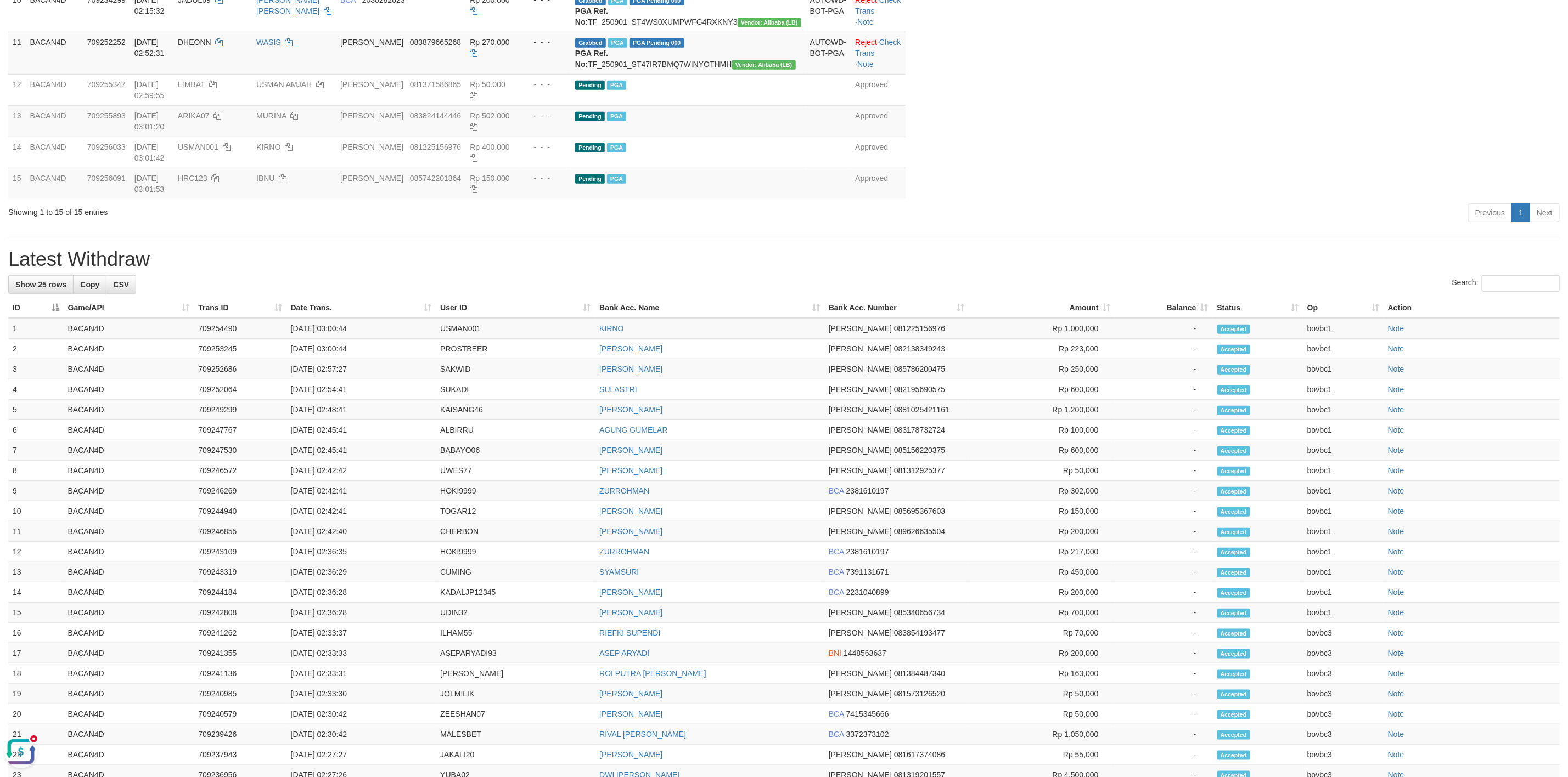
click at [18, 416] on button "Open LiveChat chat widget" at bounding box center [21, 752] width 33 height 33
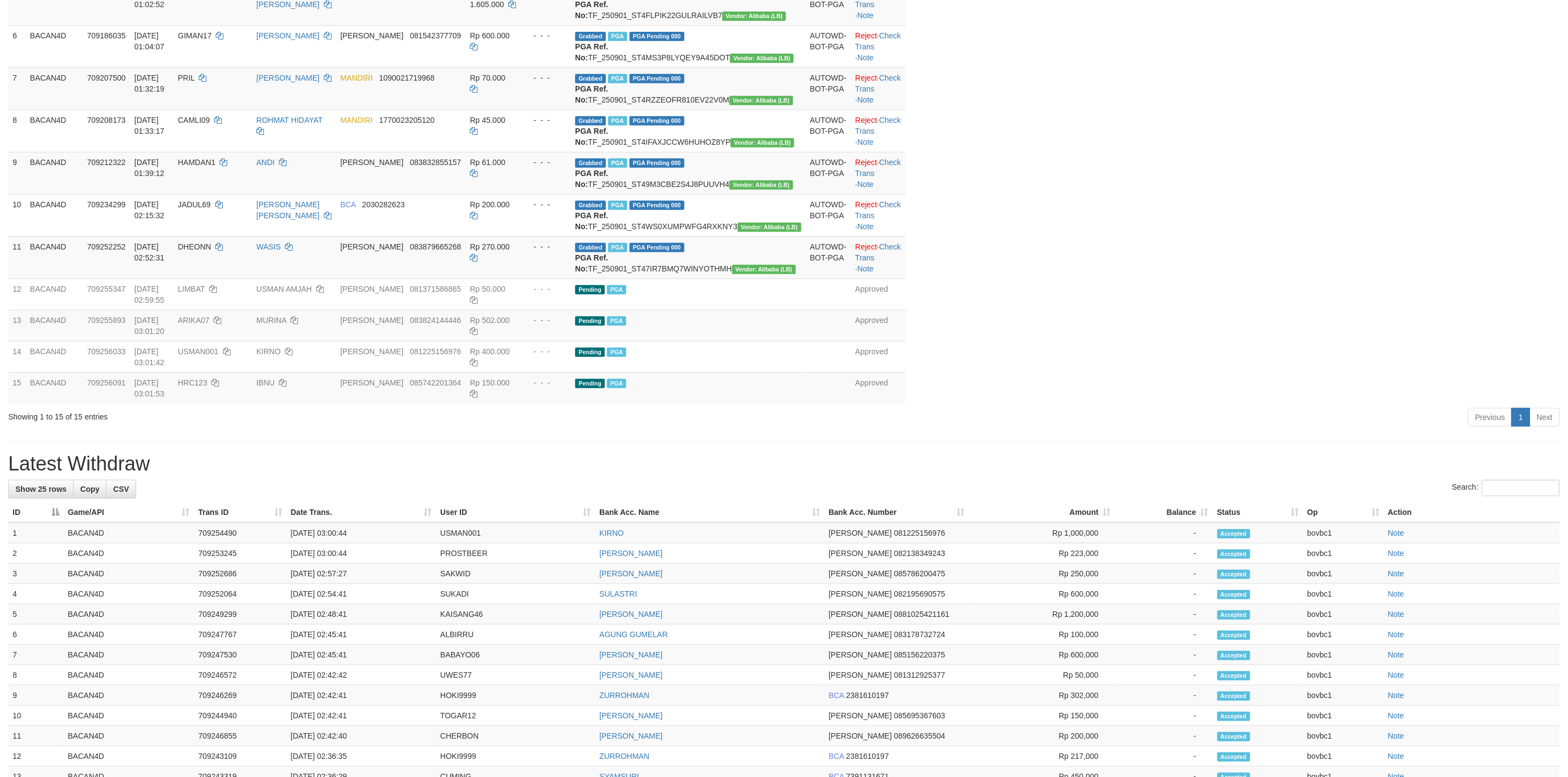
scroll to position [315, 0]
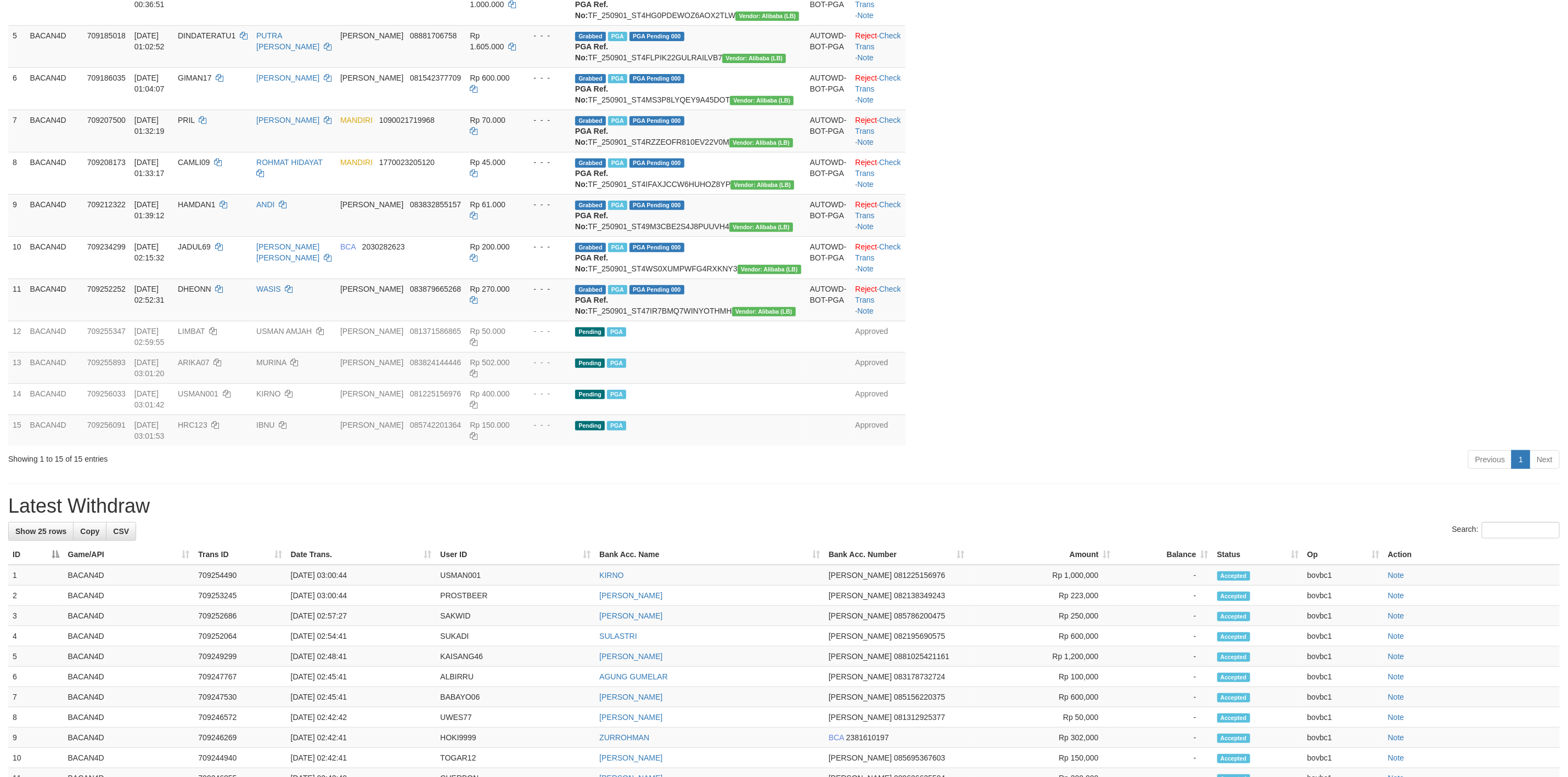
click at [765, 270] on div "ID Game/API Trans ID Date Trans. User ID Bank Acc. Name Bank Acc. Number Amount…" at bounding box center [784, 135] width 1568 height 627
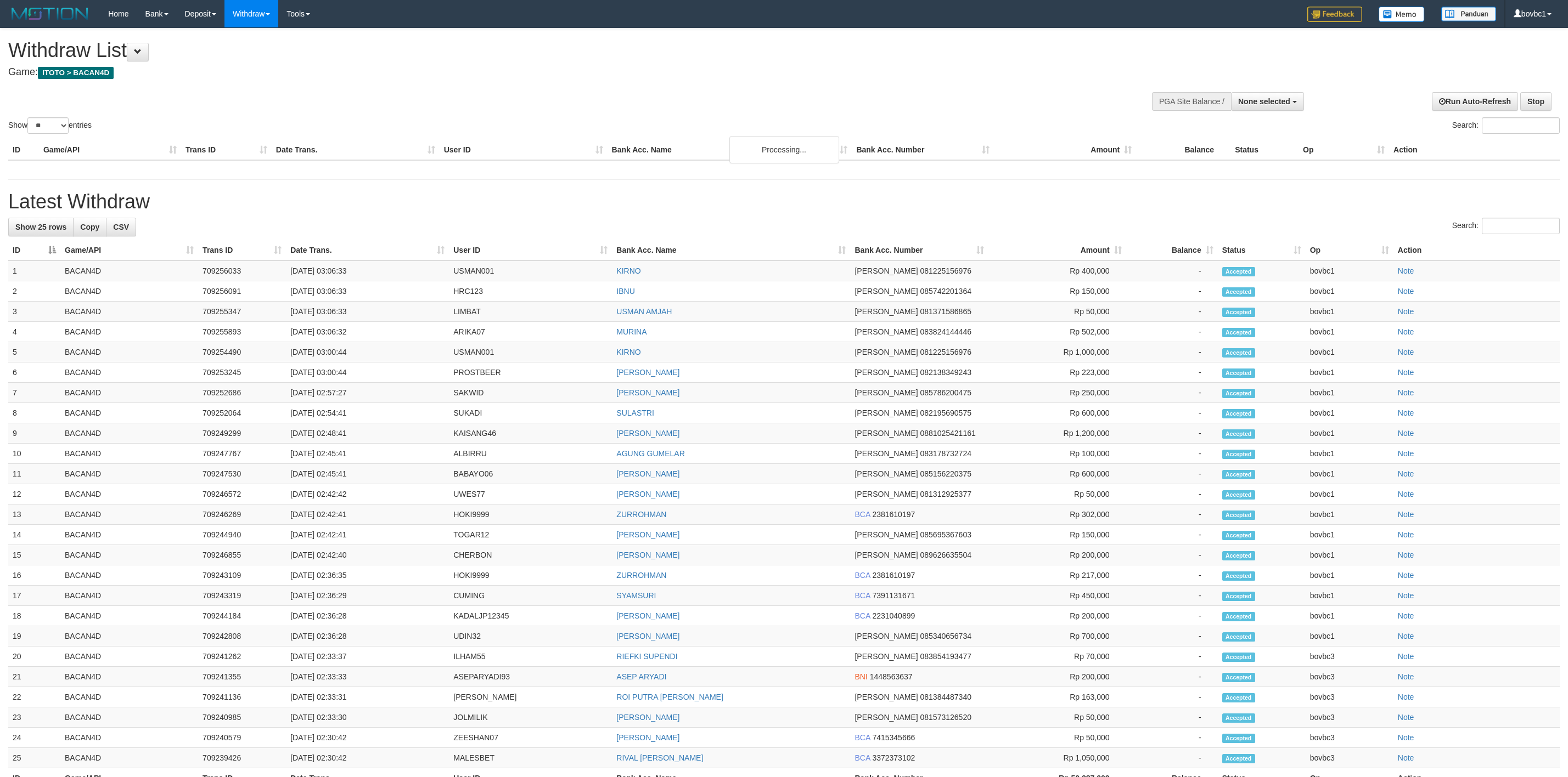
select select
select select "**"
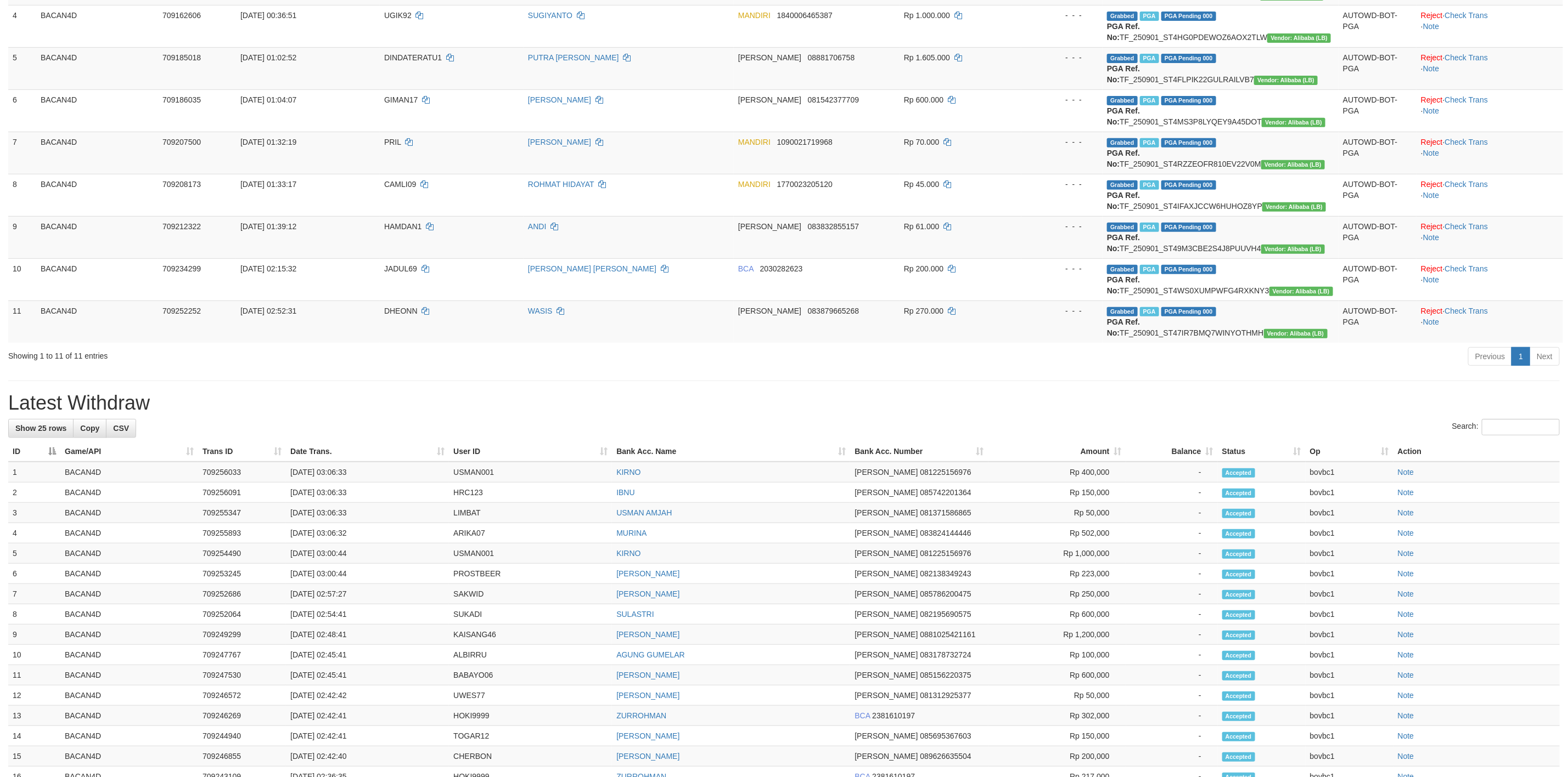
click at [866, 374] on div "**********" at bounding box center [784, 389] width 1568 height 1285
click at [912, 362] on div "Previous 1 Next" at bounding box center [1111, 358] width 898 height 23
click at [935, 360] on div "Previous 1 Next" at bounding box center [1111, 358] width 898 height 23
click at [783, 417] on div "**********" at bounding box center [784, 389] width 1568 height 1285
click at [818, 386] on div "**********" at bounding box center [784, 389] width 1568 height 1285
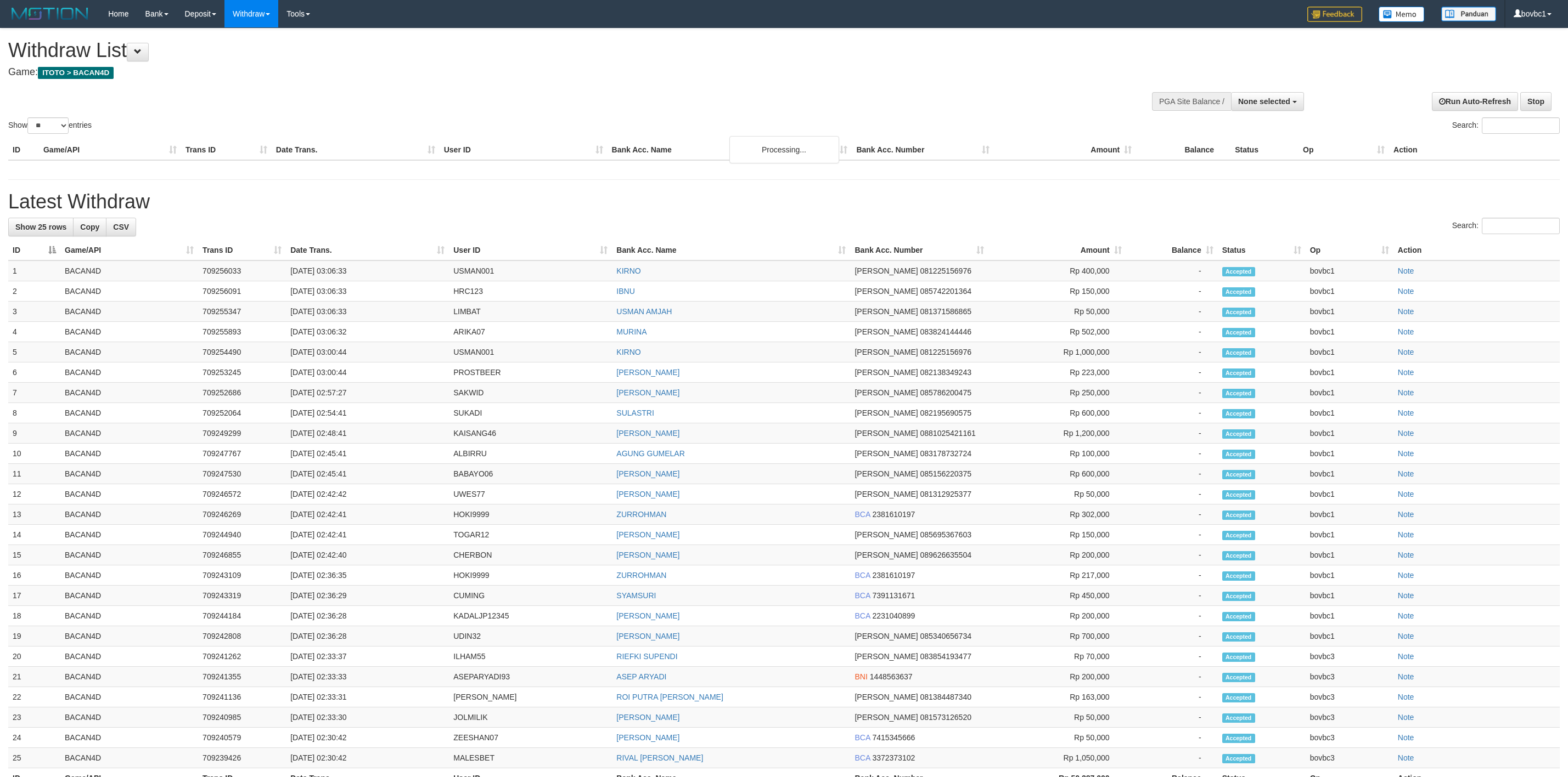
select select
select select "**"
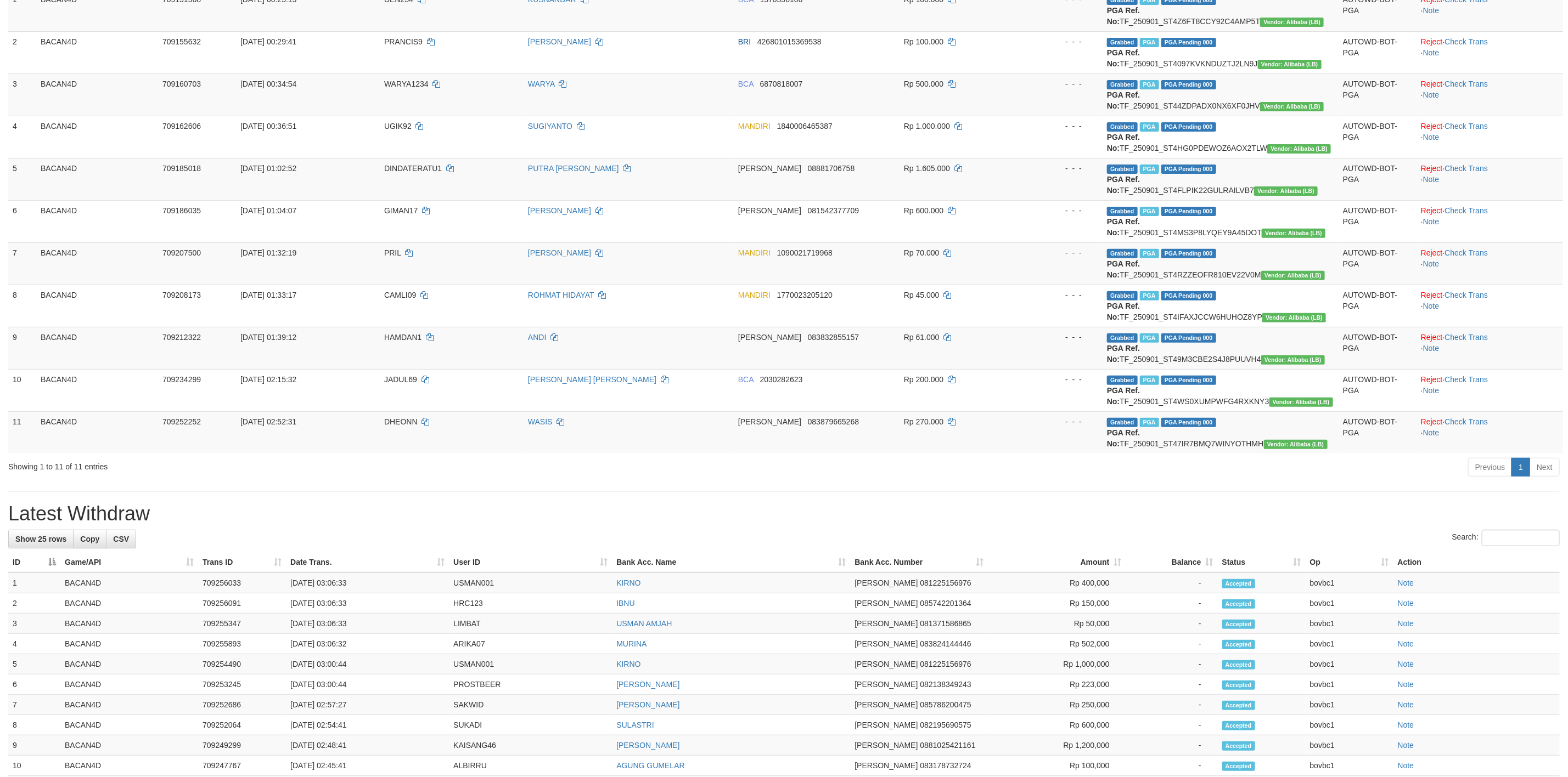
scroll to position [199, 0]
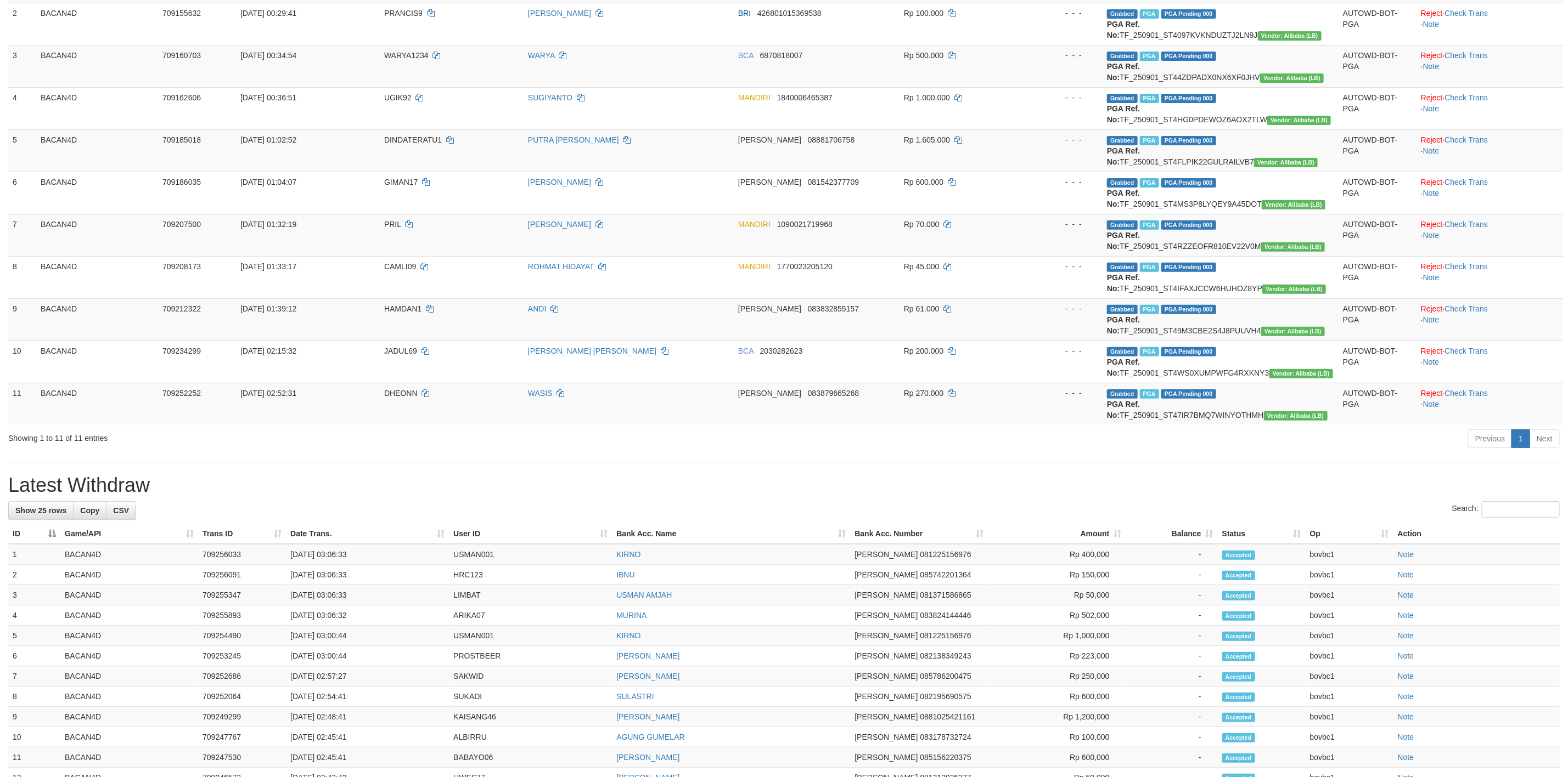
click at [896, 440] on div "Previous 1 Next" at bounding box center [1111, 439] width 898 height 23
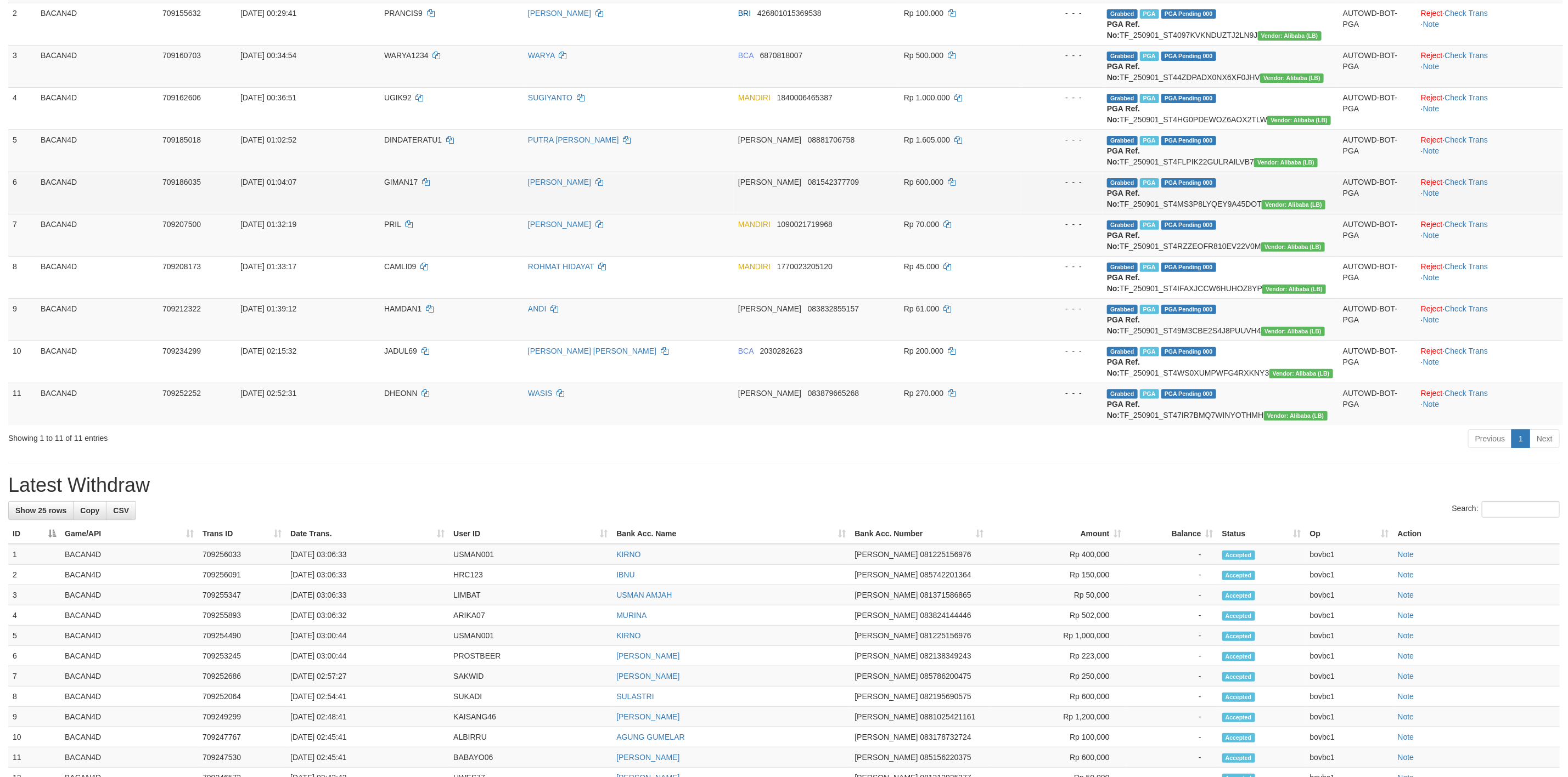
click at [1493, 177] on td "Reject · Check Trans · Note" at bounding box center [1490, 192] width 146 height 43
click at [1485, 180] on link "Check Trans" at bounding box center [1467, 182] width 44 height 9
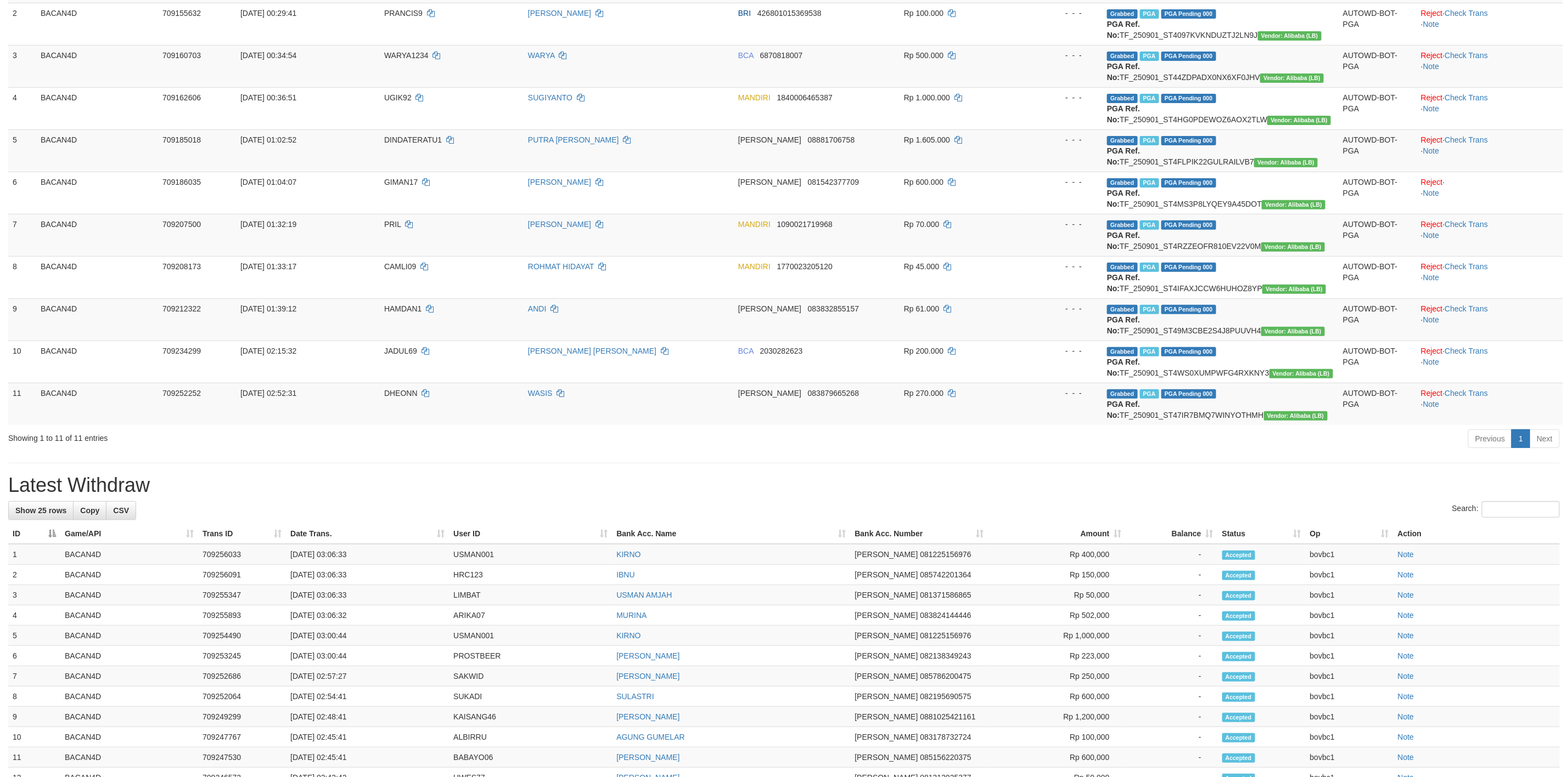
click at [849, 516] on div "Search:" at bounding box center [784, 511] width 1551 height 19
click at [1487, 140] on link "Check Trans" at bounding box center [1467, 140] width 44 height 9
click at [749, 469] on div "**********" at bounding box center [784, 471] width 1568 height 1285
click at [1484, 393] on link "Check Trans" at bounding box center [1467, 393] width 44 height 9
click at [731, 494] on h1 "Latest Withdraw" at bounding box center [784, 485] width 1551 height 22
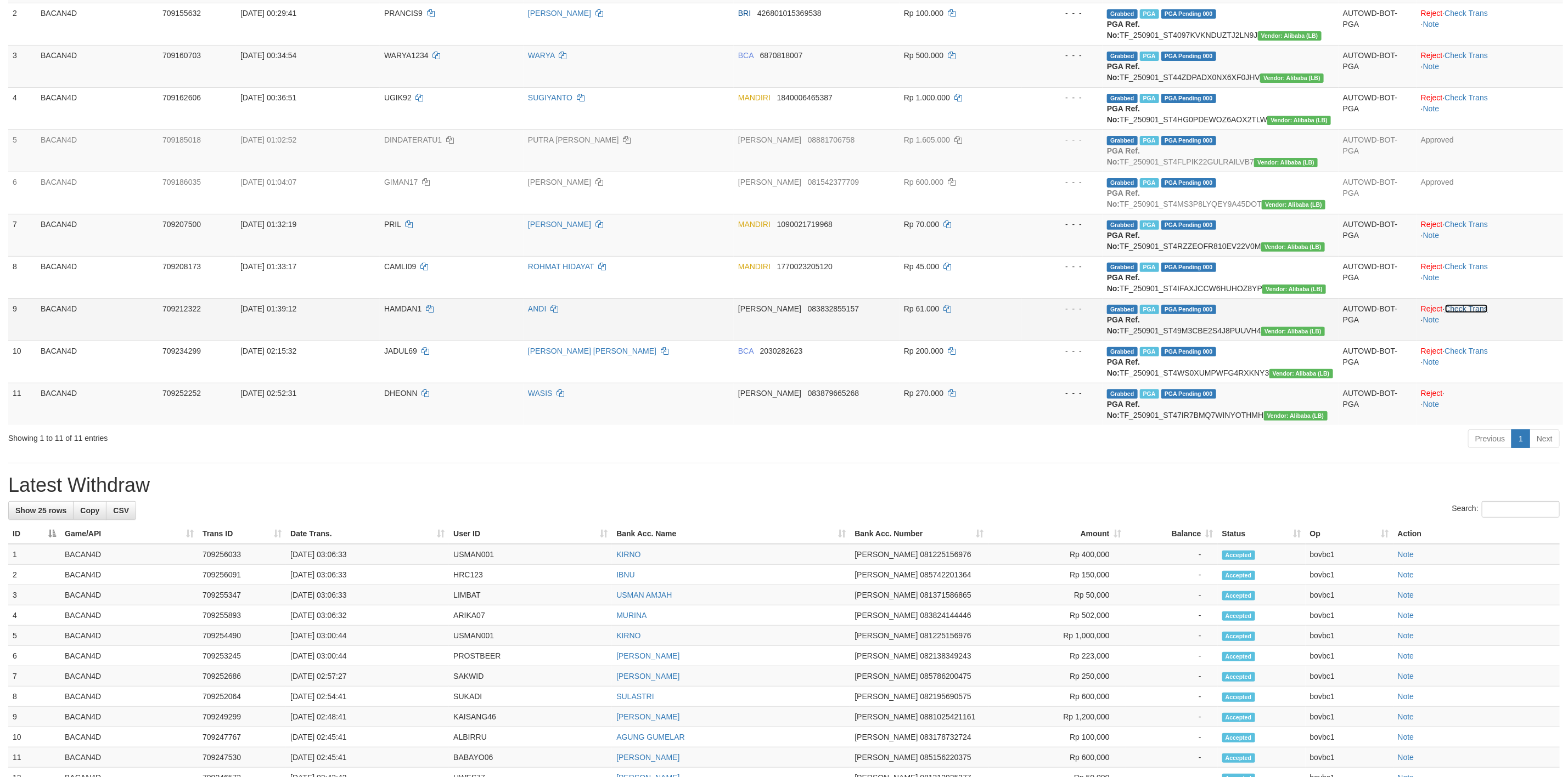
click at [1480, 308] on link "Check Trans" at bounding box center [1467, 309] width 44 height 9
click at [994, 481] on h1 "Latest Withdraw" at bounding box center [784, 485] width 1551 height 22
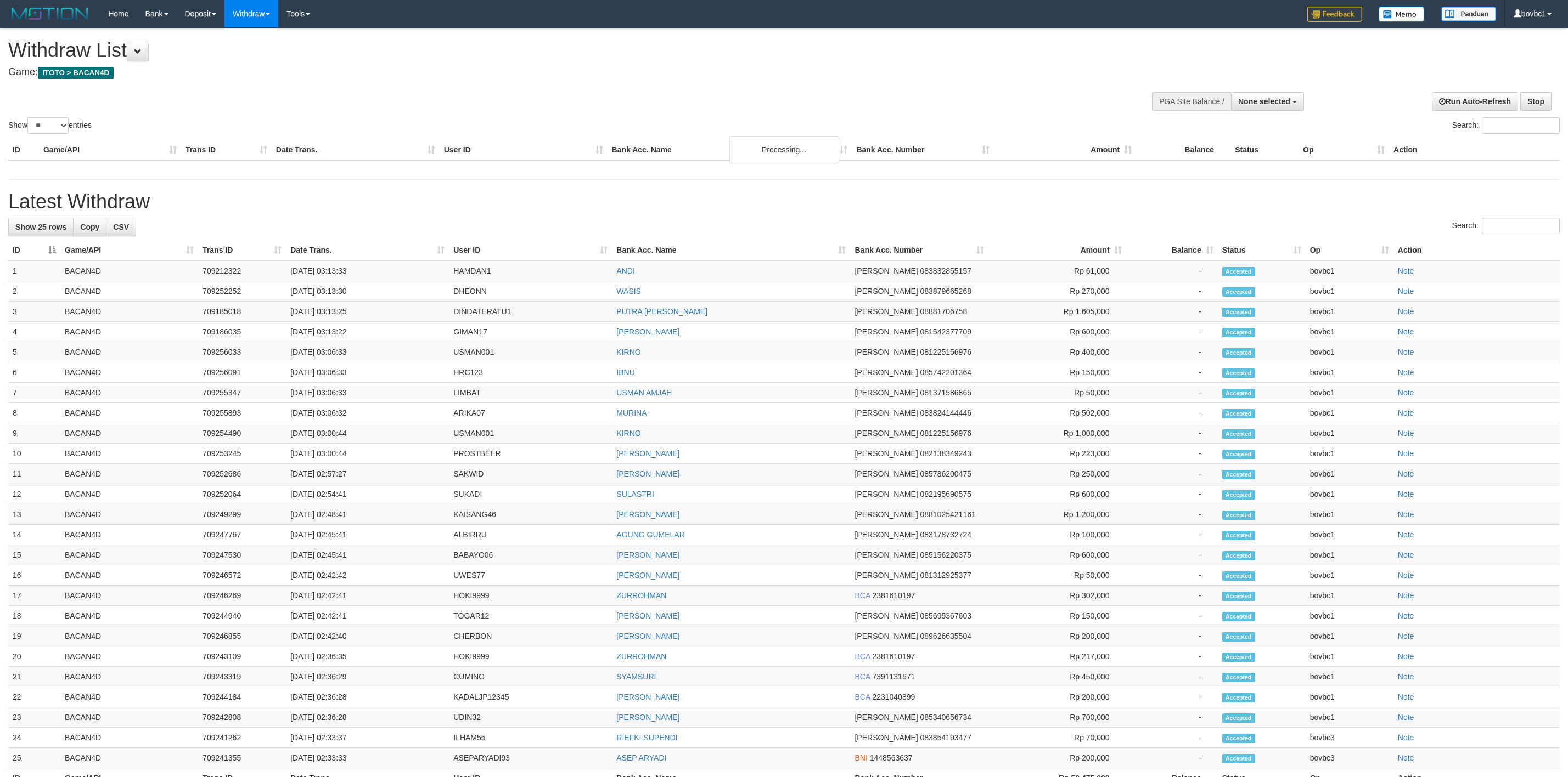
select select
select select "**"
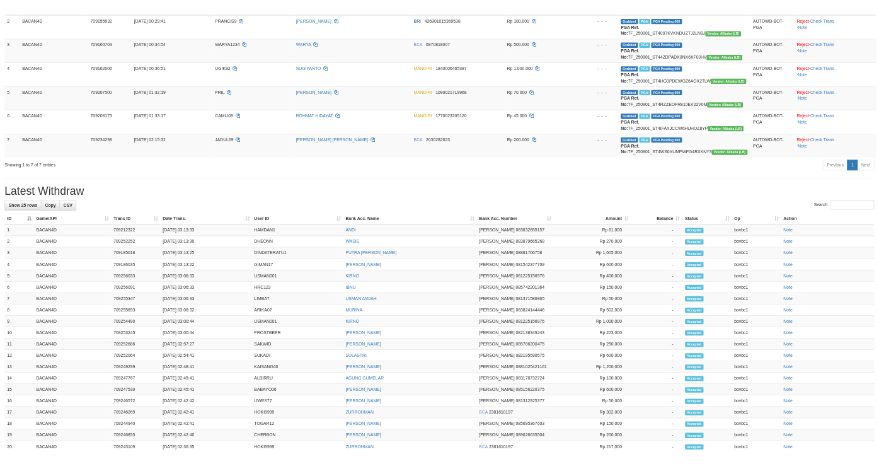
scroll to position [245, 0]
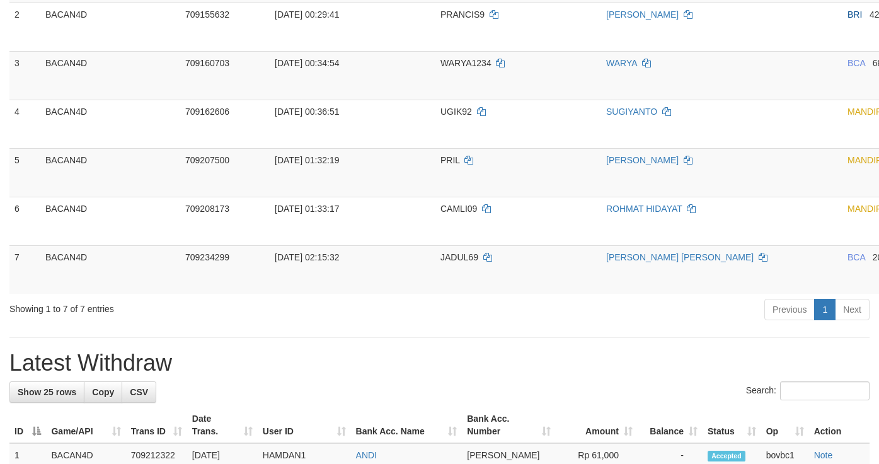
click at [441, 318] on div "Previous 1 Next" at bounding box center [623, 311] width 494 height 27
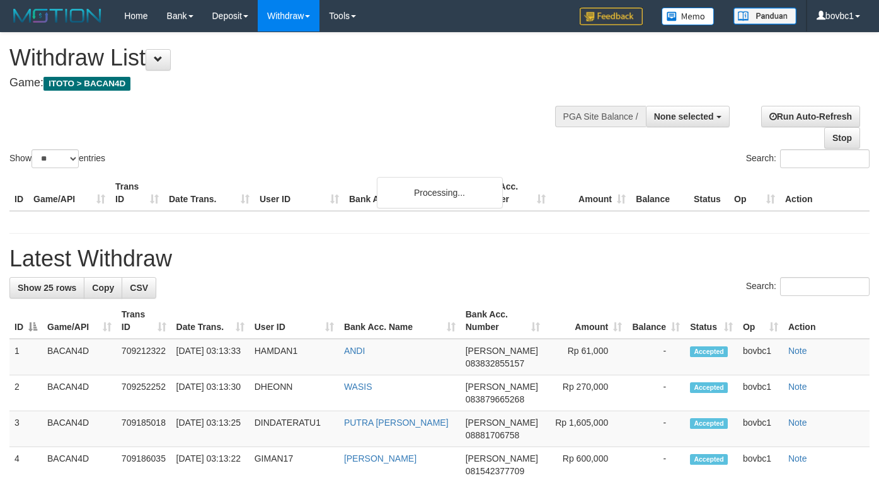
select select
select select "**"
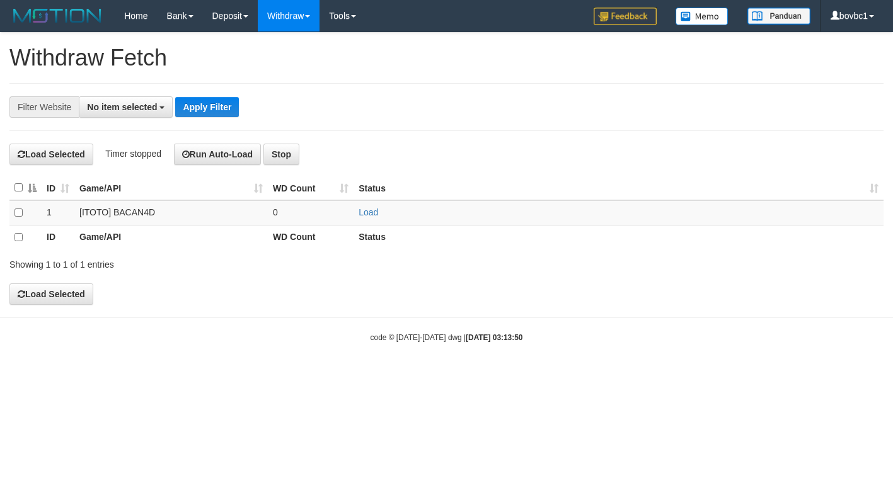
select select
click at [376, 217] on link "Load" at bounding box center [369, 212] width 20 height 10
click at [653, 225] on td "Load OK" at bounding box center [619, 212] width 530 height 25
click at [468, 150] on h4 "Load Selected Timer stopped Run Auto-Load Stop" at bounding box center [446, 154] width 874 height 21
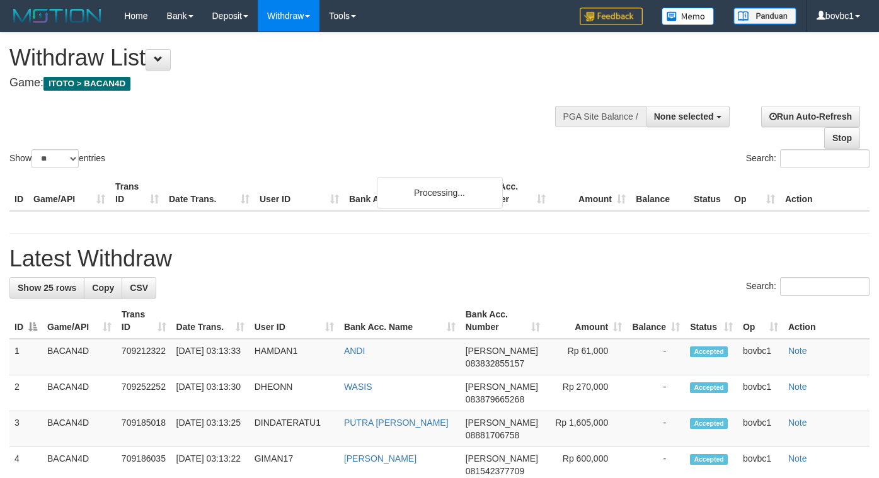
select select
select select "**"
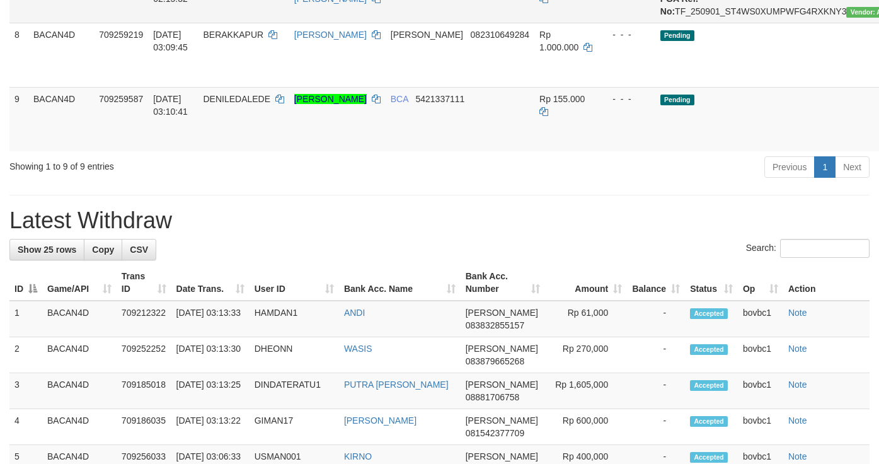
scroll to position [528, 37]
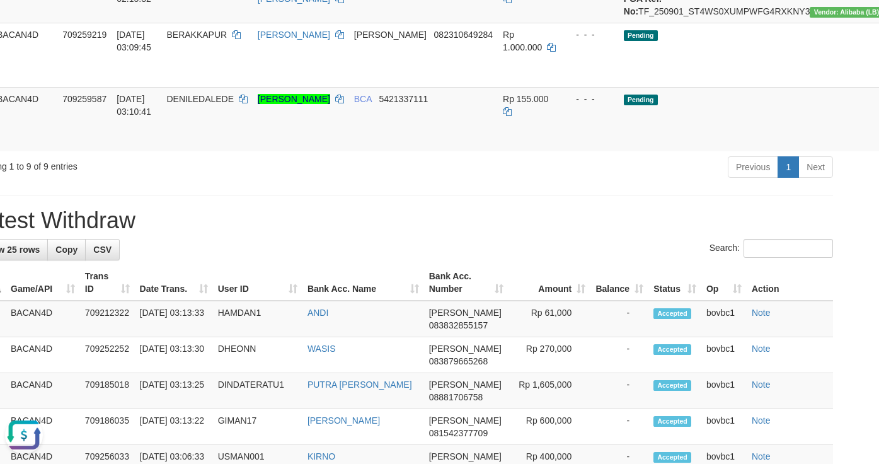
scroll to position [0, 0]
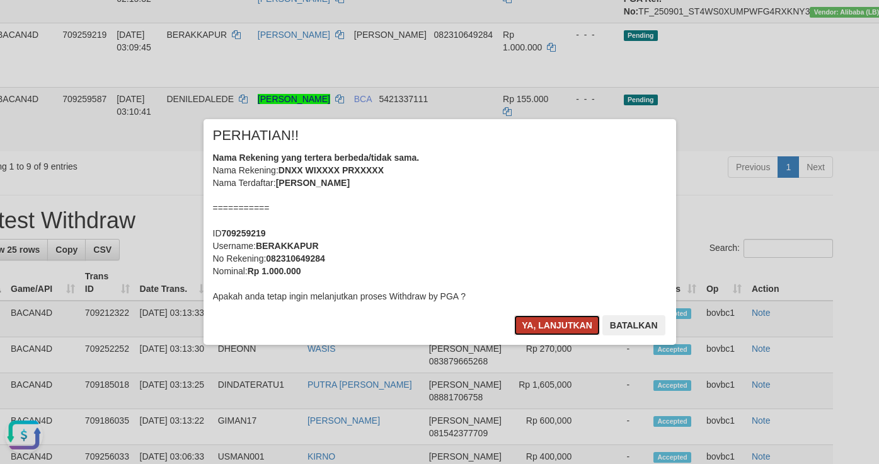
click at [566, 330] on button "Ya, lanjutkan" at bounding box center [557, 325] width 86 height 20
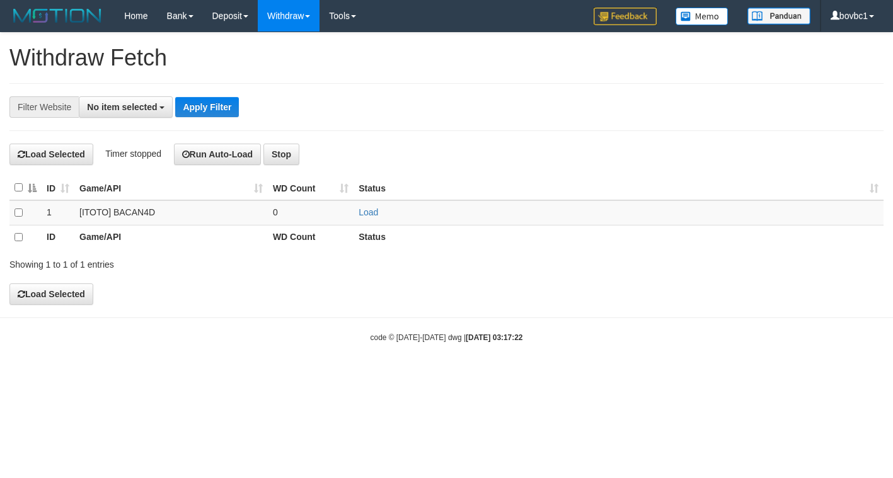
select select
click at [366, 214] on link "Load" at bounding box center [369, 212] width 20 height 10
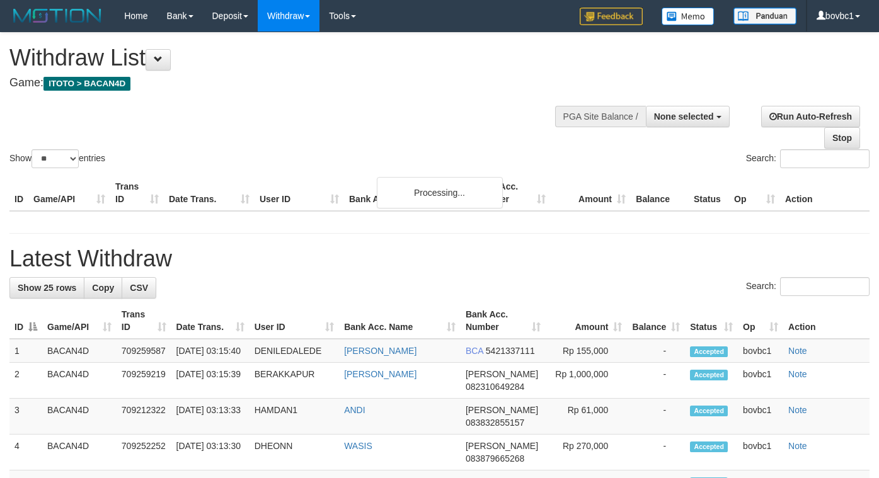
select select
select select "**"
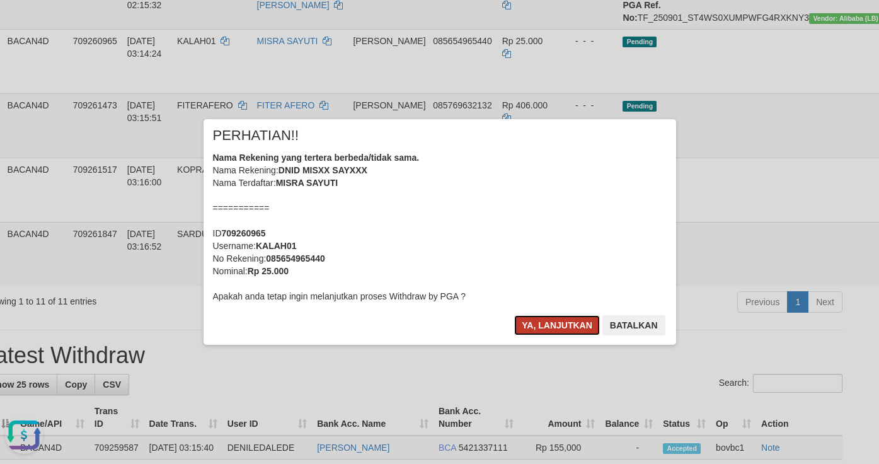
click at [555, 318] on button "Ya, lanjutkan" at bounding box center [557, 325] width 86 height 20
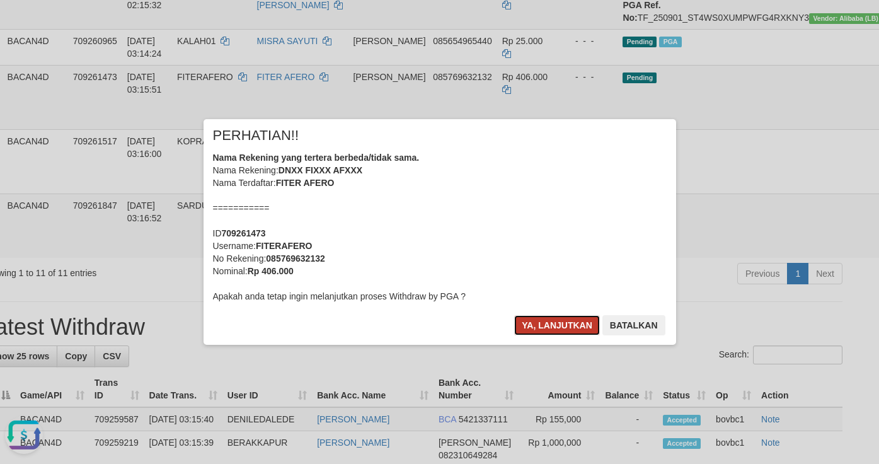
click at [564, 322] on button "Ya, lanjutkan" at bounding box center [557, 325] width 86 height 20
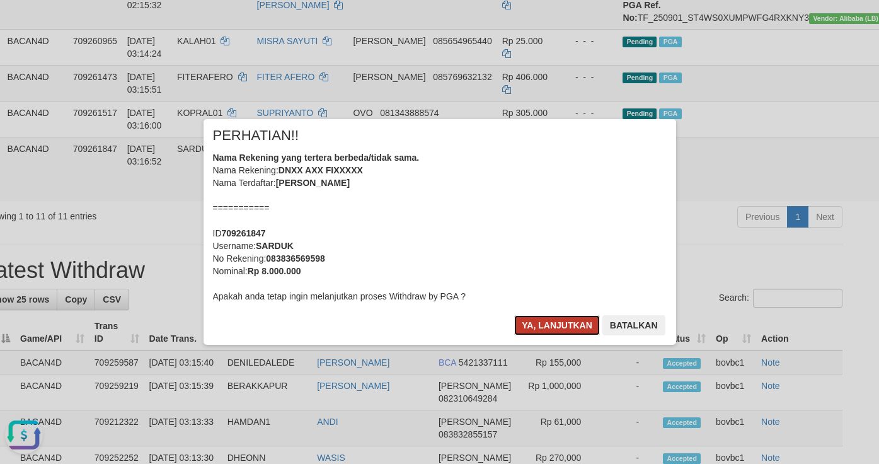
click at [564, 318] on button "Ya, lanjutkan" at bounding box center [557, 325] width 86 height 20
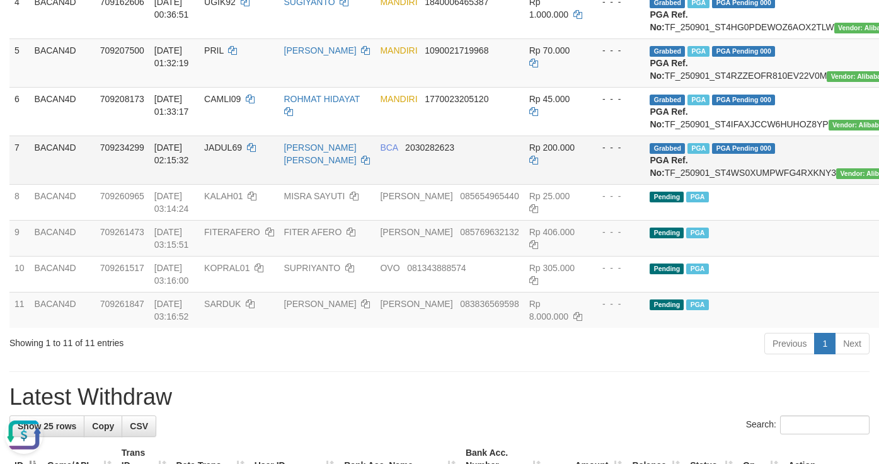
scroll to position [427, 0]
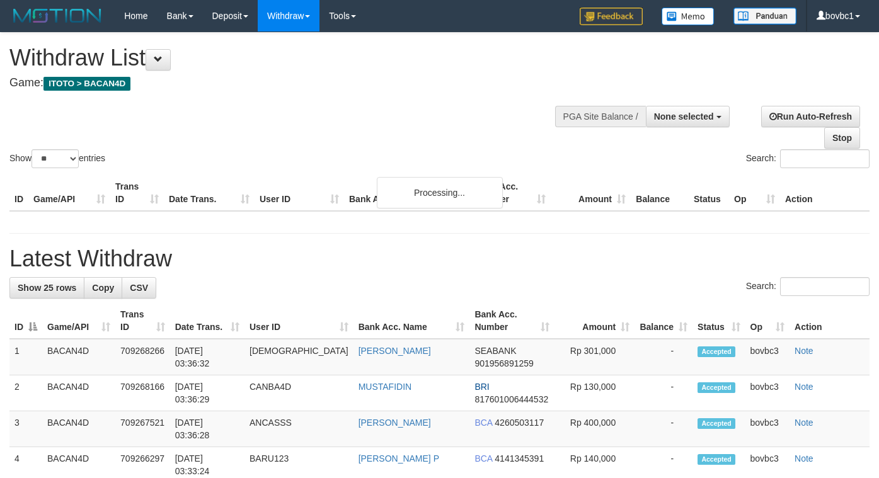
select select
select select "**"
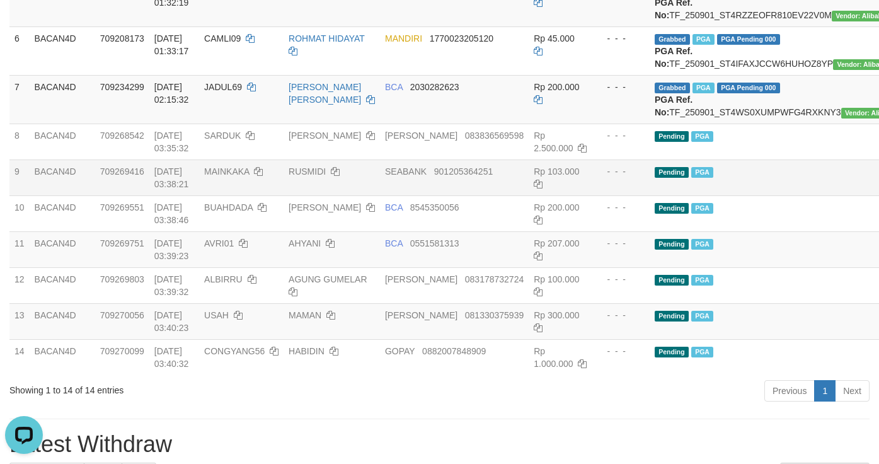
click at [760, 195] on td "Pending PGA" at bounding box center [785, 177] width 270 height 36
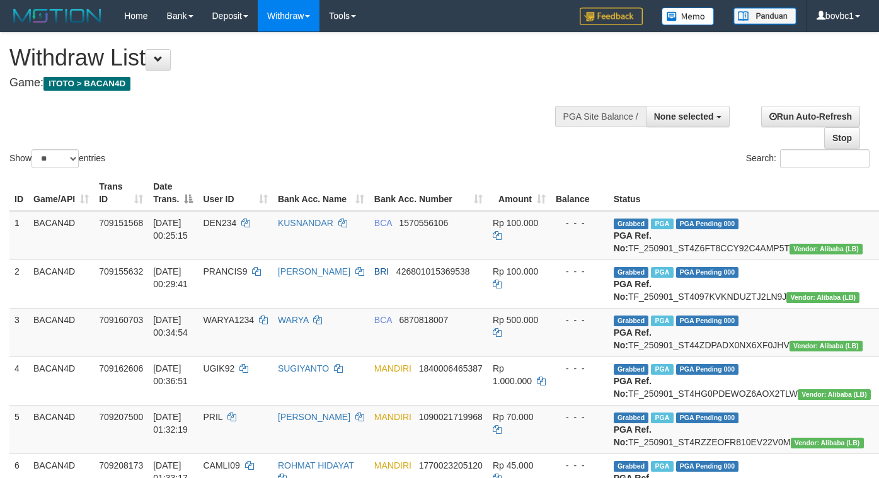
select select
select select "**"
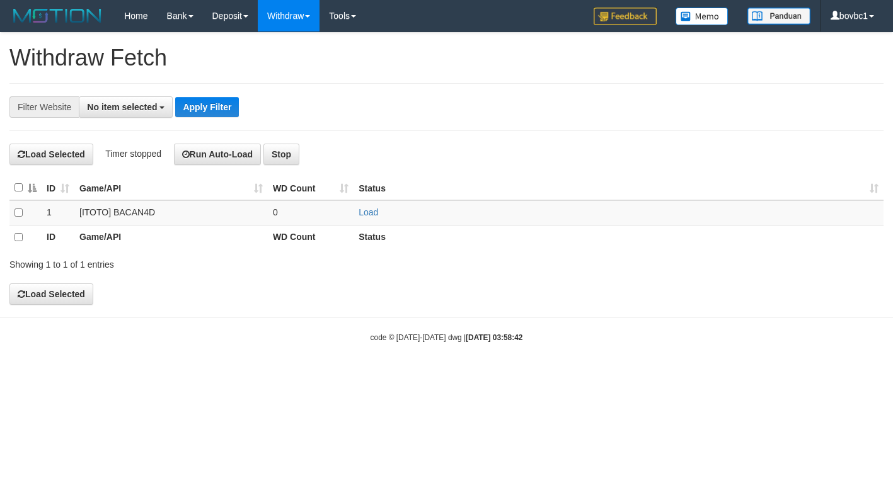
select select
click at [364, 216] on link "Load" at bounding box center [369, 212] width 20 height 10
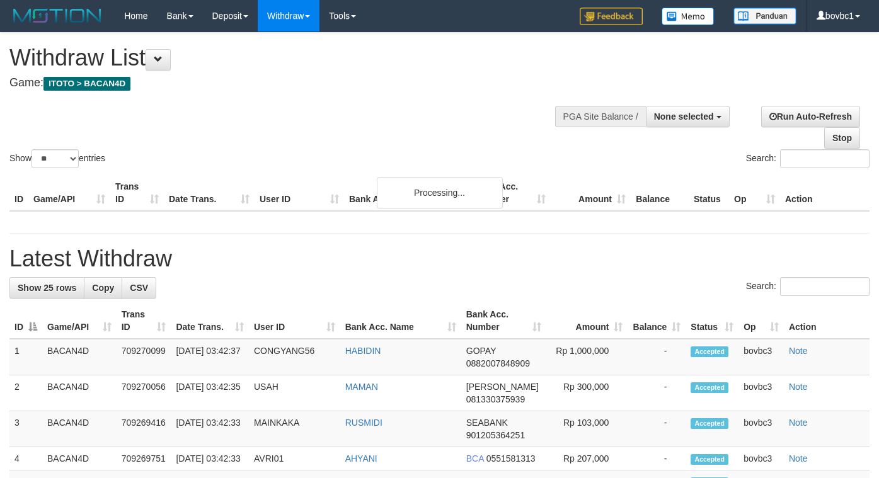
select select
select select "**"
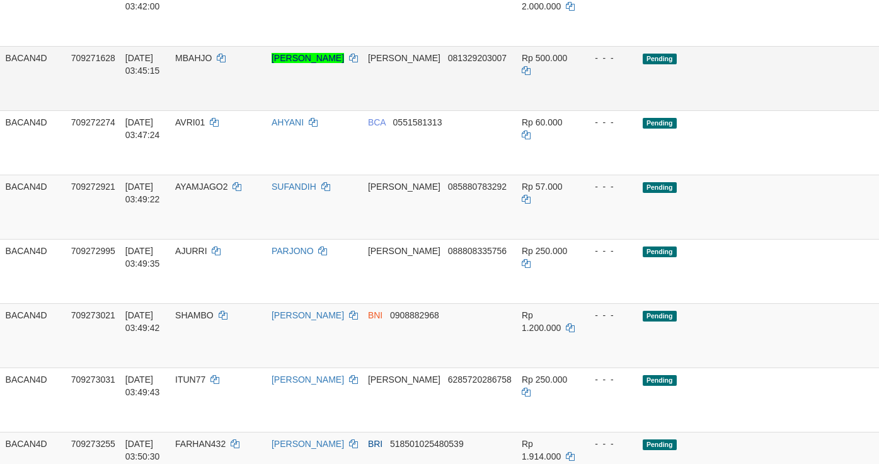
scroll to position [569, 43]
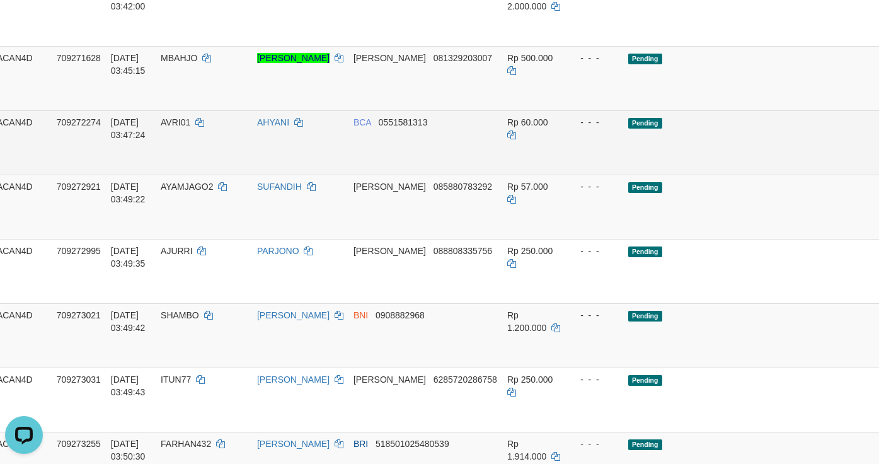
scroll to position [0, 0]
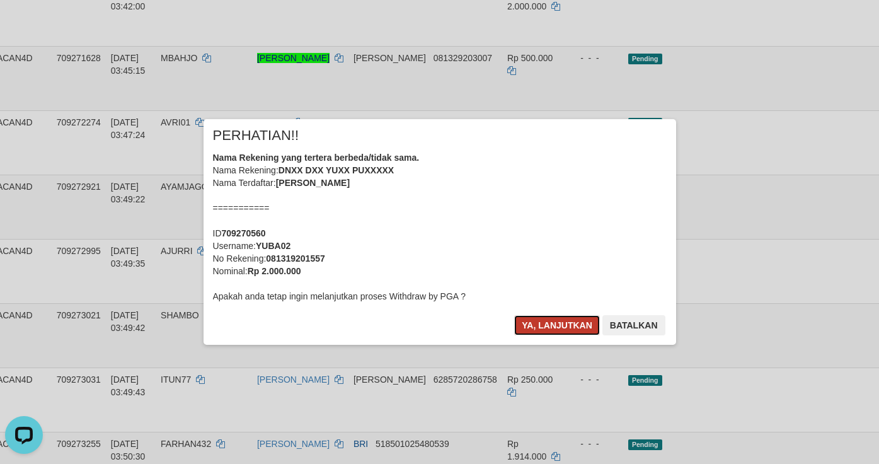
click at [550, 327] on button "Ya, lanjutkan" at bounding box center [557, 325] width 86 height 20
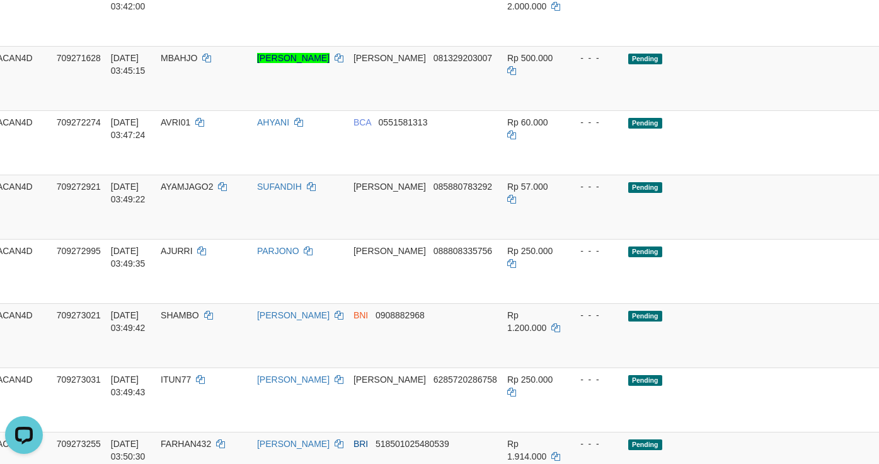
scroll to position [664, 43]
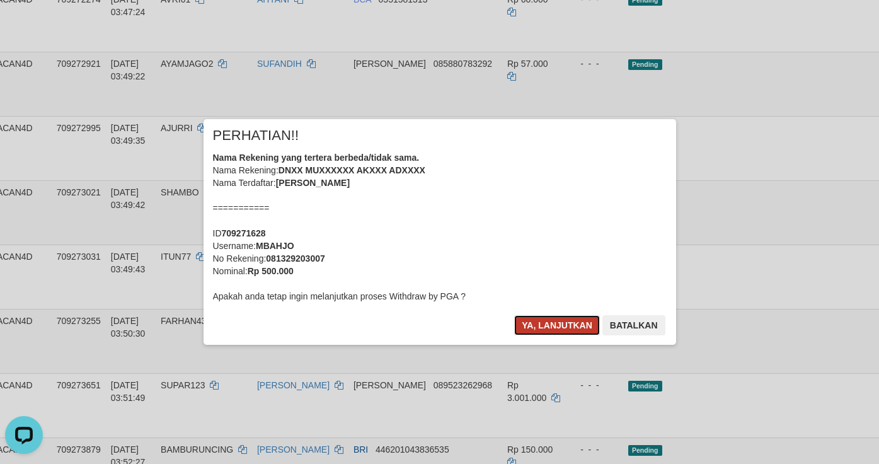
click at [547, 321] on button "Ya, lanjutkan" at bounding box center [557, 325] width 86 height 20
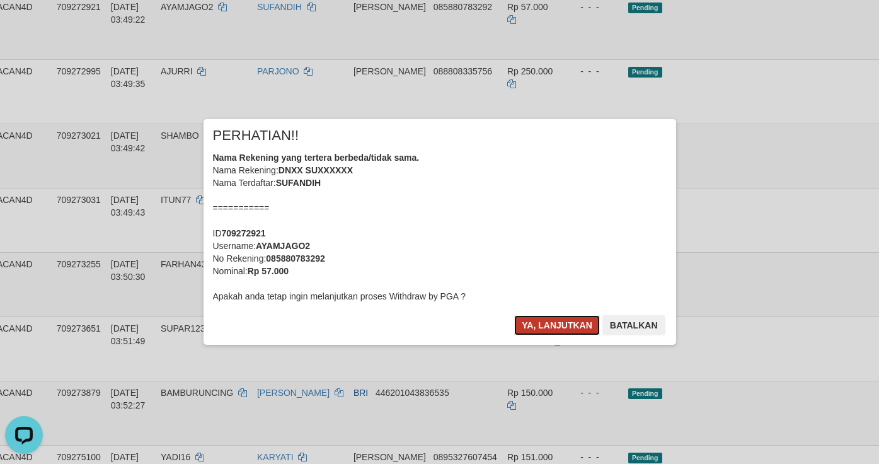
click at [560, 326] on button "Ya, lanjutkan" at bounding box center [557, 325] width 86 height 20
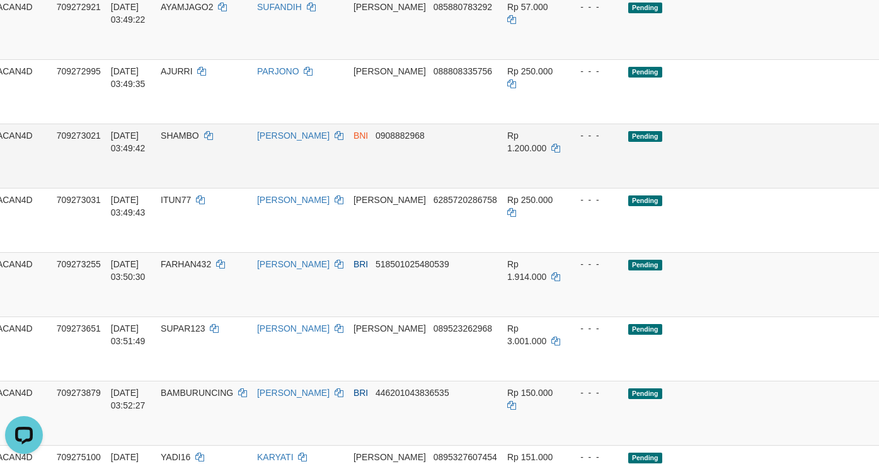
scroll to position [758, 43]
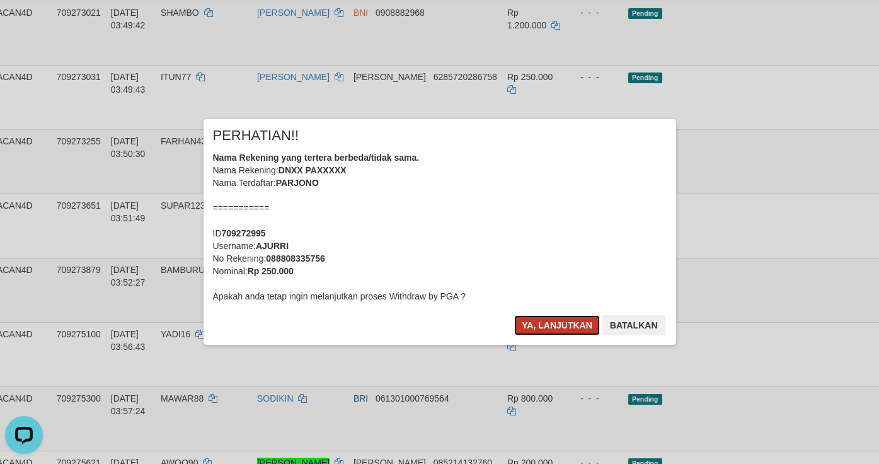
click at [543, 316] on button "Ya, lanjutkan" at bounding box center [557, 325] width 86 height 20
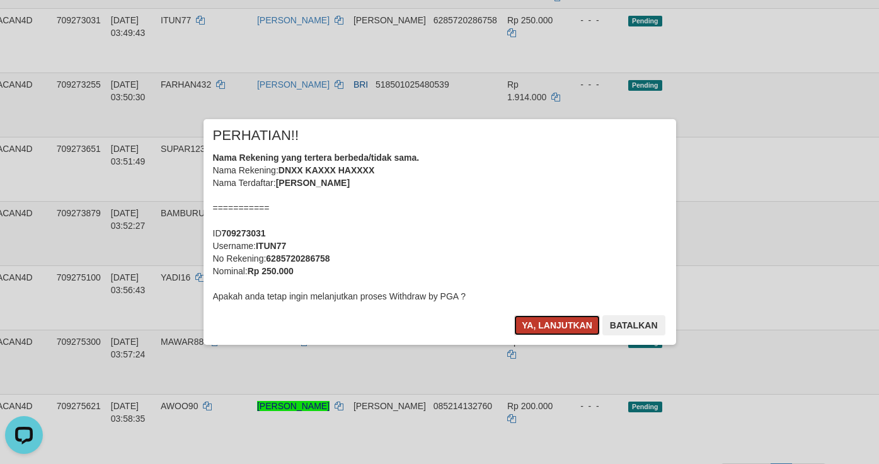
click at [548, 326] on button "Ya, lanjutkan" at bounding box center [557, 325] width 86 height 20
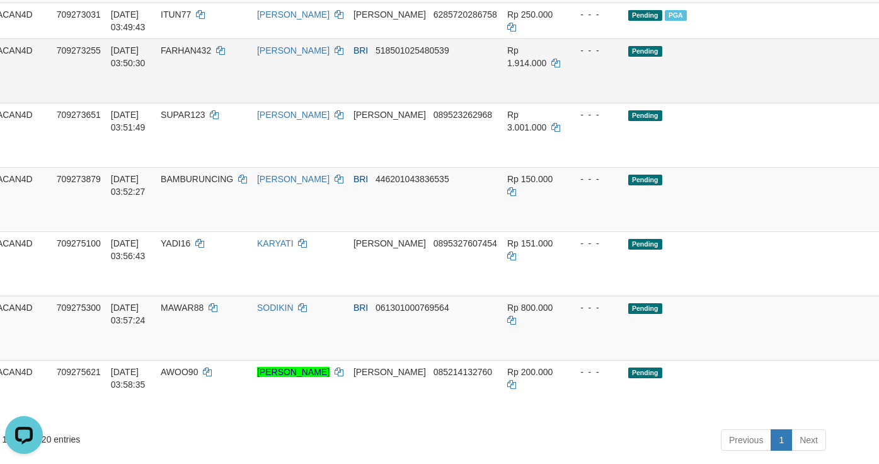
scroll to position [853, 43]
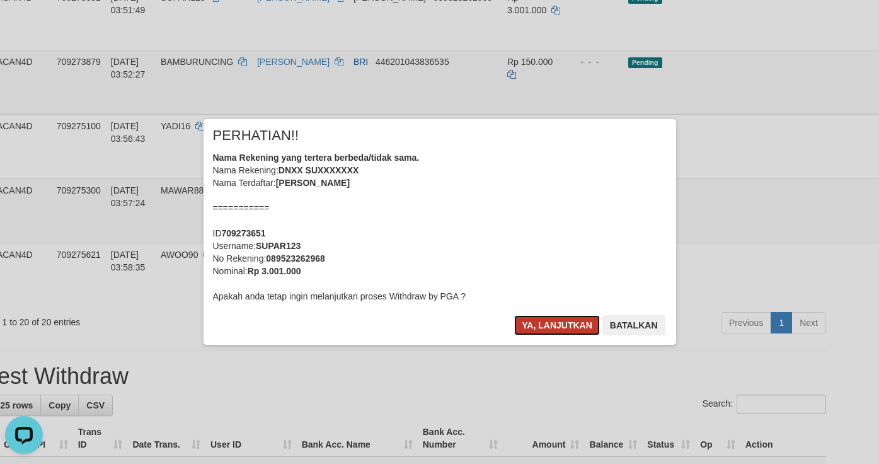
click at [550, 327] on button "Ya, lanjutkan" at bounding box center [557, 325] width 86 height 20
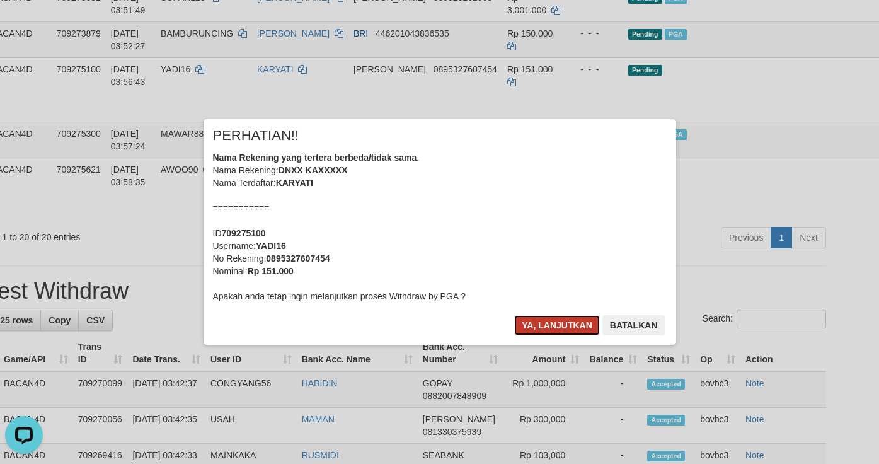
click at [541, 328] on button "Ya, lanjutkan" at bounding box center [557, 325] width 86 height 20
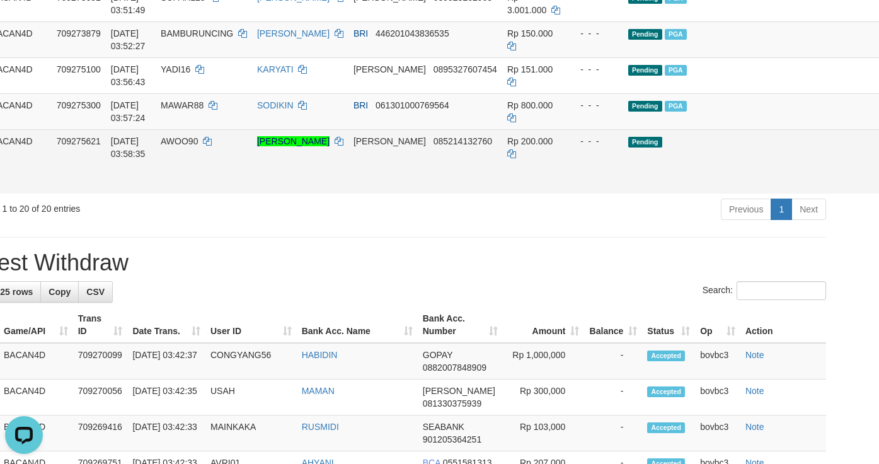
drag, startPoint x: 818, startPoint y: 284, endPoint x: 523, endPoint y: 263, distance: 295.8
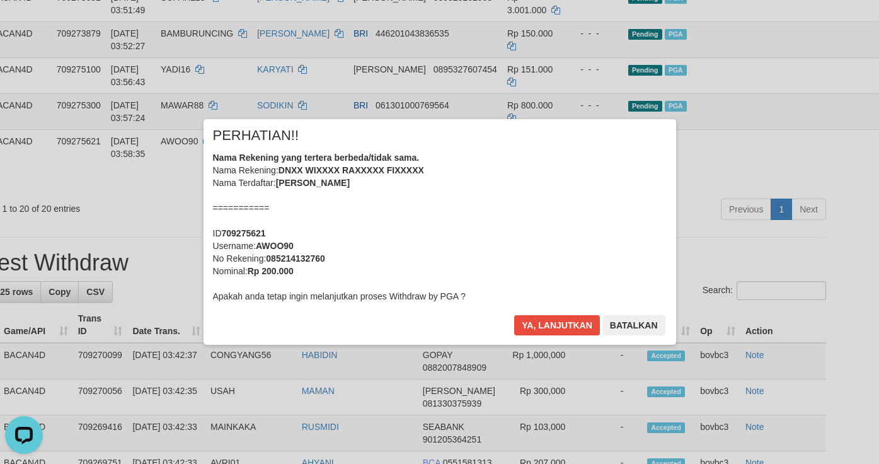
click at [562, 308] on div "× PERHATIAN!! Nama Rekening yang tertera berbeda/tidak sama. Nama Rekening: DNX…" at bounding box center [440, 232] width 473 height 226
click at [559, 318] on button "Ya, lanjutkan" at bounding box center [557, 325] width 86 height 20
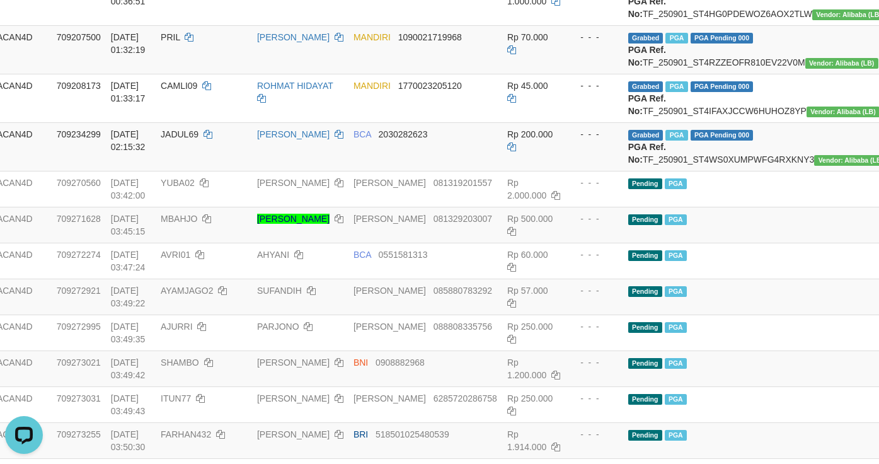
scroll to position [664, 43]
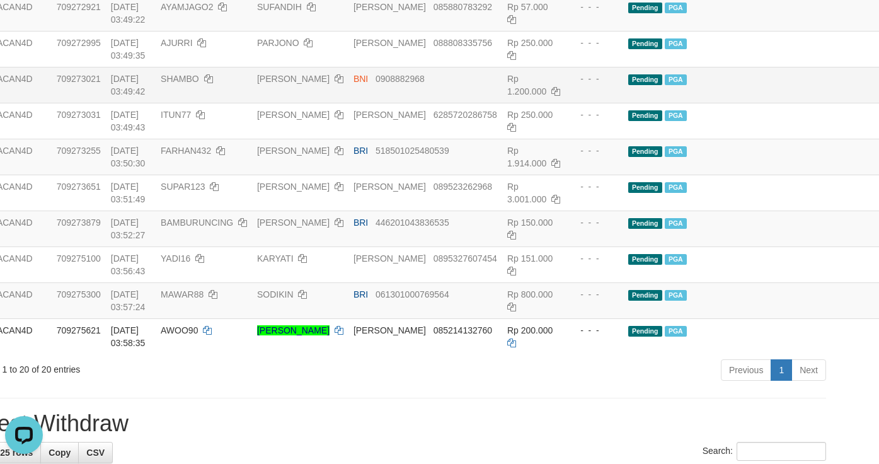
click at [724, 103] on td "Pending PGA" at bounding box center [758, 85] width 270 height 36
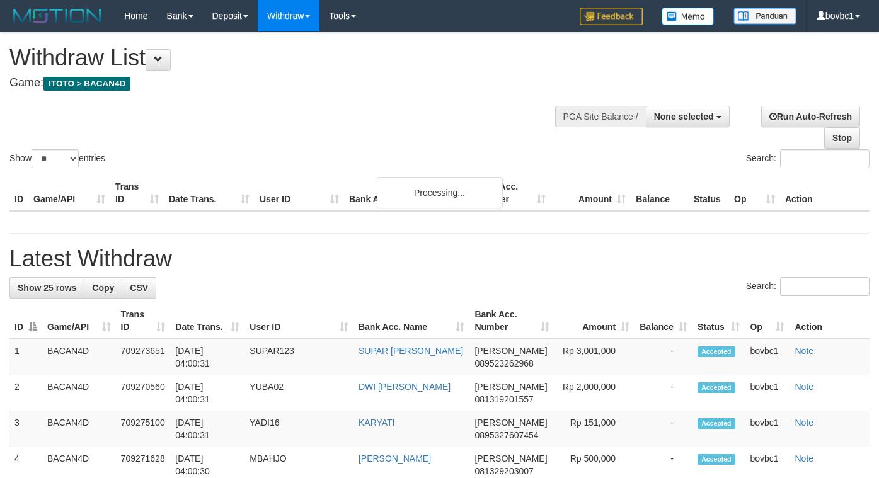
select select
select select "**"
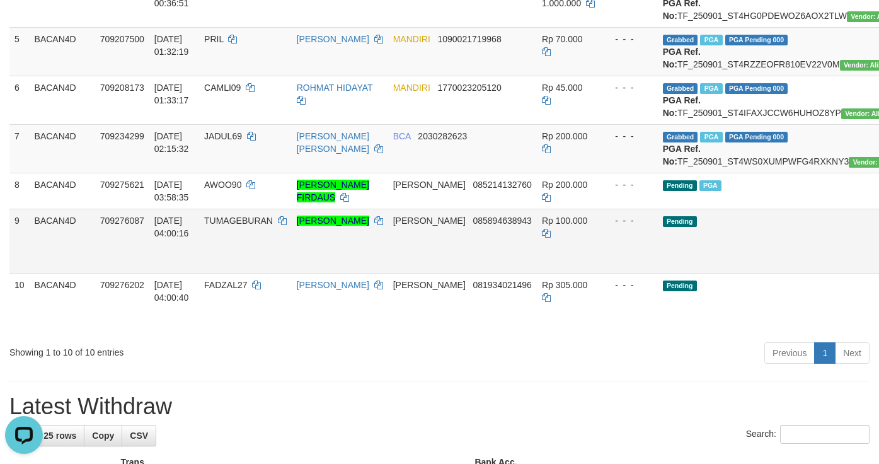
click at [766, 273] on td "Pending" at bounding box center [793, 241] width 270 height 64
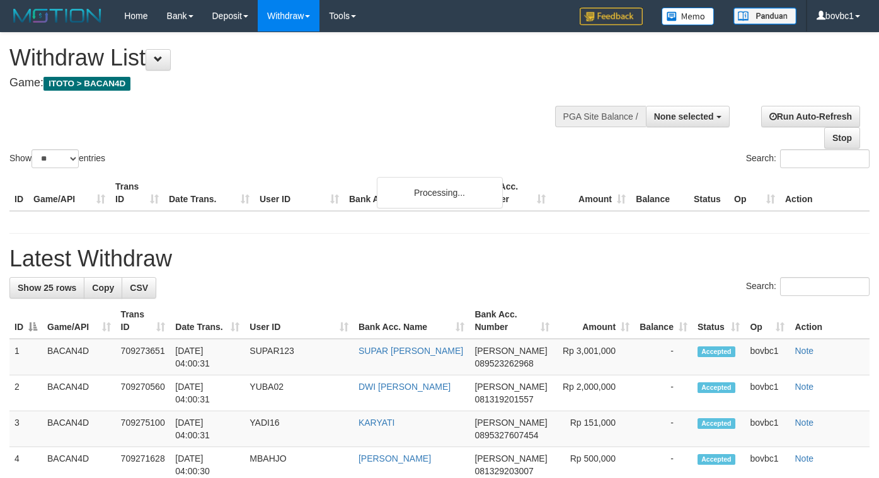
select select
select select "**"
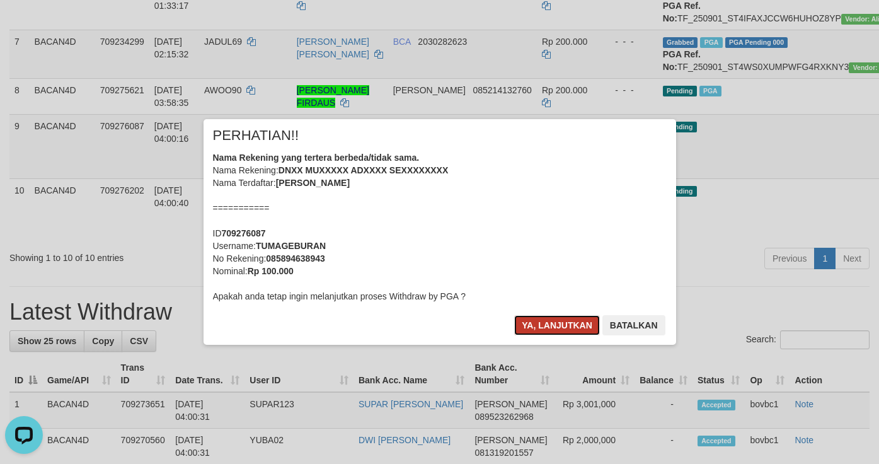
click at [554, 330] on button "Ya, lanjutkan" at bounding box center [557, 325] width 86 height 20
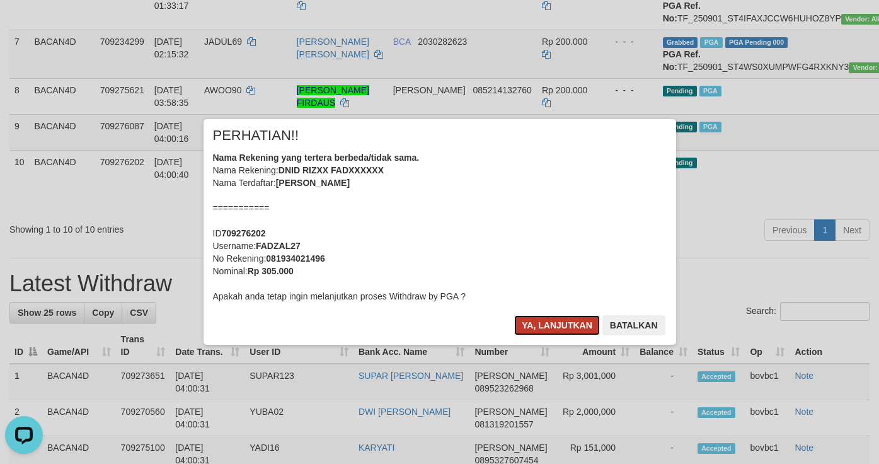
click at [536, 316] on button "Ya, lanjutkan" at bounding box center [557, 325] width 86 height 20
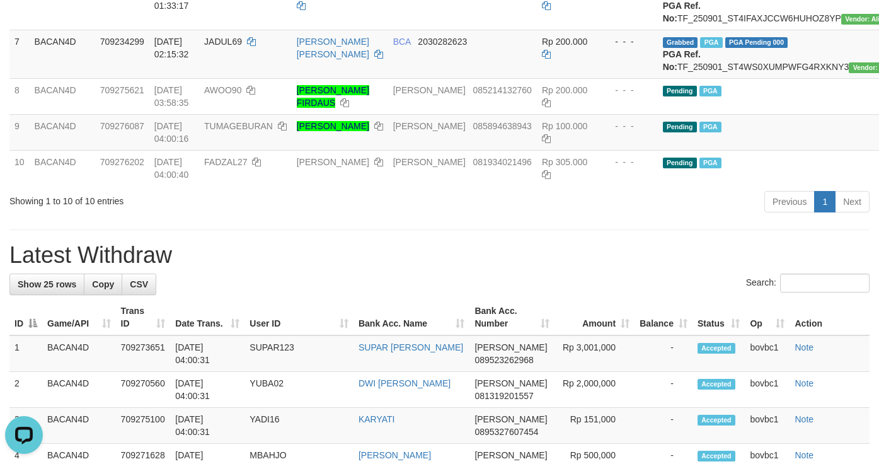
click at [524, 345] on div "**********" at bounding box center [439, 439] width 879 height 1758
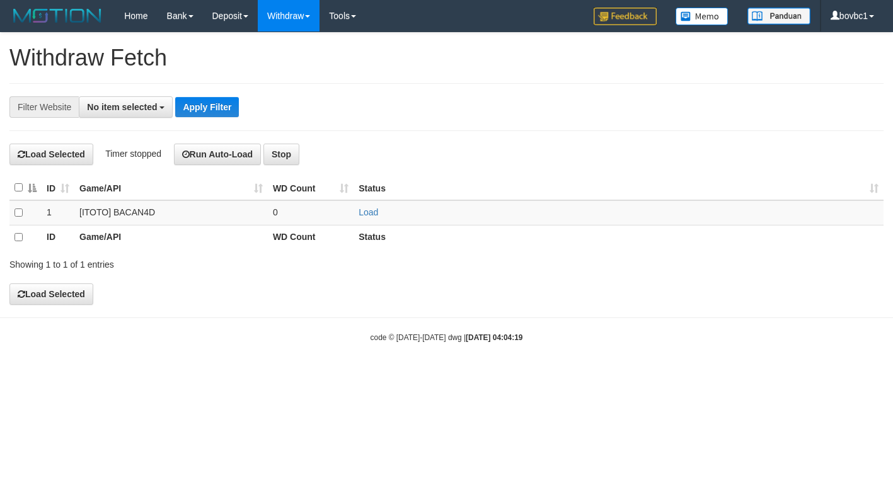
select select
click at [371, 214] on link "Load" at bounding box center [369, 212] width 20 height 10
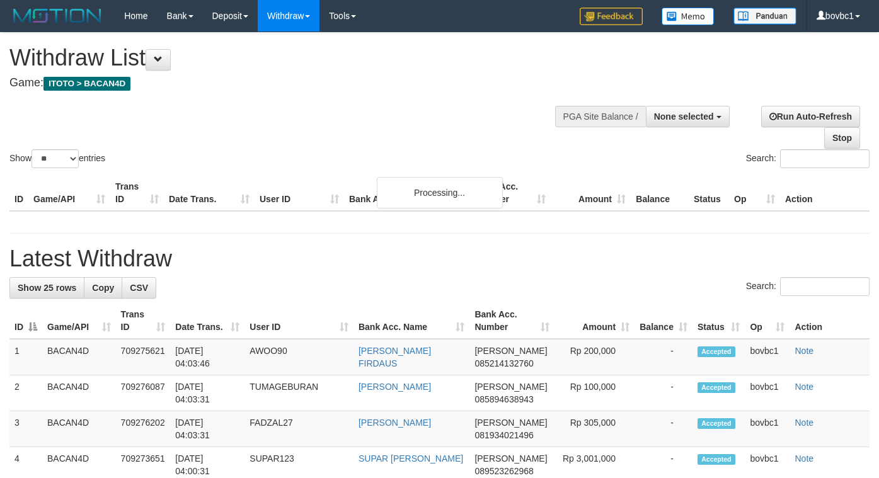
select select
select select "**"
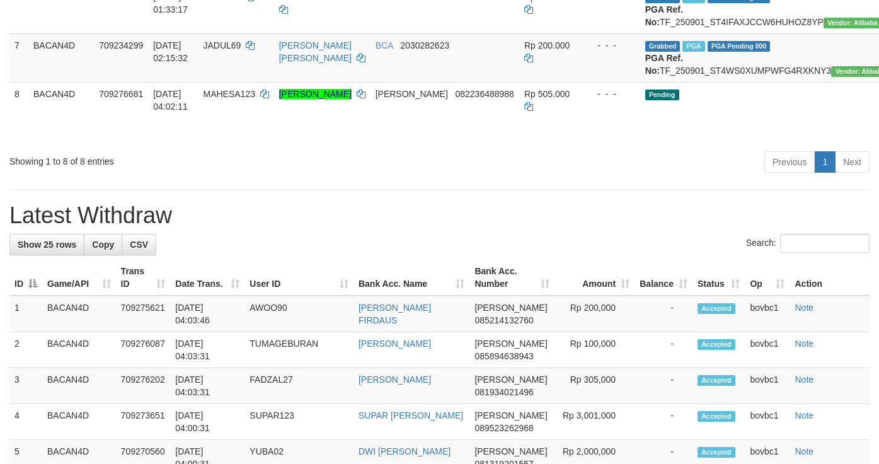
scroll to position [473, 0]
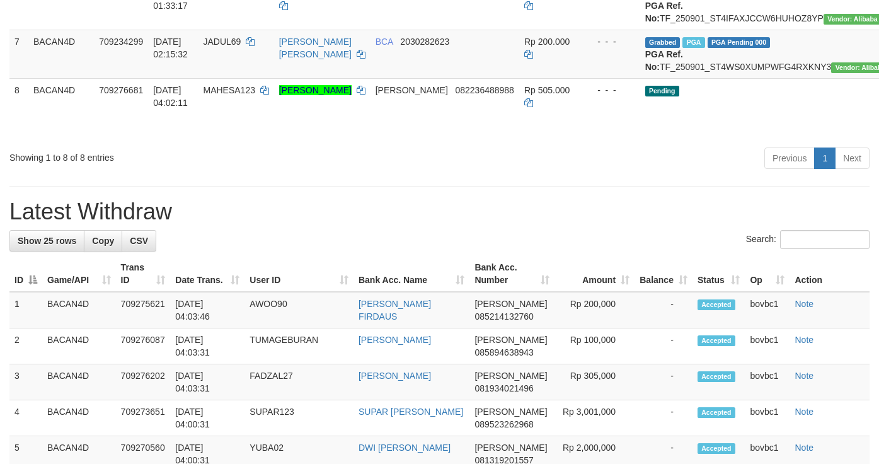
drag, startPoint x: 842, startPoint y: 216, endPoint x: 541, endPoint y: 267, distance: 305.0
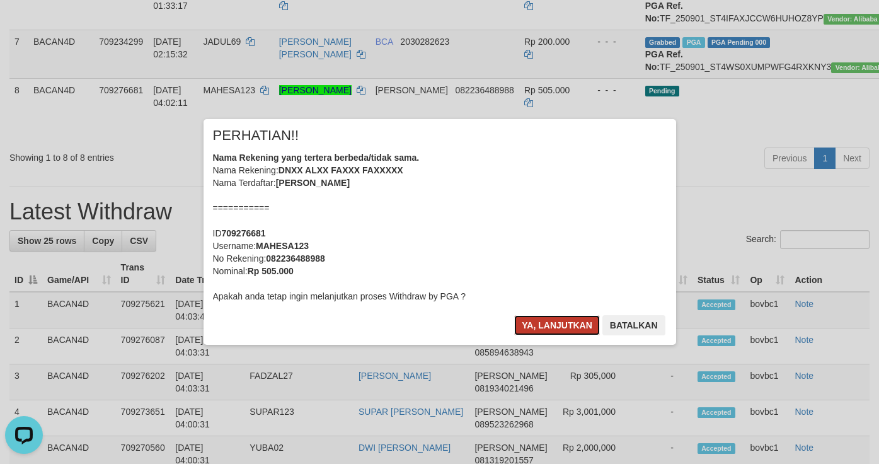
click at [556, 329] on button "Ya, lanjutkan" at bounding box center [557, 325] width 86 height 20
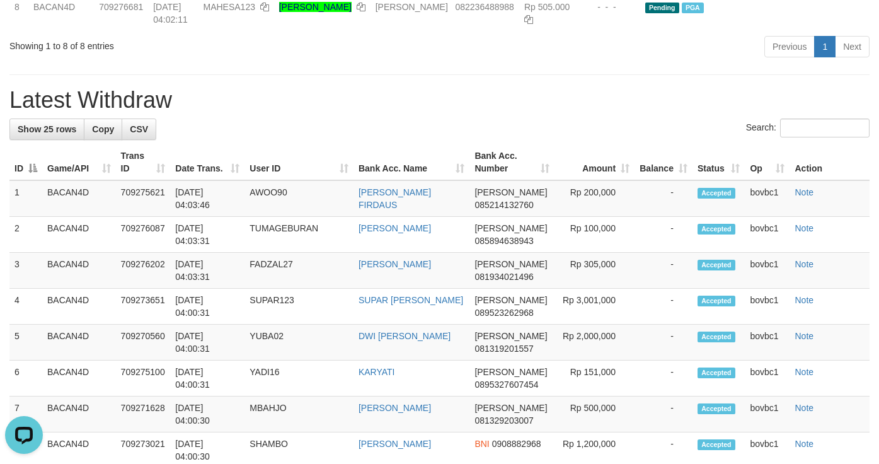
scroll to position [291, 0]
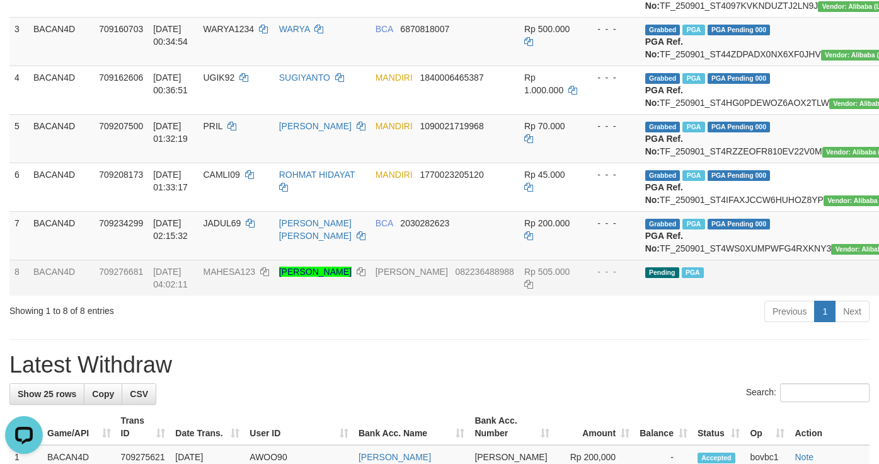
click at [714, 296] on td "Pending PGA" at bounding box center [775, 278] width 270 height 36
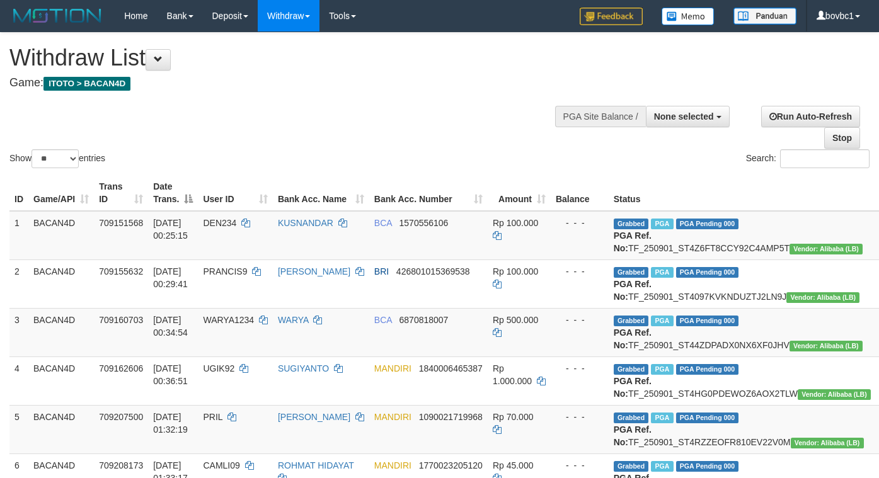
select select
select select "**"
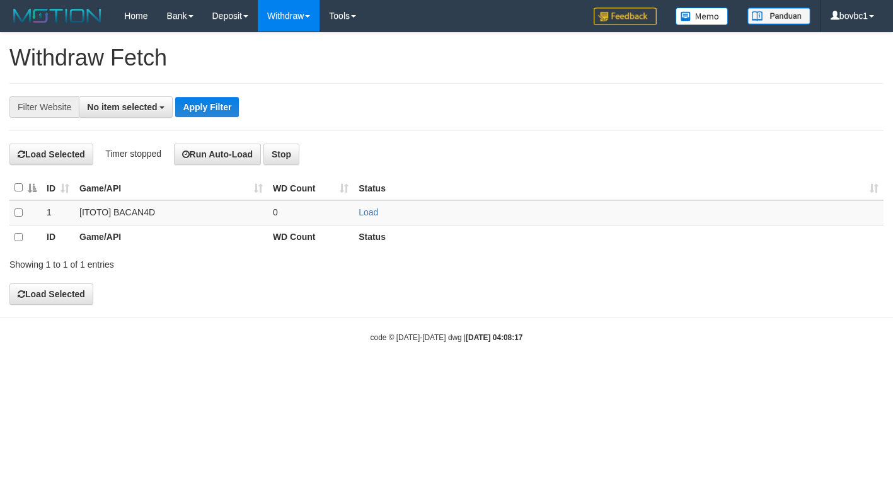
select select
click at [367, 212] on link "Load" at bounding box center [369, 212] width 20 height 10
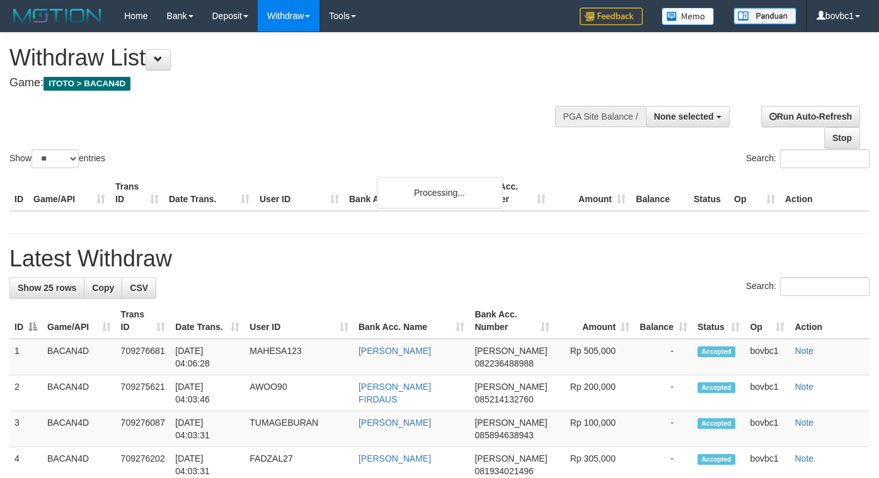
select select
select select "**"
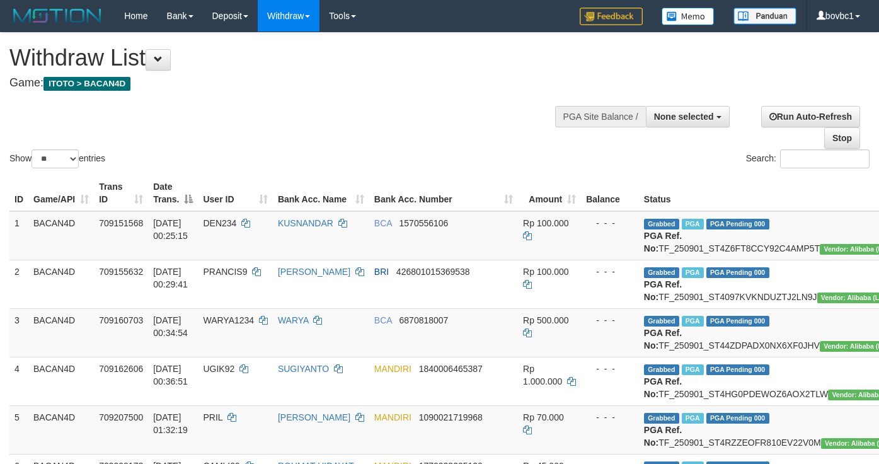
scroll to position [466, 0]
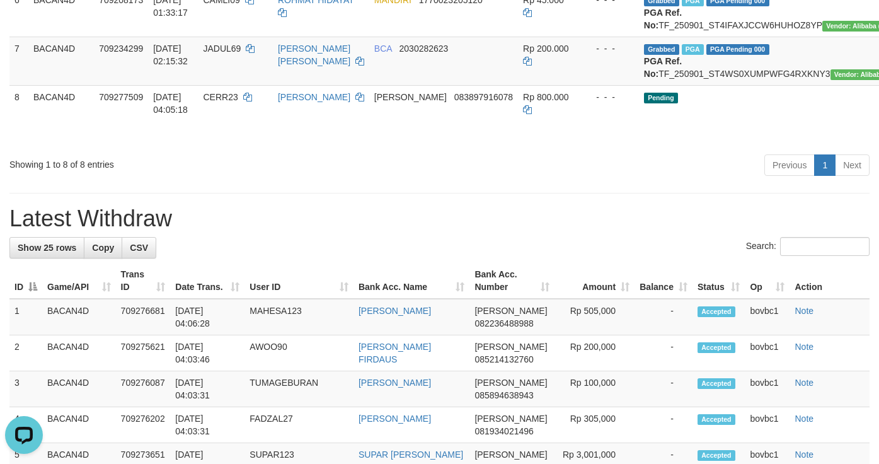
scroll to position [0, 0]
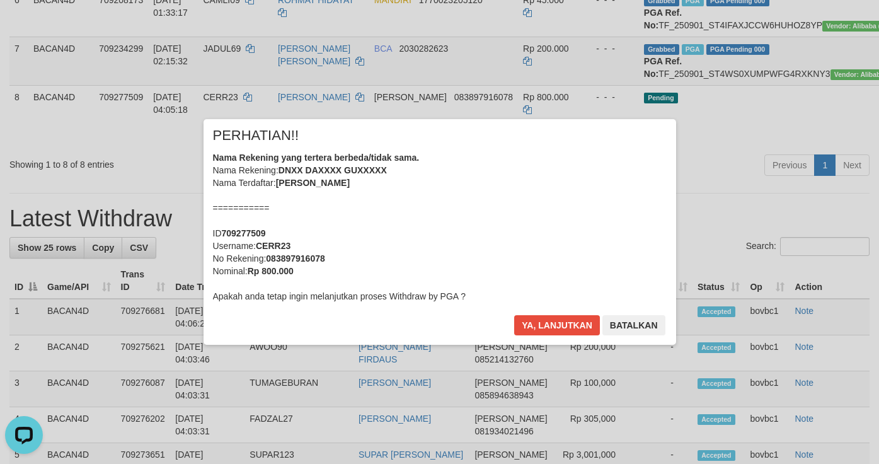
click at [562, 337] on div "Ya, lanjutkan Batalkan" at bounding box center [589, 330] width 153 height 30
click at [562, 326] on button "Ya, lanjutkan" at bounding box center [557, 325] width 86 height 20
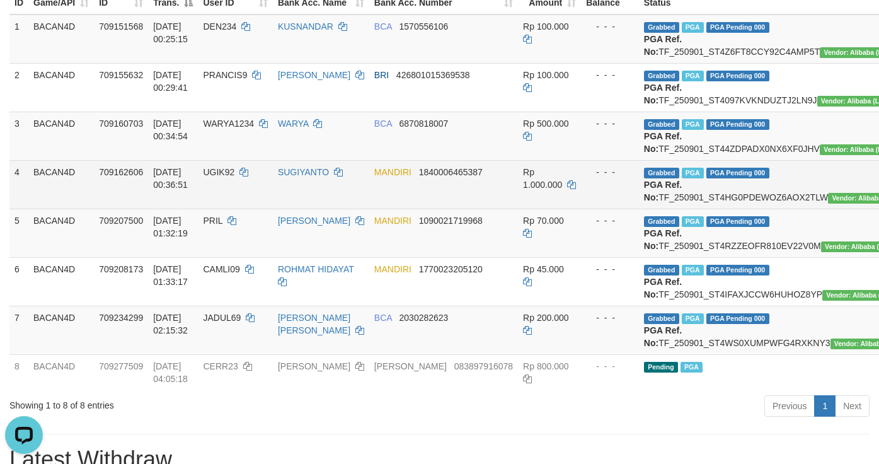
scroll to position [466, 0]
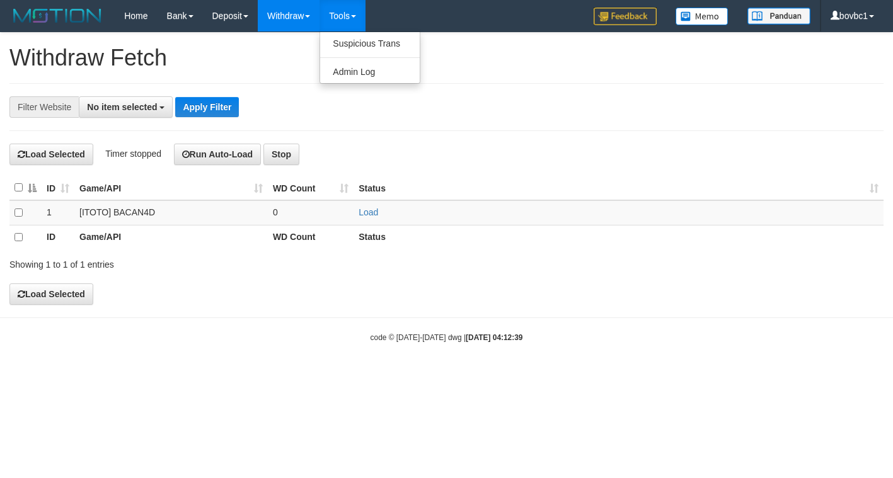
select select
click at [367, 214] on link "Load" at bounding box center [369, 212] width 20 height 10
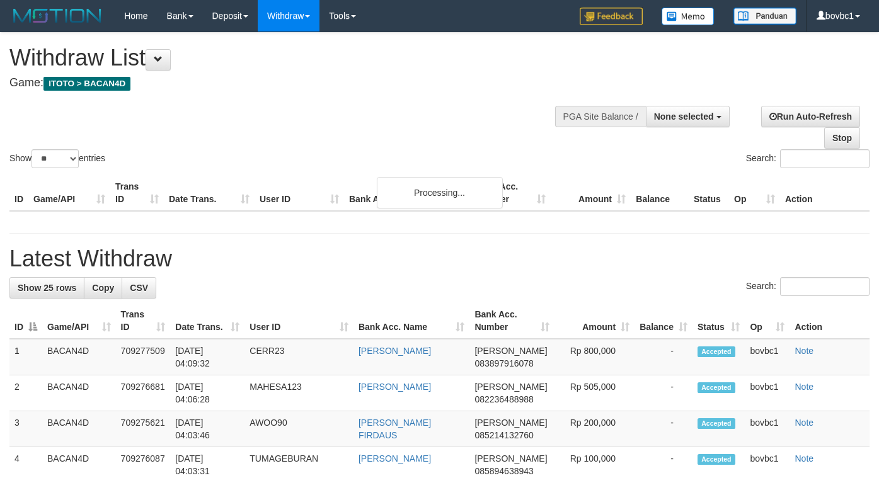
select select
select select "**"
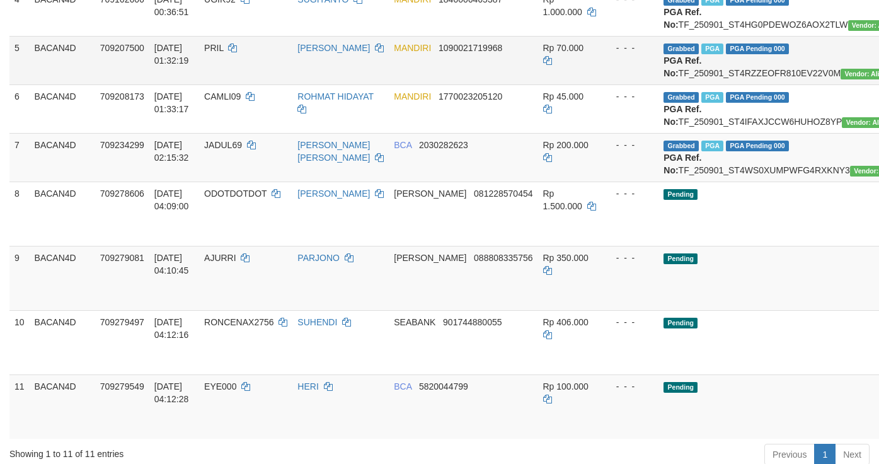
scroll to position [567, 0]
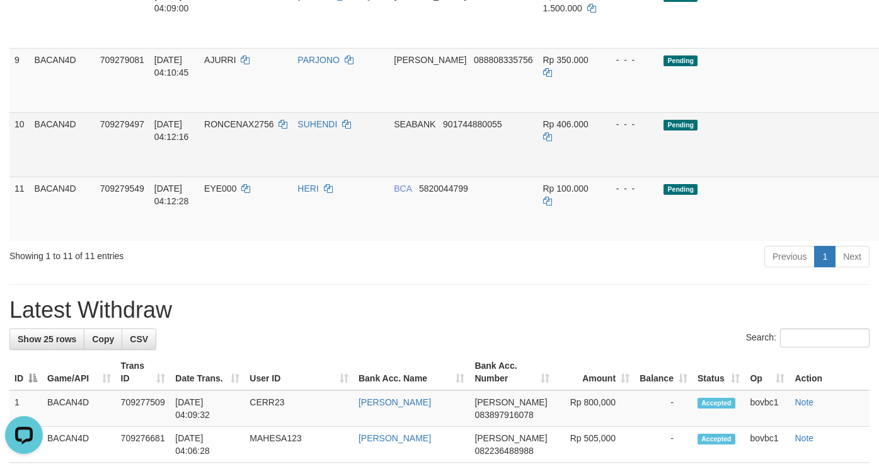
scroll to position [0, 0]
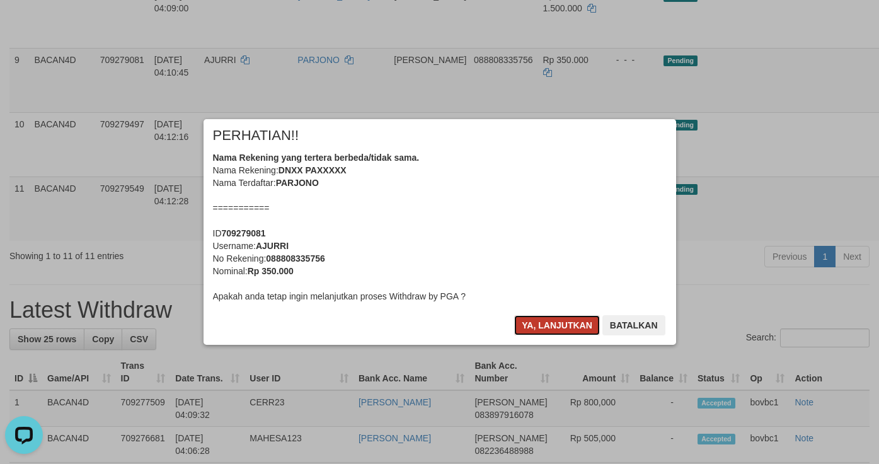
click at [548, 321] on button "Ya, lanjutkan" at bounding box center [557, 325] width 86 height 20
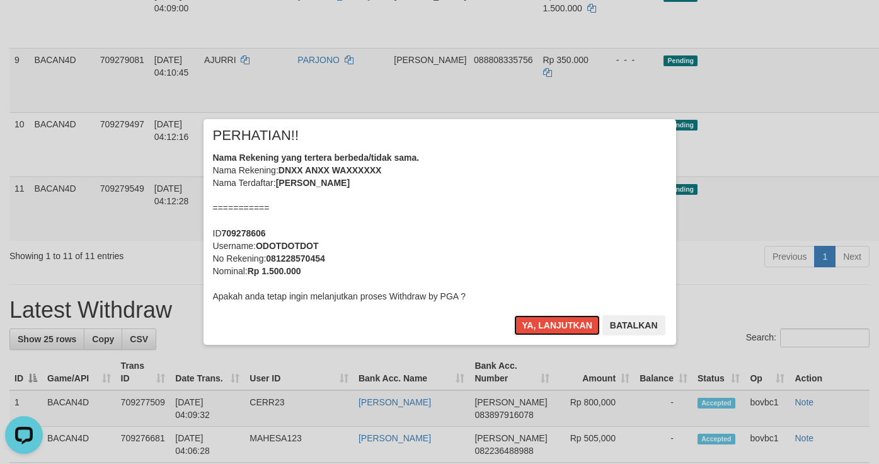
click at [548, 321] on button "Ya, lanjutkan" at bounding box center [557, 325] width 86 height 20
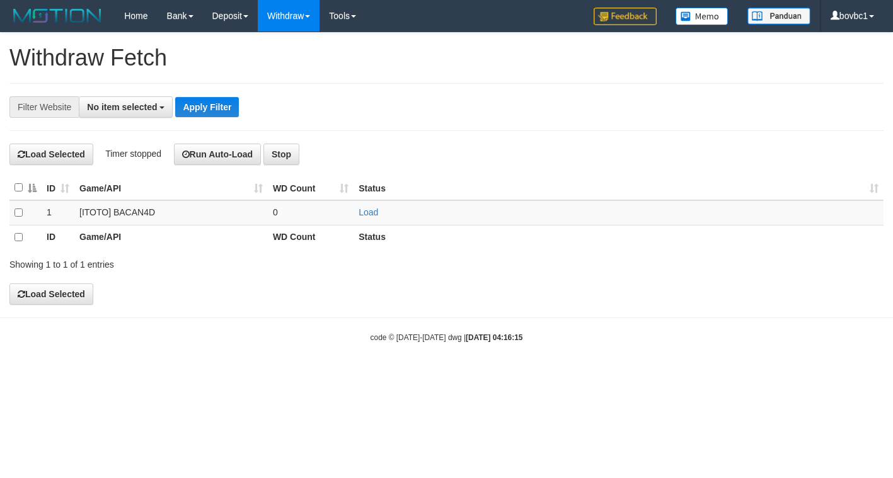
select select
click at [363, 212] on link "Load" at bounding box center [369, 212] width 20 height 10
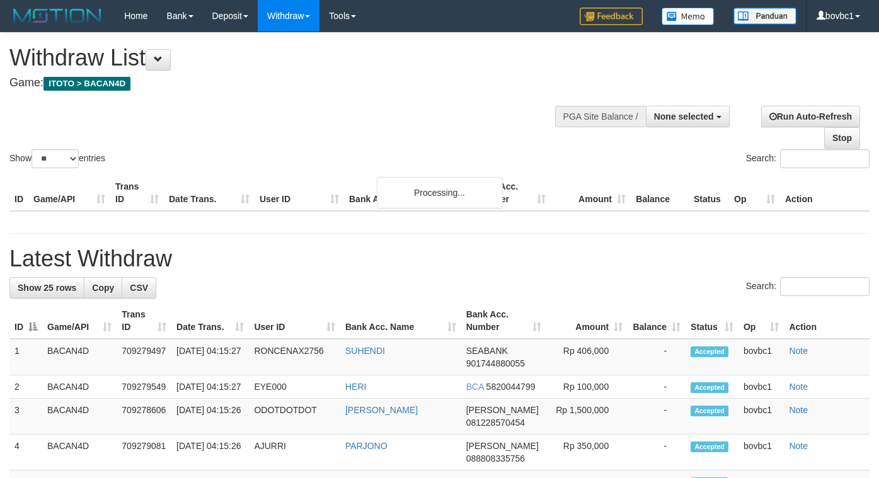
select select
select select "**"
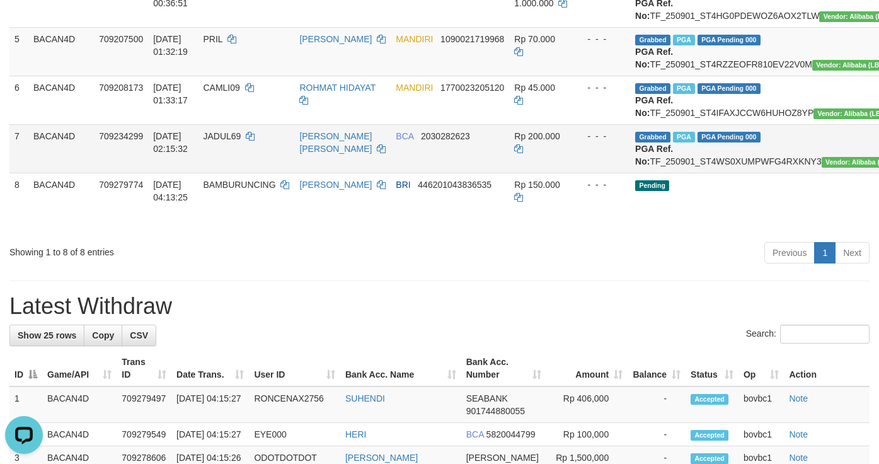
drag, startPoint x: 863, startPoint y: 316, endPoint x: 526, endPoint y: 254, distance: 343.0
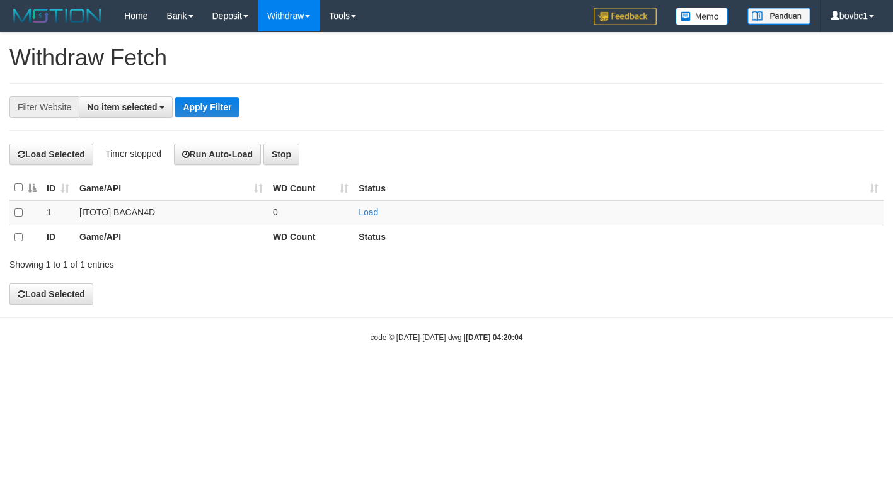
select select
click at [364, 219] on td "Load" at bounding box center [619, 212] width 530 height 25
click at [364, 216] on link "Load" at bounding box center [369, 212] width 20 height 10
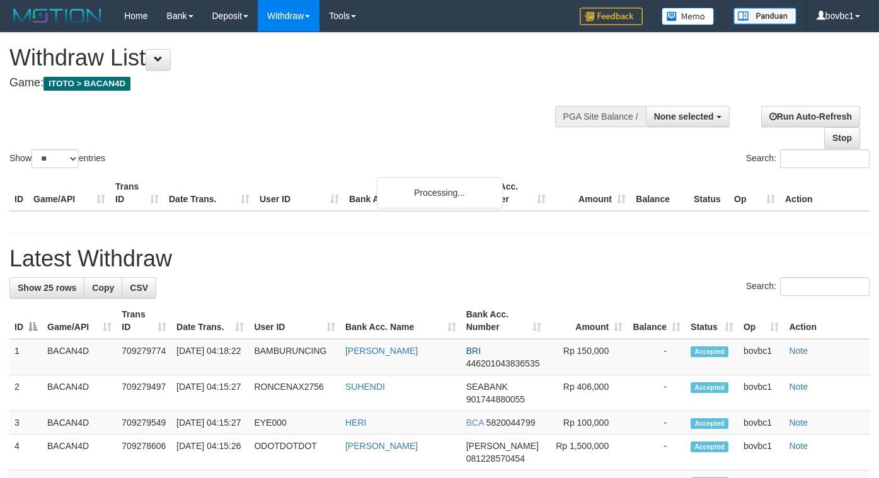
select select
select select "**"
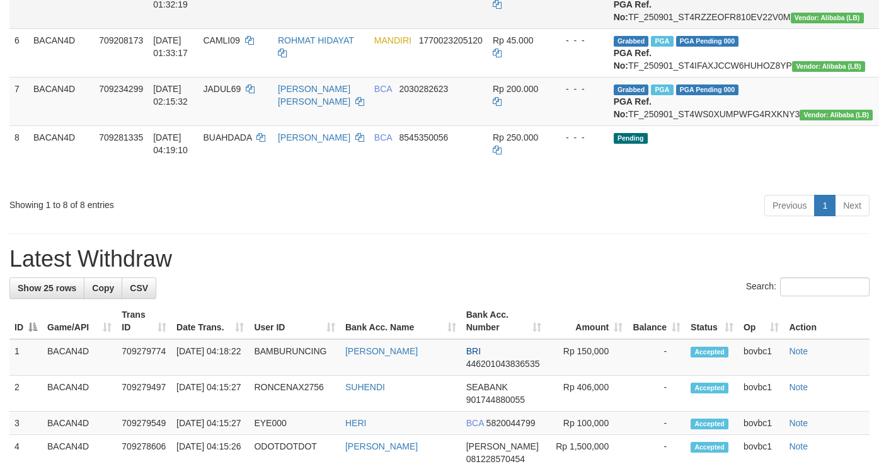
scroll to position [378, 0]
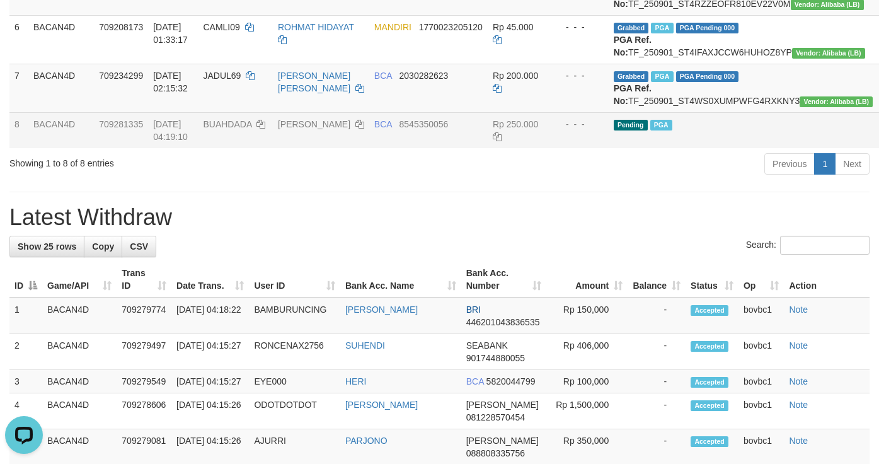
scroll to position [473, 0]
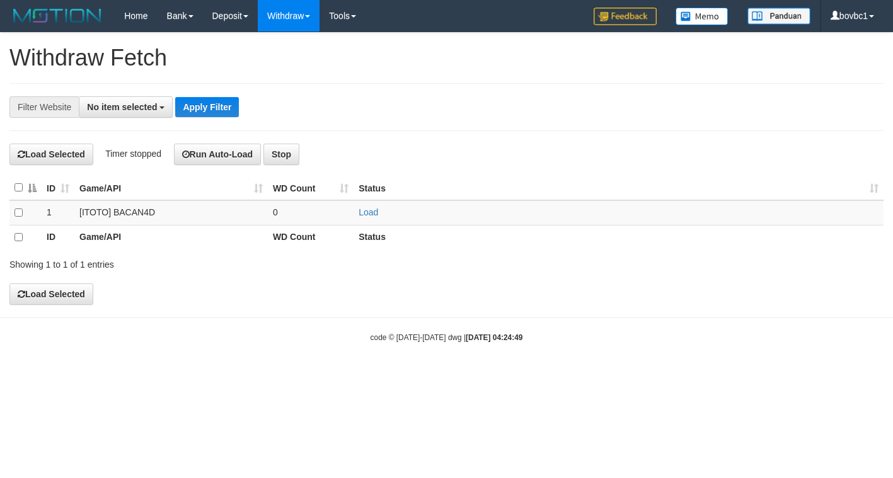
select select
click at [368, 214] on link "Load" at bounding box center [369, 212] width 20 height 10
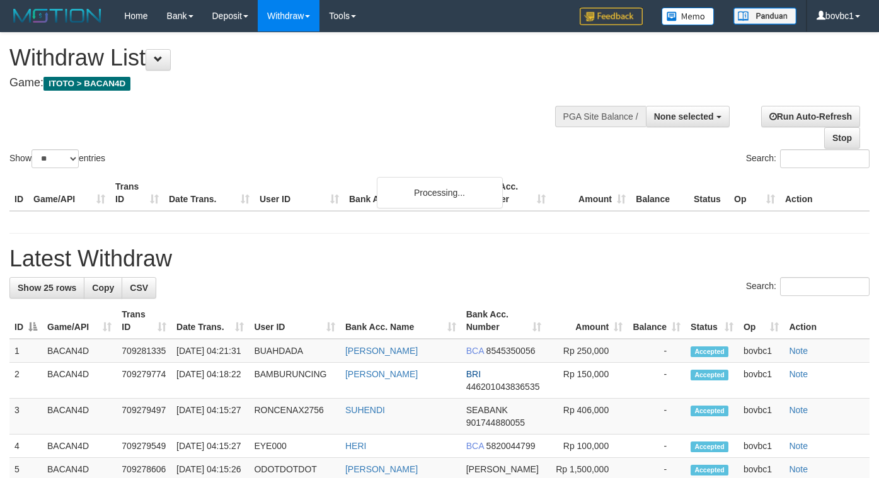
select select
select select "**"
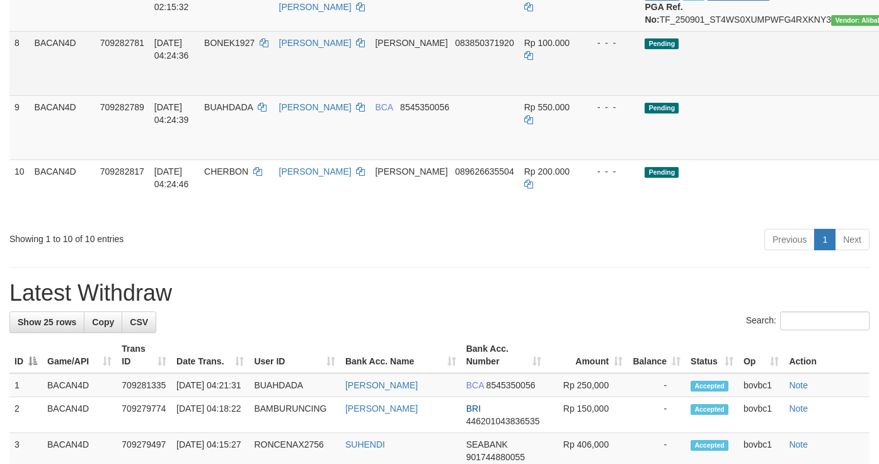
scroll to position [473, 0]
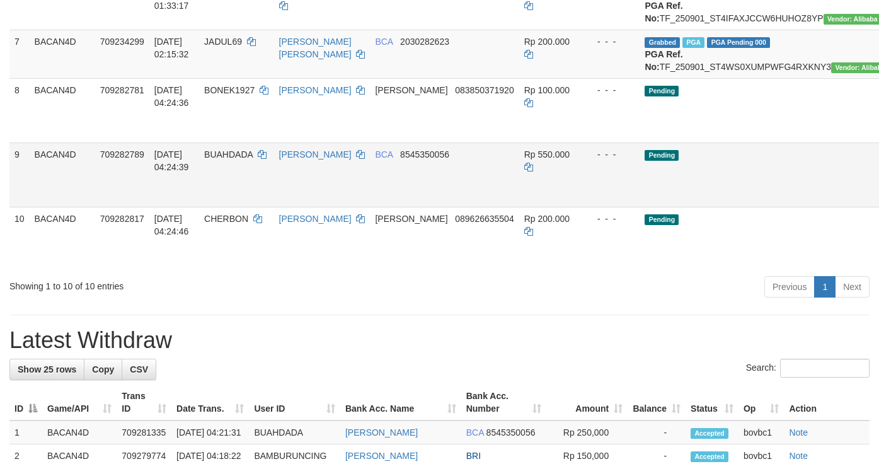
drag, startPoint x: 848, startPoint y: 223, endPoint x: 509, endPoint y: 265, distance: 341.1
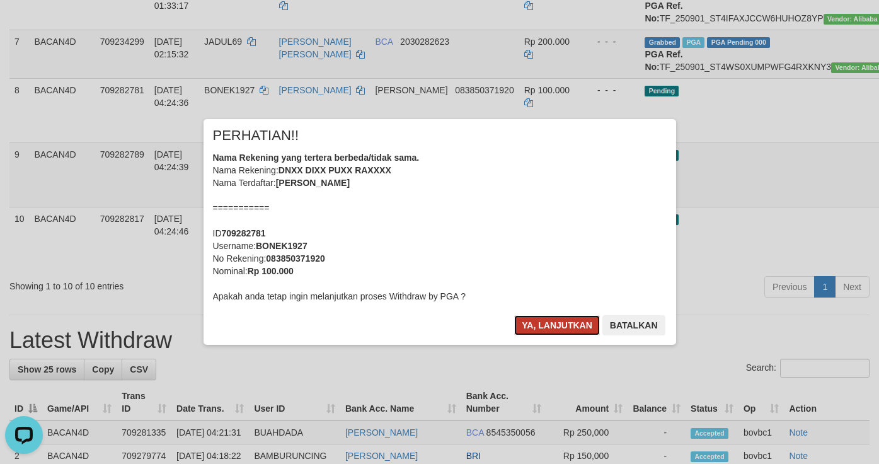
click at [554, 325] on button "Ya, lanjutkan" at bounding box center [557, 325] width 86 height 20
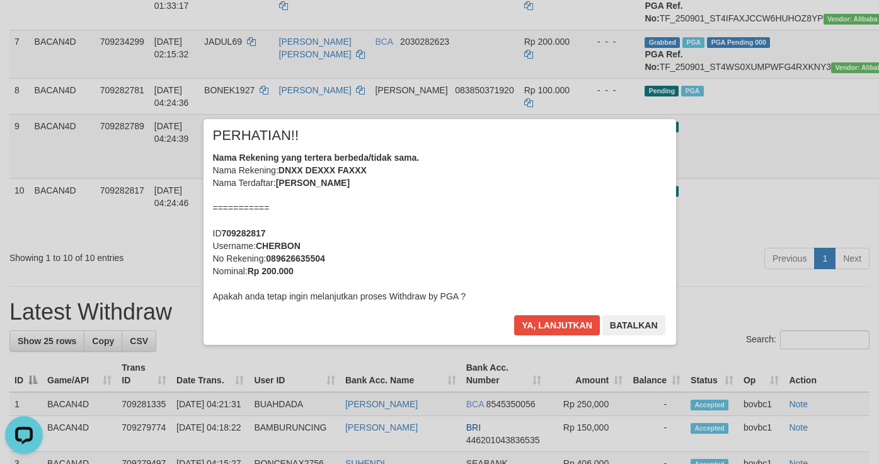
click at [530, 314] on div "× PERHATIAN!! Nama Rekening yang tertera berbeda/tidak sama. Nama Rekening: DNX…" at bounding box center [440, 232] width 473 height 226
click at [538, 320] on button "Ya, lanjutkan" at bounding box center [557, 325] width 86 height 20
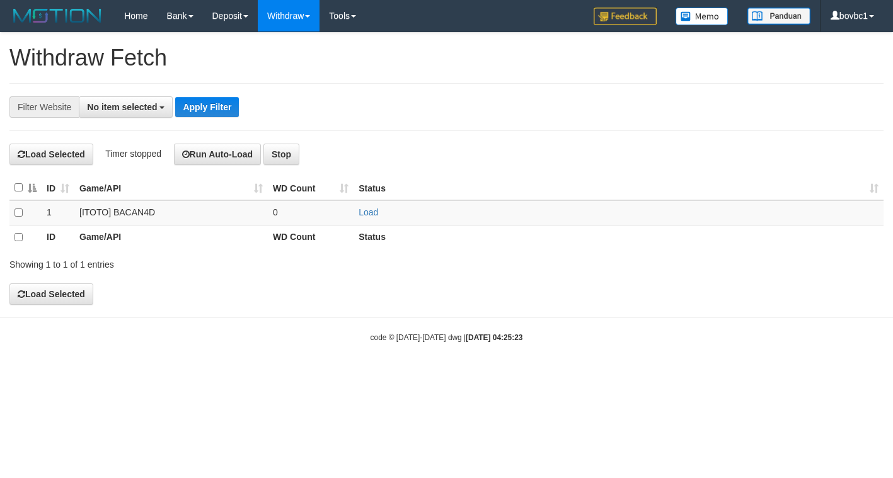
select select
click at [368, 216] on link "Load" at bounding box center [369, 212] width 20 height 10
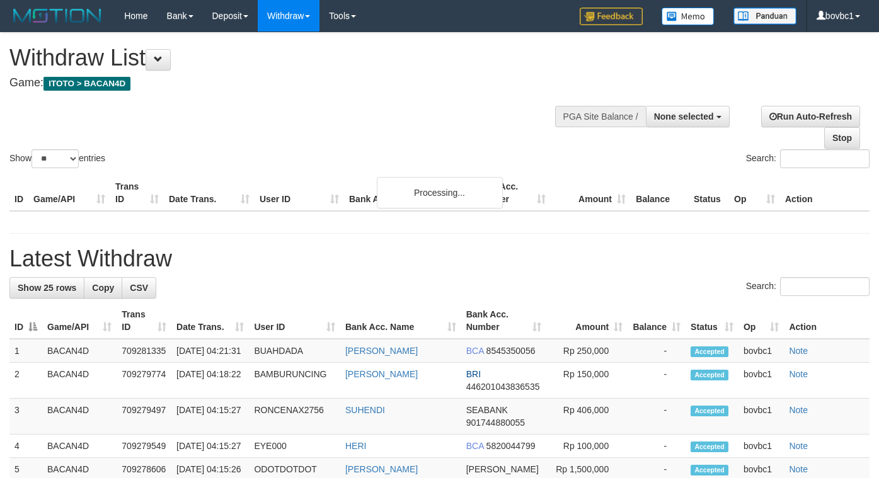
select select
select select "**"
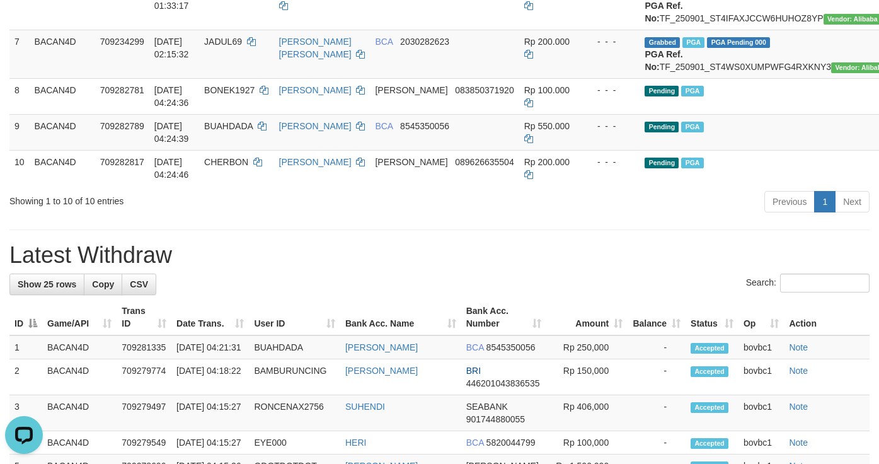
click at [674, 335] on div "**********" at bounding box center [439, 414] width 879 height 1708
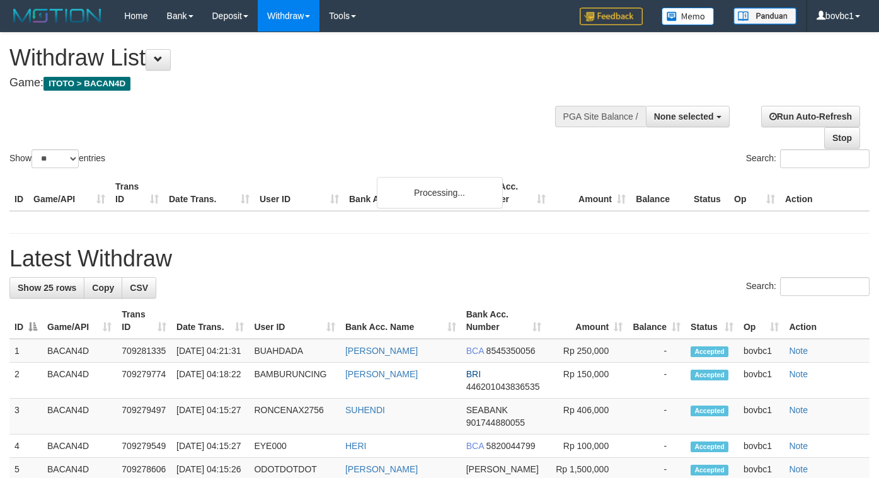
select select
select select "**"
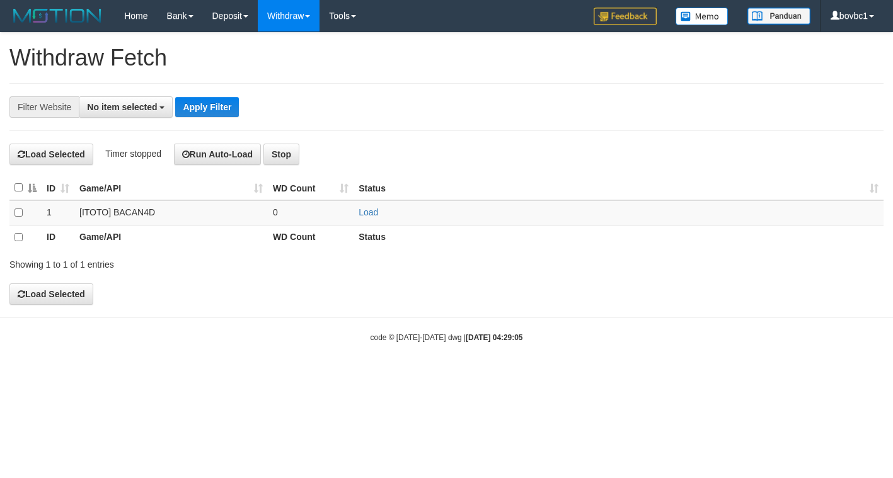
select select
click at [365, 212] on link "Load" at bounding box center [369, 212] width 20 height 10
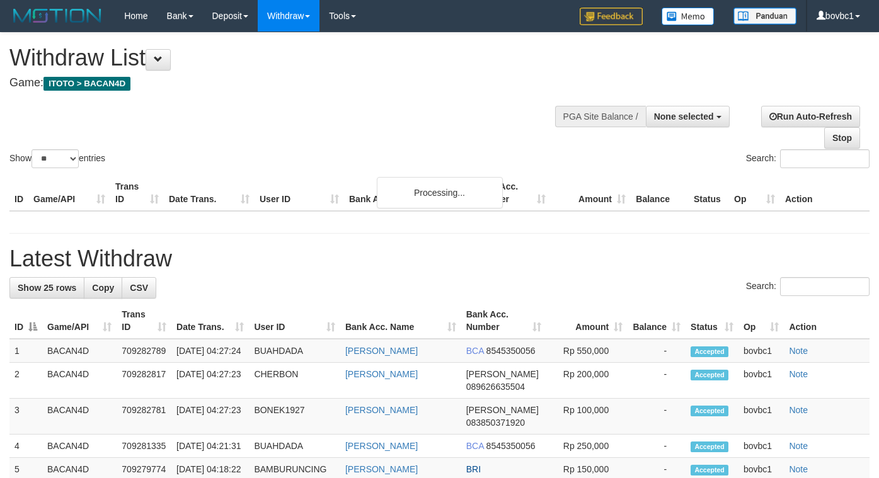
select select
select select "**"
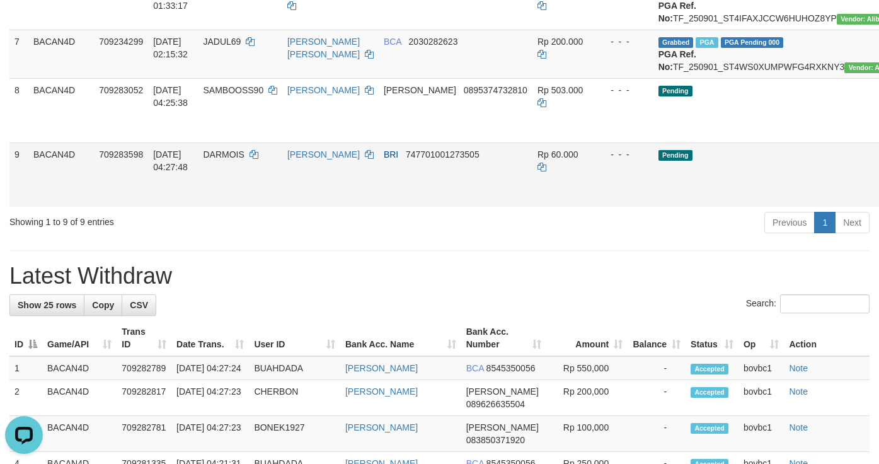
drag, startPoint x: 848, startPoint y: 212, endPoint x: 524, endPoint y: 252, distance: 326.4
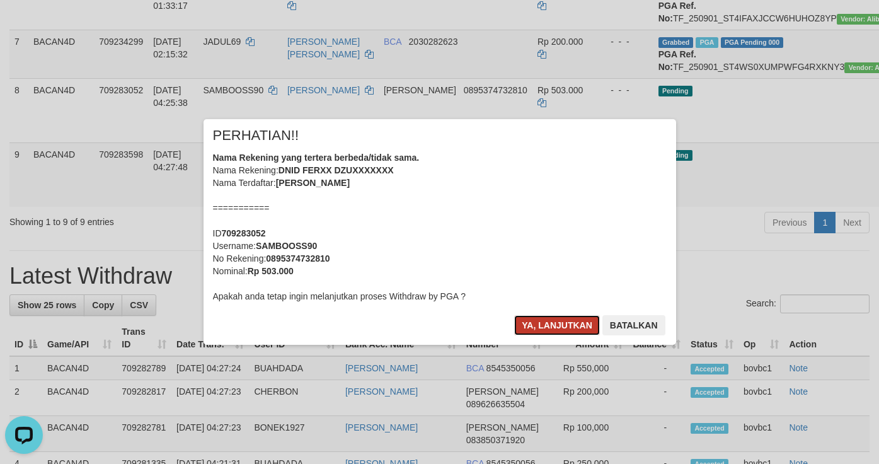
click at [575, 318] on button "Ya, lanjutkan" at bounding box center [557, 325] width 86 height 20
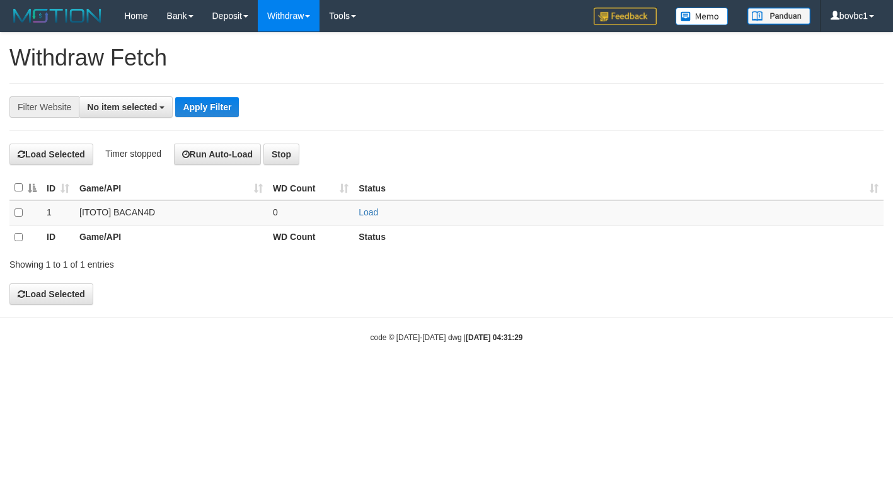
select select
click at [371, 216] on link "Load" at bounding box center [369, 212] width 20 height 10
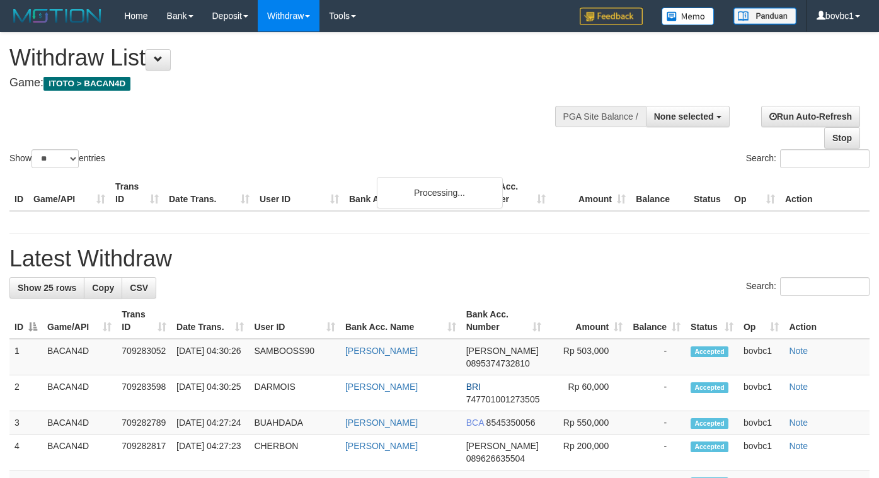
select select
select select "**"
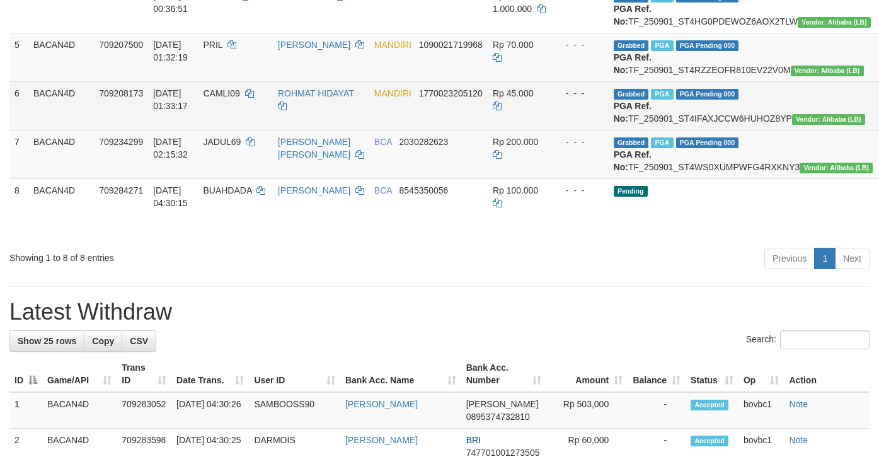
scroll to position [378, 0]
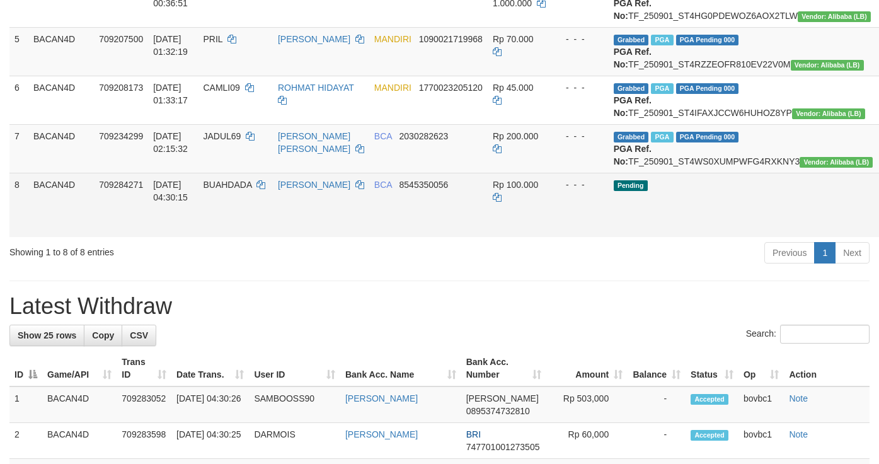
drag, startPoint x: 840, startPoint y: 314, endPoint x: 534, endPoint y: 269, distance: 309.6
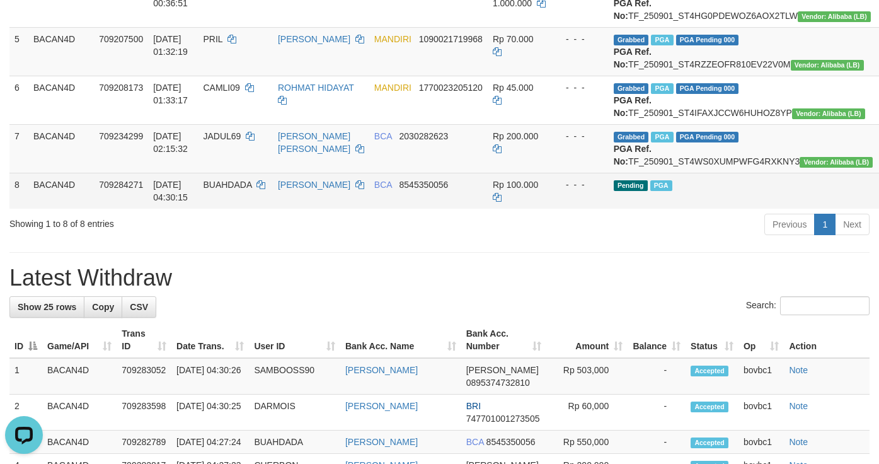
scroll to position [0, 0]
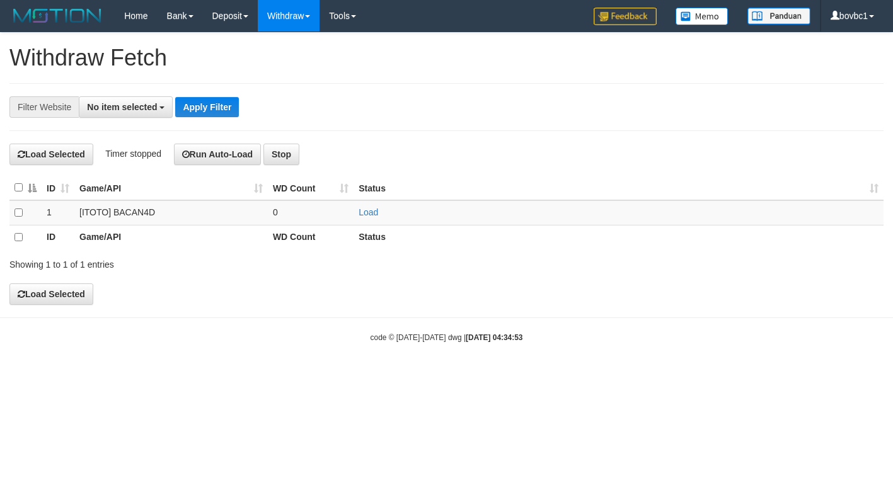
select select
drag, startPoint x: 363, startPoint y: 216, endPoint x: 345, endPoint y: 178, distance: 42.0
click at [363, 216] on link "Load" at bounding box center [369, 212] width 20 height 10
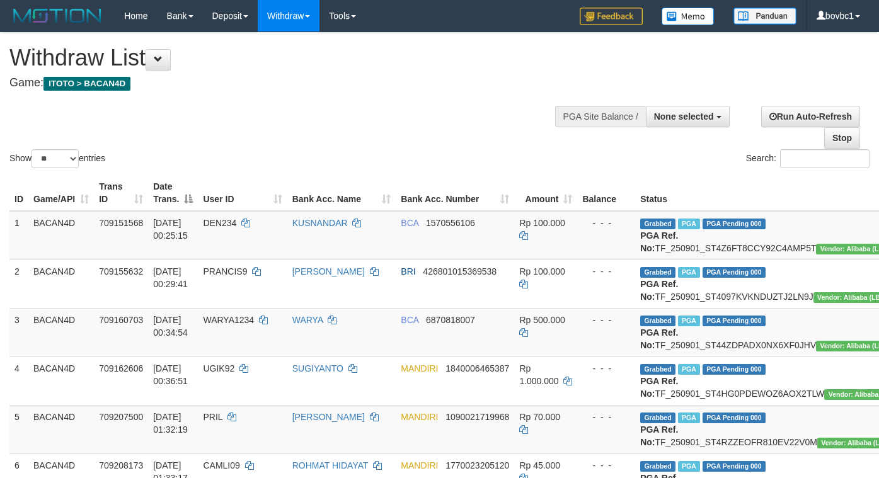
select select
select select "**"
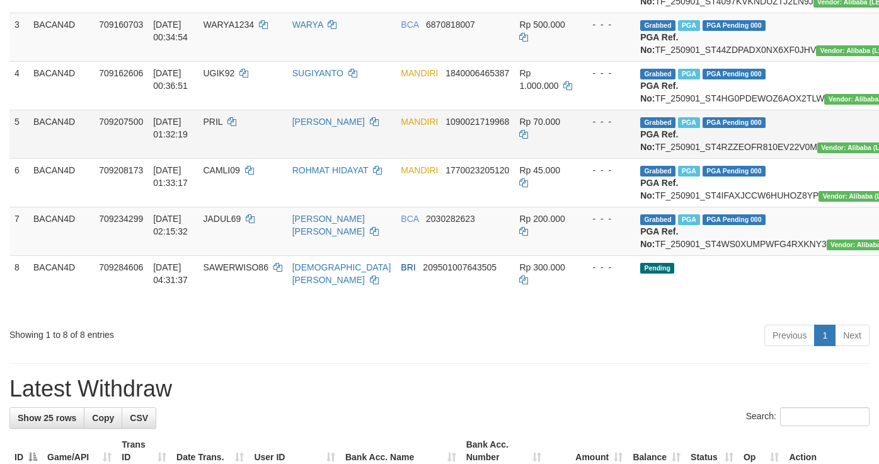
scroll to position [378, 0]
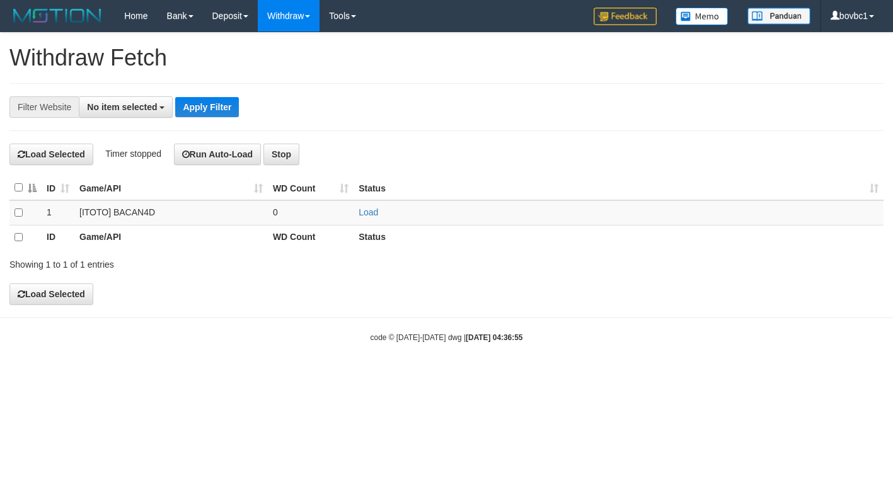
select select
click at [373, 216] on link "Load" at bounding box center [369, 212] width 20 height 10
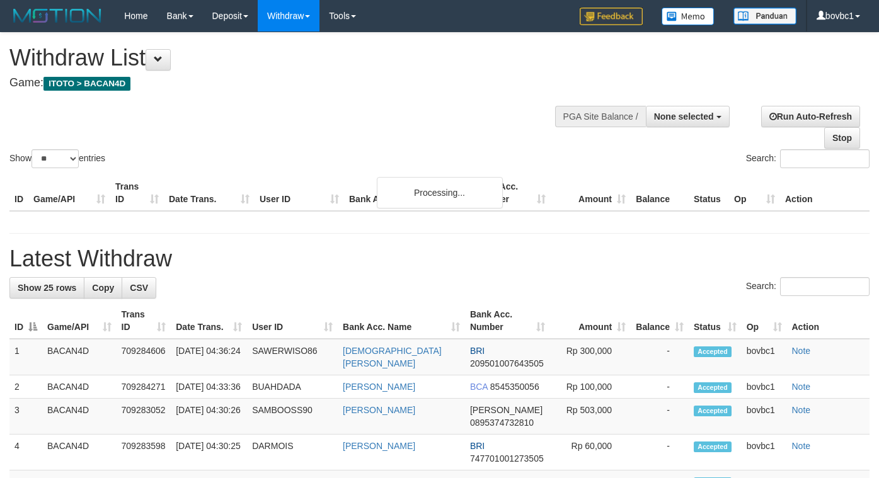
select select
select select "**"
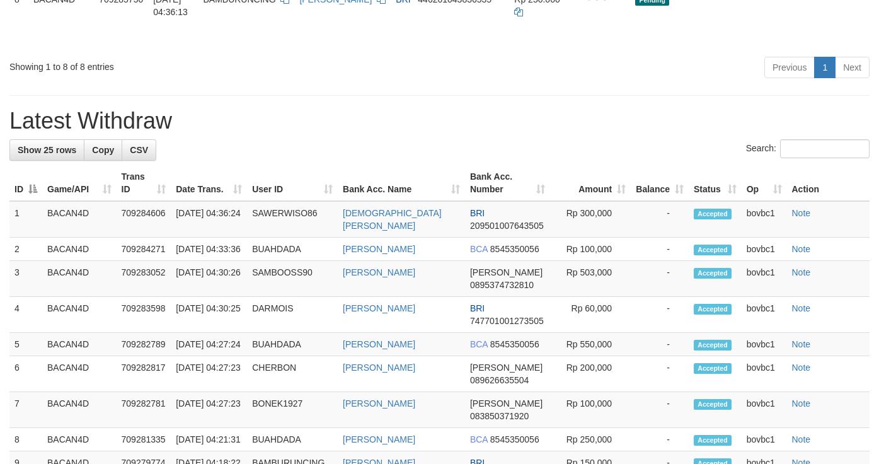
scroll to position [567, 0]
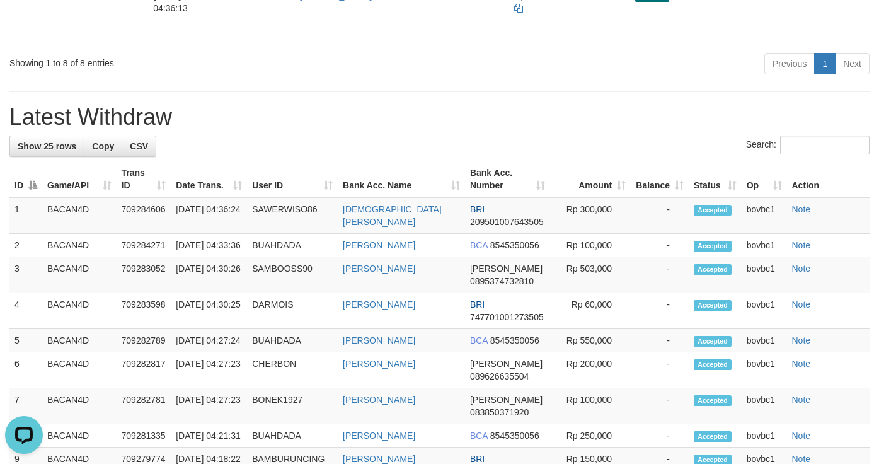
scroll to position [0, 0]
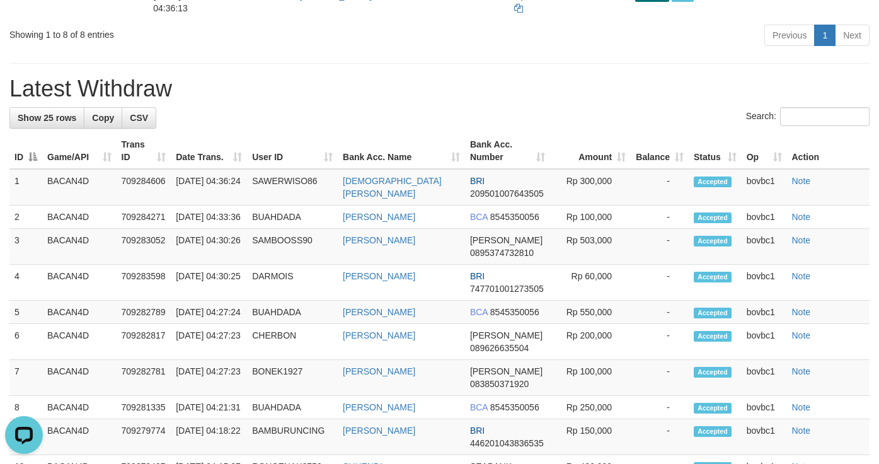
click at [645, 101] on h1 "Latest Withdraw" at bounding box center [439, 88] width 860 height 25
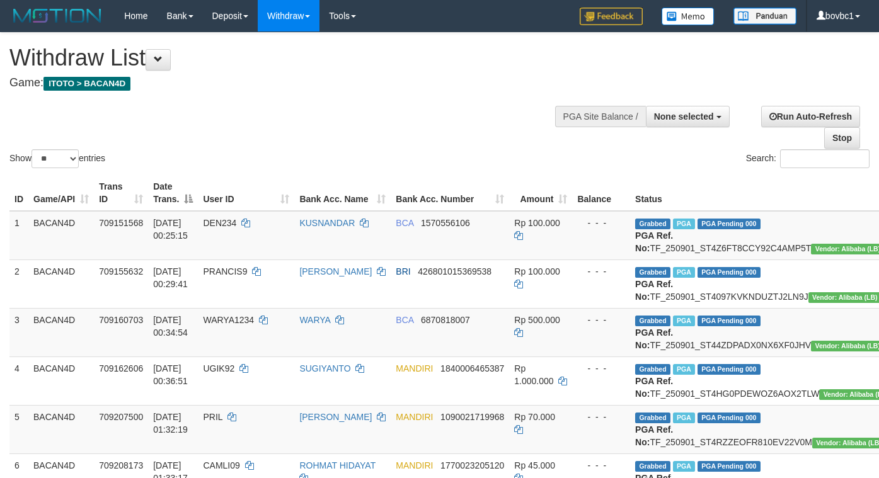
select select
select select "**"
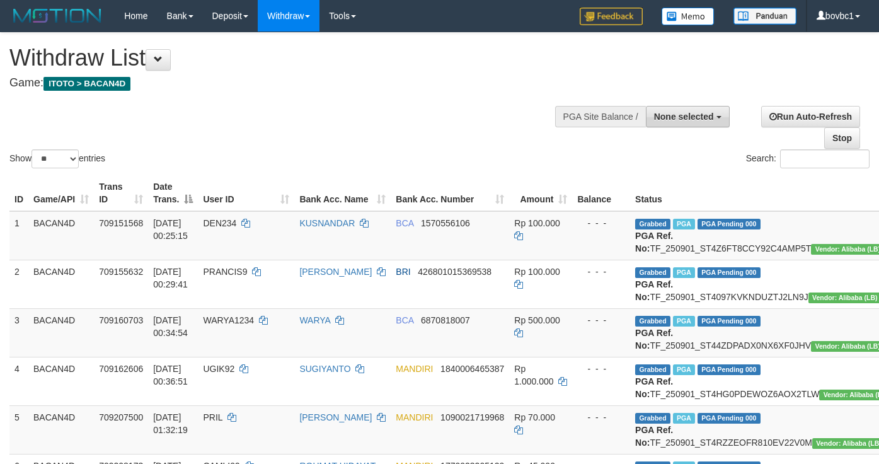
click at [680, 123] on button "None selected" at bounding box center [688, 116] width 84 height 21
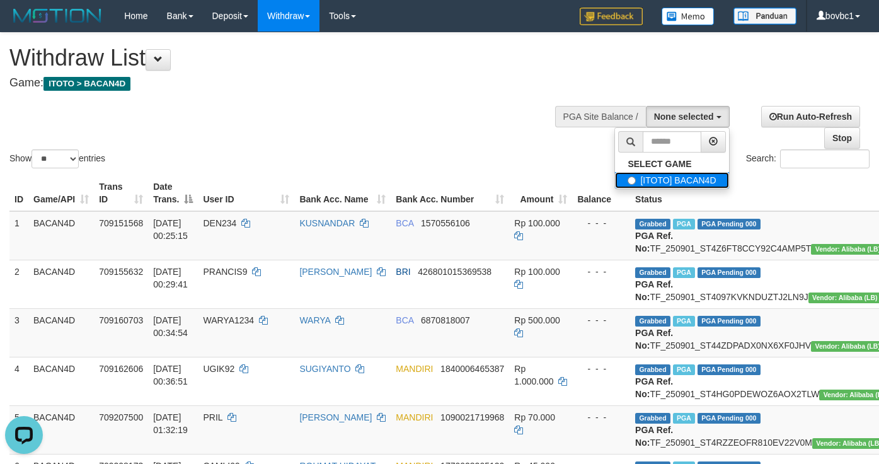
click at [651, 182] on label "[ITOTO] BACAN4D" at bounding box center [671, 180] width 113 height 16
select select "****"
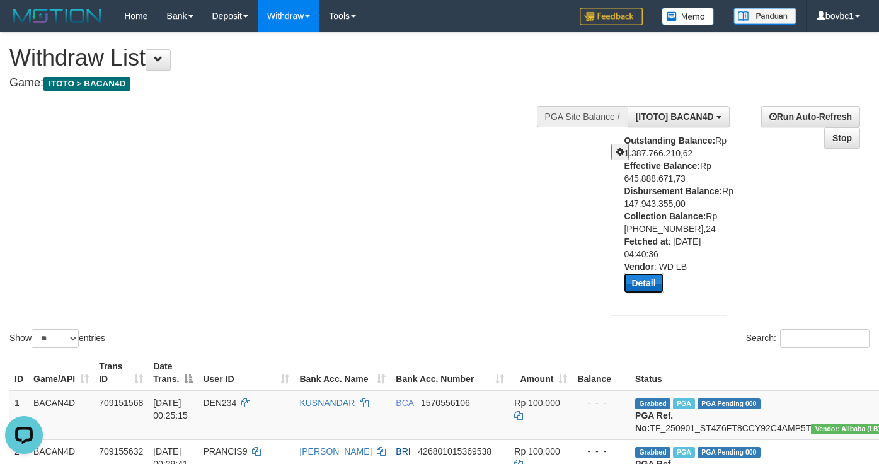
click at [644, 278] on button "Detail" at bounding box center [643, 283] width 39 height 20
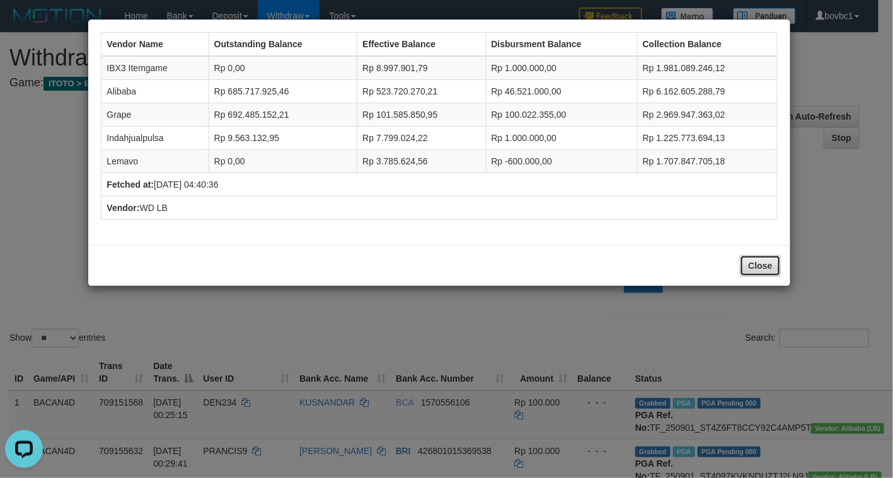
drag, startPoint x: 745, startPoint y: 267, endPoint x: 681, endPoint y: 248, distance: 66.2
click at [745, 265] on button "Close" at bounding box center [760, 265] width 40 height 21
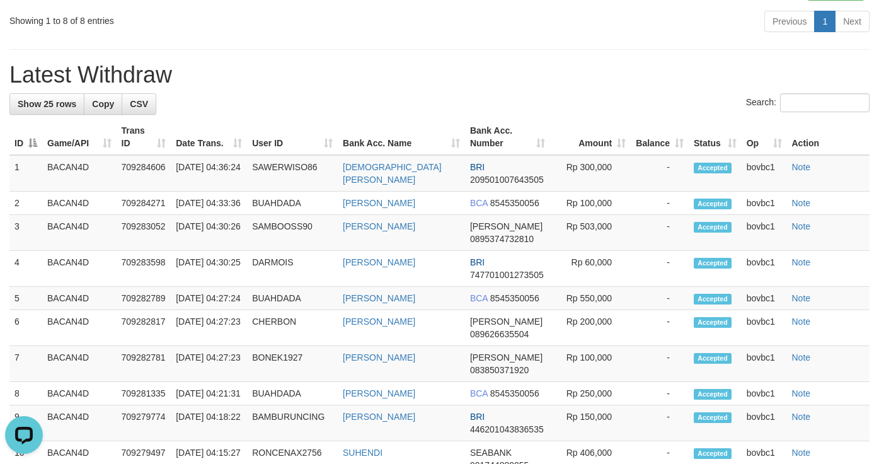
scroll to position [662, 0]
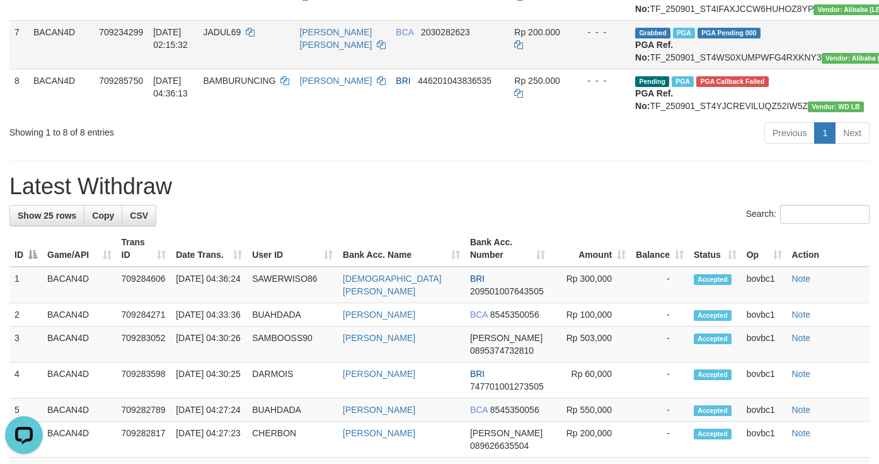
drag, startPoint x: 394, startPoint y: 235, endPoint x: 243, endPoint y: 151, distance: 172.7
click at [391, 148] on div "Previous 1 Next" at bounding box center [623, 134] width 494 height 27
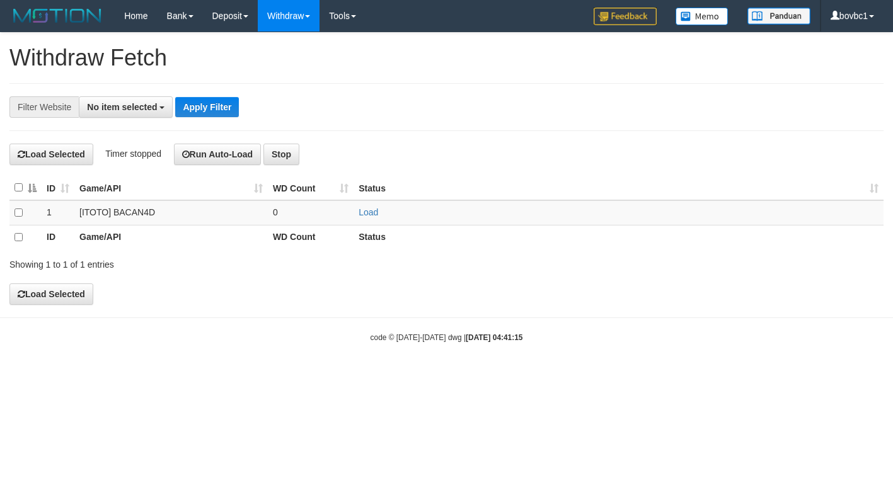
select select
click at [369, 212] on link "Load" at bounding box center [369, 212] width 20 height 10
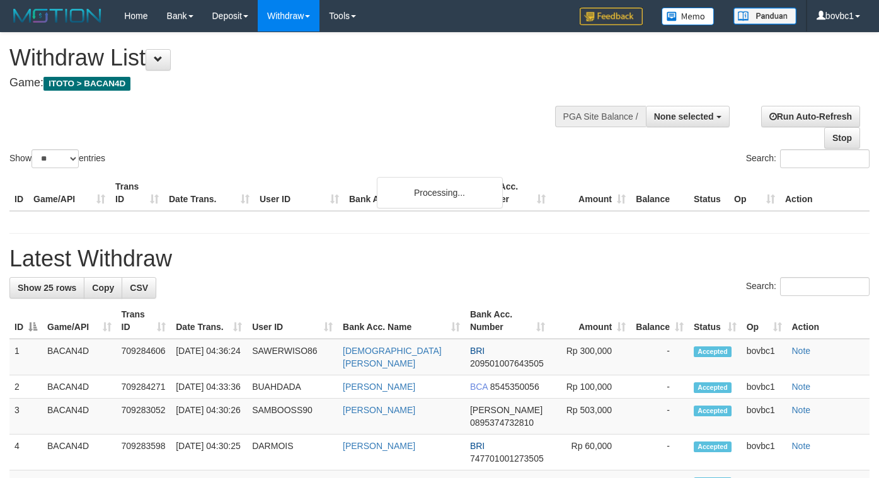
select select
select select "**"
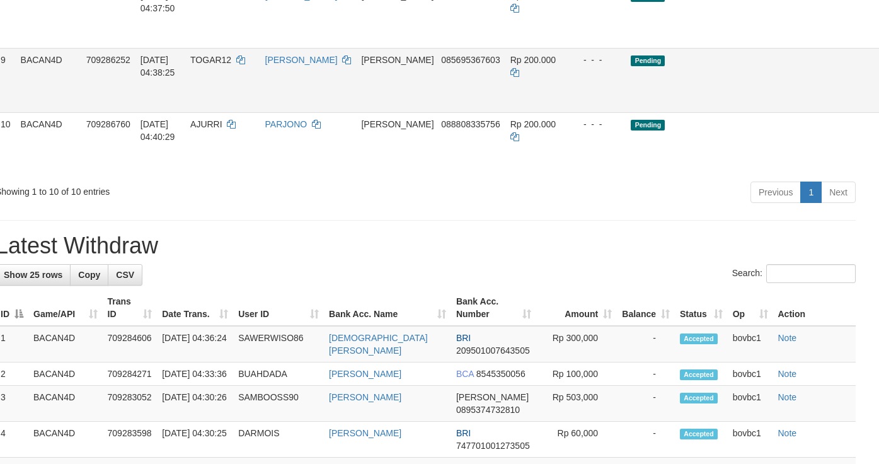
scroll to position [567, 21]
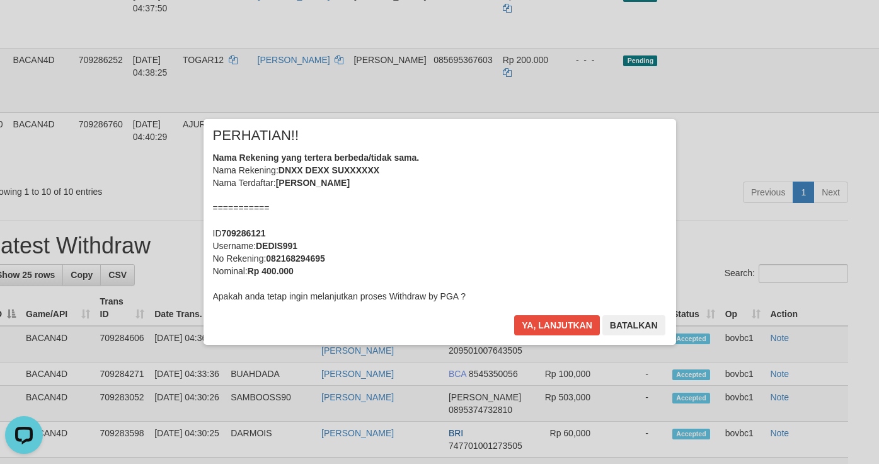
scroll to position [0, 0]
drag, startPoint x: 560, startPoint y: 328, endPoint x: 579, endPoint y: 316, distance: 22.1
click at [560, 327] on button "Ya, lanjutkan" at bounding box center [557, 325] width 86 height 20
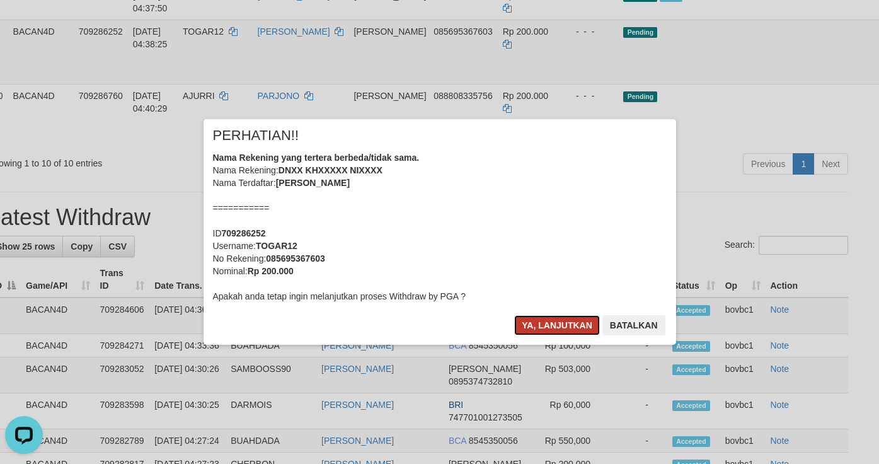
click at [567, 318] on button "Ya, lanjutkan" at bounding box center [557, 325] width 86 height 20
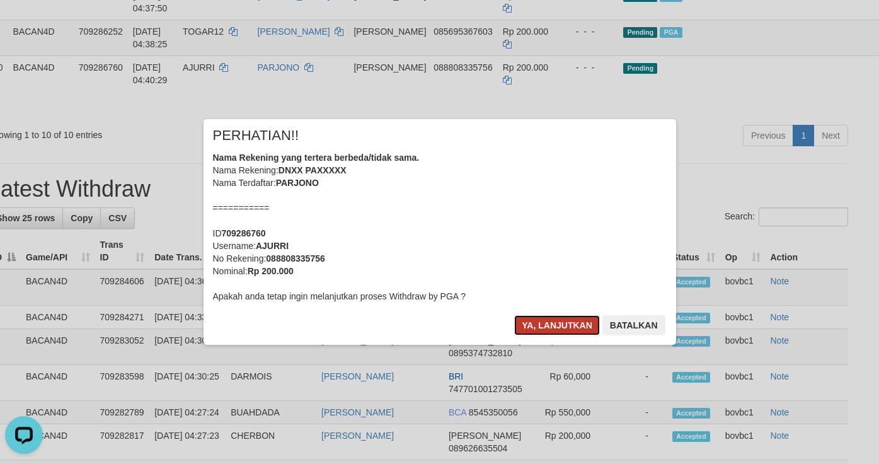
click at [557, 324] on button "Ya, lanjutkan" at bounding box center [557, 325] width 86 height 20
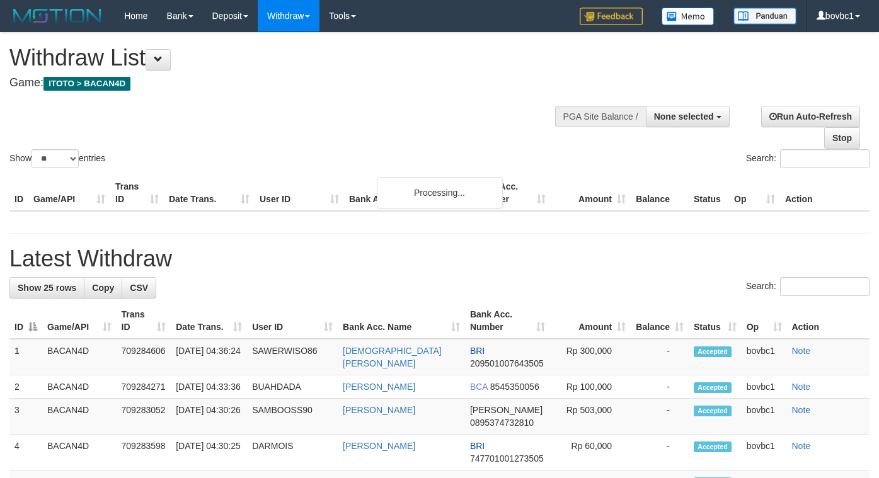
select select
select select "**"
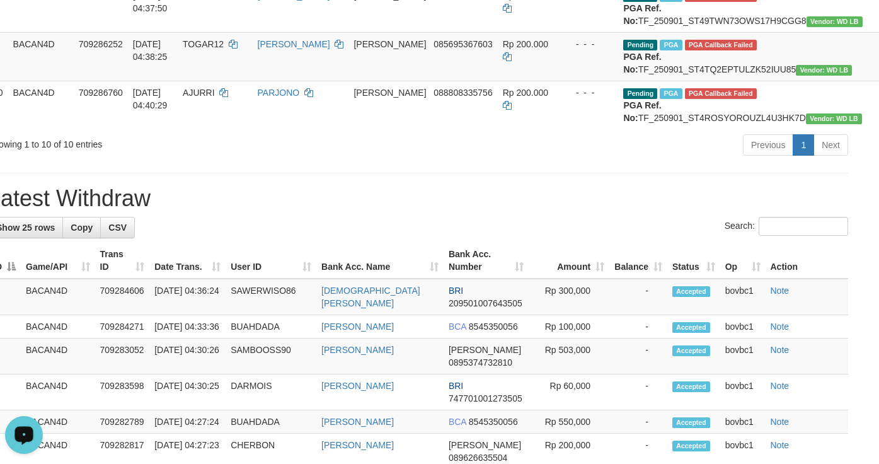
click at [18, 447] on button "Open LiveChat chat widget" at bounding box center [24, 435] width 38 height 38
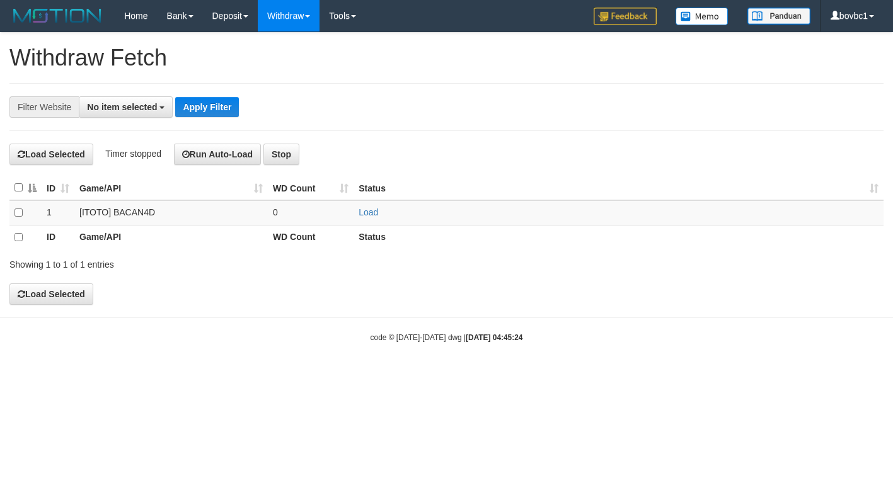
select select
click at [371, 214] on link "Load" at bounding box center [369, 212] width 20 height 10
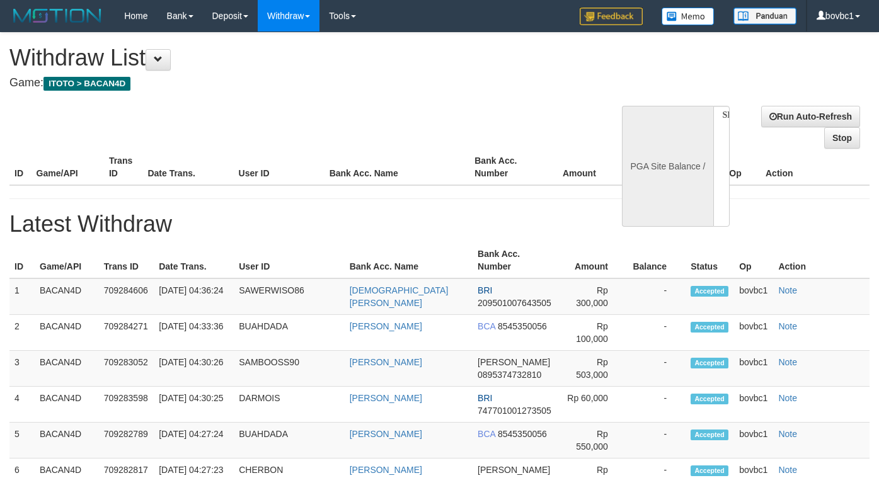
select select
select select "**"
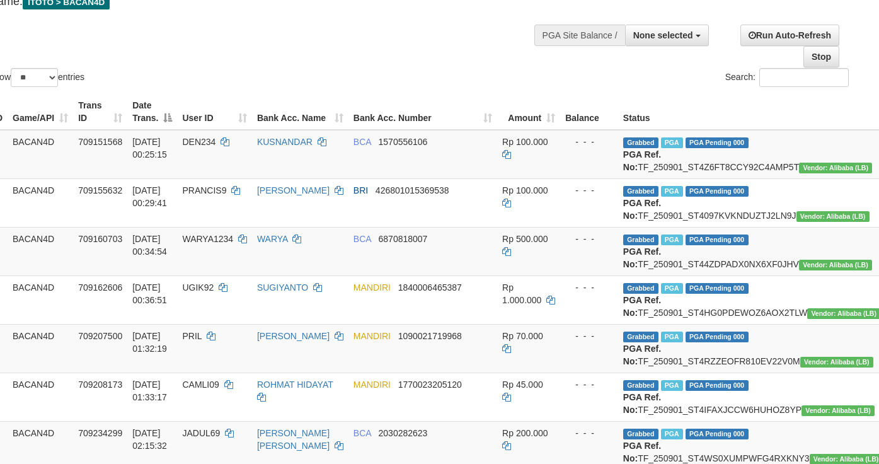
scroll to position [0, 21]
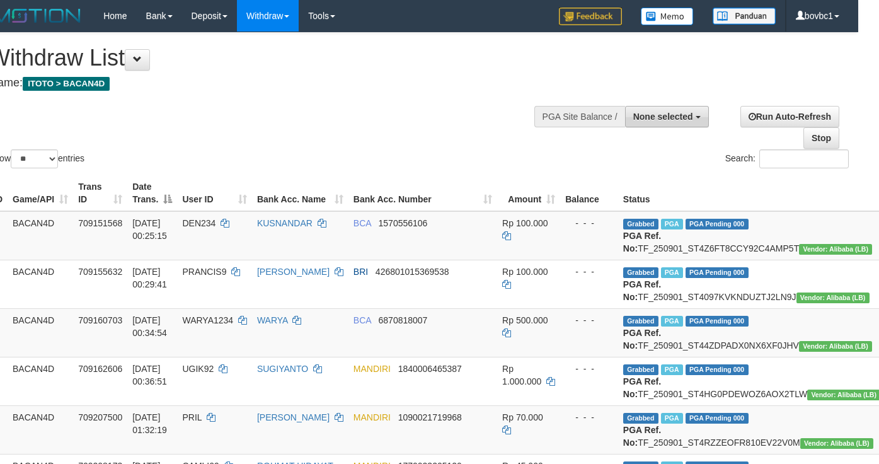
click at [672, 115] on span "None selected" at bounding box center [664, 117] width 60 height 10
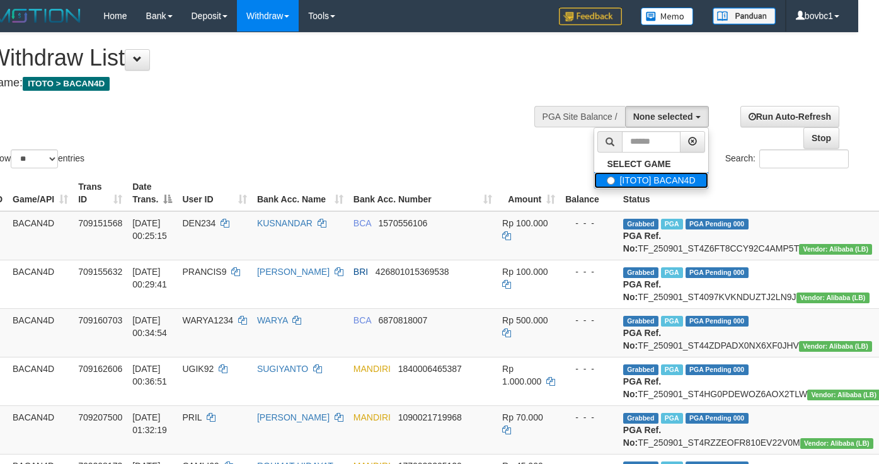
click at [637, 176] on label "[ITOTO] BACAN4D" at bounding box center [650, 180] width 113 height 16
select select "****"
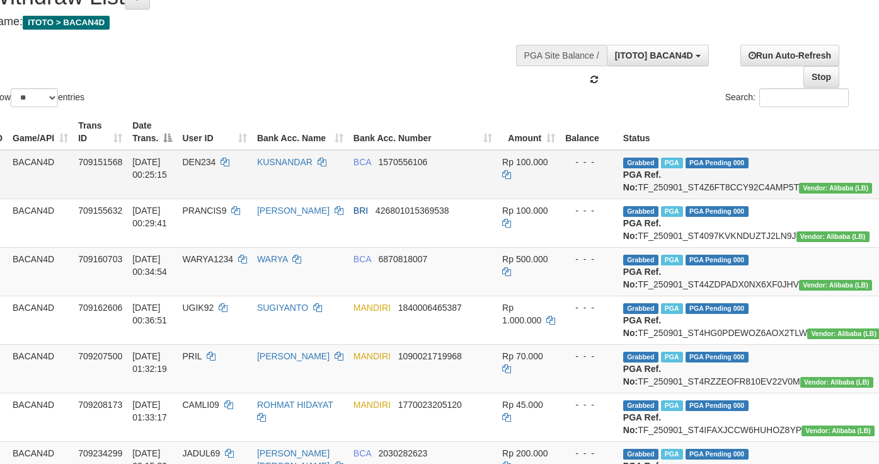
scroll to position [95, 21]
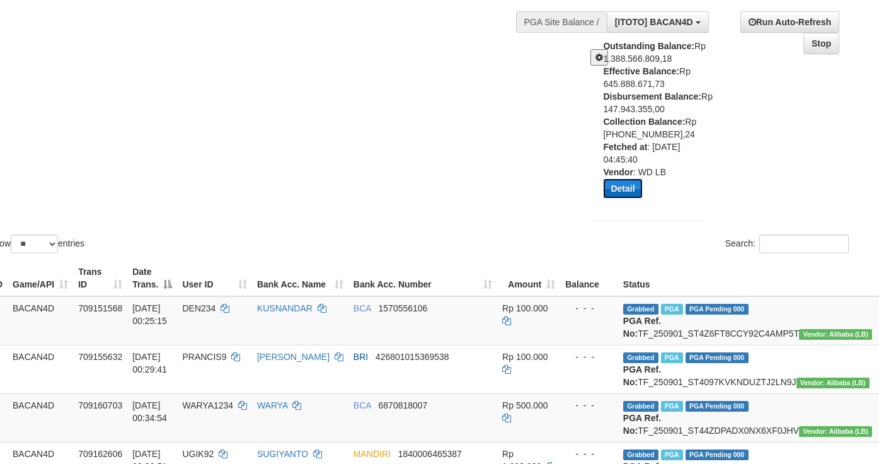
click at [619, 190] on button "Detail" at bounding box center [622, 188] width 39 height 20
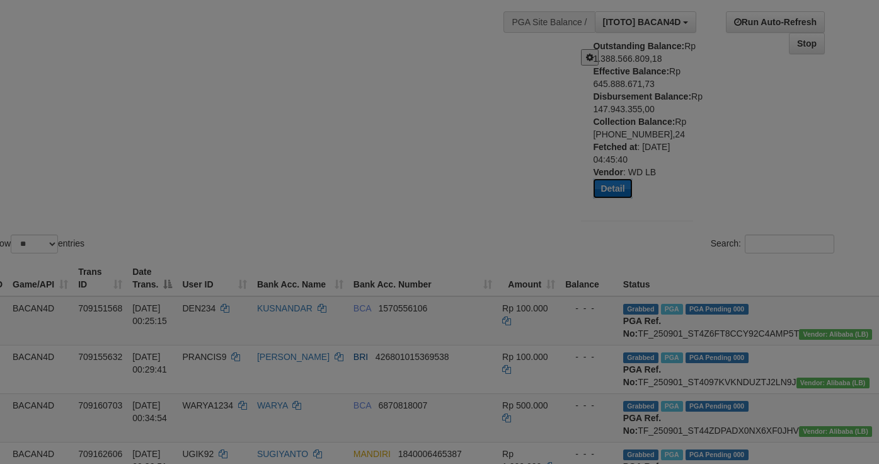
scroll to position [95, 6]
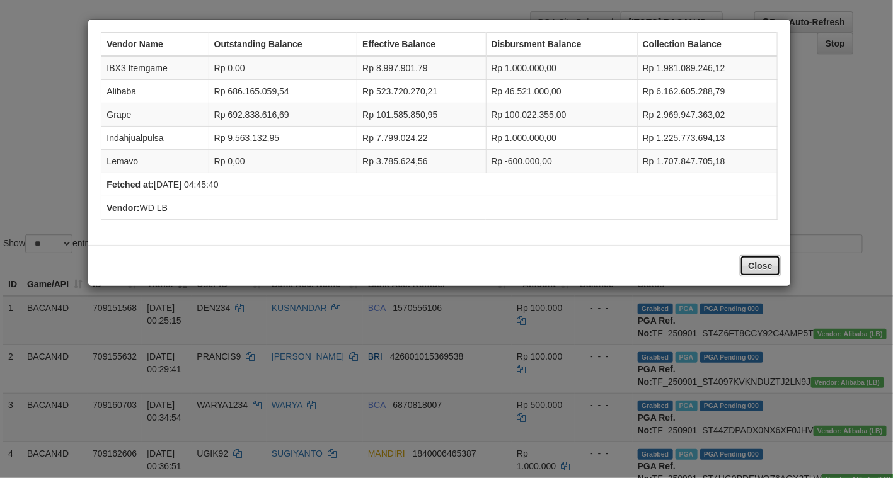
click at [761, 277] on button "Close" at bounding box center [760, 265] width 40 height 21
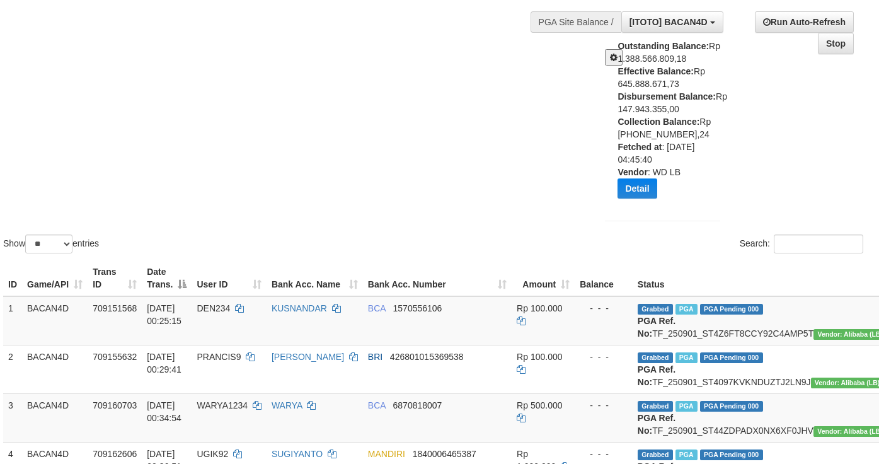
click at [472, 170] on div "Show ** ** ** *** entries Search:" at bounding box center [433, 97] width 879 height 318
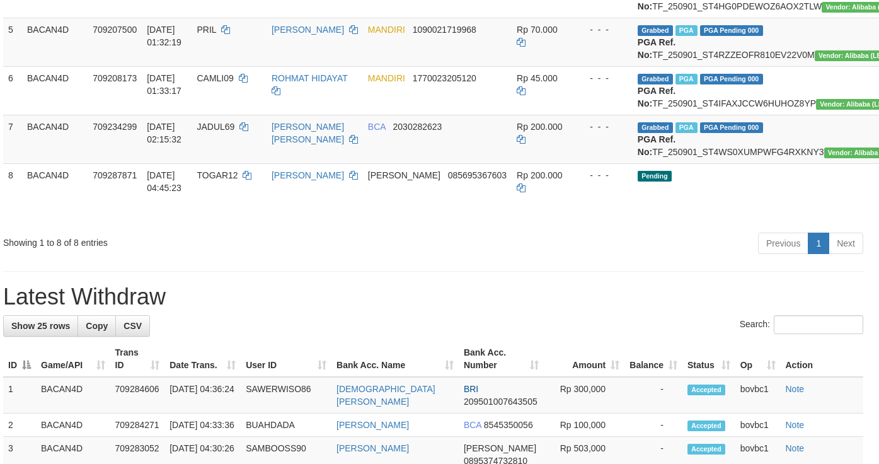
drag, startPoint x: 548, startPoint y: 383, endPoint x: 543, endPoint y: 360, distance: 23.2
click at [547, 310] on h1 "Latest Withdraw" at bounding box center [433, 296] width 860 height 25
click at [18, 438] on button "Open LiveChat chat widget" at bounding box center [24, 435] width 38 height 38
click at [314, 367] on div "**********" at bounding box center [433, 380] width 879 height 1831
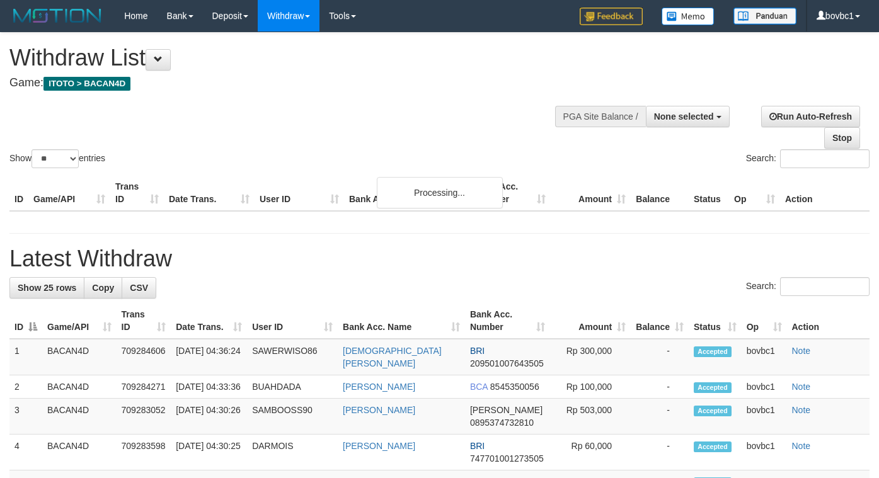
select select
select select "**"
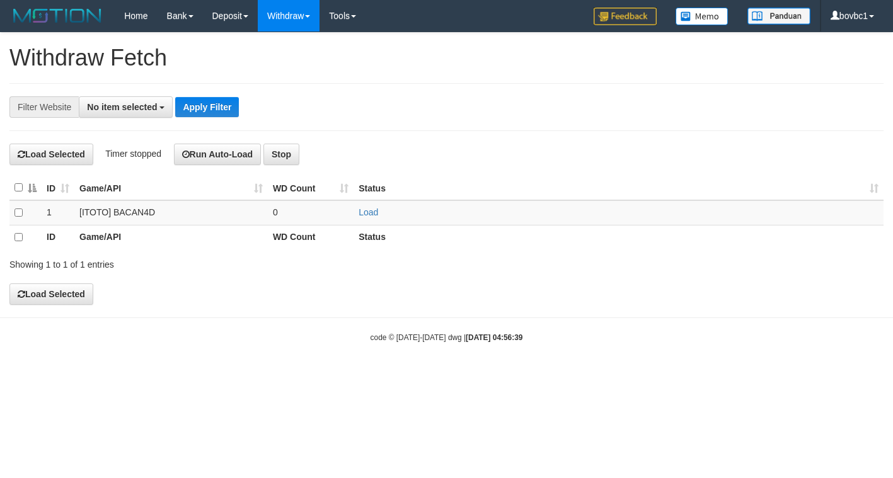
select select
click at [362, 212] on link "Load" at bounding box center [369, 212] width 20 height 10
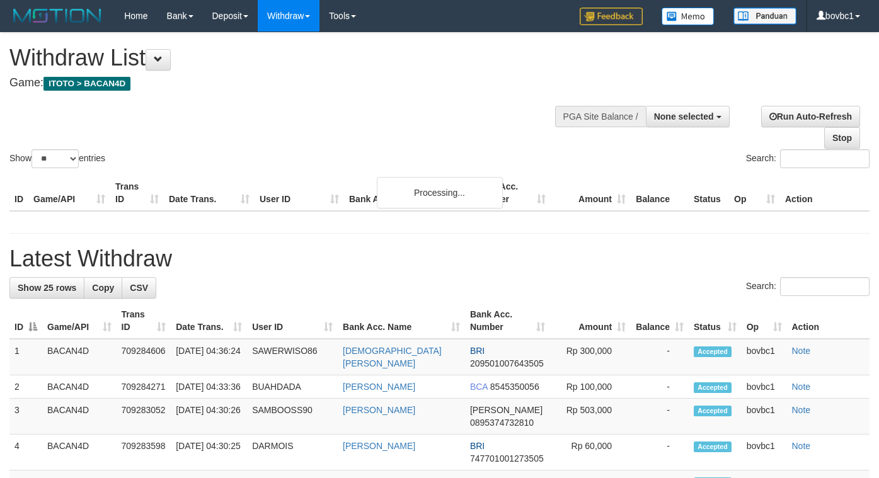
select select
select select "**"
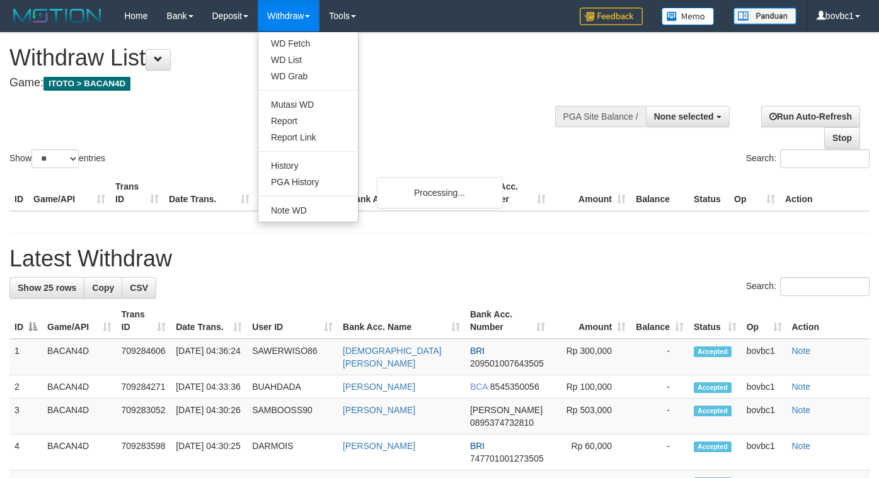
select select
select select "**"
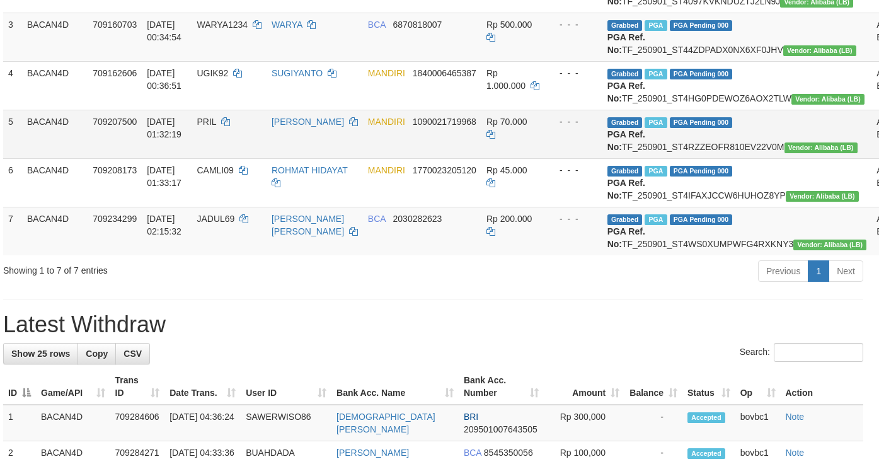
scroll to position [294, 6]
